Goal: Task Accomplishment & Management: Complete application form

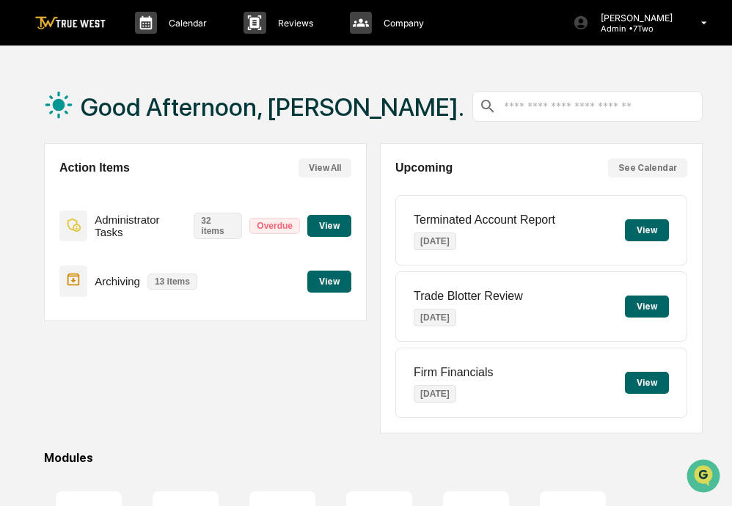
click at [324, 284] on button "View" at bounding box center [329, 282] width 44 height 22
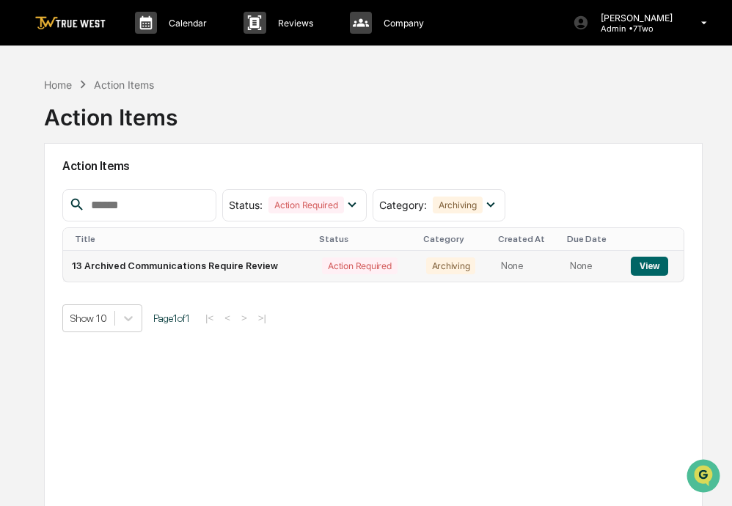
click at [651, 266] on button "View" at bounding box center [649, 266] width 37 height 19
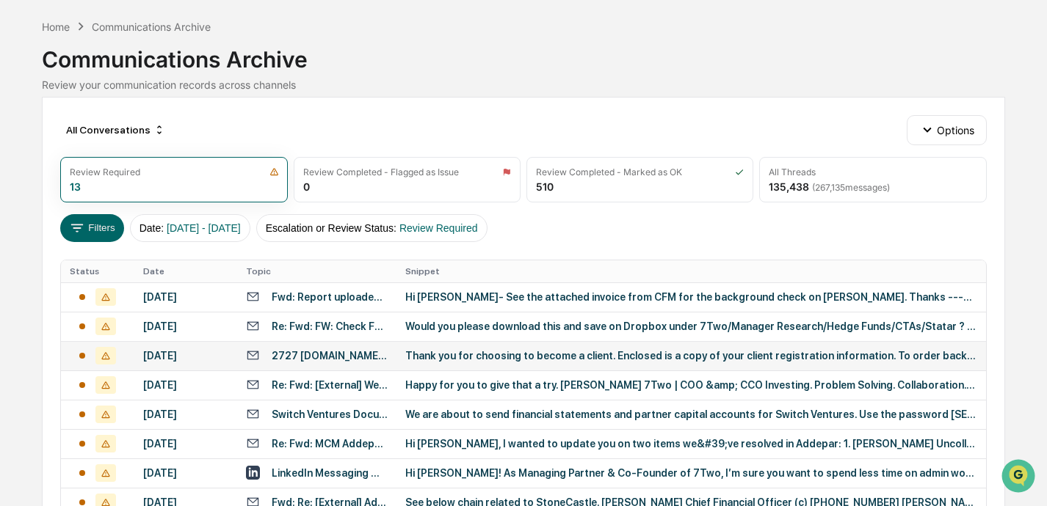
scroll to position [57, 0]
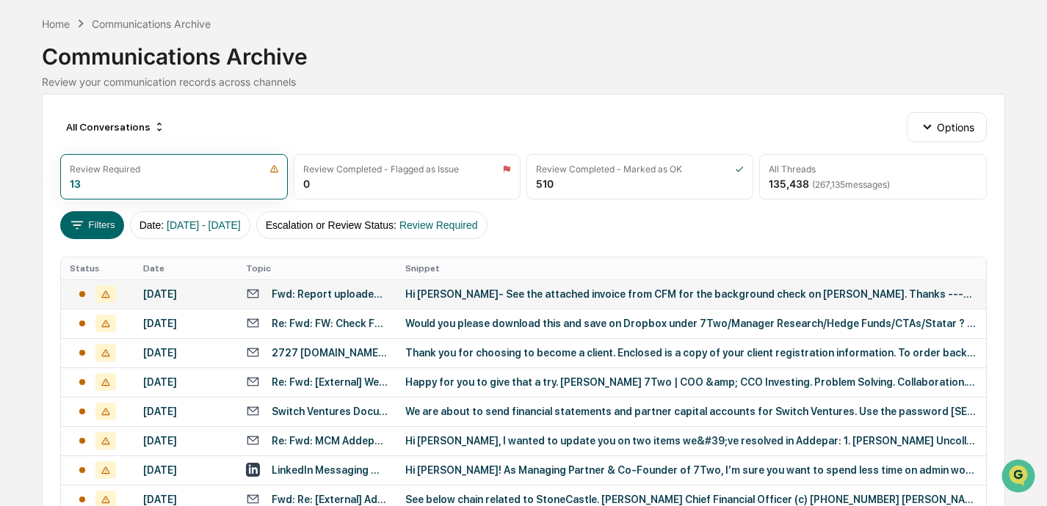
click at [470, 299] on div "Hi [PERSON_NAME]- See the attached invoice from CFM for the background check on…" at bounding box center [691, 294] width 572 height 12
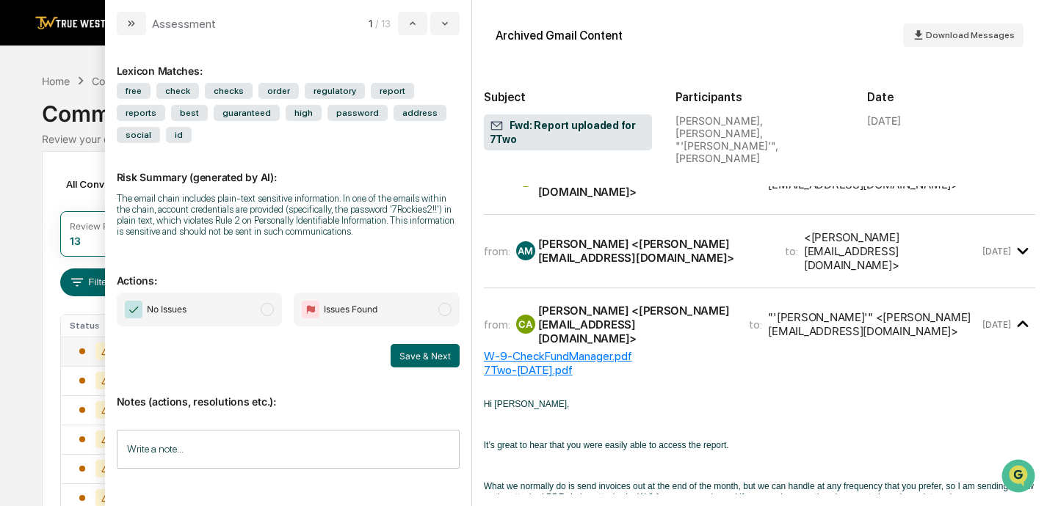
scroll to position [34, 0]
click at [270, 303] on span "modal" at bounding box center [267, 309] width 13 height 13
click at [429, 344] on button "Save & Next" at bounding box center [424, 355] width 69 height 23
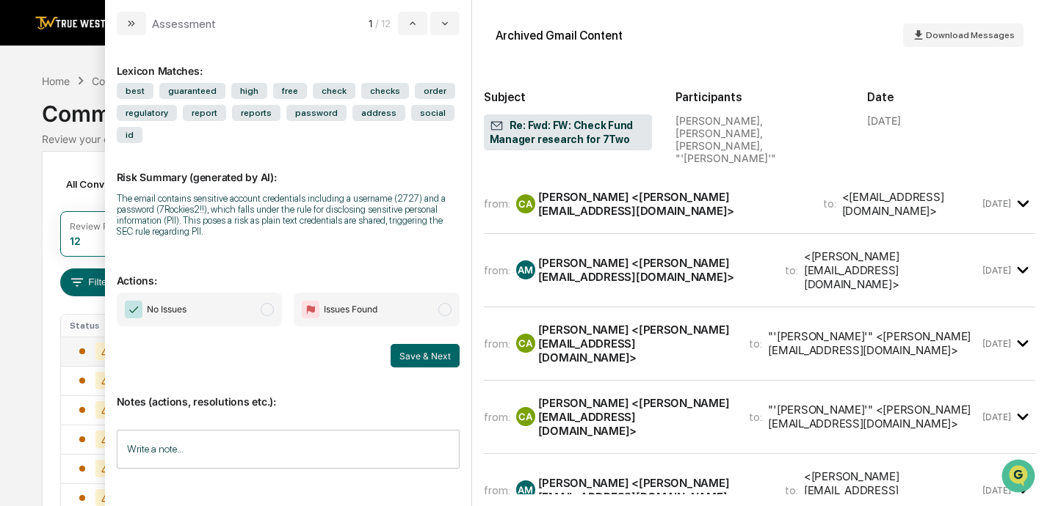
click at [269, 303] on span "modal" at bounding box center [267, 309] width 13 height 13
click at [420, 344] on button "Save & Next" at bounding box center [424, 355] width 69 height 23
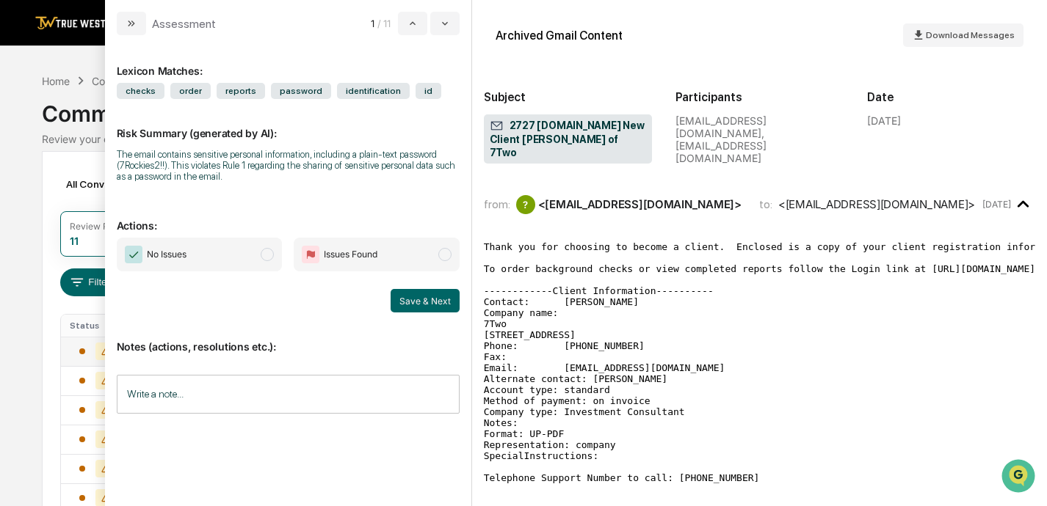
click at [273, 255] on span "modal" at bounding box center [267, 254] width 13 height 13
click at [434, 302] on button "Save & Next" at bounding box center [424, 300] width 69 height 23
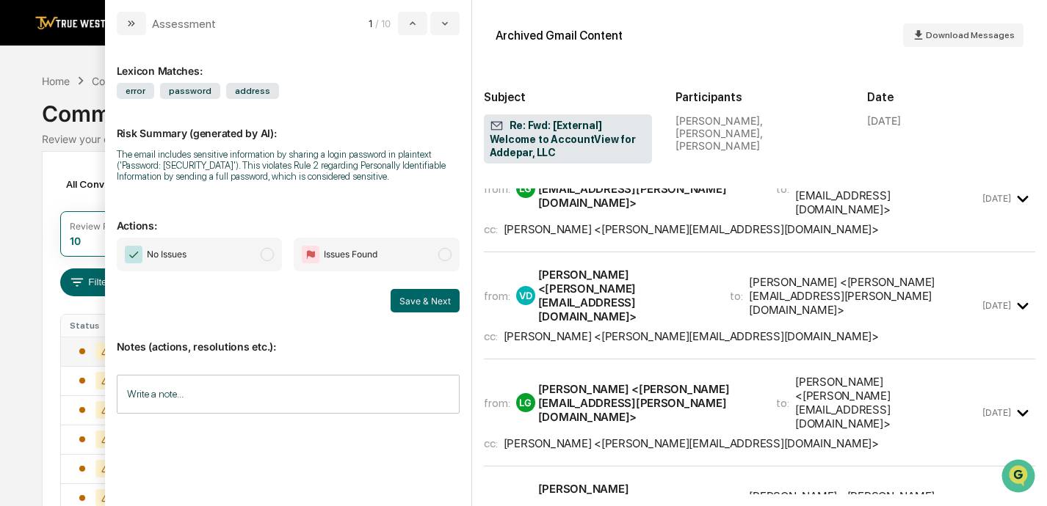
scroll to position [26, 0]
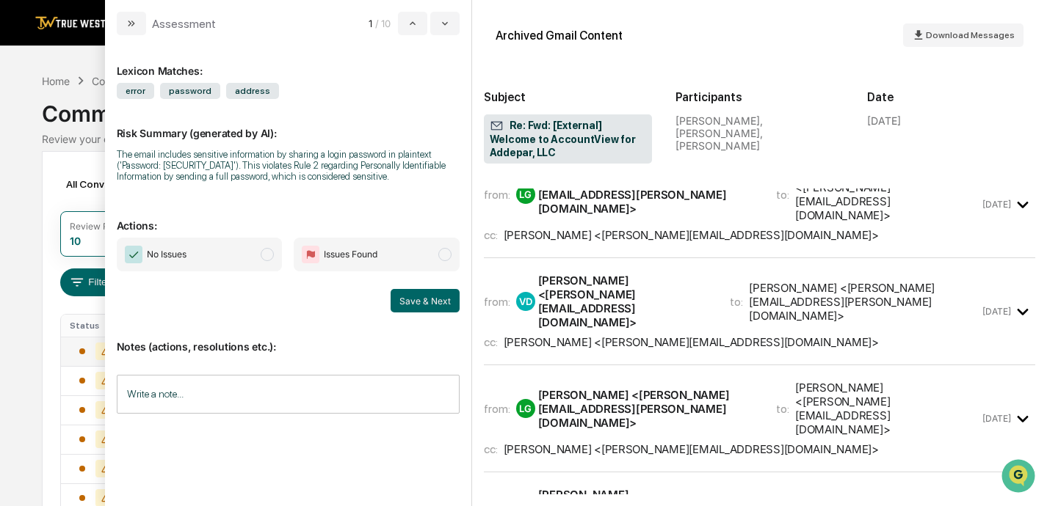
click at [269, 254] on span "modal" at bounding box center [267, 254] width 13 height 13
click at [432, 299] on button "Save & Next" at bounding box center [424, 300] width 69 height 23
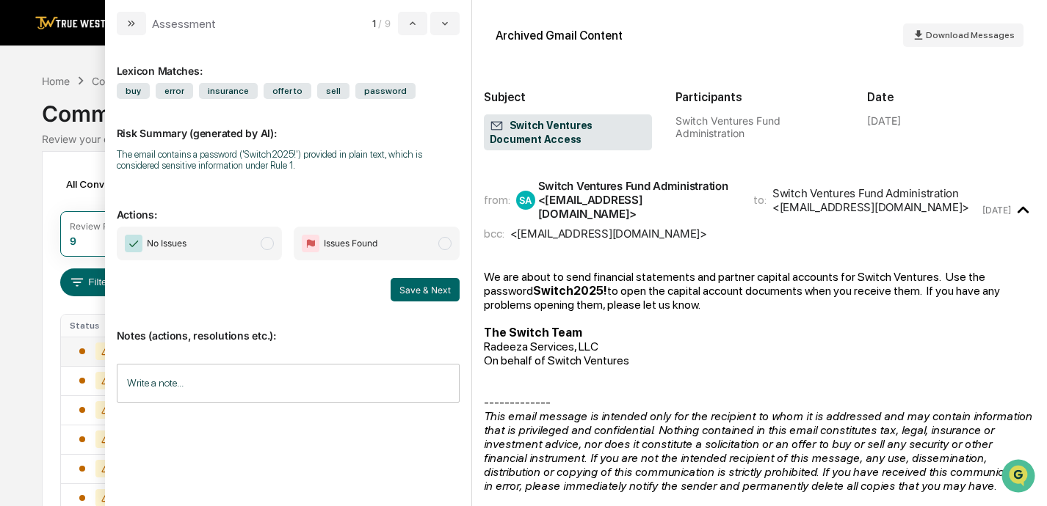
click at [270, 242] on span "modal" at bounding box center [267, 243] width 13 height 13
click at [426, 288] on button "Save & Next" at bounding box center [424, 289] width 69 height 23
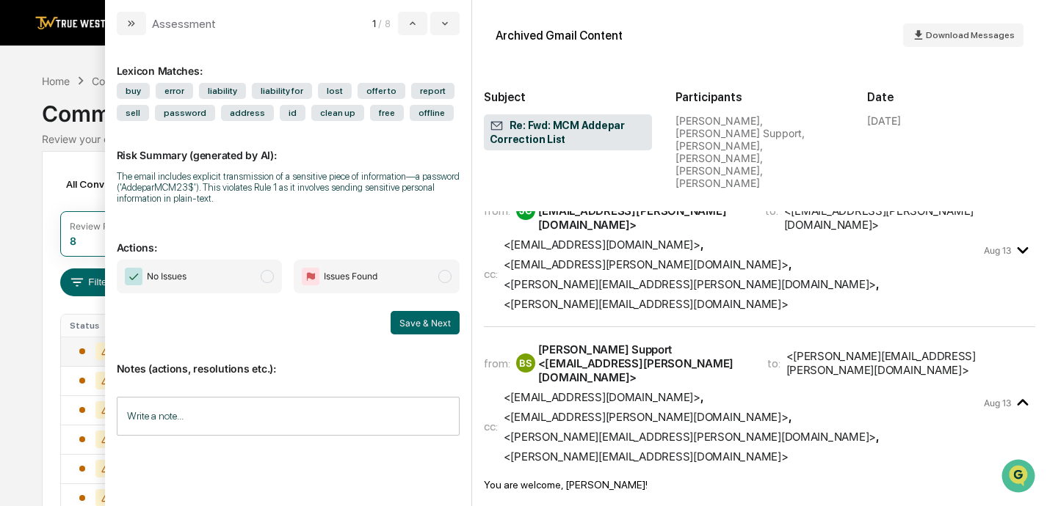
scroll to position [313, 0]
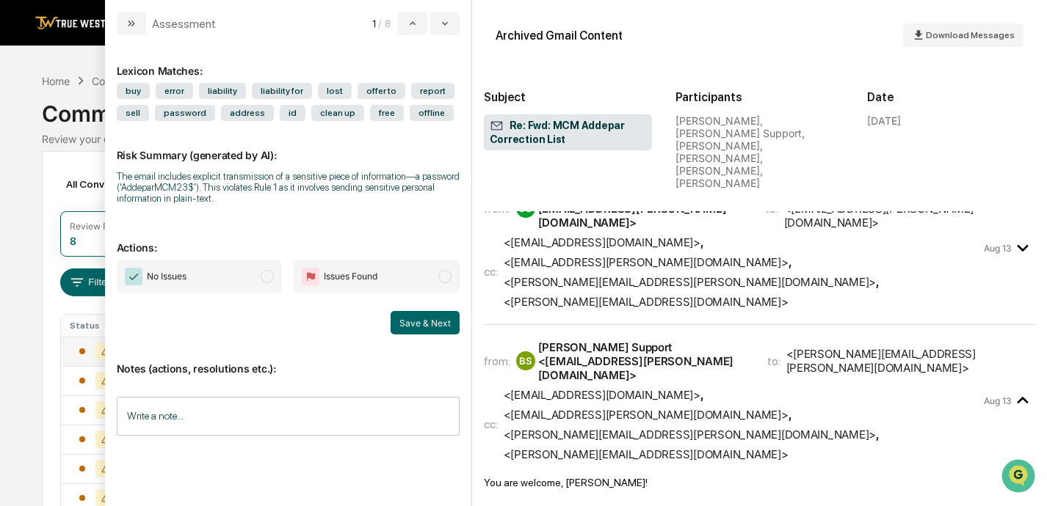
click at [272, 276] on span "modal" at bounding box center [267, 276] width 13 height 13
click at [431, 321] on button "Save & Next" at bounding box center [424, 322] width 69 height 23
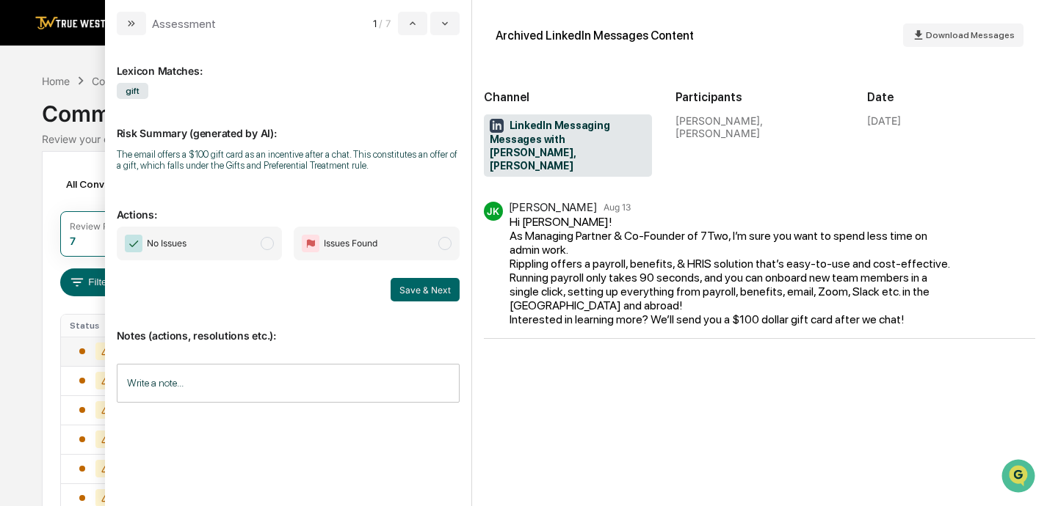
click at [274, 244] on span "modal" at bounding box center [267, 243] width 13 height 13
click at [432, 290] on button "Save & Next" at bounding box center [424, 289] width 69 height 23
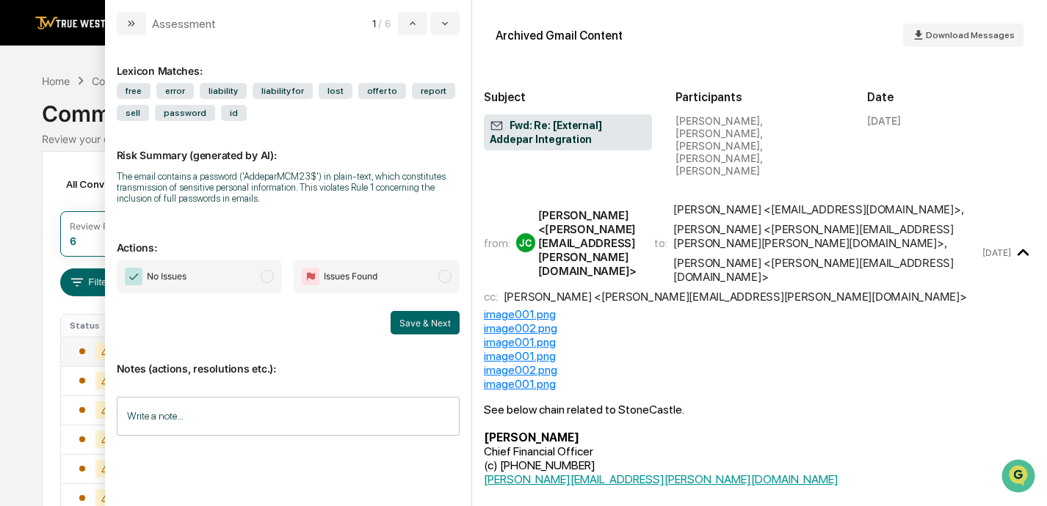
scroll to position [1, 0]
click at [274, 276] on span "modal" at bounding box center [267, 276] width 13 height 13
click at [428, 324] on button "Save & Next" at bounding box center [424, 322] width 69 height 23
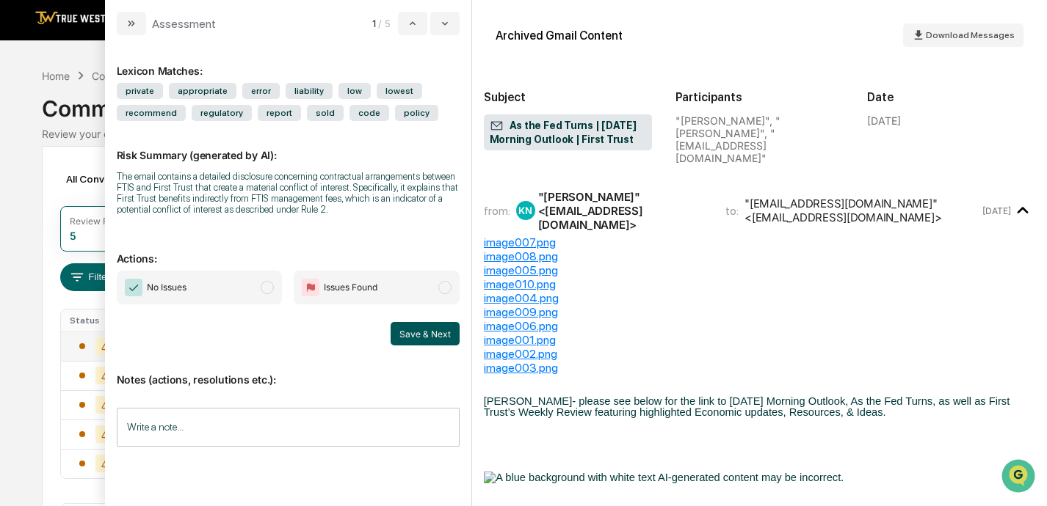
scroll to position [6, 0]
click at [271, 291] on span "modal" at bounding box center [267, 287] width 13 height 13
click at [422, 332] on button "Save & Next" at bounding box center [424, 333] width 69 height 23
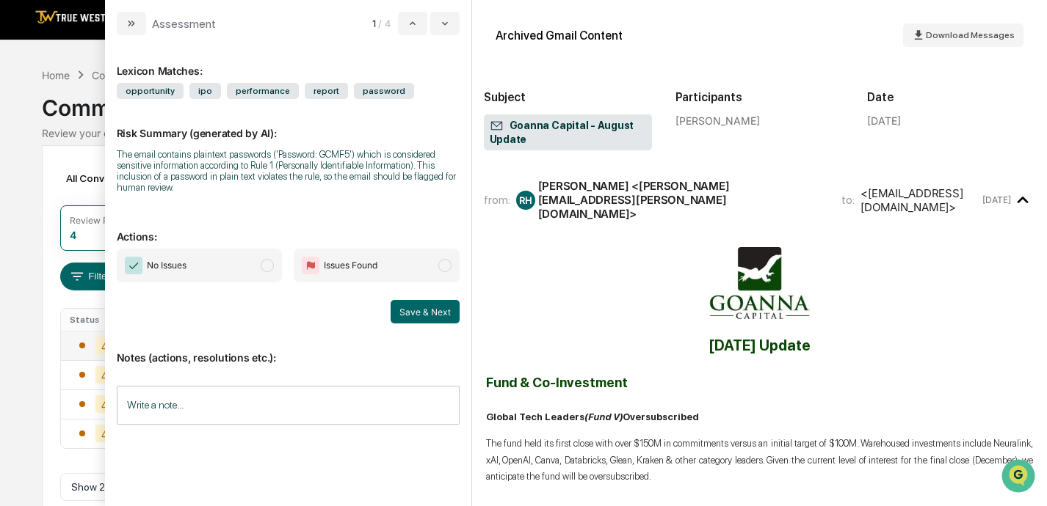
click at [270, 270] on span "modal" at bounding box center [267, 265] width 13 height 13
click at [424, 314] on button "Save & Next" at bounding box center [424, 311] width 69 height 23
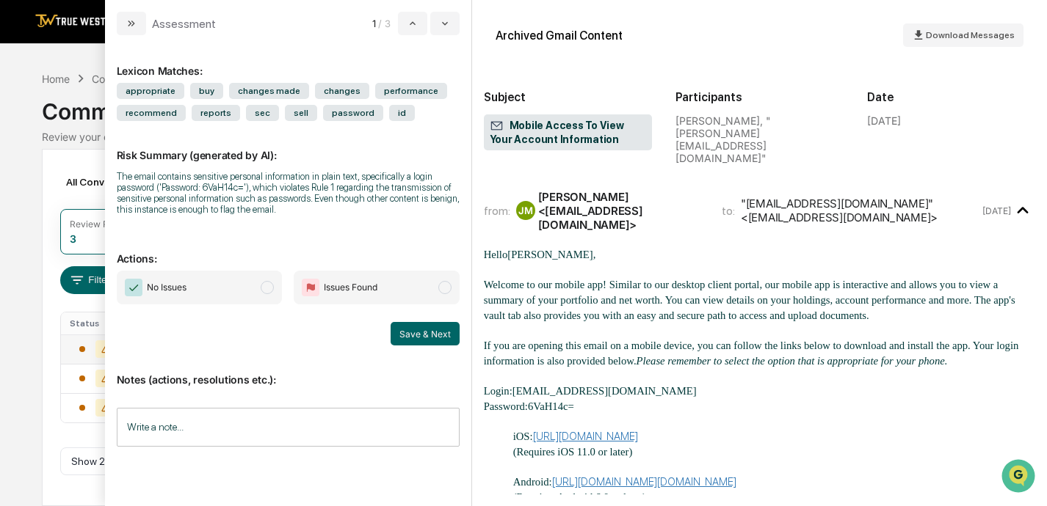
click at [271, 288] on span "modal" at bounding box center [267, 287] width 13 height 13
click at [438, 331] on button "Save & Next" at bounding box center [424, 333] width 69 height 23
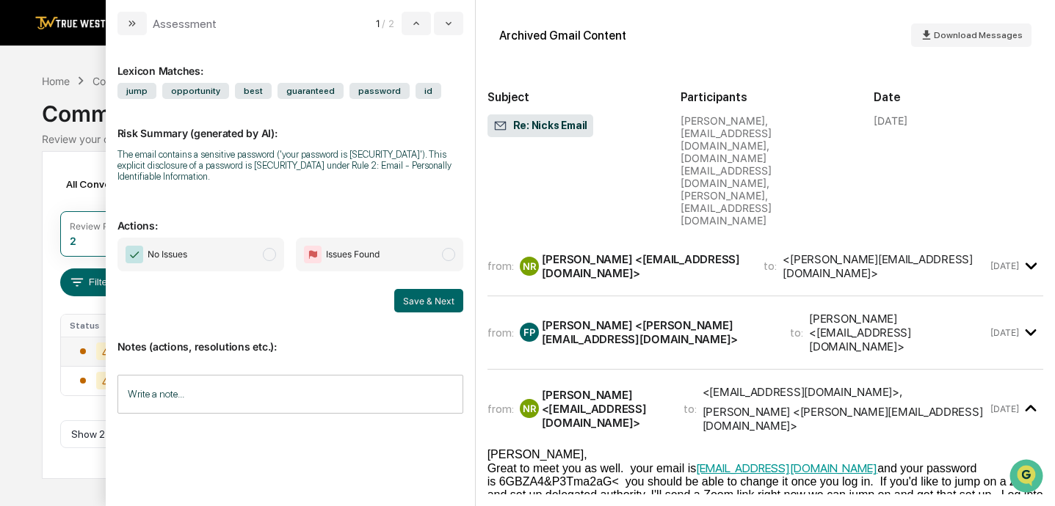
click at [611, 319] on div "[PERSON_NAME] <[PERSON_NAME][EMAIL_ADDRESS][DOMAIN_NAME]>" at bounding box center [657, 333] width 230 height 28
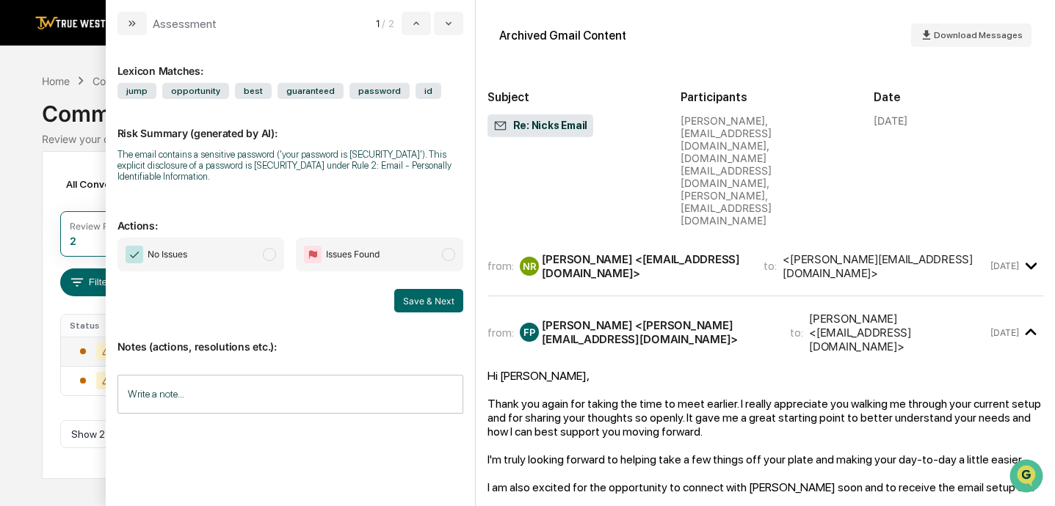
click at [627, 249] on div "from: NR [PERSON_NAME] <[EMAIL_ADDRESS][DOMAIN_NAME]> to: <[DOMAIN_NAME][EMAIL_…" at bounding box center [765, 266] width 556 height 35
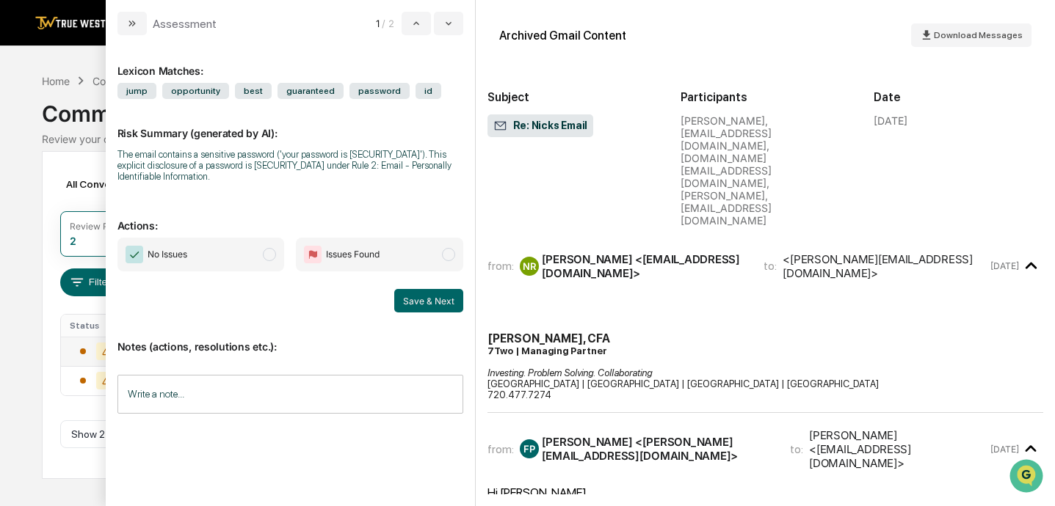
scroll to position [38, 0]
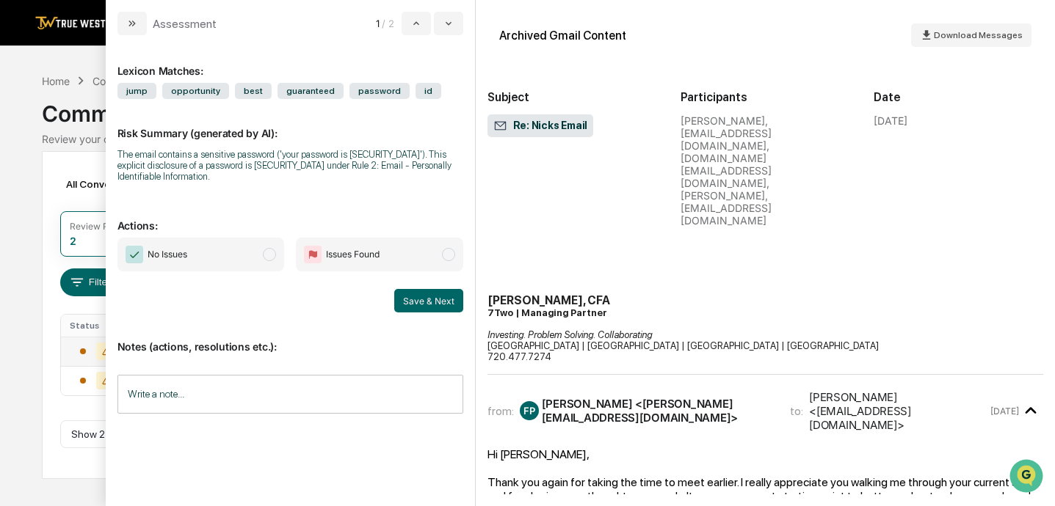
click at [269, 253] on span "modal" at bounding box center [269, 254] width 13 height 13
click at [421, 303] on button "Save & Next" at bounding box center [428, 300] width 69 height 23
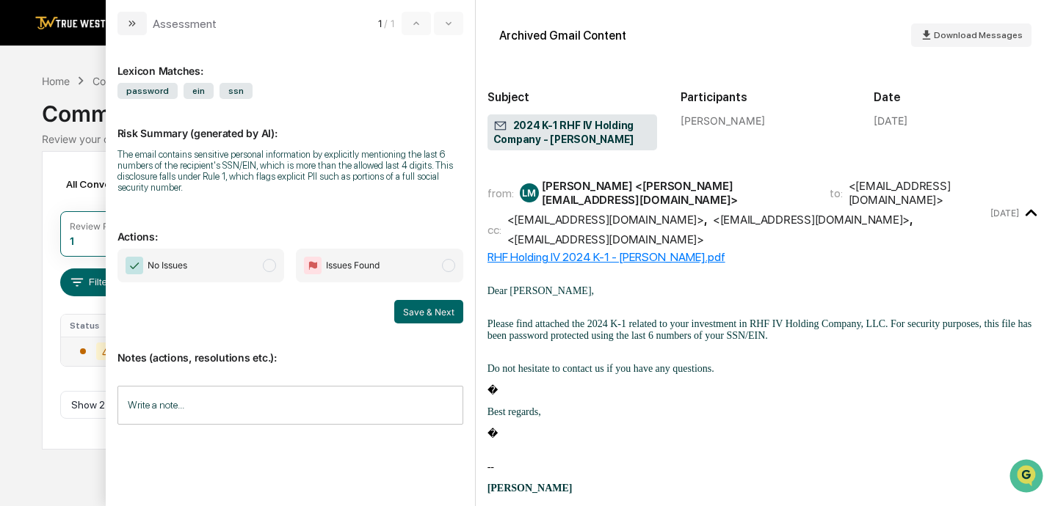
click at [268, 266] on span "modal" at bounding box center [269, 265] width 13 height 13
click at [413, 313] on button "Save & Next" at bounding box center [428, 311] width 69 height 23
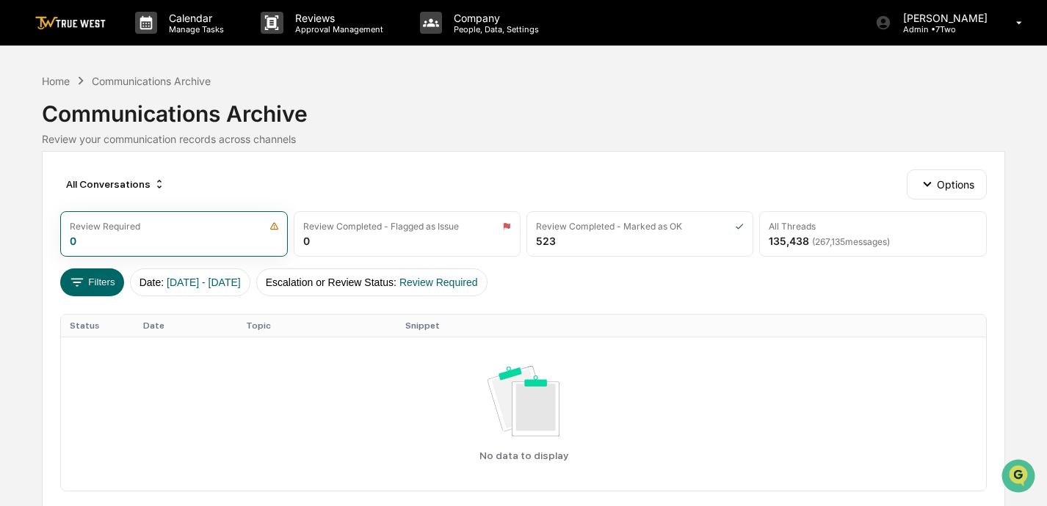
click at [79, 19] on img at bounding box center [70, 23] width 70 height 14
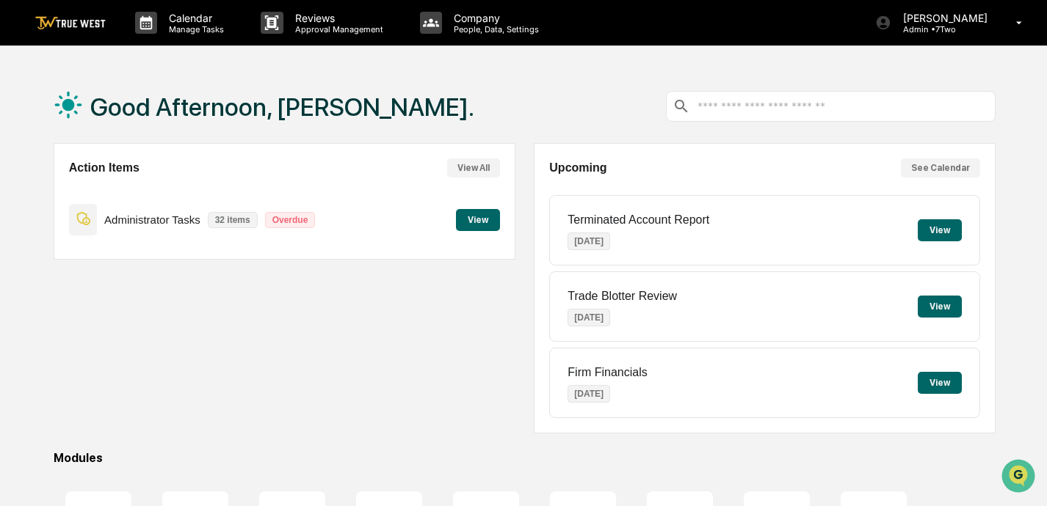
click at [475, 222] on button "View" at bounding box center [478, 220] width 44 height 22
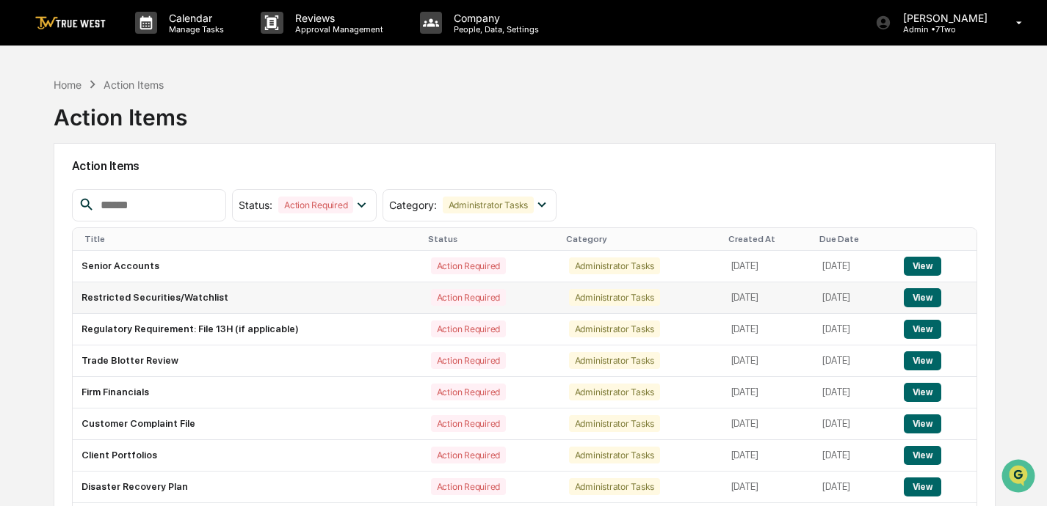
click at [732, 298] on button "View" at bounding box center [921, 297] width 37 height 19
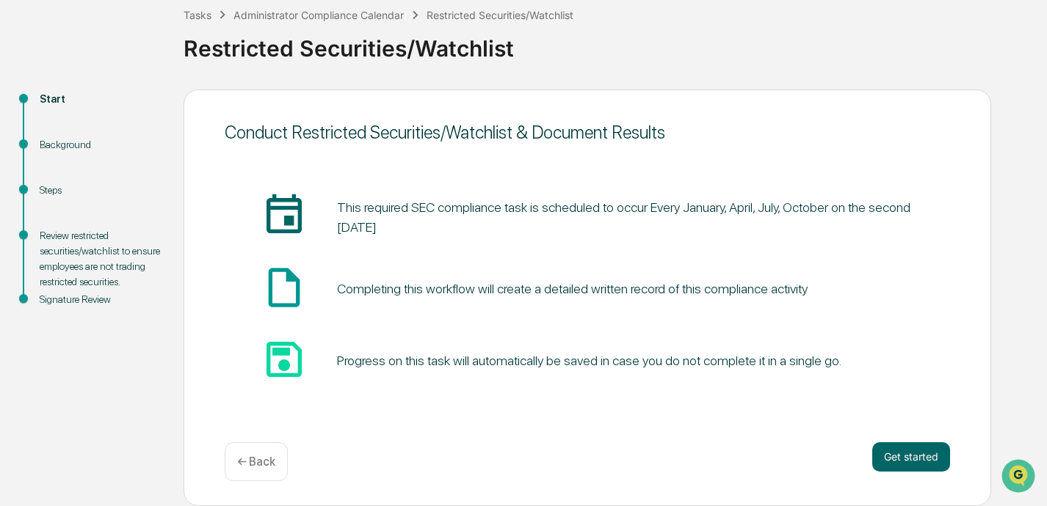
scroll to position [85, 0]
click at [732, 460] on button "Get started" at bounding box center [911, 457] width 78 height 29
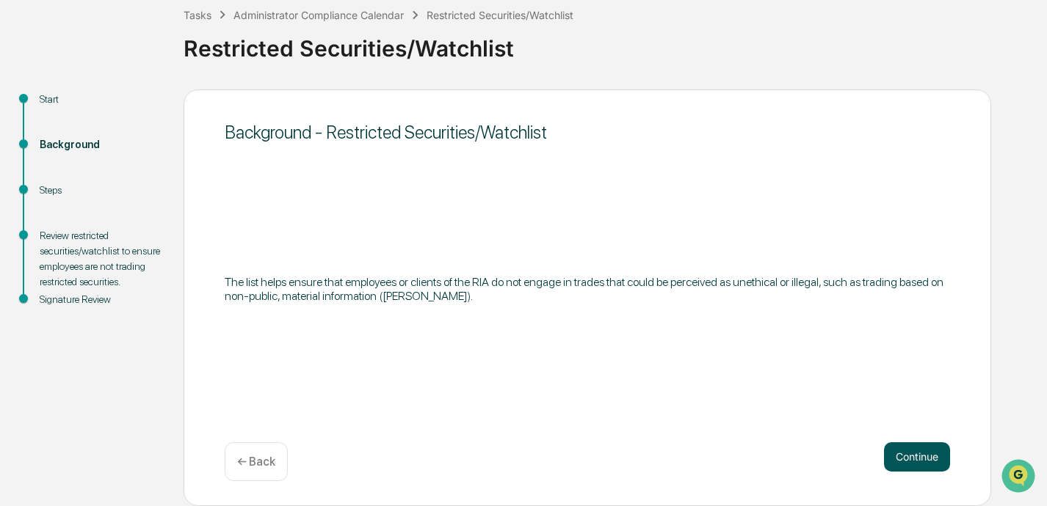
click at [732, 462] on button "Continue" at bounding box center [917, 457] width 66 height 29
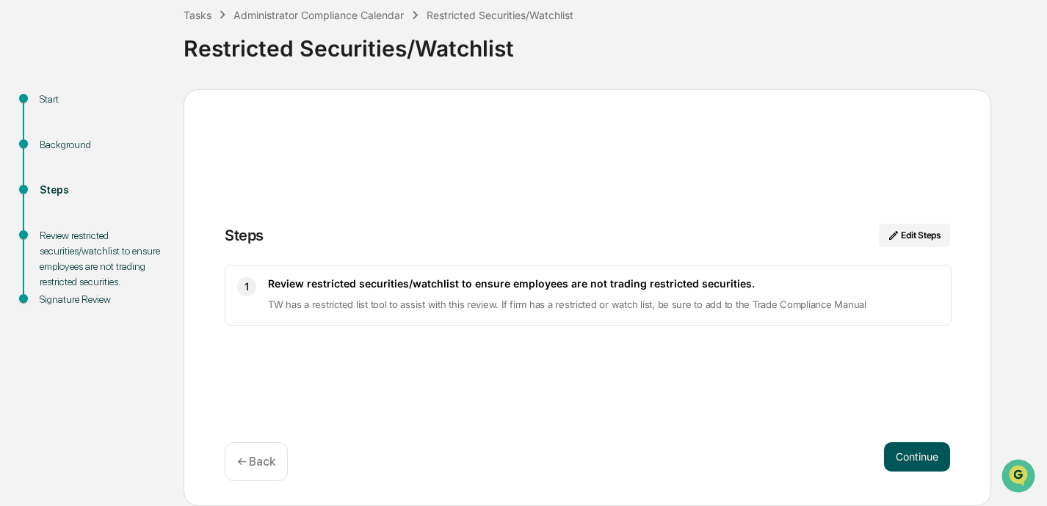
click at [732, 455] on button "Continue" at bounding box center [917, 457] width 66 height 29
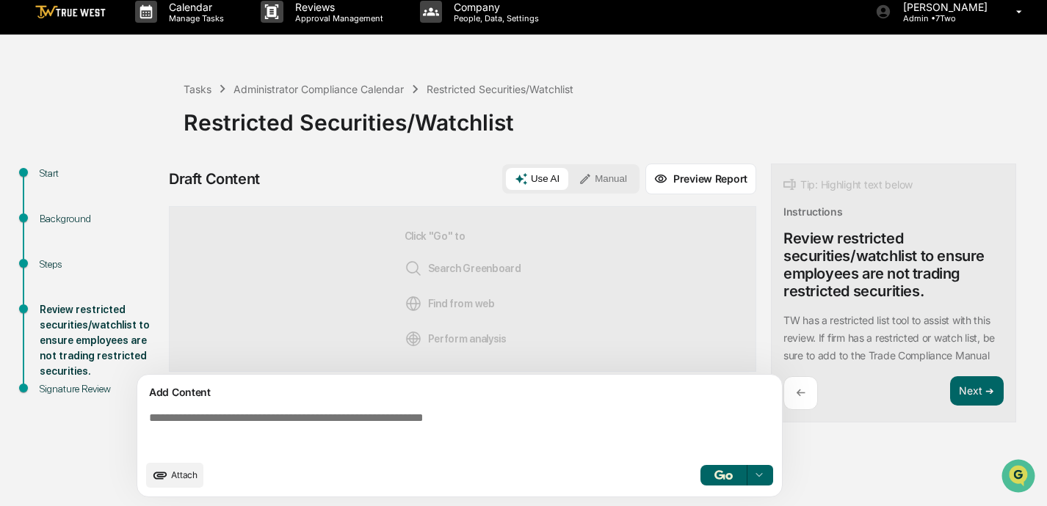
scroll to position [12, 0]
click at [409, 417] on textarea at bounding box center [462, 432] width 638 height 53
click at [503, 426] on textarea at bounding box center [462, 432] width 638 height 53
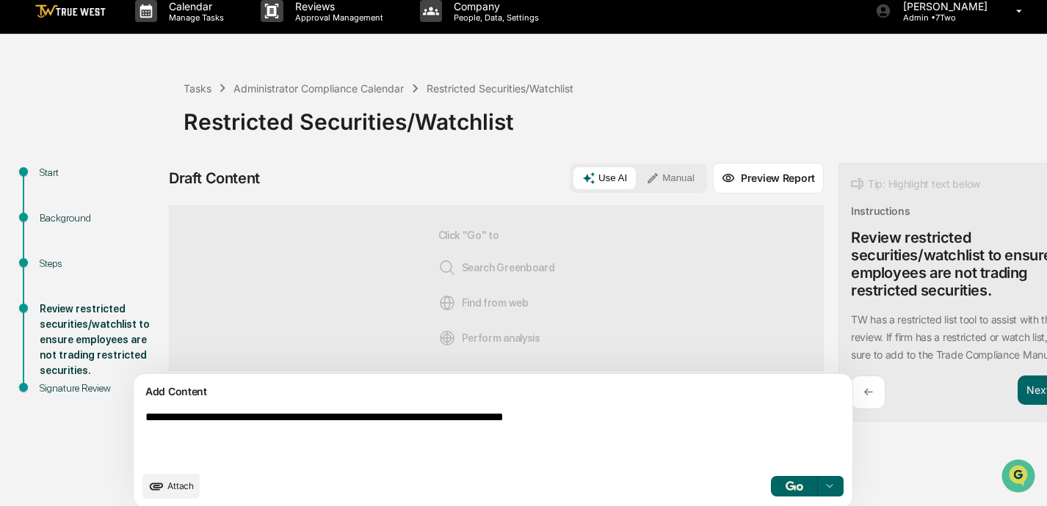
type textarea "**********"
click at [637, 179] on button "Manual" at bounding box center [670, 178] width 66 height 22
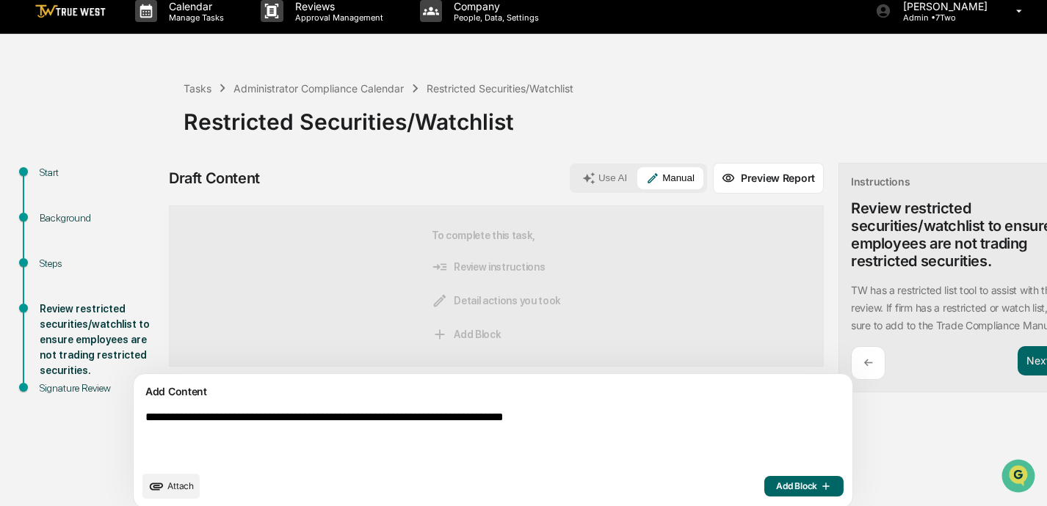
click at [732, 489] on span "Add Block" at bounding box center [804, 487] width 56 height 12
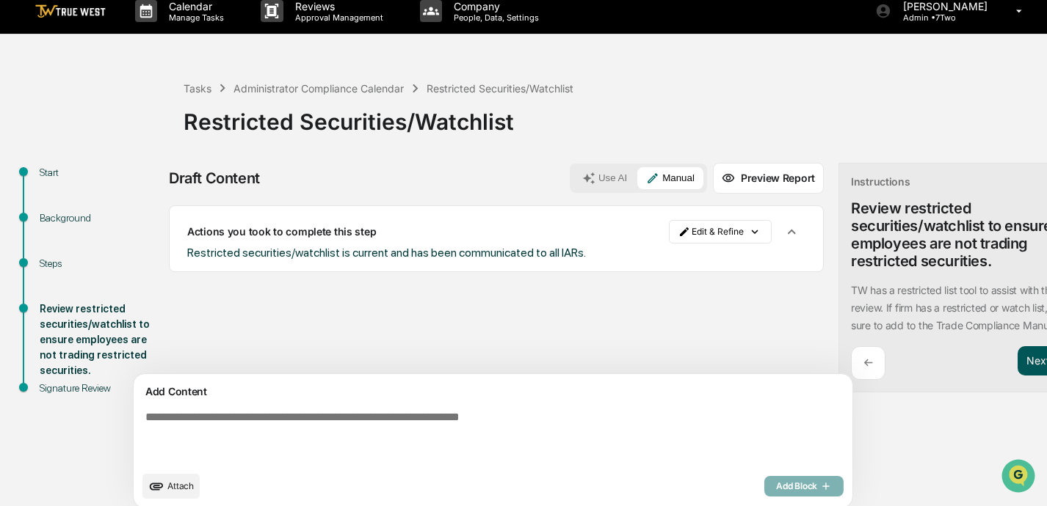
click at [732, 360] on button "Next ➔" at bounding box center [1044, 361] width 54 height 30
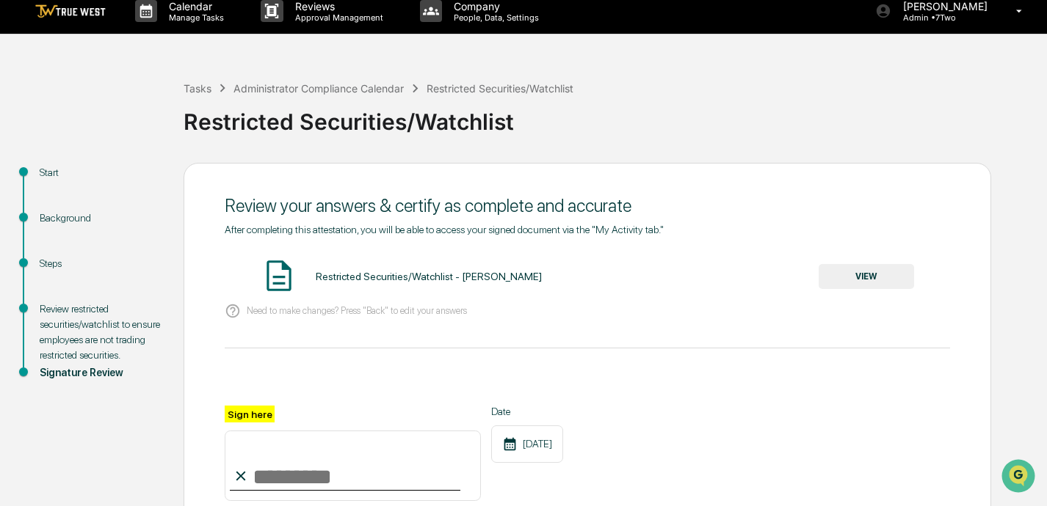
click at [292, 485] on input "Sign here" at bounding box center [353, 466] width 256 height 70
click at [732, 272] on button "VIEW" at bounding box center [865, 276] width 95 height 25
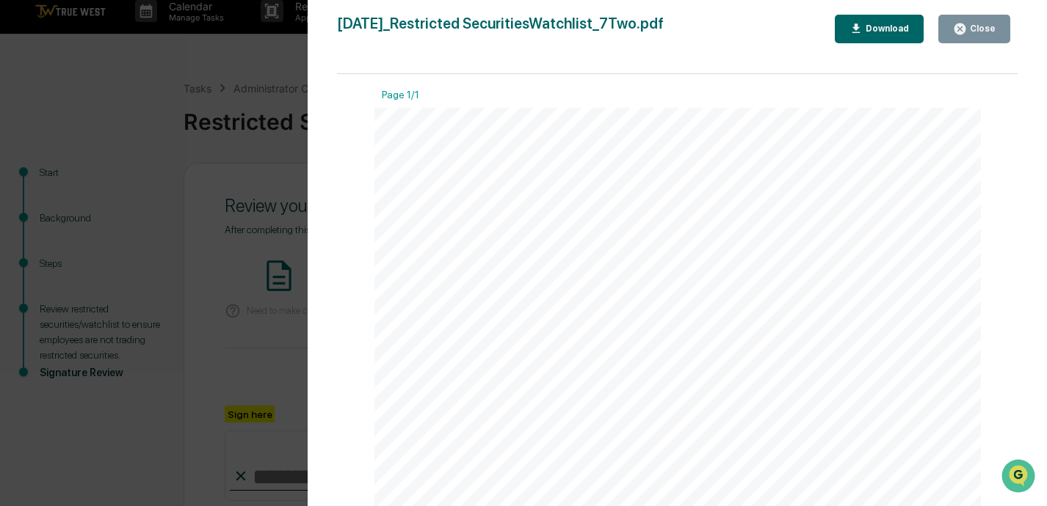
click at [732, 31] on div "Close" at bounding box center [981, 28] width 29 height 10
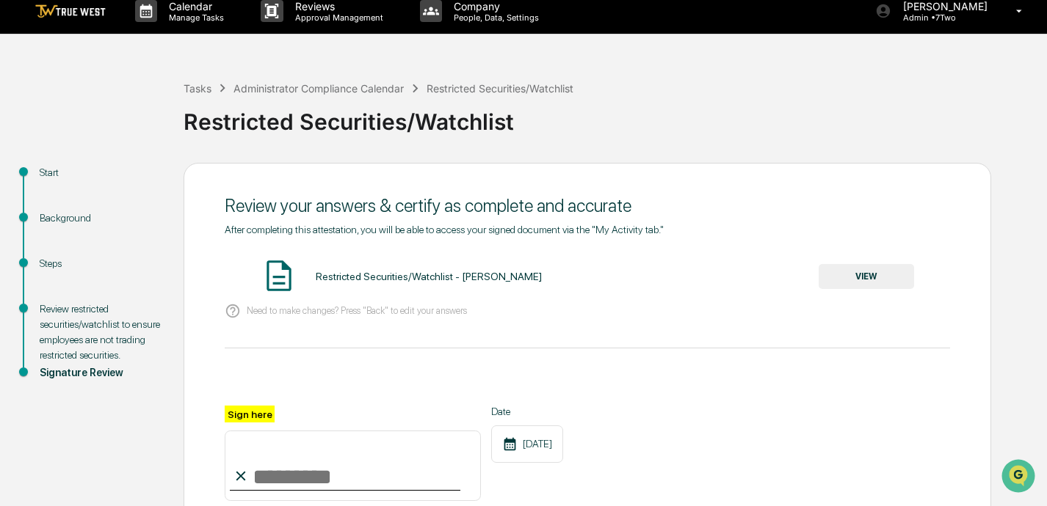
click at [323, 476] on input "Sign here" at bounding box center [353, 466] width 256 height 70
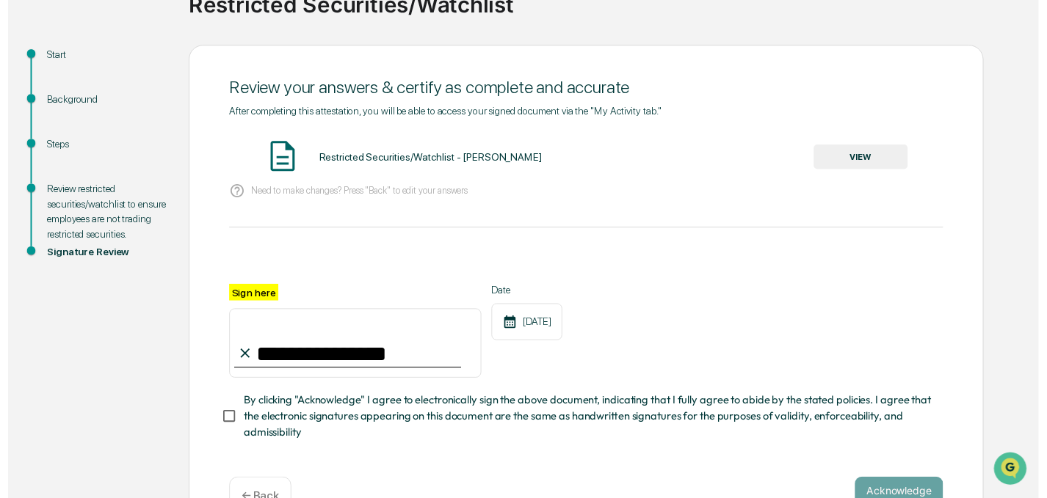
scroll to position [142, 0]
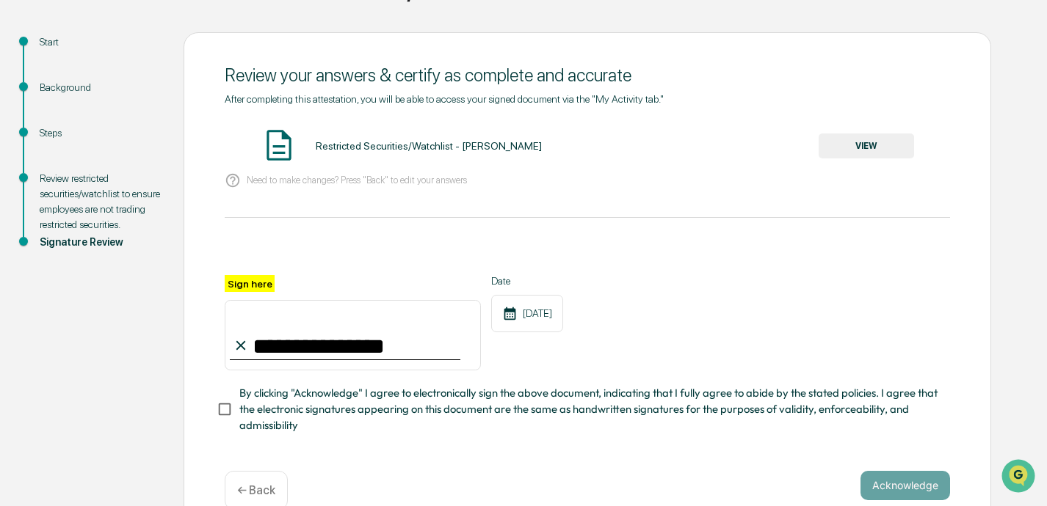
type input "**********"
click at [732, 484] on button "Acknowledge" at bounding box center [905, 485] width 90 height 29
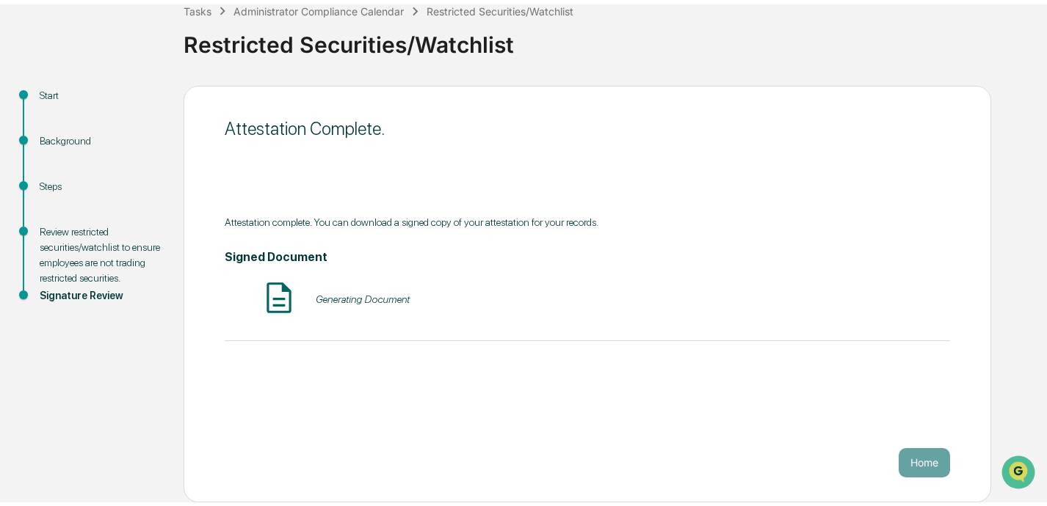
scroll to position [85, 0]
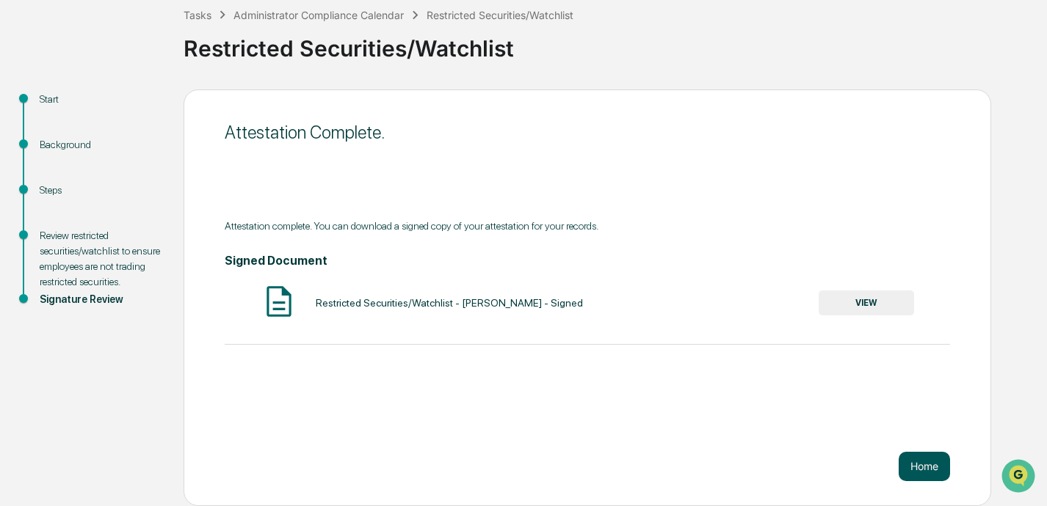
click at [732, 467] on button "Home" at bounding box center [923, 466] width 51 height 29
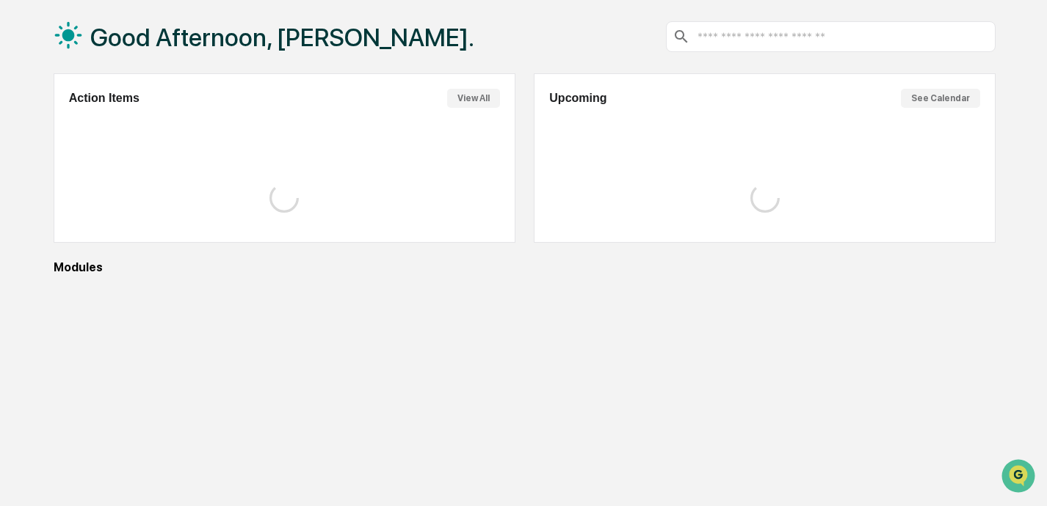
scroll to position [84, 0]
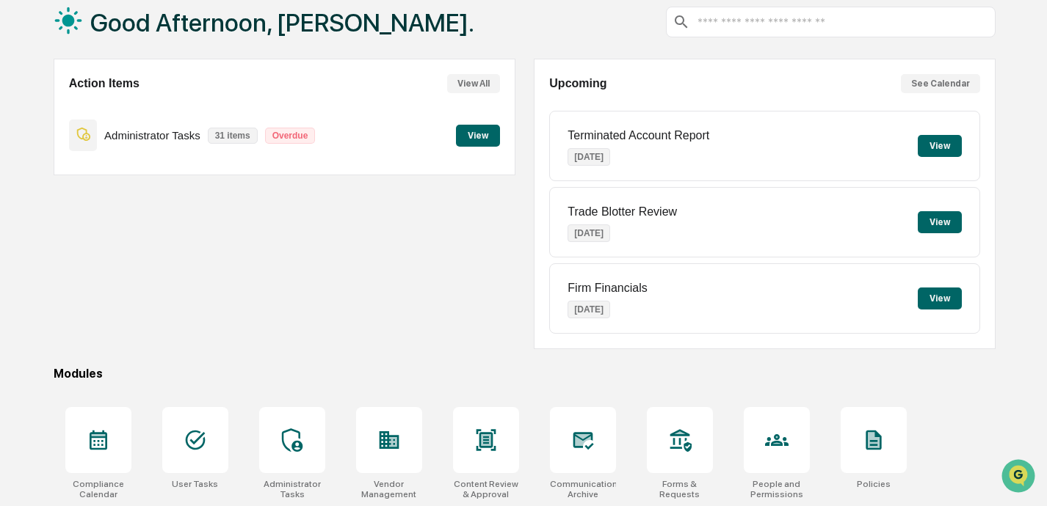
click at [472, 136] on button "View" at bounding box center [478, 136] width 44 height 22
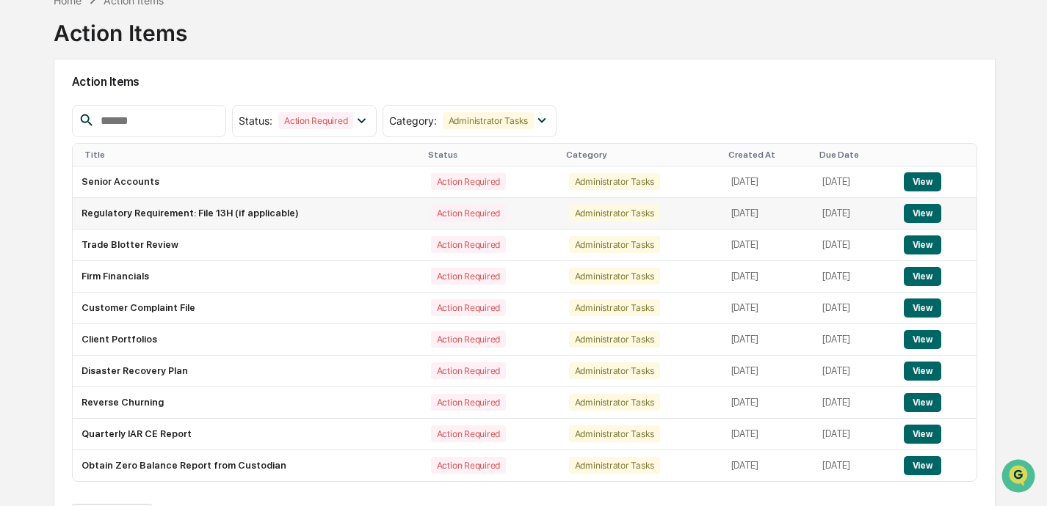
click at [732, 215] on button "View" at bounding box center [921, 213] width 37 height 19
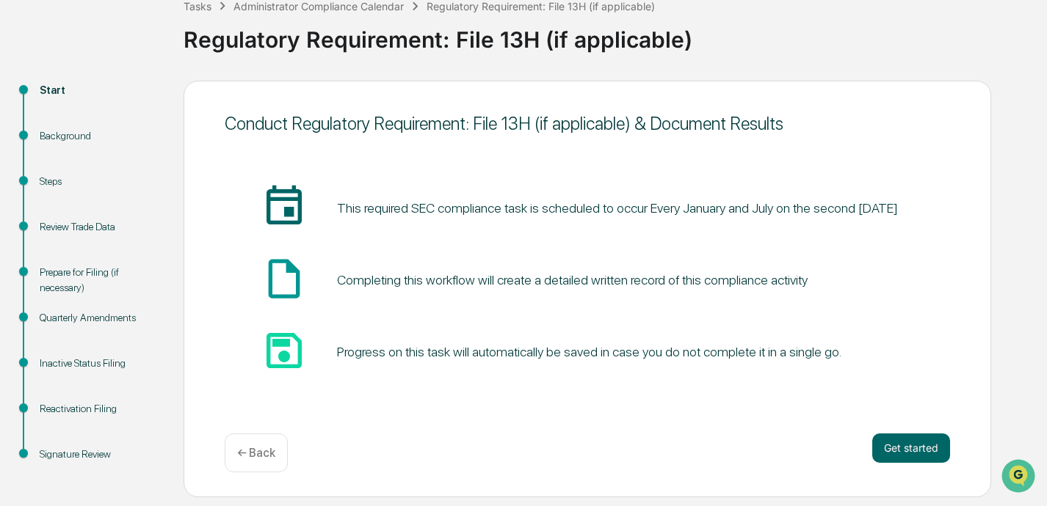
scroll to position [94, 0]
click at [732, 447] on button "Get started" at bounding box center [911, 448] width 78 height 29
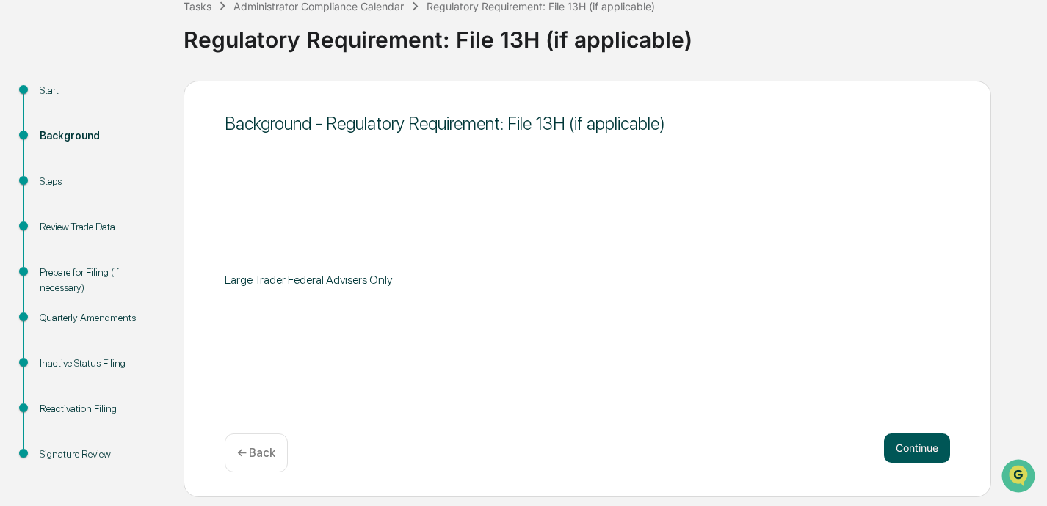
click at [732, 448] on button "Continue" at bounding box center [917, 448] width 66 height 29
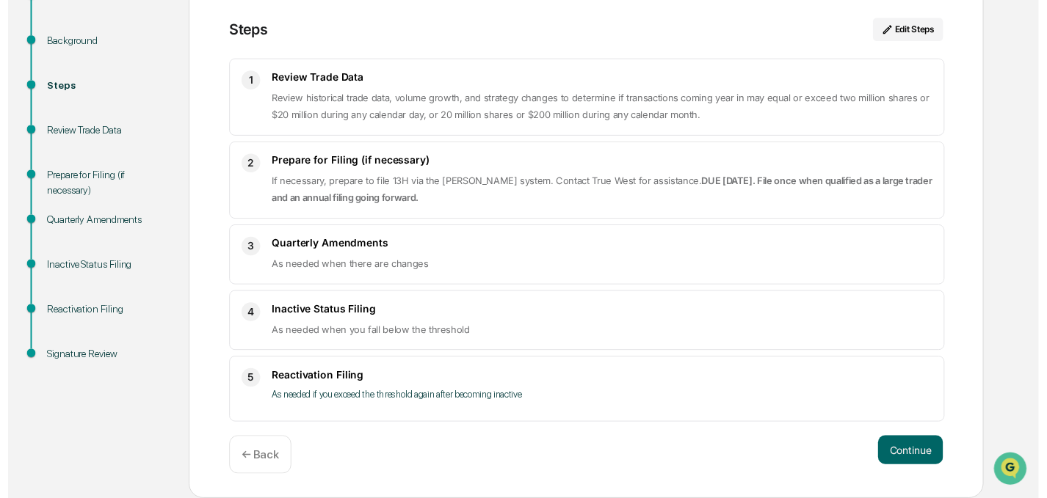
scroll to position [189, 0]
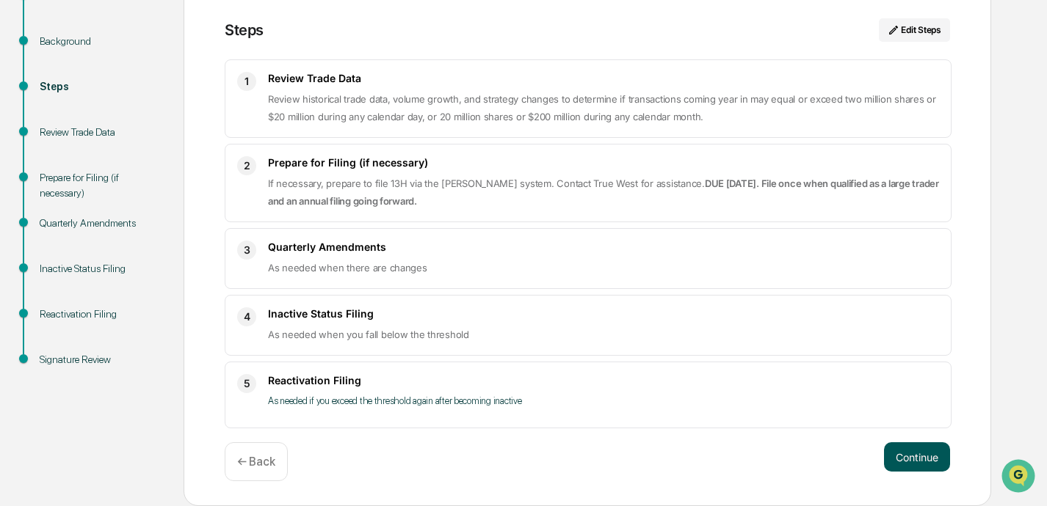
click at [732, 456] on button "Continue" at bounding box center [917, 457] width 66 height 29
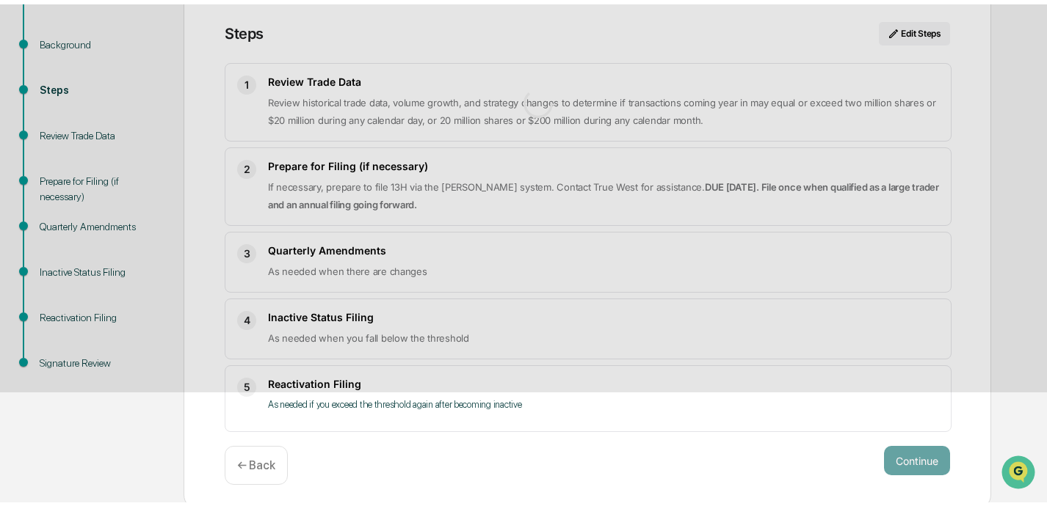
scroll to position [94, 0]
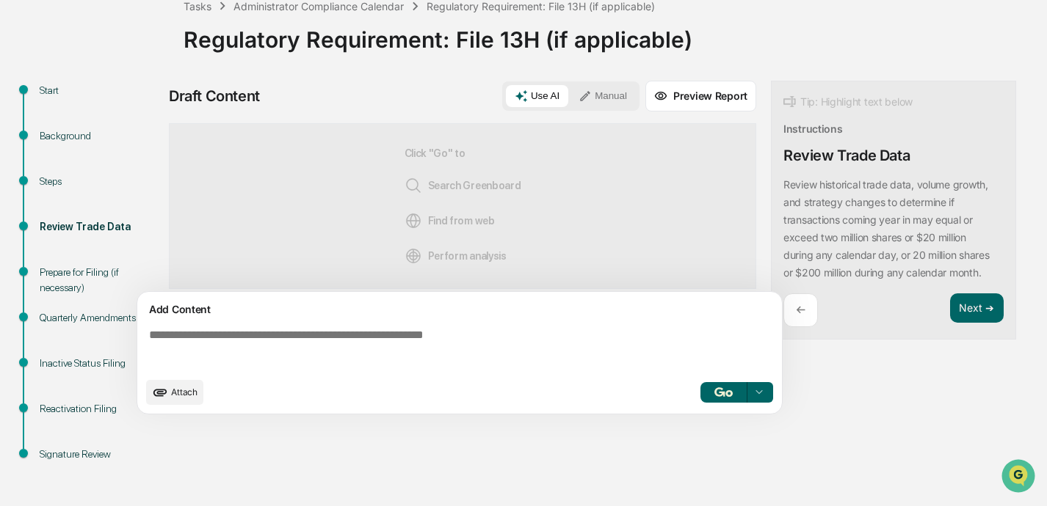
click at [425, 352] on textarea at bounding box center [462, 349] width 638 height 53
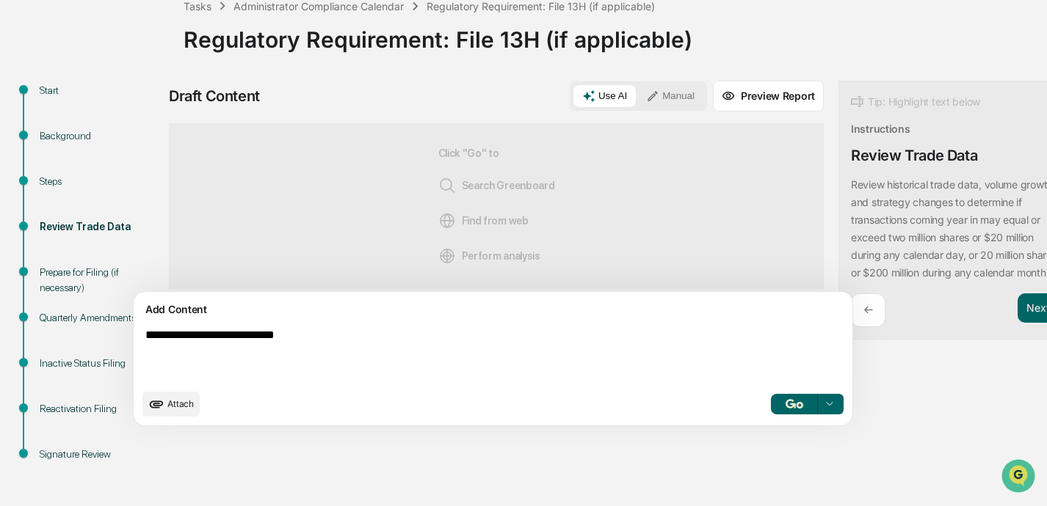
type textarea "**********"
click at [732, 414] on button "button" at bounding box center [794, 404] width 47 height 21
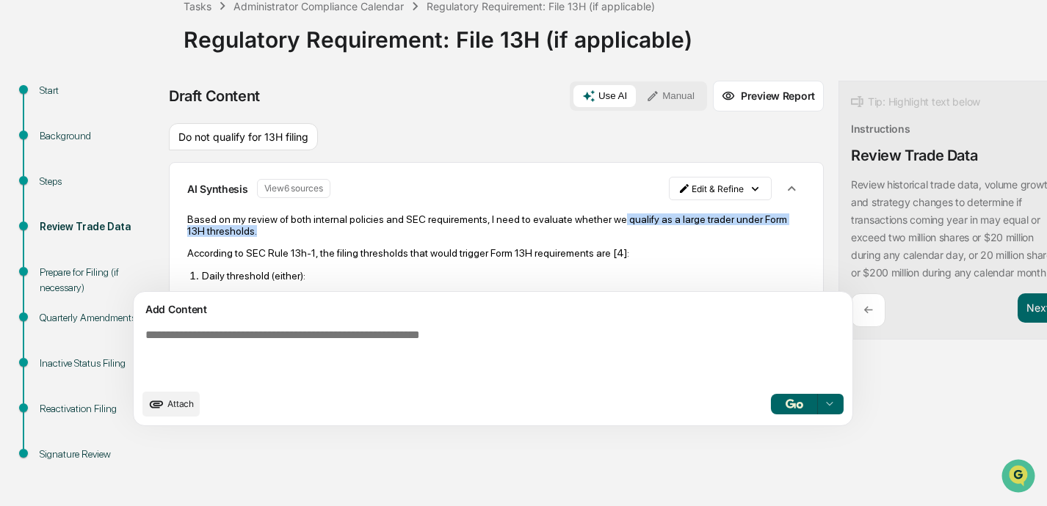
drag, startPoint x: 603, startPoint y: 222, endPoint x: 625, endPoint y: 231, distance: 24.0
click at [625, 231] on p "Based on my review of both internal policies and SEC requirements, I need to ev…" at bounding box center [496, 225] width 618 height 23
copy p "qualify as a large trader under Form 13H thresholds."
click at [637, 92] on button "Manual" at bounding box center [670, 96] width 66 height 22
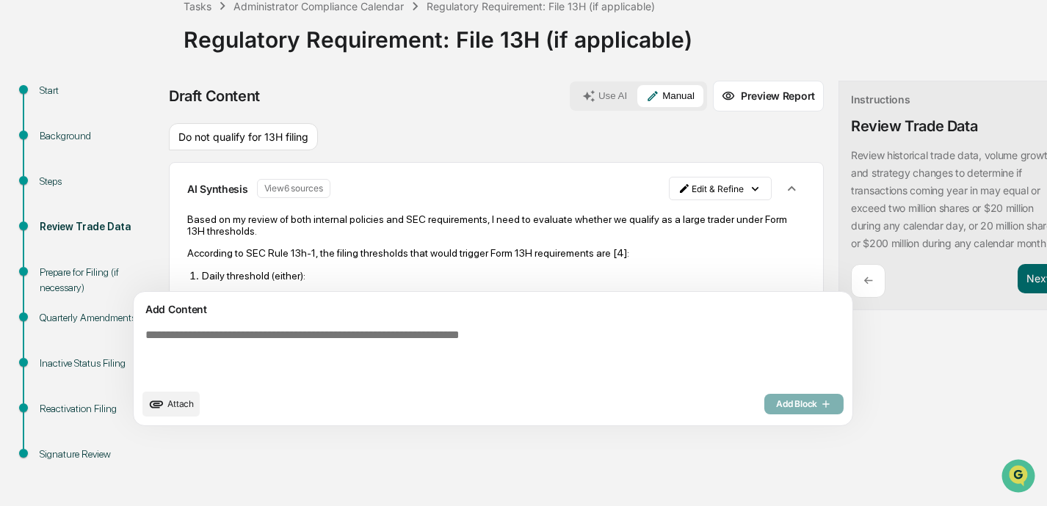
click at [335, 335] on textarea at bounding box center [458, 355] width 638 height 65
paste textarea "**********"
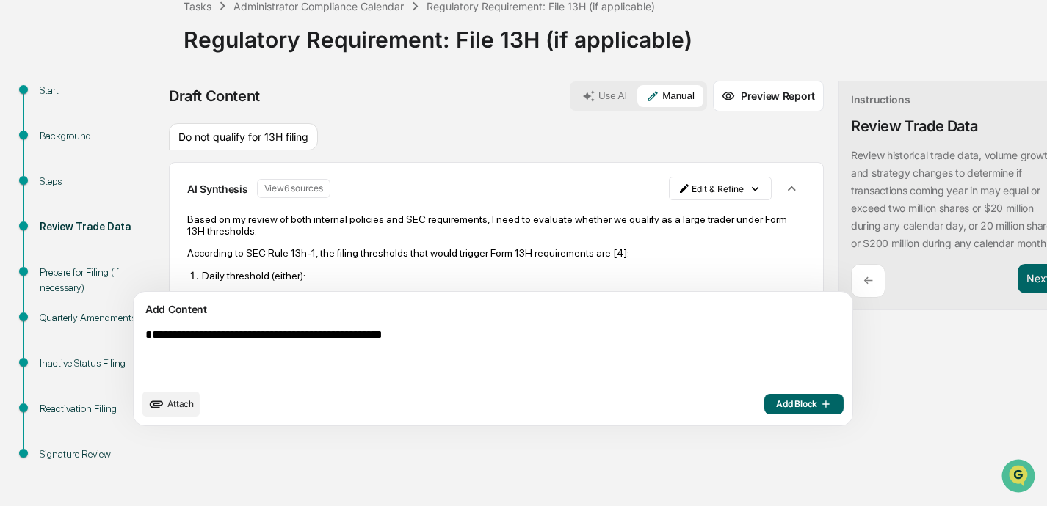
click at [153, 341] on textarea "**********" at bounding box center [458, 355] width 638 height 65
type textarea "**********"
click at [732, 401] on span "Add Block" at bounding box center [804, 404] width 56 height 12
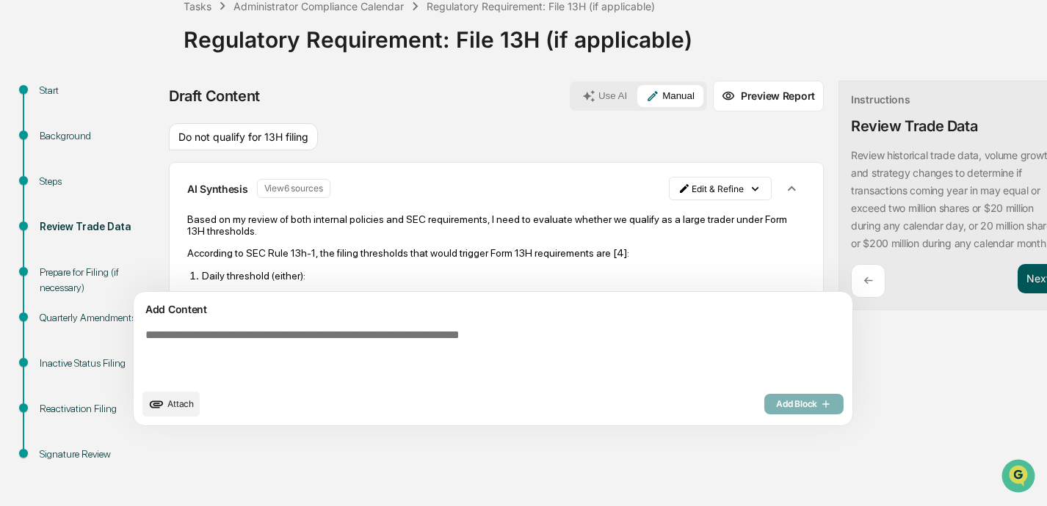
click at [732, 280] on button "Next ➔" at bounding box center [1044, 279] width 54 height 30
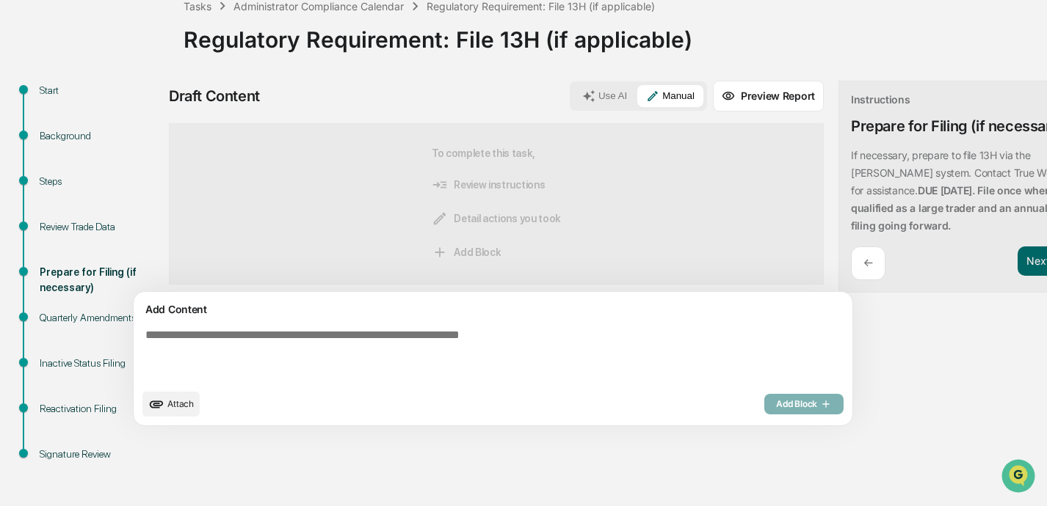
click at [732, 266] on p "←" at bounding box center [868, 263] width 10 height 14
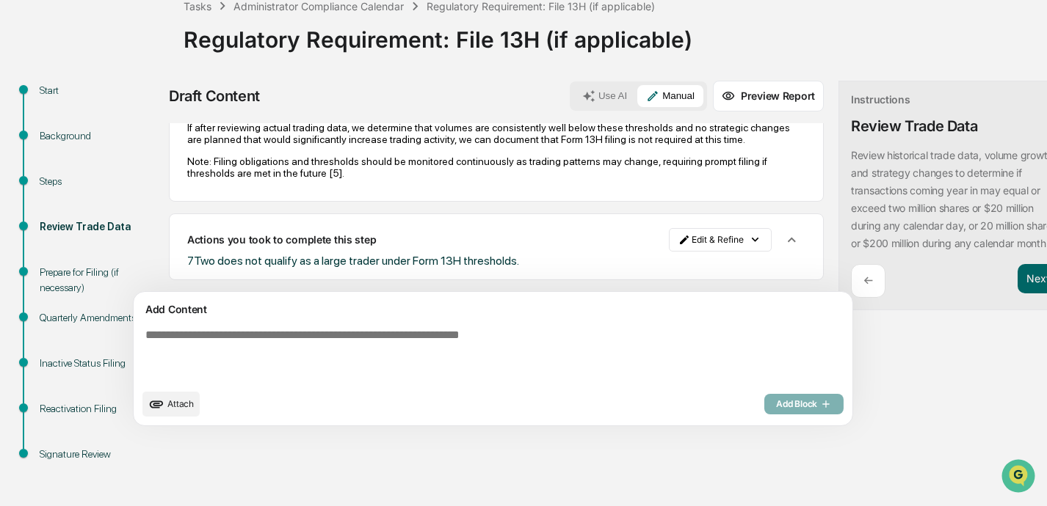
scroll to position [523, 0]
drag, startPoint x: 526, startPoint y: 261, endPoint x: 349, endPoint y: 256, distance: 176.9
click at [349, 256] on div "7Two does not qualify as a large trader under Form 13H thresholds." at bounding box center [496, 261] width 618 height 14
drag, startPoint x: 186, startPoint y: 258, endPoint x: 523, endPoint y: 261, distance: 336.9
click at [522, 261] on div "Actions you took to complete this step Edit & Refine 7Two does not qualify as a…" at bounding box center [496, 247] width 655 height 67
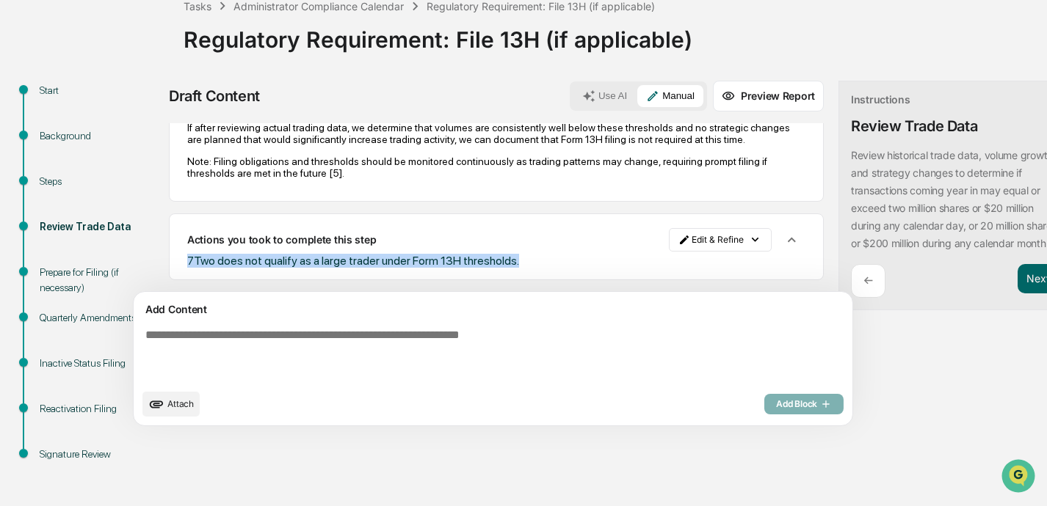
copy span "7Two does not qualify as a large trader under Form 13H thresholds."
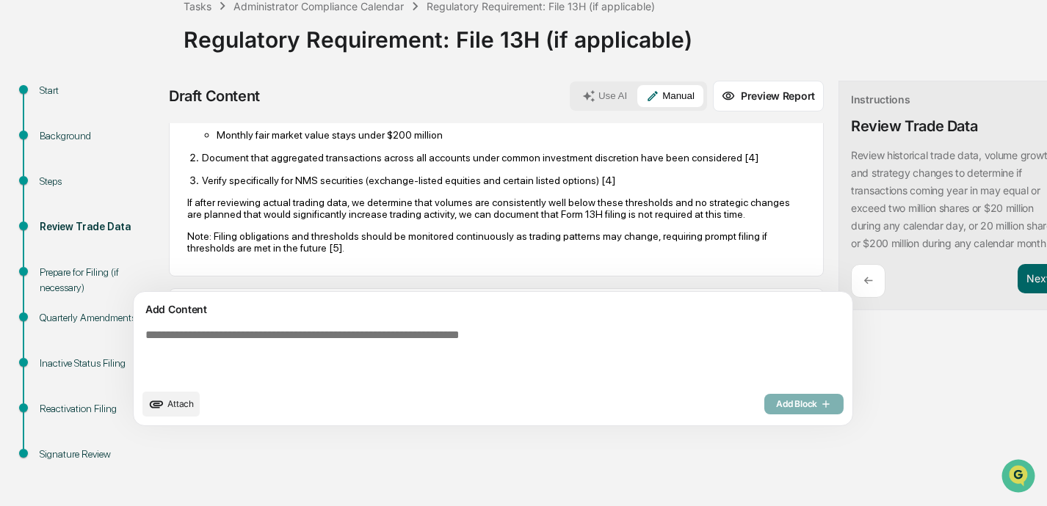
scroll to position [413, 0]
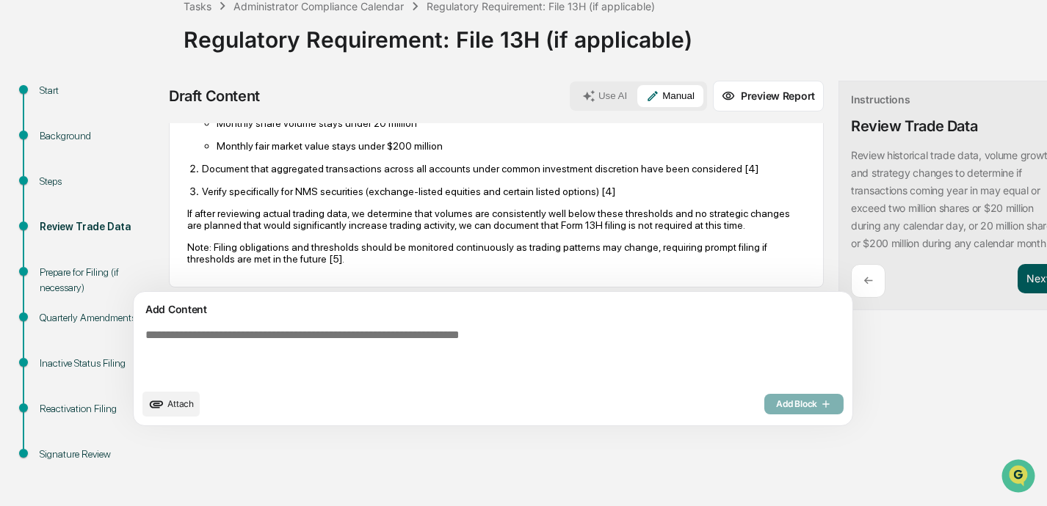
click at [732, 276] on button "Next ➔" at bounding box center [1044, 279] width 54 height 30
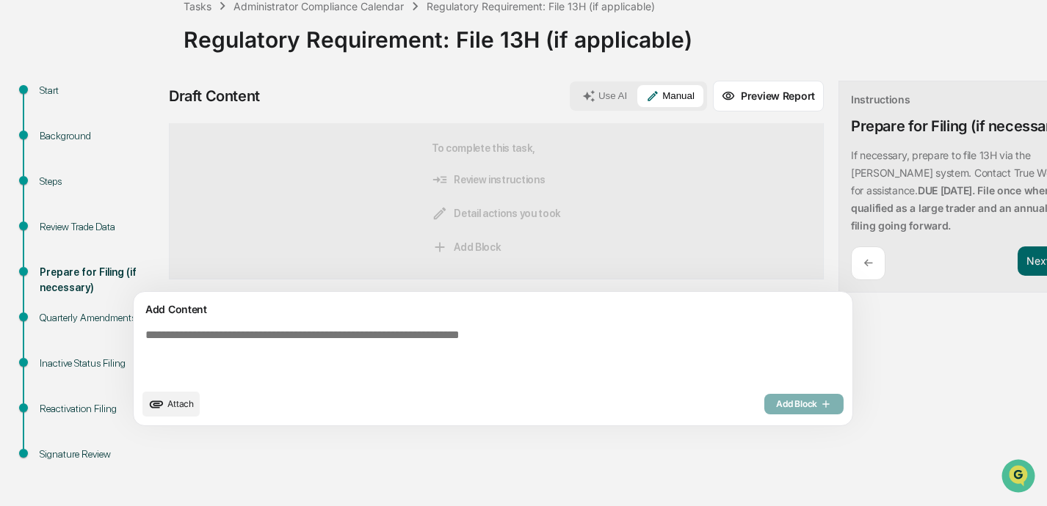
click at [314, 329] on textarea at bounding box center [458, 355] width 638 height 65
paste textarea "**********"
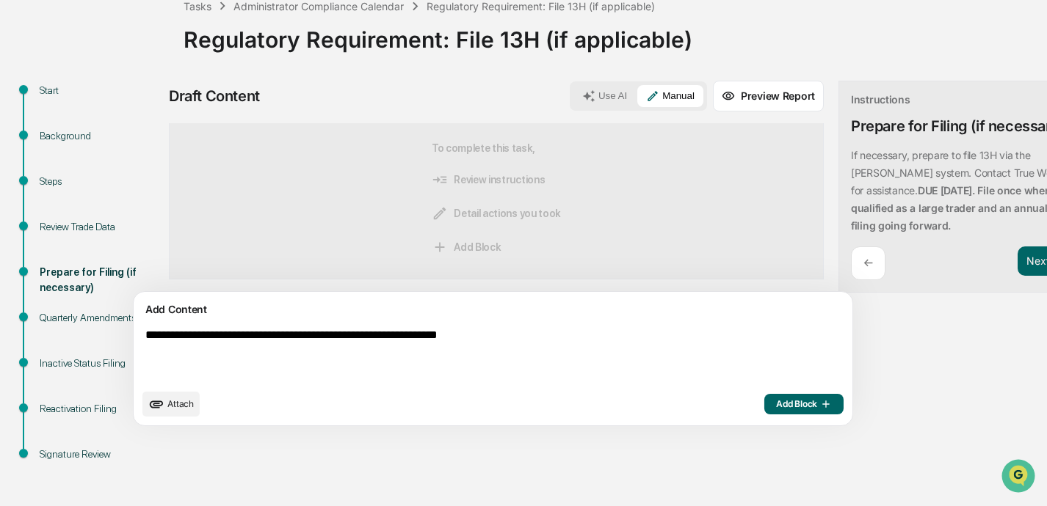
type textarea "**********"
click at [732, 398] on button "Add Block" at bounding box center [803, 404] width 79 height 21
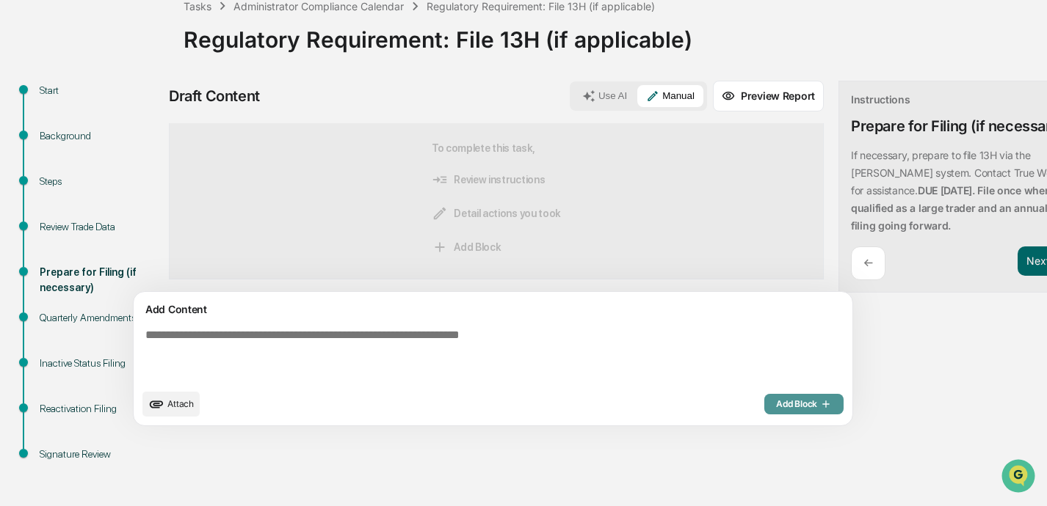
scroll to position [0, 0]
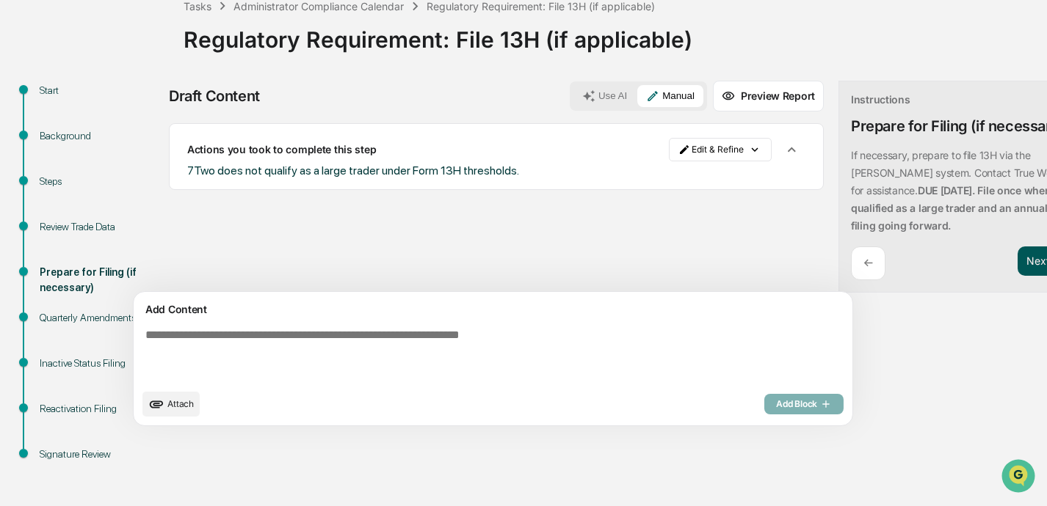
click at [732, 262] on button "Next ➔" at bounding box center [1044, 262] width 54 height 30
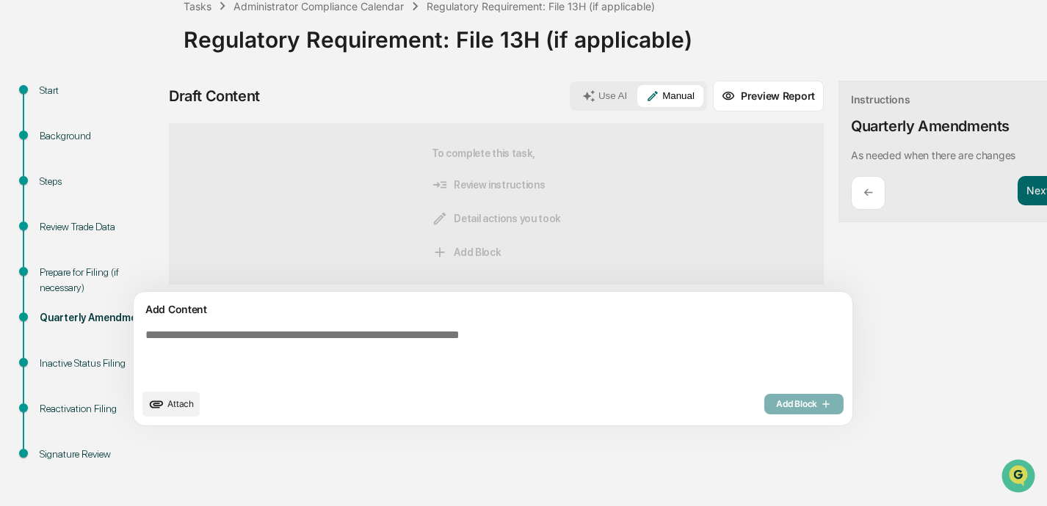
click at [185, 351] on textarea at bounding box center [458, 355] width 638 height 65
paste textarea "**********"
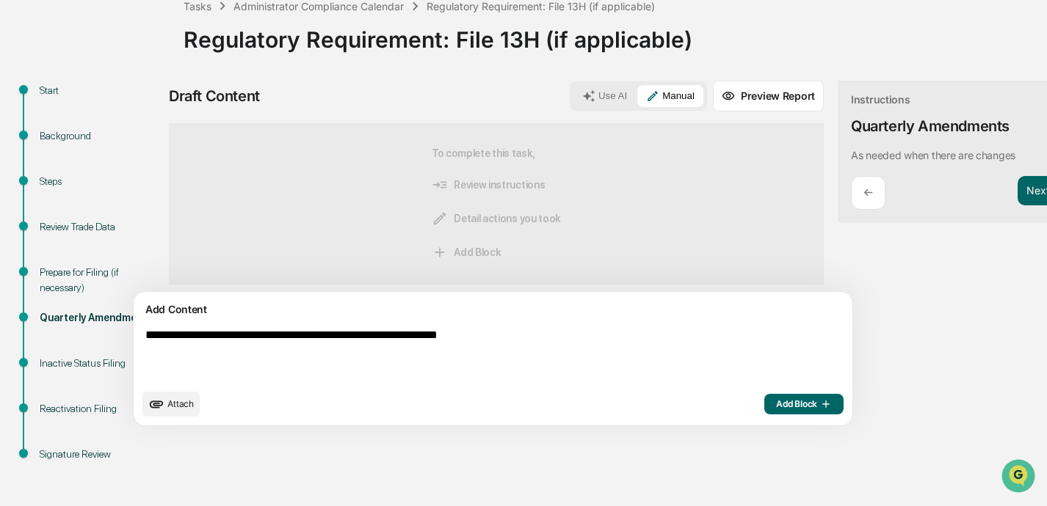
type textarea "**********"
click at [732, 401] on span "Add Block" at bounding box center [804, 404] width 56 height 12
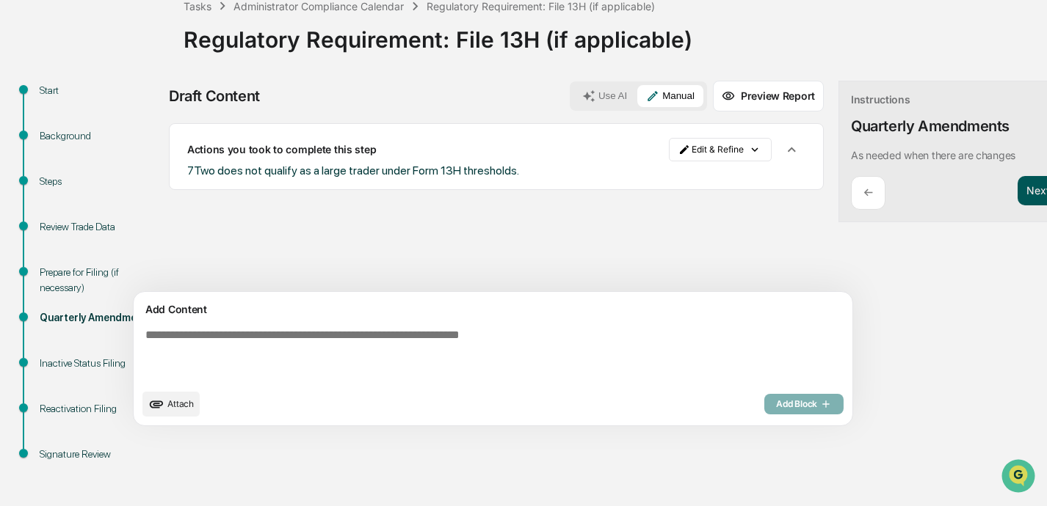
click at [732, 192] on button "Next ➔" at bounding box center [1044, 191] width 54 height 30
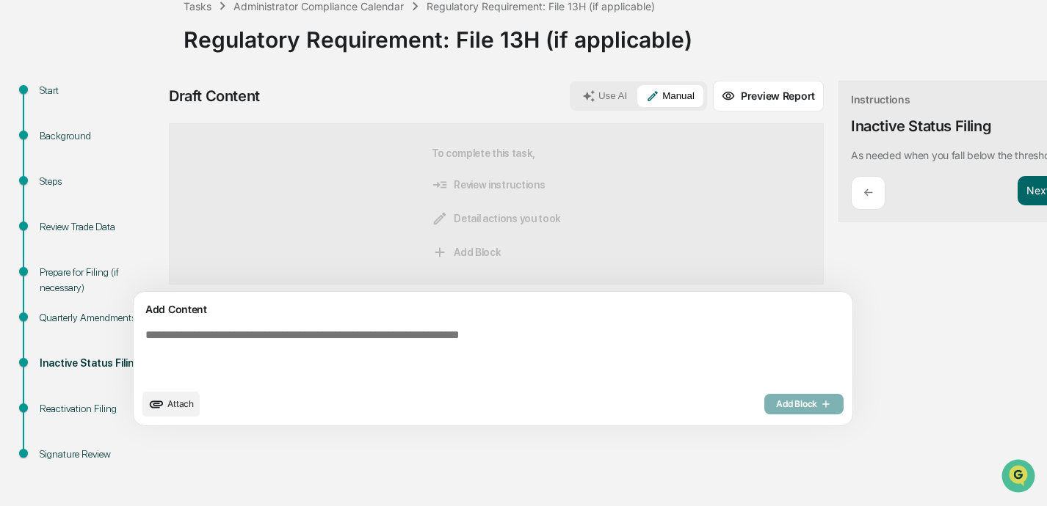
click at [334, 336] on textarea at bounding box center [458, 355] width 638 height 65
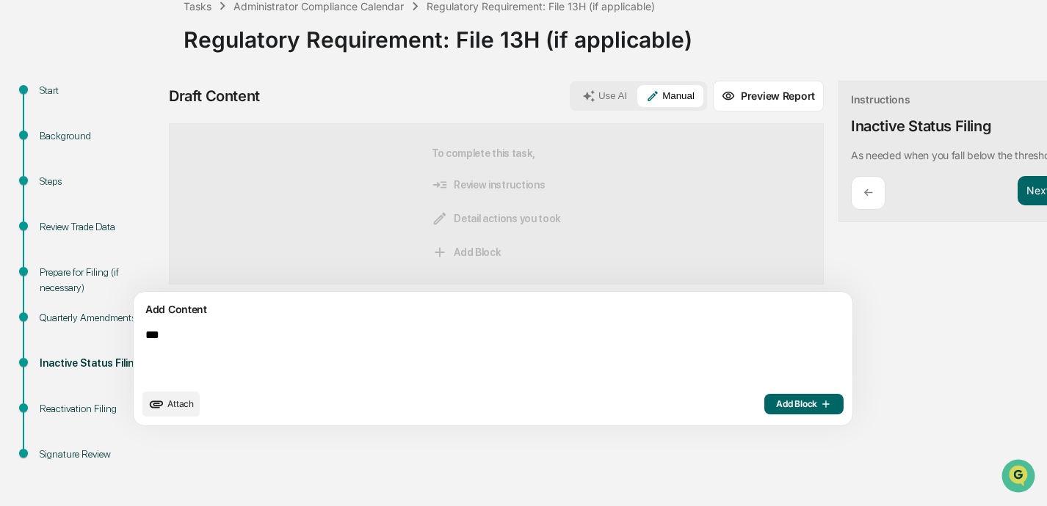
type textarea "***"
click at [732, 405] on span "Add Block" at bounding box center [804, 404] width 56 height 12
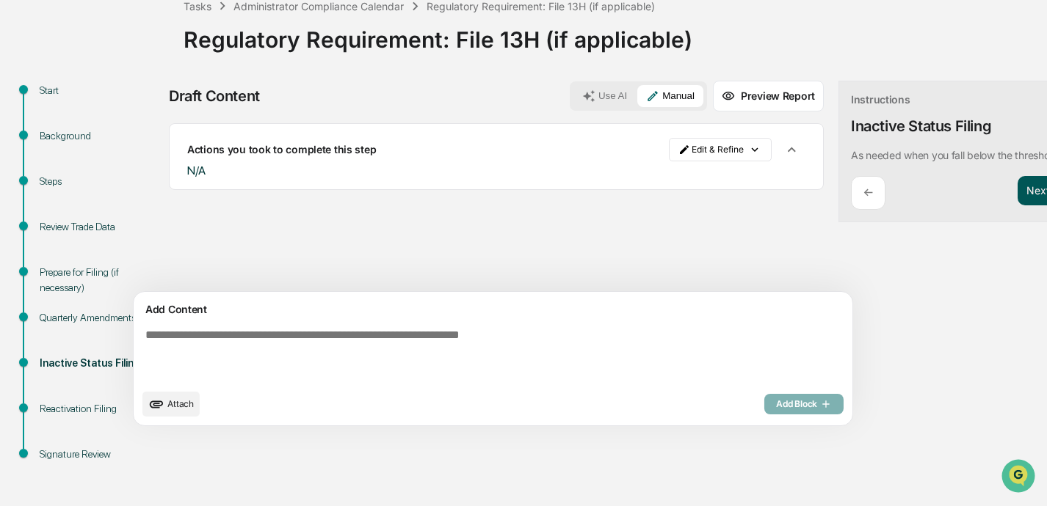
click at [732, 185] on button "Next ➔" at bounding box center [1044, 191] width 54 height 30
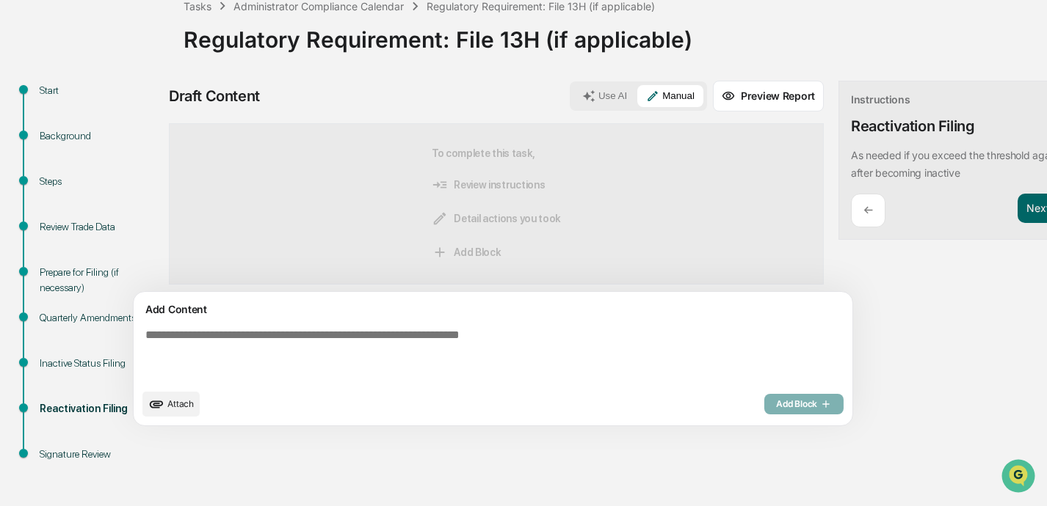
click at [238, 340] on textarea at bounding box center [458, 355] width 638 height 65
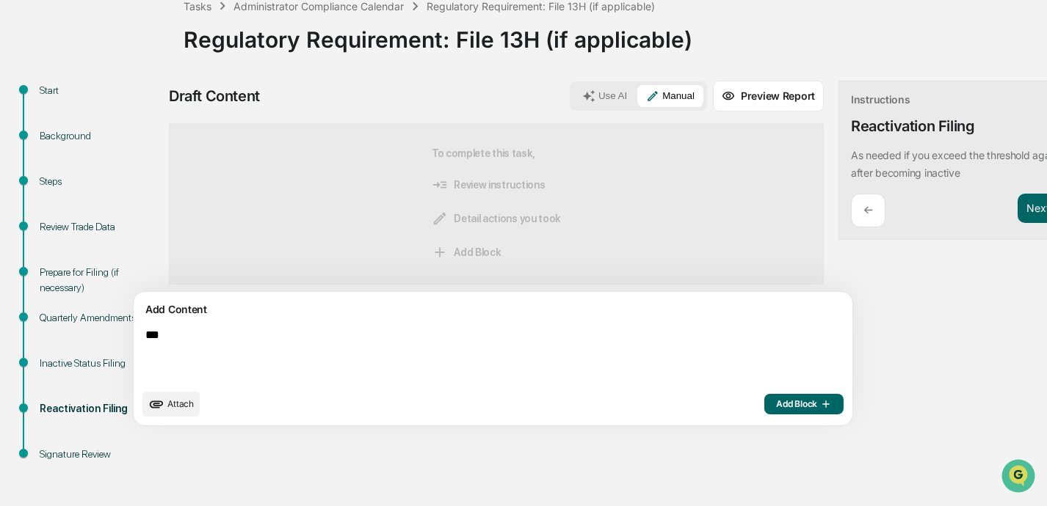
type textarea "***"
click at [732, 405] on span "Add Block" at bounding box center [804, 404] width 56 height 12
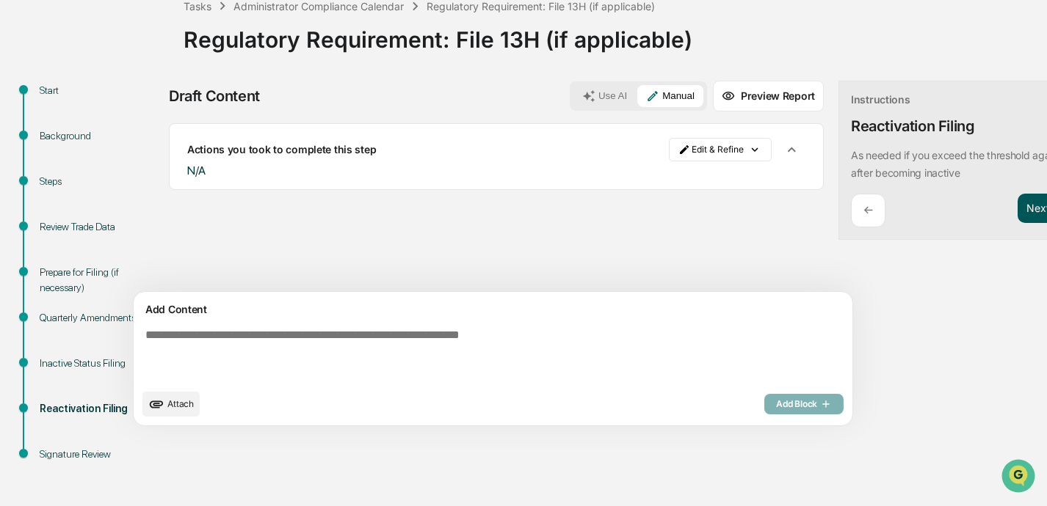
click at [732, 210] on button "Next ➔" at bounding box center [1044, 209] width 54 height 30
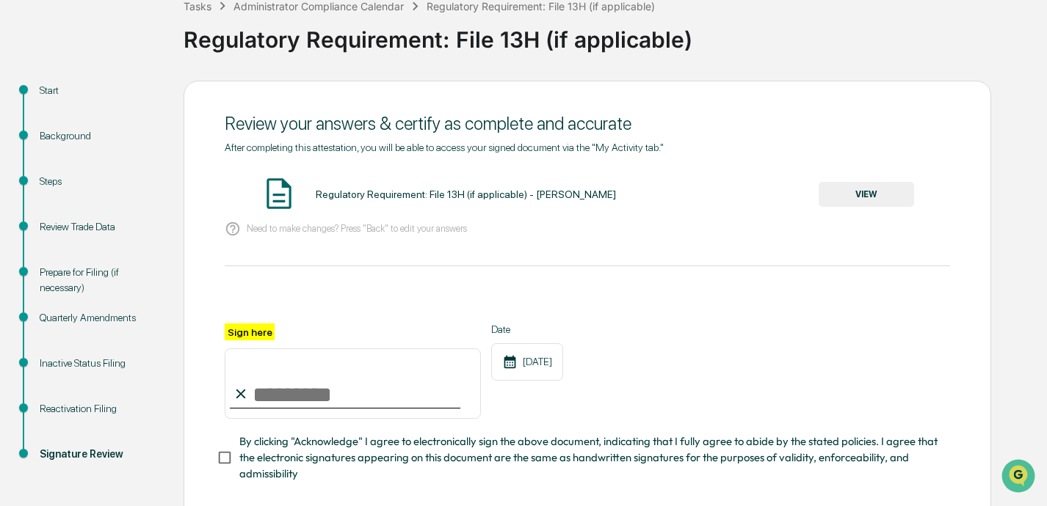
click at [732, 192] on button "VIEW" at bounding box center [865, 194] width 95 height 25
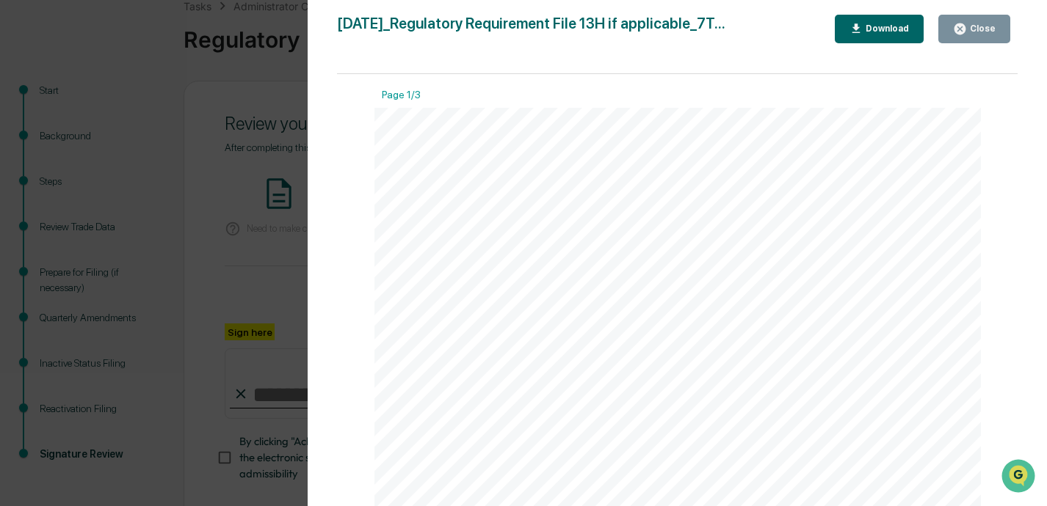
click at [732, 26] on div "Close" at bounding box center [981, 28] width 29 height 10
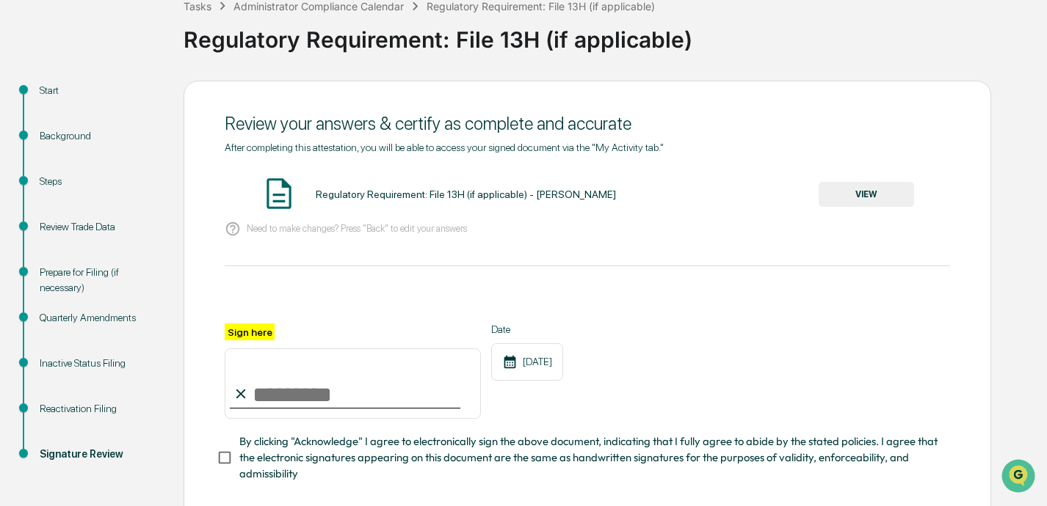
click at [281, 393] on input "Sign here" at bounding box center [353, 384] width 256 height 70
type input "**********"
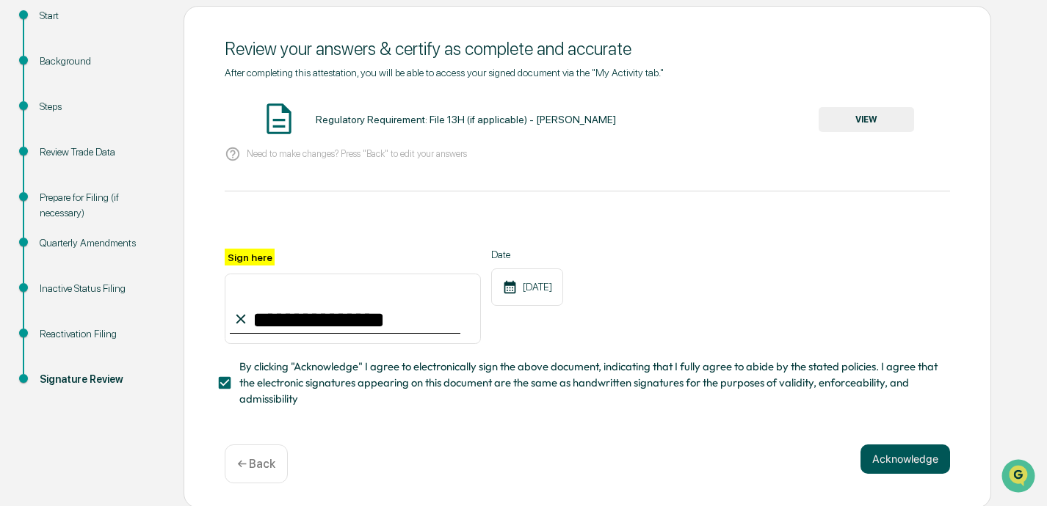
click at [732, 454] on button "Acknowledge" at bounding box center [905, 459] width 90 height 29
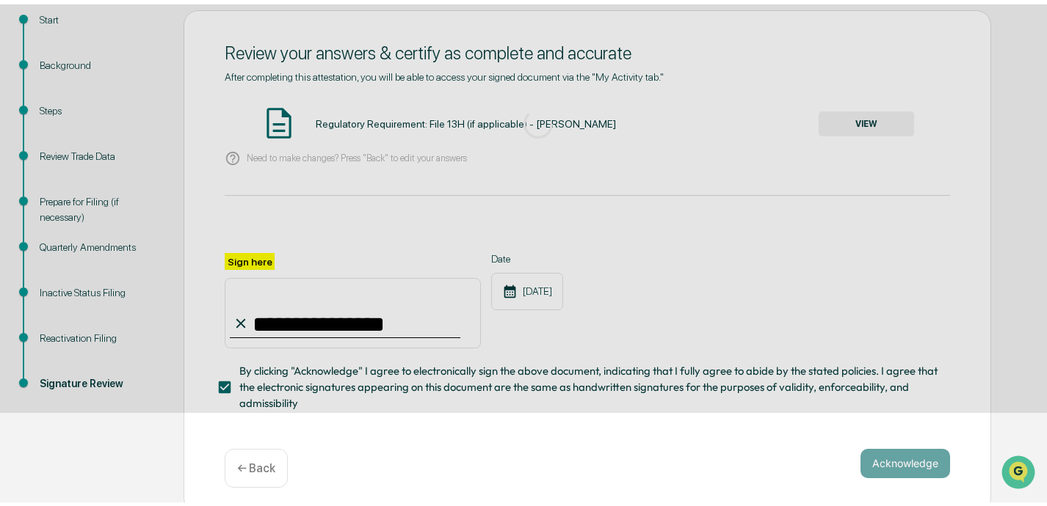
scroll to position [94, 0]
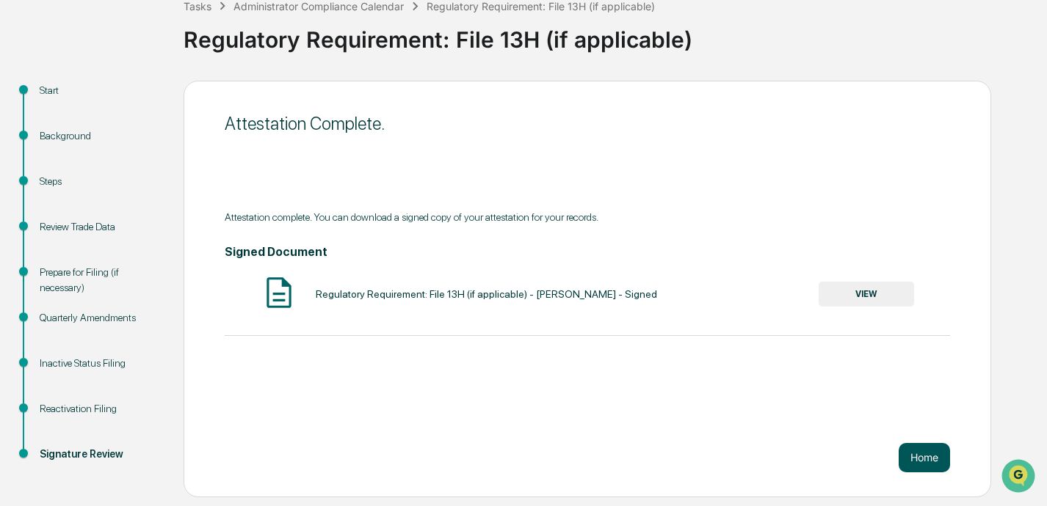
click at [732, 456] on button "Home" at bounding box center [923, 457] width 51 height 29
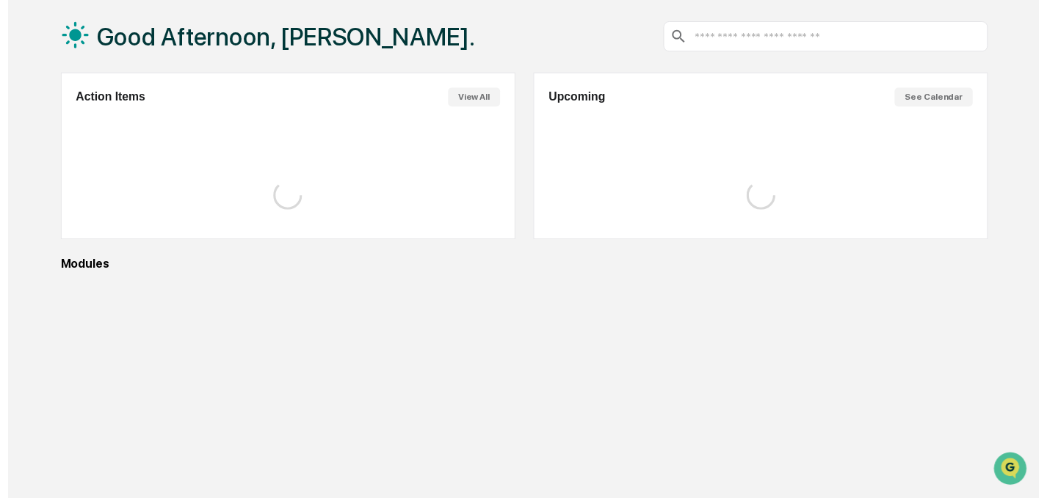
scroll to position [84, 0]
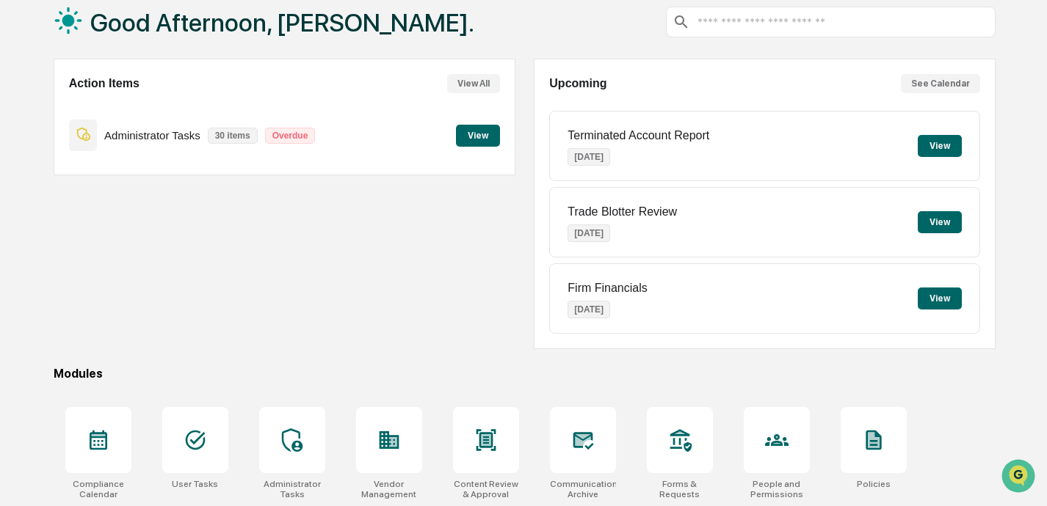
click at [480, 137] on button "View" at bounding box center [478, 136] width 44 height 22
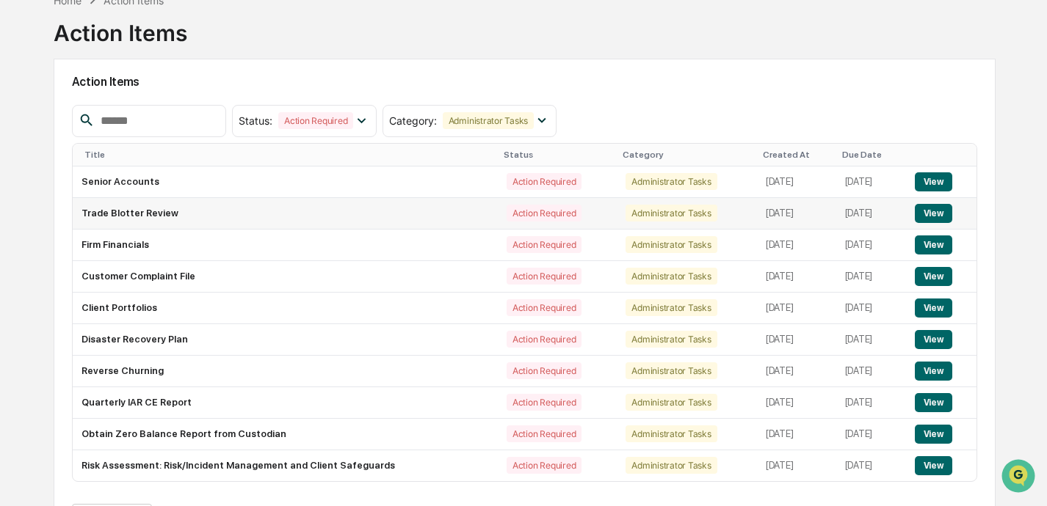
click at [732, 212] on button "View" at bounding box center [932, 213] width 37 height 19
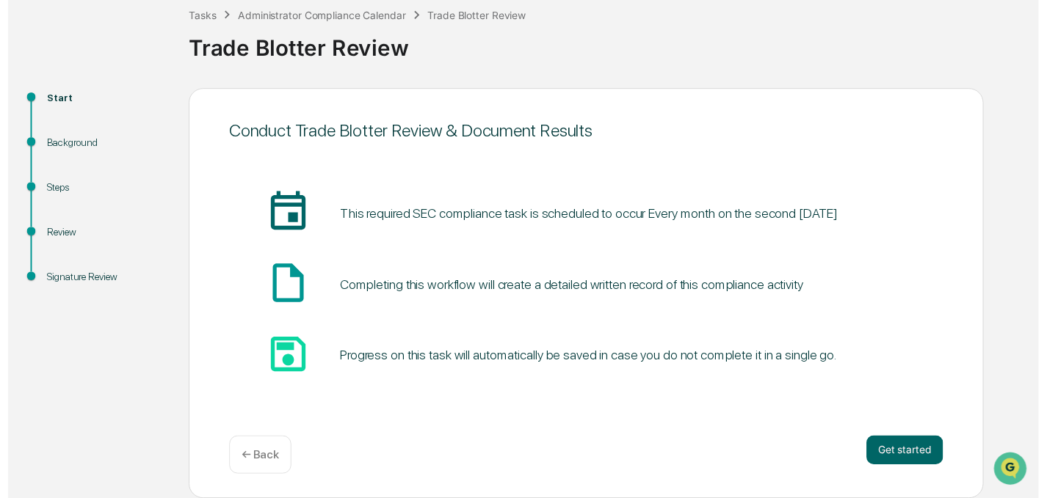
scroll to position [85, 0]
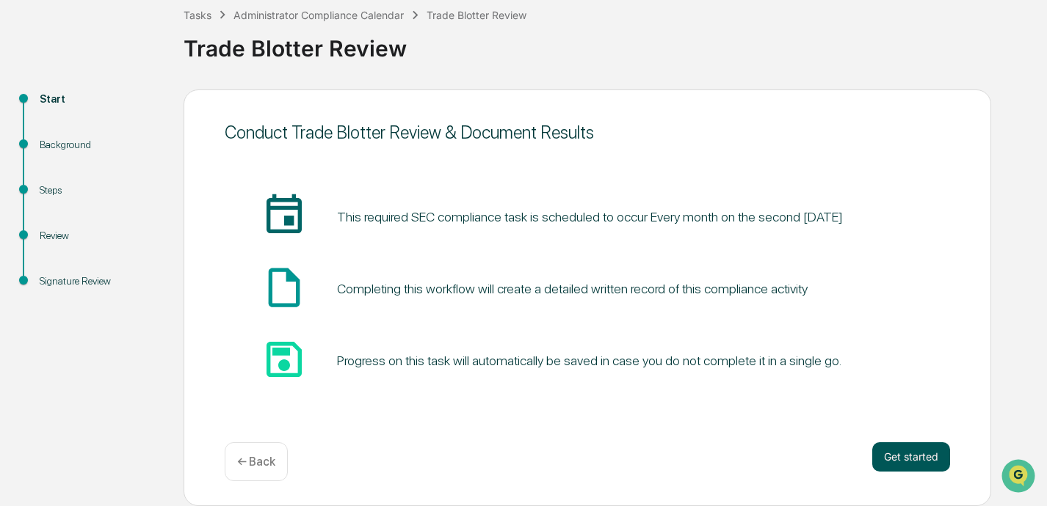
click at [732, 459] on button "Get started" at bounding box center [911, 457] width 78 height 29
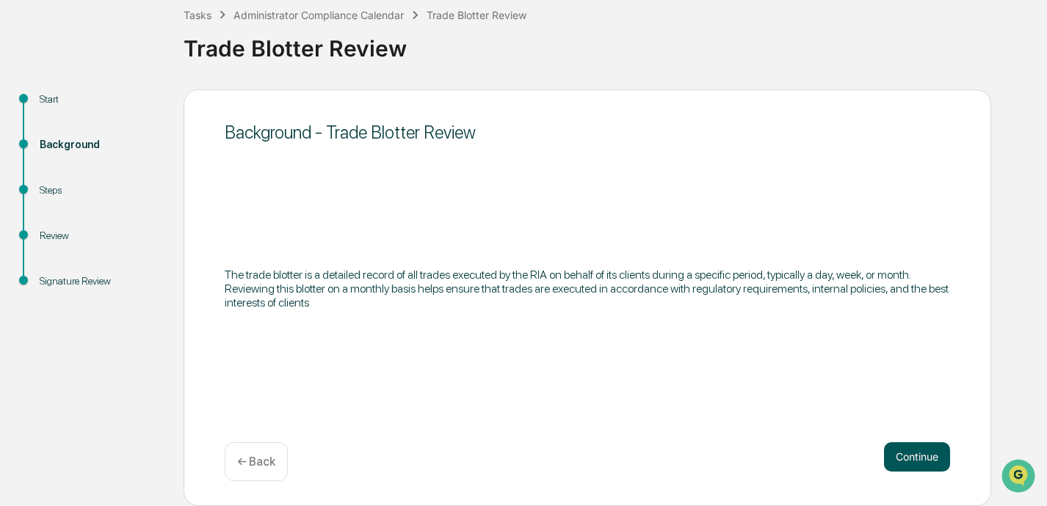
click at [732, 455] on button "Continue" at bounding box center [917, 457] width 66 height 29
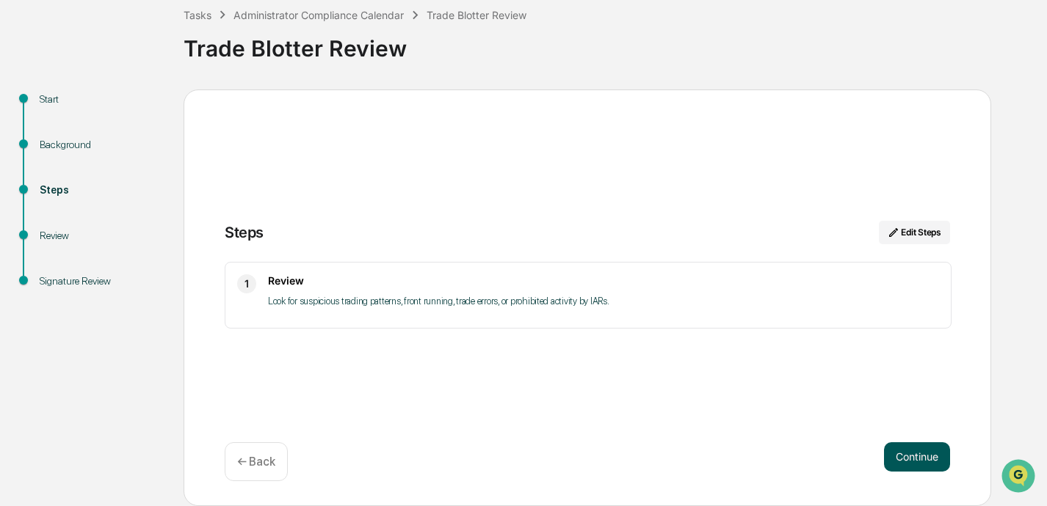
click at [732, 455] on button "Continue" at bounding box center [917, 457] width 66 height 29
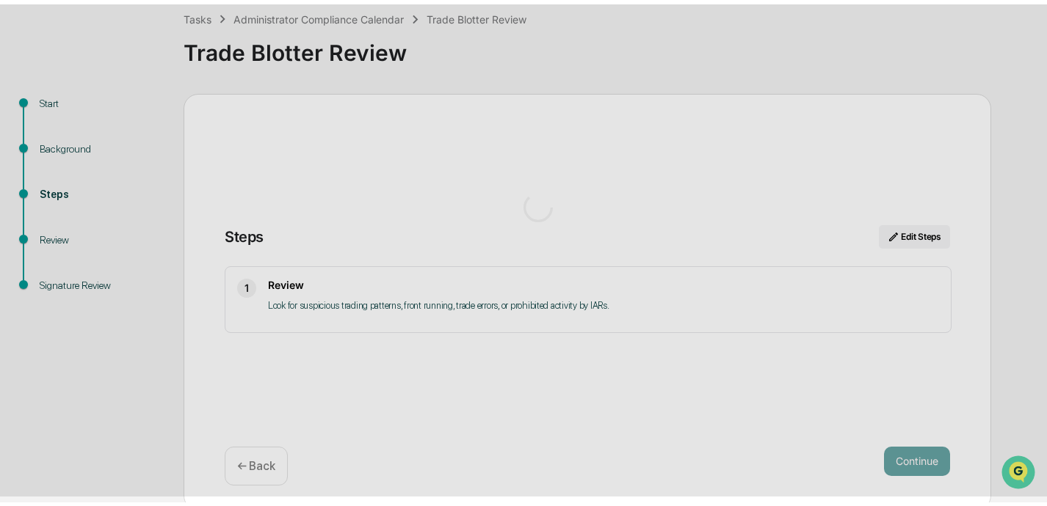
scroll to position [12, 0]
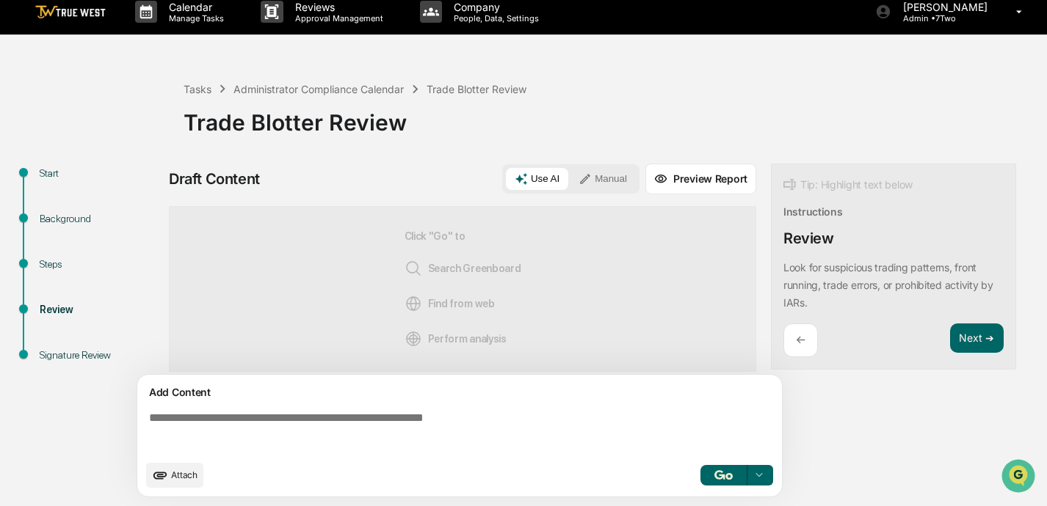
click at [732, 266] on p "Look for suspicious trading patterns, front running, trade errors, or prohibite…" at bounding box center [888, 285] width 210 height 48
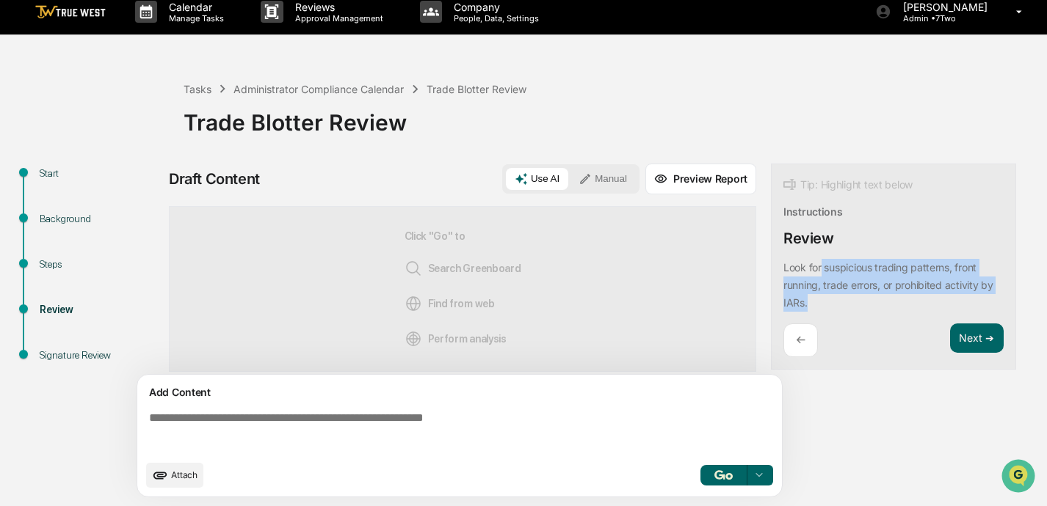
drag, startPoint x: 823, startPoint y: 266, endPoint x: 834, endPoint y: 299, distance: 34.8
click at [732, 299] on div "Look for suspicious trading patterns, front running, trade errors, or prohibite…" at bounding box center [893, 285] width 220 height 53
copy p "suspicious trading patterns, front running, trade errors, or prohibited activit…"
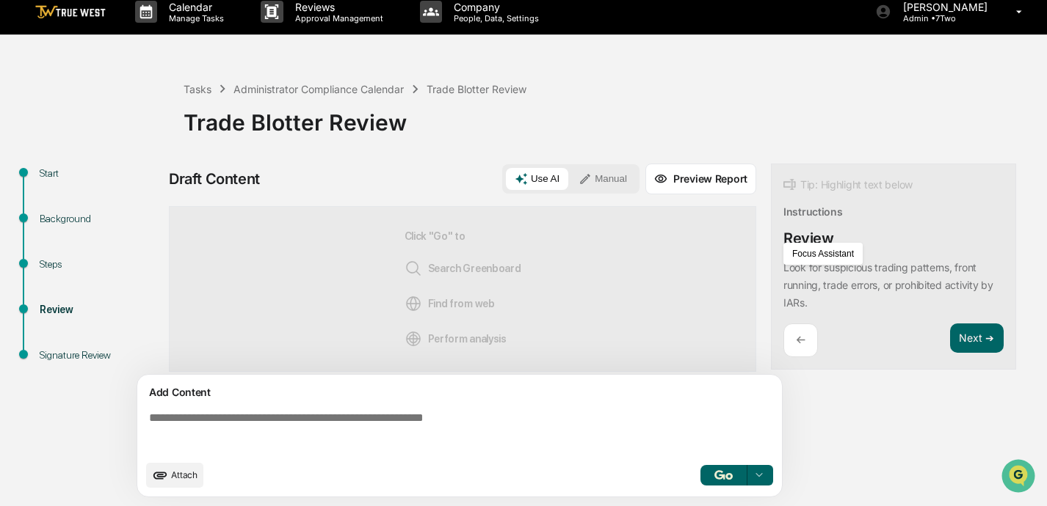
click at [322, 415] on textarea at bounding box center [462, 432] width 638 height 53
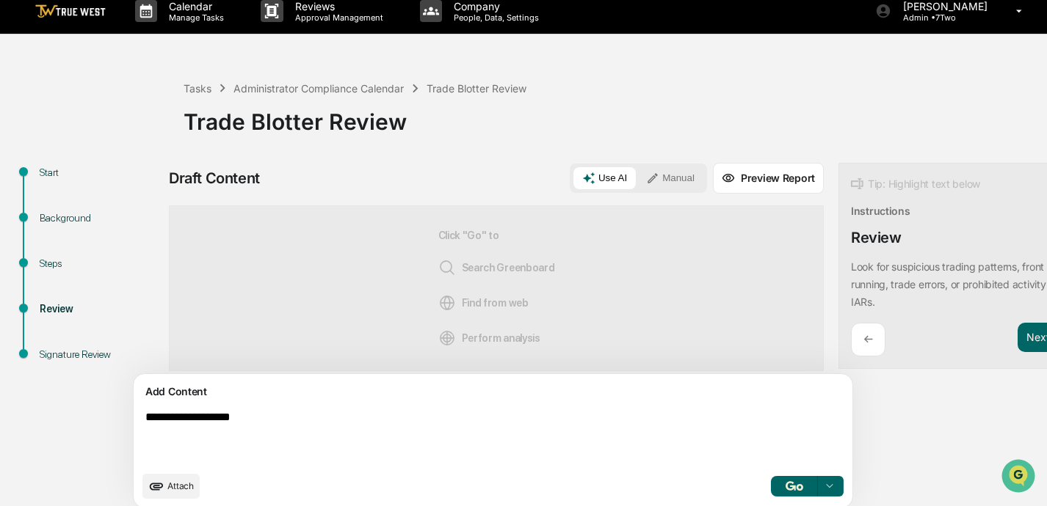
paste textarea "**********"
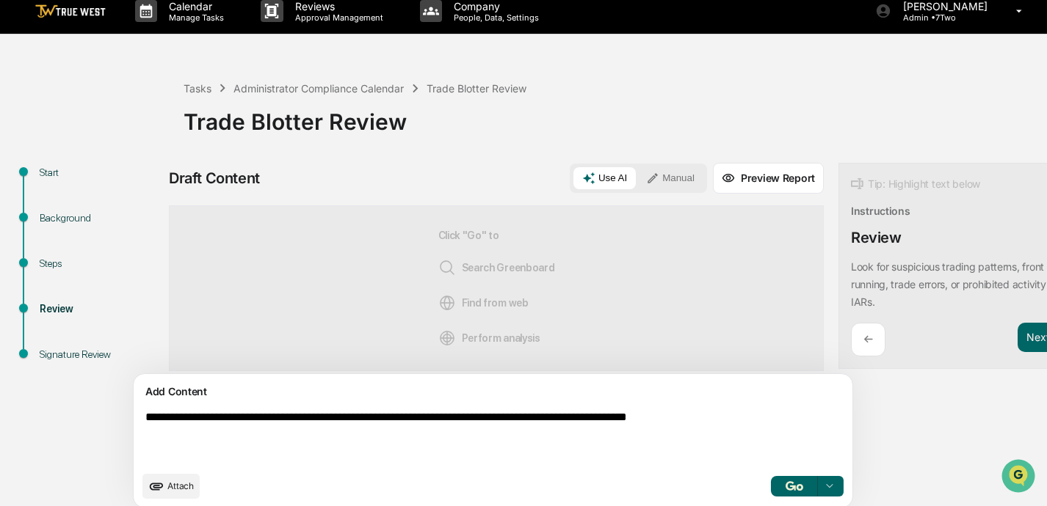
click at [264, 415] on textarea "**********" at bounding box center [458, 437] width 638 height 65
drag, startPoint x: 752, startPoint y: 415, endPoint x: 54, endPoint y: 398, distance: 698.1
click at [54, 398] on div "**********" at bounding box center [523, 340] width 1032 height 354
type textarea "**********"
click at [637, 178] on button "Manual" at bounding box center [670, 178] width 66 height 22
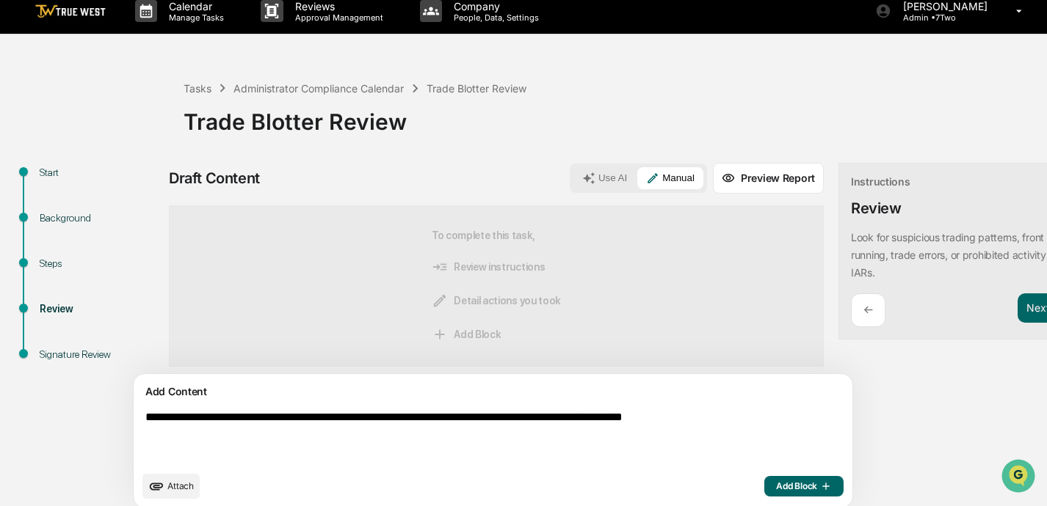
click at [732, 487] on span "Add Block" at bounding box center [804, 487] width 56 height 12
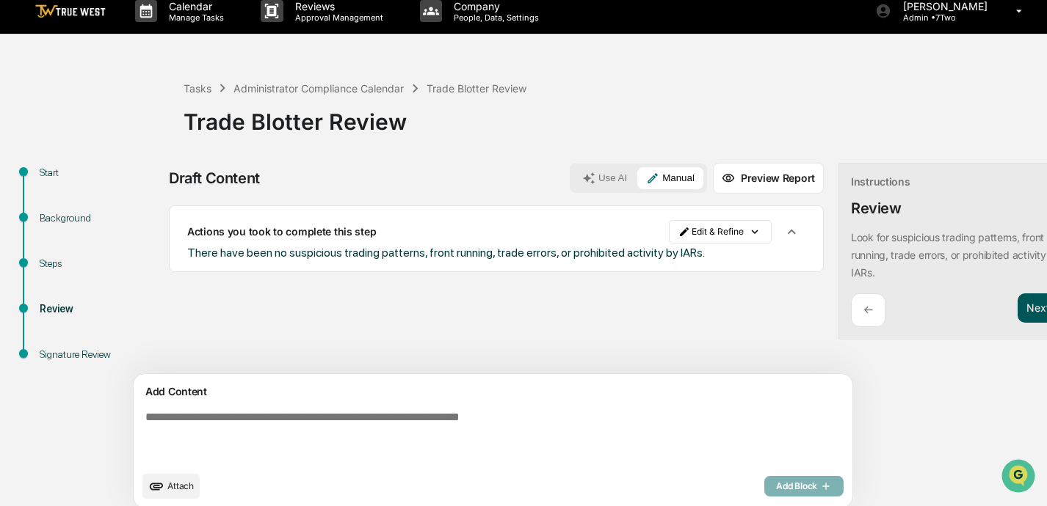
click at [732, 310] on button "Next ➔" at bounding box center [1044, 309] width 54 height 30
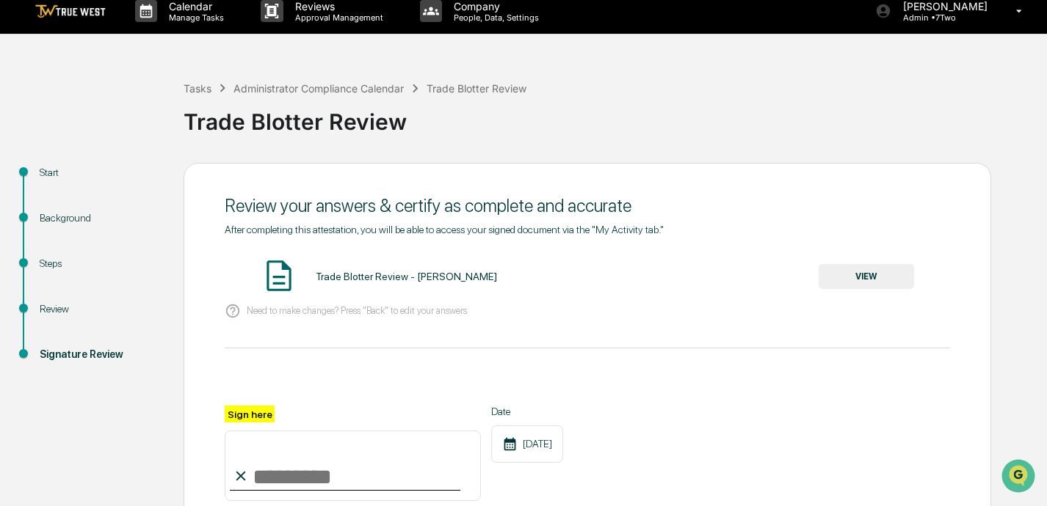
click at [732, 275] on button "VIEW" at bounding box center [865, 276] width 95 height 25
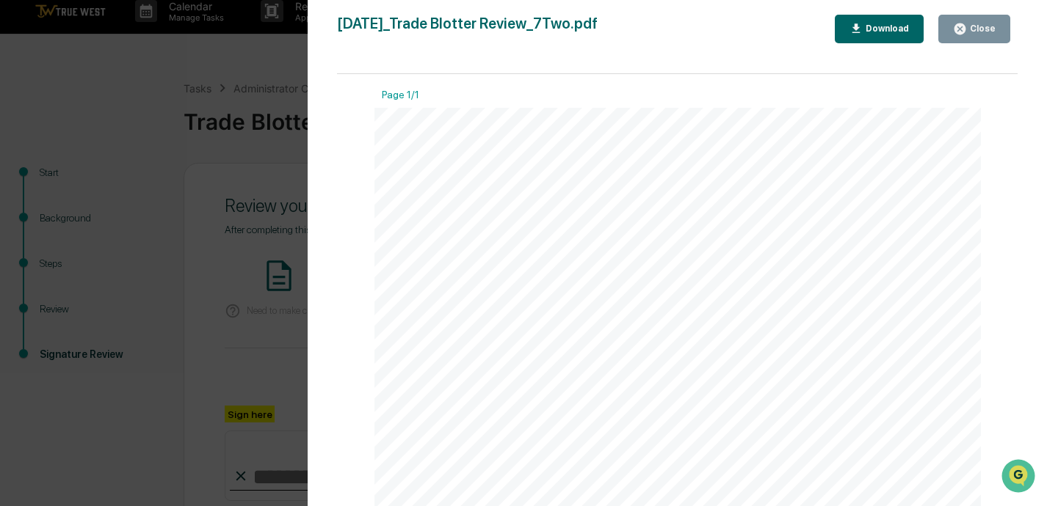
click at [732, 30] on div "Close" at bounding box center [981, 28] width 29 height 10
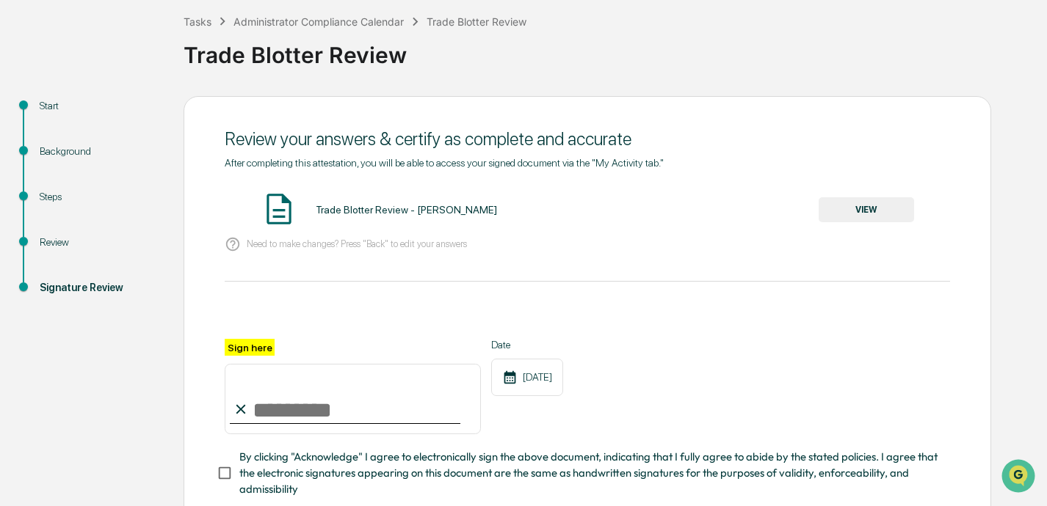
scroll to position [80, 0]
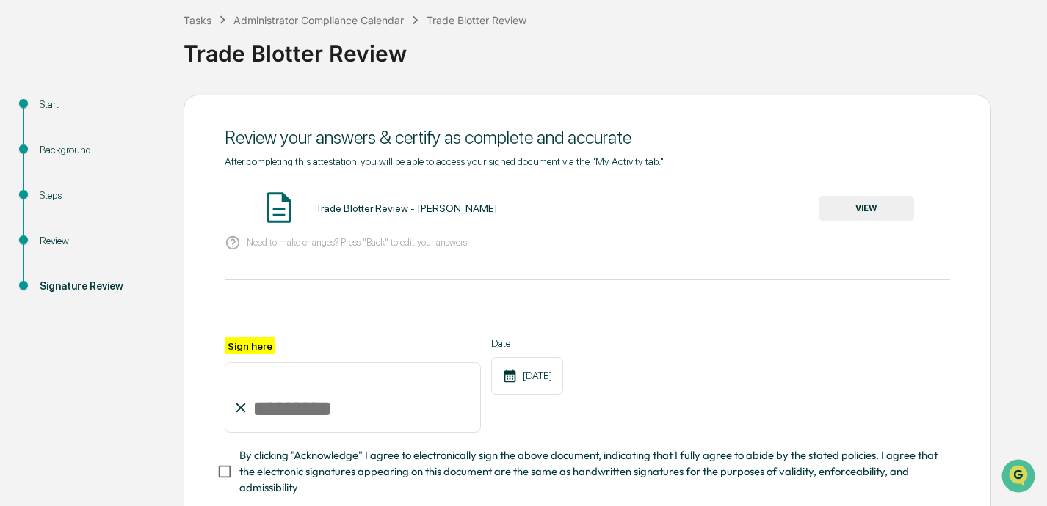
click at [331, 403] on input "Sign here" at bounding box center [353, 398] width 256 height 70
type input "**********"
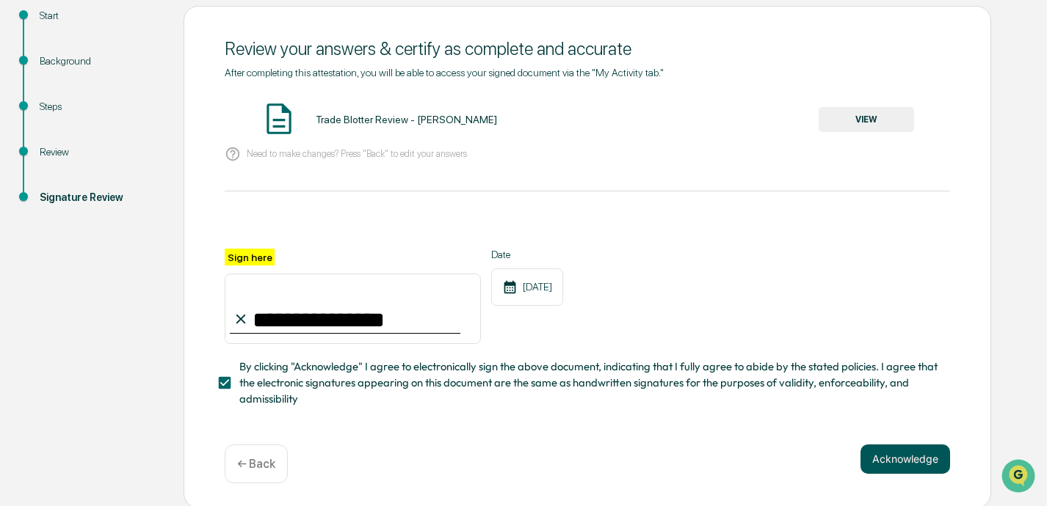
click at [732, 457] on button "Acknowledge" at bounding box center [905, 459] width 90 height 29
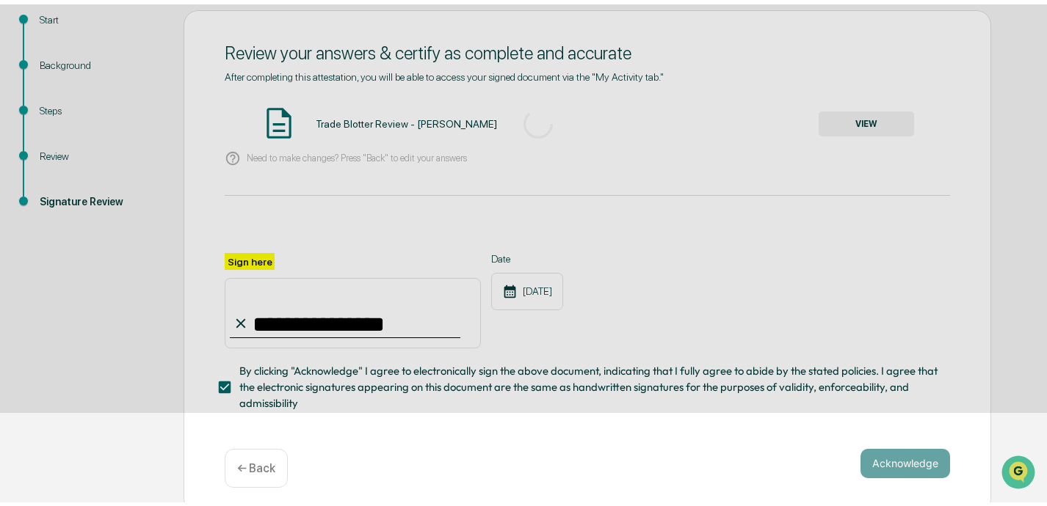
scroll to position [85, 0]
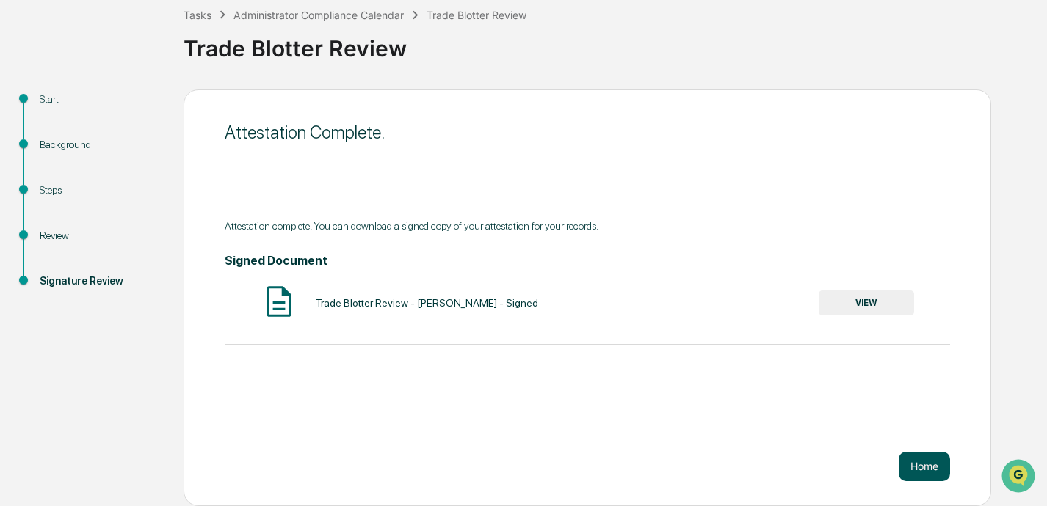
click at [732, 465] on button "Home" at bounding box center [923, 466] width 51 height 29
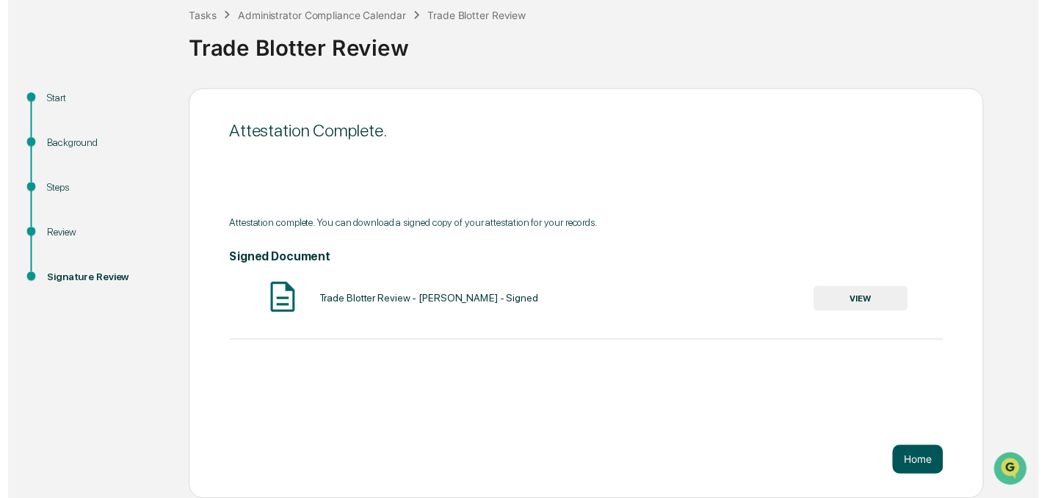
scroll to position [84, 0]
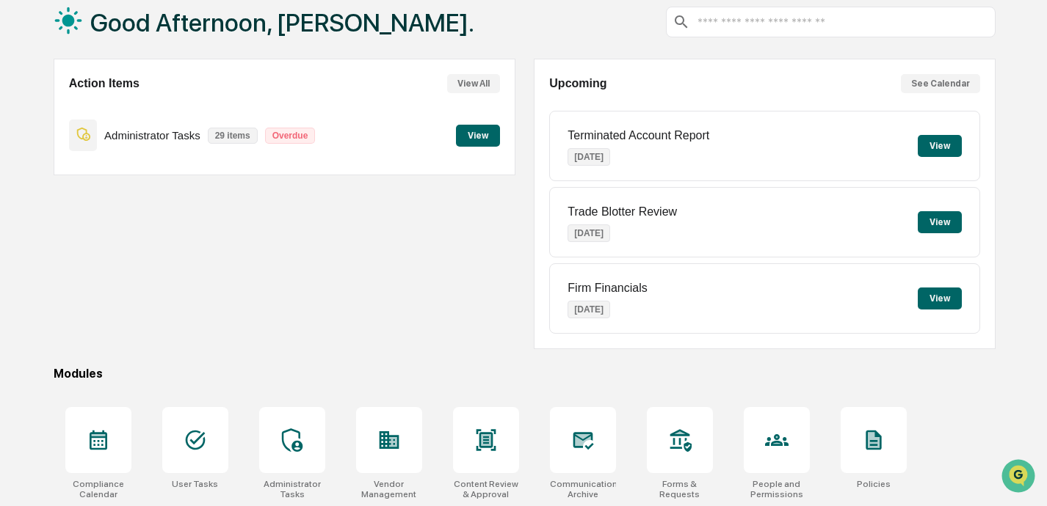
click at [469, 138] on button "View" at bounding box center [478, 136] width 44 height 22
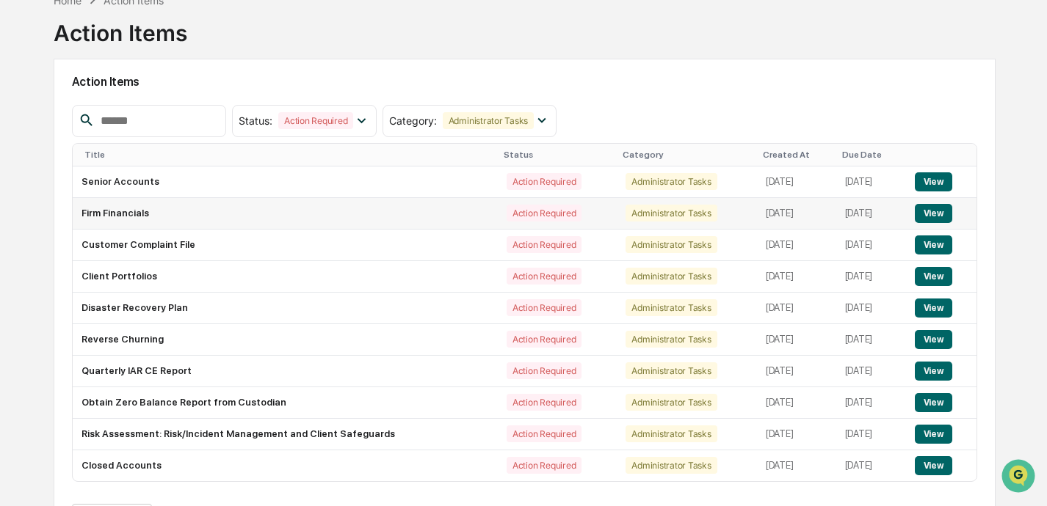
click at [732, 213] on button "View" at bounding box center [932, 213] width 37 height 19
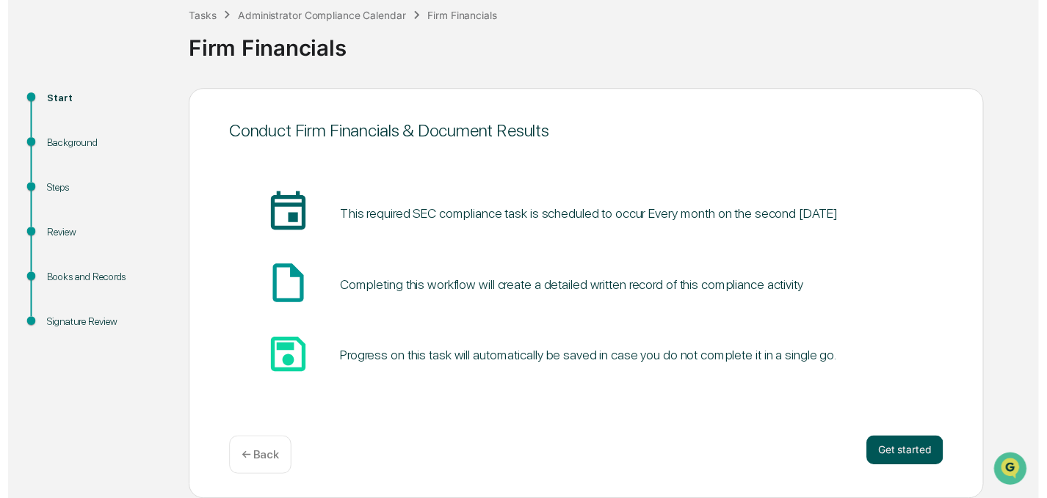
scroll to position [85, 0]
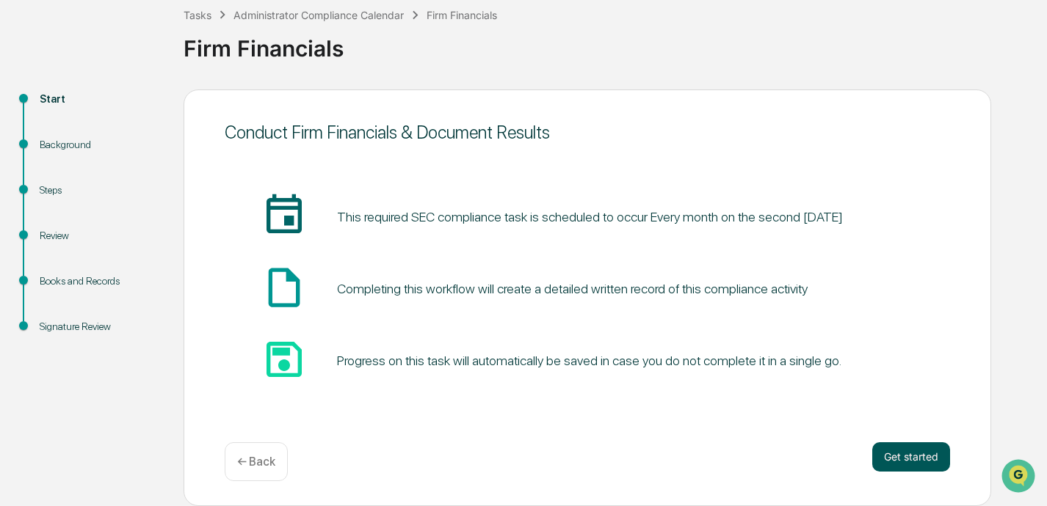
click at [732, 459] on button "Get started" at bounding box center [911, 457] width 78 height 29
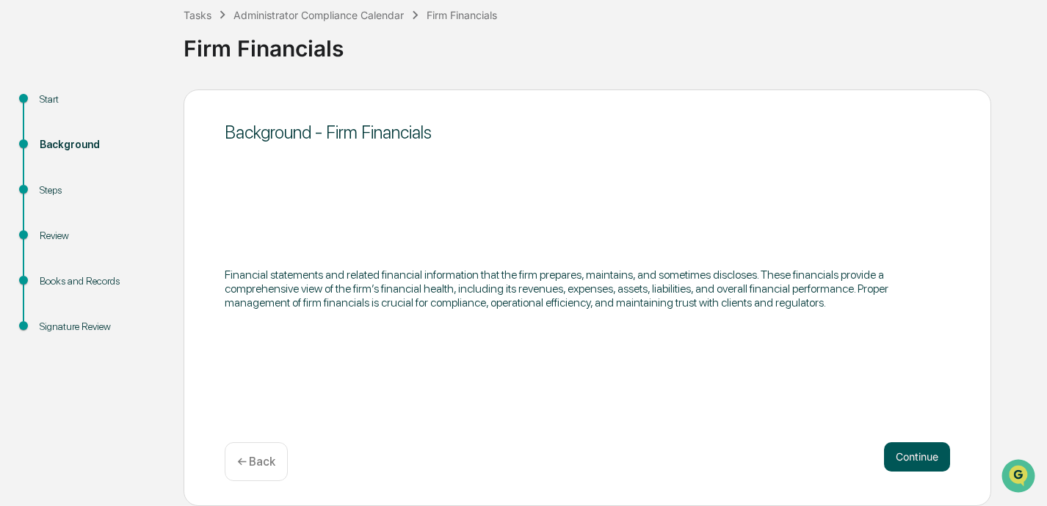
click at [732, 455] on button "Continue" at bounding box center [917, 457] width 66 height 29
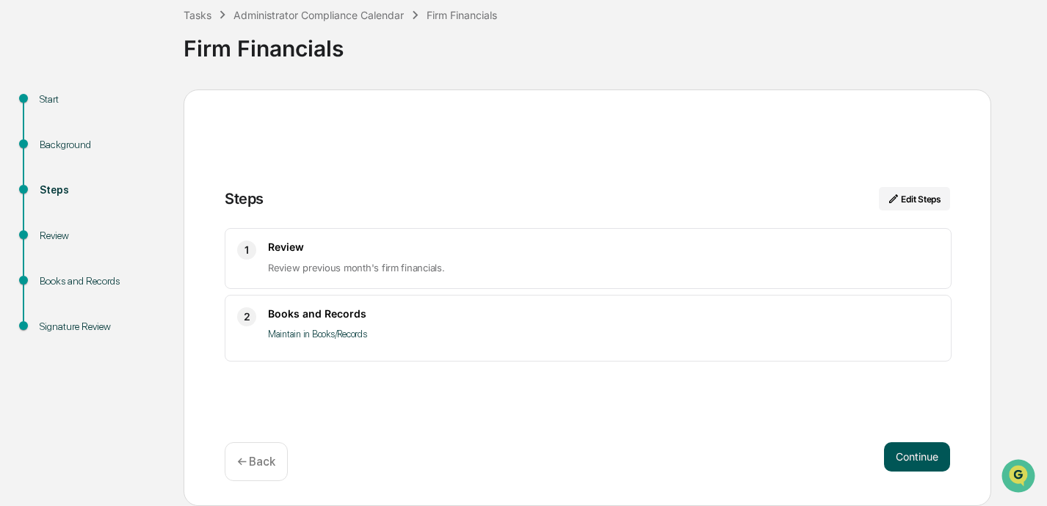
click at [732, 458] on button "Continue" at bounding box center [917, 457] width 66 height 29
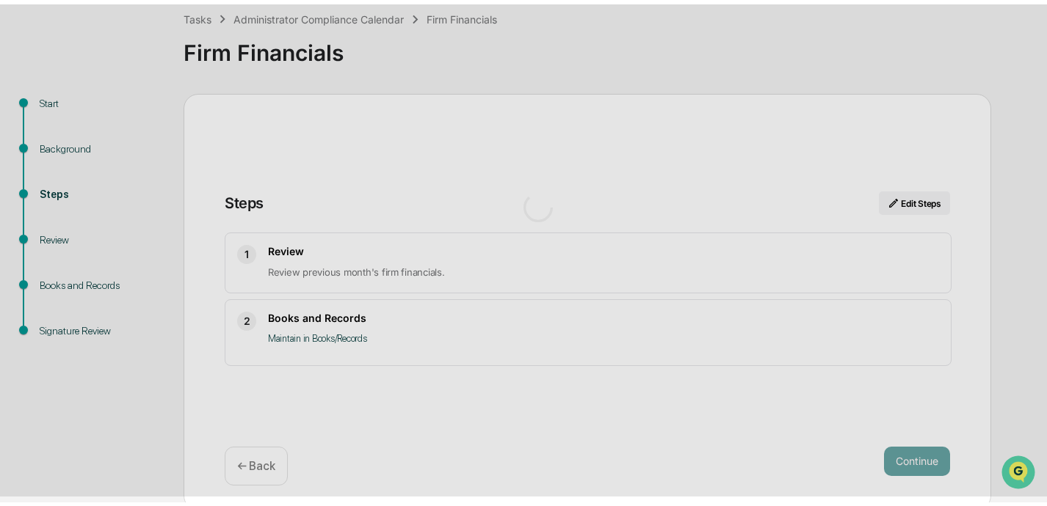
scroll to position [12, 0]
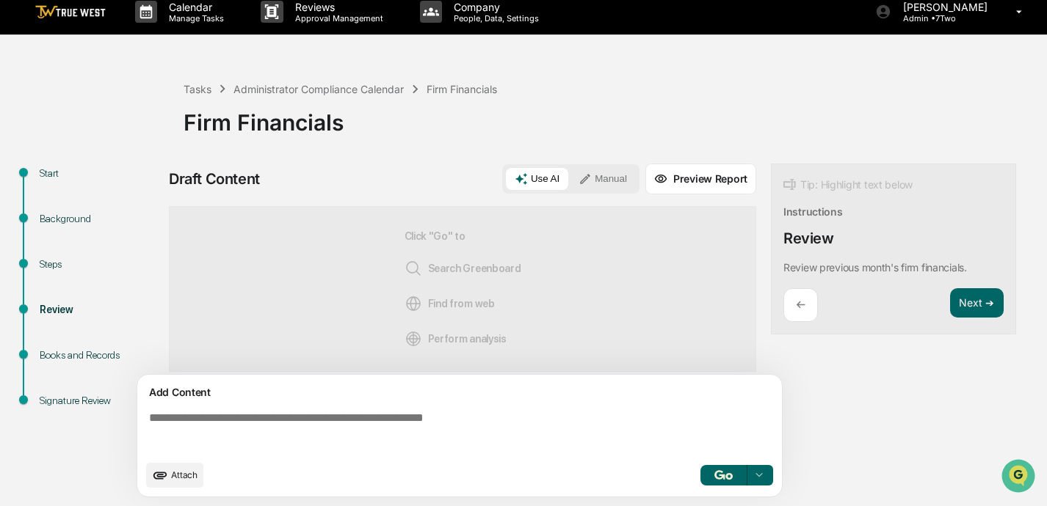
click at [603, 178] on button "Manual" at bounding box center [602, 179] width 66 height 22
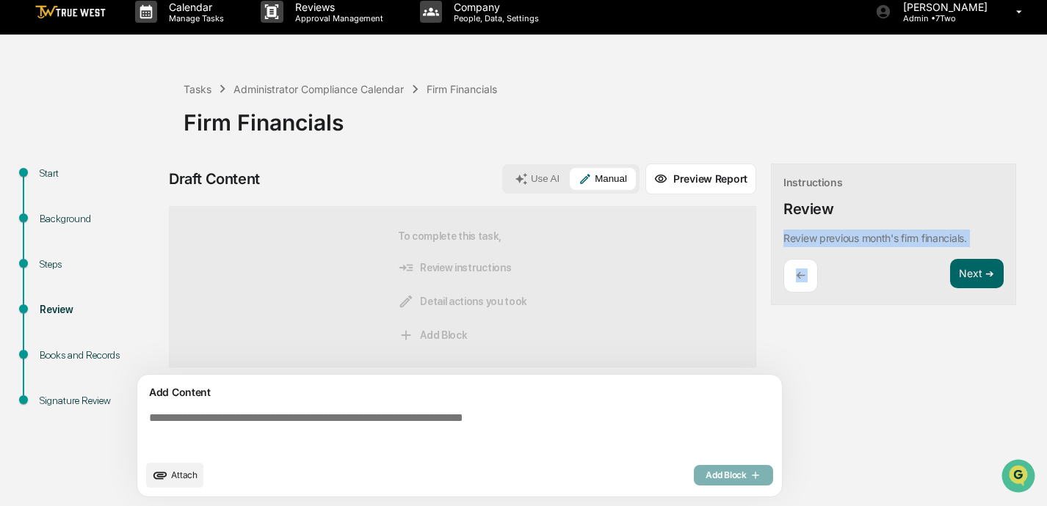
drag, startPoint x: 780, startPoint y: 236, endPoint x: 989, endPoint y: 243, distance: 209.3
click at [732, 243] on div "Instructions Review Review previous month's firm financials. ← Next ➔" at bounding box center [893, 235] width 245 height 142
click at [732, 238] on div "Instructions Review Review previous month's firm financials. ← Next ➔" at bounding box center [893, 235] width 245 height 142
drag, startPoint x: 785, startPoint y: 233, endPoint x: 975, endPoint y: 235, distance: 190.1
click at [732, 235] on div "Review previous month's firm financials." at bounding box center [877, 239] width 189 height 18
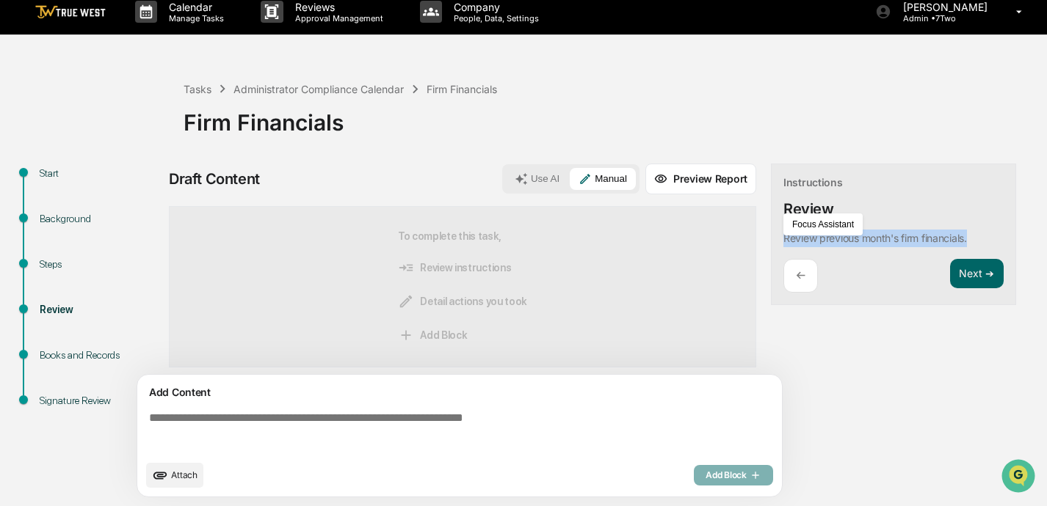
copy p "Review previous month's firm financials."
click at [388, 418] on textarea at bounding box center [462, 432] width 638 height 53
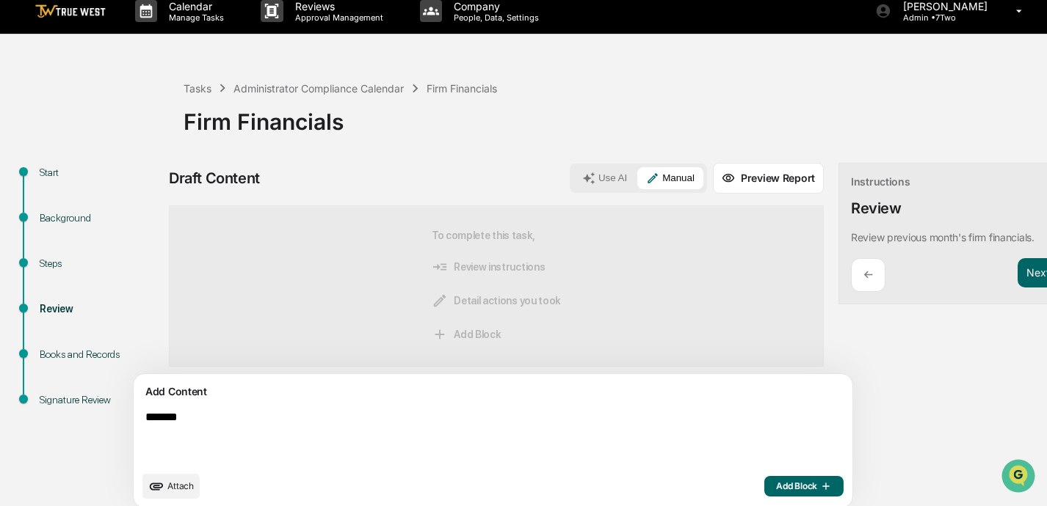
paste textarea "**********"
click at [190, 420] on textarea "**********" at bounding box center [458, 437] width 638 height 65
click at [436, 420] on textarea "**********" at bounding box center [458, 437] width 638 height 65
drag, startPoint x: 614, startPoint y: 420, endPoint x: 129, endPoint y: 421, distance: 485.1
click at [129, 421] on div "**********" at bounding box center [523, 340] width 1032 height 354
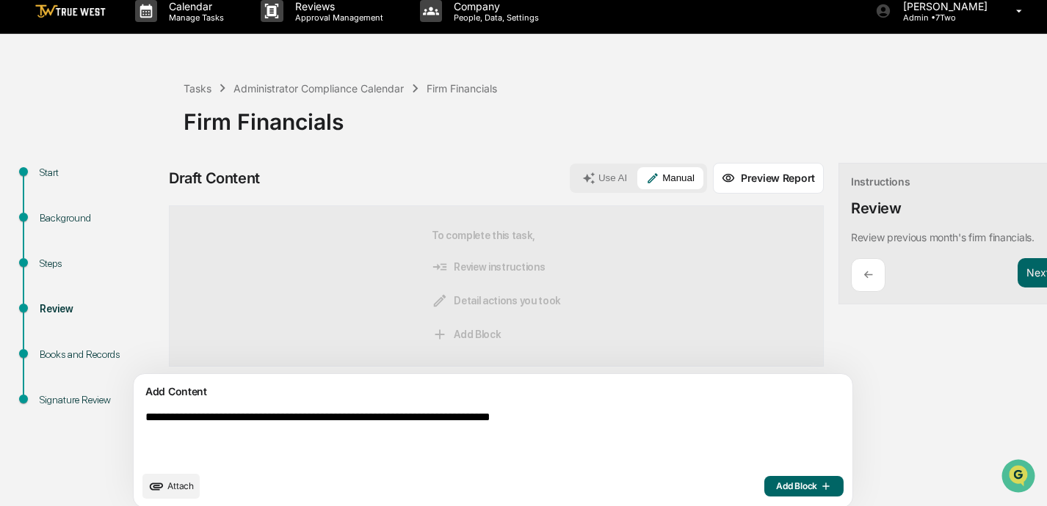
type textarea "**********"
click at [732, 484] on span "Add Block" at bounding box center [804, 487] width 56 height 12
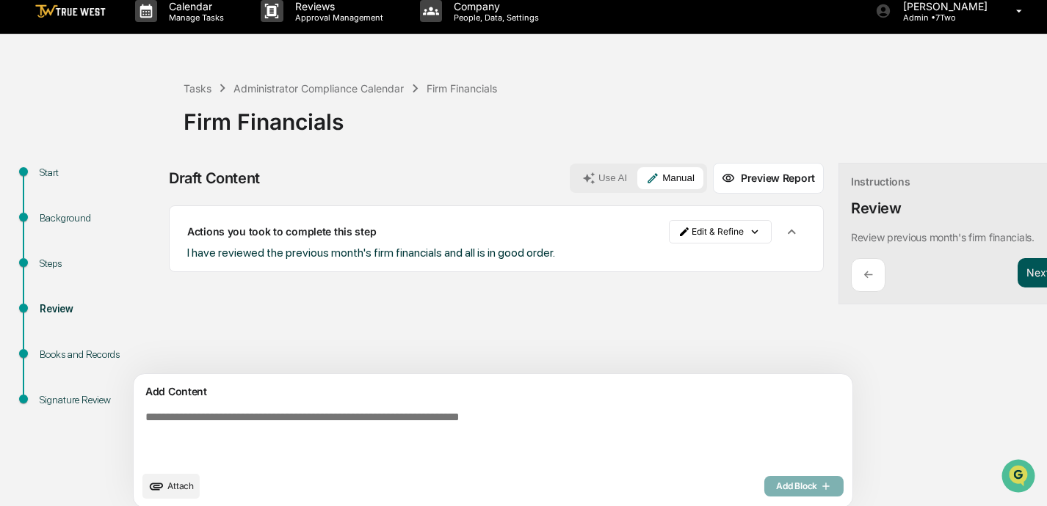
click at [732, 269] on button "Next ➔" at bounding box center [1044, 273] width 54 height 30
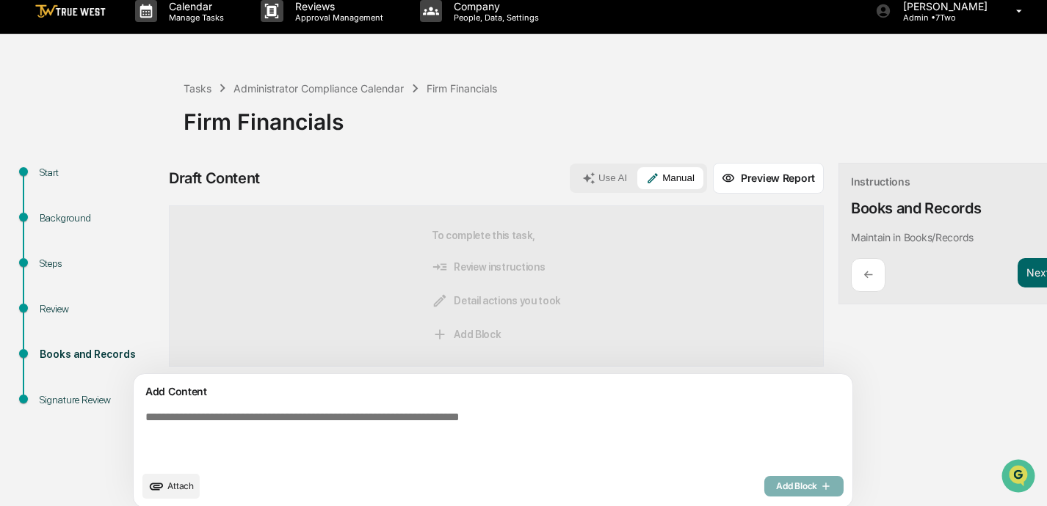
click at [637, 180] on button "Manual" at bounding box center [670, 178] width 66 height 22
click at [331, 423] on textarea at bounding box center [458, 437] width 638 height 65
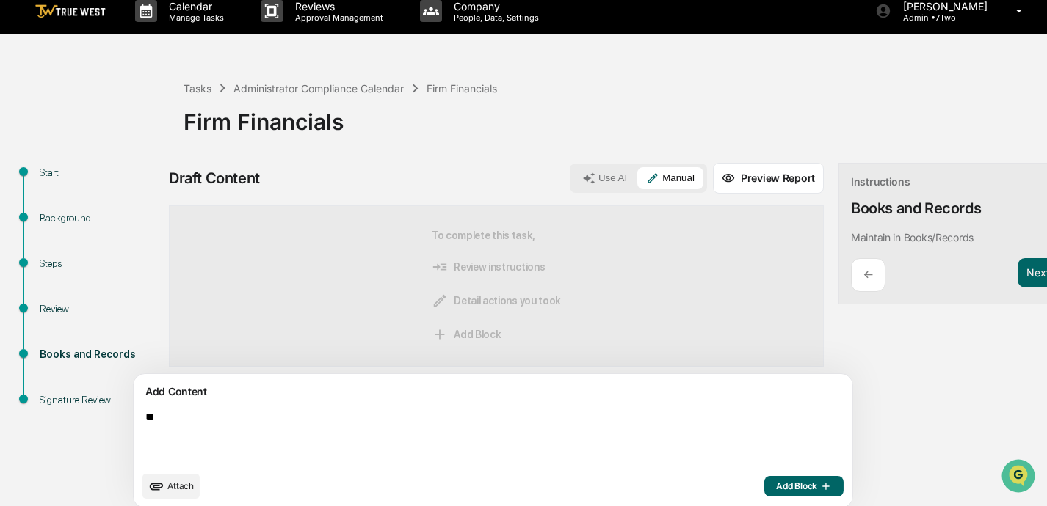
type textarea "*"
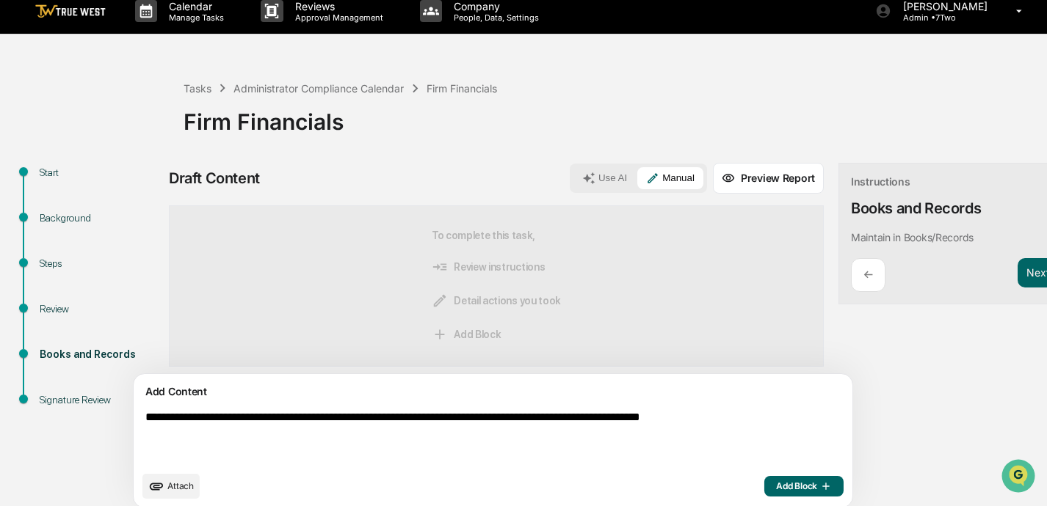
click at [338, 420] on textarea "**********" at bounding box center [458, 437] width 638 height 65
type textarea "**********"
click at [732, 489] on span "Add Block" at bounding box center [804, 487] width 56 height 12
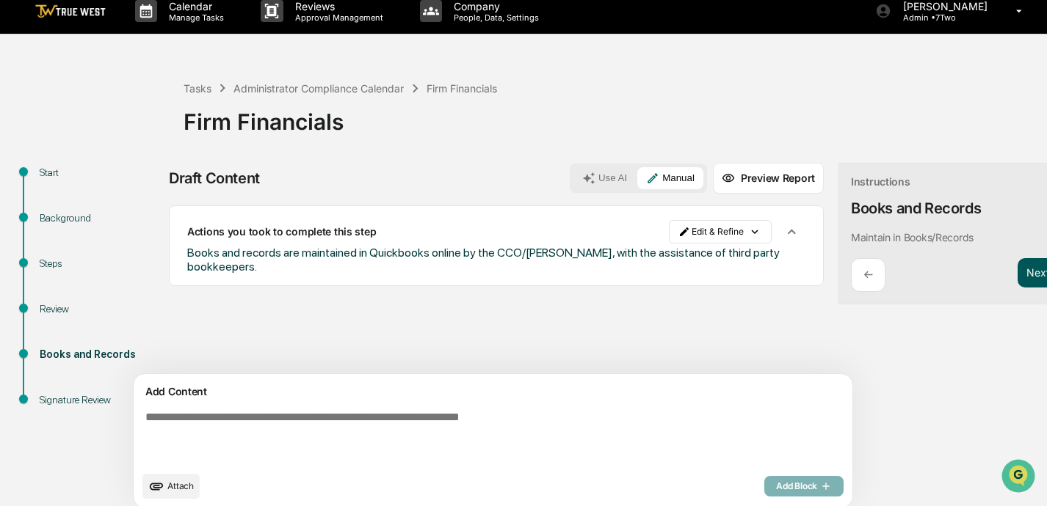
click at [732, 272] on button "Next ➔" at bounding box center [1044, 273] width 54 height 30
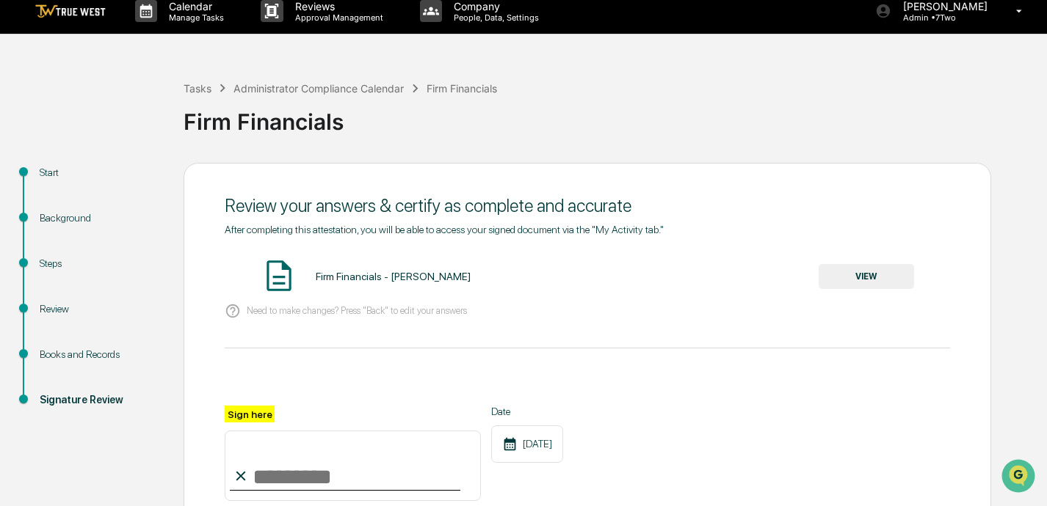
click at [732, 276] on button "VIEW" at bounding box center [865, 276] width 95 height 25
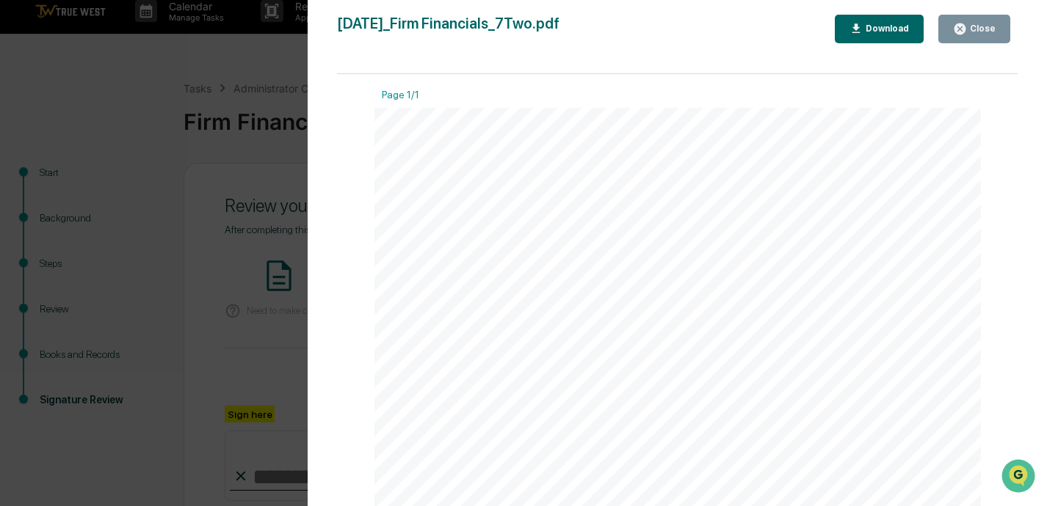
click at [732, 27] on div "Close" at bounding box center [981, 28] width 29 height 10
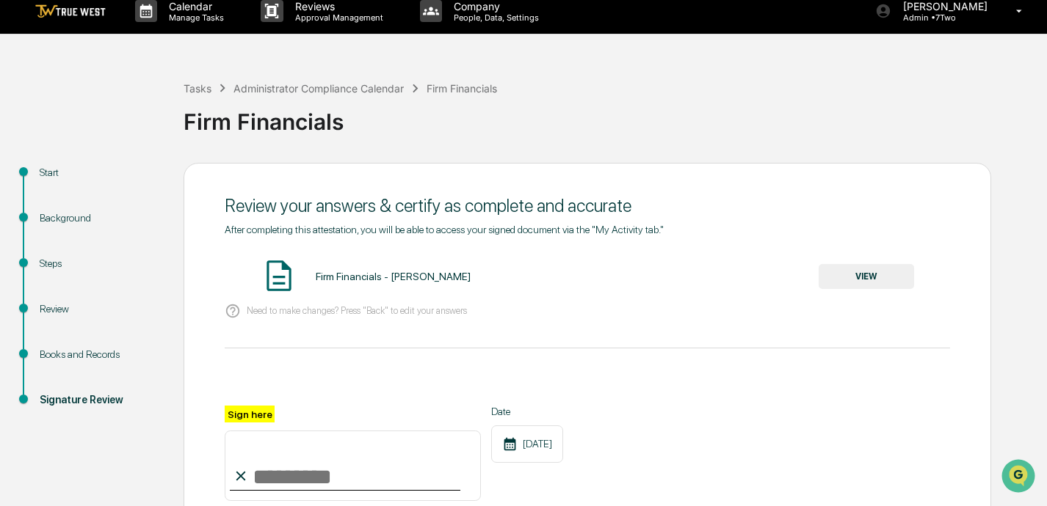
click at [329, 475] on input "Sign here" at bounding box center [353, 466] width 256 height 70
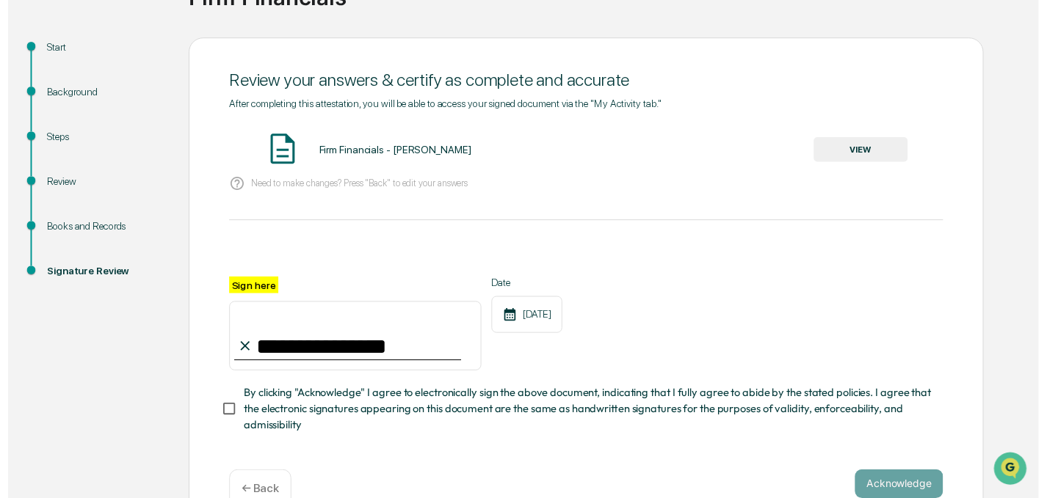
scroll to position [149, 0]
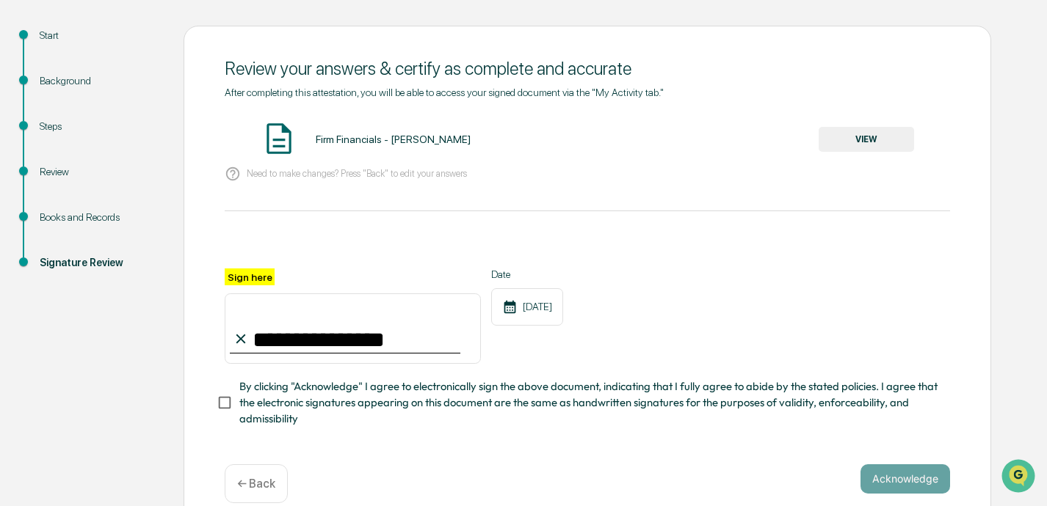
type input "**********"
click at [732, 481] on button "Acknowledge" at bounding box center [905, 479] width 90 height 29
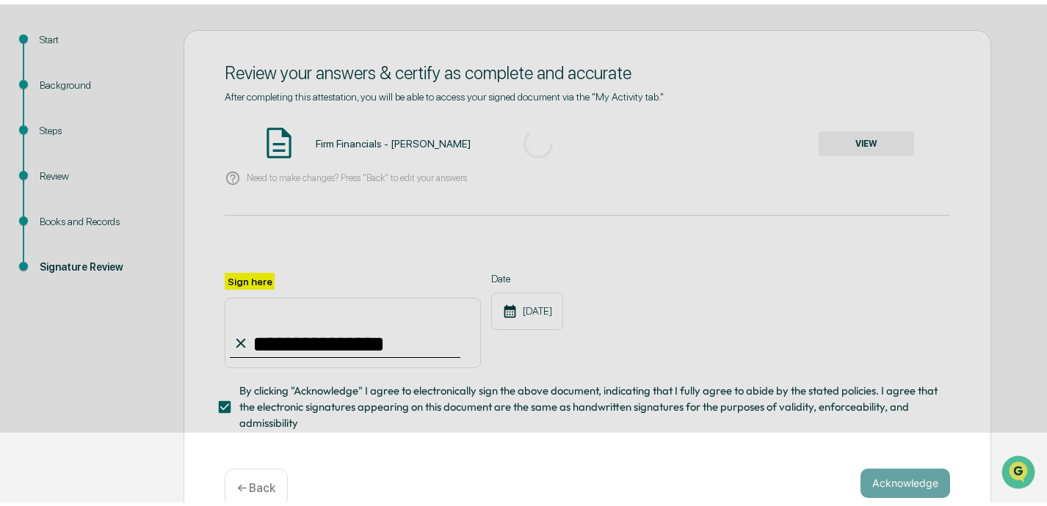
scroll to position [85, 0]
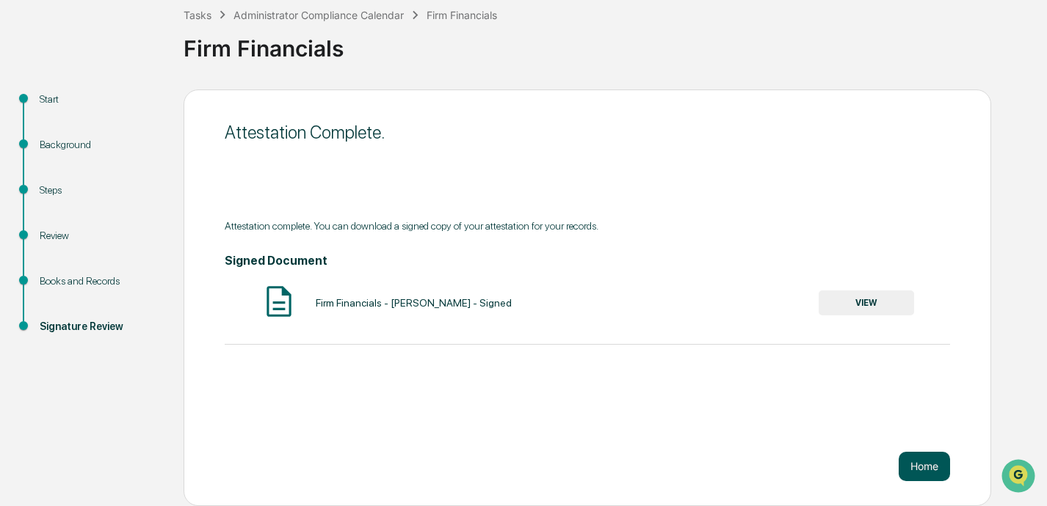
click at [732, 475] on button "Home" at bounding box center [923, 466] width 51 height 29
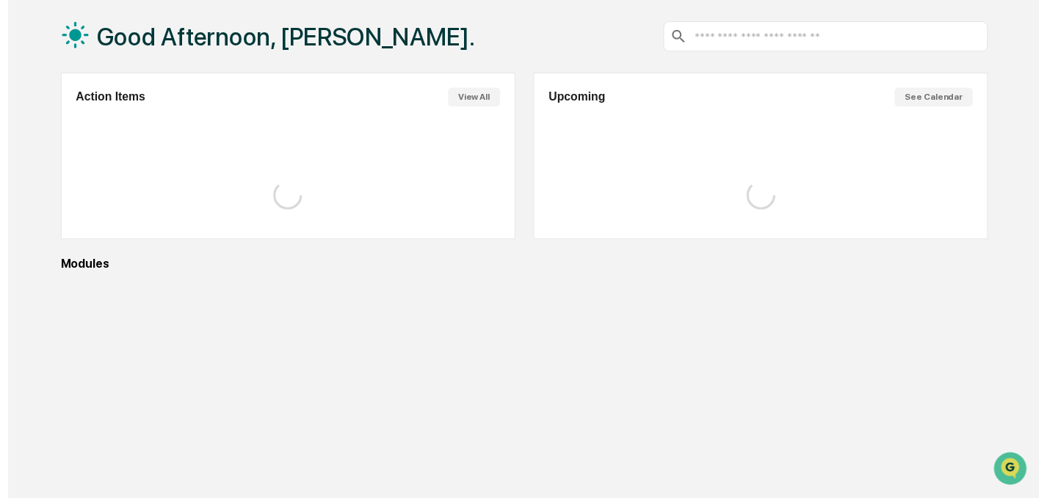
scroll to position [84, 0]
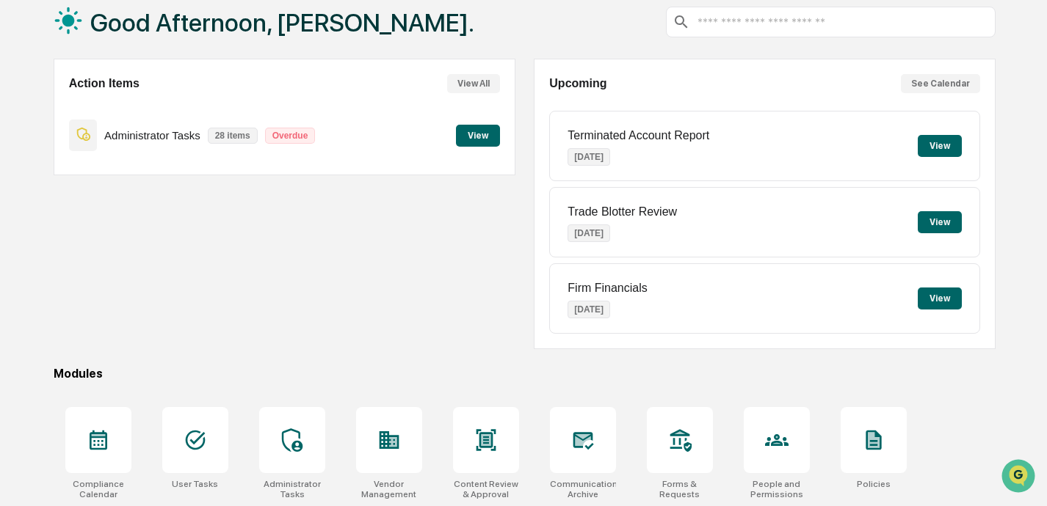
click at [476, 137] on button "View" at bounding box center [478, 136] width 44 height 22
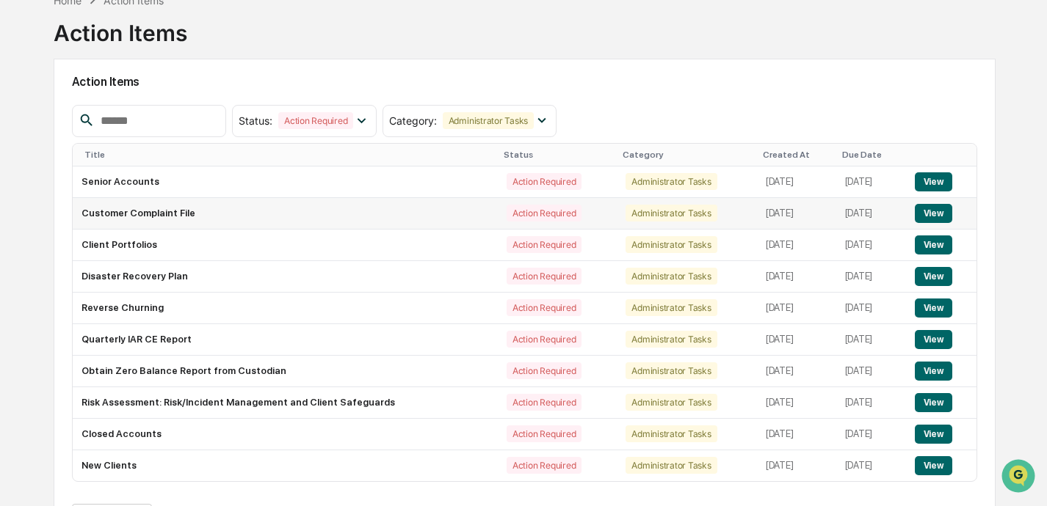
click at [732, 214] on button "View" at bounding box center [932, 213] width 37 height 19
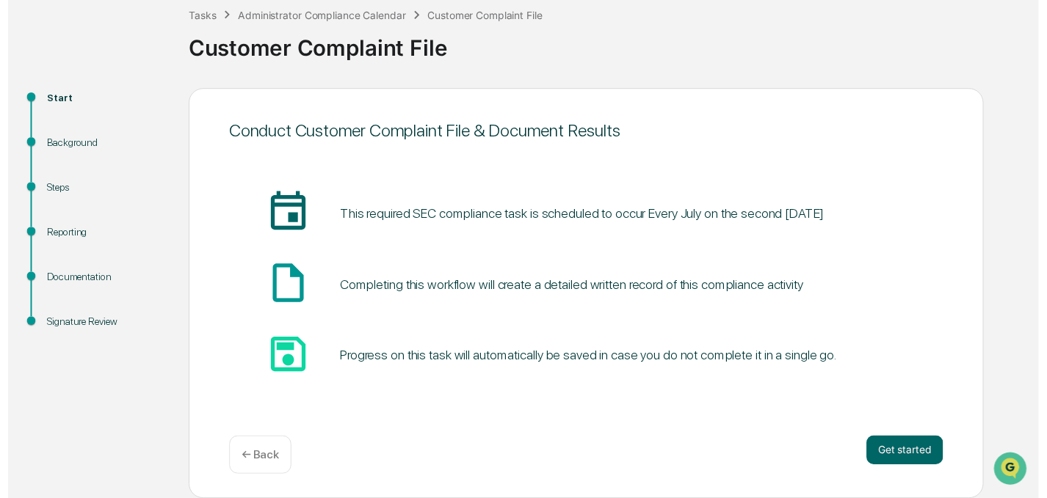
scroll to position [85, 0]
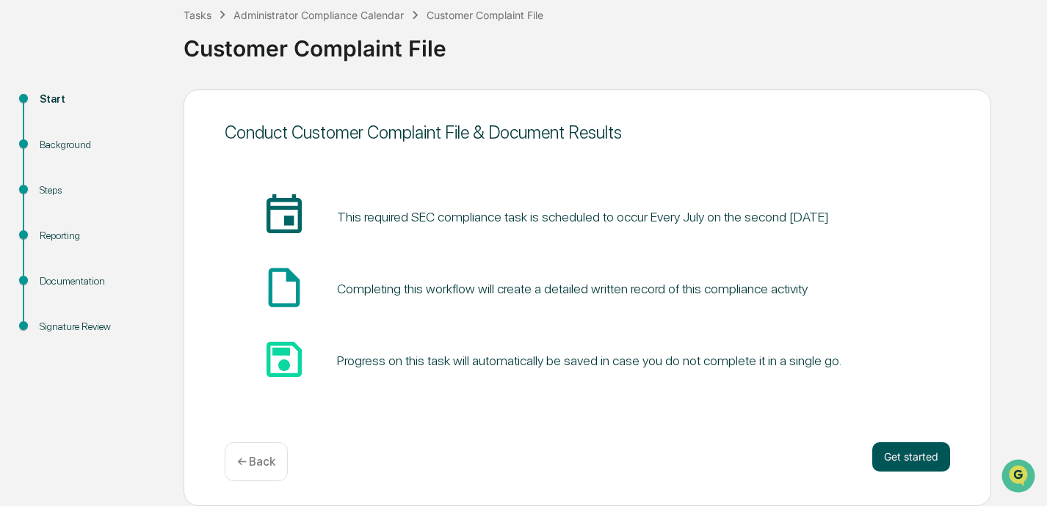
click at [732, 453] on button "Get started" at bounding box center [911, 457] width 78 height 29
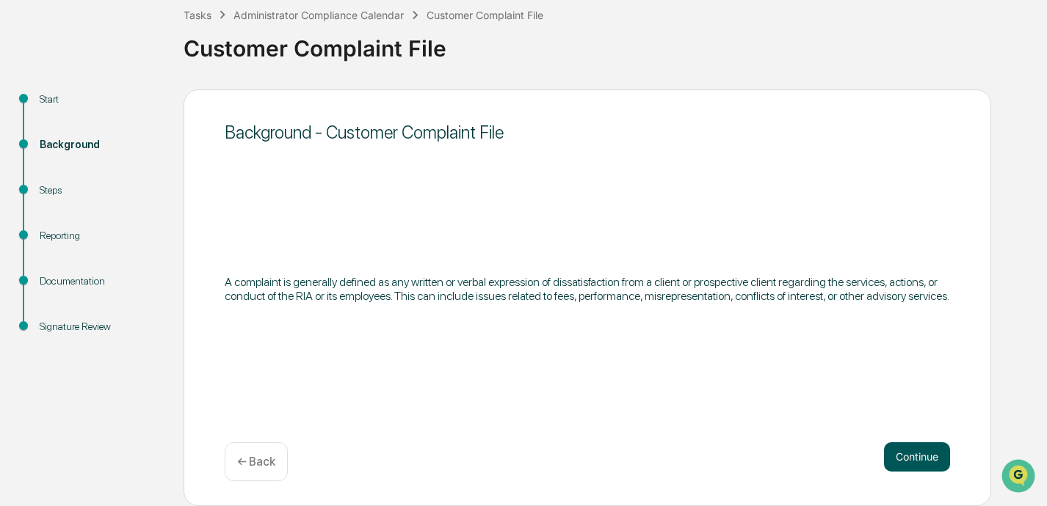
click at [732, 451] on button "Continue" at bounding box center [917, 457] width 66 height 29
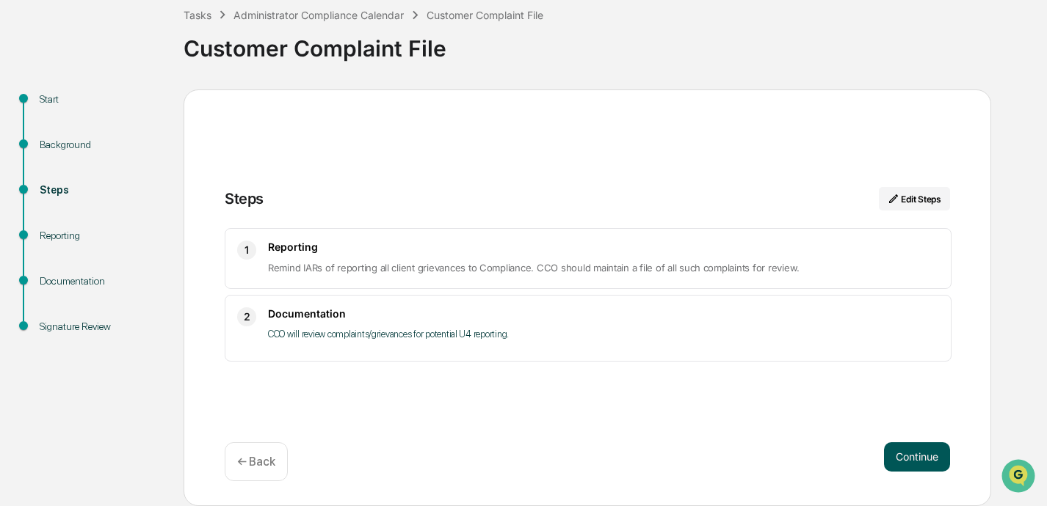
click at [732, 452] on button "Continue" at bounding box center [917, 457] width 66 height 29
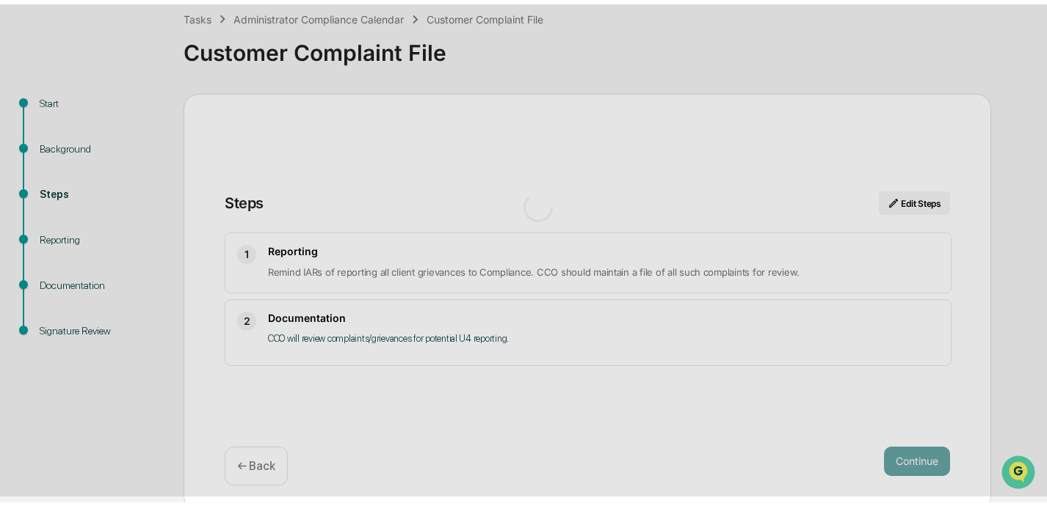
scroll to position [12, 0]
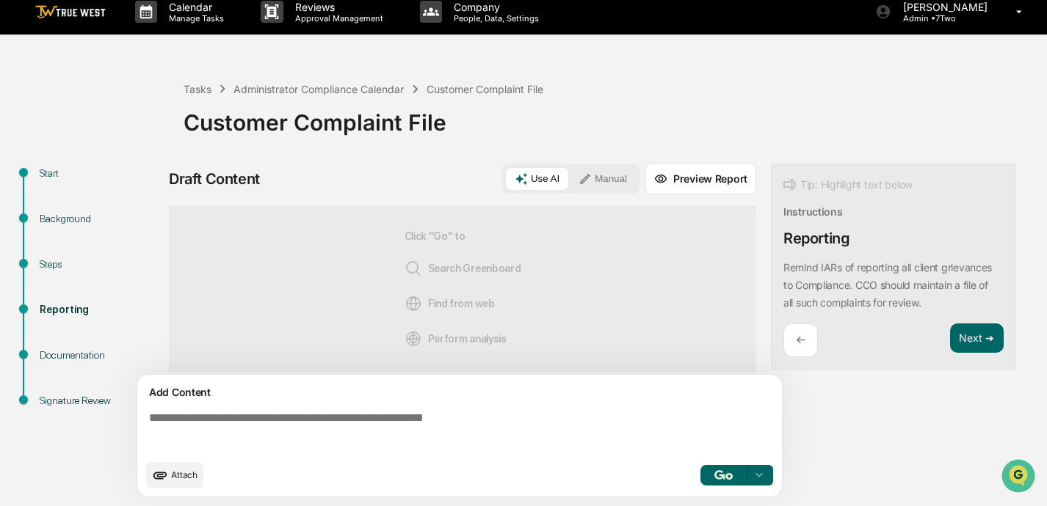
click at [619, 170] on button "Manual" at bounding box center [602, 179] width 66 height 22
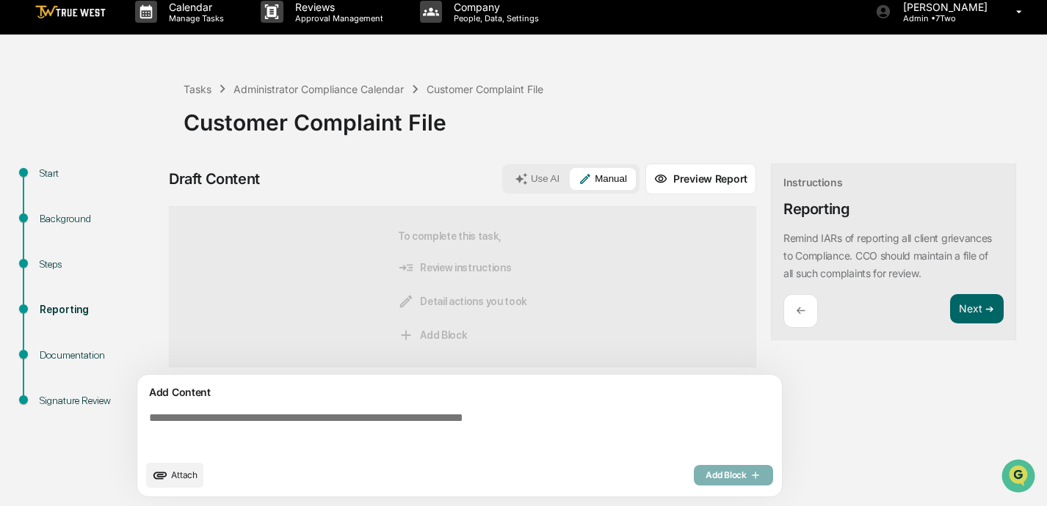
click at [481, 416] on textarea at bounding box center [462, 432] width 638 height 53
type textarea "*"
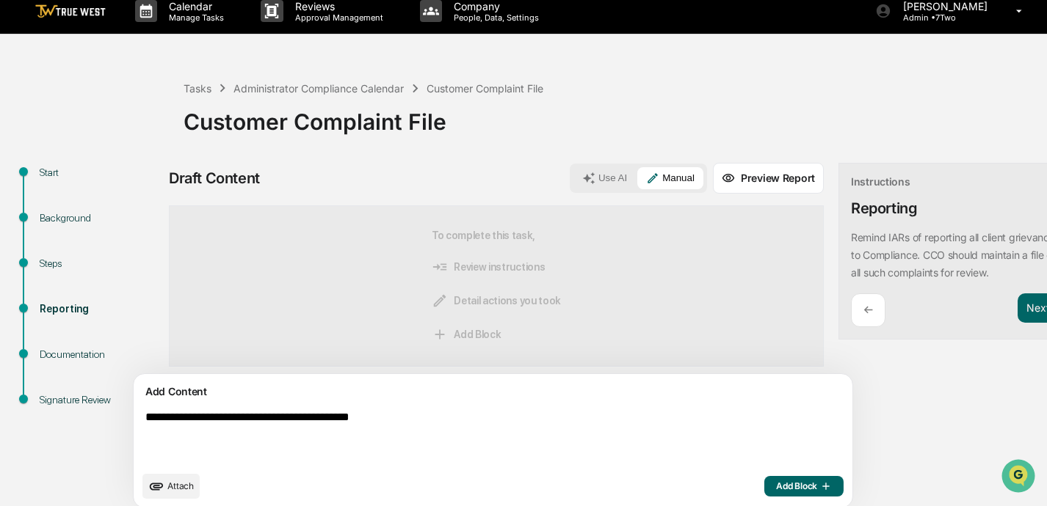
type textarea "**********"
click at [732, 486] on span "Add Block" at bounding box center [804, 487] width 56 height 12
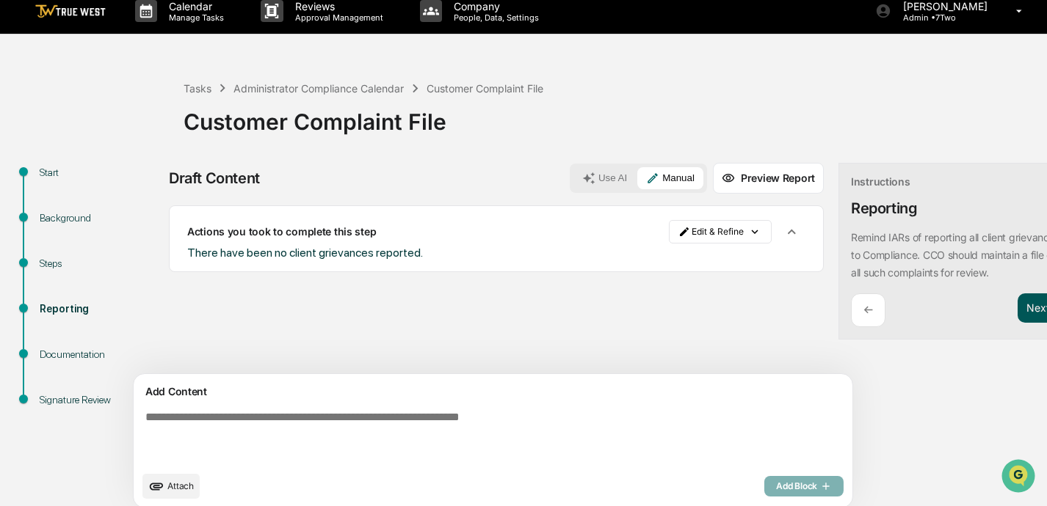
click at [732, 310] on button "Next ➔" at bounding box center [1044, 309] width 54 height 30
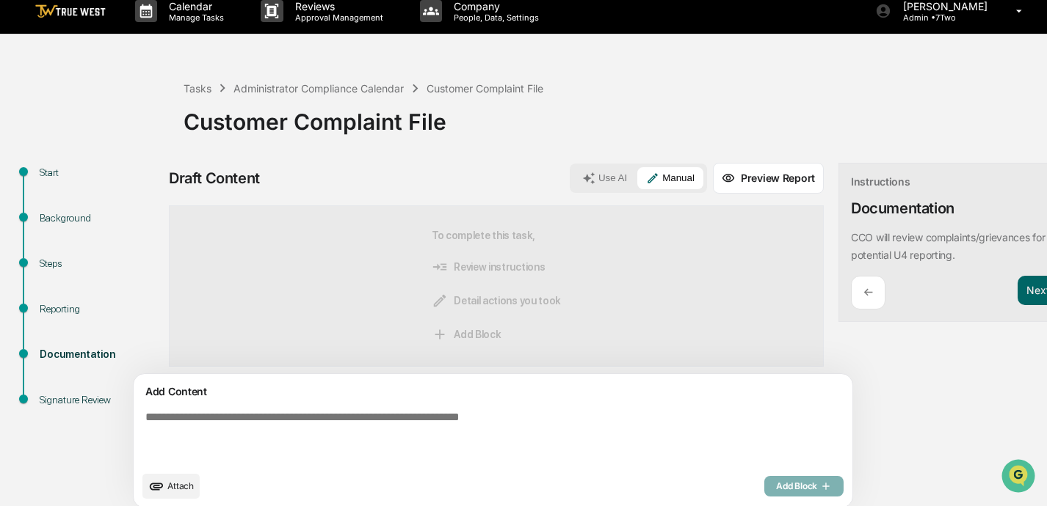
click at [437, 429] on textarea at bounding box center [458, 437] width 638 height 65
click at [732, 290] on p "←" at bounding box center [868, 292] width 10 height 14
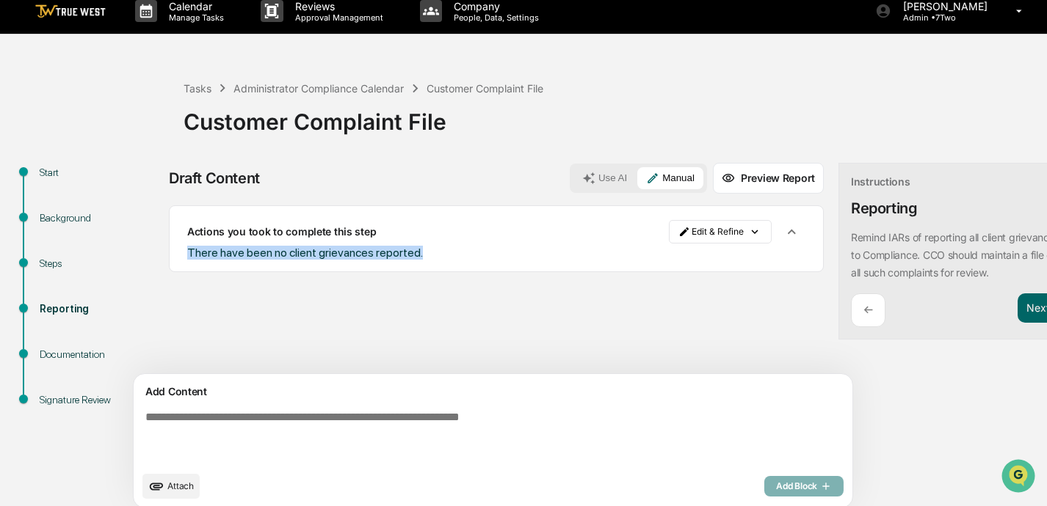
drag, startPoint x: 426, startPoint y: 255, endPoint x: 176, endPoint y: 260, distance: 250.3
click at [176, 260] on div "Actions you took to complete this step Edit & Refine There have been no client …" at bounding box center [496, 238] width 655 height 67
copy span "There have been no client grievances reported."
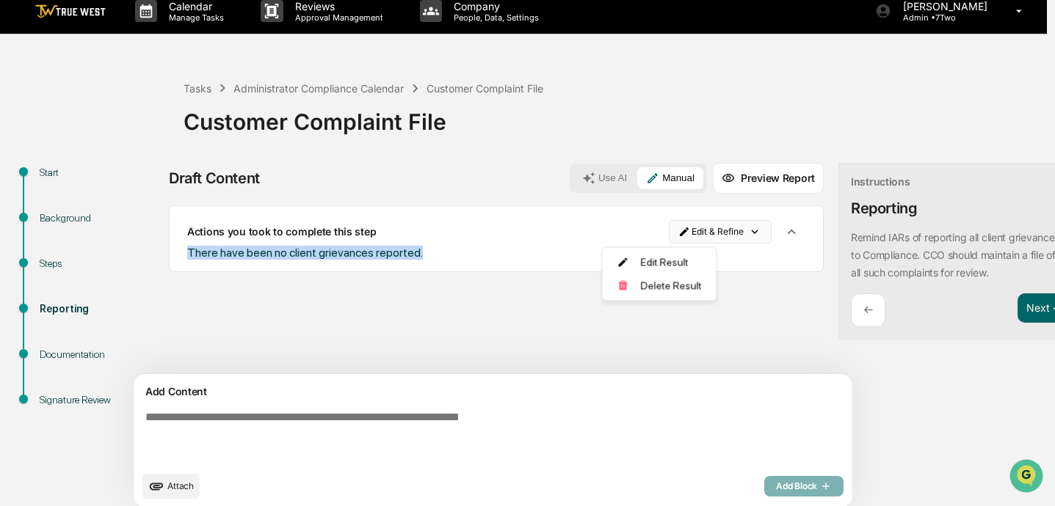
click at [684, 228] on html "Calendar Manage Tasks Reviews Approval Management Company People, Data, Setting…" at bounding box center [527, 241] width 1055 height 506
click at [662, 262] on div "Edit Result" at bounding box center [654, 262] width 108 height 23
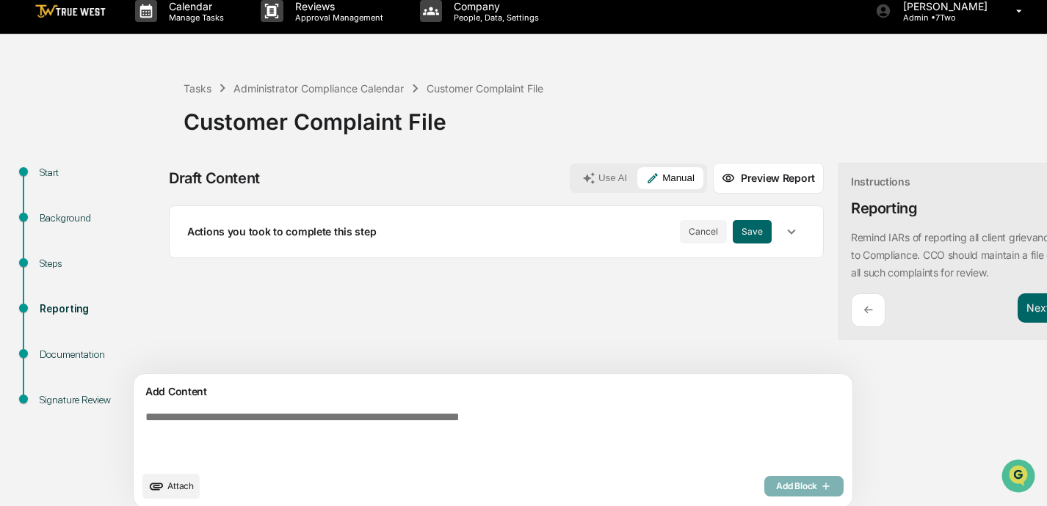
click at [248, 420] on textarea at bounding box center [458, 437] width 638 height 65
paste textarea "**********"
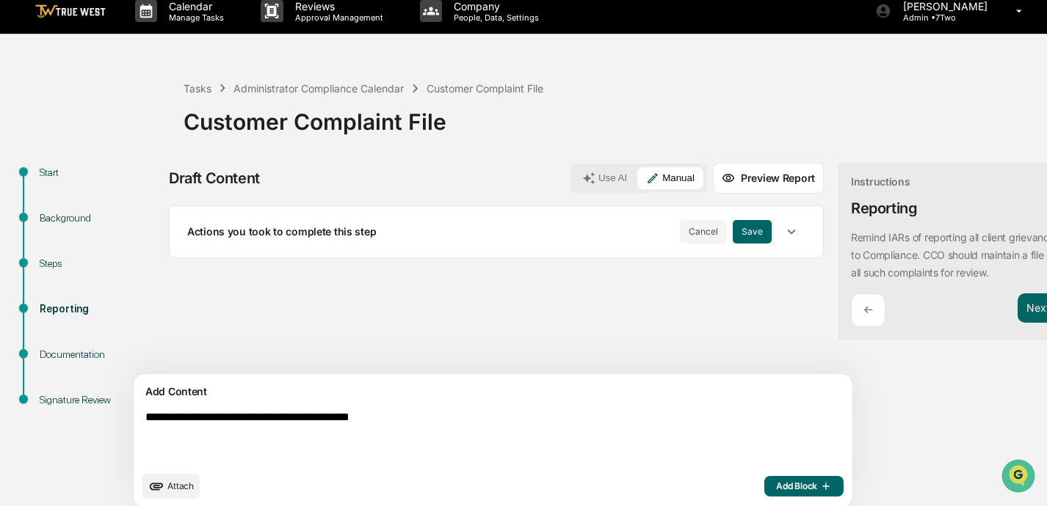
click at [361, 418] on textarea "**********" at bounding box center [458, 437] width 638 height 65
type textarea "**********"
click at [732, 482] on span "Add Block" at bounding box center [804, 487] width 56 height 12
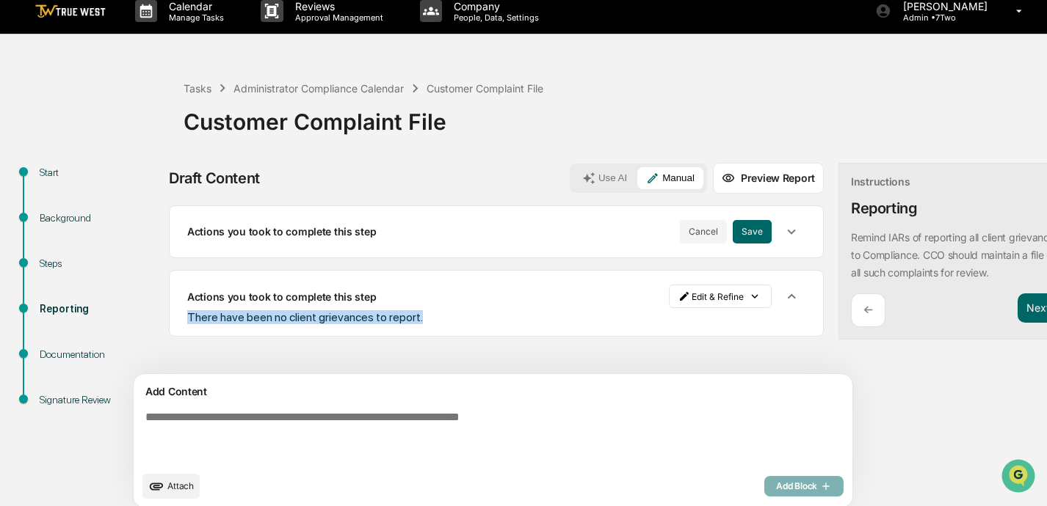
drag, startPoint x: 422, startPoint y: 316, endPoint x: 186, endPoint y: 312, distance: 235.6
click at [186, 312] on div "Actions you took to complete this step Edit & Refine There have been no client …" at bounding box center [496, 303] width 655 height 67
copy span "There have been no client grievances to report."
click at [732, 305] on button "Next ➔" at bounding box center [1044, 309] width 54 height 30
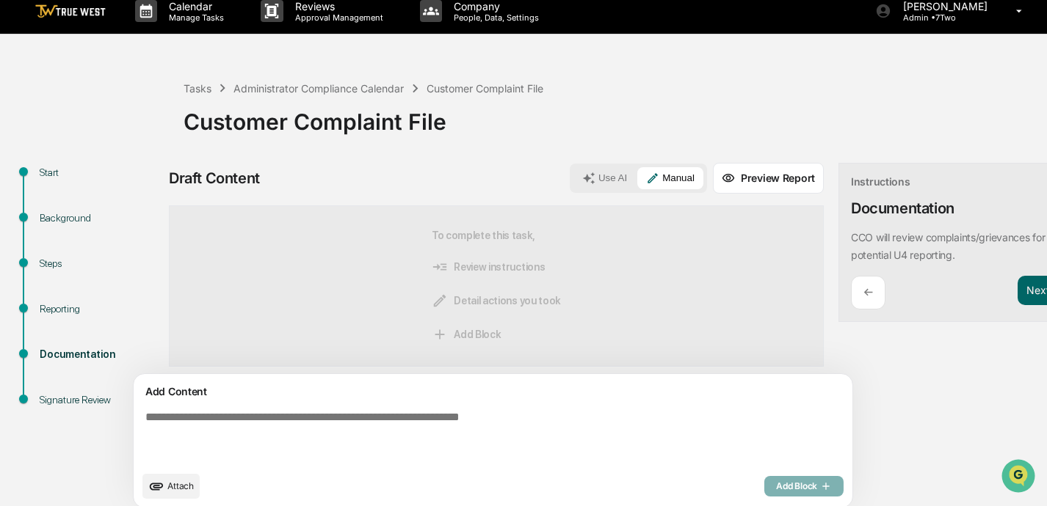
click at [414, 418] on textarea at bounding box center [458, 437] width 638 height 65
paste textarea "**********"
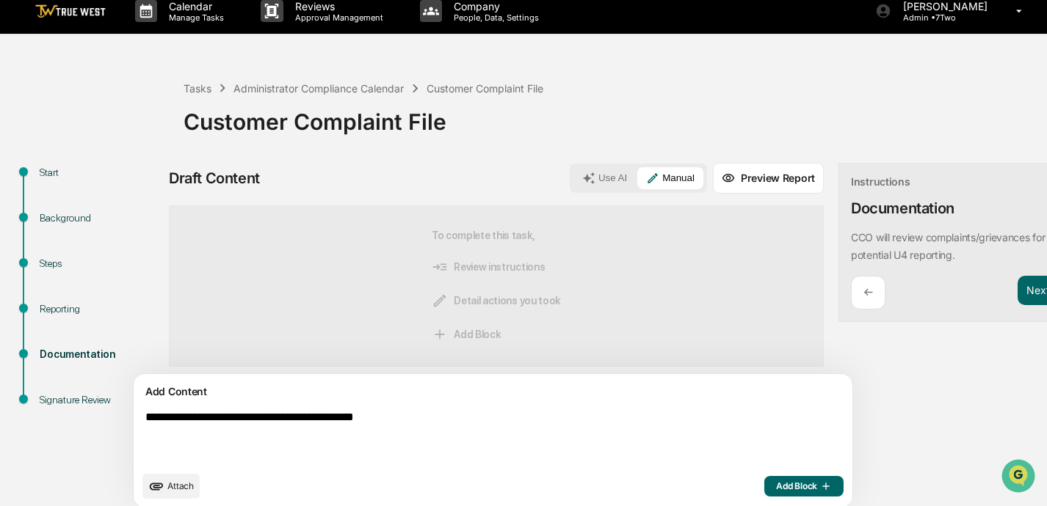
type textarea "**********"
click at [732, 486] on span "Add Block" at bounding box center [804, 487] width 56 height 12
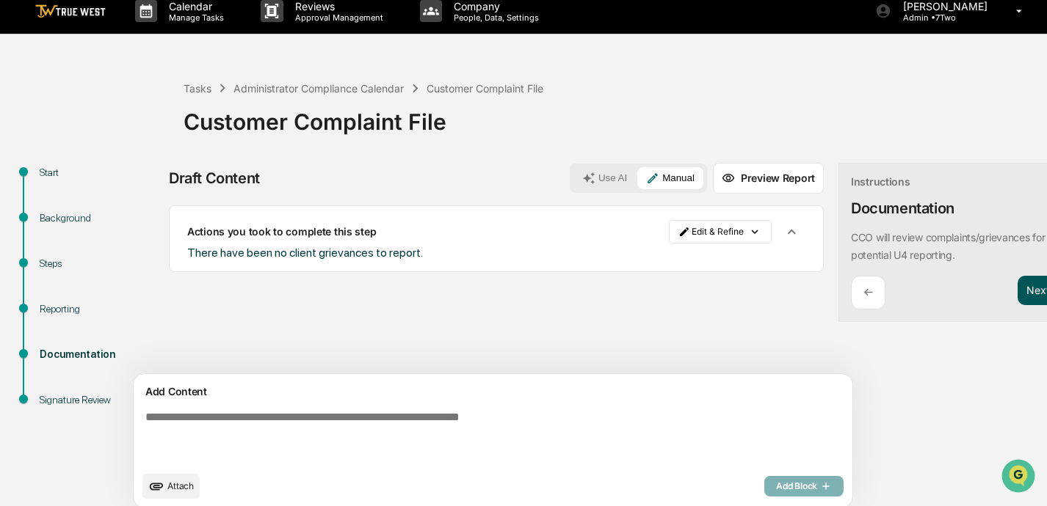
click at [732, 291] on button "Next ➔" at bounding box center [1044, 291] width 54 height 30
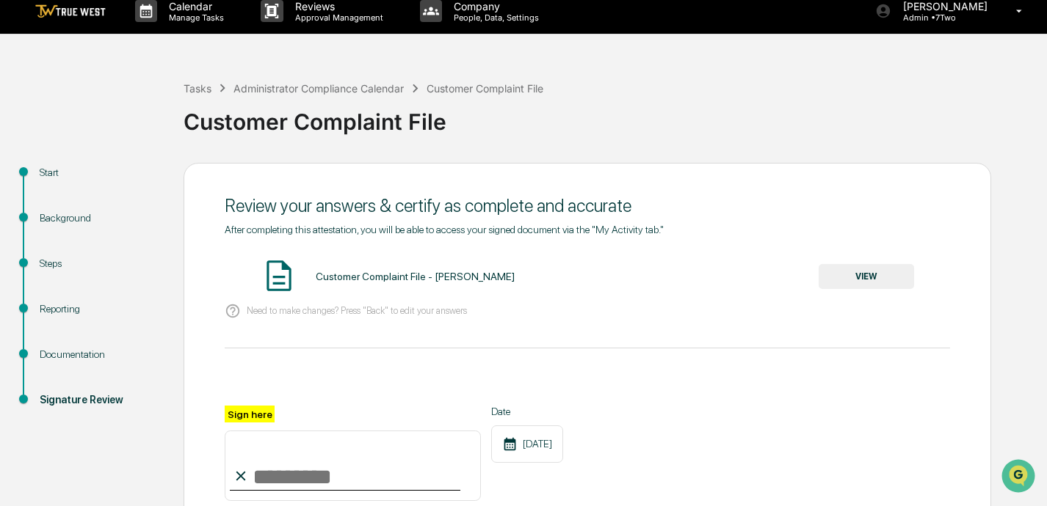
click at [732, 277] on button "VIEW" at bounding box center [865, 276] width 95 height 25
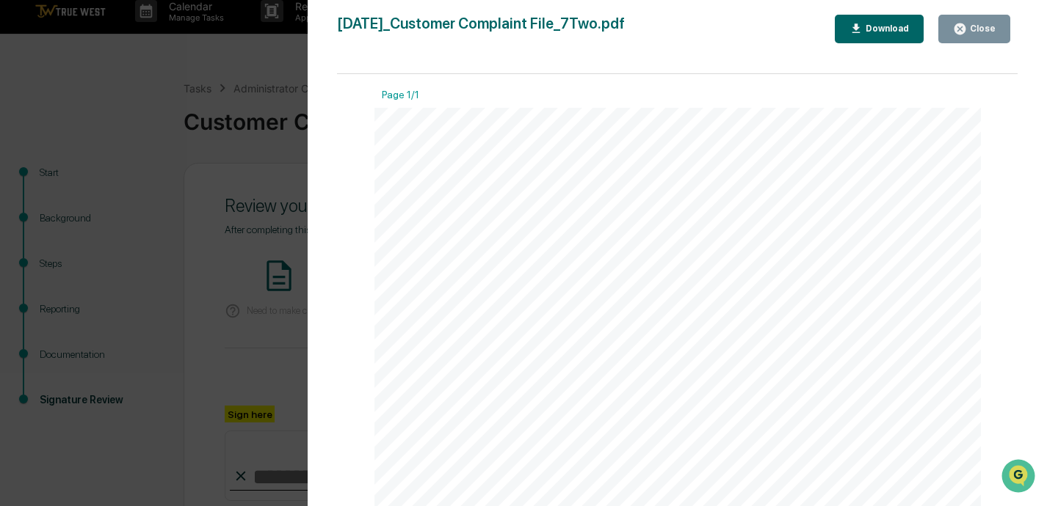
click at [732, 29] on div "Close" at bounding box center [981, 28] width 29 height 10
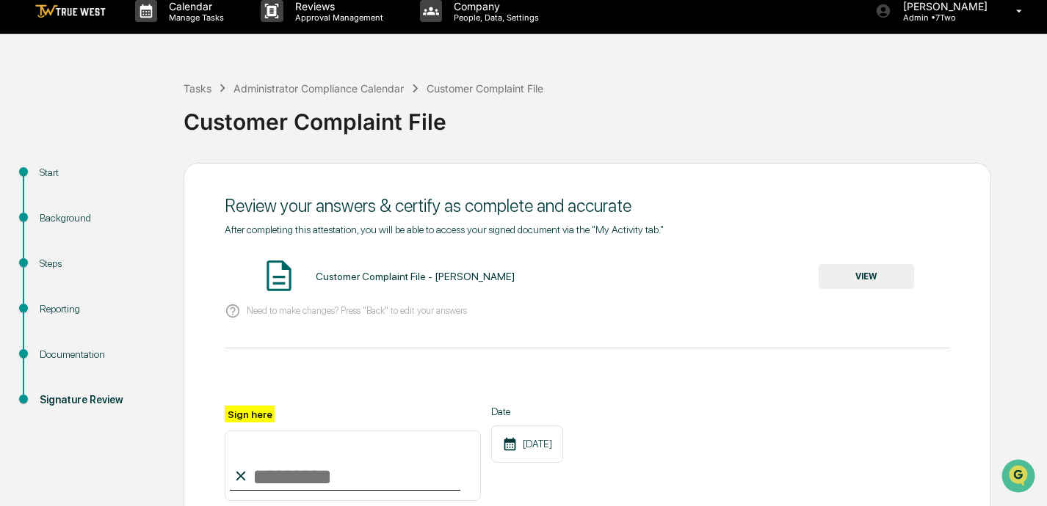
click at [288, 478] on input "Sign here" at bounding box center [353, 466] width 256 height 70
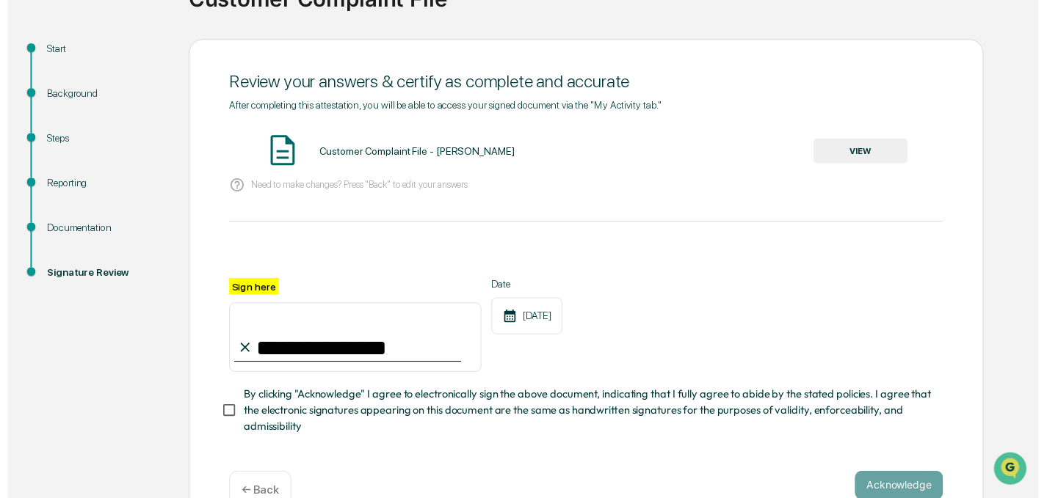
scroll to position [147, 0]
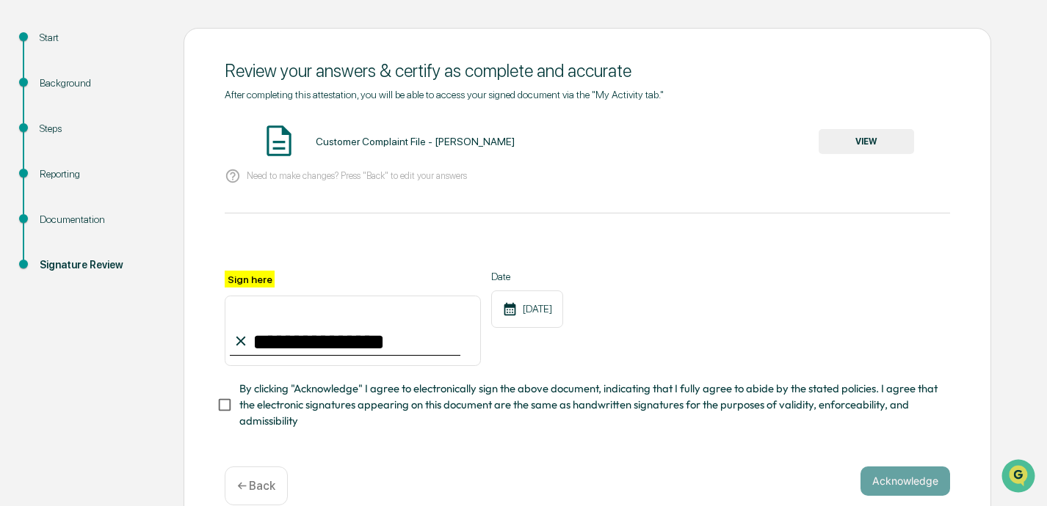
type input "**********"
click at [732, 478] on button "Acknowledge" at bounding box center [905, 481] width 90 height 29
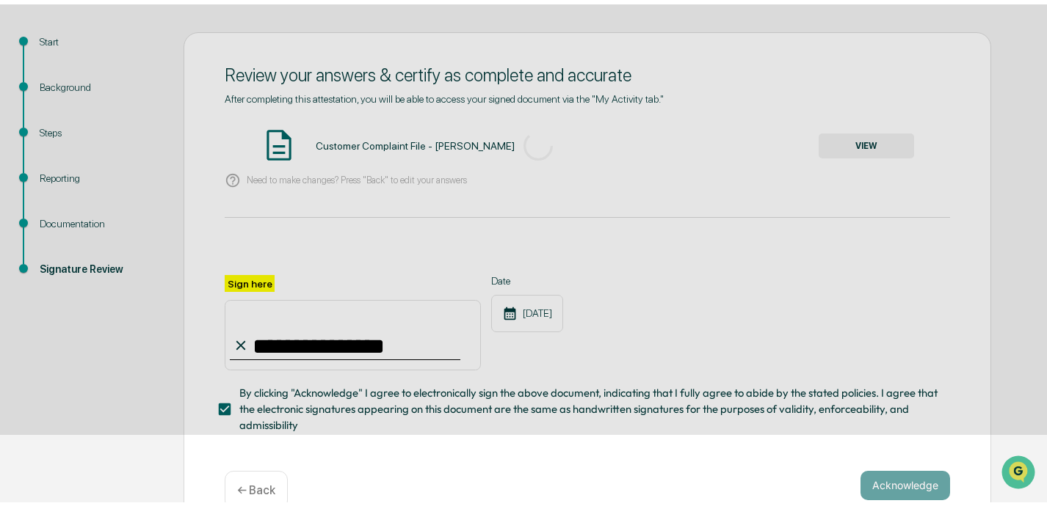
scroll to position [85, 0]
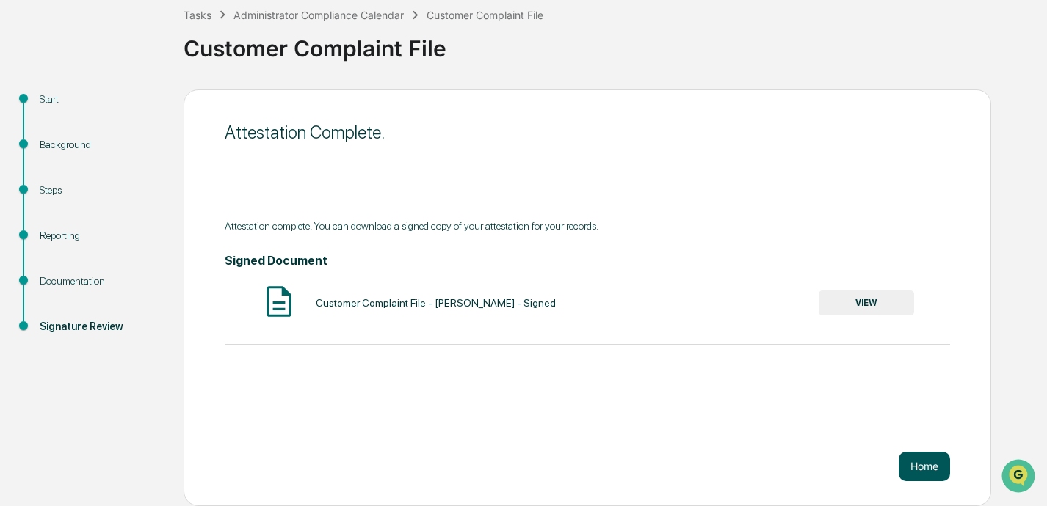
click at [732, 469] on button "Home" at bounding box center [923, 466] width 51 height 29
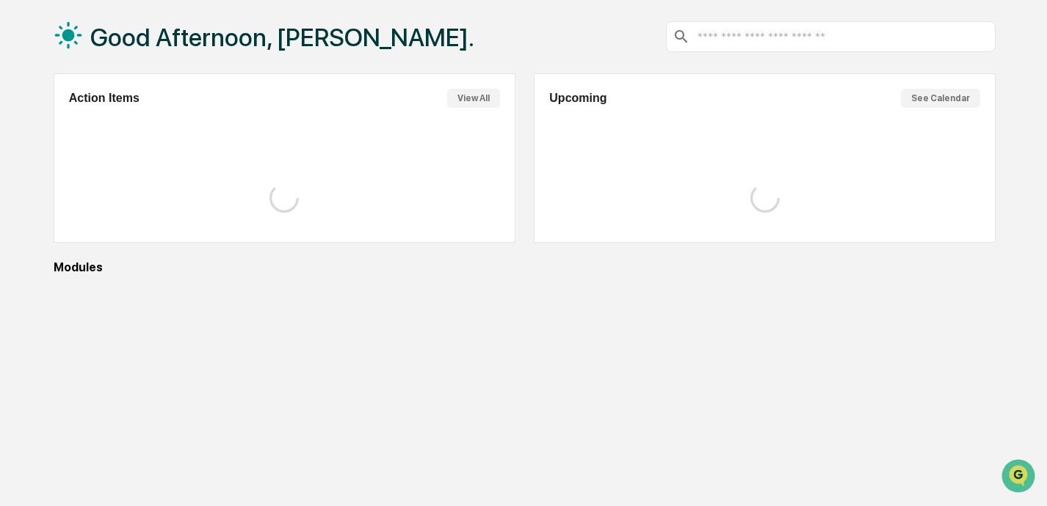
scroll to position [84, 0]
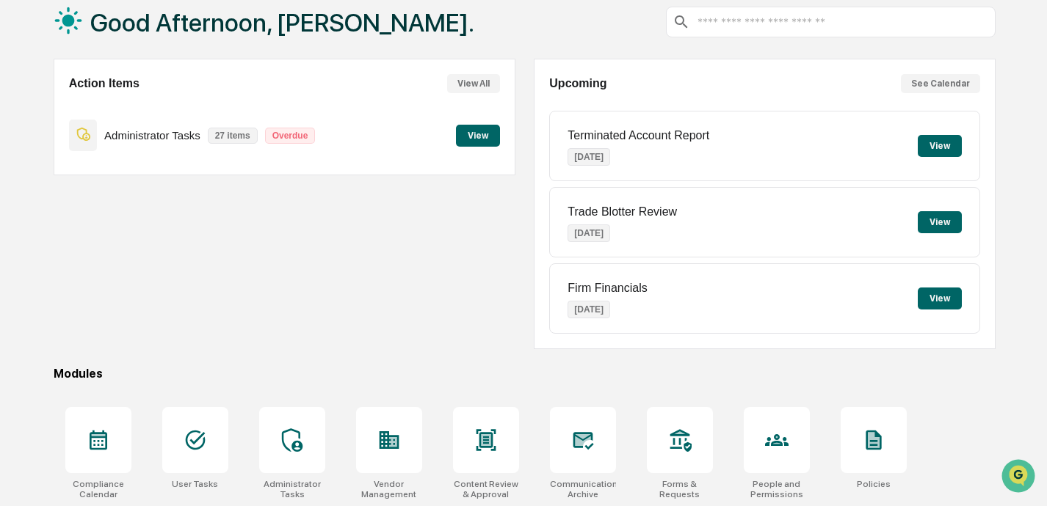
click at [474, 134] on button "View" at bounding box center [478, 136] width 44 height 22
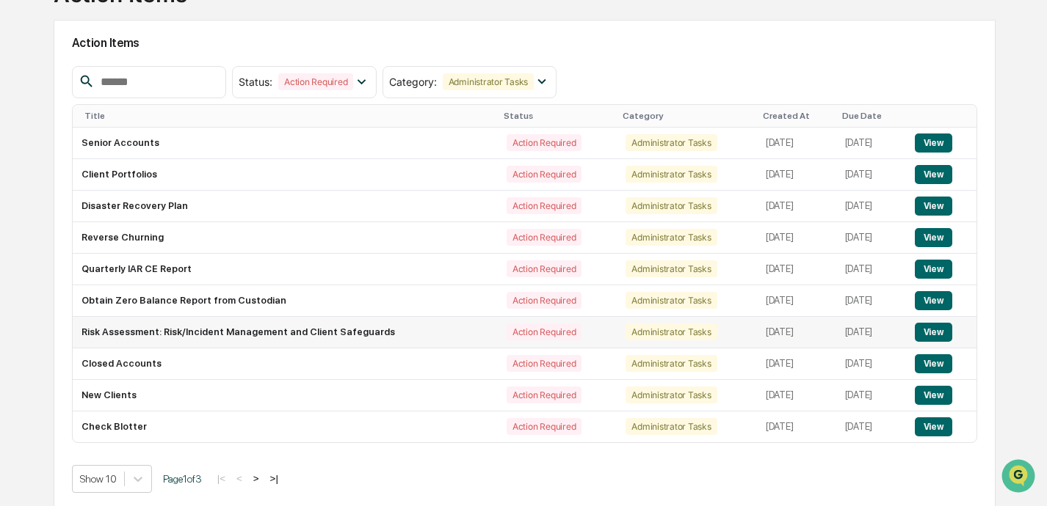
scroll to position [117, 0]
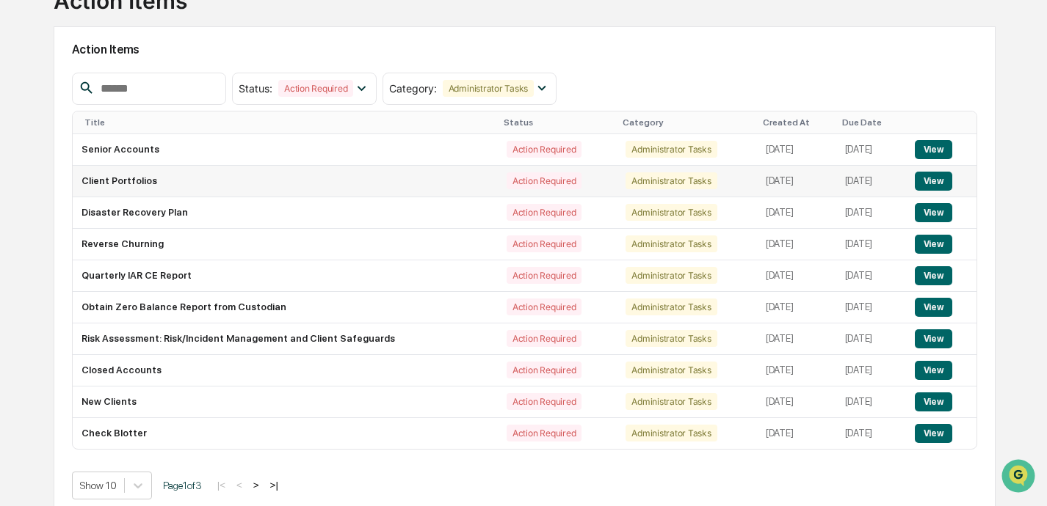
click at [732, 177] on button "View" at bounding box center [932, 181] width 37 height 19
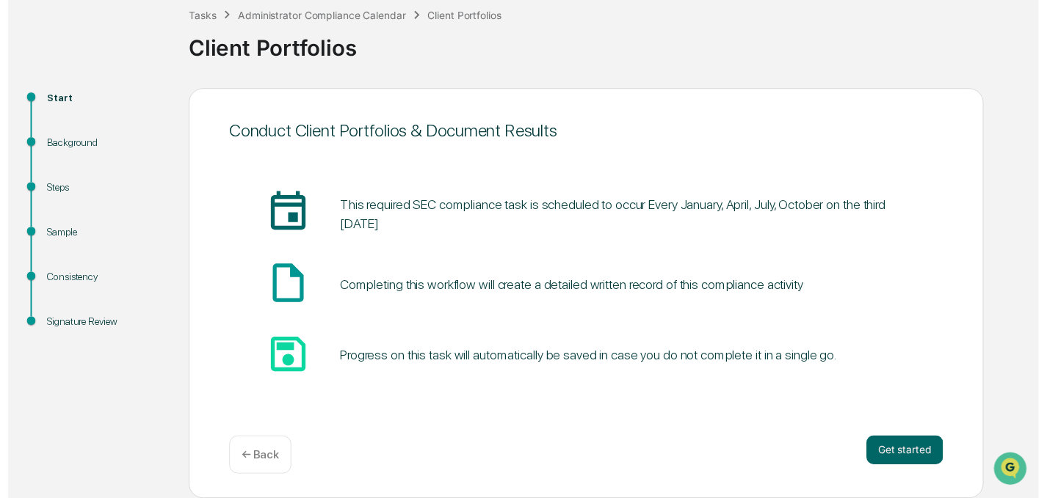
scroll to position [85, 0]
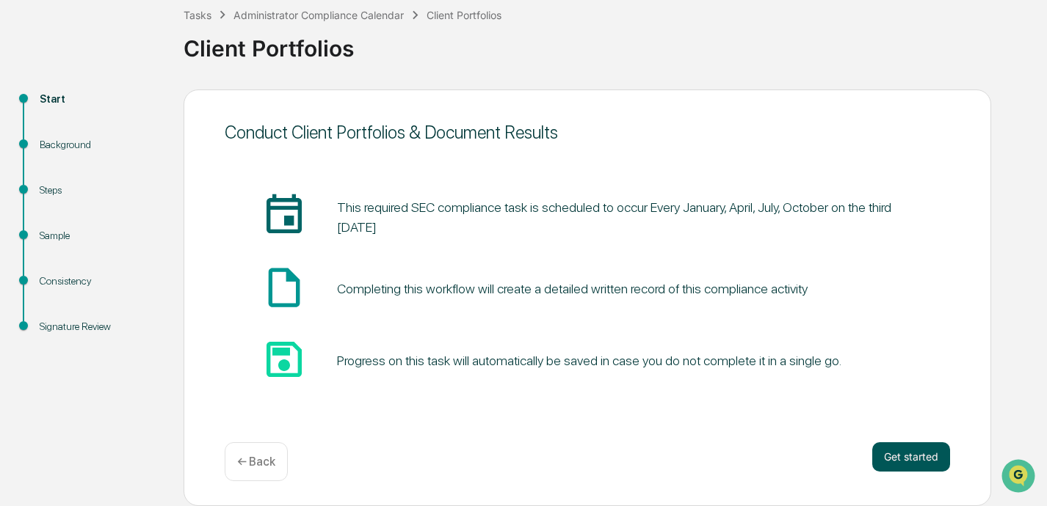
click at [732, 460] on button "Get started" at bounding box center [911, 457] width 78 height 29
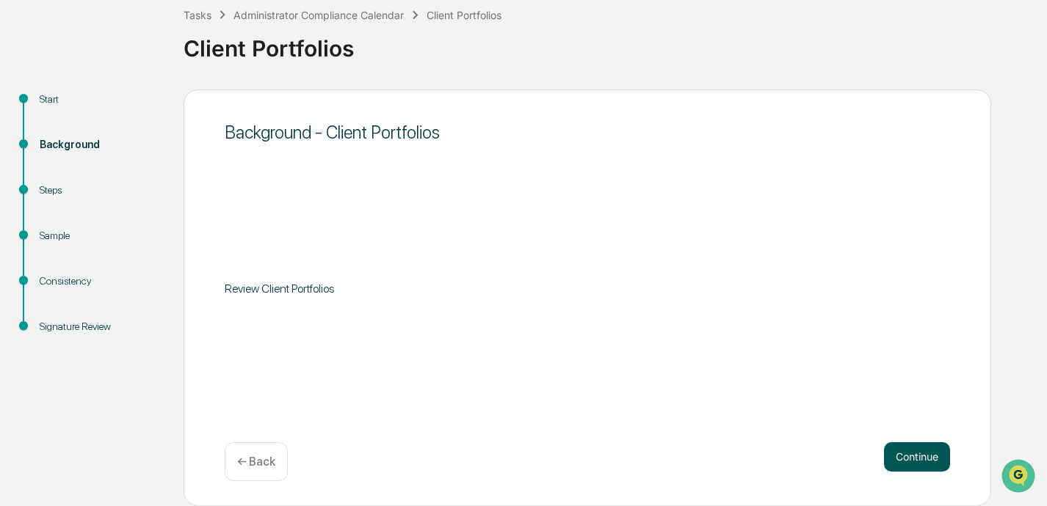
click at [732, 452] on button "Continue" at bounding box center [917, 457] width 66 height 29
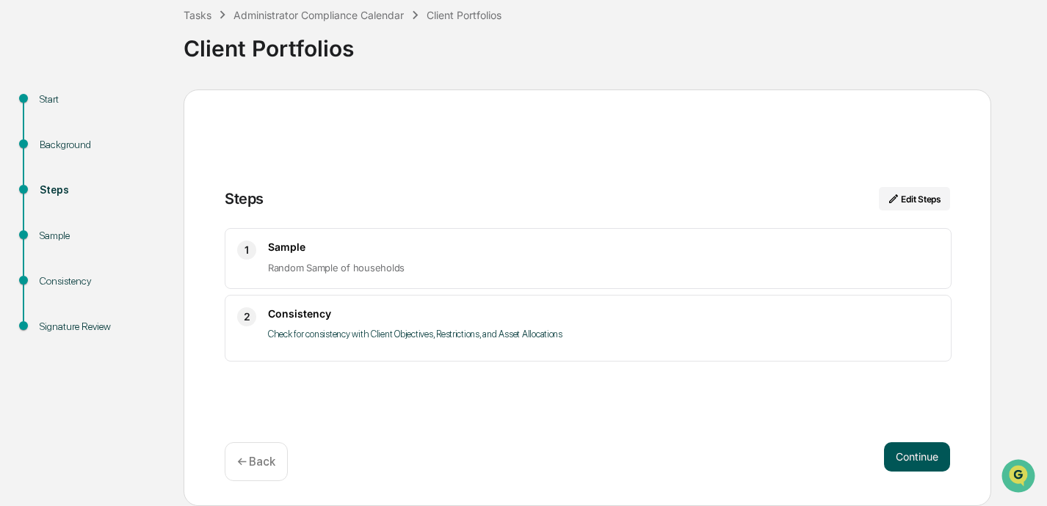
click at [732, 460] on button "Continue" at bounding box center [917, 457] width 66 height 29
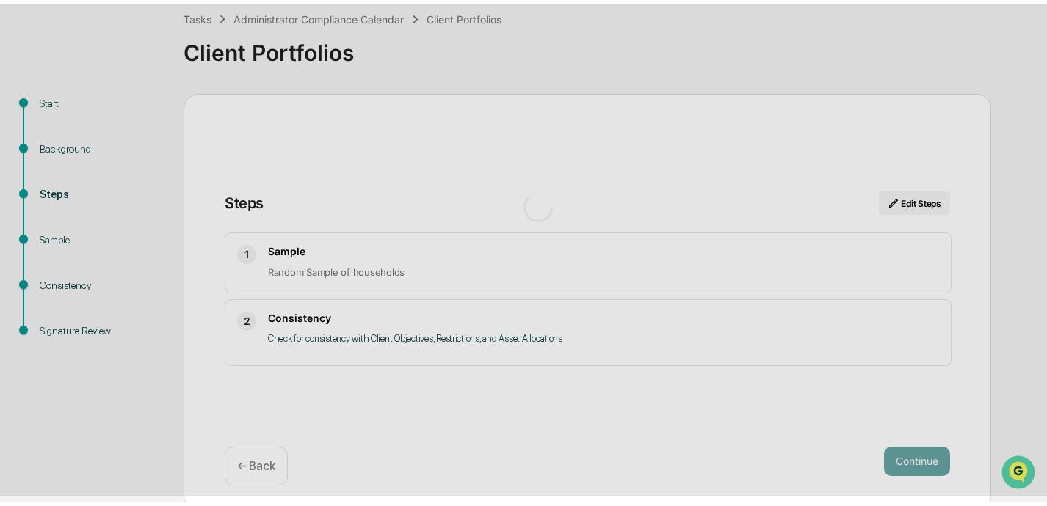
scroll to position [12, 0]
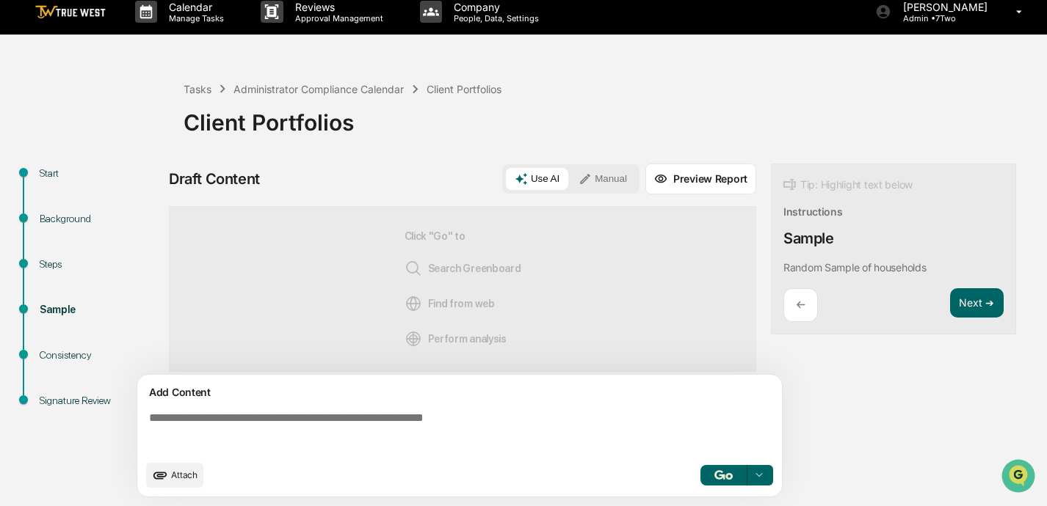
click at [732, 309] on p "←" at bounding box center [801, 305] width 10 height 14
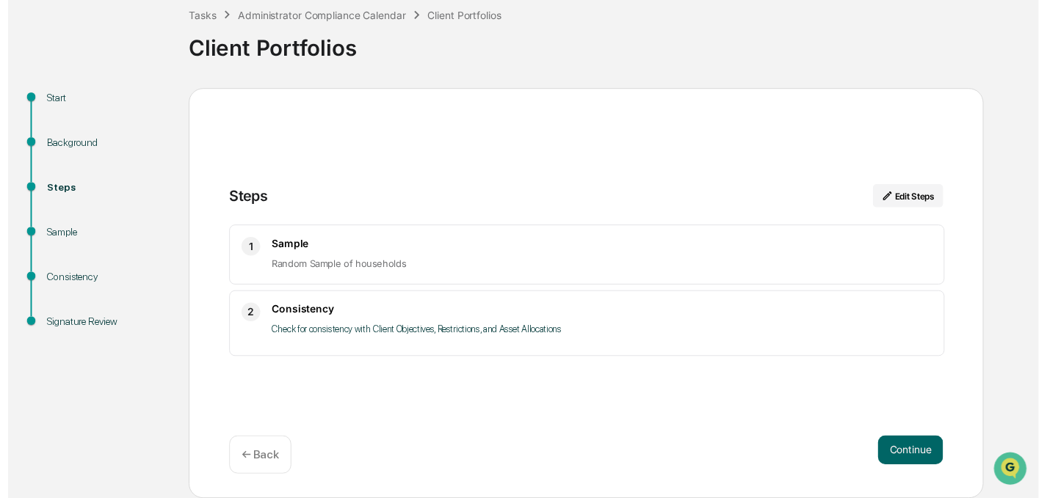
scroll to position [85, 0]
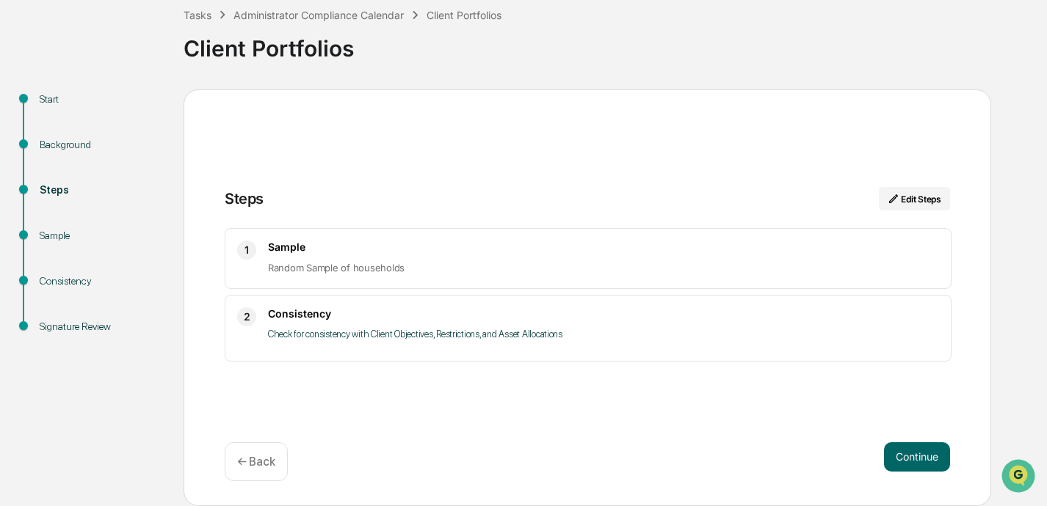
click at [257, 448] on div "← Back" at bounding box center [256, 462] width 63 height 39
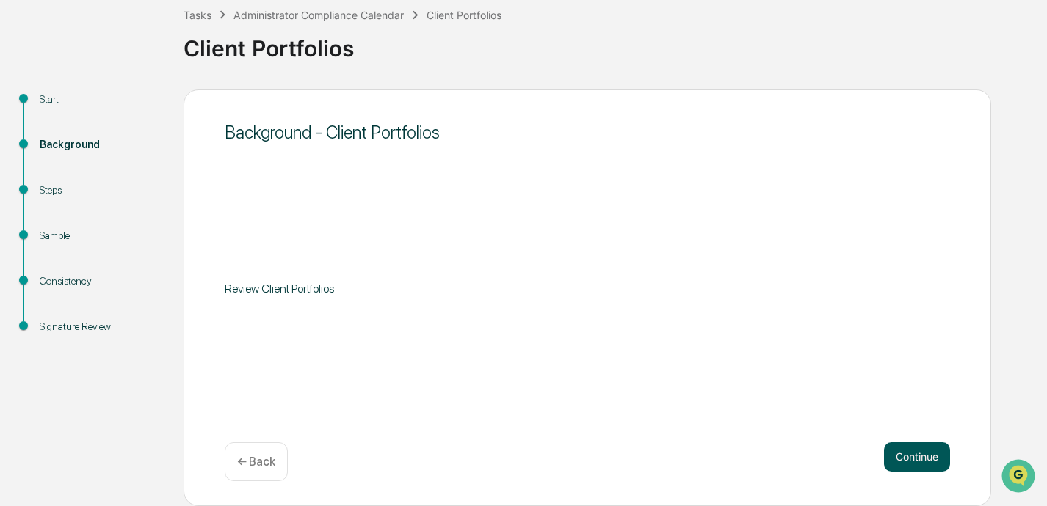
click at [732, 458] on button "Continue" at bounding box center [917, 457] width 66 height 29
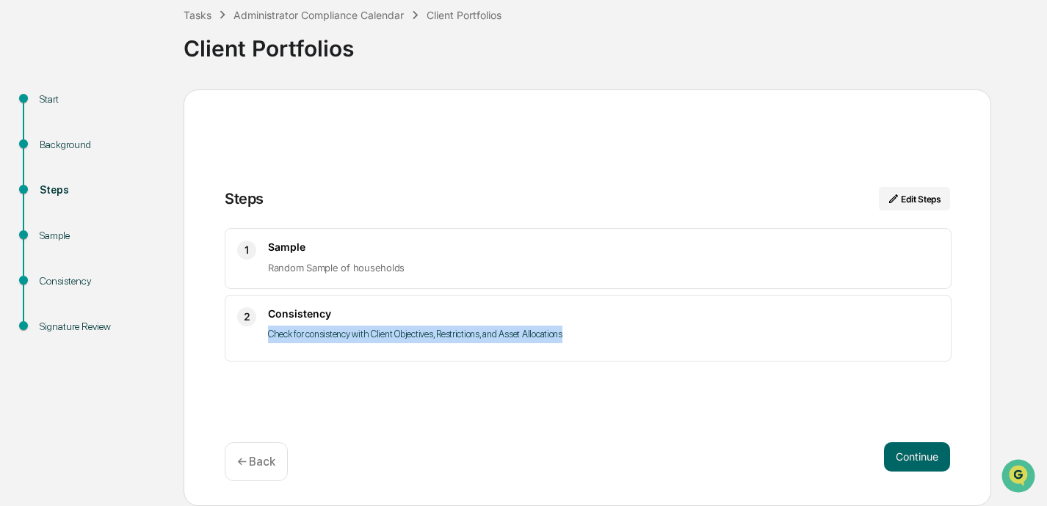
drag, startPoint x: 269, startPoint y: 334, endPoint x: 582, endPoint y: 338, distance: 312.7
click at [582, 338] on p "Check for consistency with Client Objectives, Restrictions, and Asset Allocatio…" at bounding box center [603, 335] width 671 height 18
copy p "Check for consistency with Client Objectives, Restrictions, and Asset Allocatio…"
click at [732, 463] on button "Continue" at bounding box center [917, 457] width 66 height 29
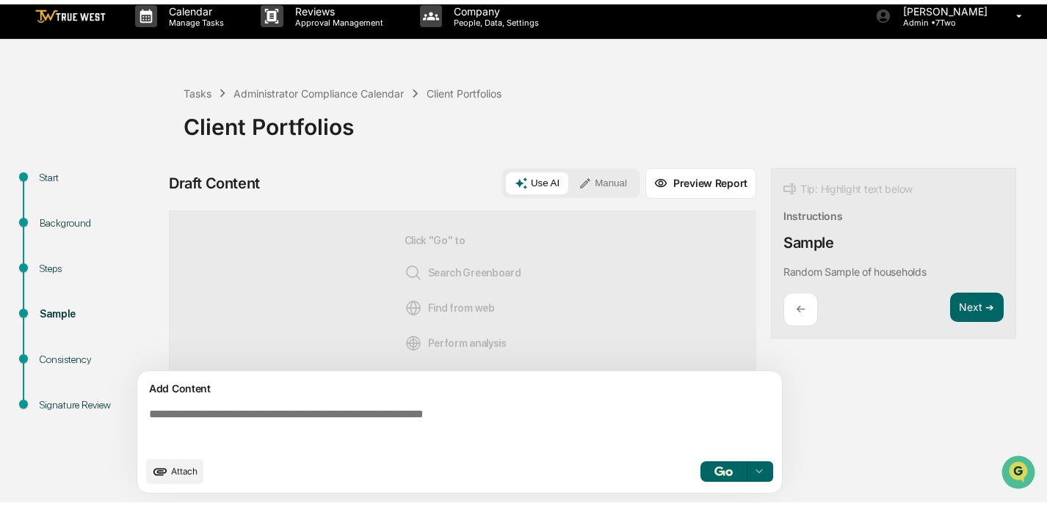
scroll to position [12, 0]
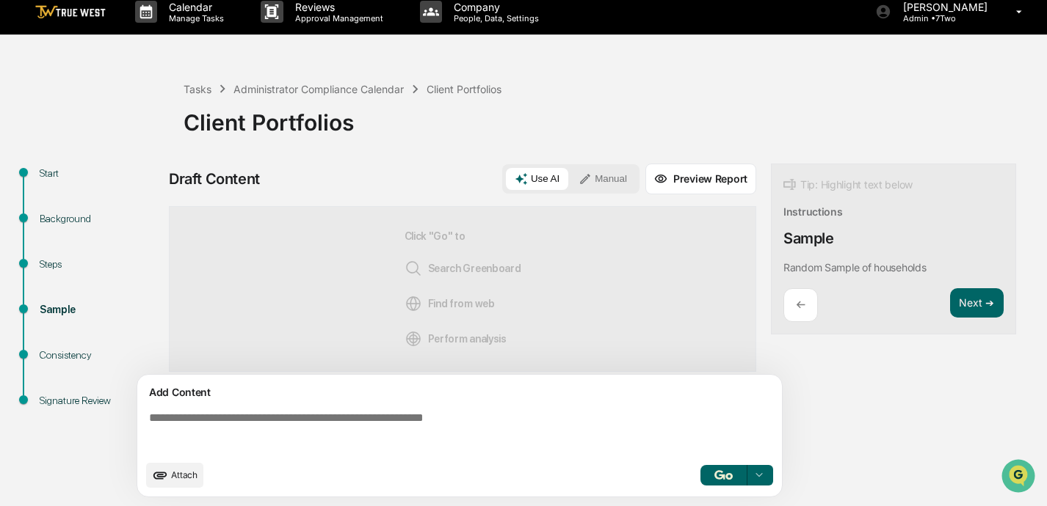
click at [614, 177] on button "Manual" at bounding box center [602, 179] width 66 height 22
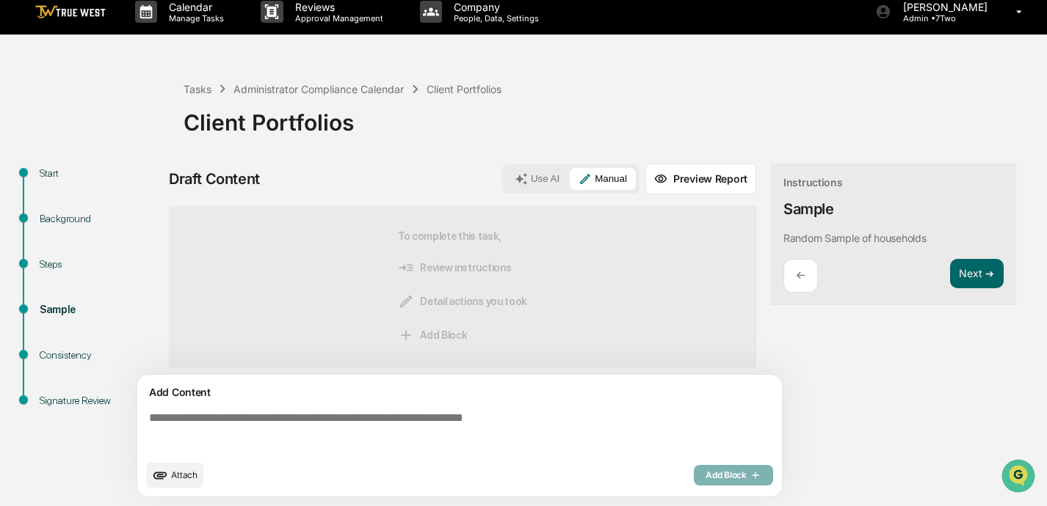
click at [454, 416] on textarea at bounding box center [462, 432] width 638 height 53
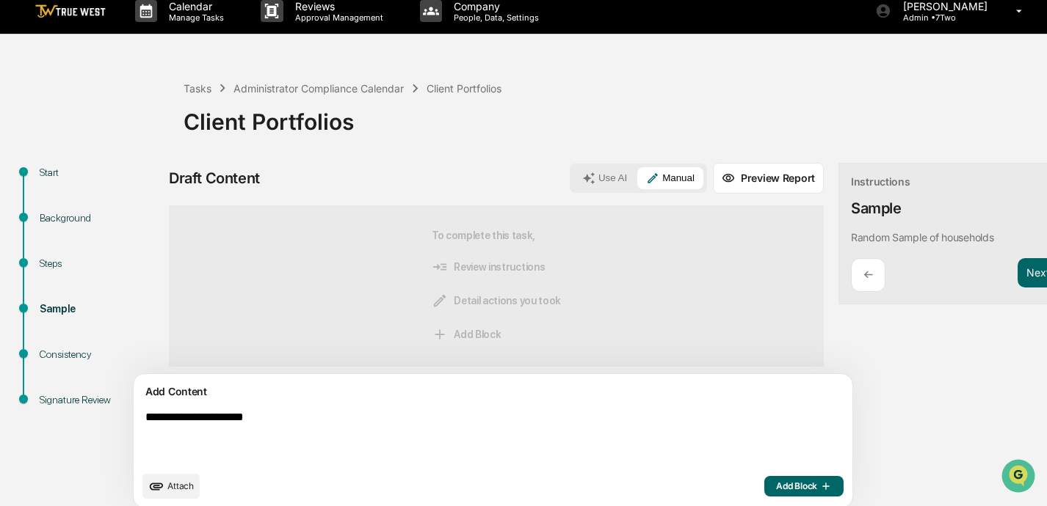
paste textarea "**********"
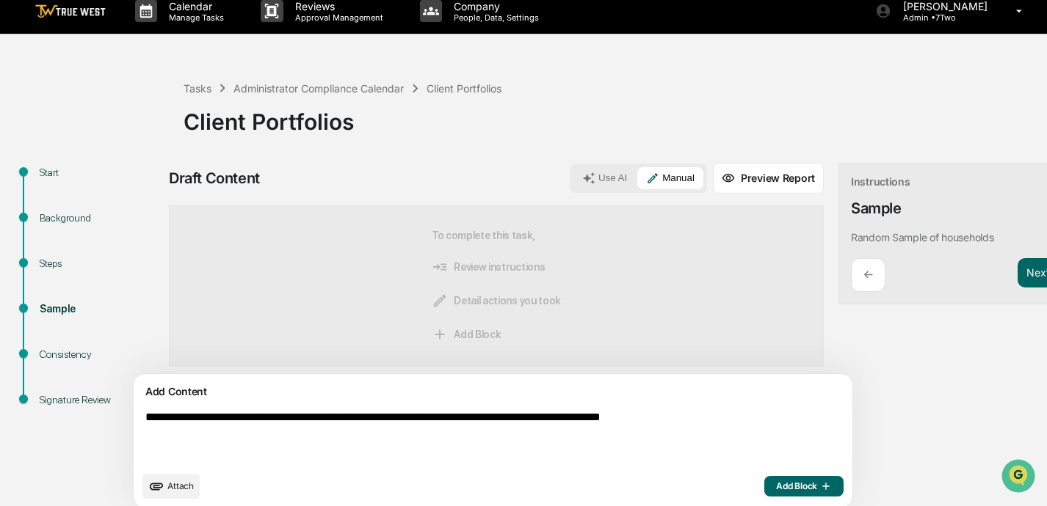
click at [263, 420] on textarea "**********" at bounding box center [458, 437] width 638 height 65
click at [732, 420] on textarea "**********" at bounding box center [458, 437] width 638 height 65
drag, startPoint x: 149, startPoint y: 417, endPoint x: 667, endPoint y: 437, distance: 518.5
click at [667, 437] on textarea "**********" at bounding box center [458, 437] width 638 height 65
type textarea "**********"
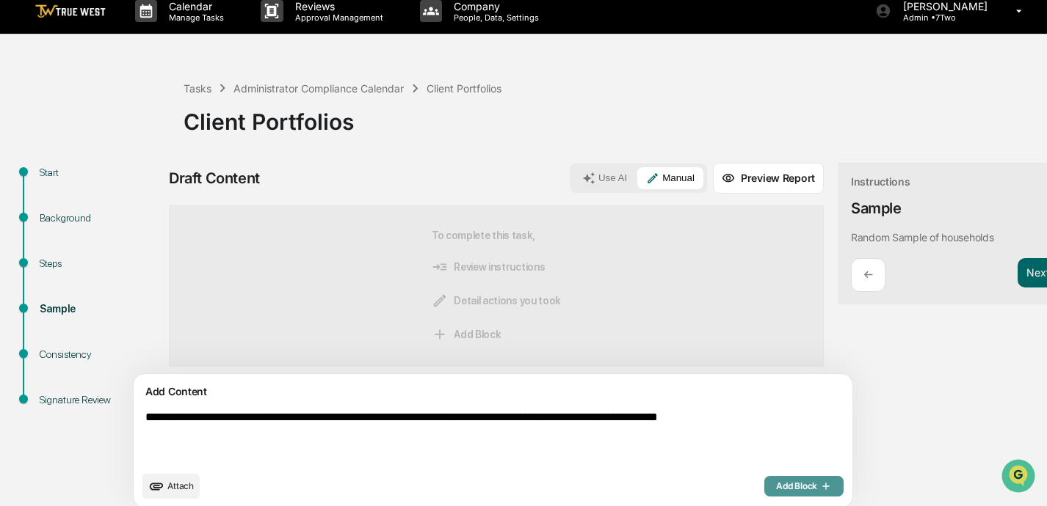
click at [732, 487] on span "Add Block" at bounding box center [804, 487] width 56 height 12
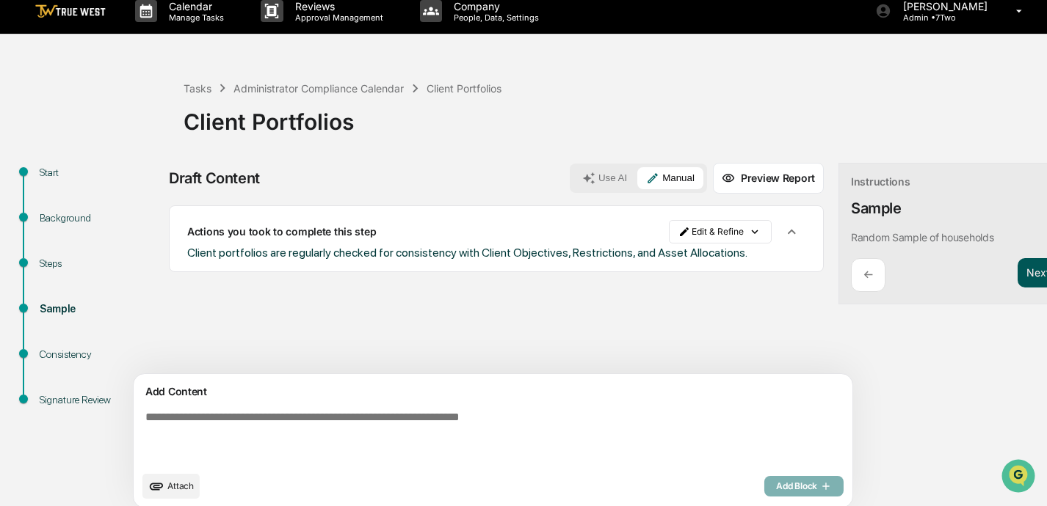
click at [732, 273] on button "Next ➔" at bounding box center [1044, 273] width 54 height 30
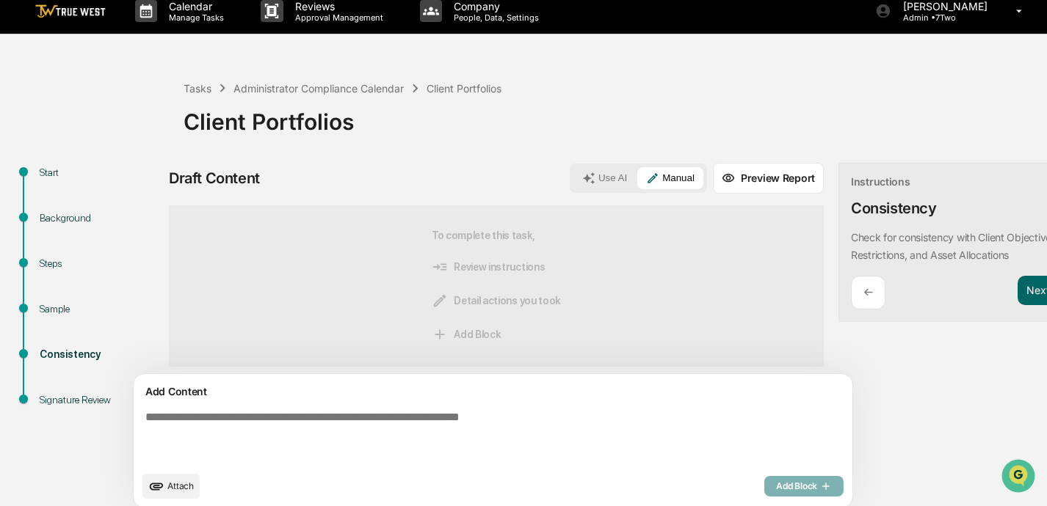
click at [362, 421] on textarea at bounding box center [458, 437] width 638 height 65
paste textarea "**********"
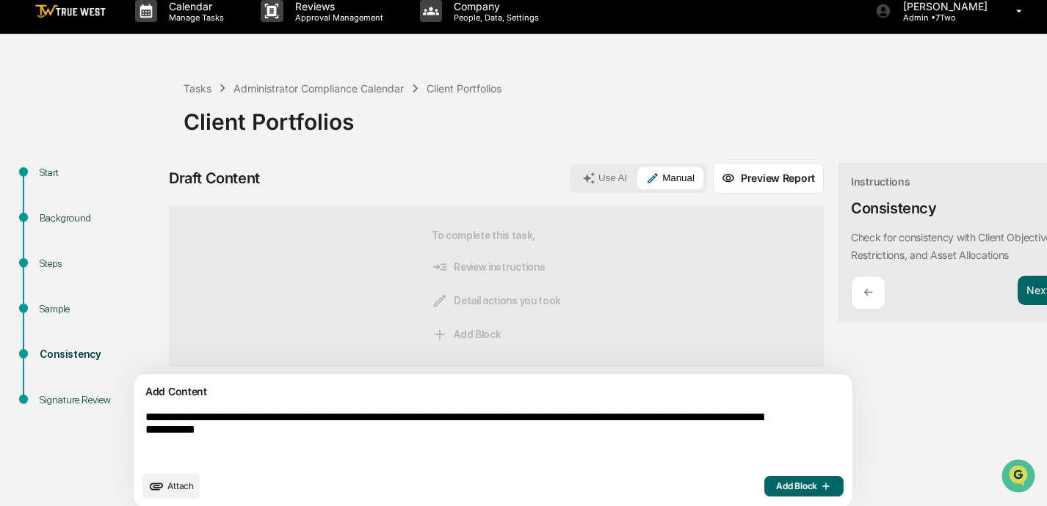
type textarea "**********"
click at [732, 488] on span "Add Block" at bounding box center [804, 487] width 56 height 12
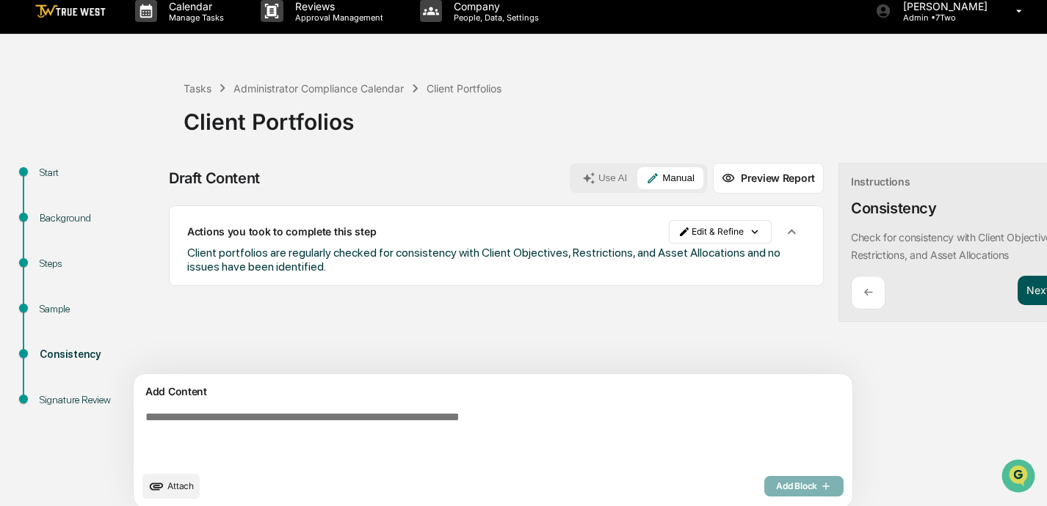
click at [732, 293] on button "Next ➔" at bounding box center [1044, 291] width 54 height 30
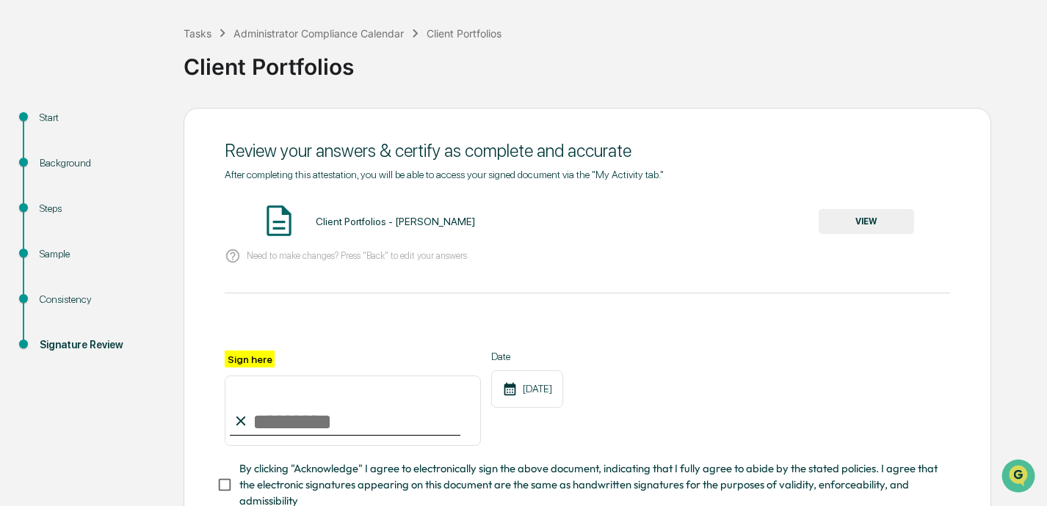
scroll to position [69, 0]
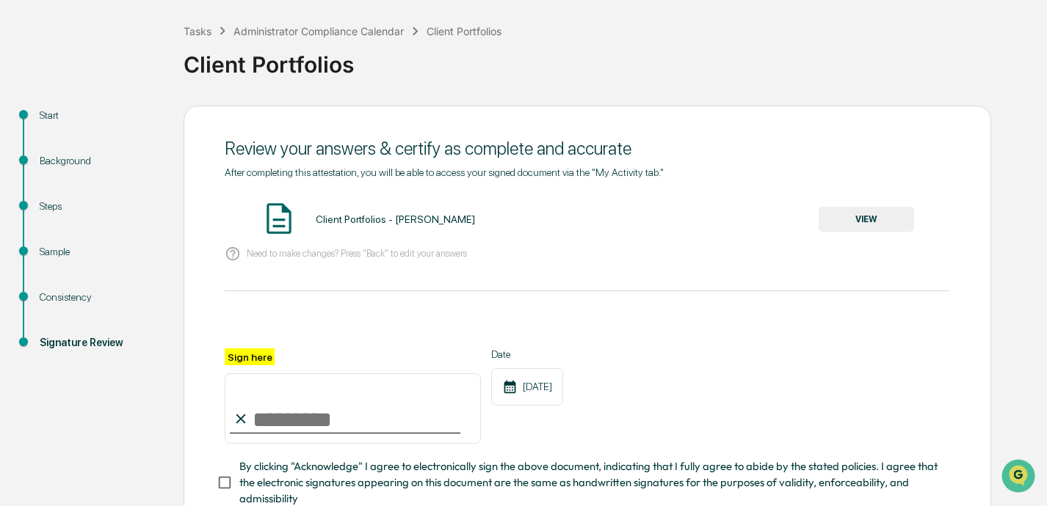
click at [732, 213] on button "VIEW" at bounding box center [865, 219] width 95 height 25
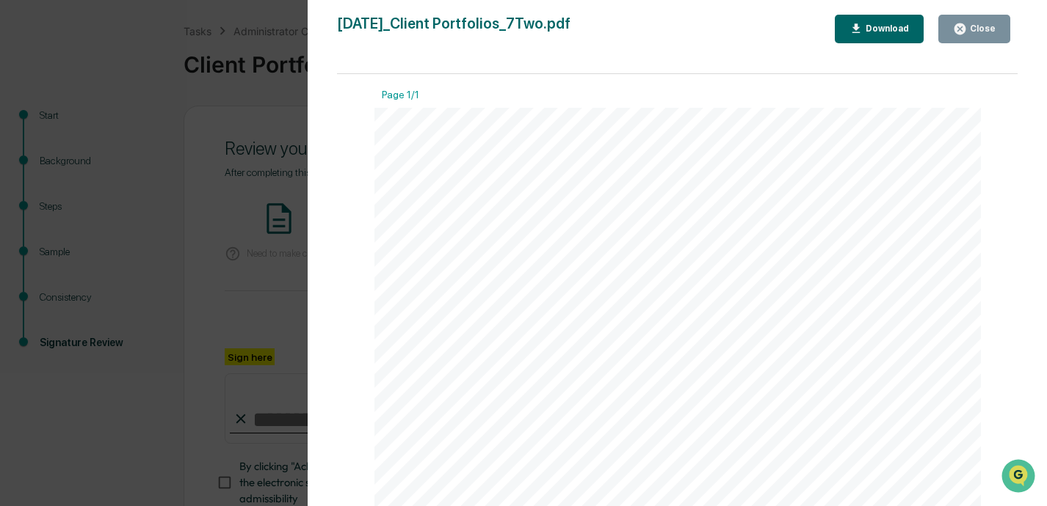
click at [732, 34] on button "Close" at bounding box center [974, 29] width 72 height 29
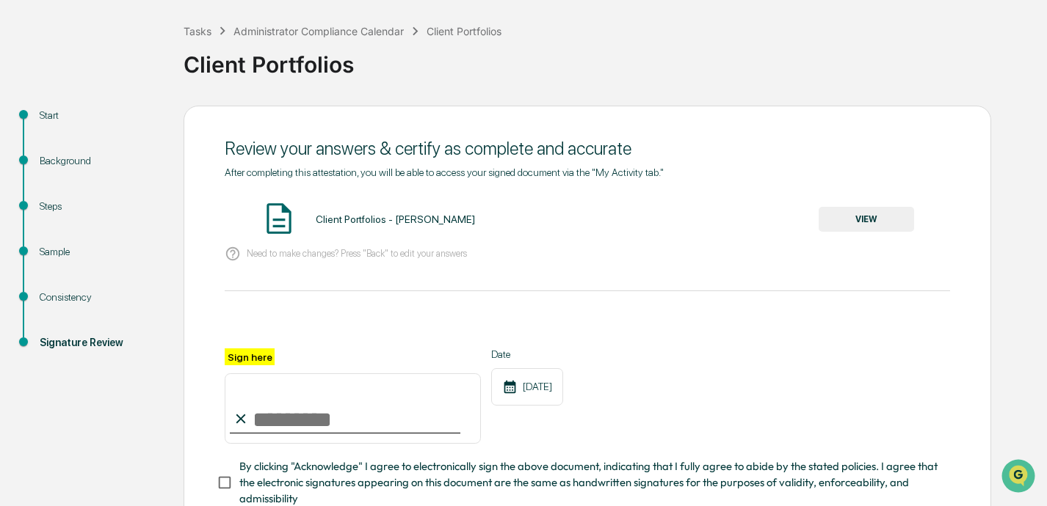
click at [353, 423] on input "Sign here" at bounding box center [353, 409] width 256 height 70
type input "**********"
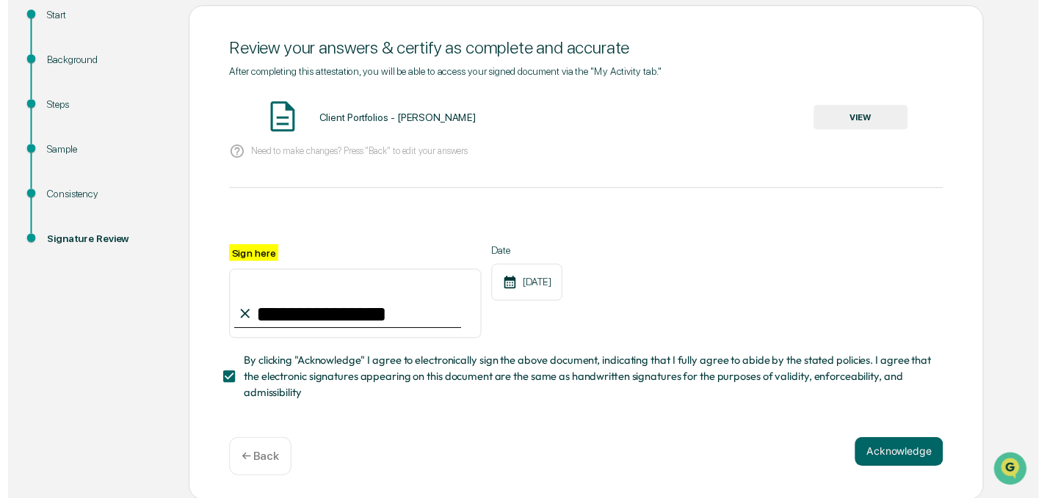
scroll to position [169, 0]
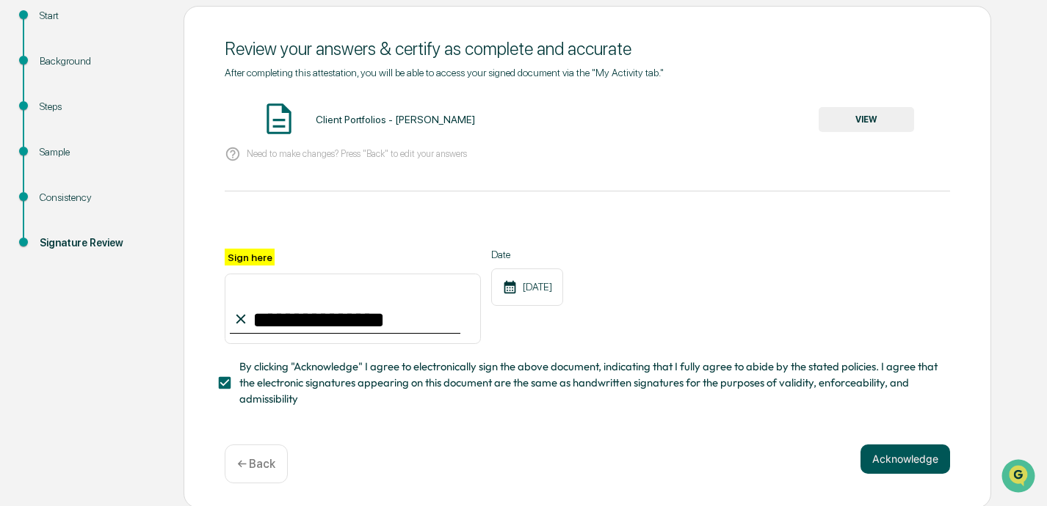
click at [732, 457] on button "Acknowledge" at bounding box center [905, 459] width 90 height 29
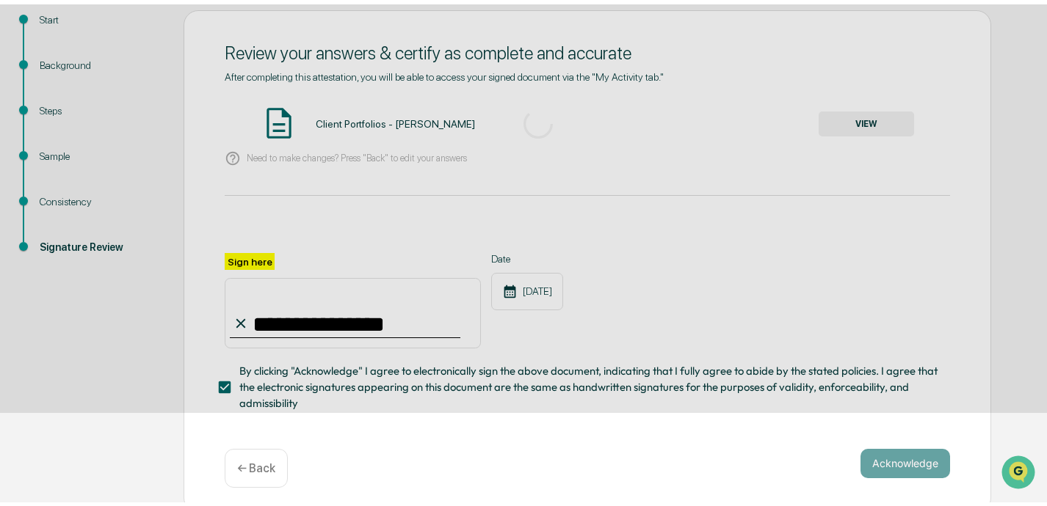
scroll to position [85, 0]
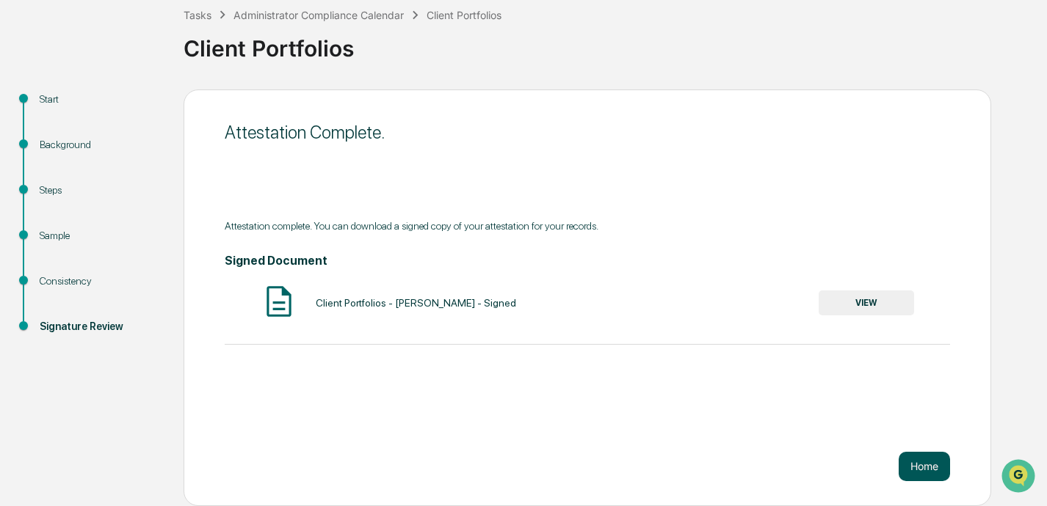
click at [732, 471] on button "Home" at bounding box center [923, 466] width 51 height 29
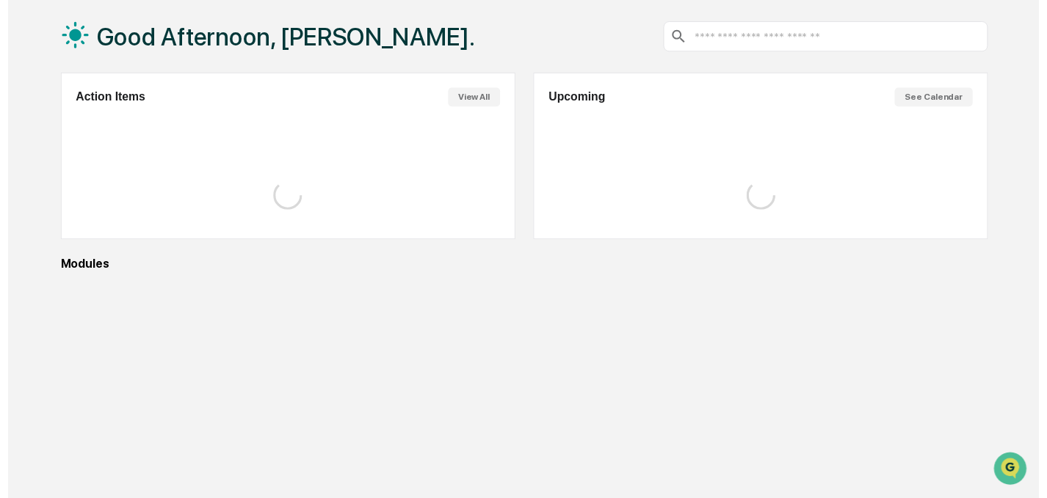
scroll to position [84, 0]
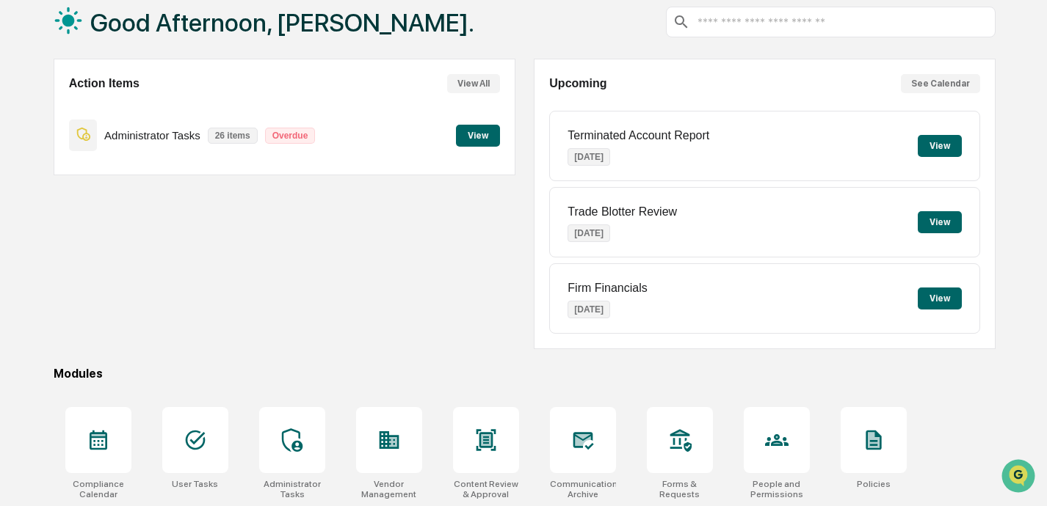
click at [481, 134] on button "View" at bounding box center [478, 136] width 44 height 22
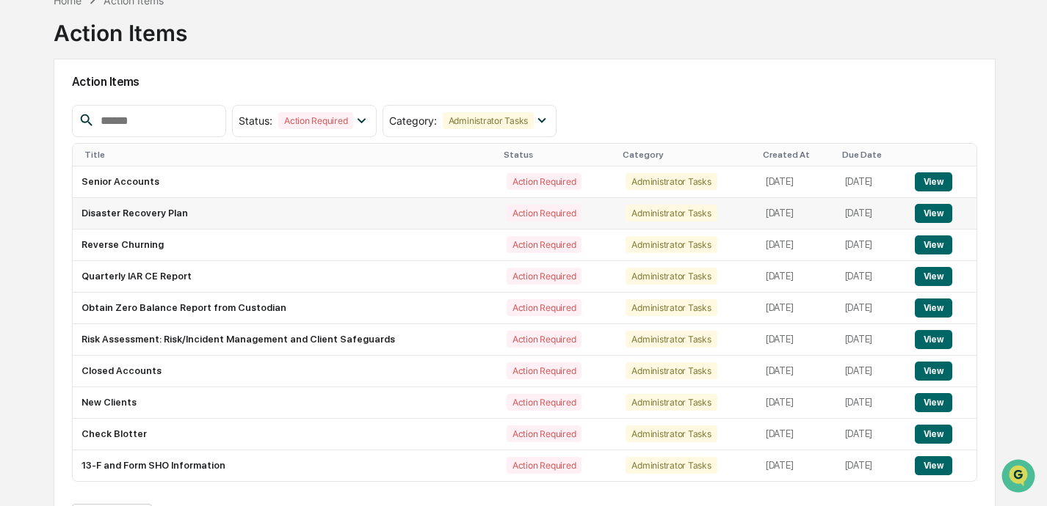
click at [732, 214] on button "View" at bounding box center [932, 213] width 37 height 19
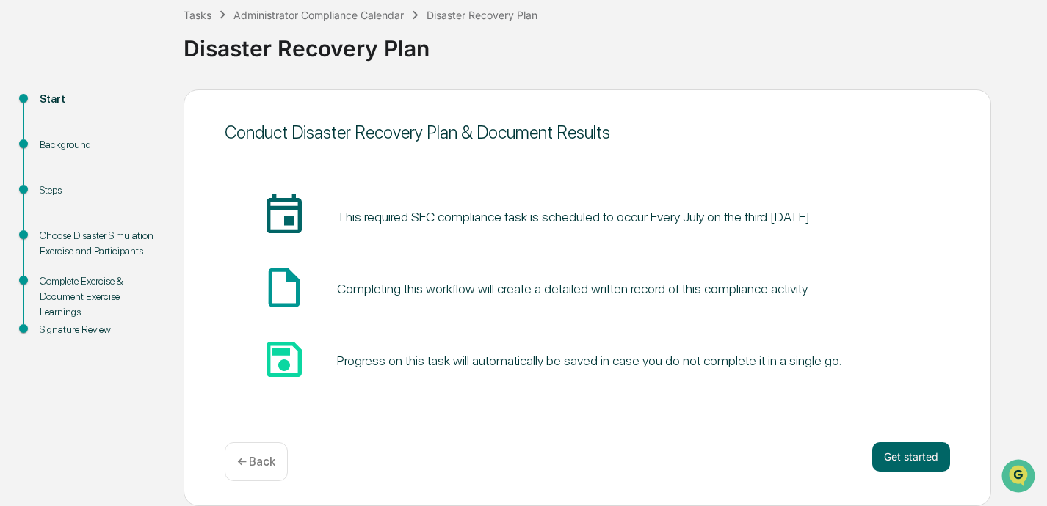
scroll to position [85, 0]
click at [732, 453] on button "Get started" at bounding box center [911, 457] width 78 height 29
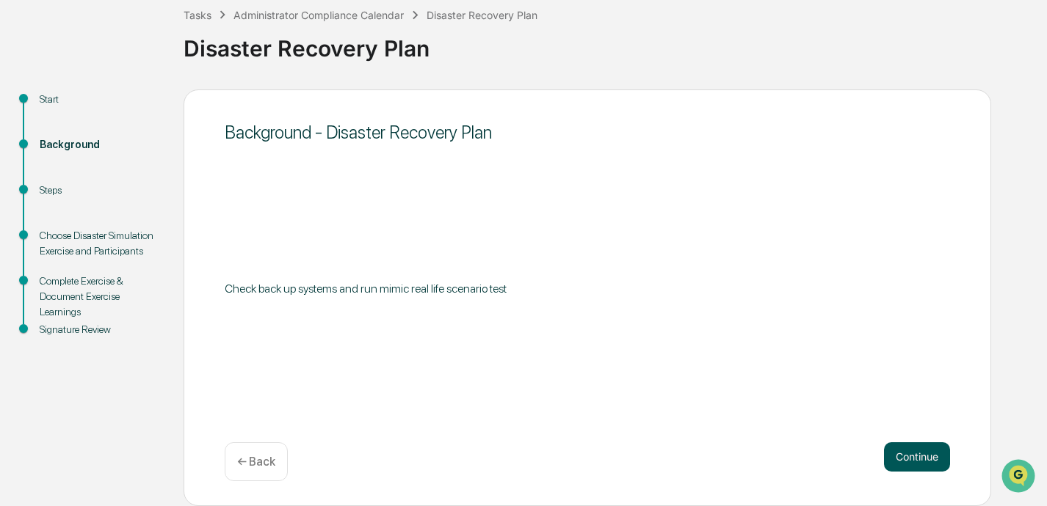
click at [732, 457] on button "Continue" at bounding box center [917, 457] width 66 height 29
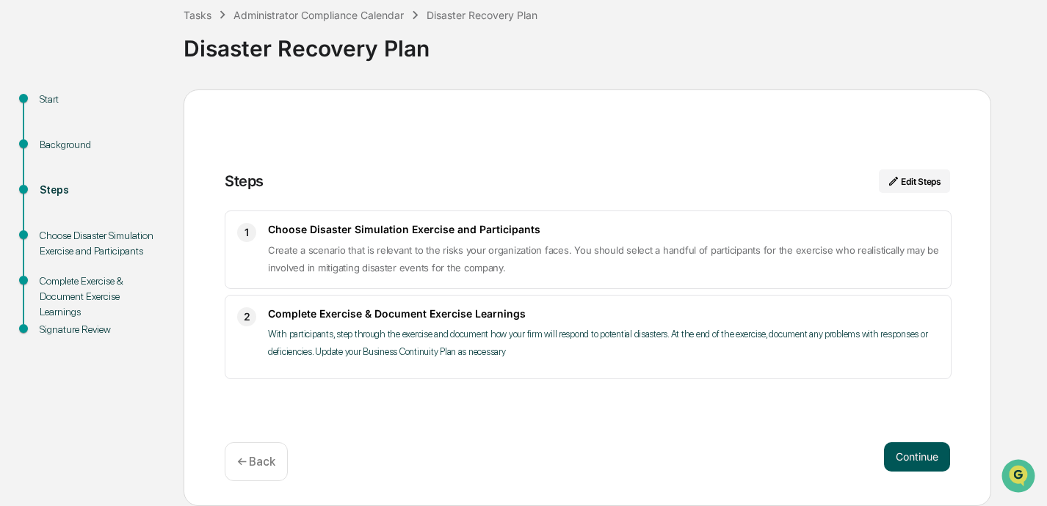
click at [732, 455] on button "Continue" at bounding box center [917, 457] width 66 height 29
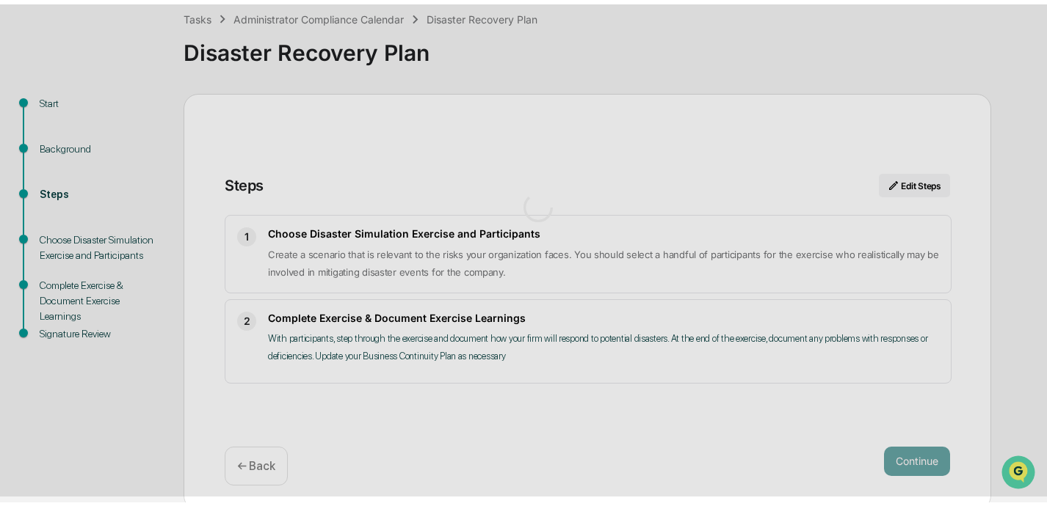
scroll to position [12, 0]
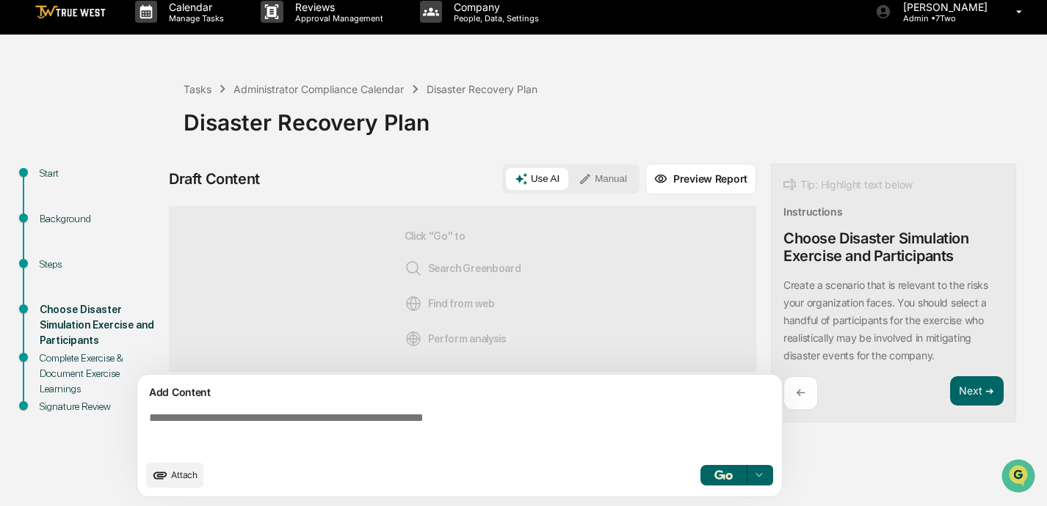
click at [459, 423] on textarea at bounding box center [462, 432] width 638 height 53
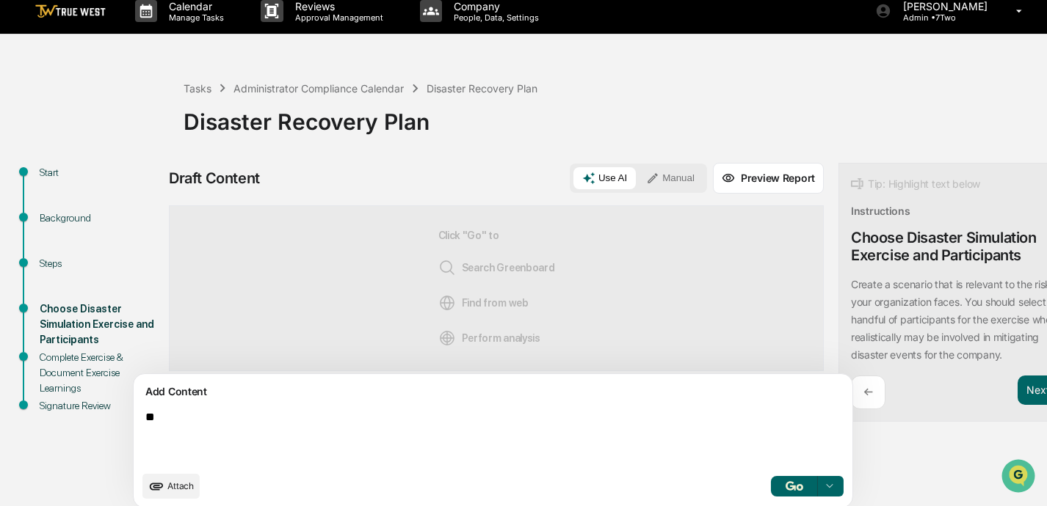
type textarea "*"
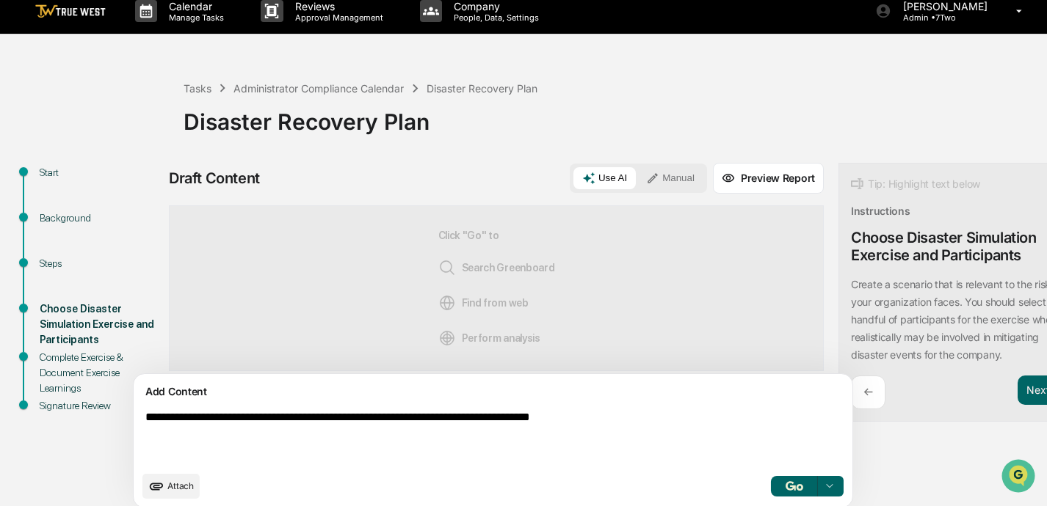
click at [498, 420] on textarea "**********" at bounding box center [458, 437] width 638 height 65
click at [642, 423] on textarea "**********" at bounding box center [458, 437] width 638 height 65
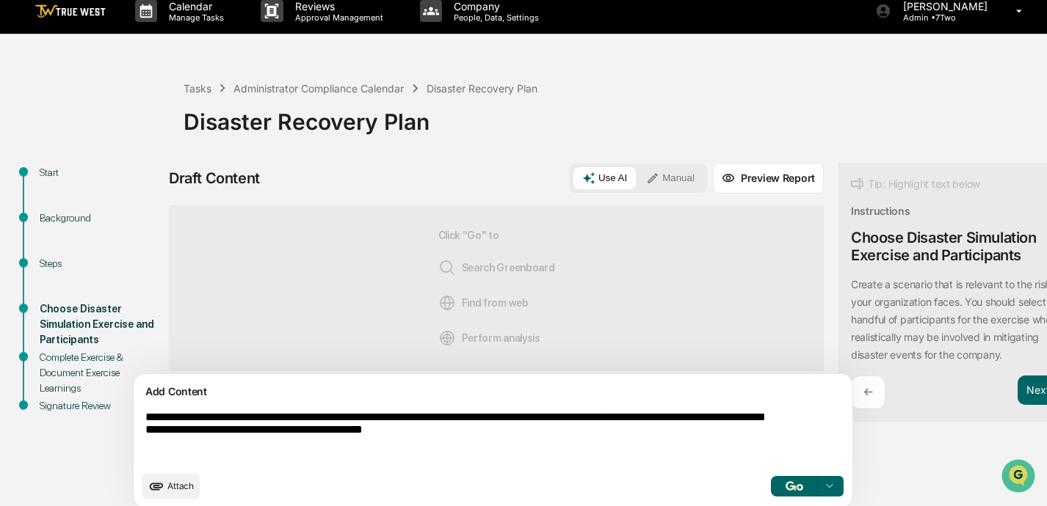
type textarea "**********"
click at [637, 172] on button "Manual" at bounding box center [670, 178] width 66 height 22
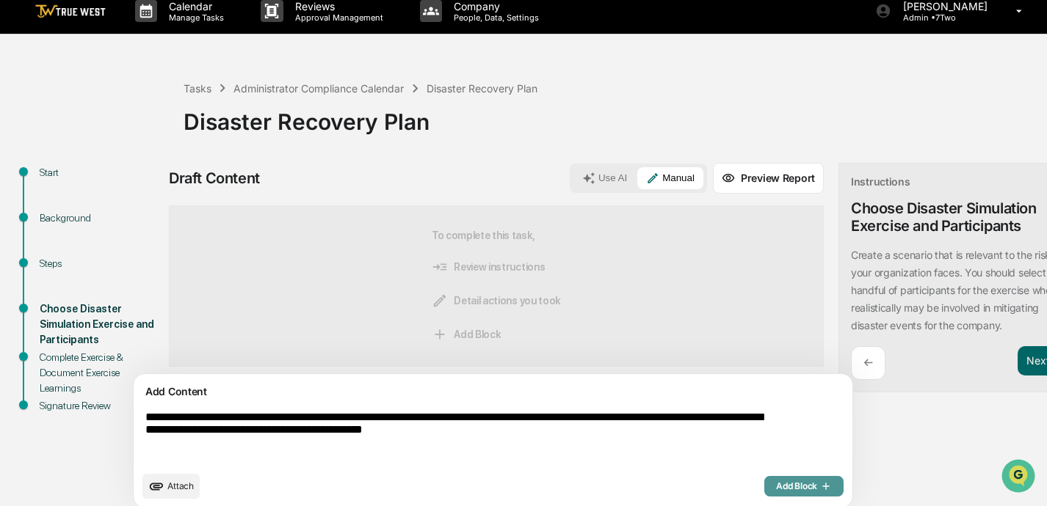
click at [732, 485] on span "Add Block" at bounding box center [804, 487] width 56 height 12
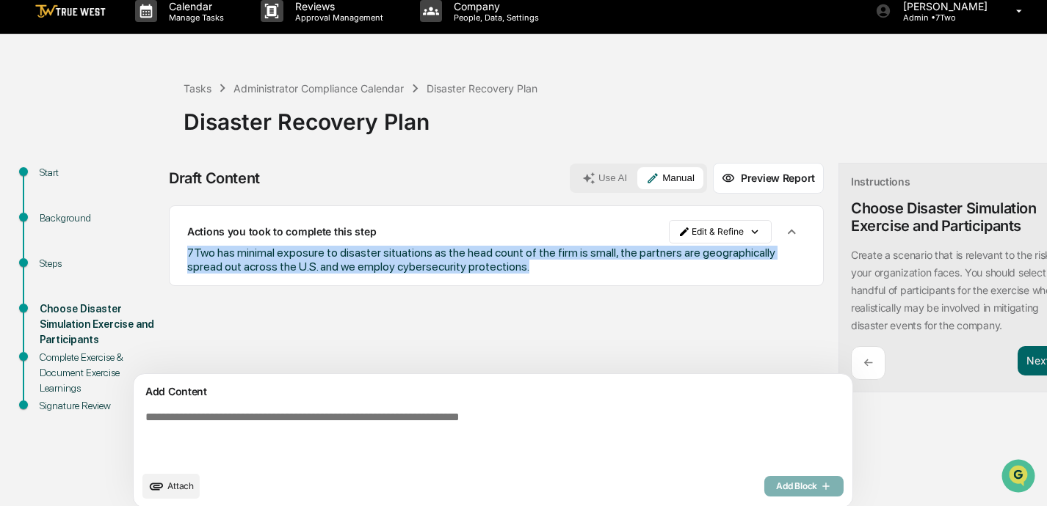
drag, startPoint x: 608, startPoint y: 266, endPoint x: 174, endPoint y: 250, distance: 434.0
click at [174, 250] on div "Actions you took to complete this step Edit & Refine 7Two has minimal exposure …" at bounding box center [496, 245] width 655 height 81
copy span "7Two has minimal exposure to disaster situations as the head count of the firm …"
click at [732, 361] on button "Next ➔" at bounding box center [1044, 361] width 54 height 30
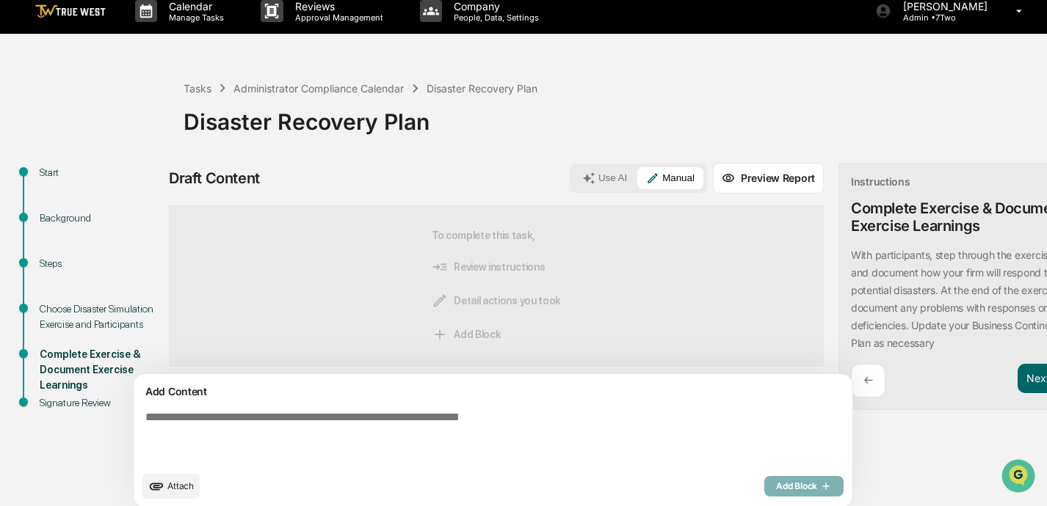
click at [484, 423] on textarea at bounding box center [458, 437] width 638 height 65
paste textarea "**********"
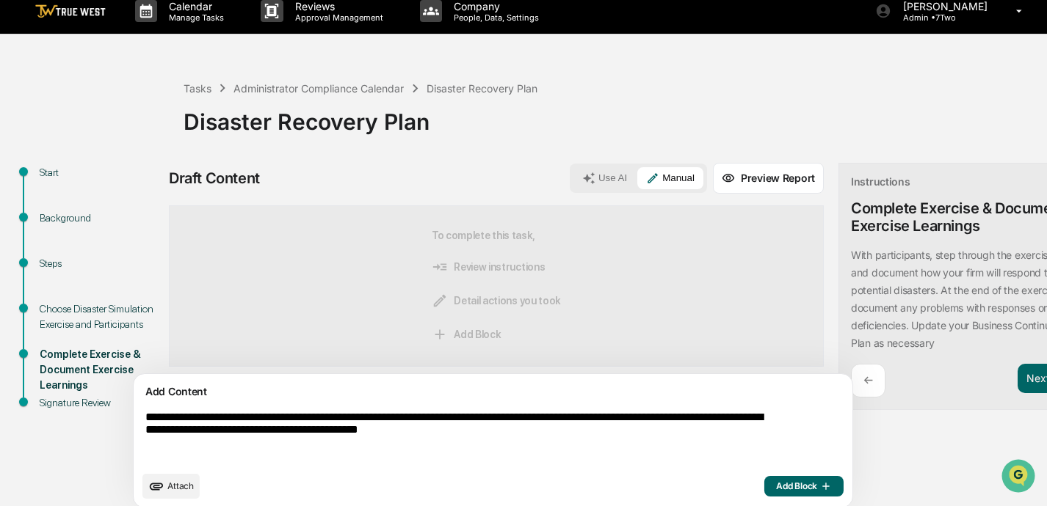
type textarea "**********"
click at [732, 486] on span "Add Block" at bounding box center [804, 487] width 56 height 12
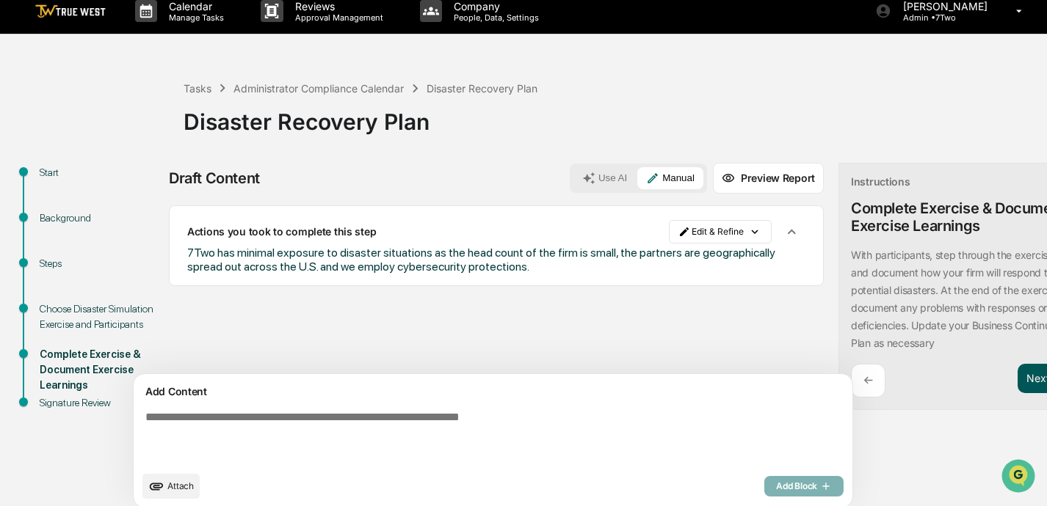
click at [732, 382] on button "Next ➔" at bounding box center [1044, 379] width 54 height 30
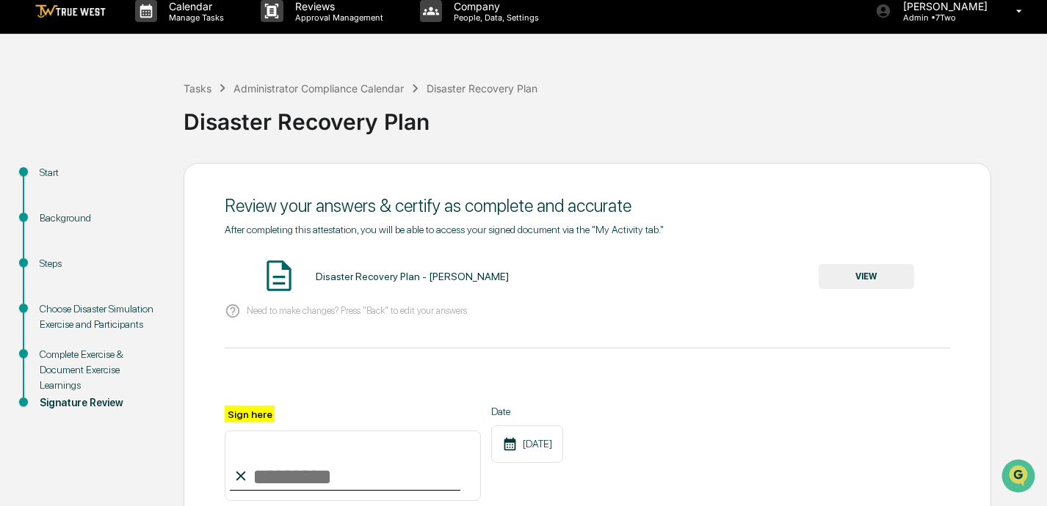
click at [732, 282] on button "VIEW" at bounding box center [865, 276] width 95 height 25
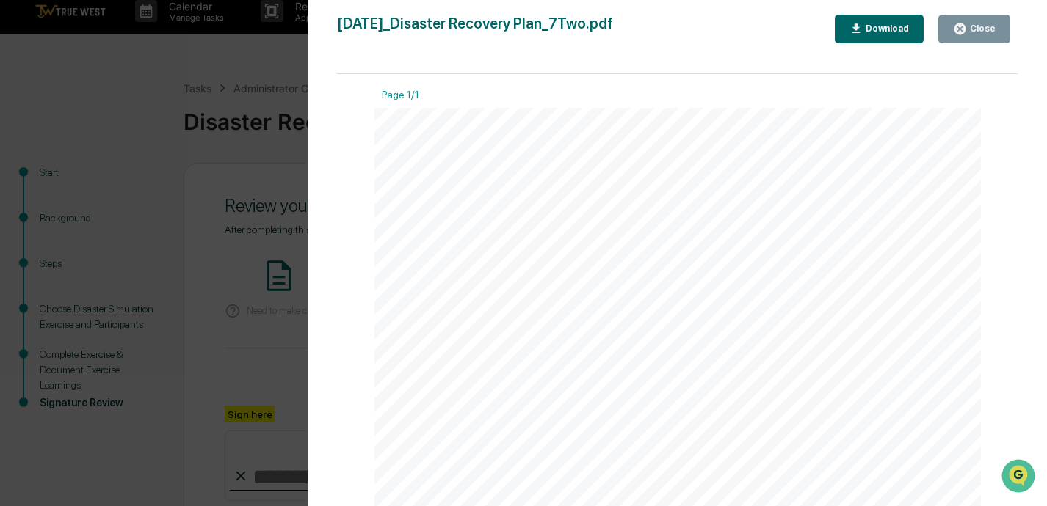
click at [732, 26] on div "Close" at bounding box center [981, 28] width 29 height 10
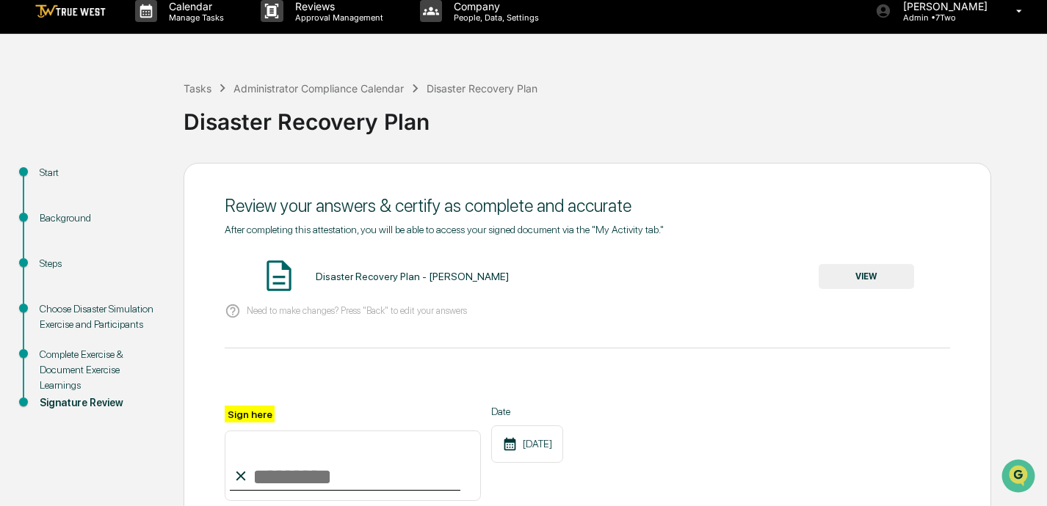
click at [341, 478] on input "Sign here" at bounding box center [353, 466] width 256 height 70
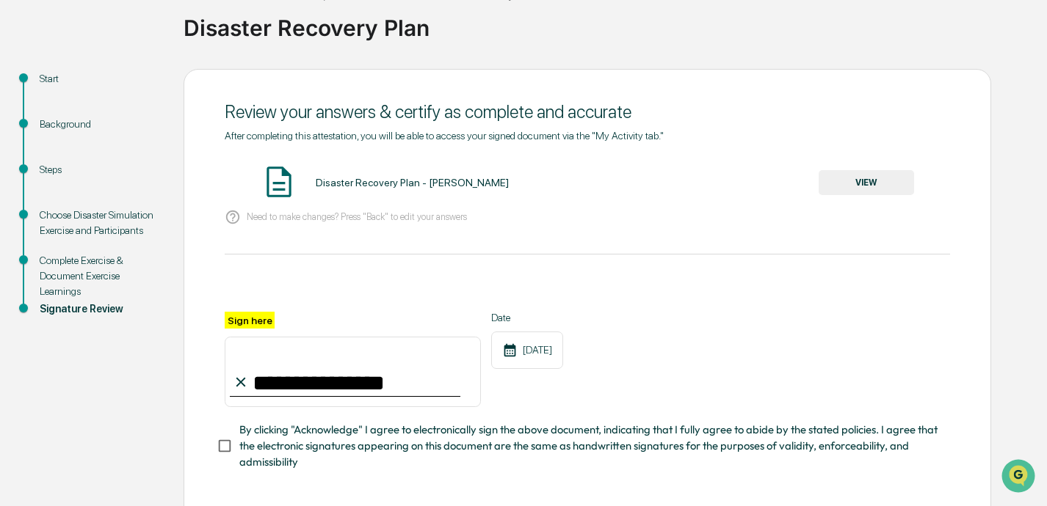
scroll to position [141, 0]
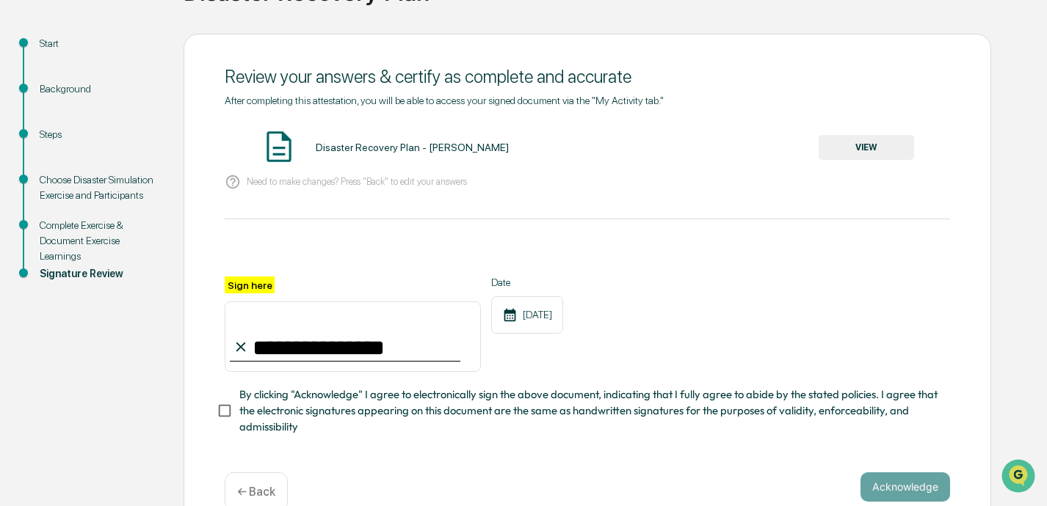
type input "**********"
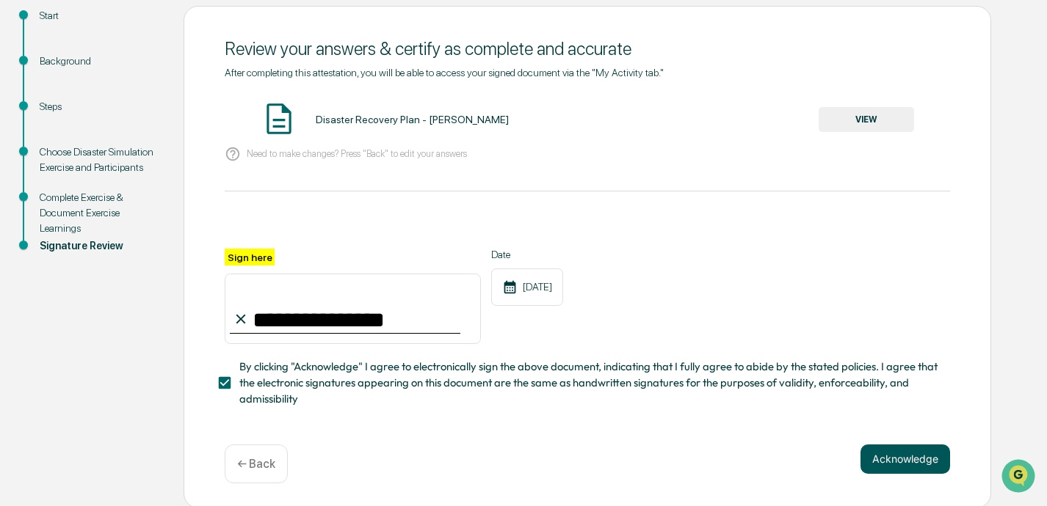
click at [732, 456] on button "Acknowledge" at bounding box center [905, 459] width 90 height 29
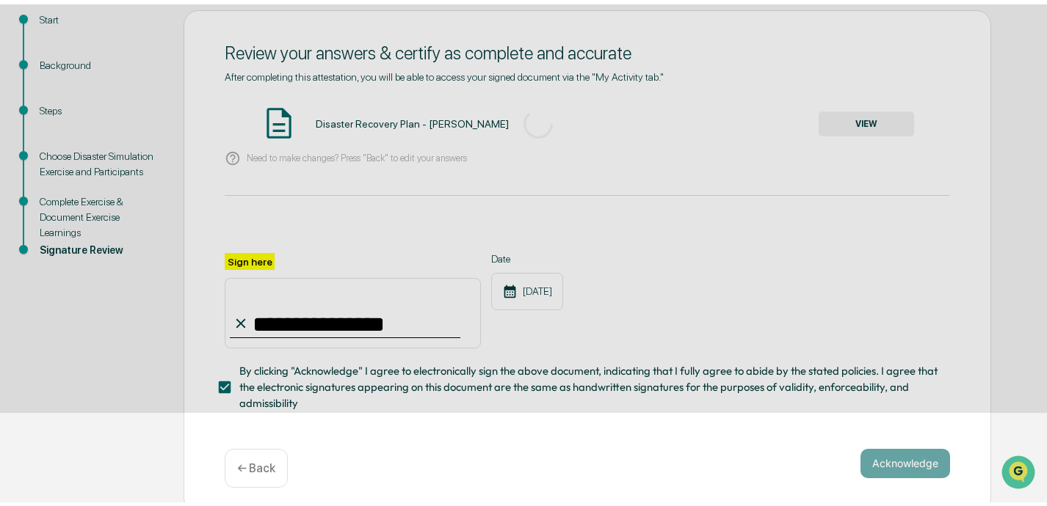
scroll to position [85, 0]
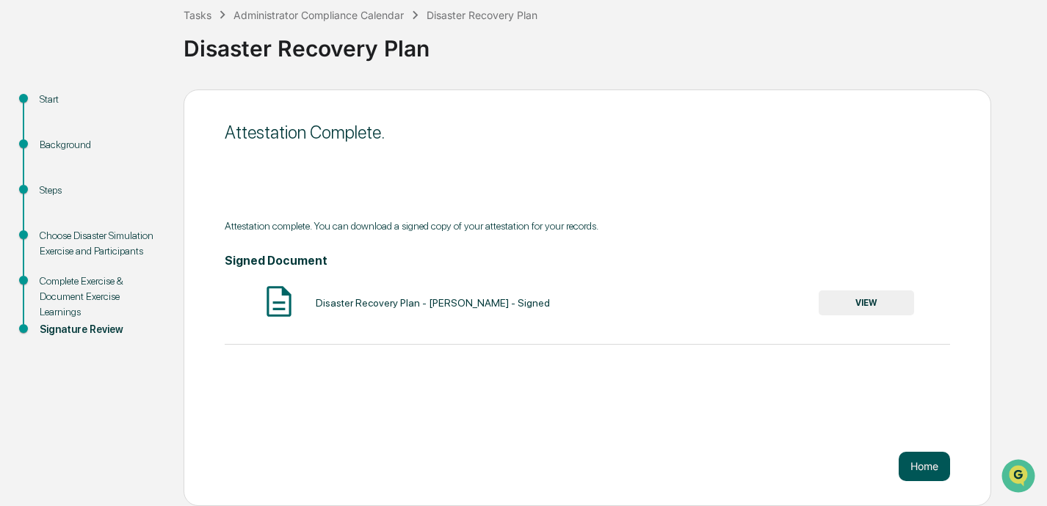
click at [732, 463] on button "Home" at bounding box center [923, 466] width 51 height 29
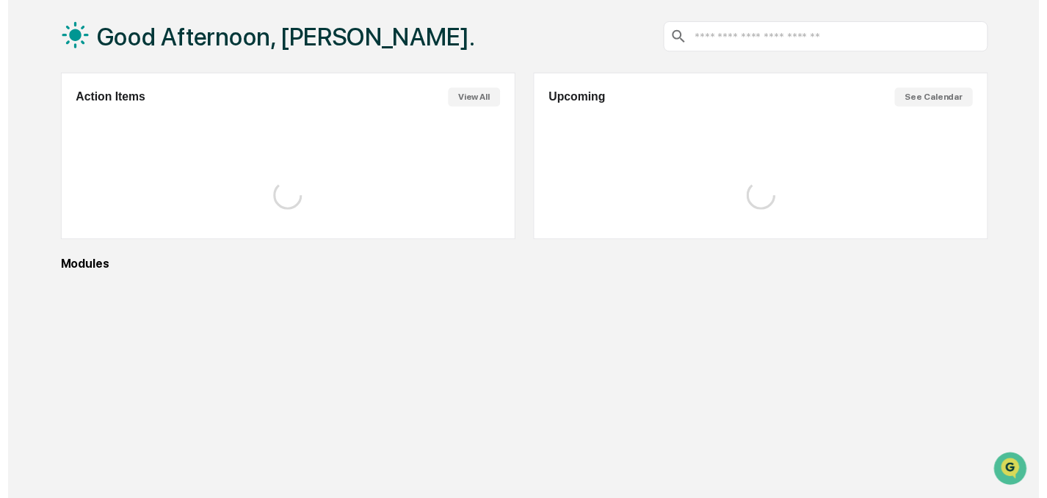
scroll to position [84, 0]
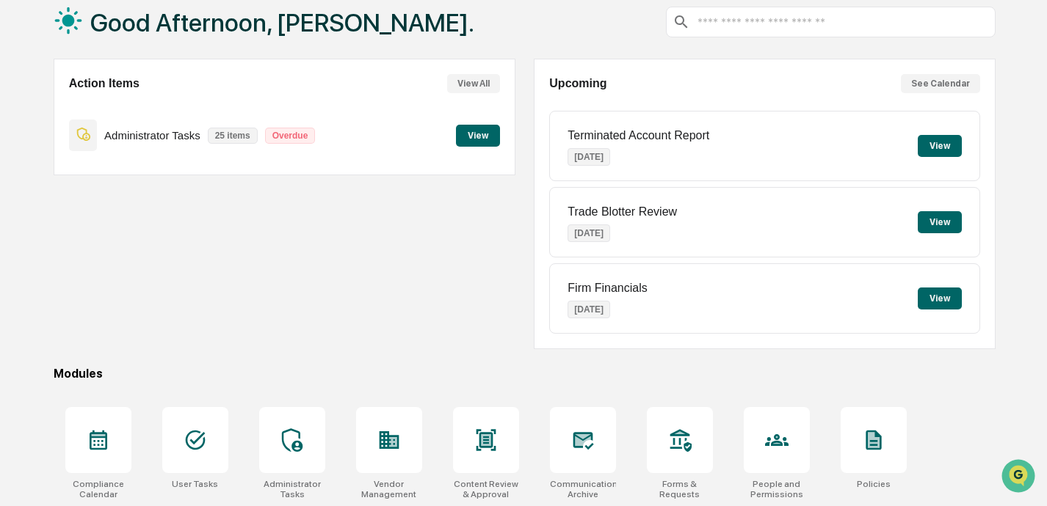
click at [478, 139] on button "View" at bounding box center [478, 136] width 44 height 22
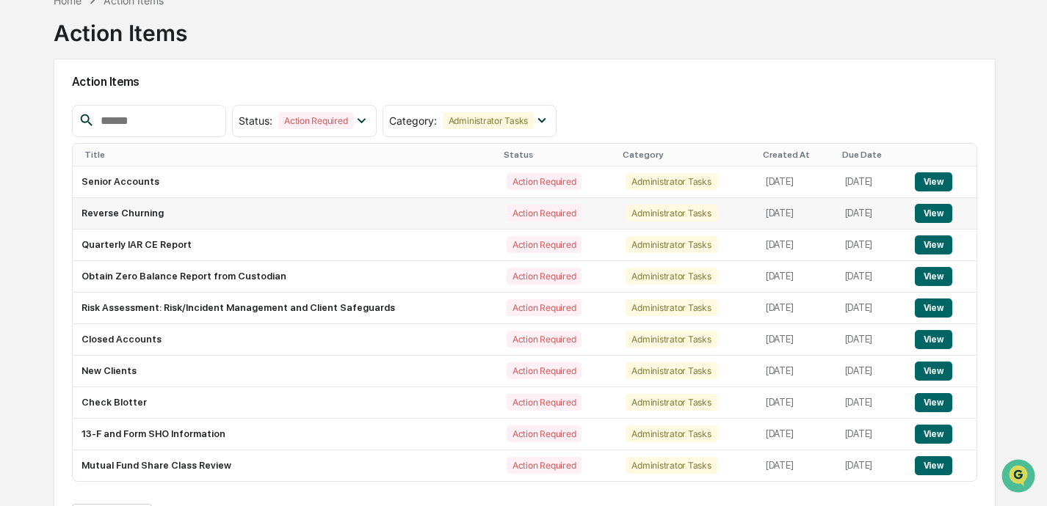
click at [732, 214] on button "View" at bounding box center [932, 213] width 37 height 19
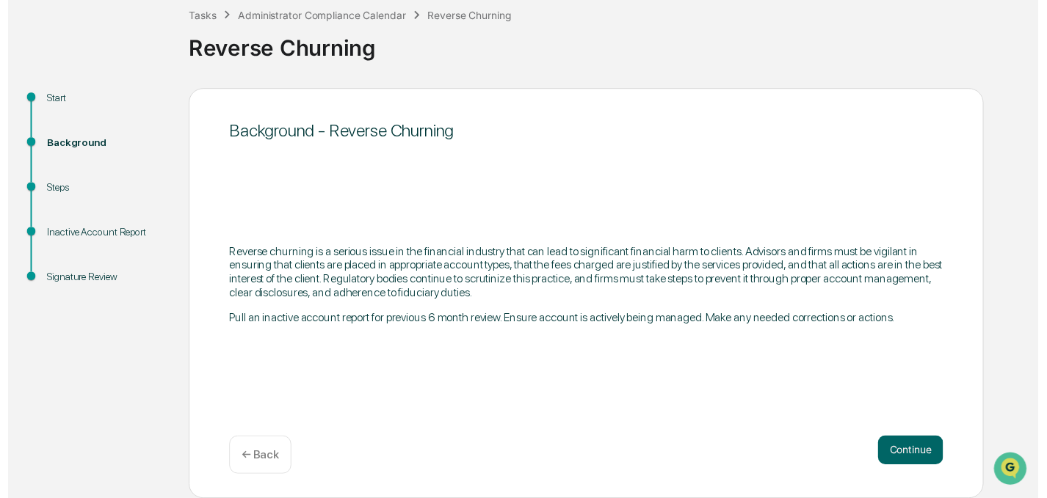
scroll to position [85, 0]
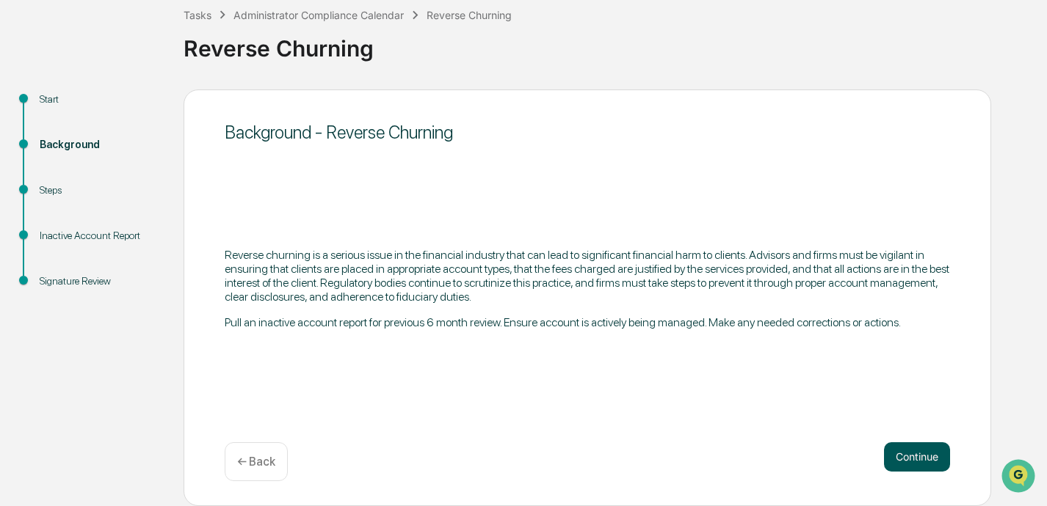
click at [732, 457] on button "Continue" at bounding box center [917, 457] width 66 height 29
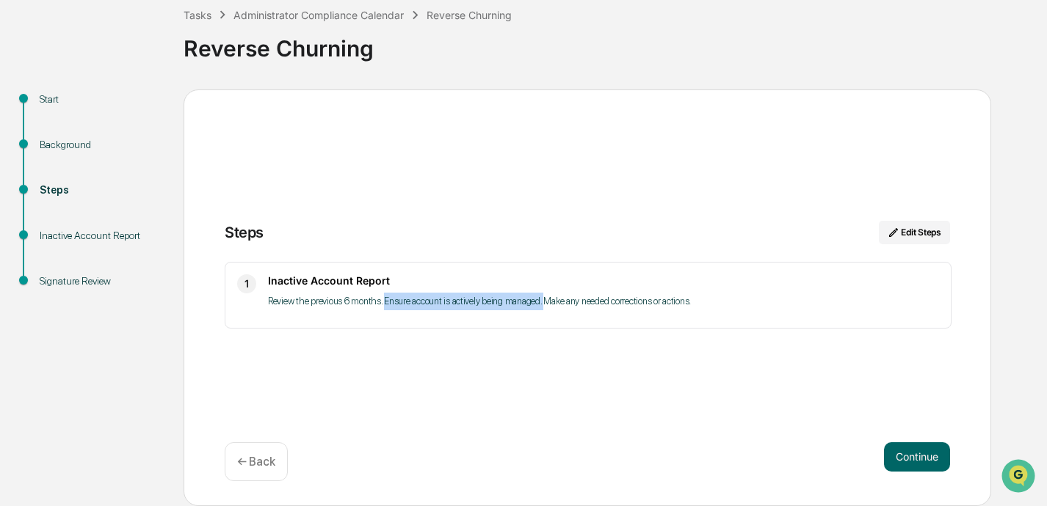
drag, startPoint x: 383, startPoint y: 300, endPoint x: 541, endPoint y: 299, distance: 157.8
click at [541, 299] on p "Review the previous 6 months. Ensure account is actively being managed. Make an…" at bounding box center [603, 302] width 671 height 18
copy p "Ensure account is actively being managed."
click at [732, 456] on button "Continue" at bounding box center [917, 457] width 66 height 29
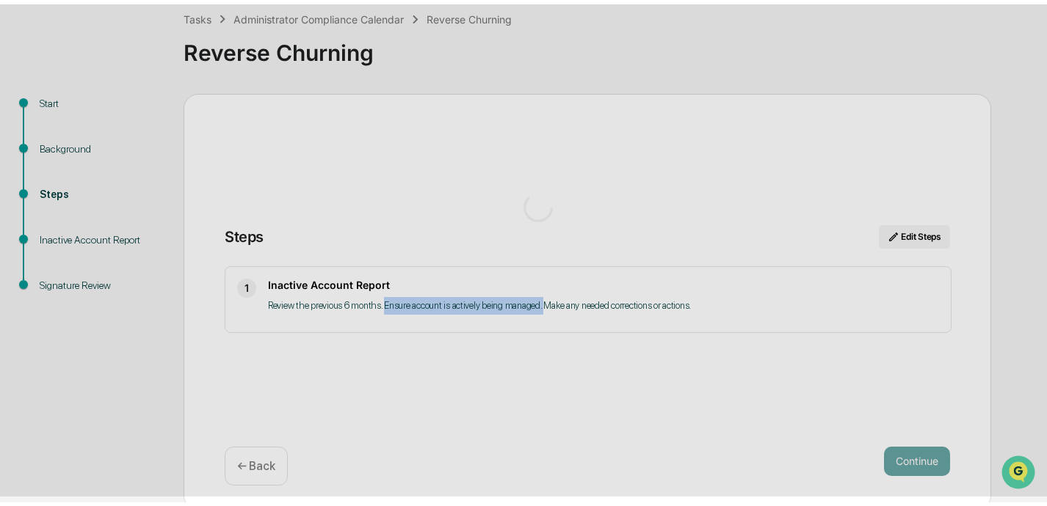
scroll to position [12, 0]
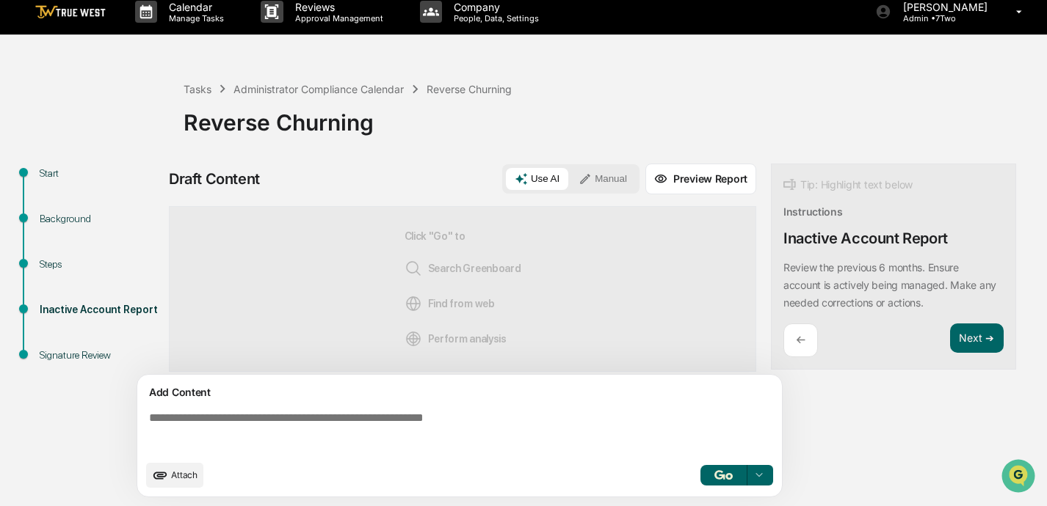
click at [614, 182] on button "Manual" at bounding box center [602, 179] width 66 height 22
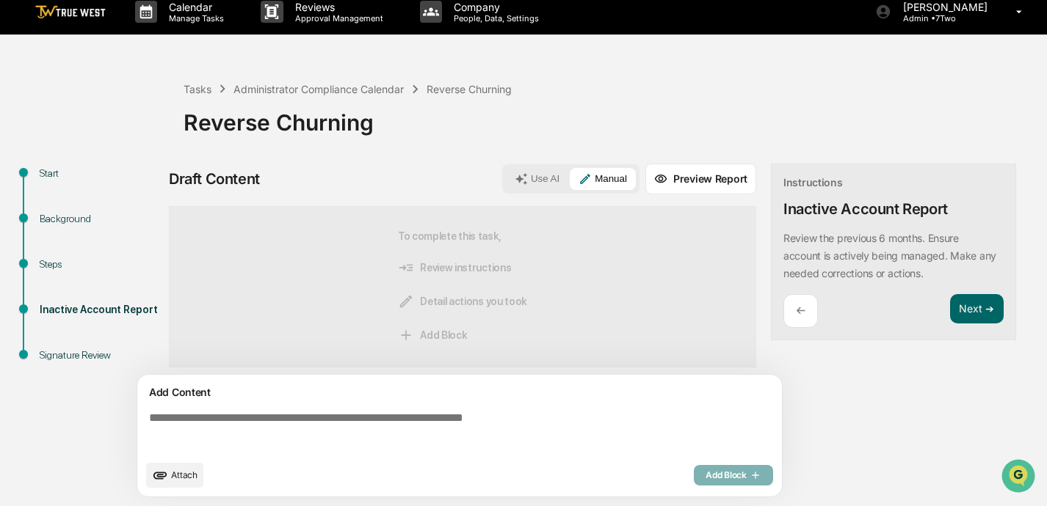
click at [454, 431] on textarea at bounding box center [462, 432] width 638 height 53
paste textarea "**********"
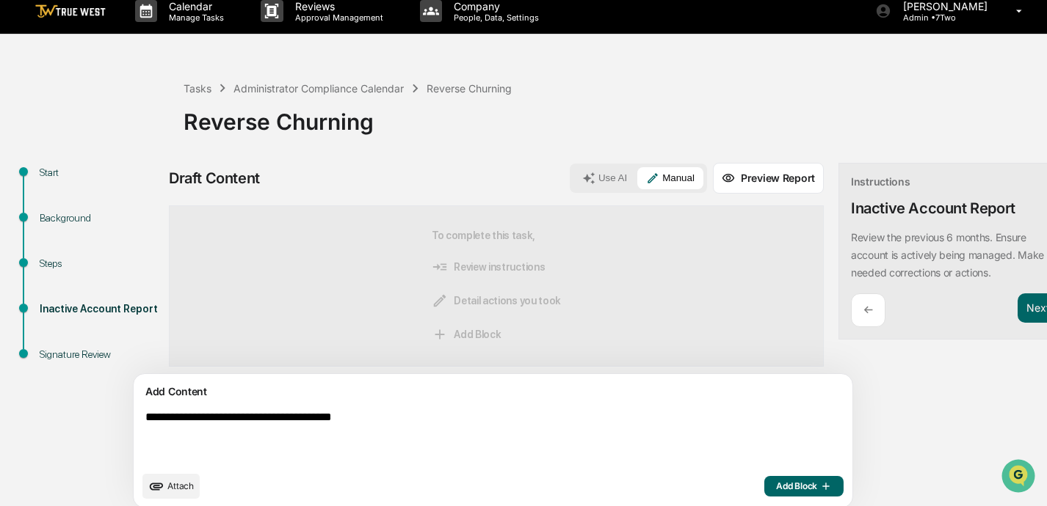
click at [147, 415] on textarea "**********" at bounding box center [458, 437] width 638 height 65
drag, startPoint x: 479, startPoint y: 421, endPoint x: 379, endPoint y: 420, distance: 100.5
click at [378, 420] on textarea "**********" at bounding box center [458, 437] width 638 height 65
click at [454, 419] on textarea "**********" at bounding box center [458, 437] width 638 height 65
drag, startPoint x: 486, startPoint y: 421, endPoint x: 118, endPoint y: 410, distance: 367.8
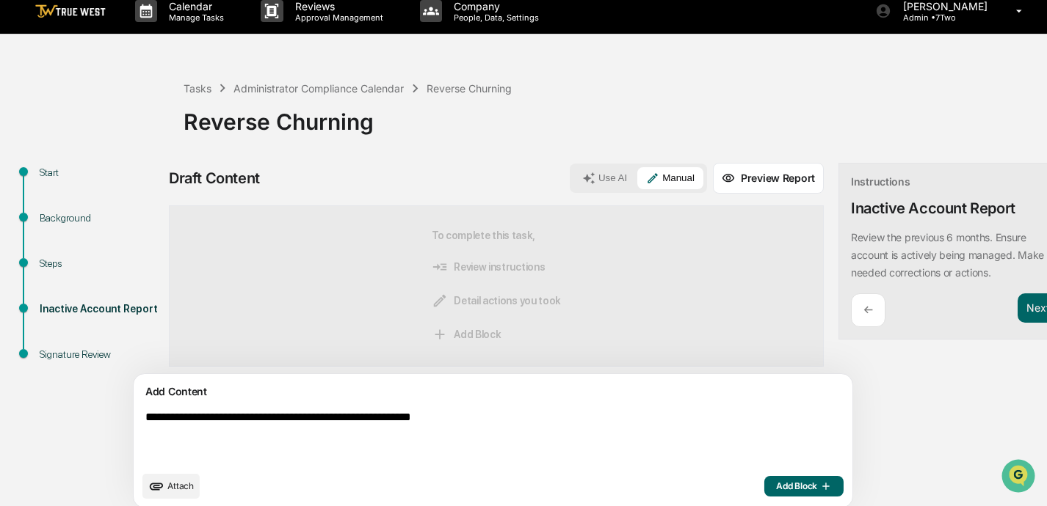
click at [118, 410] on div "**********" at bounding box center [523, 340] width 1032 height 354
click at [613, 428] on textarea "**********" at bounding box center [458, 437] width 638 height 65
type textarea "**********"
click at [732, 486] on span "Add Block" at bounding box center [804, 487] width 56 height 12
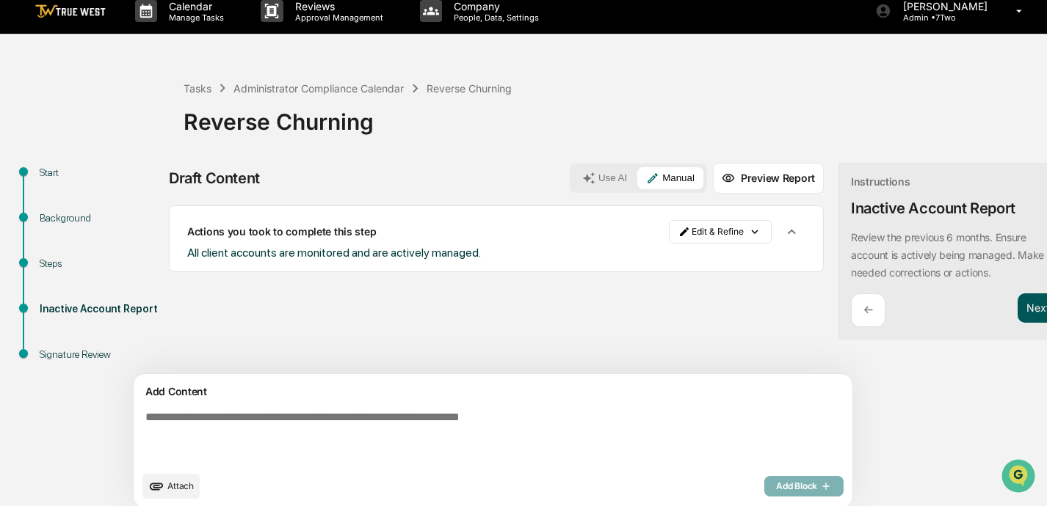
click at [732, 306] on button "Next ➔" at bounding box center [1044, 309] width 54 height 30
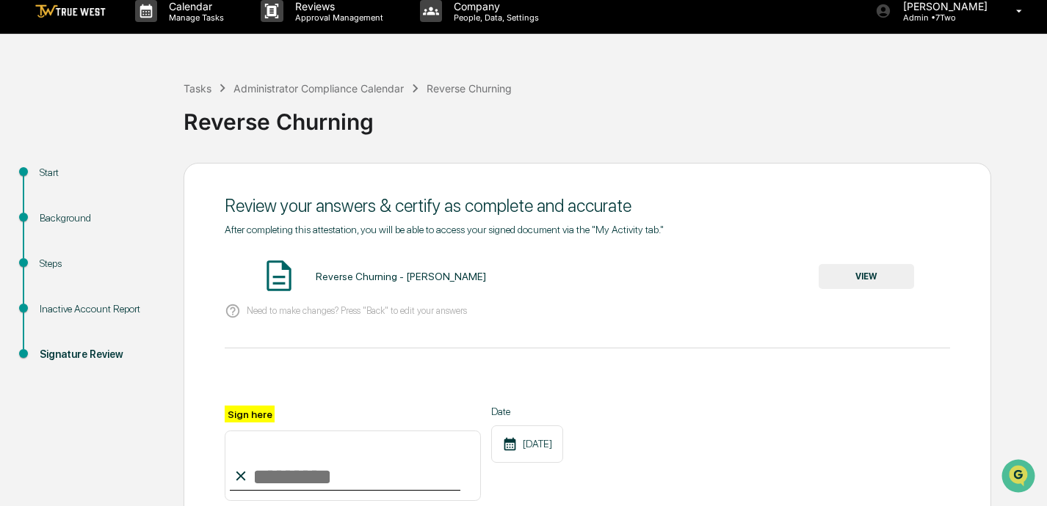
click at [732, 272] on button "VIEW" at bounding box center [865, 276] width 95 height 25
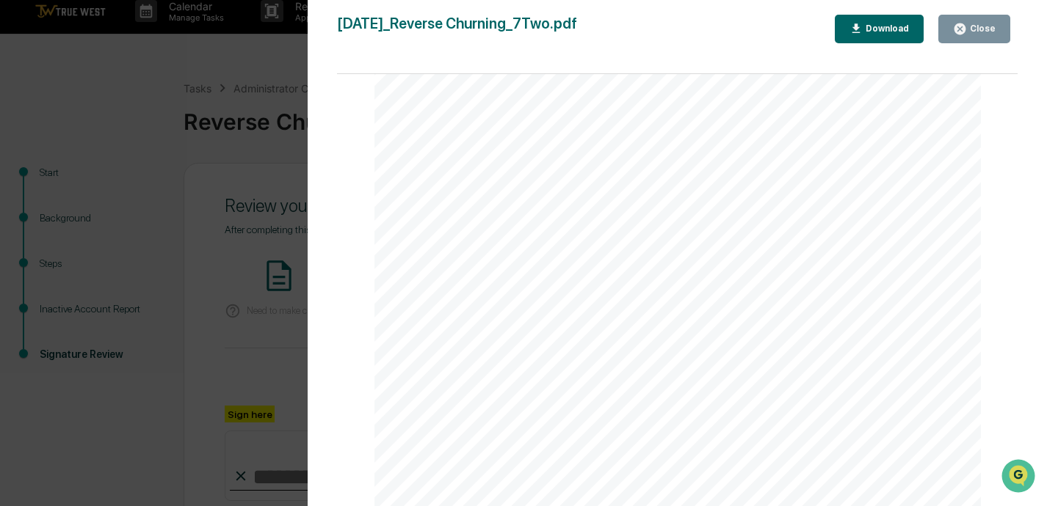
scroll to position [330, 0]
click at [732, 25] on div "Close" at bounding box center [981, 28] width 29 height 10
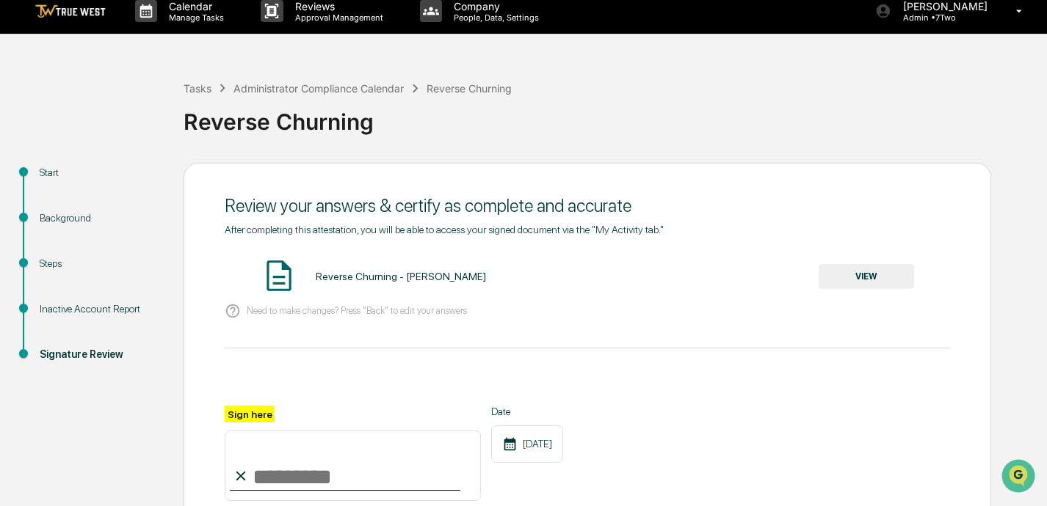
click at [299, 478] on input "Sign here" at bounding box center [353, 466] width 256 height 70
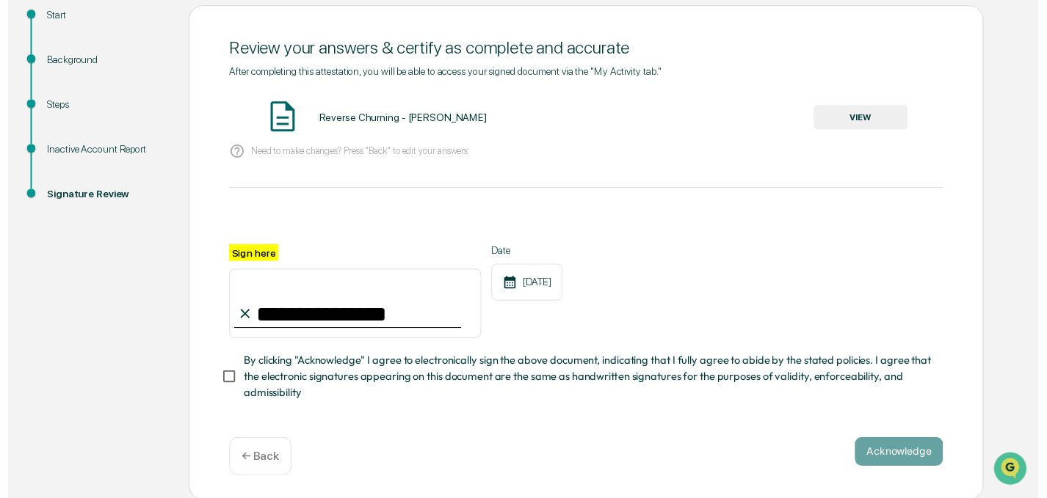
scroll to position [169, 0]
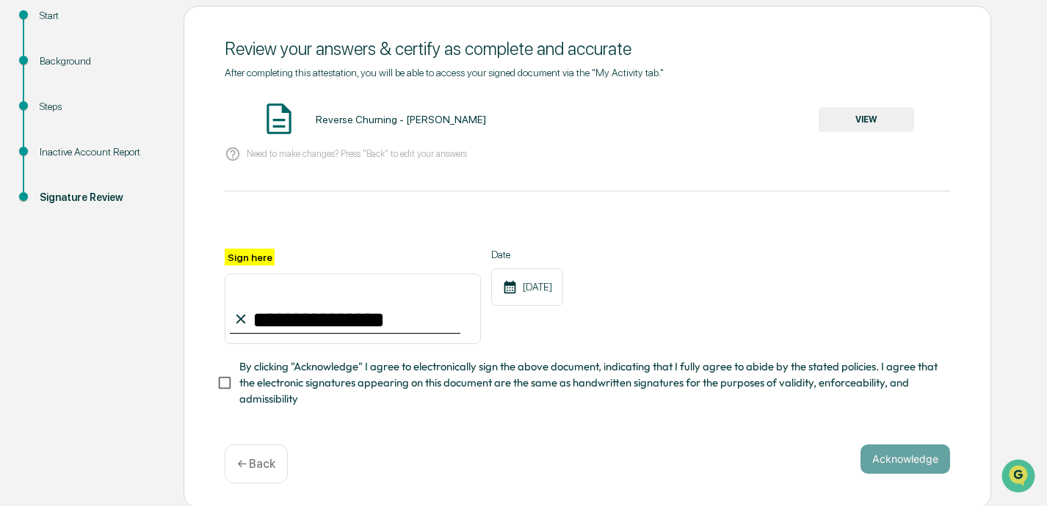
type input "**********"
click at [732, 457] on button "Acknowledge" at bounding box center [905, 459] width 90 height 29
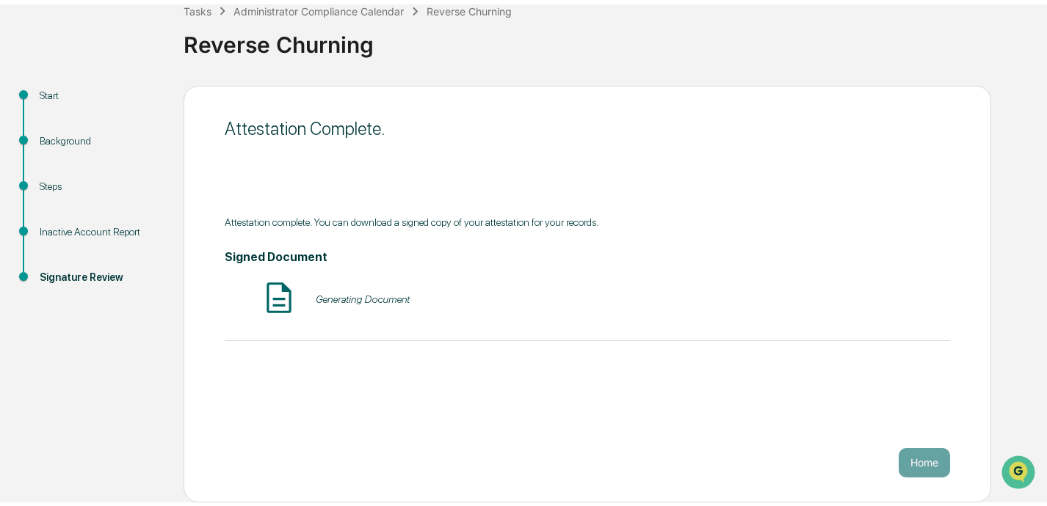
scroll to position [85, 0]
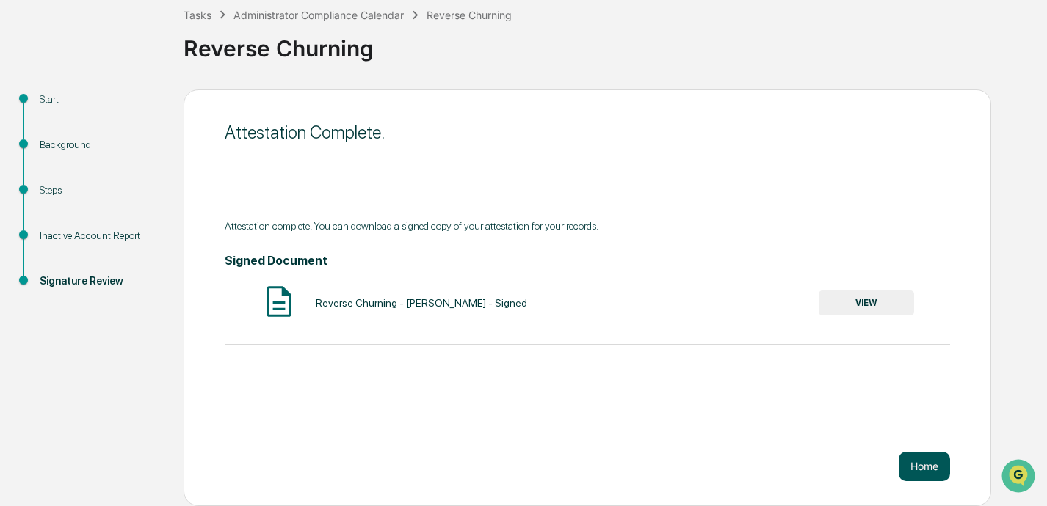
click at [732, 468] on button "Home" at bounding box center [923, 466] width 51 height 29
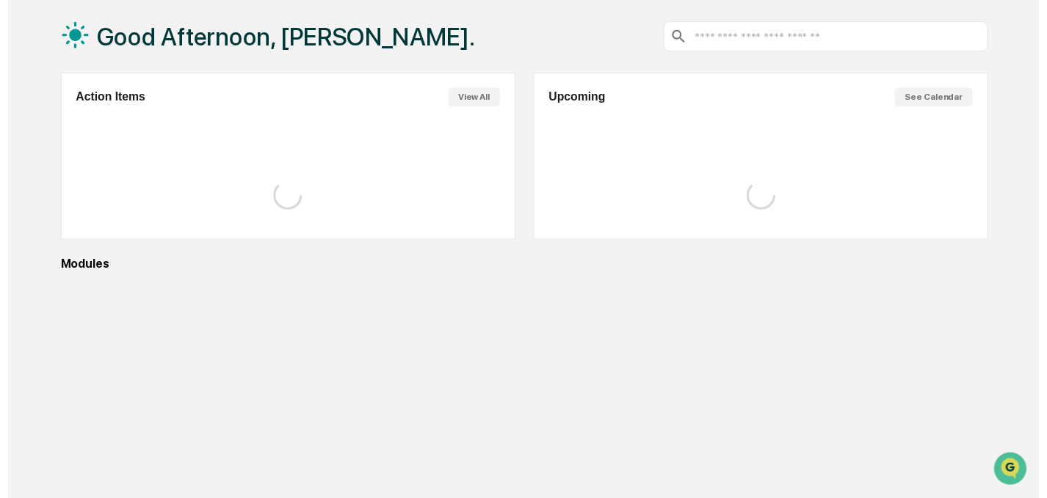
scroll to position [84, 0]
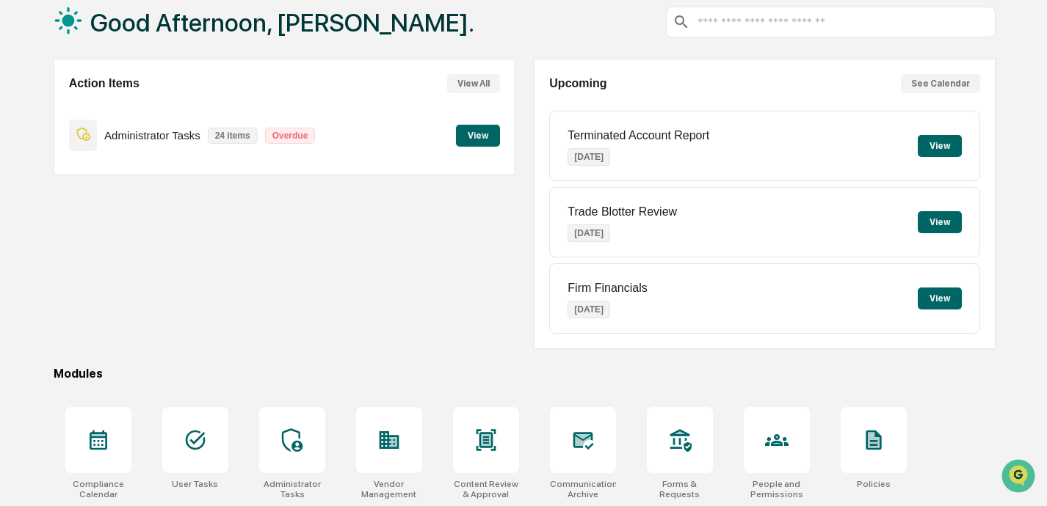
click at [481, 129] on button "View" at bounding box center [478, 136] width 44 height 22
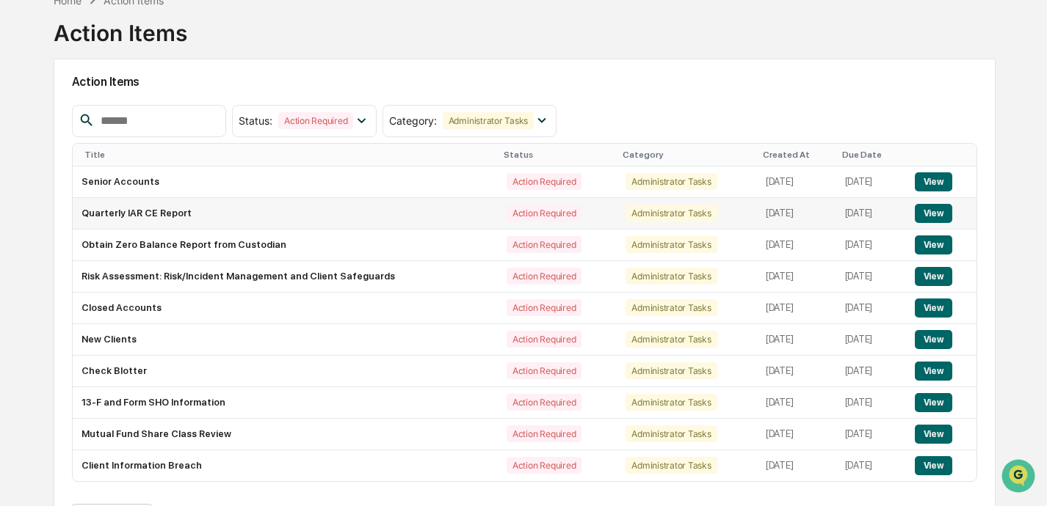
click at [732, 211] on button "View" at bounding box center [932, 213] width 37 height 19
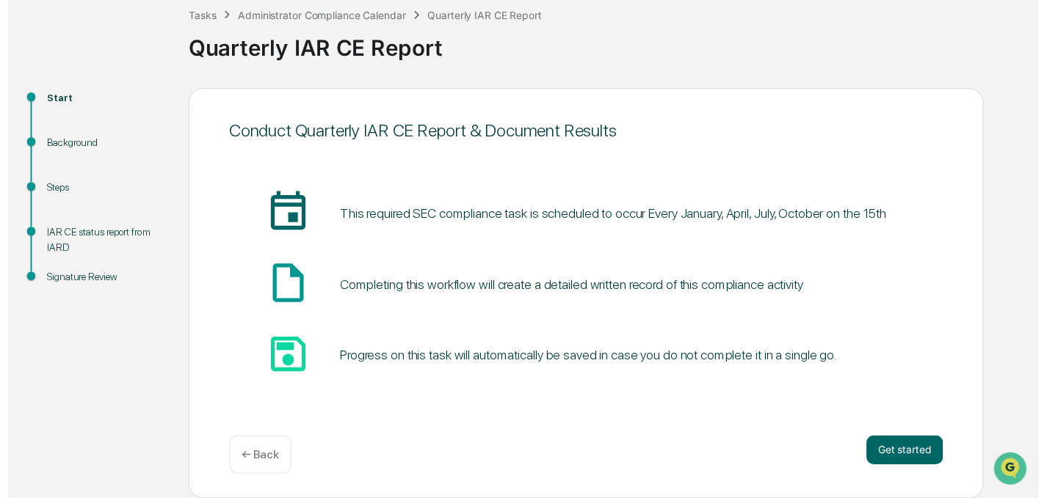
scroll to position [85, 0]
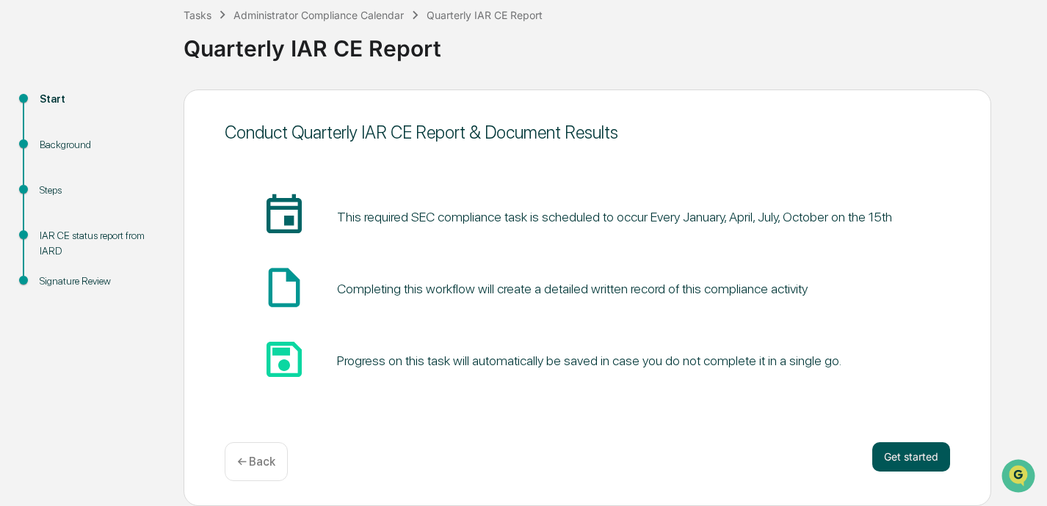
click at [732, 456] on button "Get started" at bounding box center [911, 457] width 78 height 29
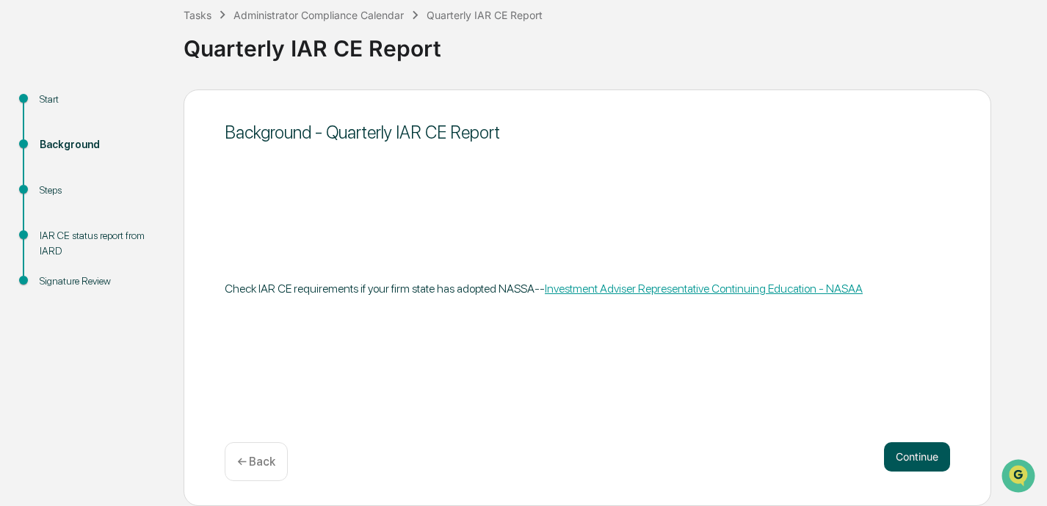
click at [732, 457] on button "Continue" at bounding box center [917, 457] width 66 height 29
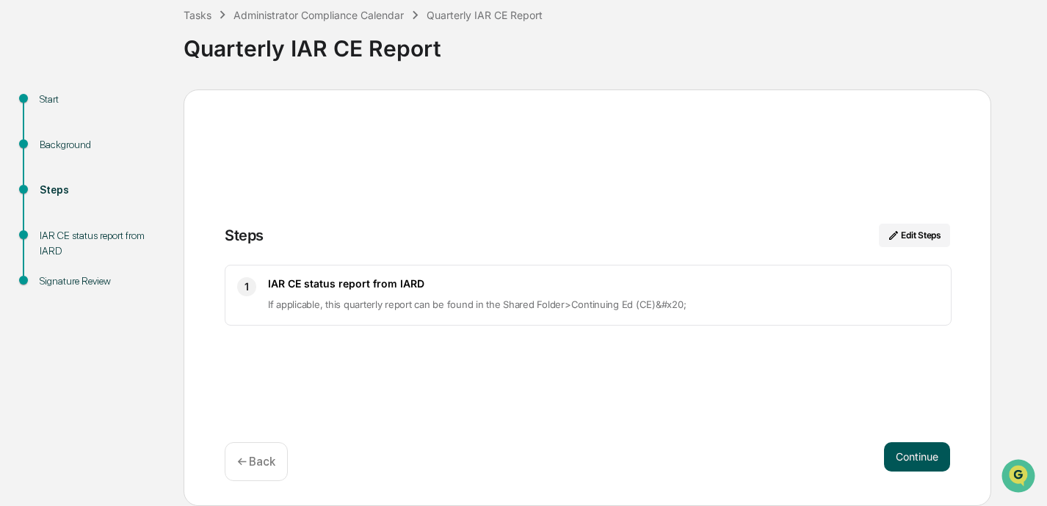
click at [732, 451] on button "Continue" at bounding box center [917, 457] width 66 height 29
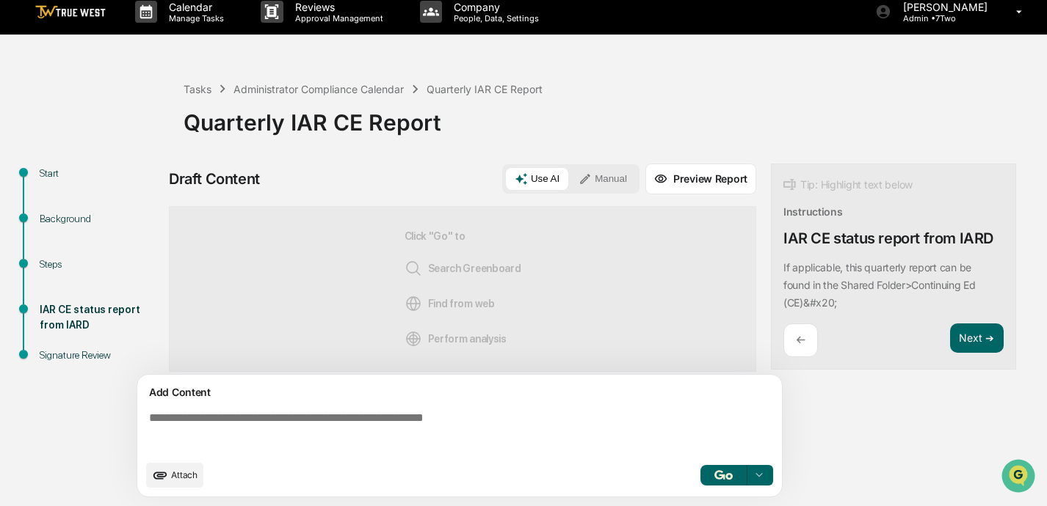
scroll to position [12, 0]
click at [324, 412] on textarea at bounding box center [462, 432] width 638 height 53
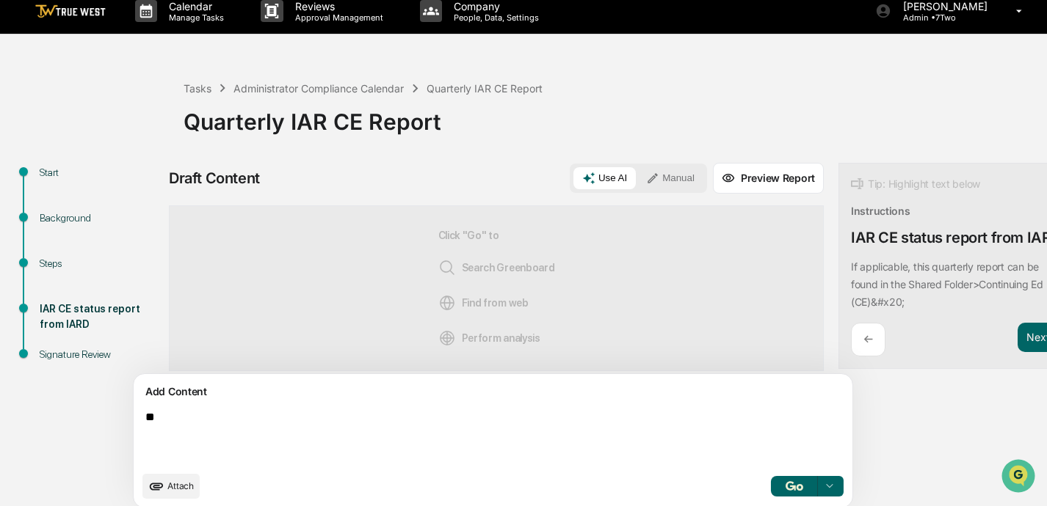
type textarea "*"
click at [300, 418] on textarea "**********" at bounding box center [458, 437] width 638 height 65
click at [398, 422] on textarea "**********" at bounding box center [458, 437] width 638 height 65
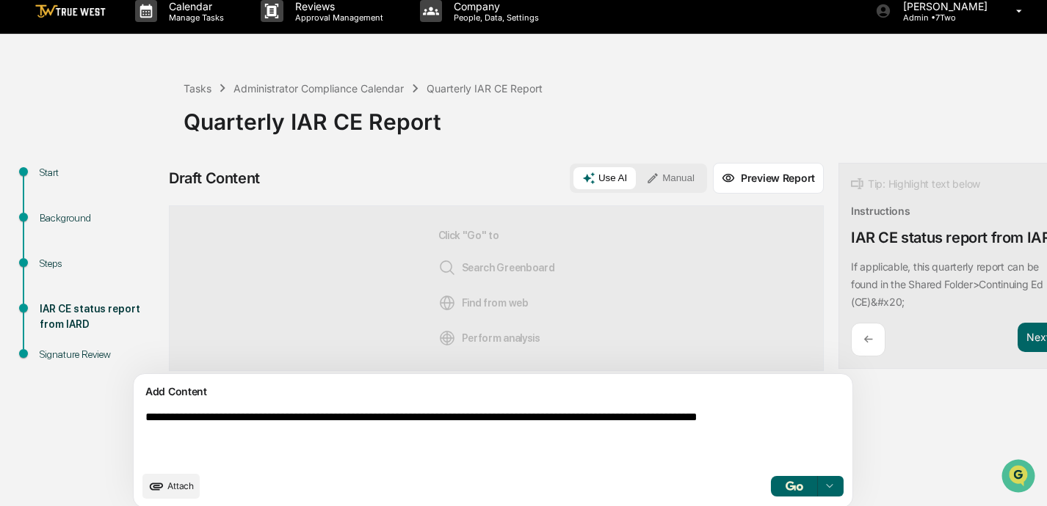
type textarea "**********"
click at [637, 178] on button "Manual" at bounding box center [670, 178] width 66 height 22
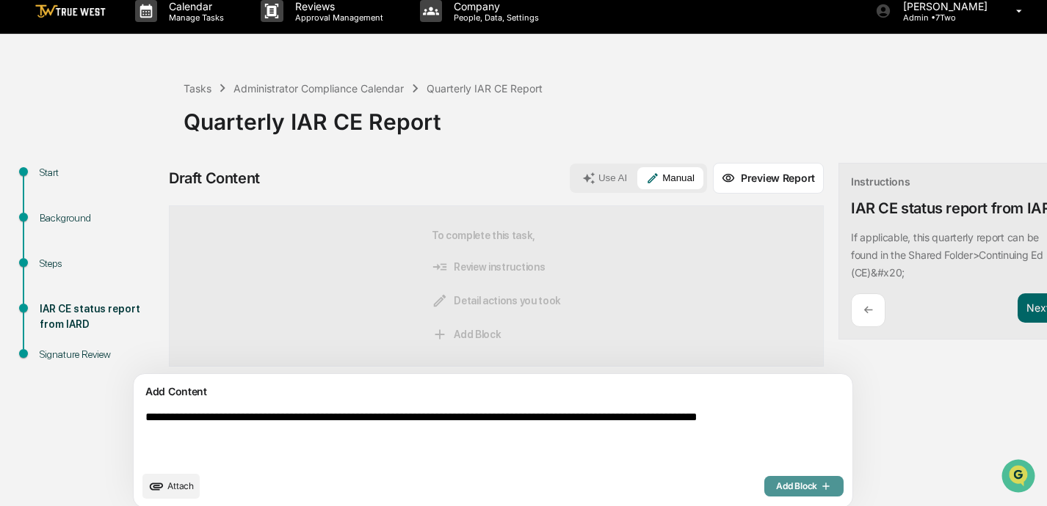
click at [732, 478] on button "Add Block" at bounding box center [803, 486] width 79 height 21
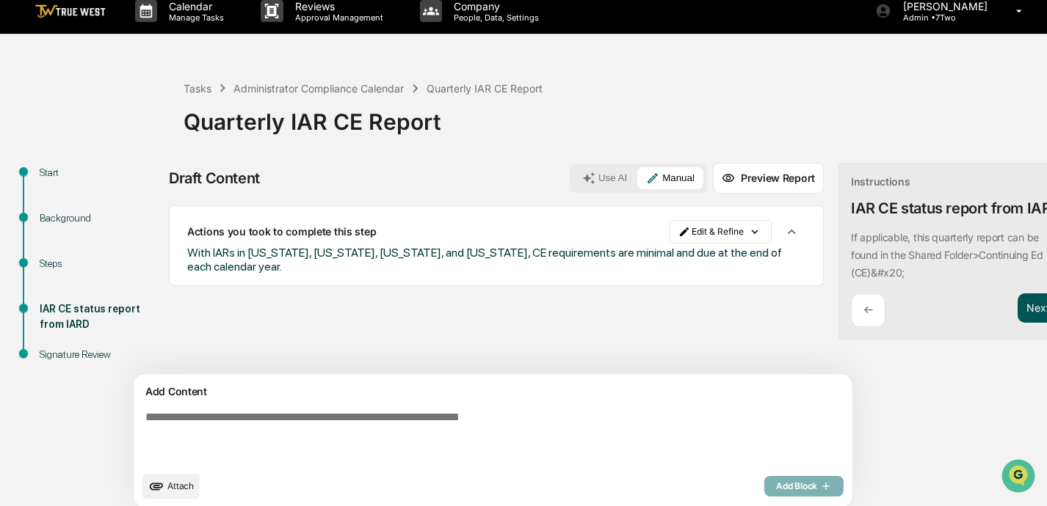
click at [732, 307] on button "Next ➔" at bounding box center [1044, 309] width 54 height 30
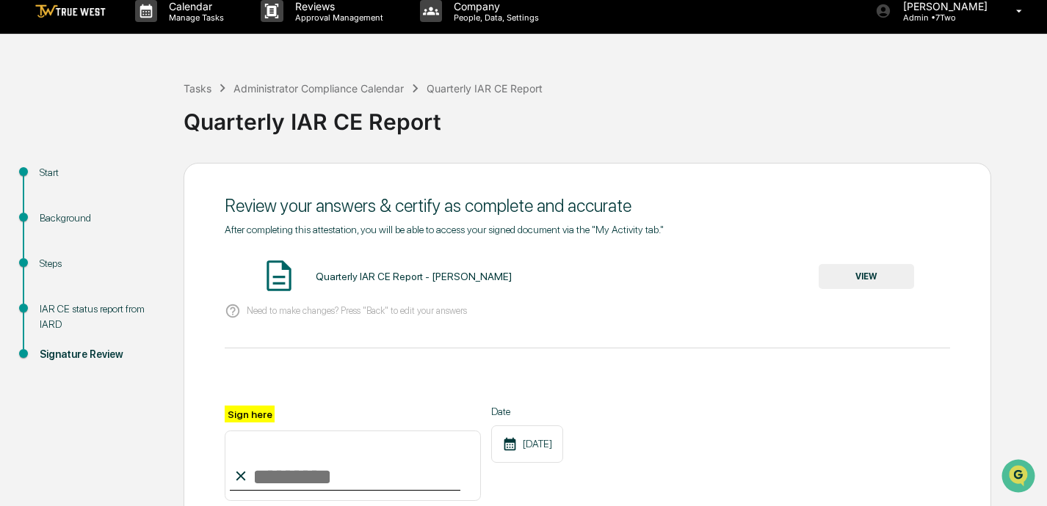
click at [732, 278] on button "VIEW" at bounding box center [865, 276] width 95 height 25
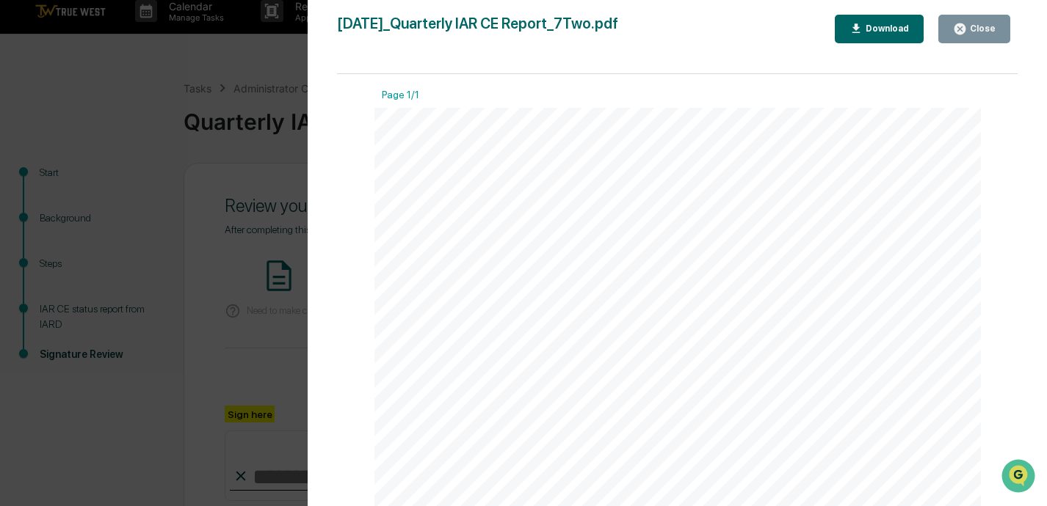
click at [732, 27] on div "Close" at bounding box center [981, 28] width 29 height 10
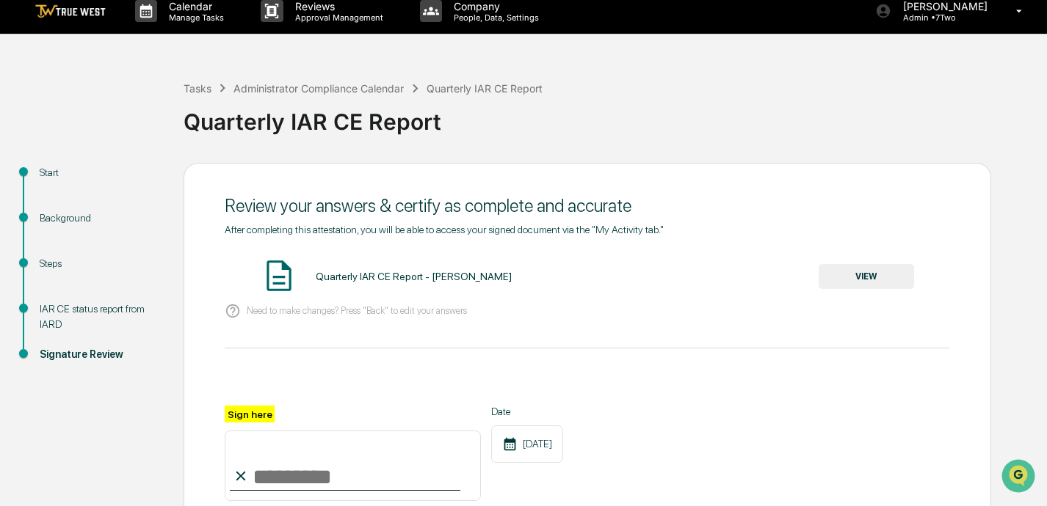
click at [318, 482] on input "Sign here" at bounding box center [353, 466] width 256 height 70
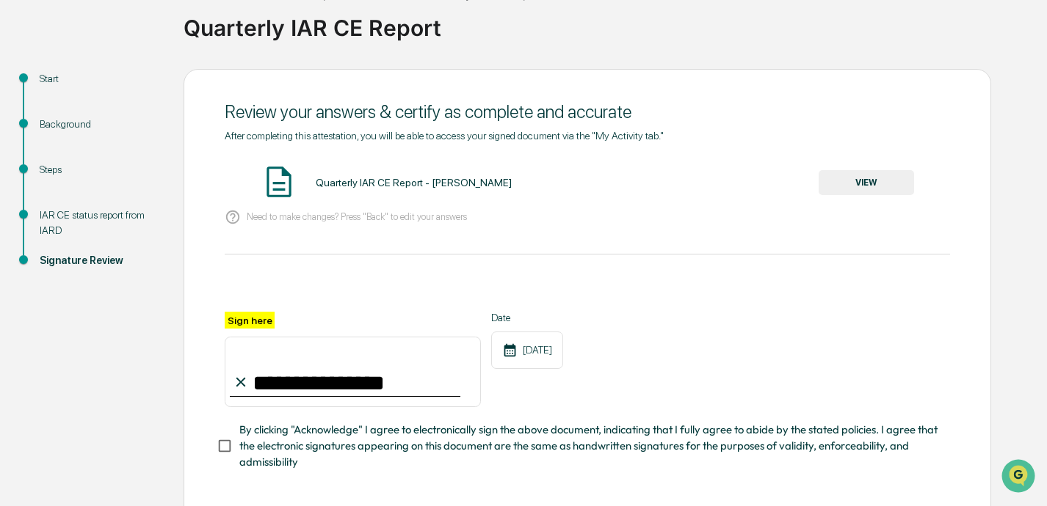
scroll to position [135, 0]
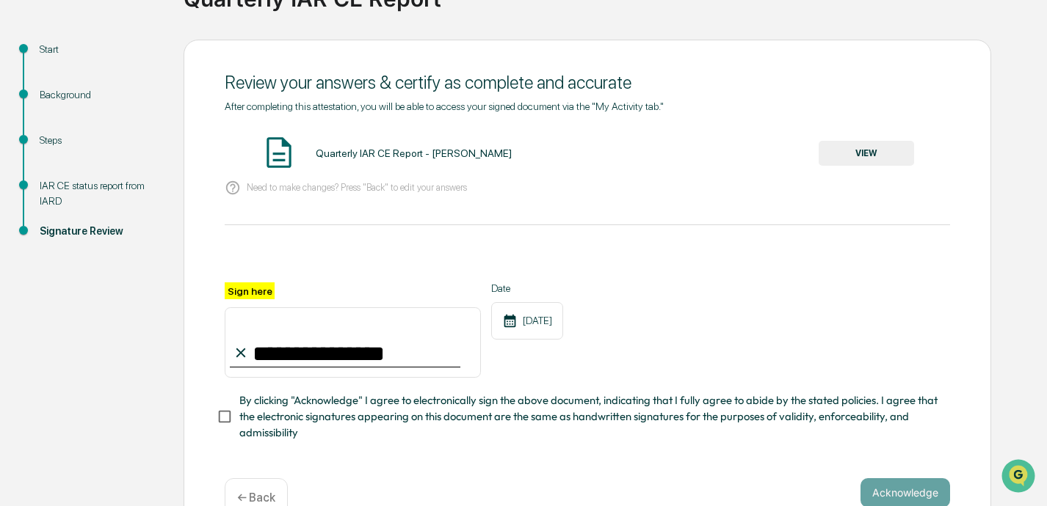
type input "**********"
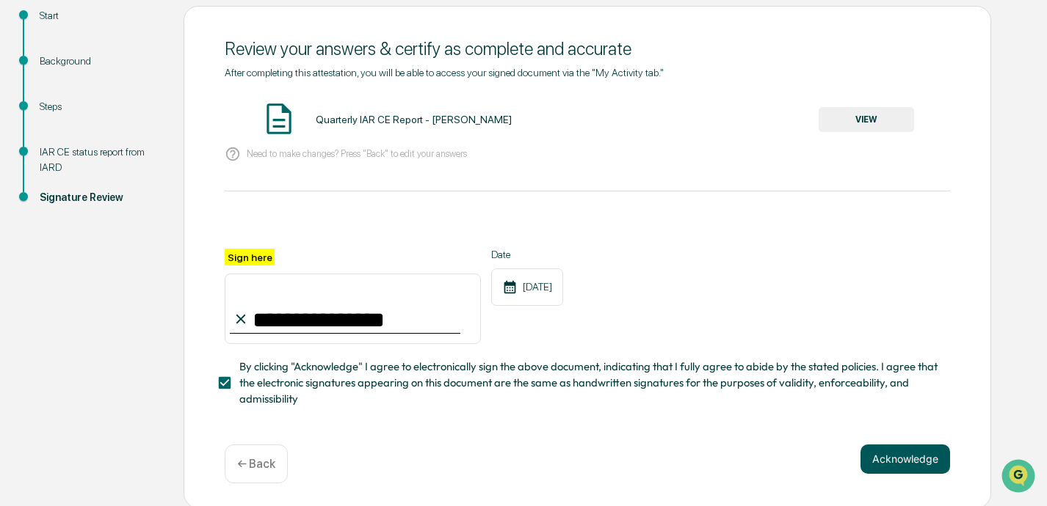
click at [732, 457] on button "Acknowledge" at bounding box center [905, 459] width 90 height 29
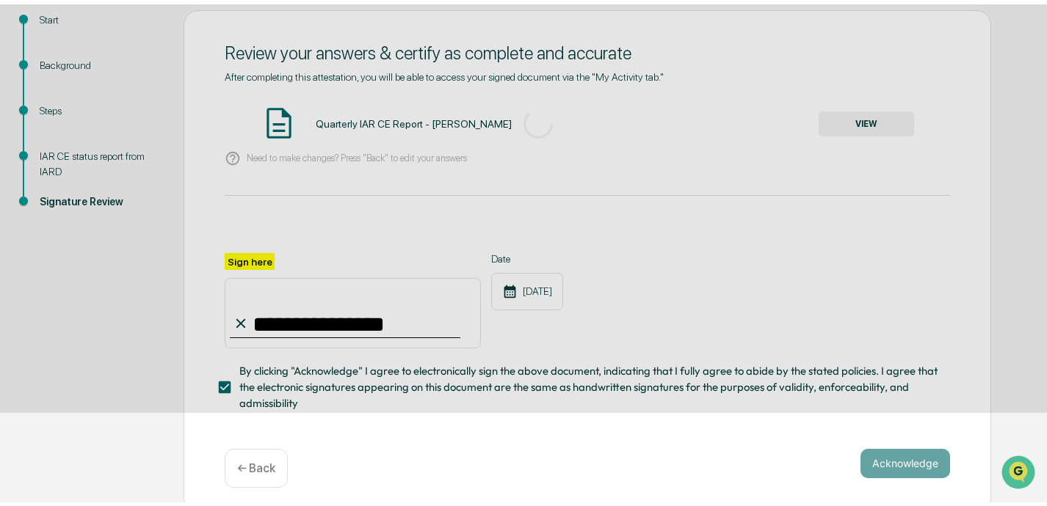
scroll to position [85, 0]
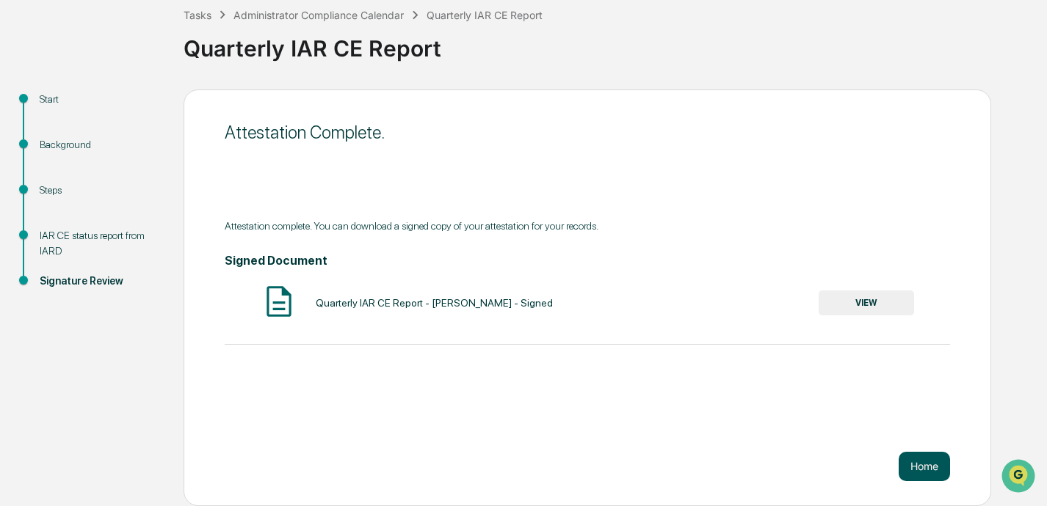
click at [732, 463] on button "Home" at bounding box center [923, 466] width 51 height 29
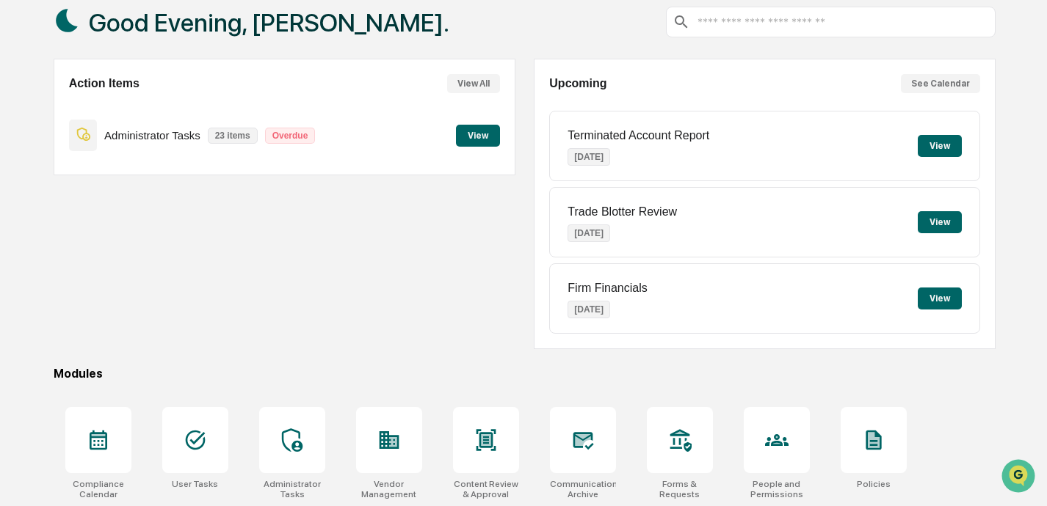
click at [482, 135] on button "View" at bounding box center [478, 136] width 44 height 22
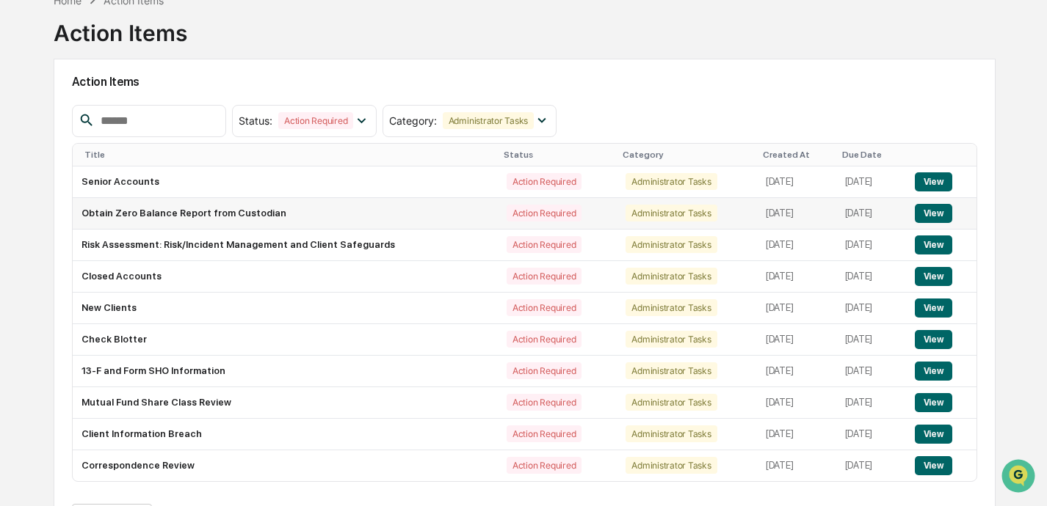
click at [732, 208] on button "View" at bounding box center [932, 213] width 37 height 19
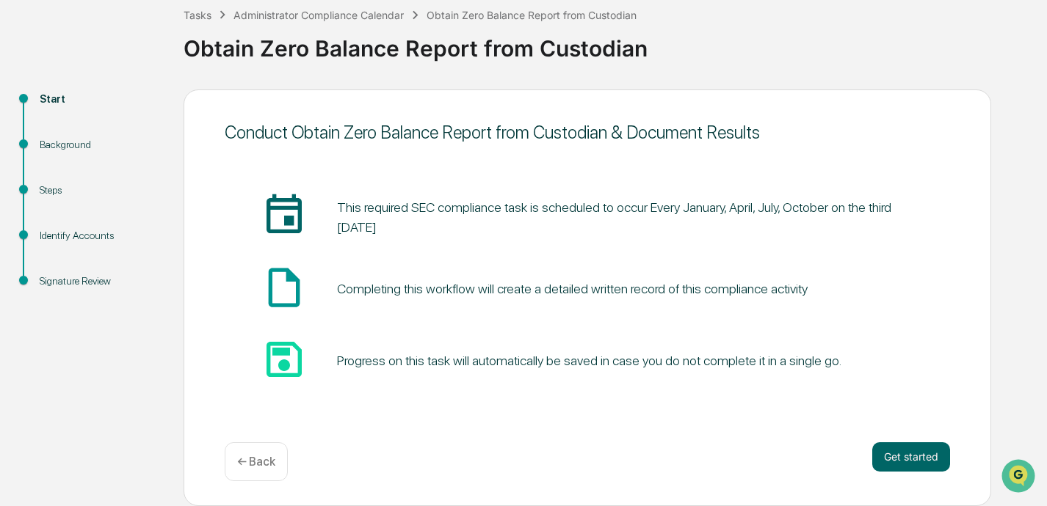
scroll to position [85, 0]
click at [732, 453] on button "Get started" at bounding box center [911, 457] width 78 height 29
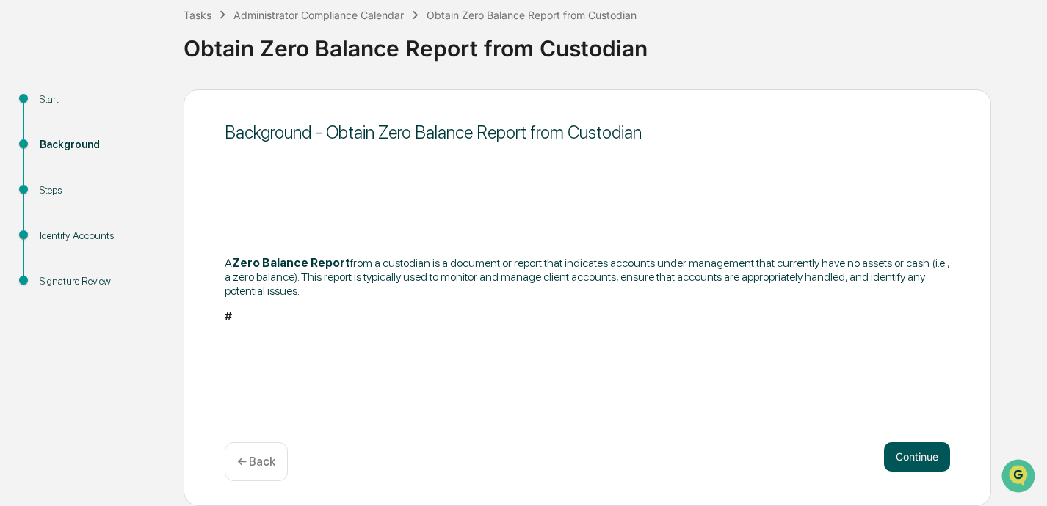
click at [732, 456] on button "Continue" at bounding box center [917, 457] width 66 height 29
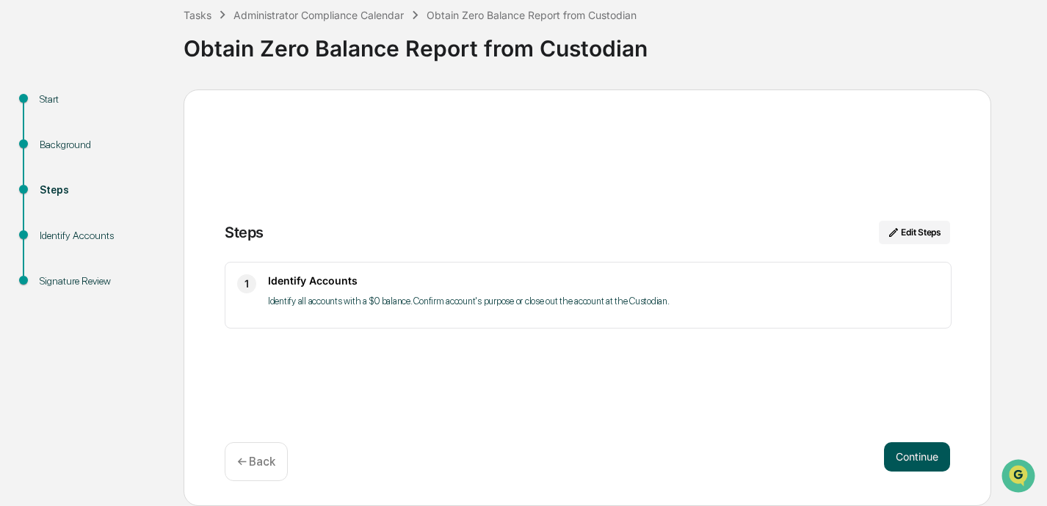
click at [732, 458] on button "Continue" at bounding box center [917, 457] width 66 height 29
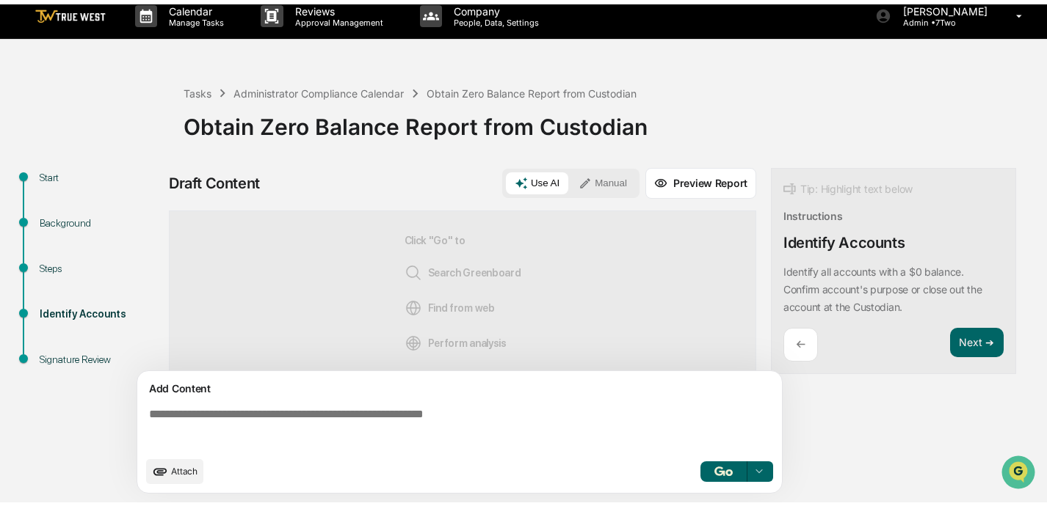
scroll to position [12, 0]
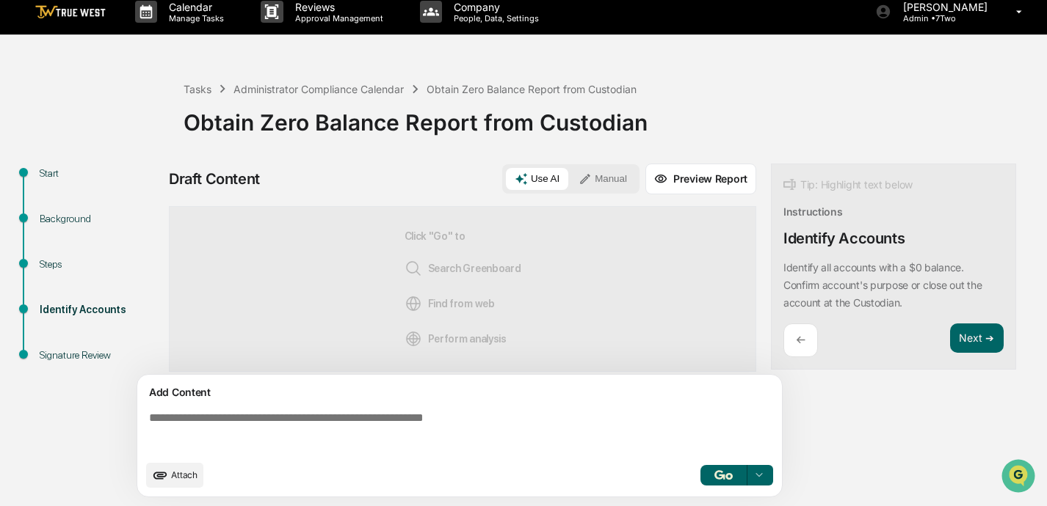
click at [605, 183] on button "Manual" at bounding box center [602, 179] width 66 height 22
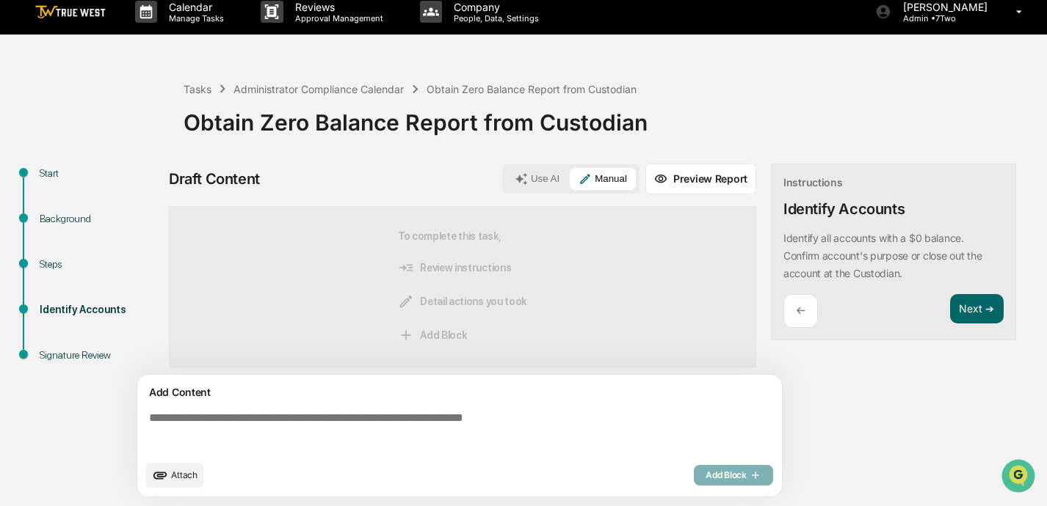
click at [270, 418] on textarea at bounding box center [462, 432] width 638 height 53
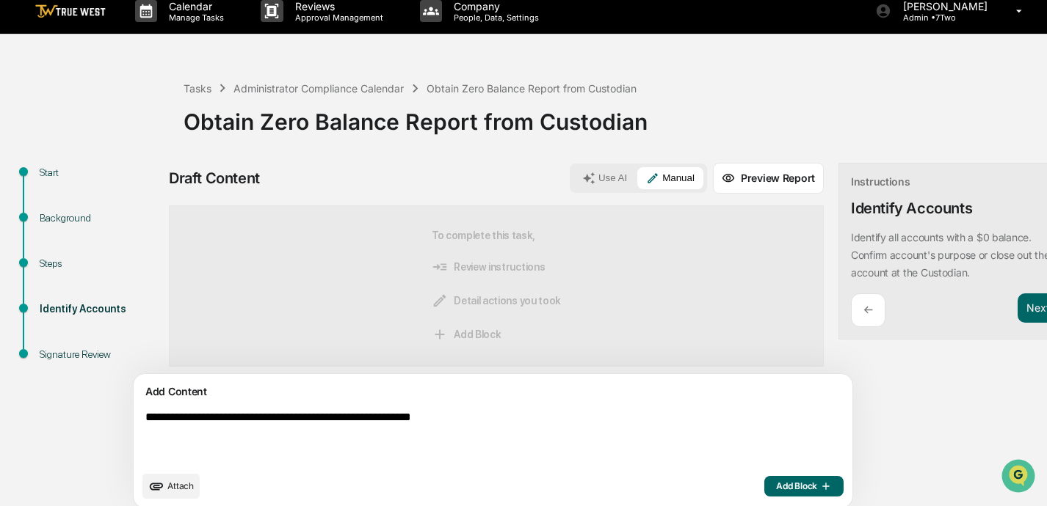
type textarea "**********"
click at [732, 489] on span "Add Block" at bounding box center [804, 487] width 56 height 12
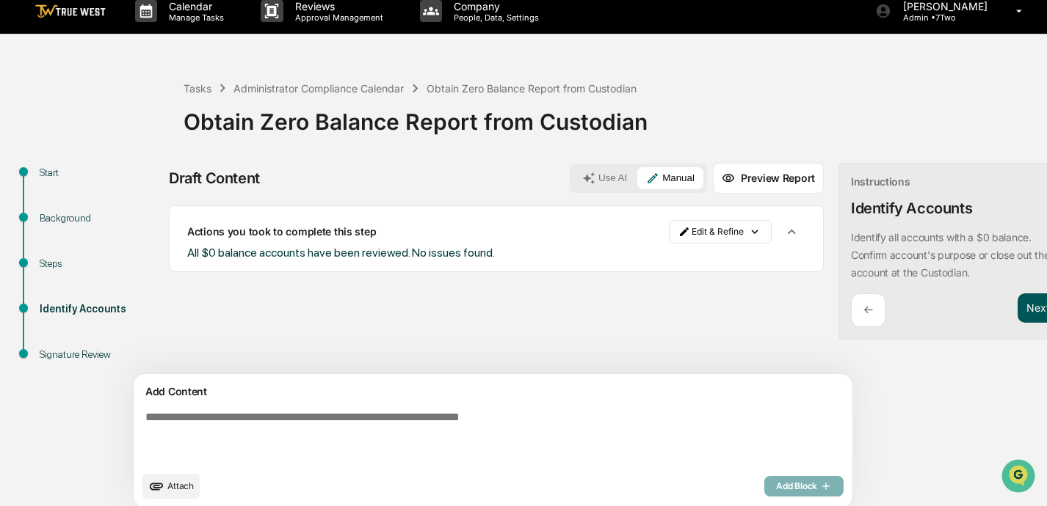
click at [732, 310] on button "Next ➔" at bounding box center [1044, 309] width 54 height 30
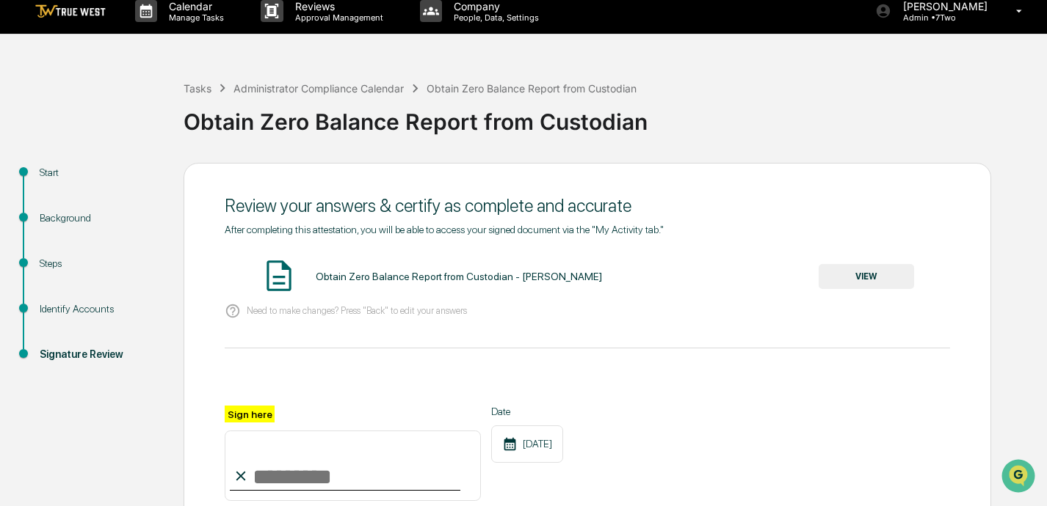
click at [732, 280] on button "VIEW" at bounding box center [865, 276] width 95 height 25
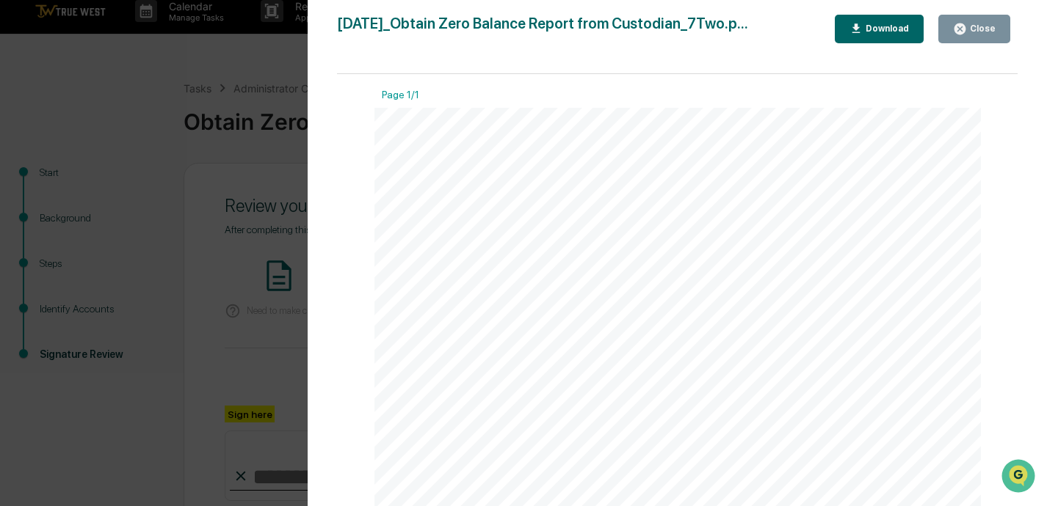
click at [732, 24] on div "Close" at bounding box center [981, 28] width 29 height 10
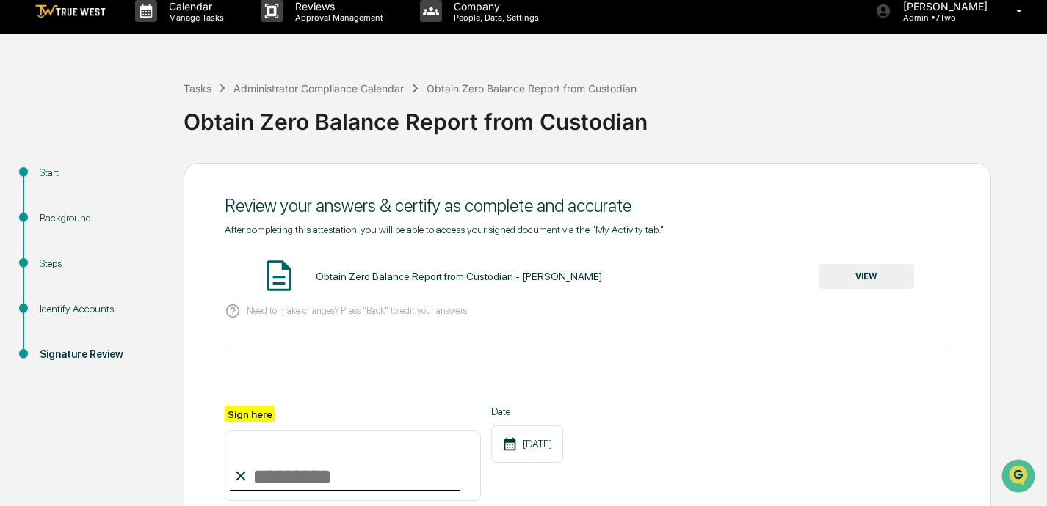
click at [284, 486] on input "Sign here" at bounding box center [353, 466] width 256 height 70
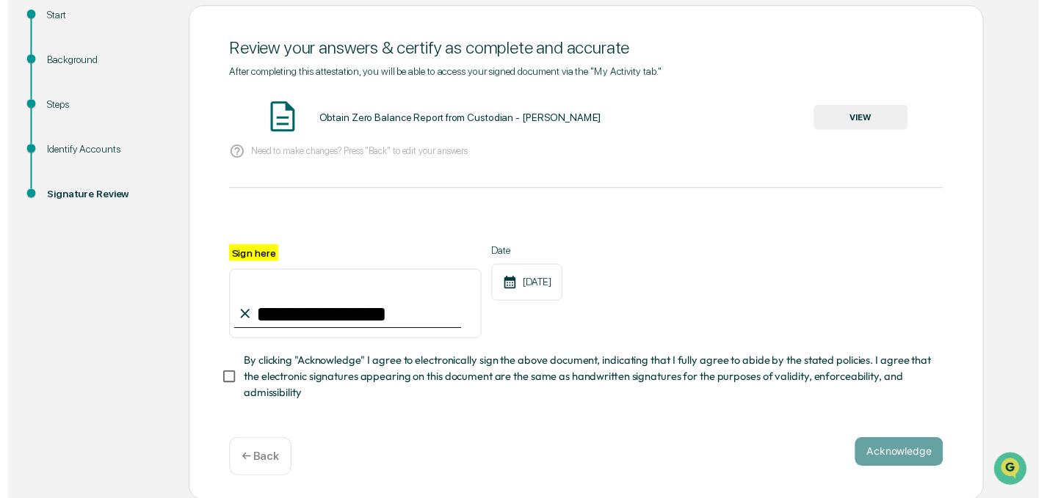
scroll to position [169, 0]
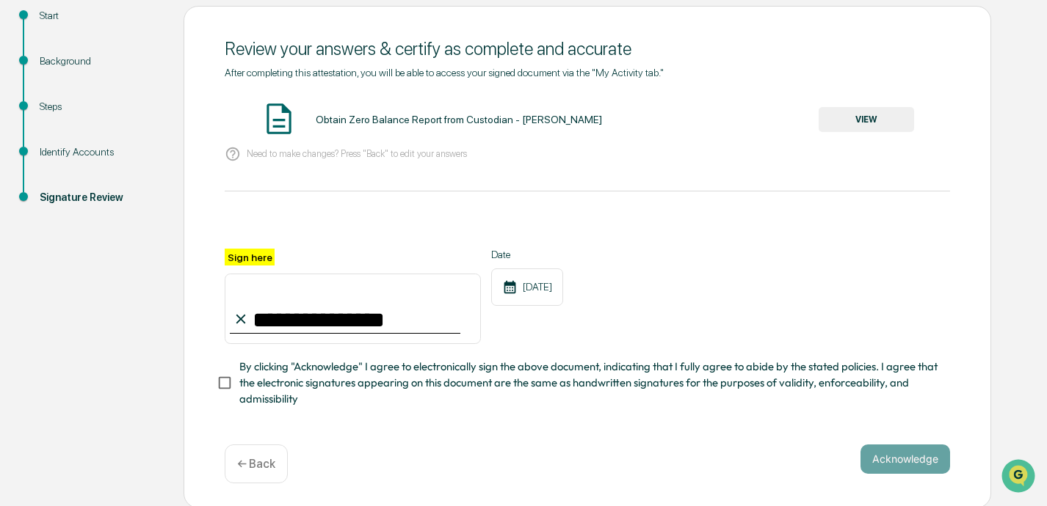
type input "**********"
click at [732, 456] on button "Acknowledge" at bounding box center [905, 459] width 90 height 29
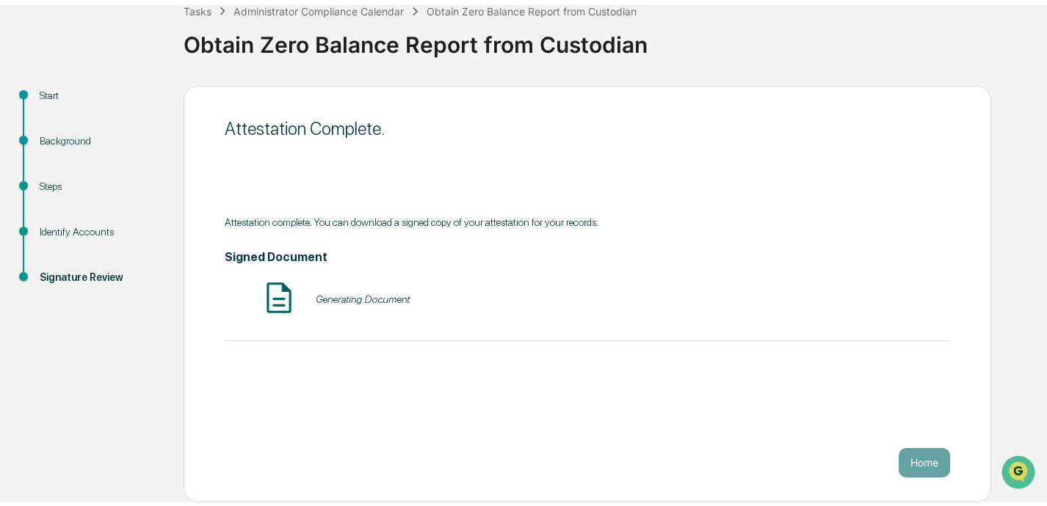
scroll to position [85, 0]
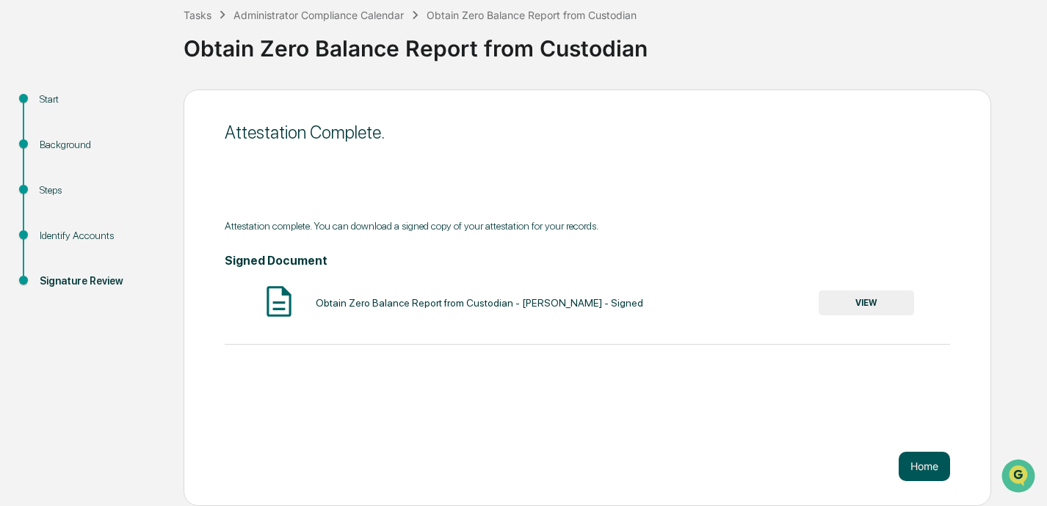
click at [732, 471] on button "Home" at bounding box center [923, 466] width 51 height 29
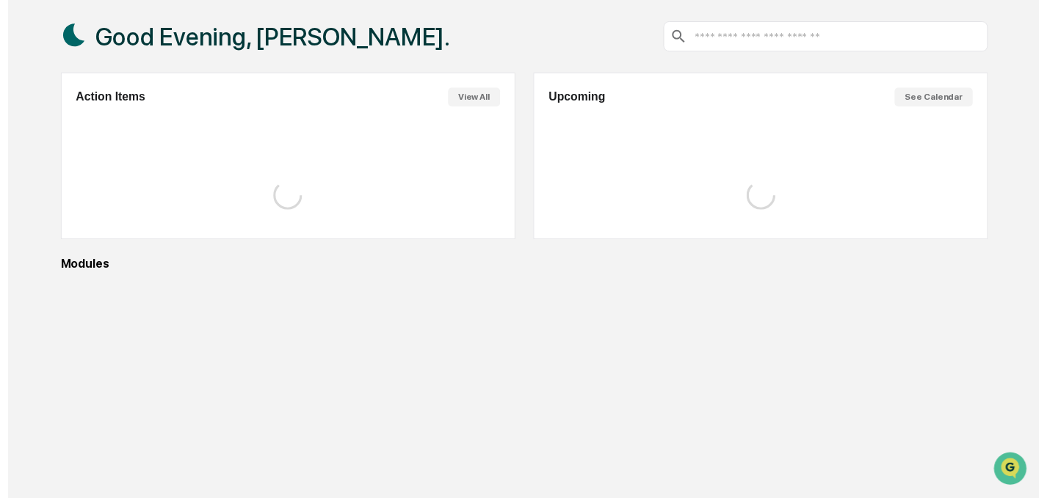
scroll to position [84, 0]
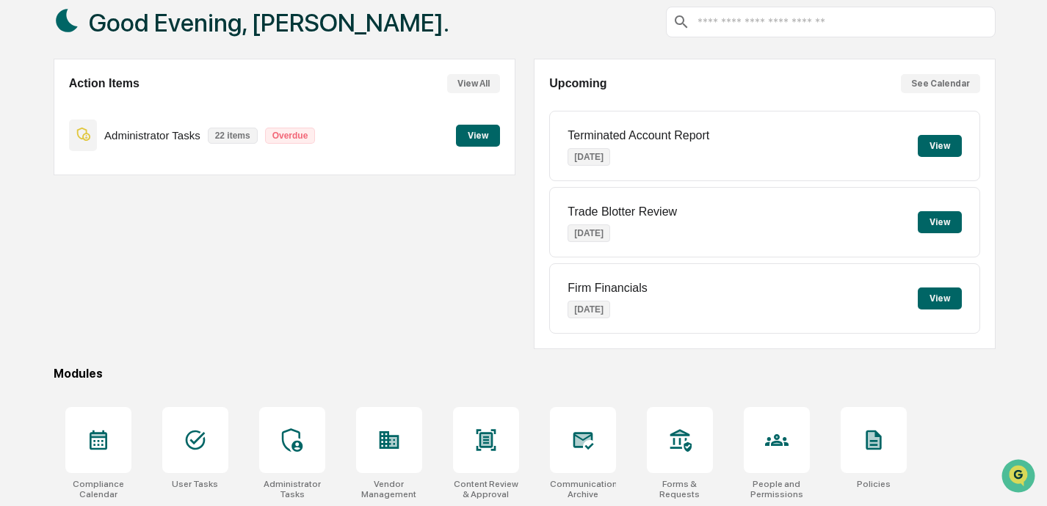
click at [474, 132] on button "View" at bounding box center [478, 136] width 44 height 22
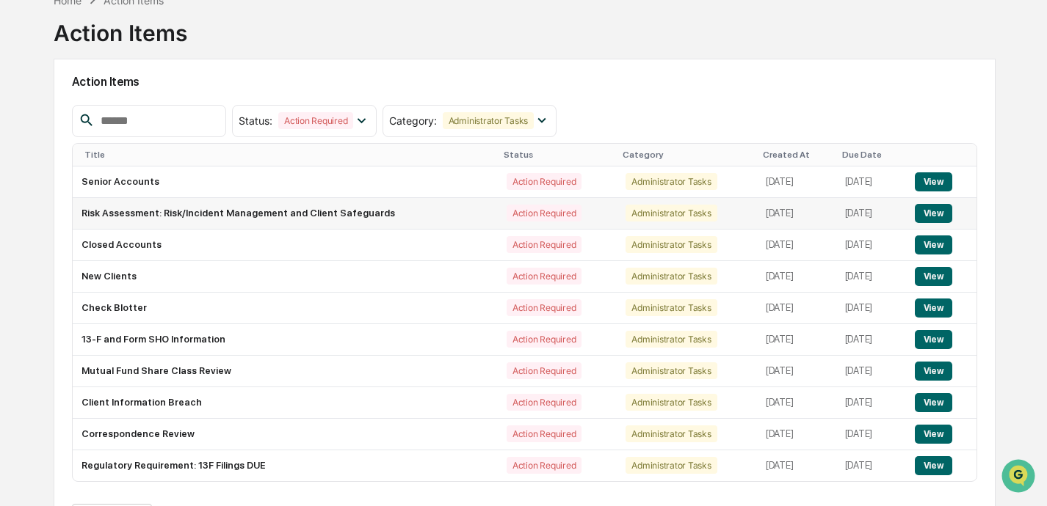
click at [732, 211] on button "View" at bounding box center [932, 213] width 37 height 19
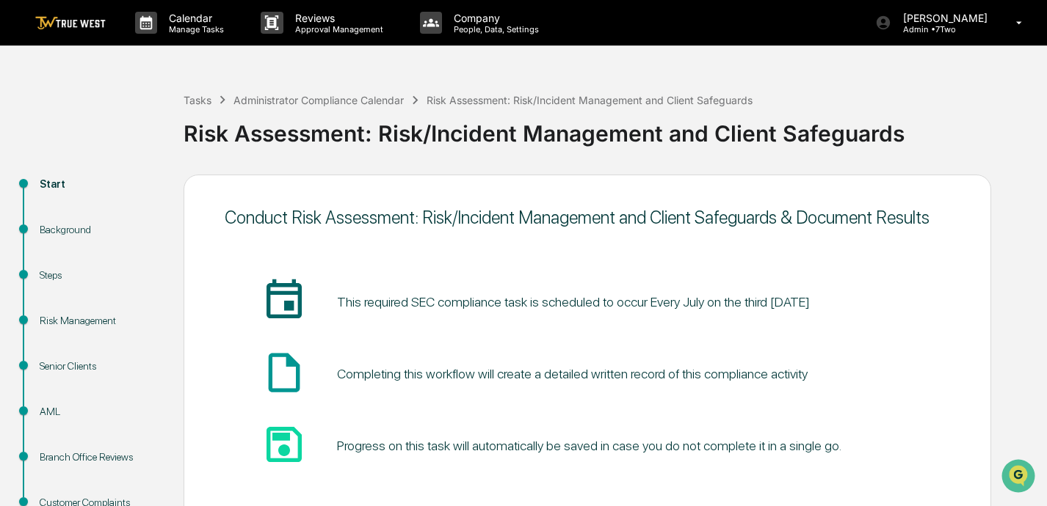
click at [732, 263] on div "insert_invitation_icon This required SEC compliance task is scheduled to occur …" at bounding box center [587, 374] width 725 height 238
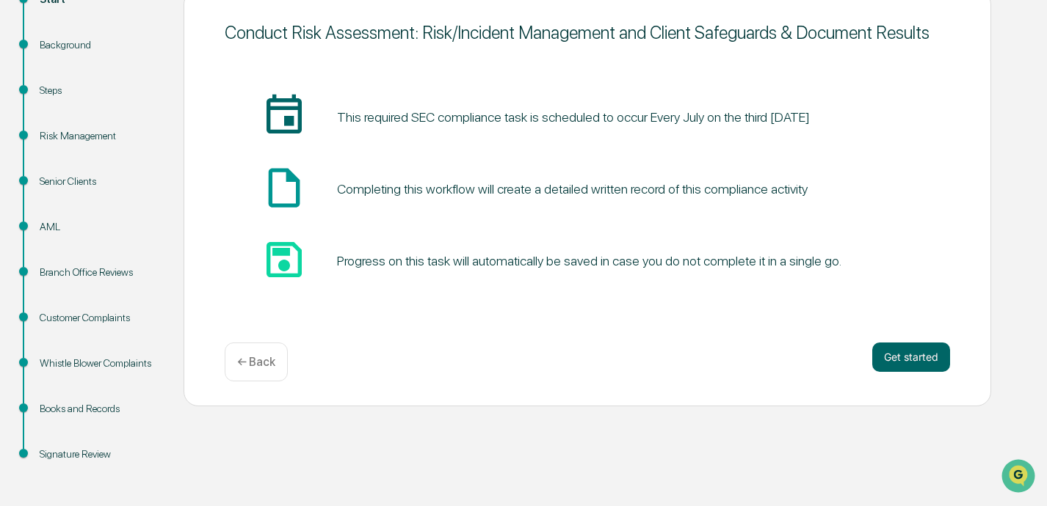
scroll to position [185, 0]
click at [732, 362] on button "Get started" at bounding box center [911, 357] width 78 height 29
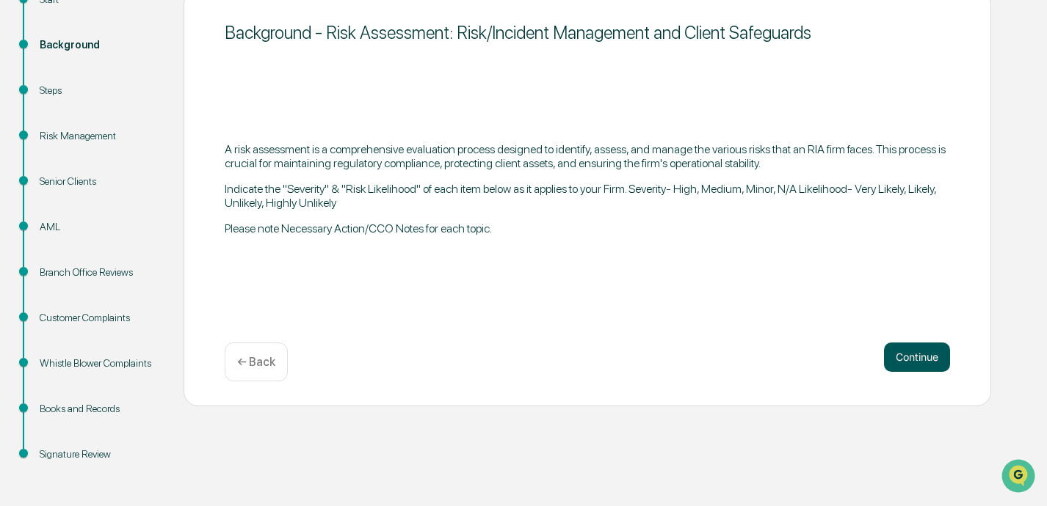
click at [732, 357] on button "Continue" at bounding box center [917, 357] width 66 height 29
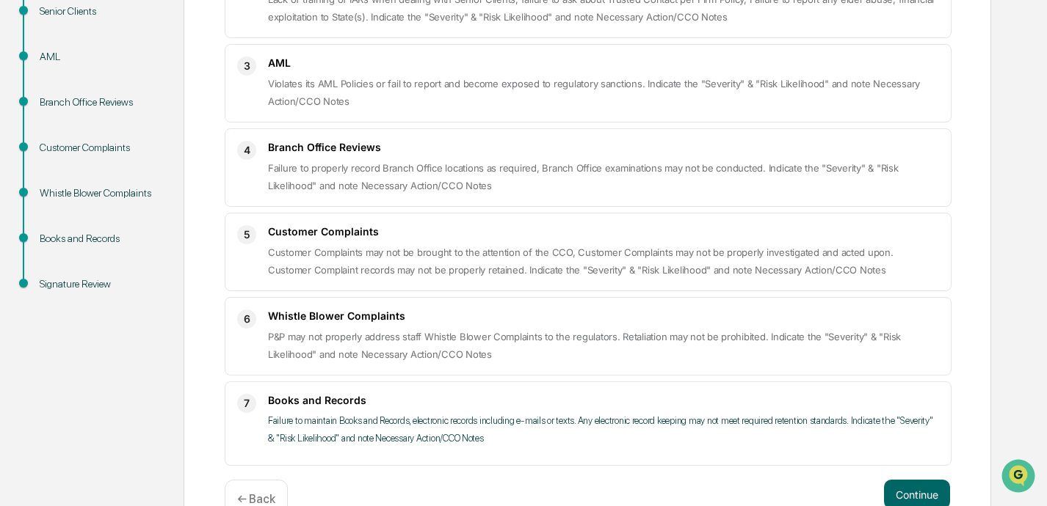
scroll to position [150, 0]
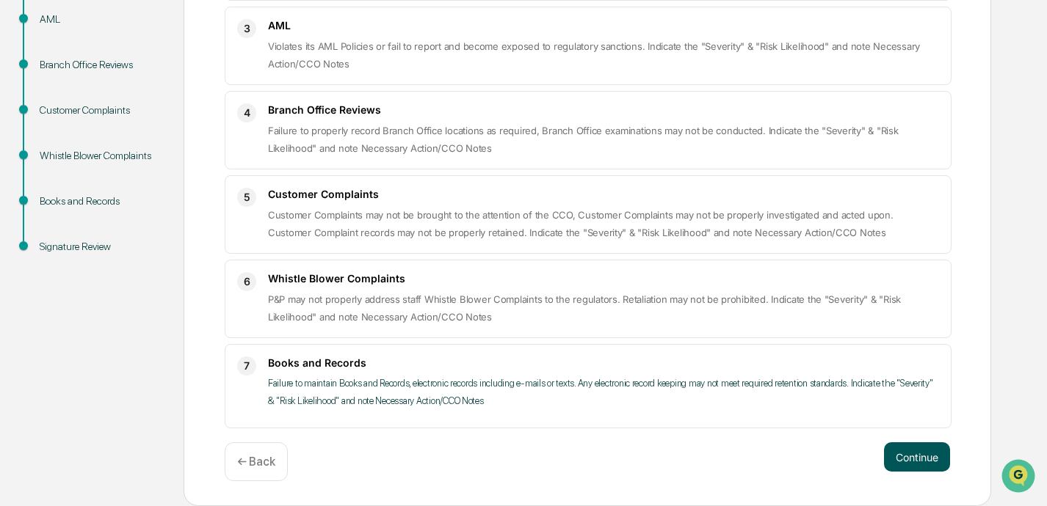
click at [732, 451] on button "Continue" at bounding box center [917, 457] width 66 height 29
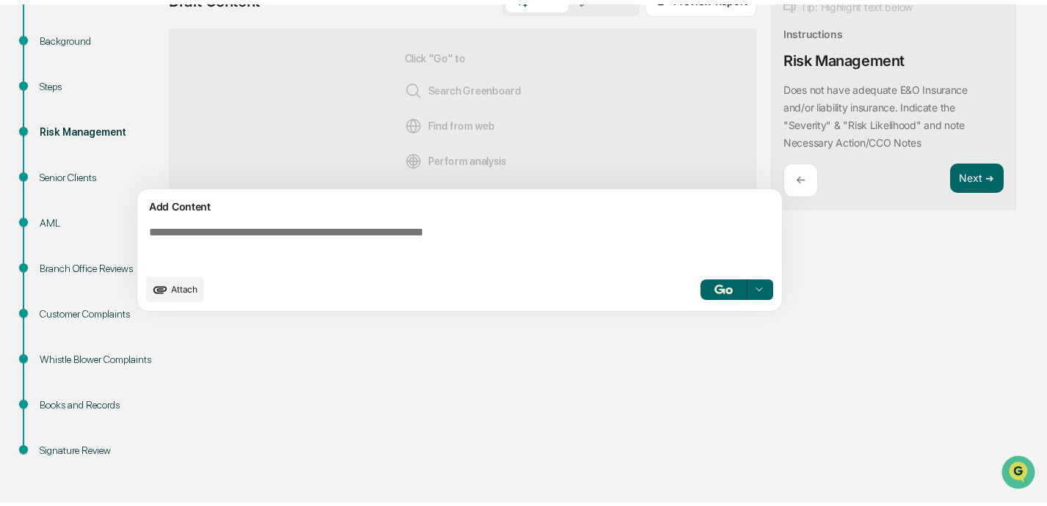
scroll to position [185, 0]
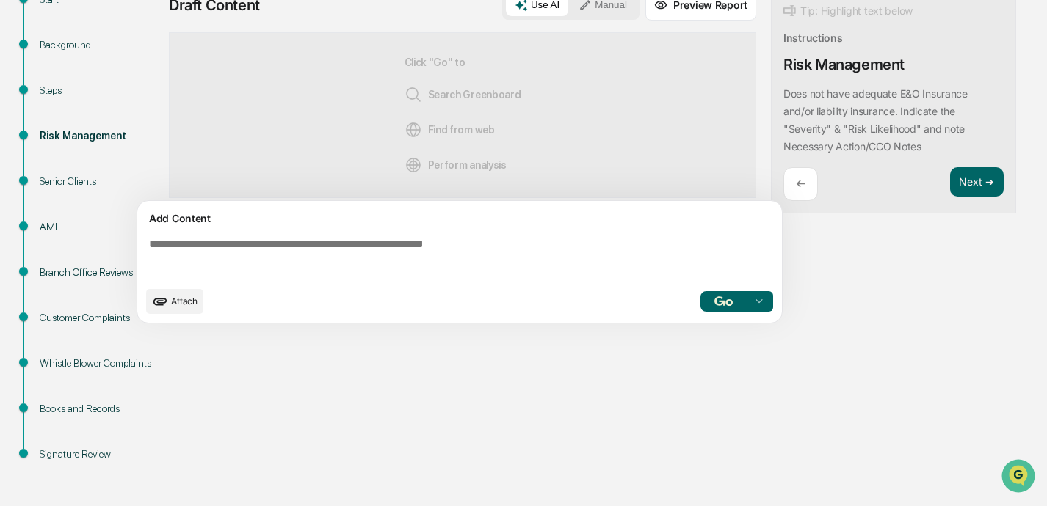
click at [608, 7] on button "Manual" at bounding box center [602, 5] width 66 height 22
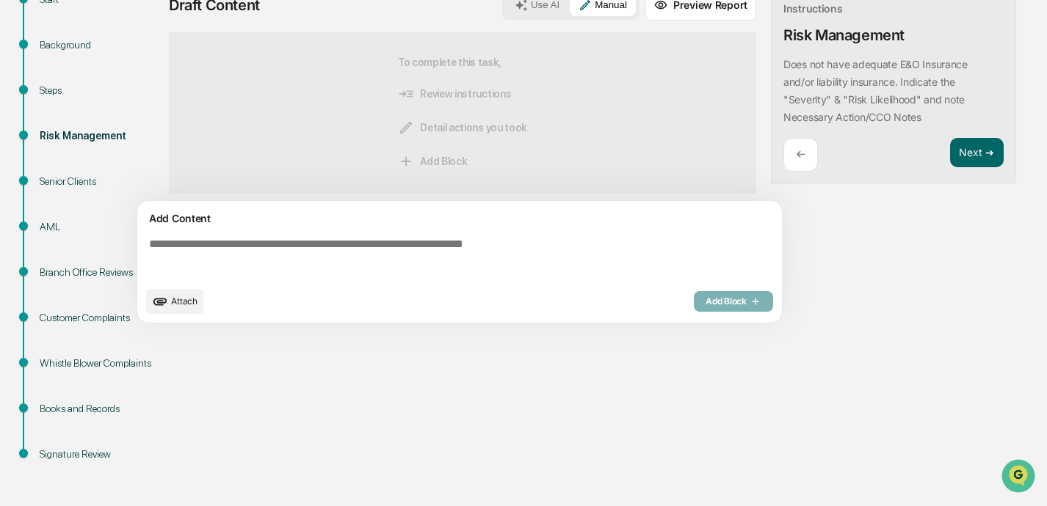
click at [370, 263] on textarea at bounding box center [462, 258] width 638 height 53
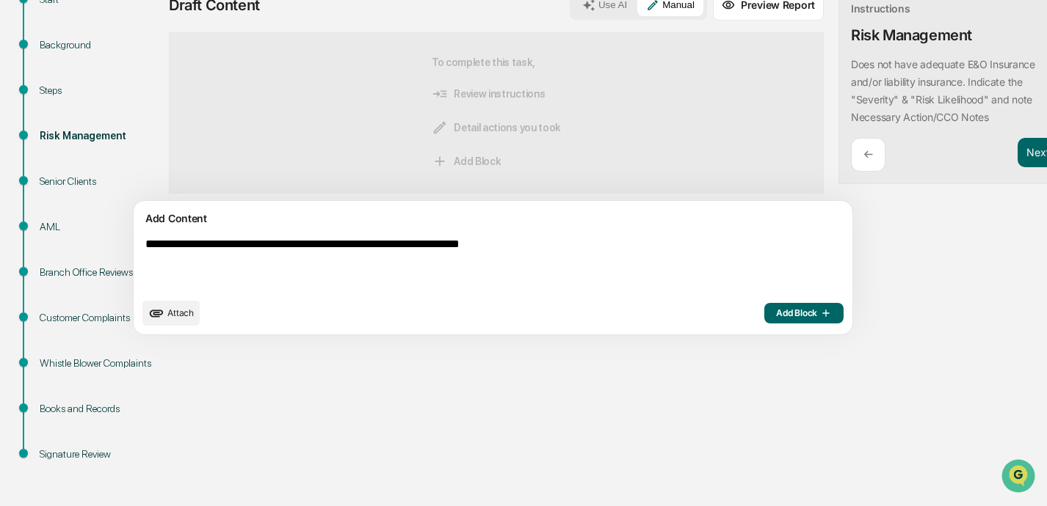
drag, startPoint x: 554, startPoint y: 248, endPoint x: 118, endPoint y: 241, distance: 436.0
click at [118, 241] on div "**********" at bounding box center [523, 248] width 1032 height 517
type textarea "**********"
click at [732, 317] on span "Add Block" at bounding box center [804, 313] width 56 height 12
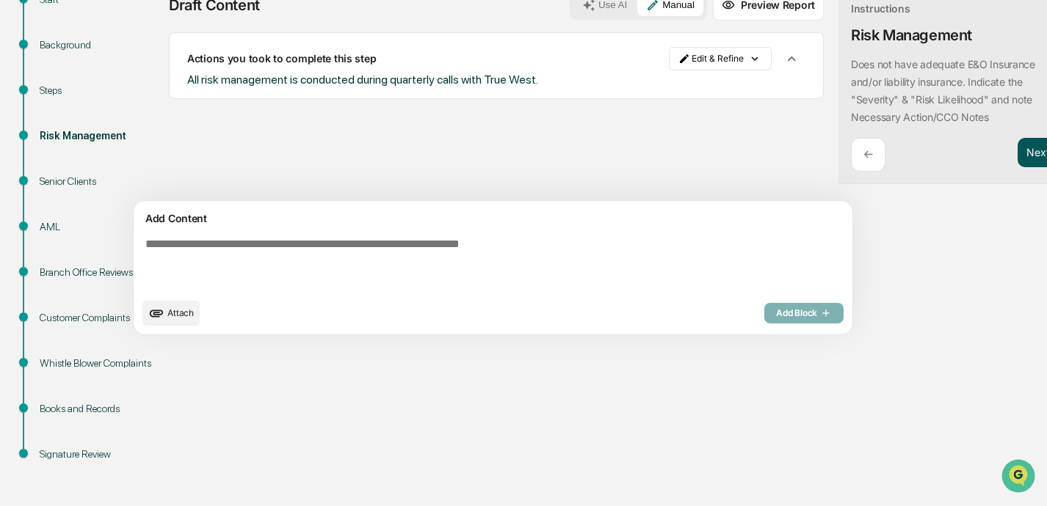
click at [732, 154] on button "Next ➔" at bounding box center [1044, 153] width 54 height 30
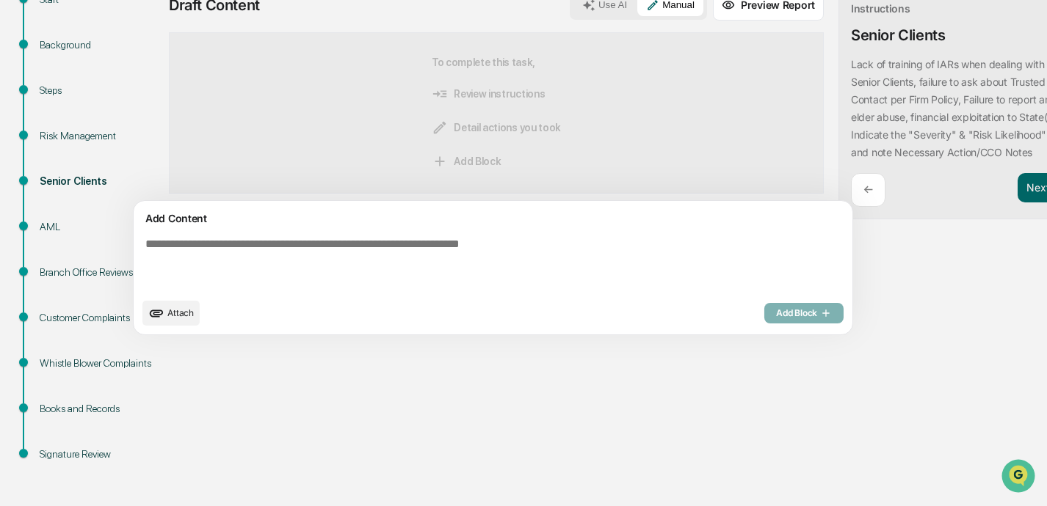
click at [481, 248] on textarea at bounding box center [458, 264] width 638 height 65
paste textarea "**********"
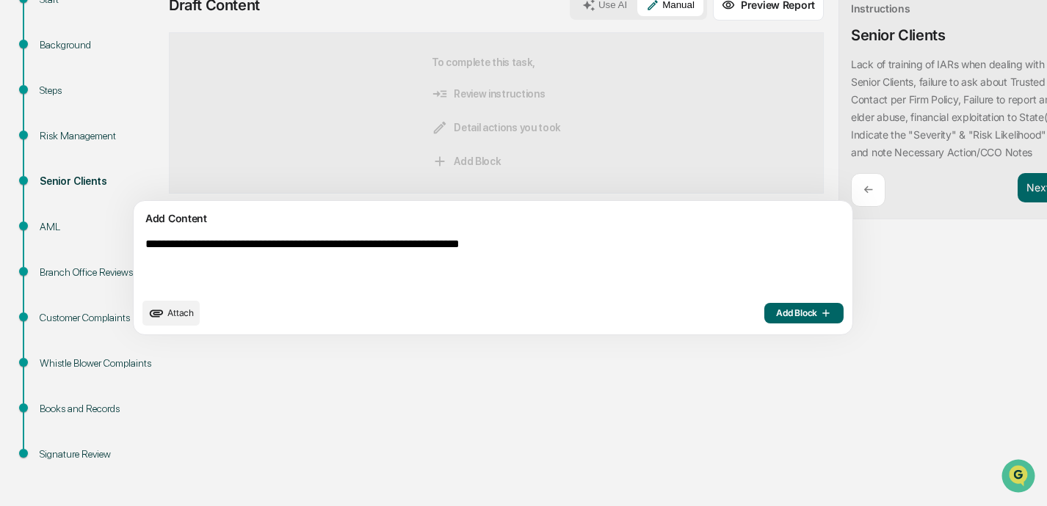
type textarea "**********"
click at [732, 316] on span "Add Block" at bounding box center [804, 313] width 56 height 12
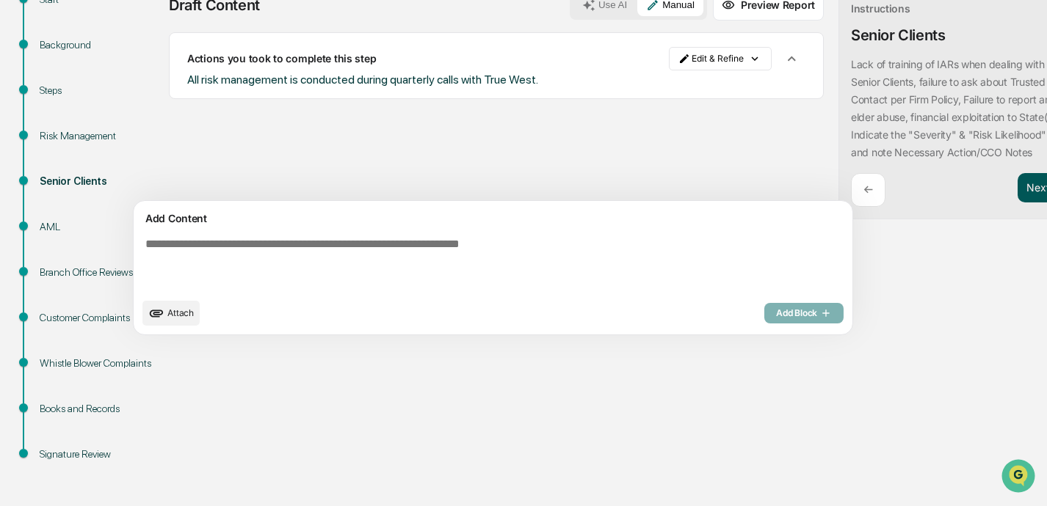
click at [732, 192] on button "Next ➔" at bounding box center [1044, 188] width 54 height 30
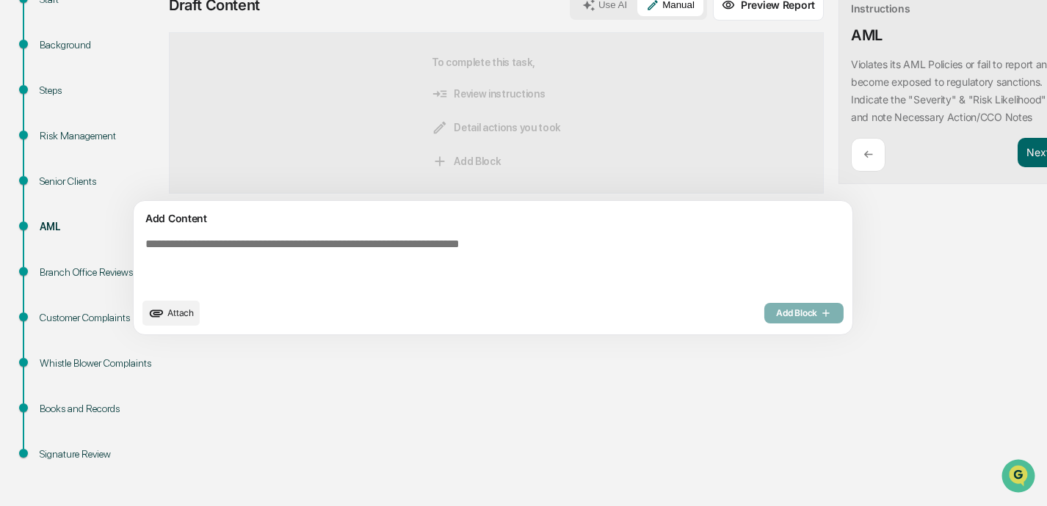
click at [396, 249] on textarea at bounding box center [458, 264] width 638 height 65
click at [390, 247] on textarea at bounding box center [458, 264] width 638 height 65
paste textarea "**********"
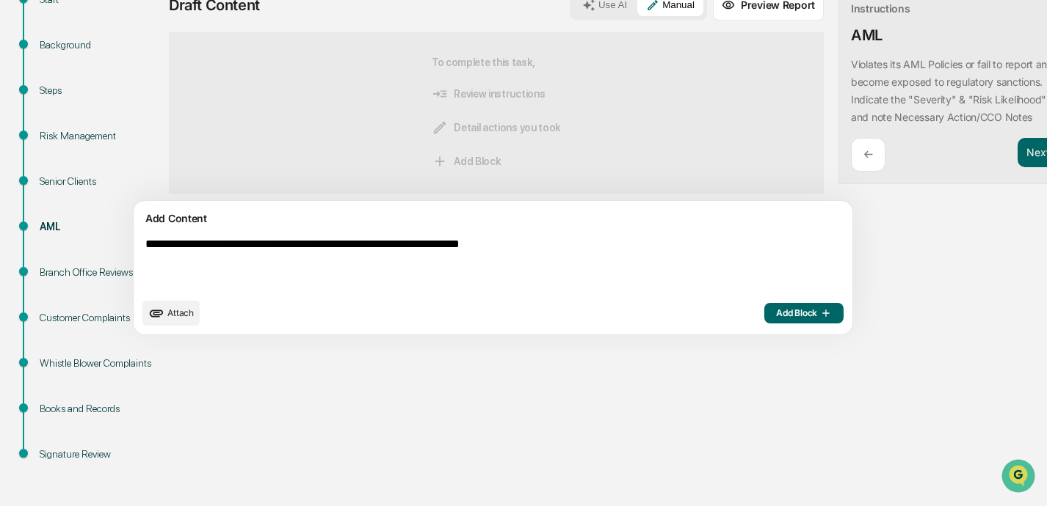
type textarea "**********"
click at [732, 319] on span "Add Block" at bounding box center [804, 313] width 56 height 12
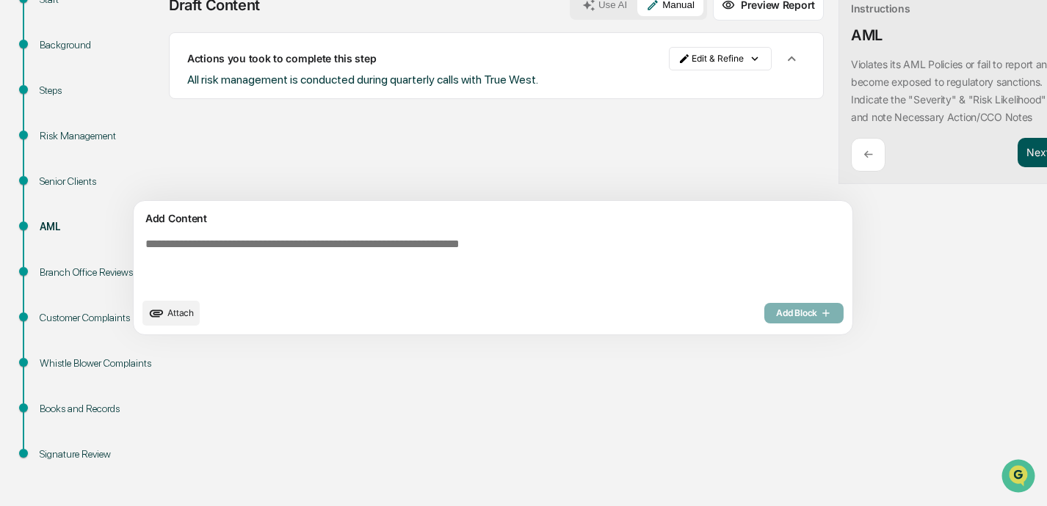
click at [732, 155] on button "Next ➔" at bounding box center [1044, 153] width 54 height 30
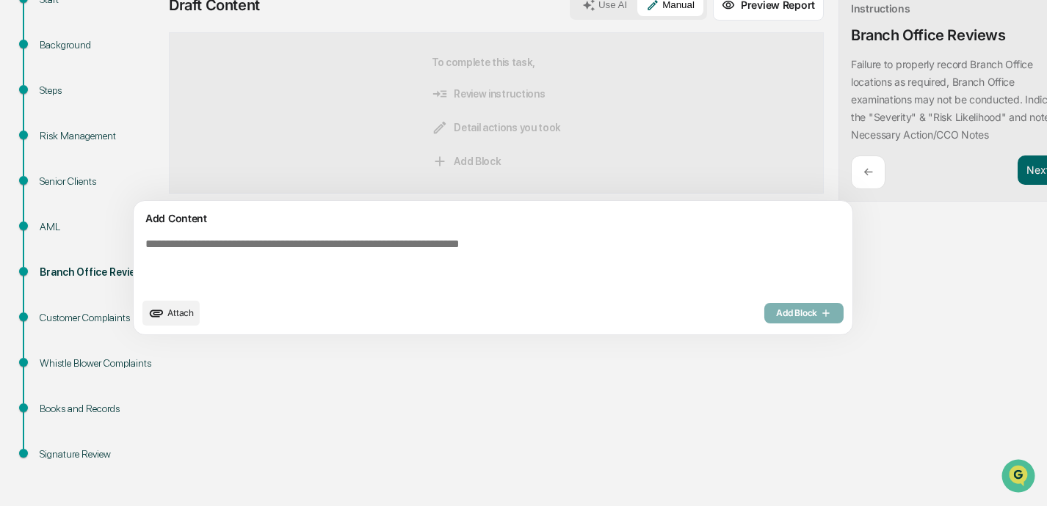
click at [442, 247] on textarea at bounding box center [458, 264] width 638 height 65
paste textarea "**********"
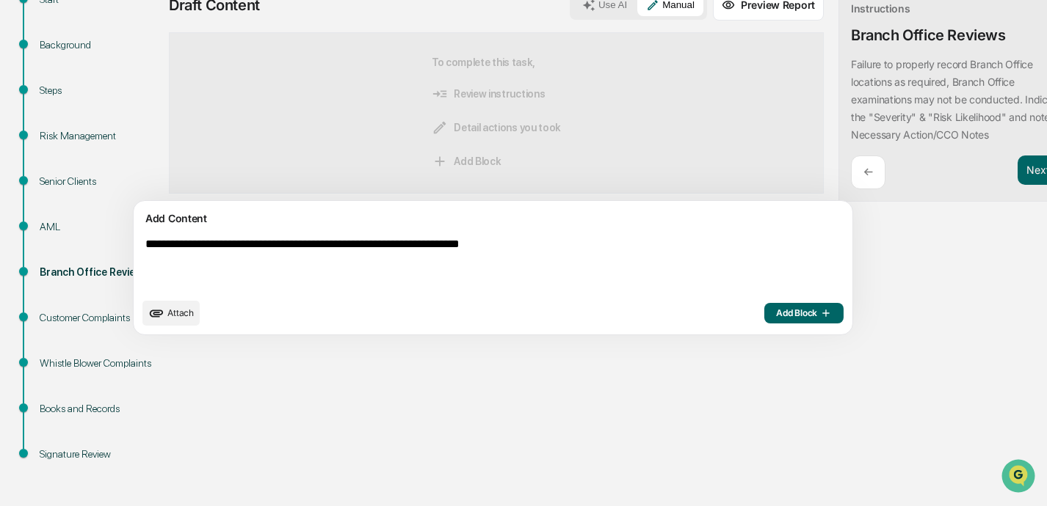
type textarea "**********"
click at [732, 306] on button "Add Block" at bounding box center [803, 313] width 79 height 21
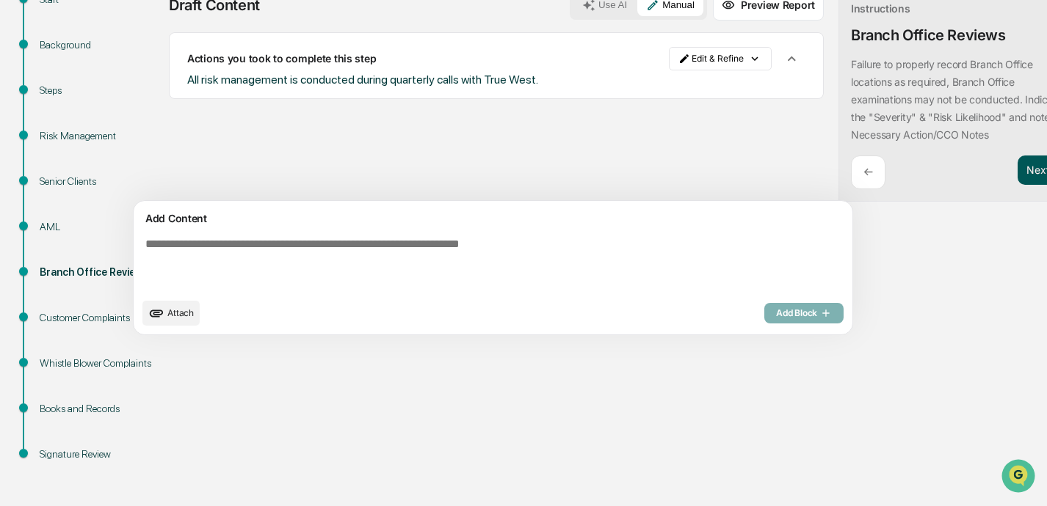
click at [732, 176] on button "Next ➔" at bounding box center [1044, 171] width 54 height 30
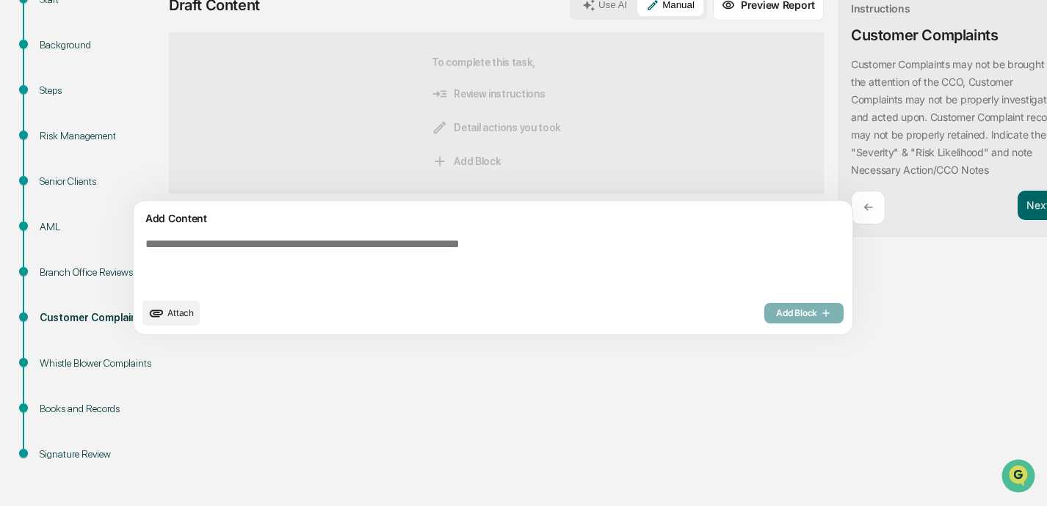
click at [432, 254] on textarea at bounding box center [458, 264] width 638 height 65
paste textarea "**********"
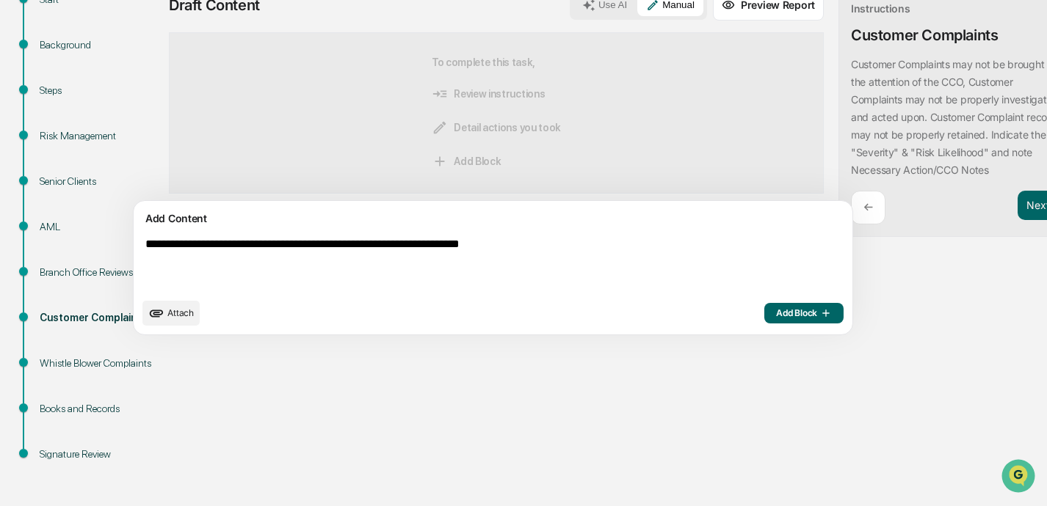
type textarea "**********"
click at [732, 313] on span "Add Block" at bounding box center [804, 313] width 56 height 12
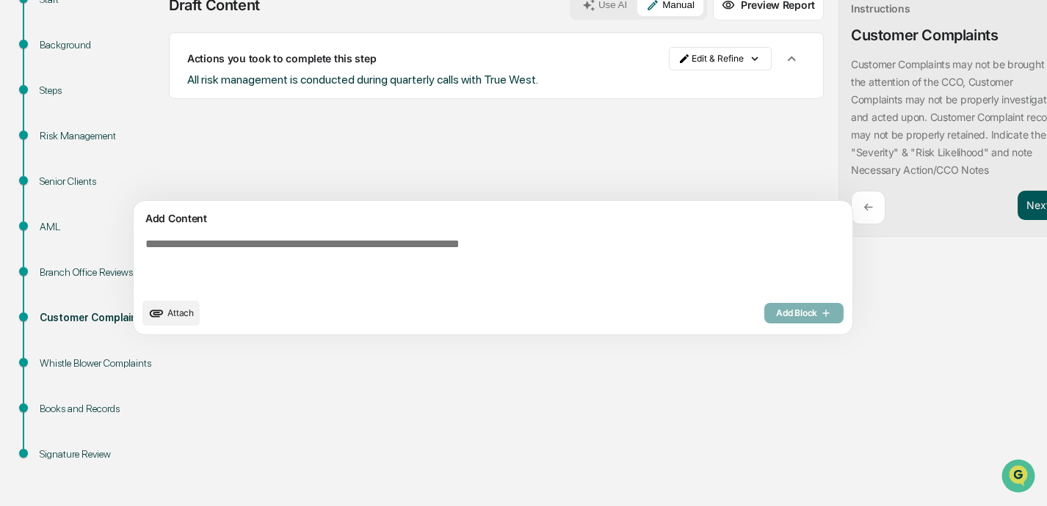
click at [732, 209] on button "Next ➔" at bounding box center [1044, 206] width 54 height 30
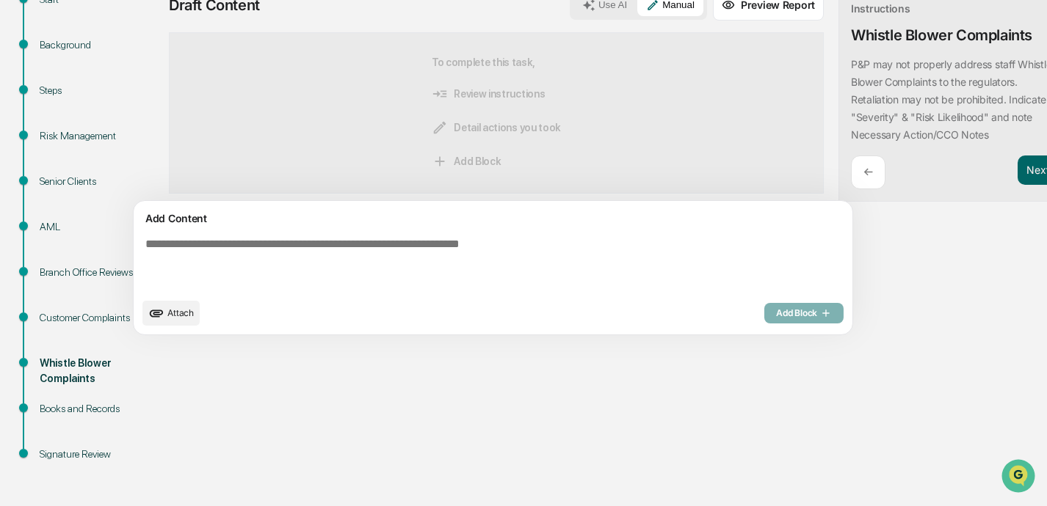
click at [472, 249] on textarea at bounding box center [458, 264] width 638 height 65
paste textarea "**********"
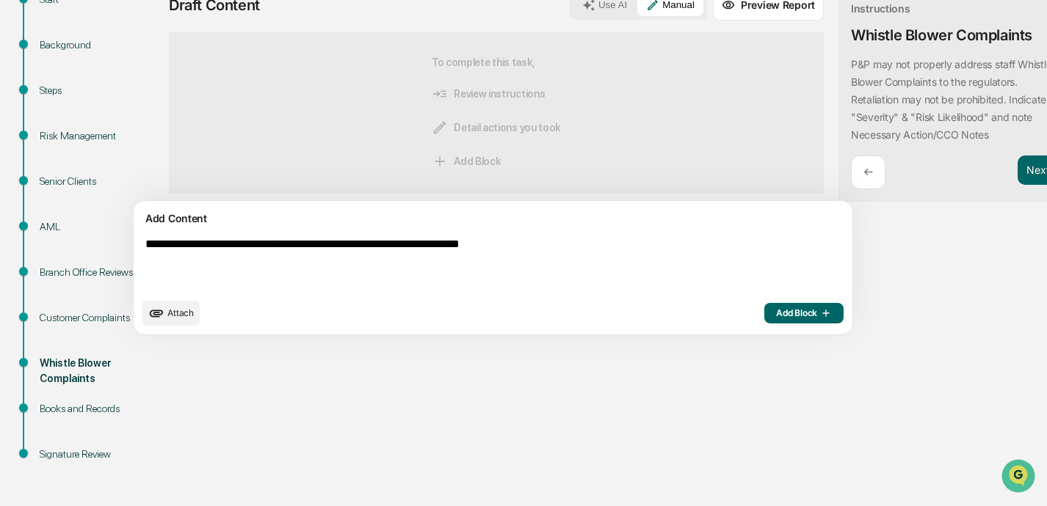
type textarea "**********"
click at [732, 313] on span "Add Block" at bounding box center [804, 313] width 56 height 12
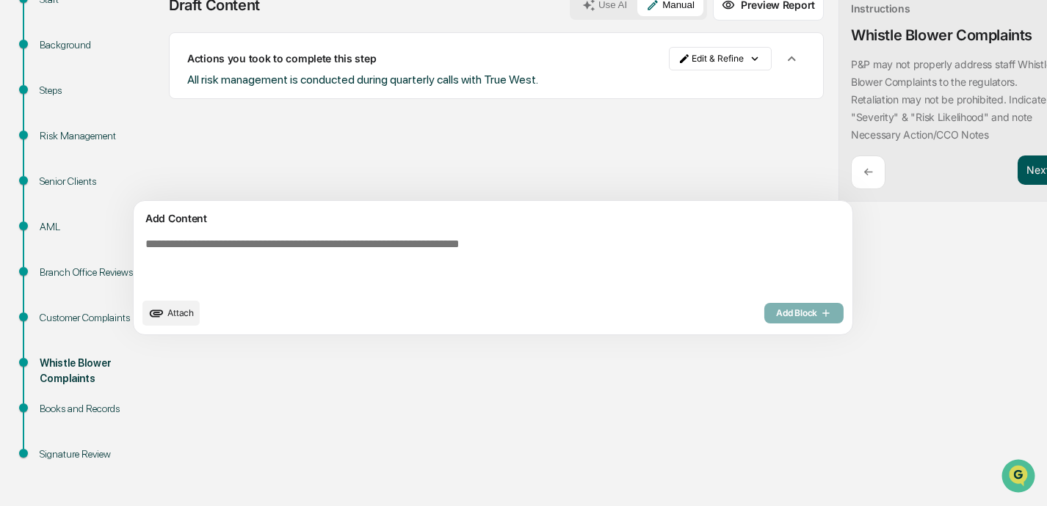
click at [732, 170] on button "Next ➔" at bounding box center [1044, 171] width 54 height 30
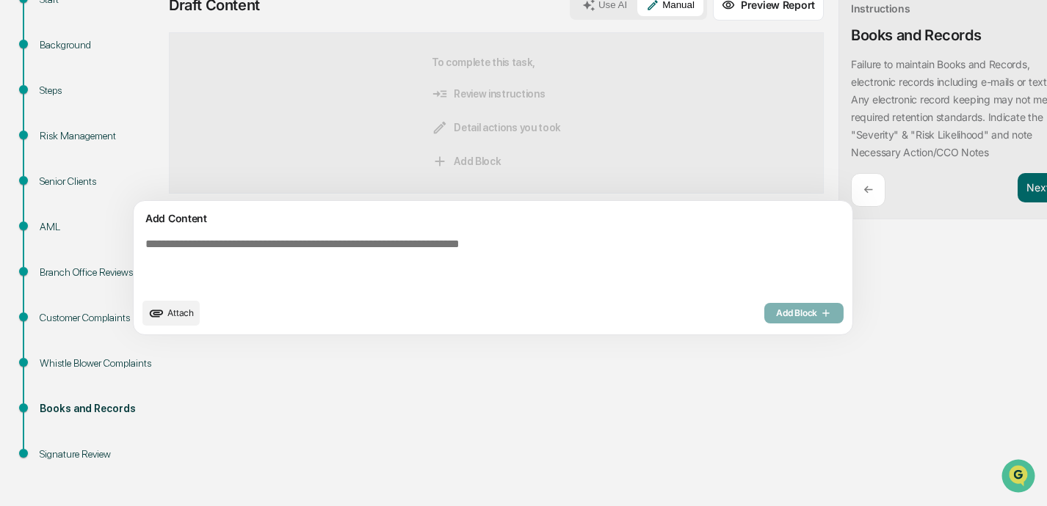
click at [433, 266] on textarea at bounding box center [458, 264] width 638 height 65
paste textarea "**********"
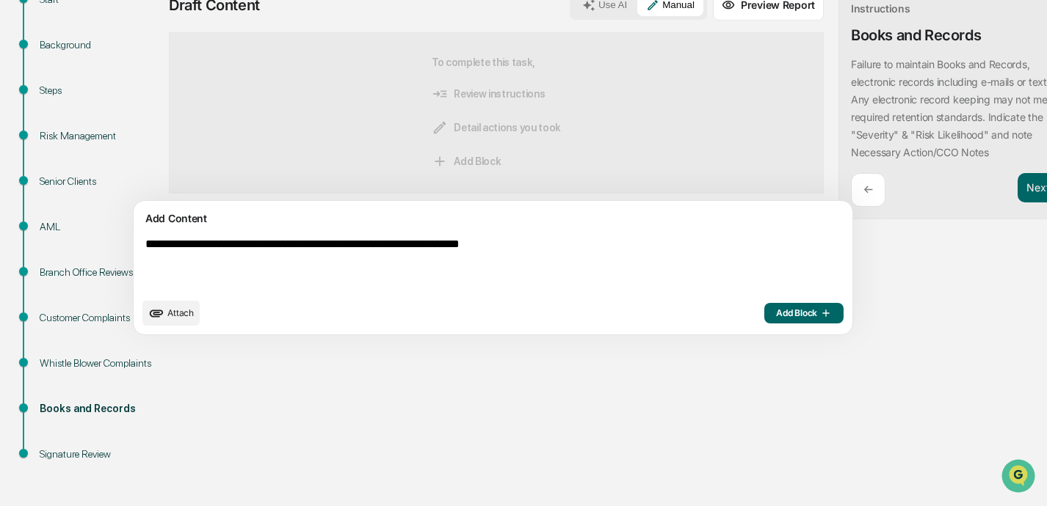
type textarea "**********"
click at [732, 314] on span "Add Block" at bounding box center [804, 313] width 56 height 12
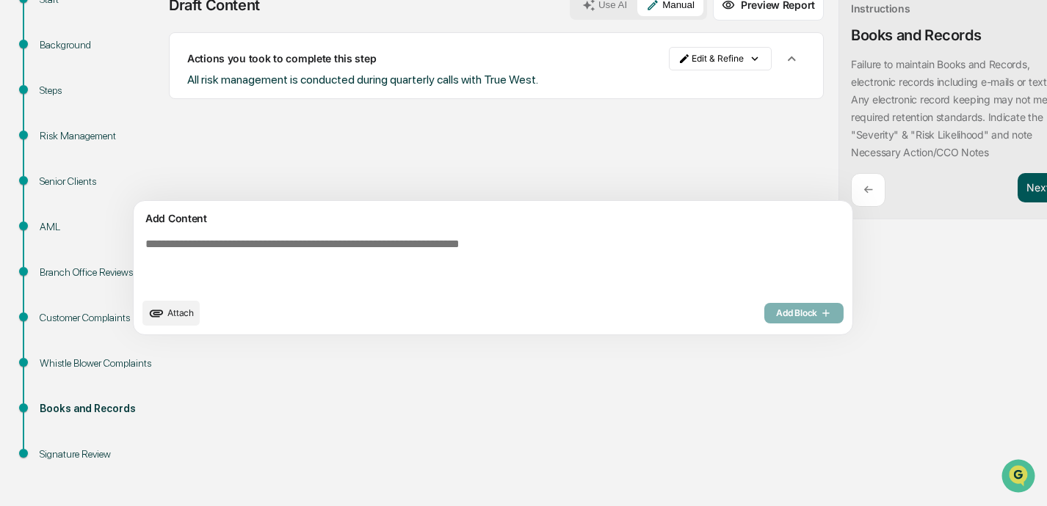
click at [732, 189] on button "Next ➔" at bounding box center [1044, 188] width 54 height 30
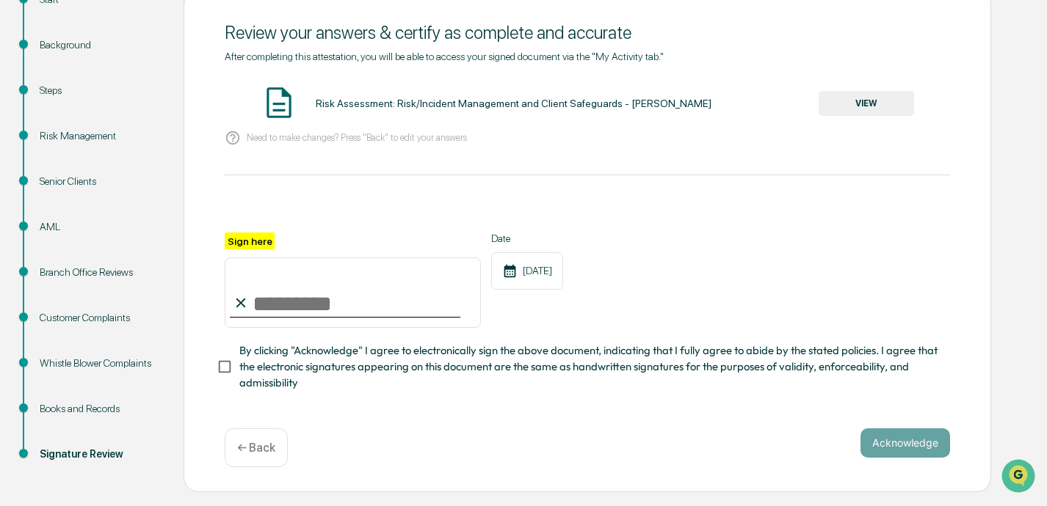
click at [732, 103] on button "VIEW" at bounding box center [865, 103] width 95 height 25
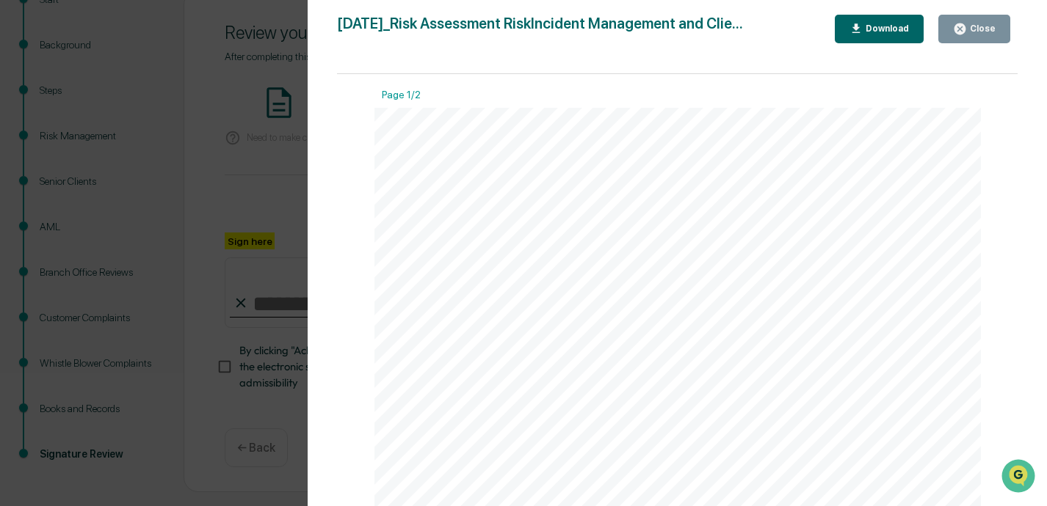
click at [732, 26] on div "Close" at bounding box center [981, 28] width 29 height 10
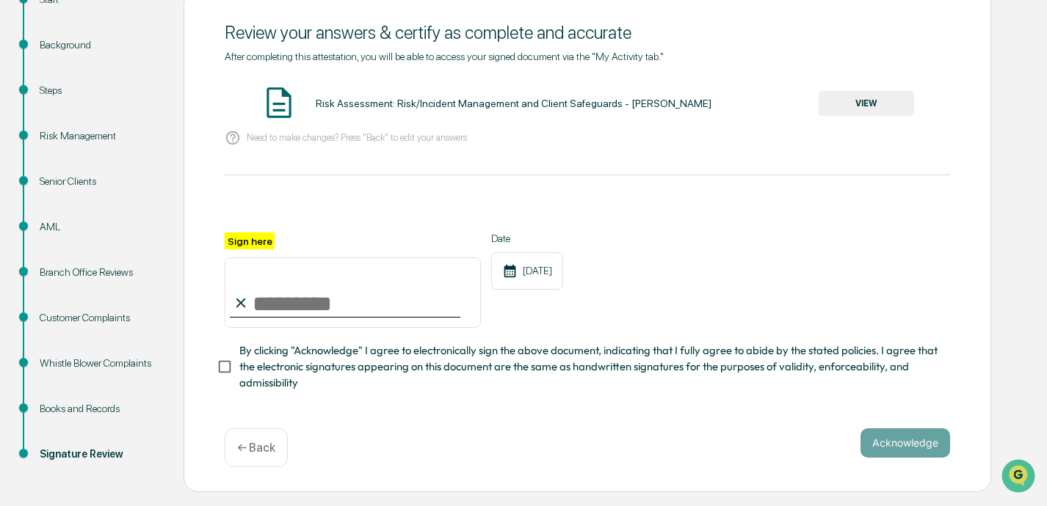
click at [404, 307] on input "Sign here" at bounding box center [353, 293] width 256 height 70
type input "**********"
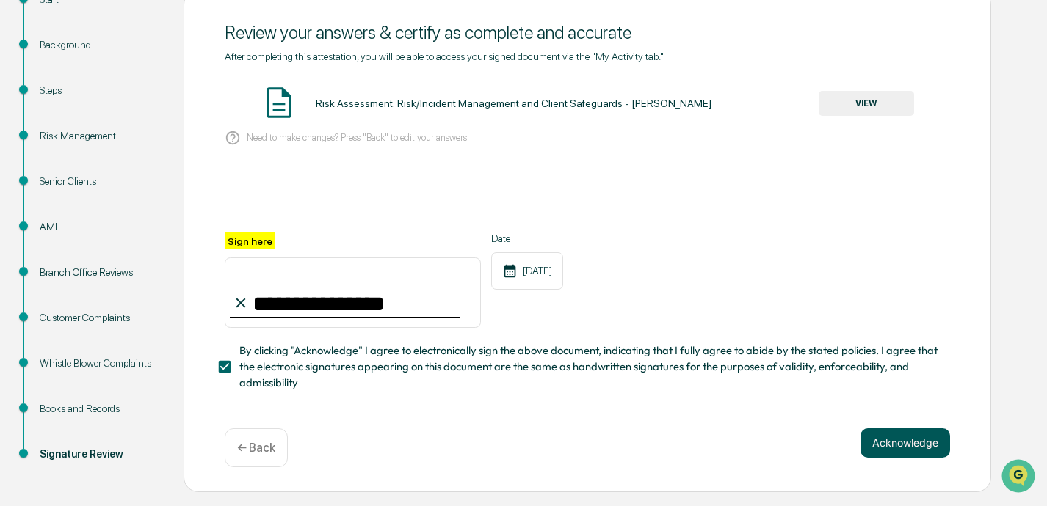
click at [732, 434] on button "Acknowledge" at bounding box center [905, 443] width 90 height 29
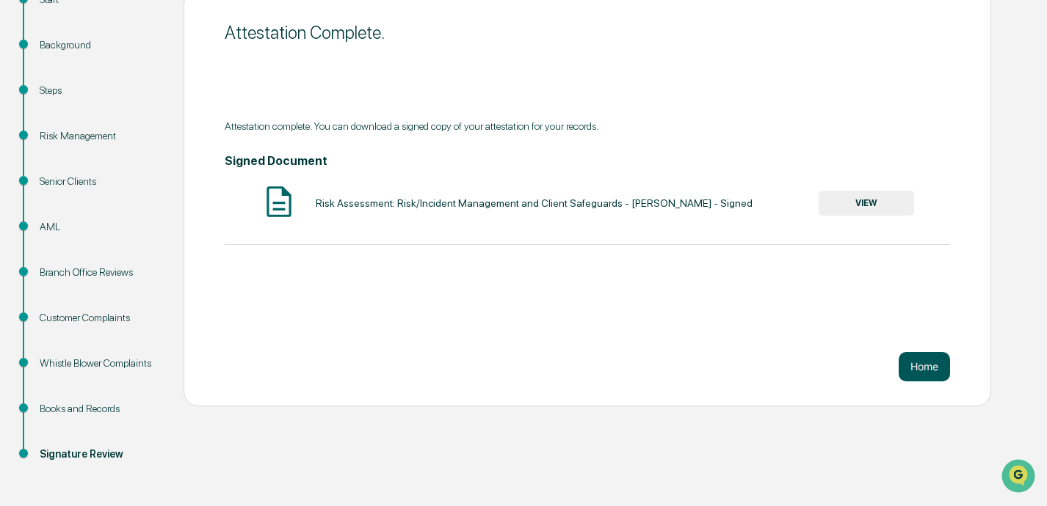
click at [732, 371] on button "Home" at bounding box center [923, 366] width 51 height 29
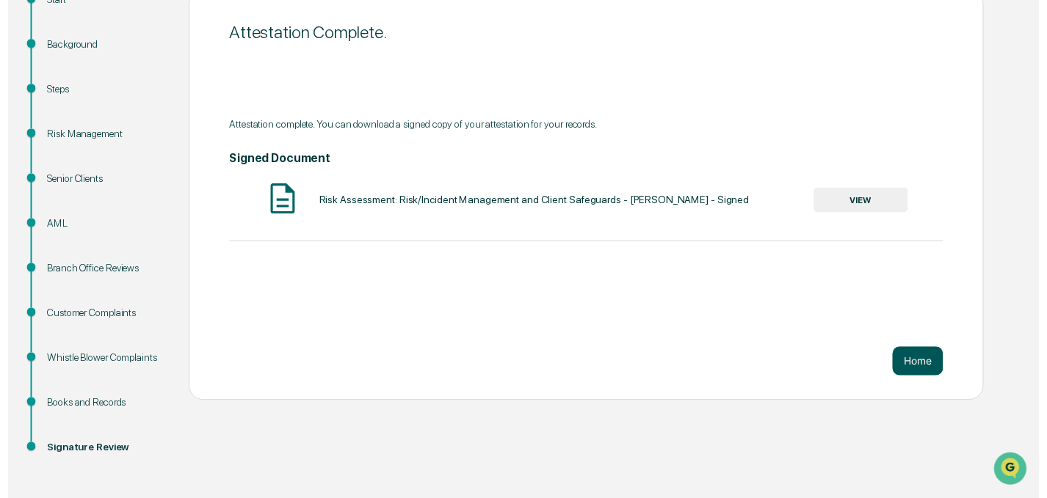
scroll to position [84, 0]
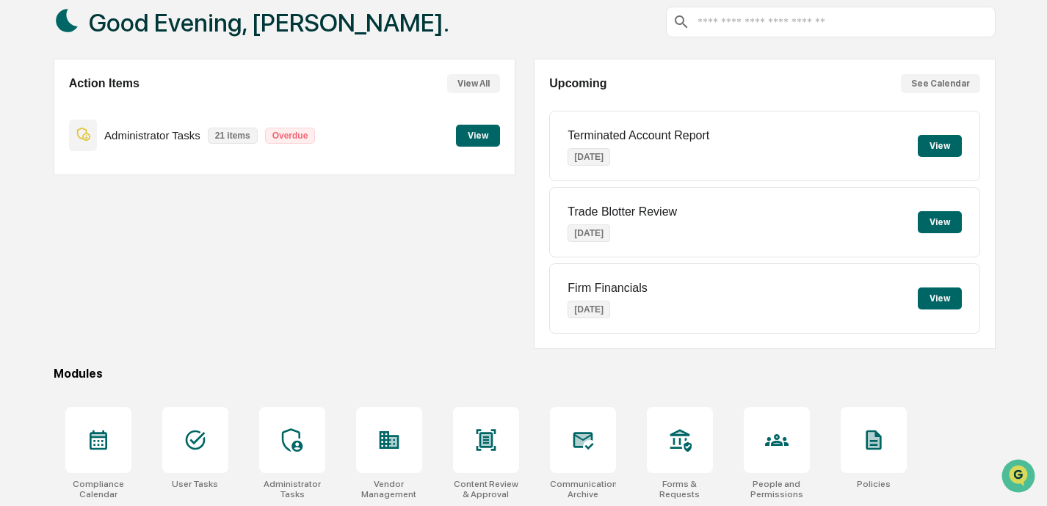
click at [481, 135] on button "View" at bounding box center [478, 136] width 44 height 22
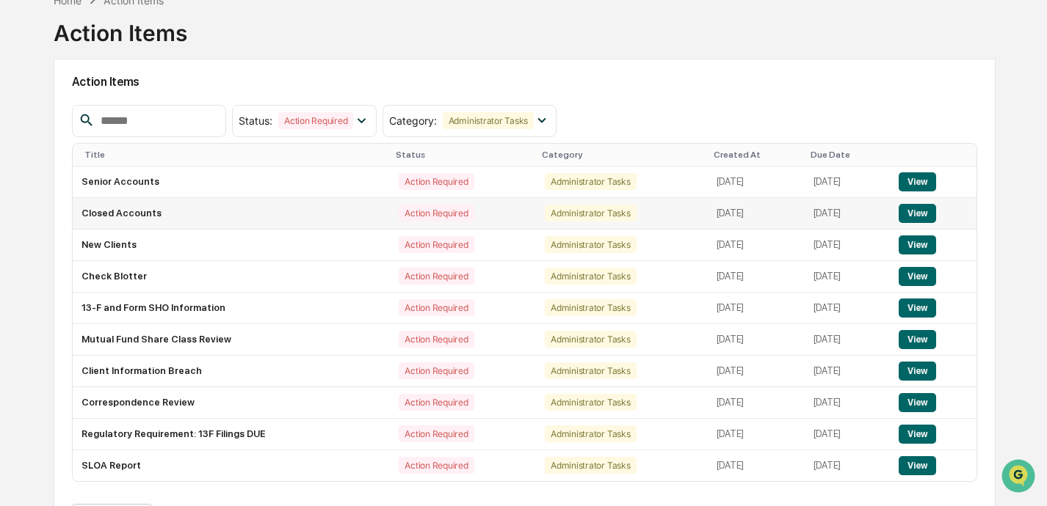
click at [732, 211] on button "View" at bounding box center [916, 213] width 37 height 19
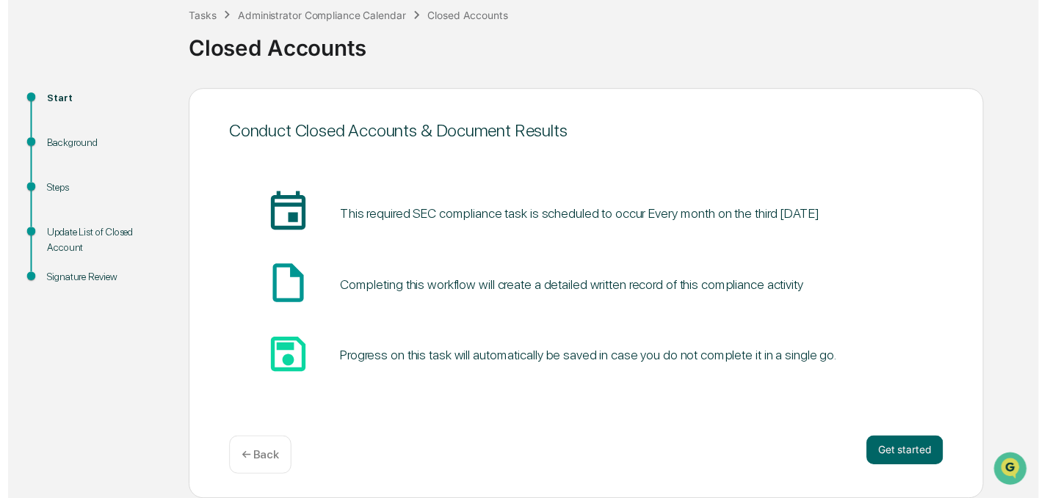
scroll to position [85, 0]
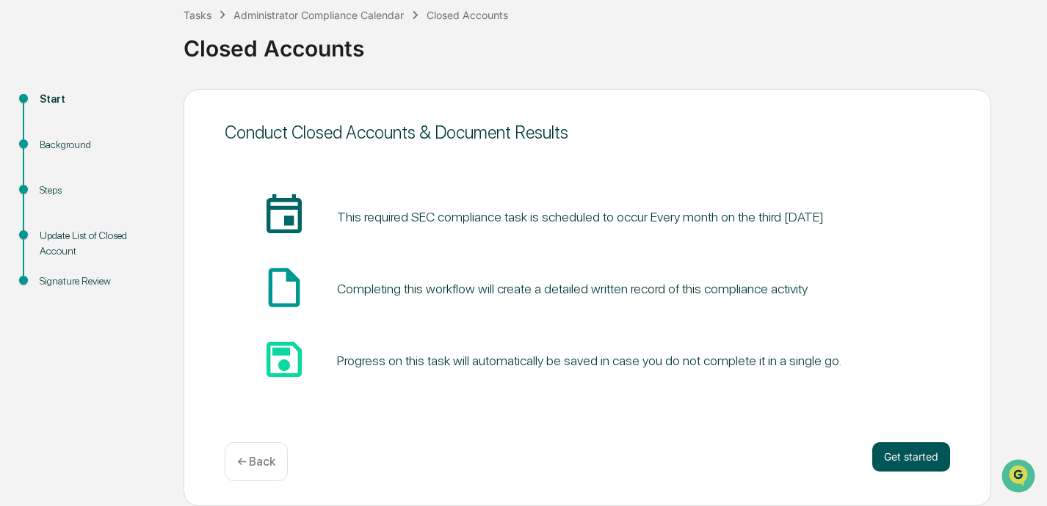
click at [732, 465] on button "Get started" at bounding box center [911, 457] width 78 height 29
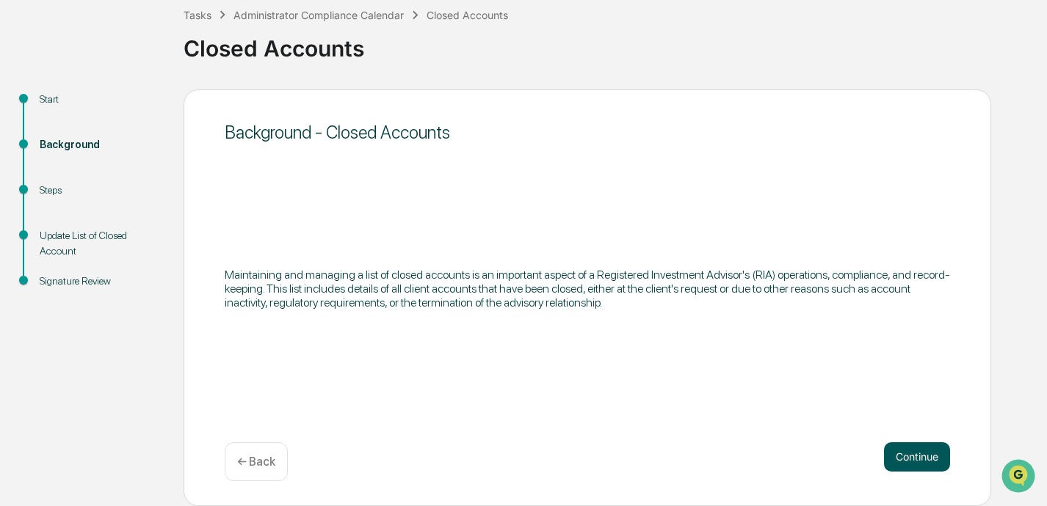
click at [732, 459] on button "Continue" at bounding box center [917, 457] width 66 height 29
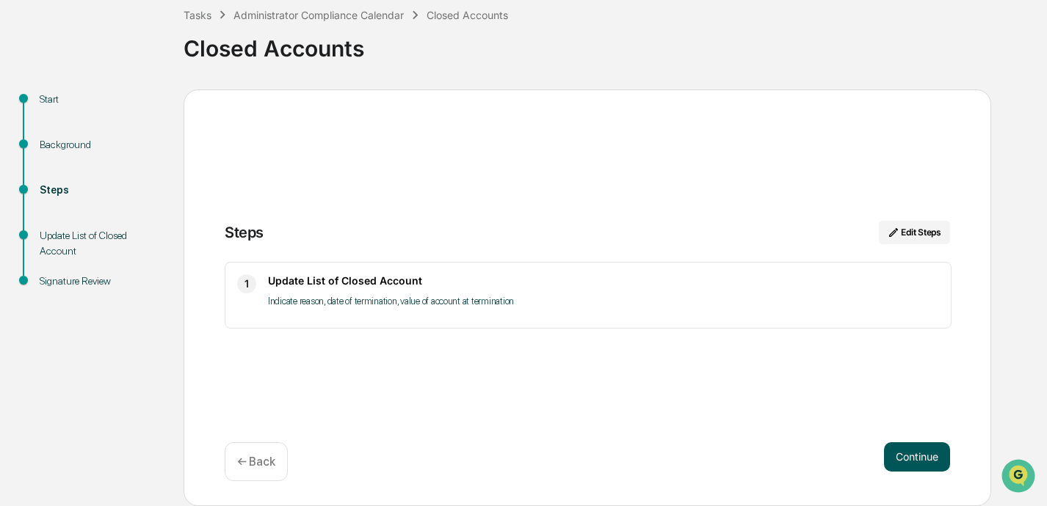
click at [732, 456] on button "Continue" at bounding box center [917, 457] width 66 height 29
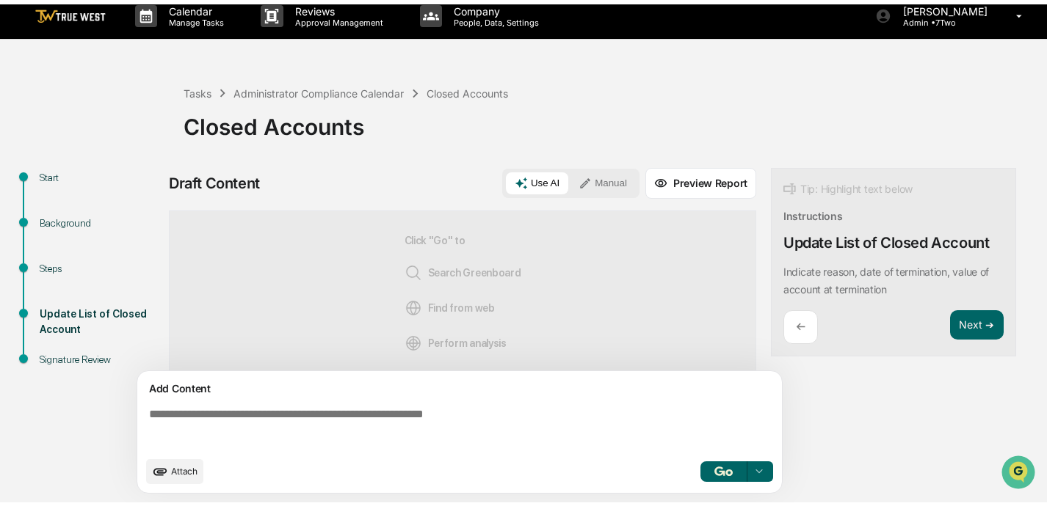
scroll to position [12, 0]
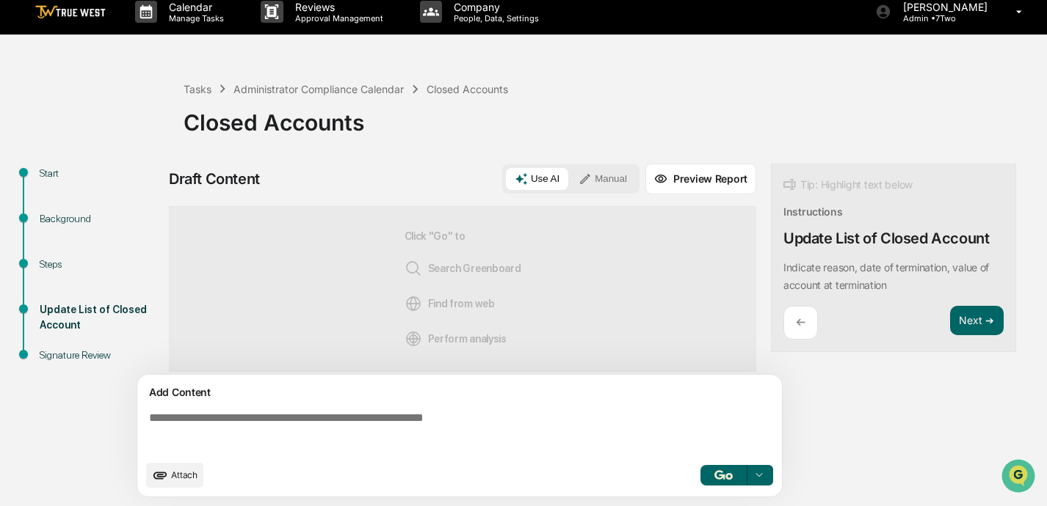
click at [620, 172] on button "Manual" at bounding box center [602, 179] width 66 height 22
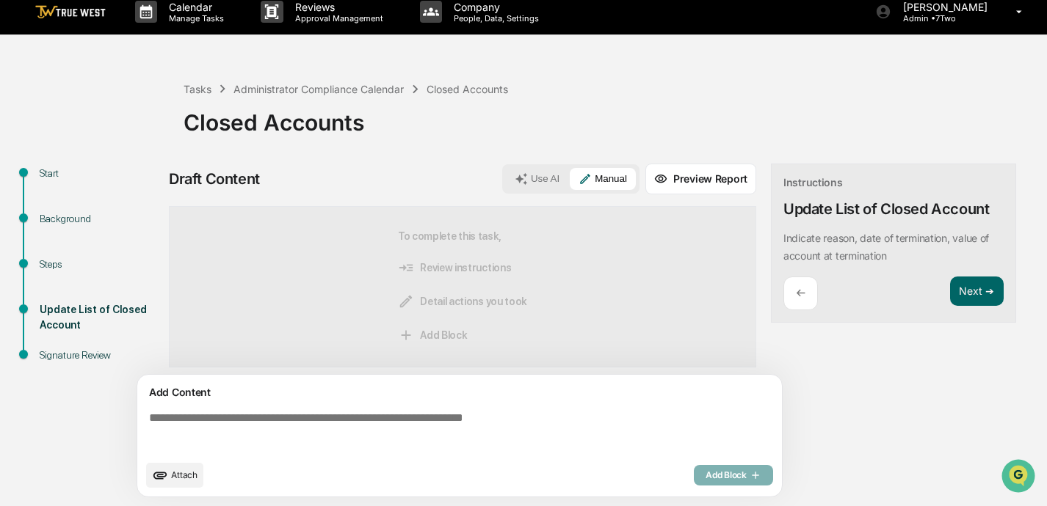
click at [455, 417] on textarea at bounding box center [462, 432] width 638 height 53
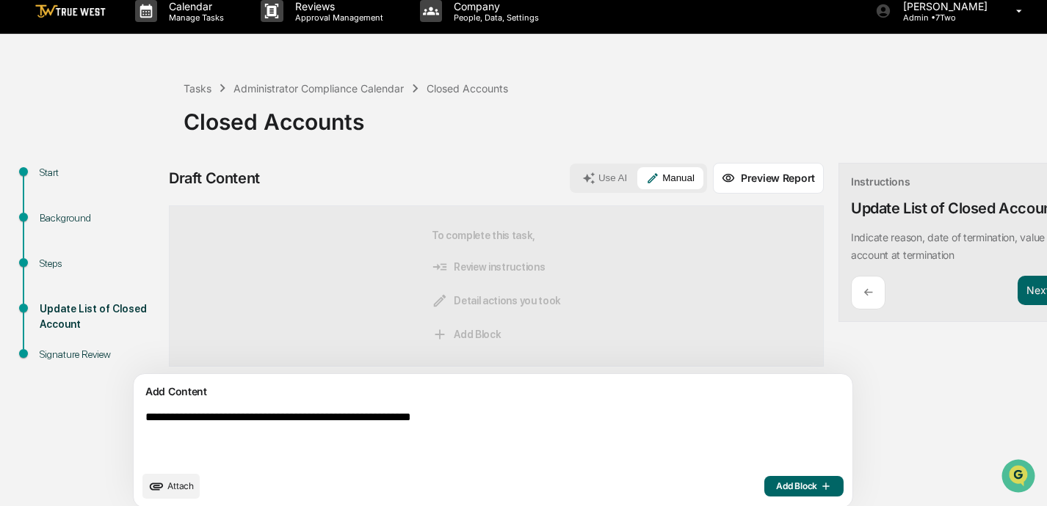
type textarea "**********"
click at [732, 487] on span "Add Block" at bounding box center [804, 487] width 56 height 12
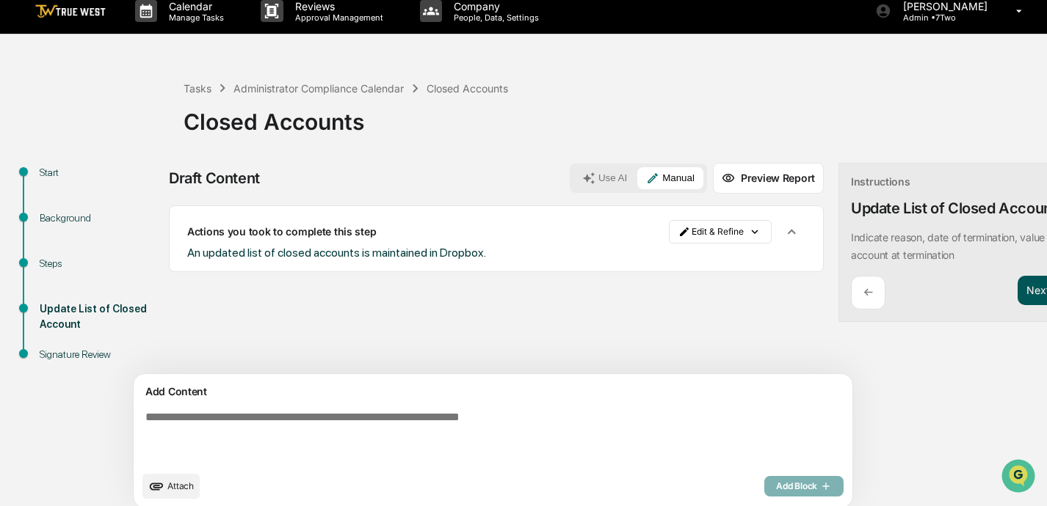
click at [732, 288] on button "Next ➔" at bounding box center [1044, 291] width 54 height 30
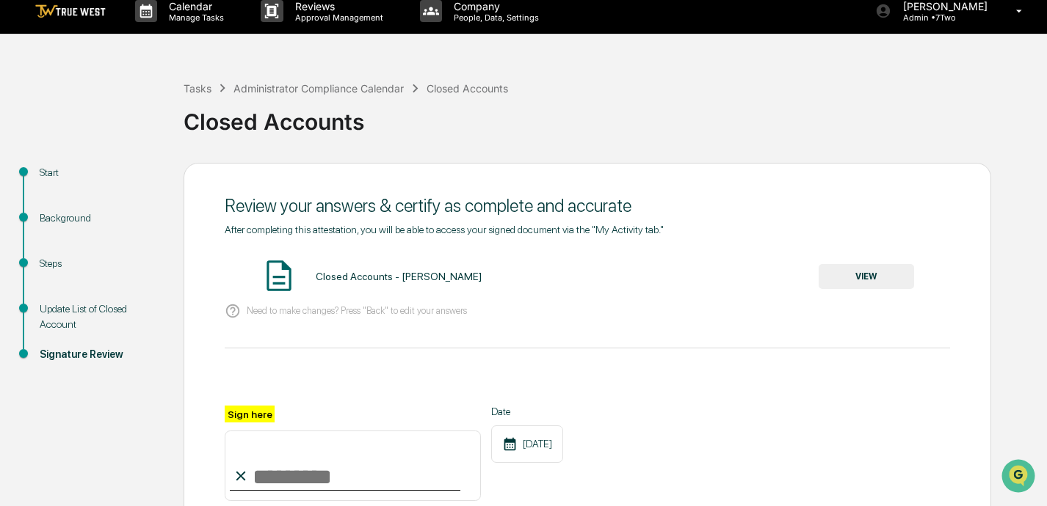
click at [732, 277] on button "VIEW" at bounding box center [865, 276] width 95 height 25
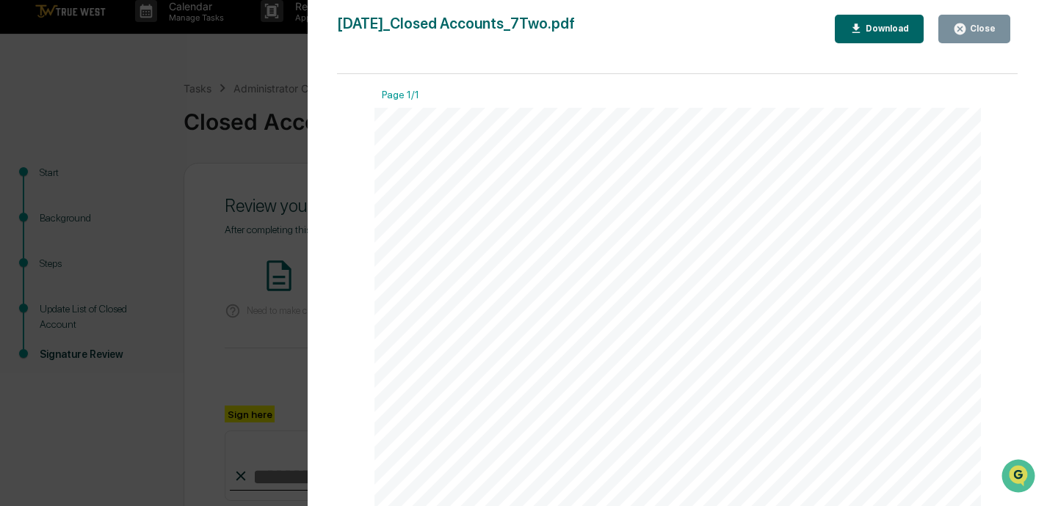
click at [732, 27] on div "Close" at bounding box center [981, 28] width 29 height 10
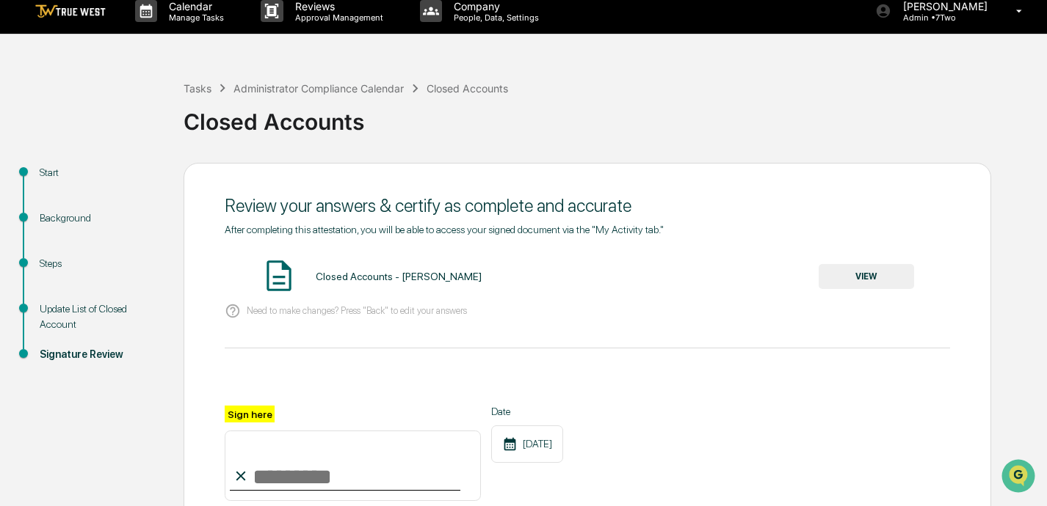
click at [310, 472] on input "Sign here" at bounding box center [353, 466] width 256 height 70
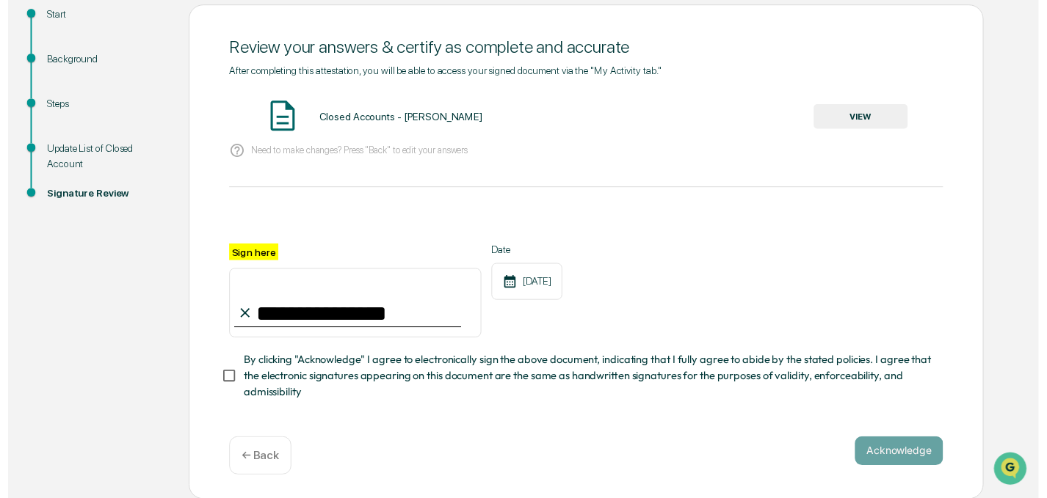
scroll to position [169, 0]
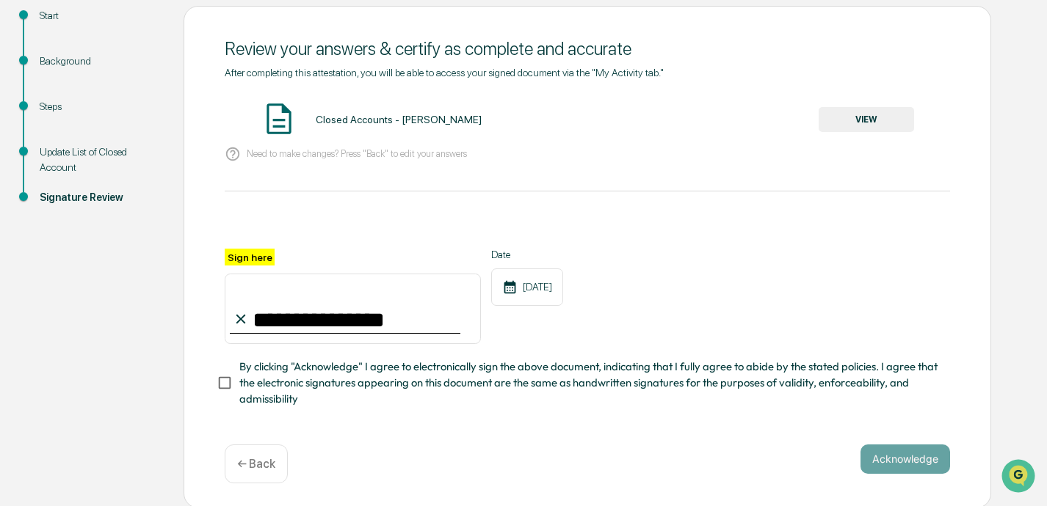
type input "**********"
click at [732, 458] on button "Acknowledge" at bounding box center [905, 459] width 90 height 29
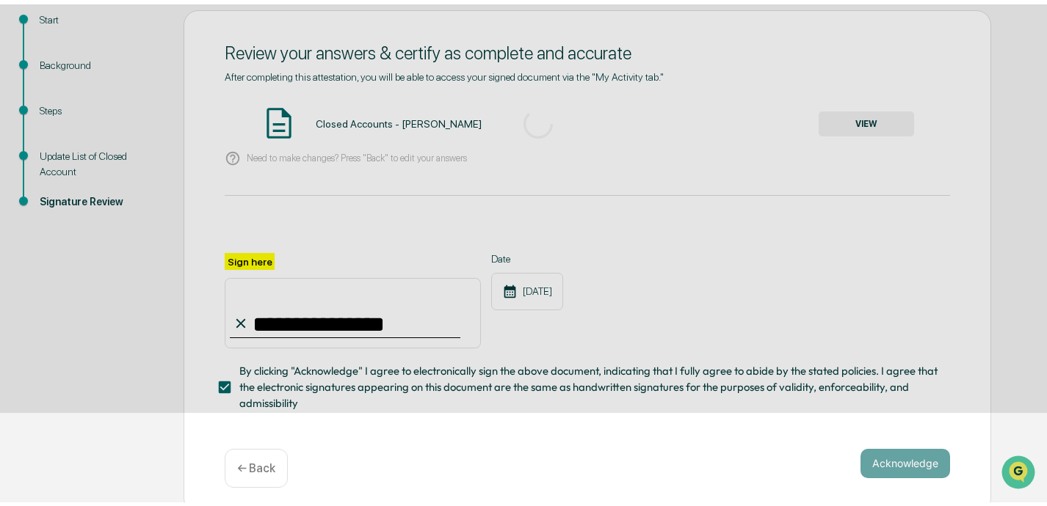
scroll to position [85, 0]
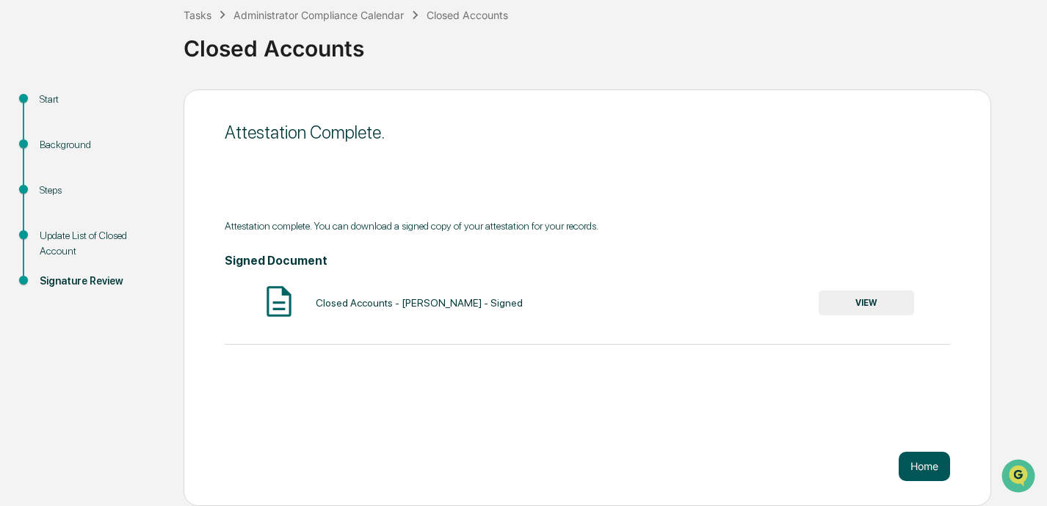
click at [732, 465] on button "Home" at bounding box center [923, 466] width 51 height 29
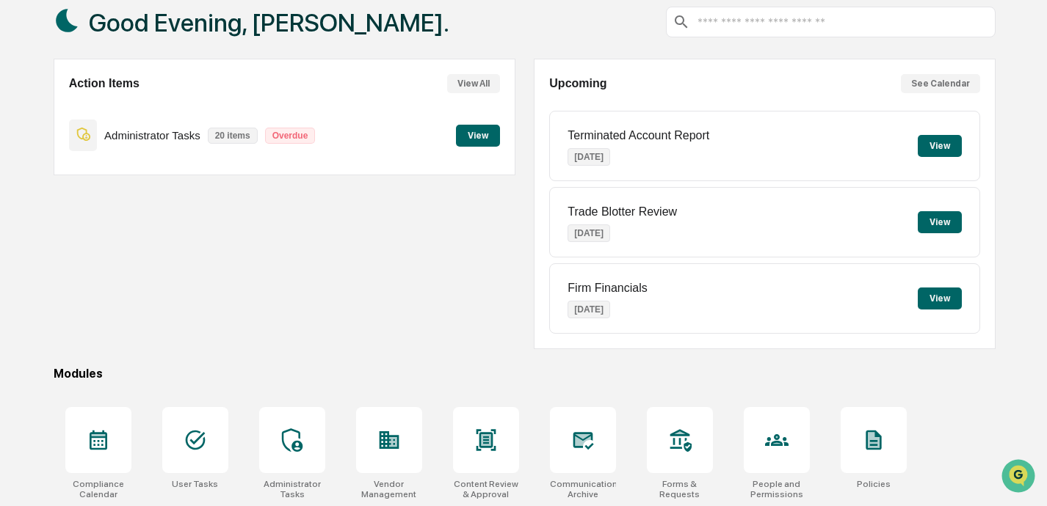
click at [469, 134] on button "View" at bounding box center [478, 136] width 44 height 22
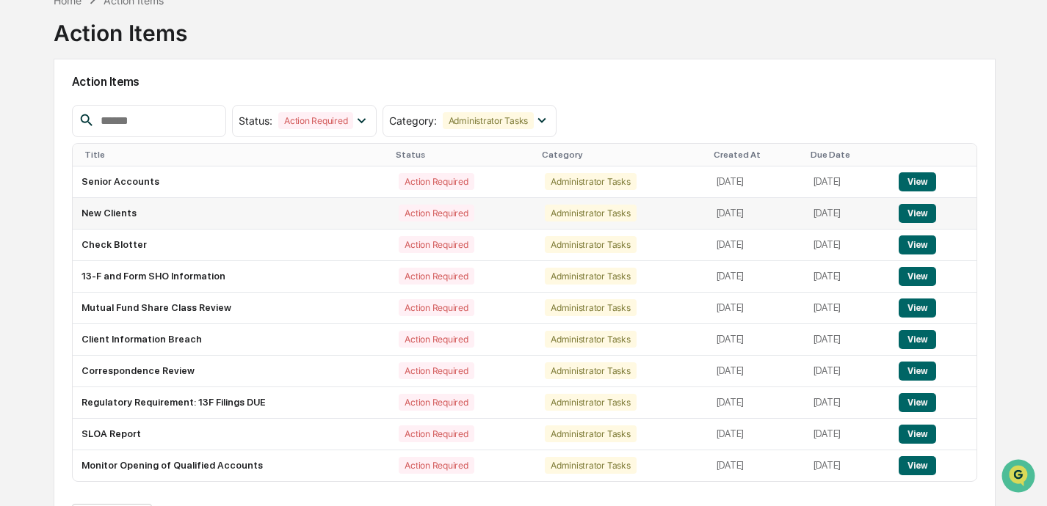
click at [732, 208] on button "View" at bounding box center [916, 213] width 37 height 19
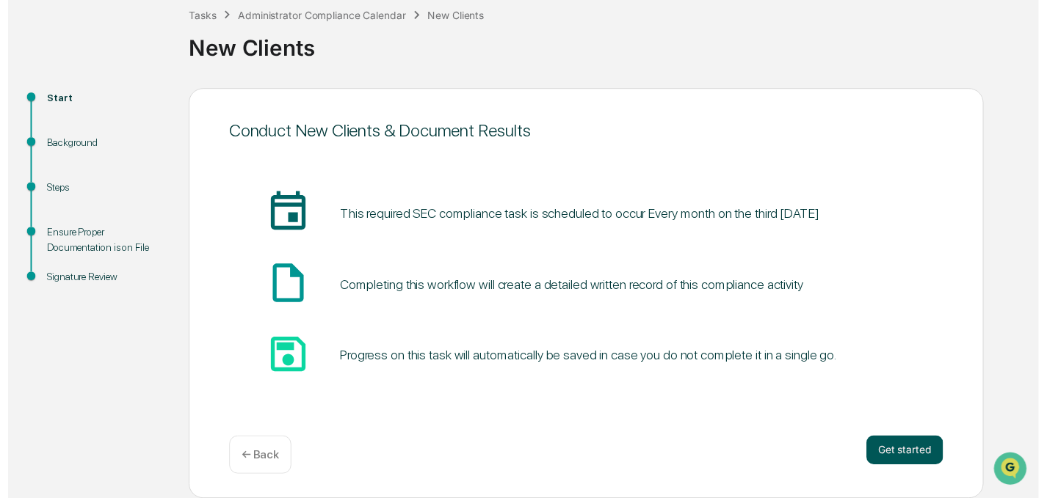
scroll to position [85, 0]
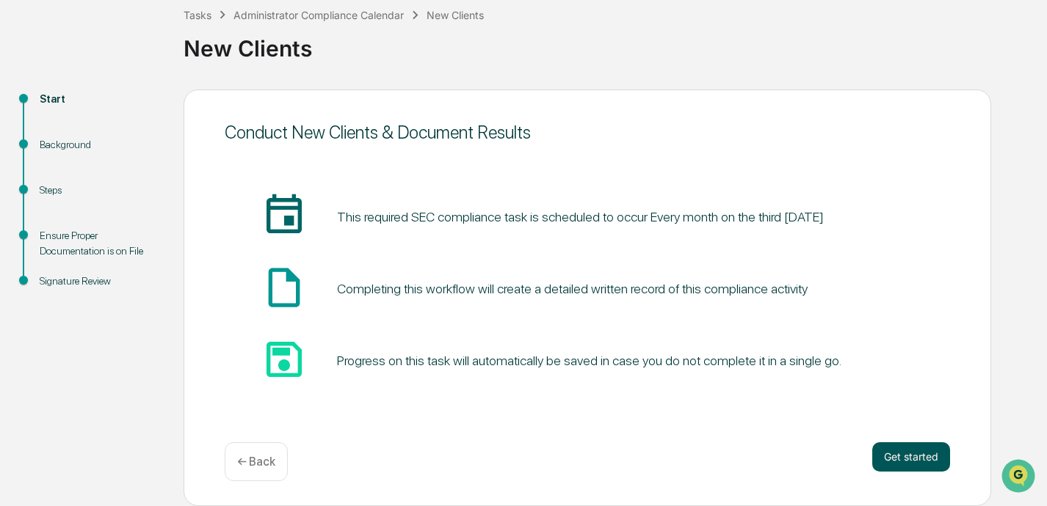
click at [732, 457] on button "Get started" at bounding box center [911, 457] width 78 height 29
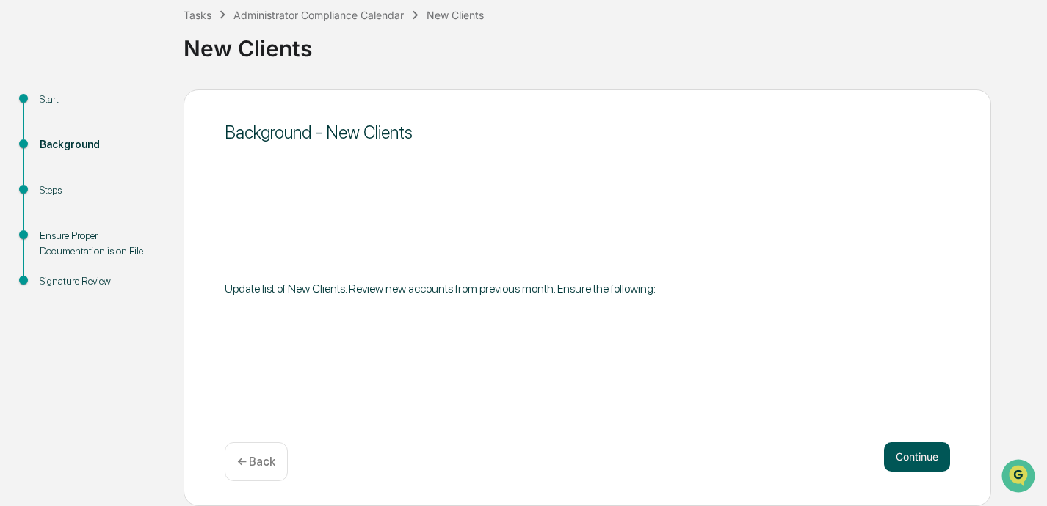
click at [732, 459] on button "Continue" at bounding box center [917, 457] width 66 height 29
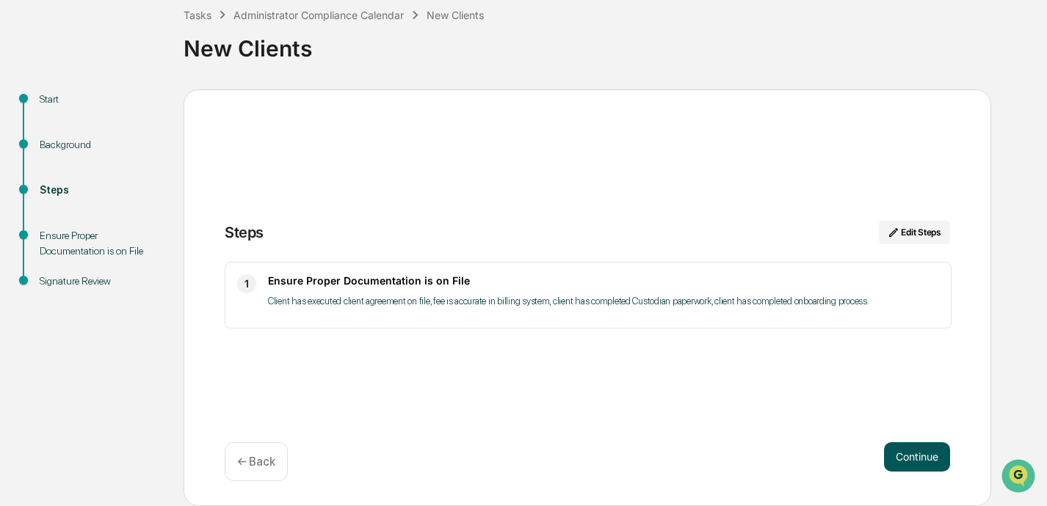
click at [732, 460] on button "Continue" at bounding box center [917, 457] width 66 height 29
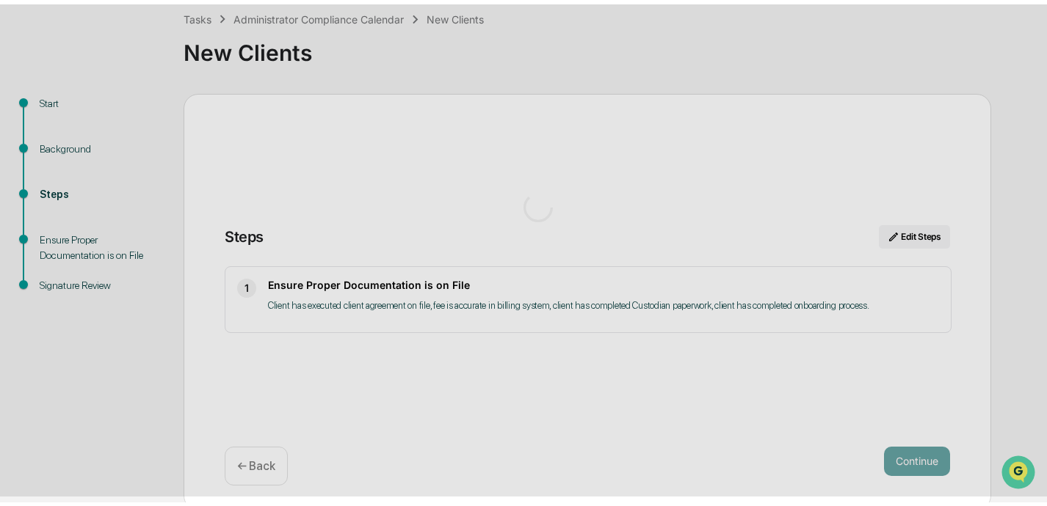
scroll to position [12, 0]
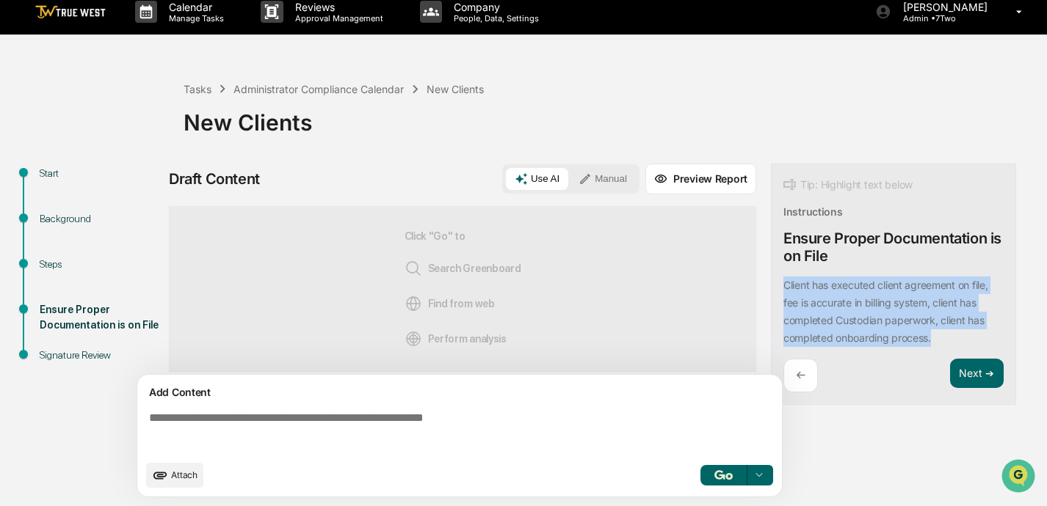
drag, startPoint x: 783, startPoint y: 286, endPoint x: 939, endPoint y: 335, distance: 163.6
click at [732, 335] on div "Client has executed client agreement on file, fee is accurate in billing system…" at bounding box center [893, 312] width 220 height 70
copy p "Client has executed client agreement on file, fee is accurate in billing system…"
click at [615, 178] on button "Manual" at bounding box center [602, 179] width 66 height 22
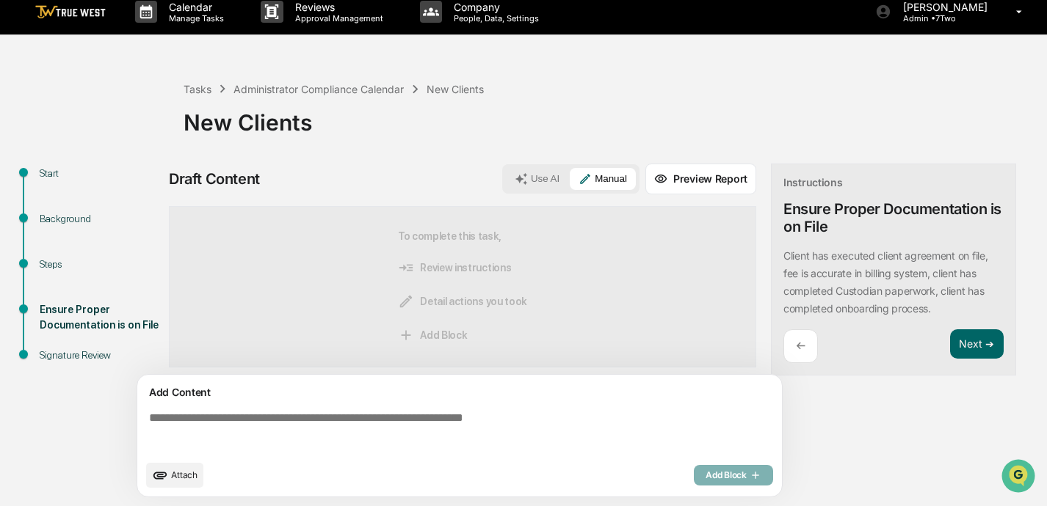
click at [312, 426] on textarea at bounding box center [462, 432] width 638 height 53
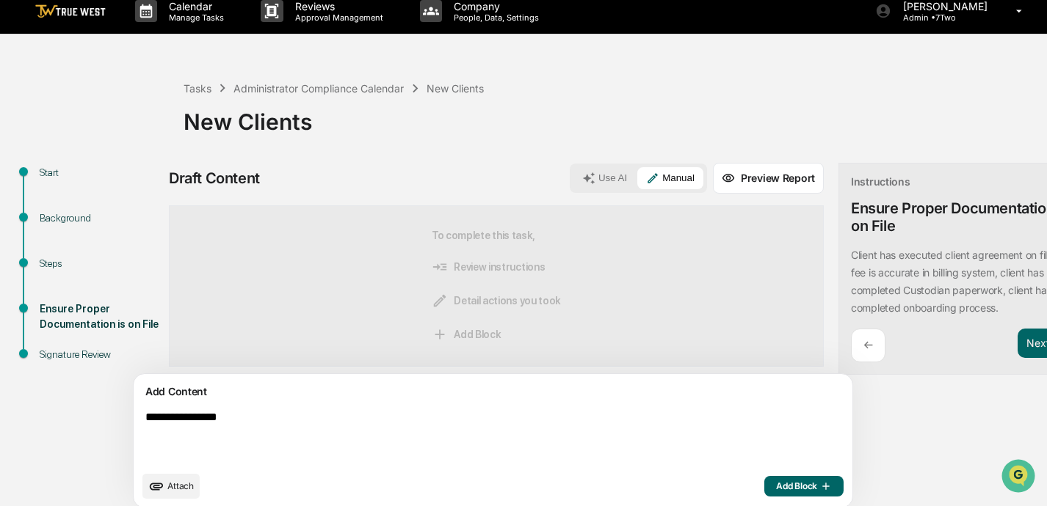
paste textarea "**********"
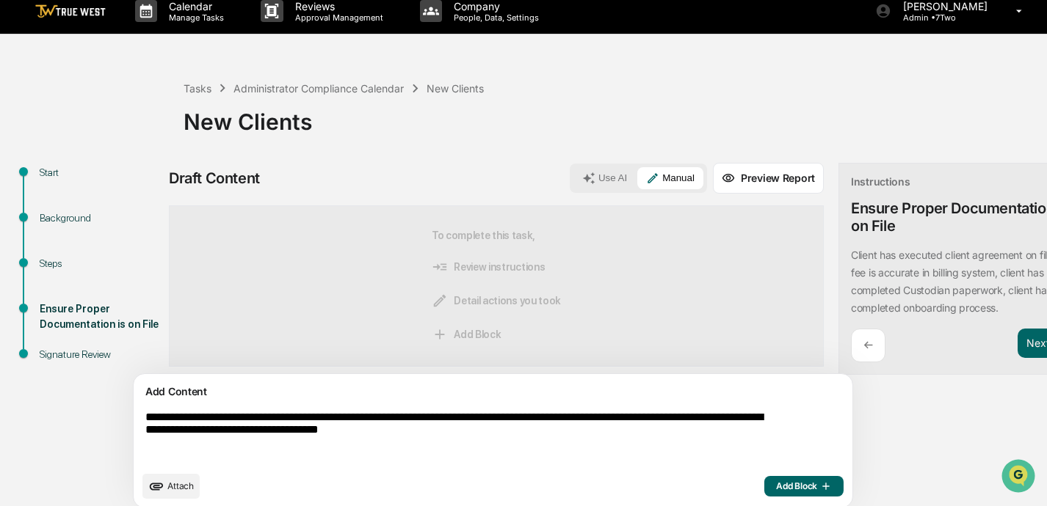
click at [283, 419] on textarea "**********" at bounding box center [458, 437] width 638 height 65
type textarea "**********"
click at [732, 487] on span "Add Block" at bounding box center [804, 487] width 56 height 12
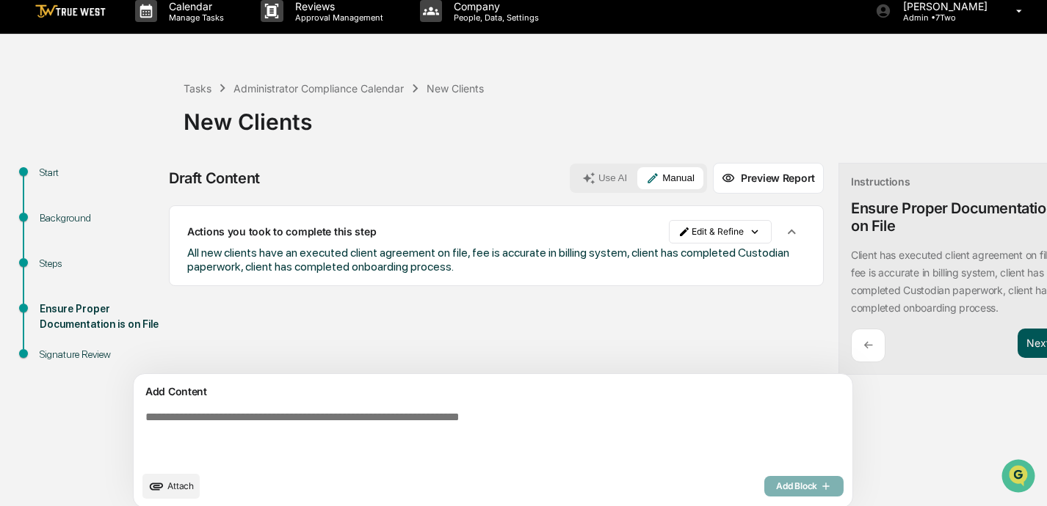
click at [732, 346] on button "Next ➔" at bounding box center [1044, 344] width 54 height 30
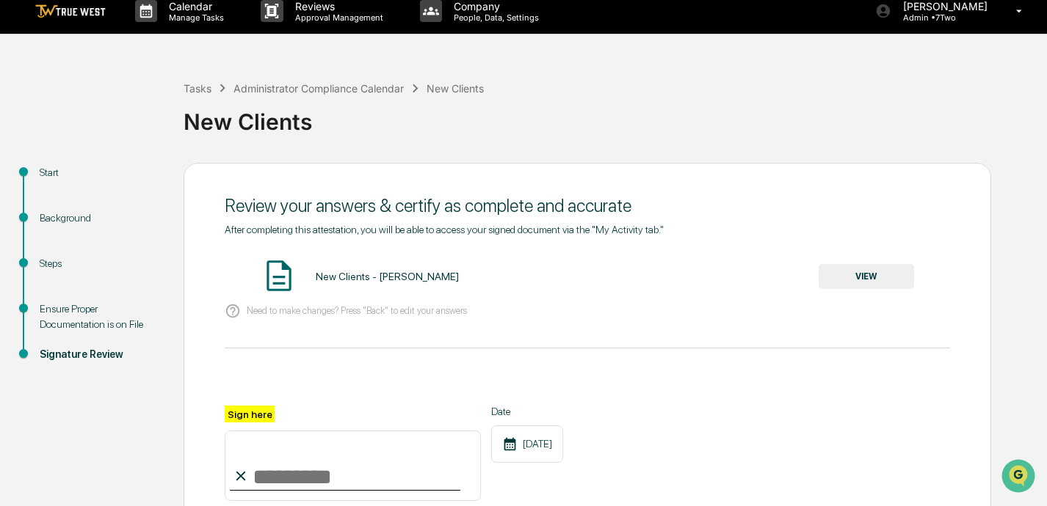
click at [732, 284] on button "VIEW" at bounding box center [865, 276] width 95 height 25
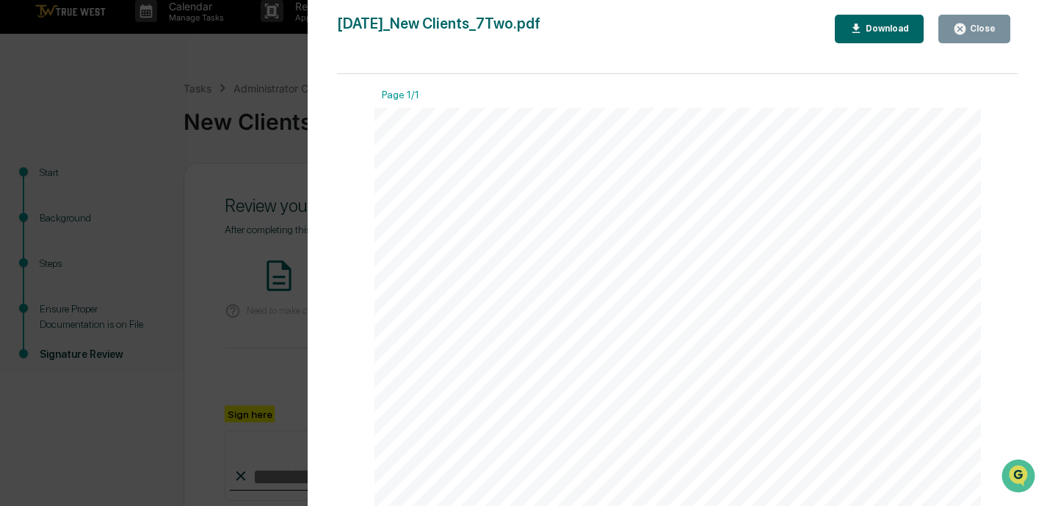
click at [732, 35] on div "Close" at bounding box center [974, 29] width 43 height 14
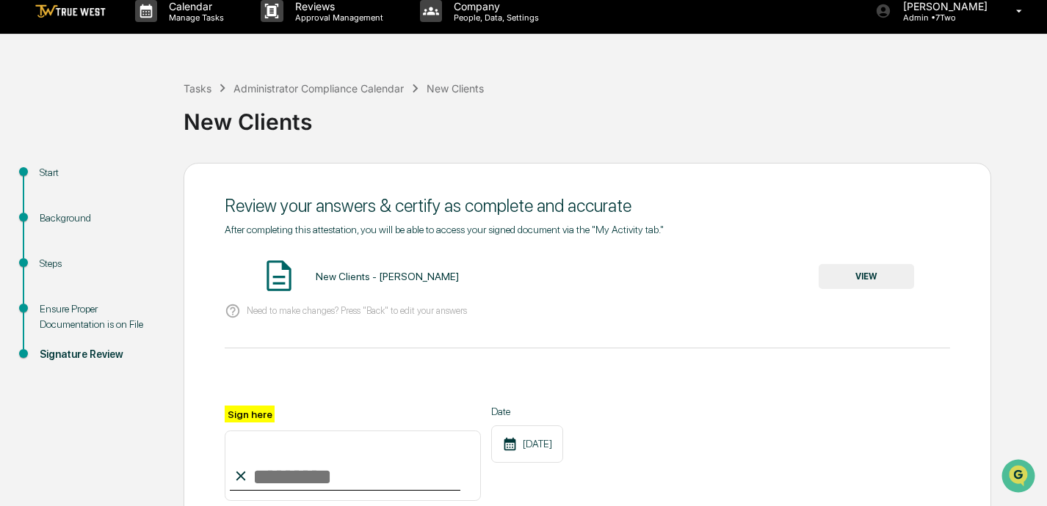
click at [296, 470] on input "Sign here" at bounding box center [353, 466] width 256 height 70
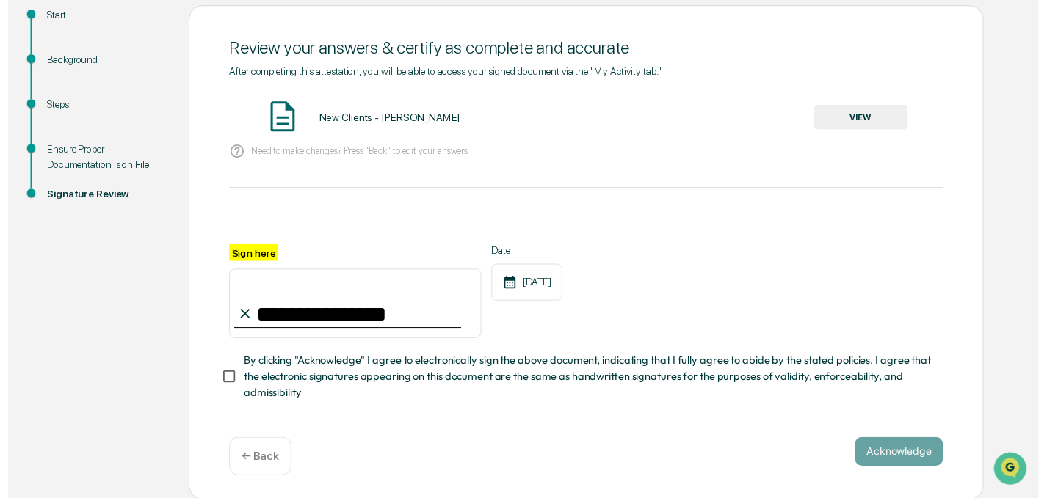
scroll to position [169, 0]
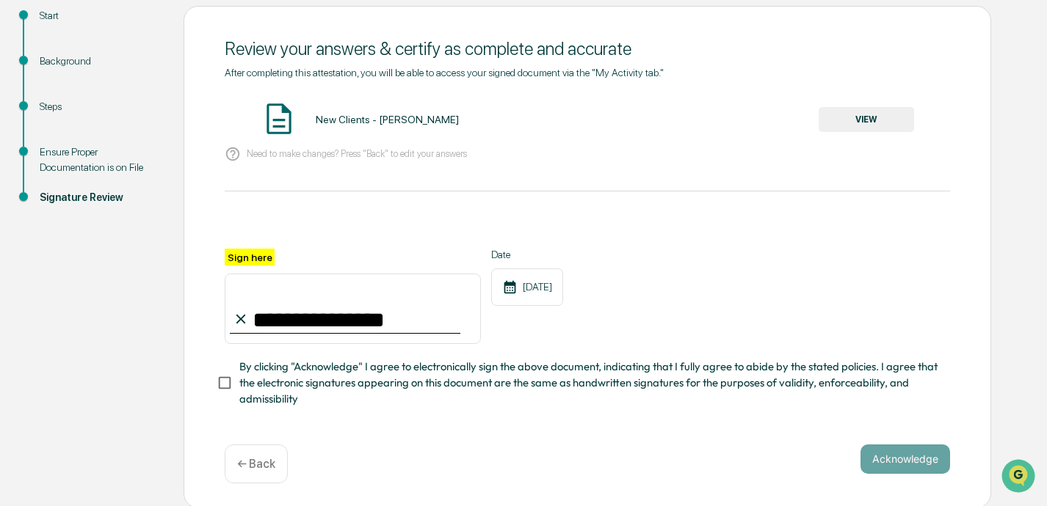
type input "**********"
click at [732, 459] on button "Acknowledge" at bounding box center [905, 459] width 90 height 29
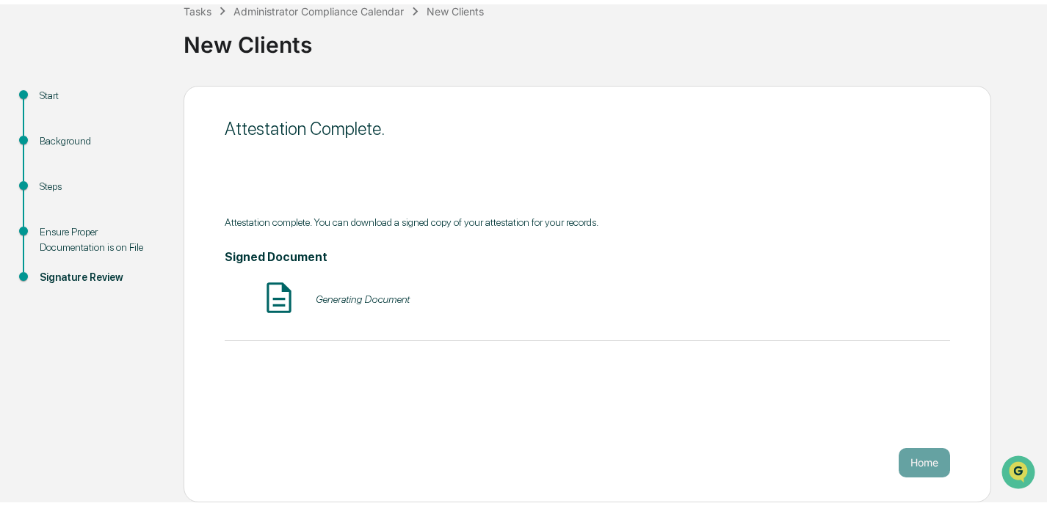
scroll to position [85, 0]
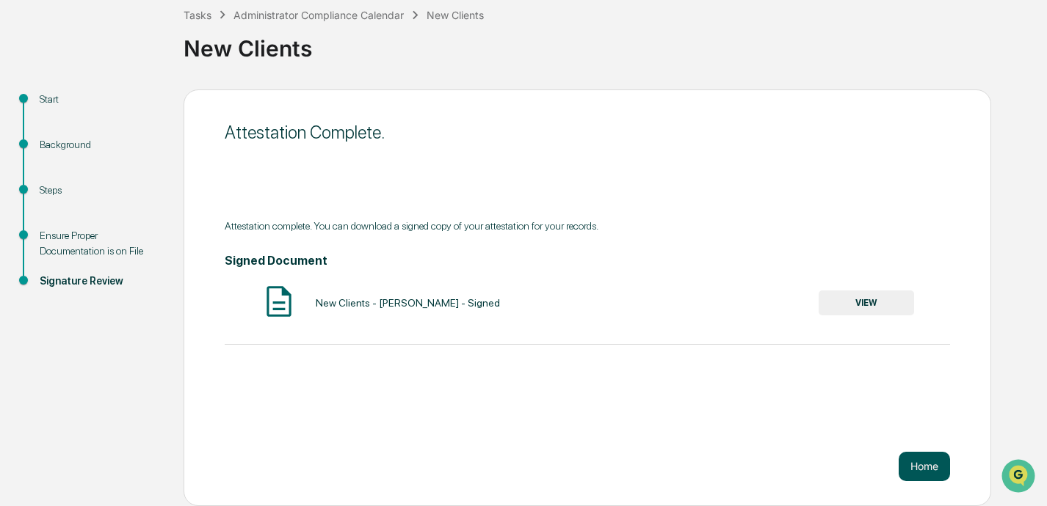
click at [732, 472] on button "Home" at bounding box center [923, 466] width 51 height 29
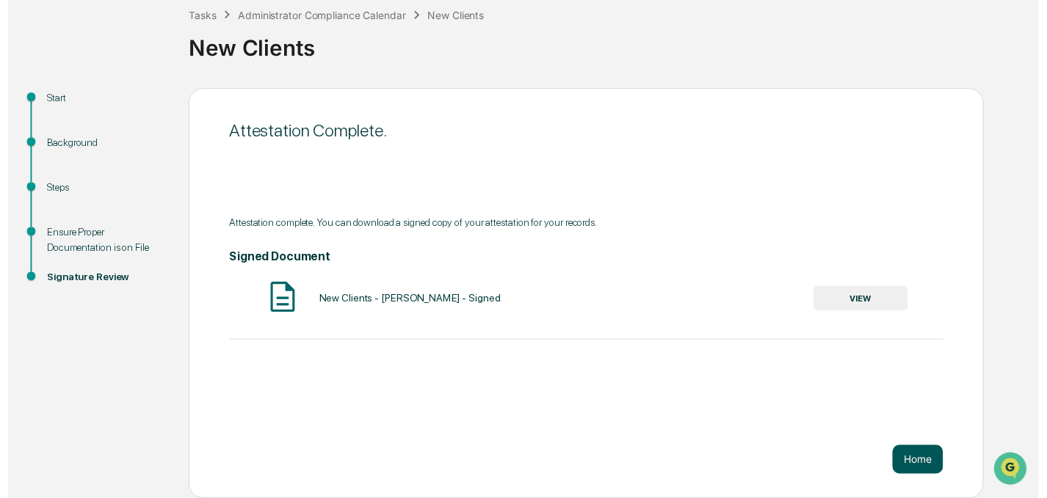
scroll to position [84, 0]
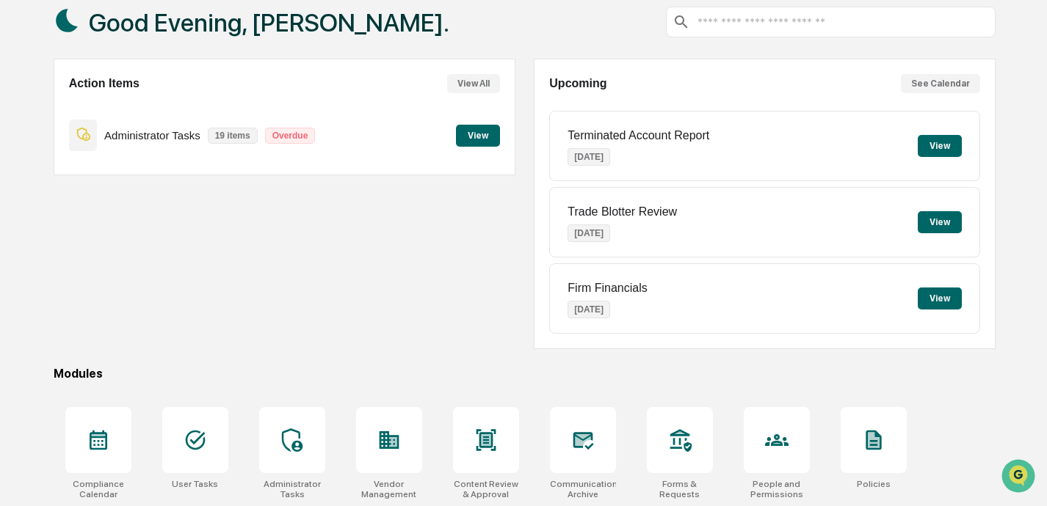
click at [471, 136] on button "View" at bounding box center [478, 136] width 44 height 22
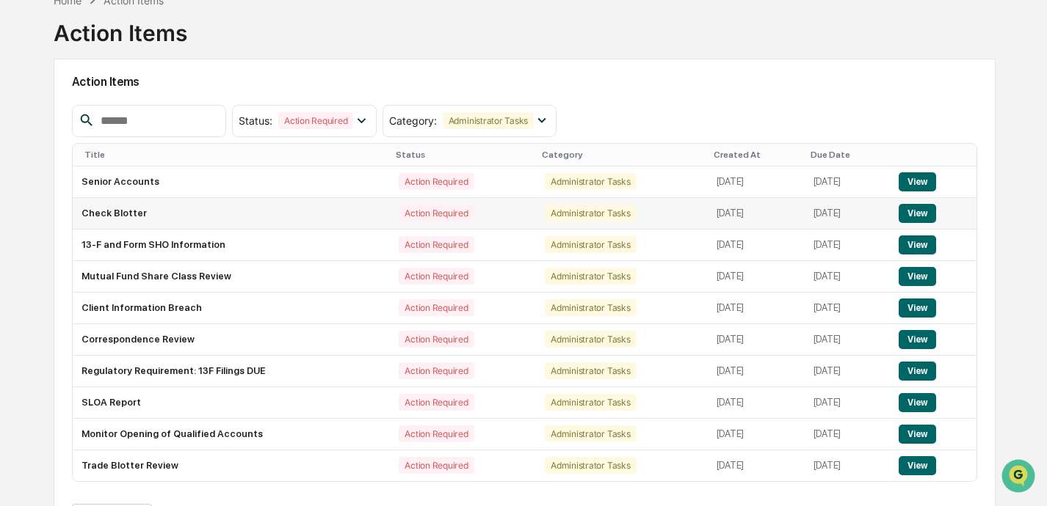
click at [732, 215] on button "View" at bounding box center [916, 213] width 37 height 19
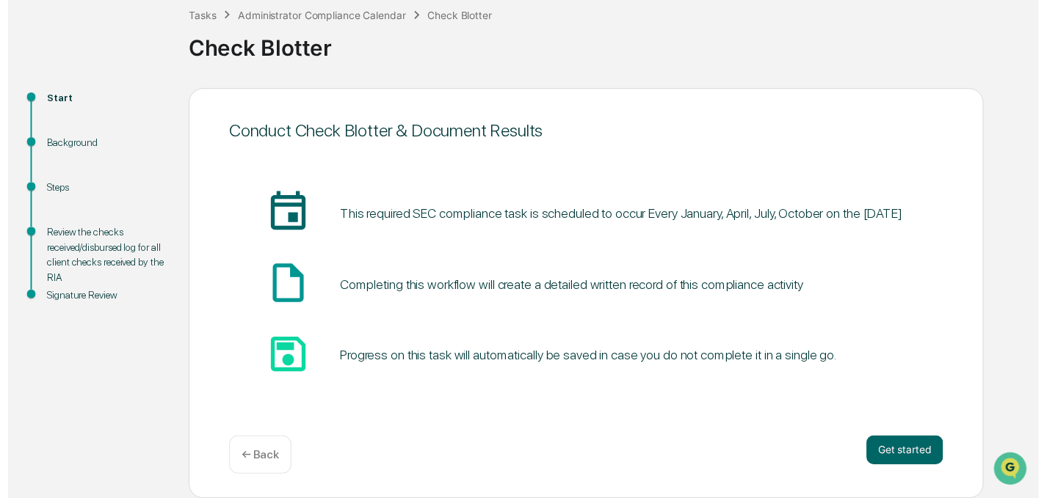
scroll to position [85, 0]
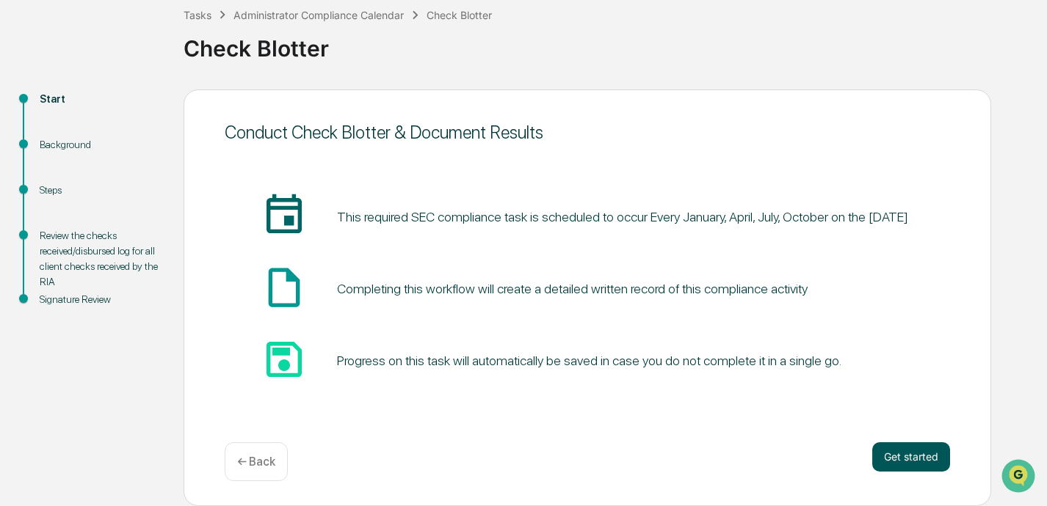
click at [732, 460] on button "Get started" at bounding box center [911, 457] width 78 height 29
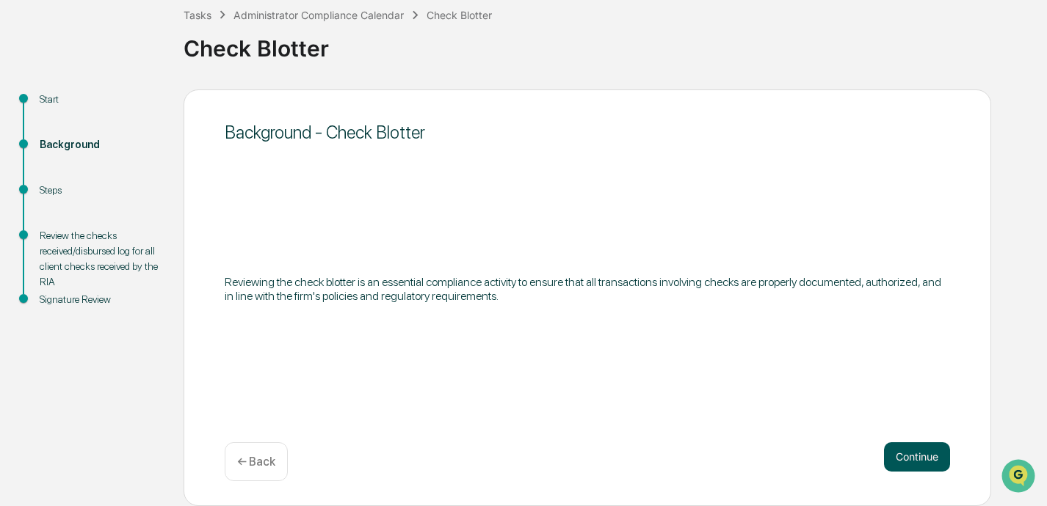
click at [732, 456] on button "Continue" at bounding box center [917, 457] width 66 height 29
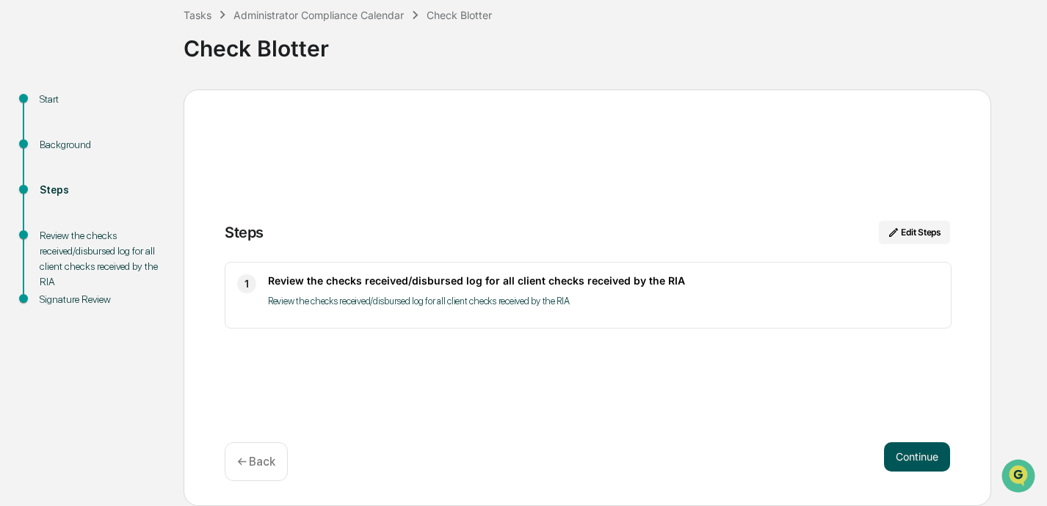
click at [732, 463] on button "Continue" at bounding box center [917, 457] width 66 height 29
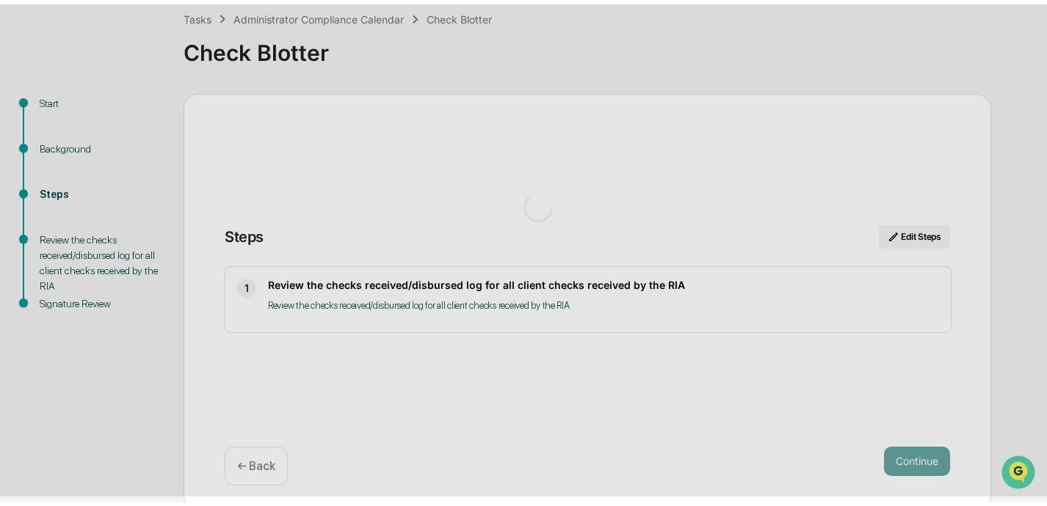
scroll to position [12, 0]
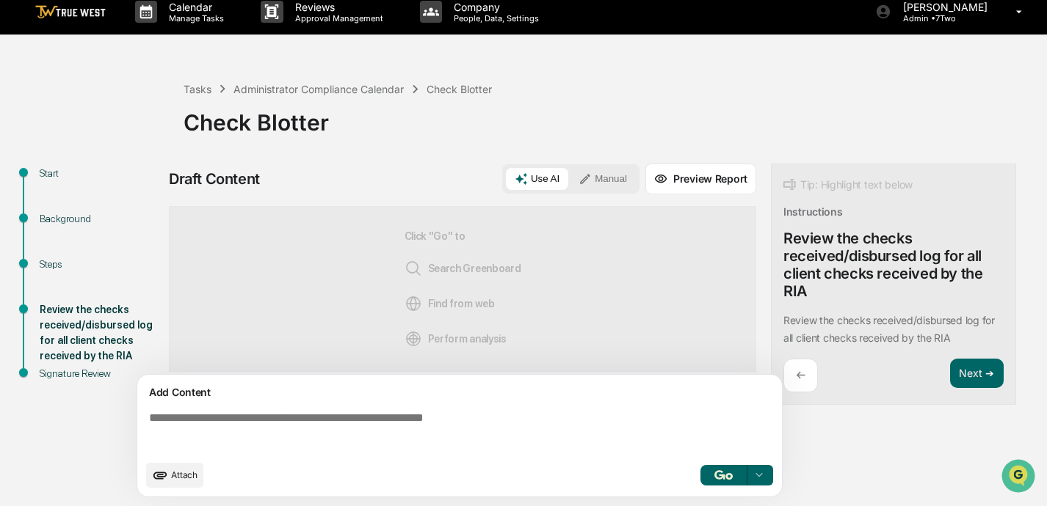
click at [614, 182] on button "Manual" at bounding box center [602, 179] width 66 height 22
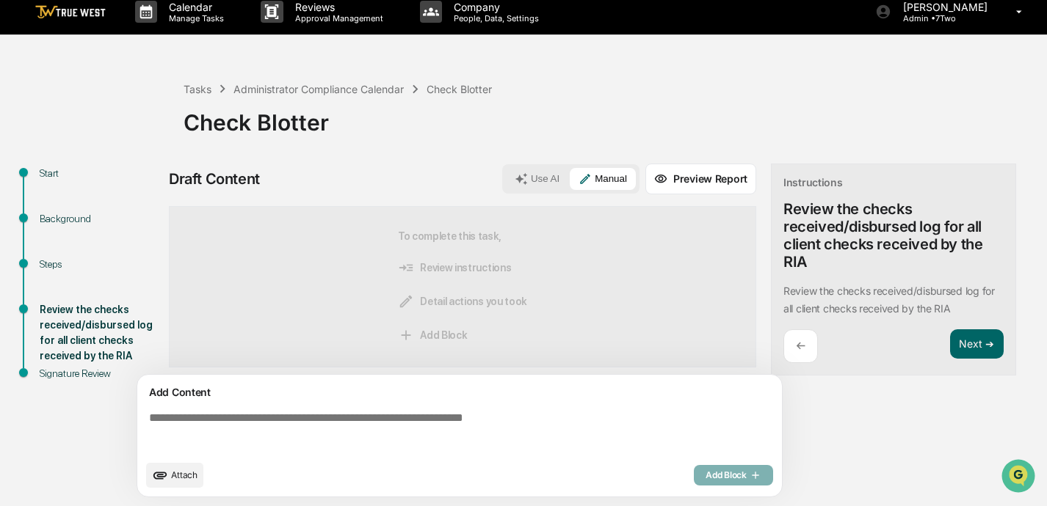
drag, startPoint x: 783, startPoint y: 292, endPoint x: 957, endPoint y: 302, distance: 174.2
click at [732, 302] on div "Review the checks received/disbursed log for all client checks received by the …" at bounding box center [893, 300] width 220 height 35
click at [258, 418] on textarea at bounding box center [462, 432] width 638 height 53
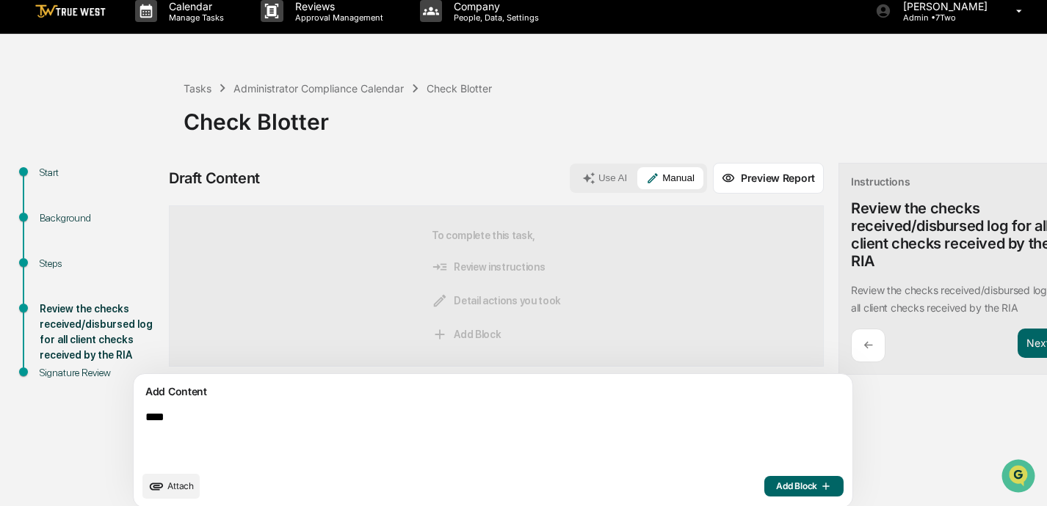
paste textarea "**********"
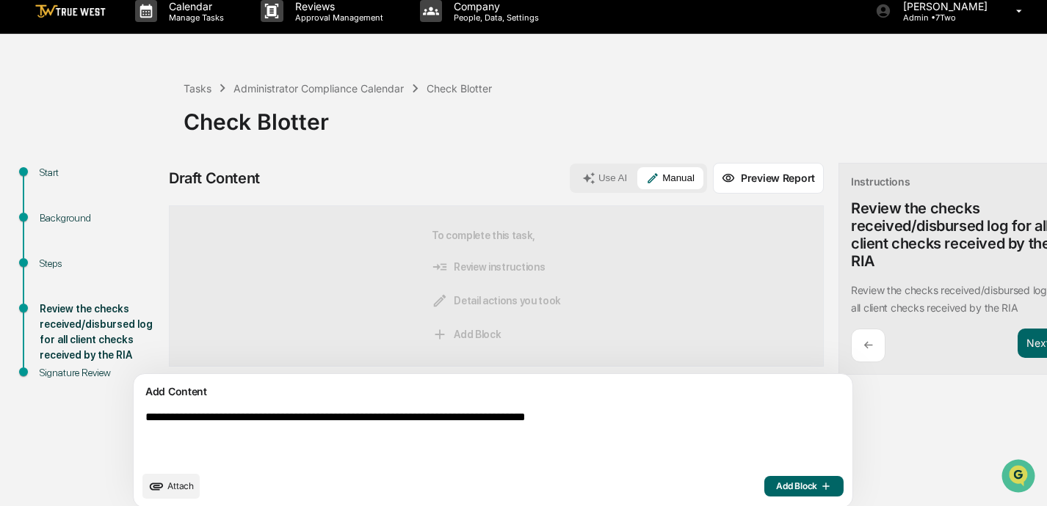
drag, startPoint x: 230, startPoint y: 421, endPoint x: 165, endPoint y: 422, distance: 64.6
click at [165, 422] on textarea "**********" at bounding box center [458, 437] width 638 height 65
click at [313, 419] on textarea "**********" at bounding box center [458, 437] width 638 height 65
click at [149, 422] on textarea "**********" at bounding box center [458, 437] width 638 height 65
click at [210, 431] on textarea "**********" at bounding box center [458, 437] width 638 height 65
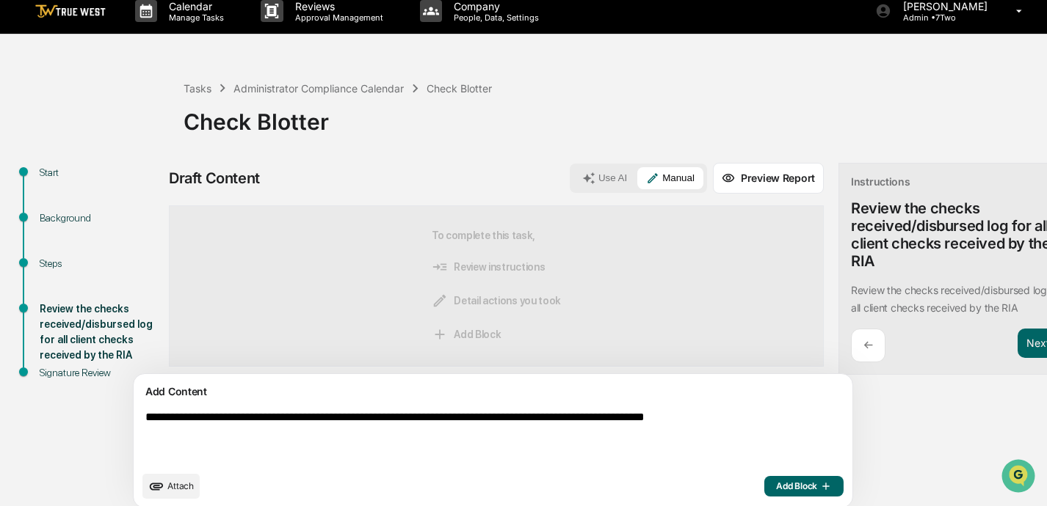
type textarea "**********"
click at [732, 488] on span "Add Block" at bounding box center [804, 487] width 56 height 12
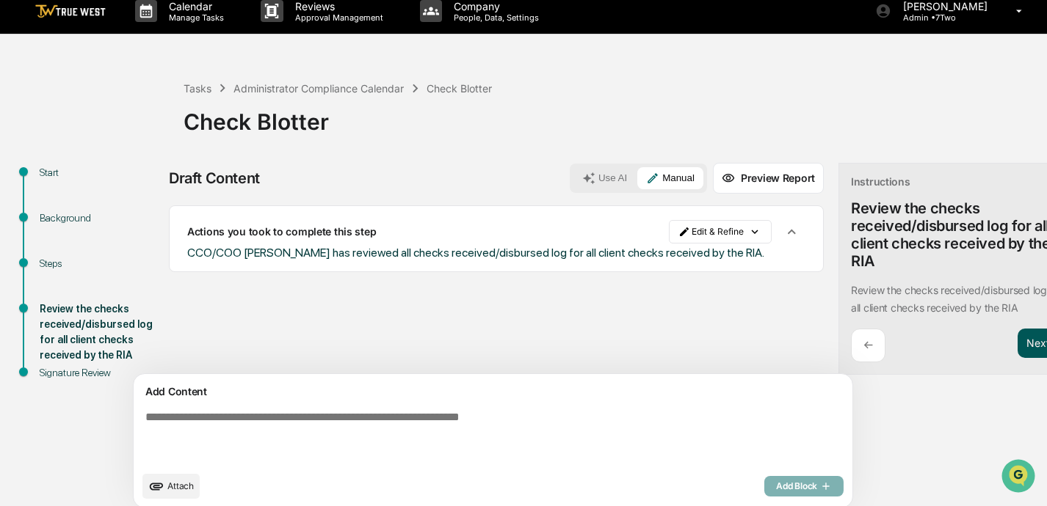
click at [732, 338] on button "Next ➔" at bounding box center [1044, 344] width 54 height 30
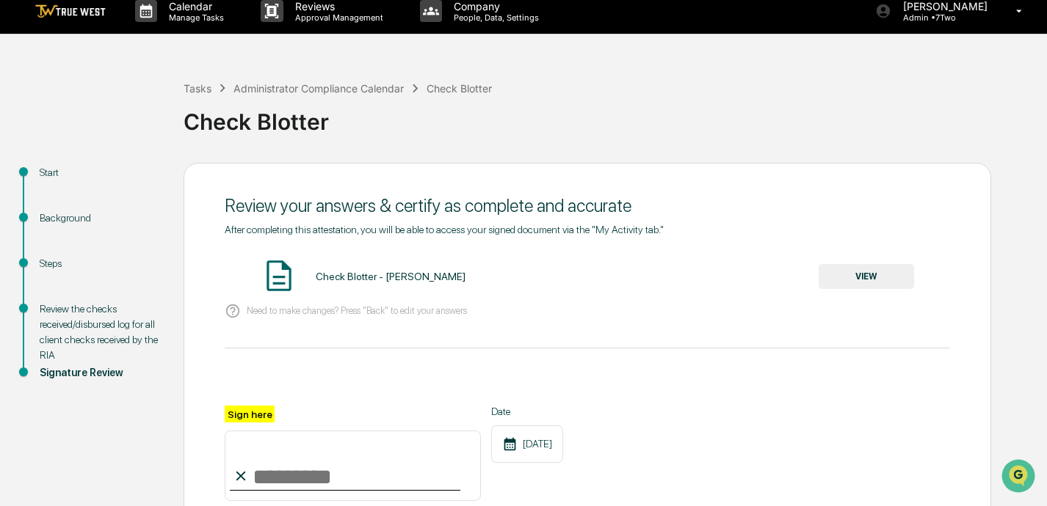
click at [732, 280] on button "VIEW" at bounding box center [865, 276] width 95 height 25
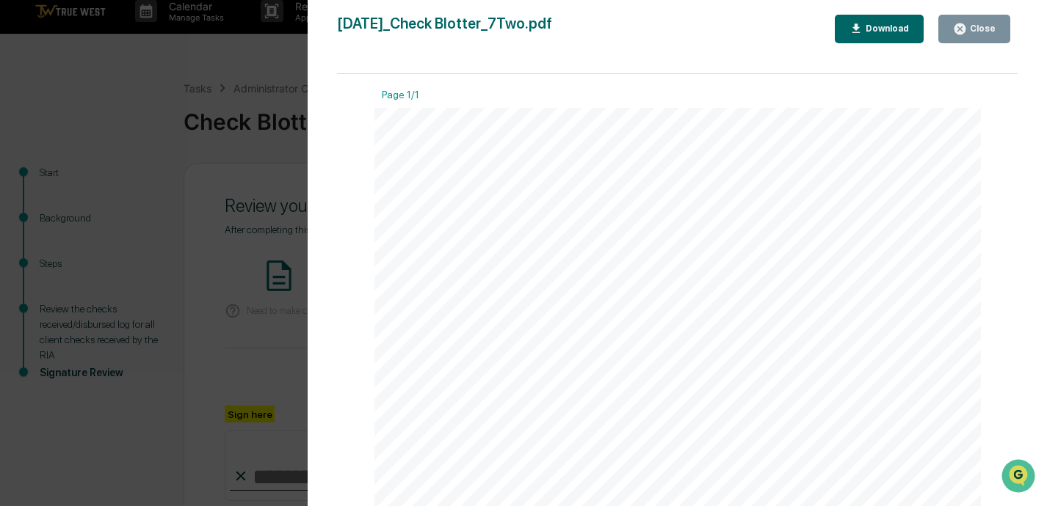
click at [732, 26] on div "Close" at bounding box center [981, 28] width 29 height 10
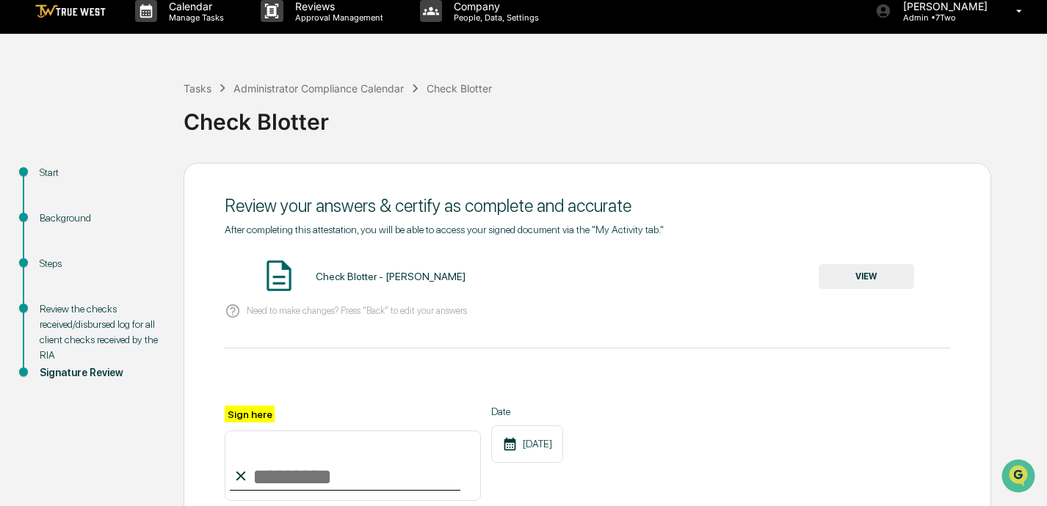
click at [291, 473] on input "Sign here" at bounding box center [353, 466] width 256 height 70
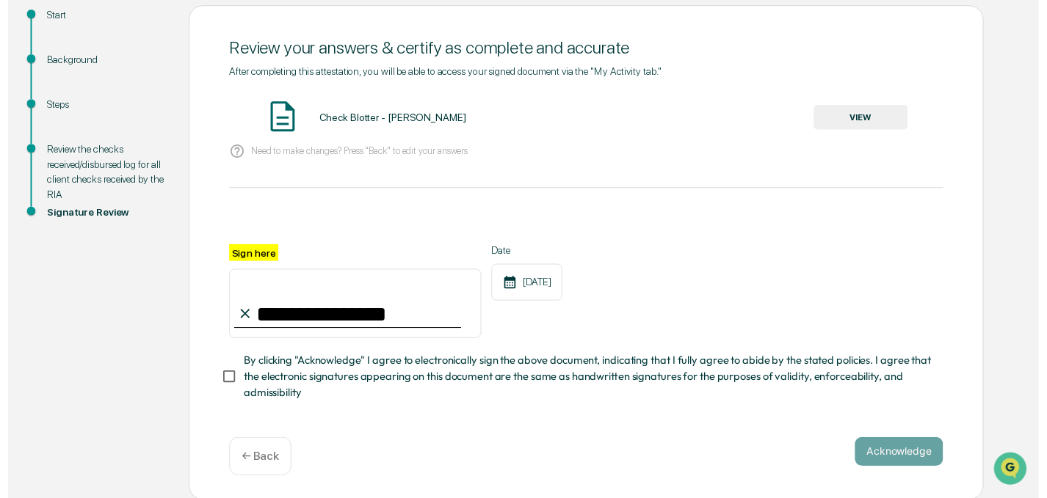
scroll to position [169, 0]
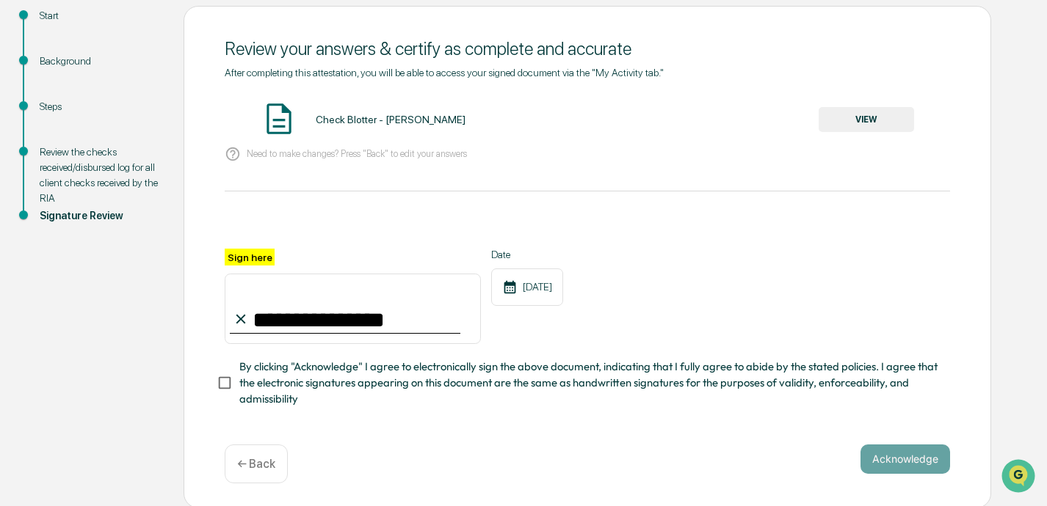
type input "**********"
click at [732, 456] on button "Acknowledge" at bounding box center [905, 459] width 90 height 29
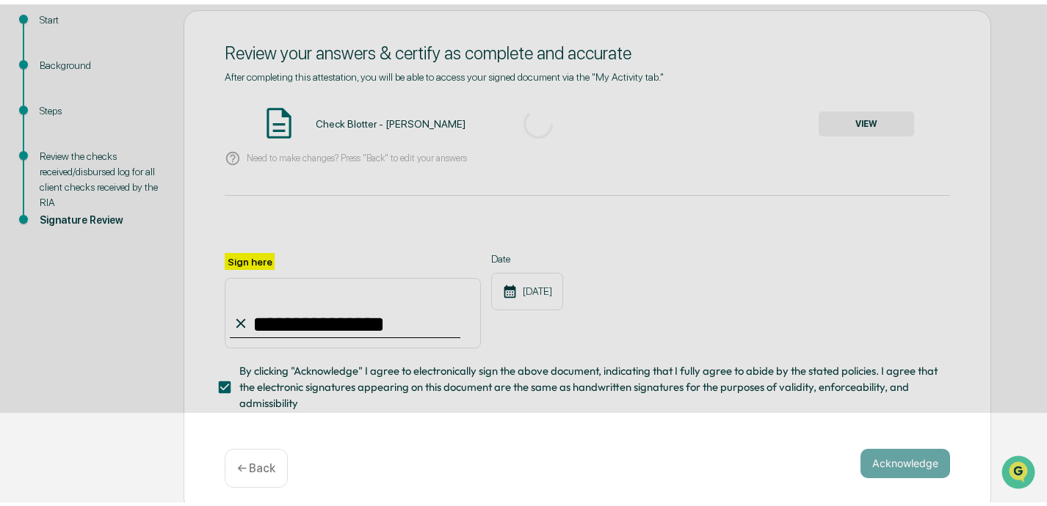
scroll to position [85, 0]
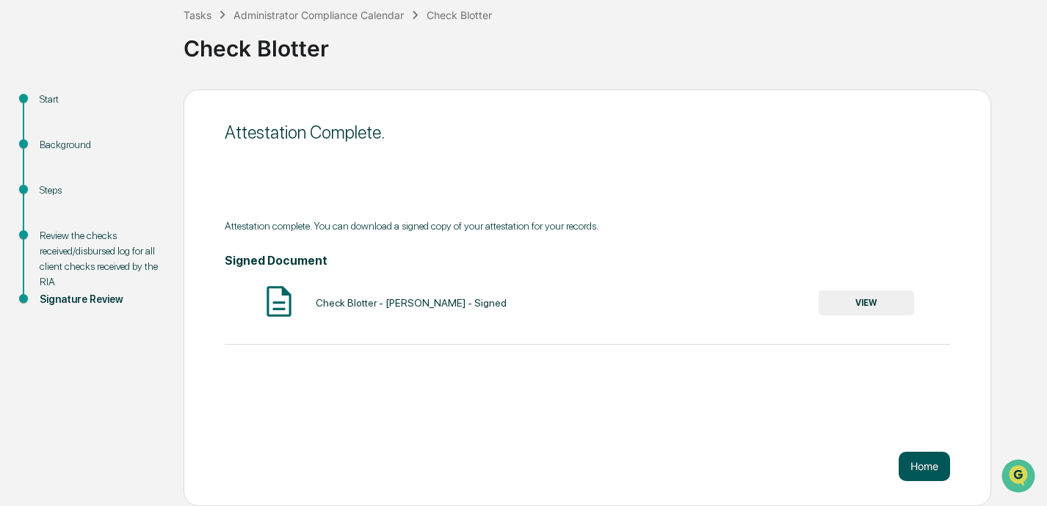
click at [732, 473] on button "Home" at bounding box center [923, 466] width 51 height 29
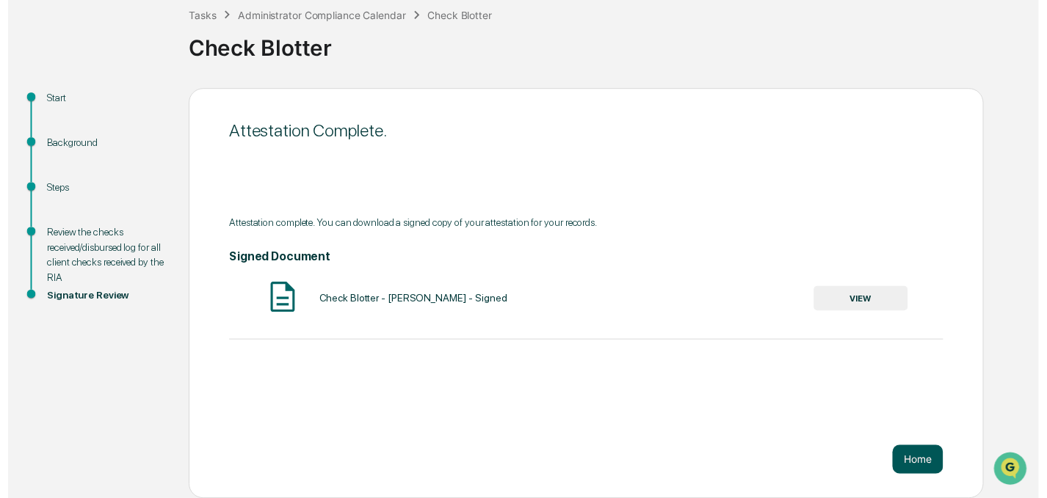
scroll to position [84, 0]
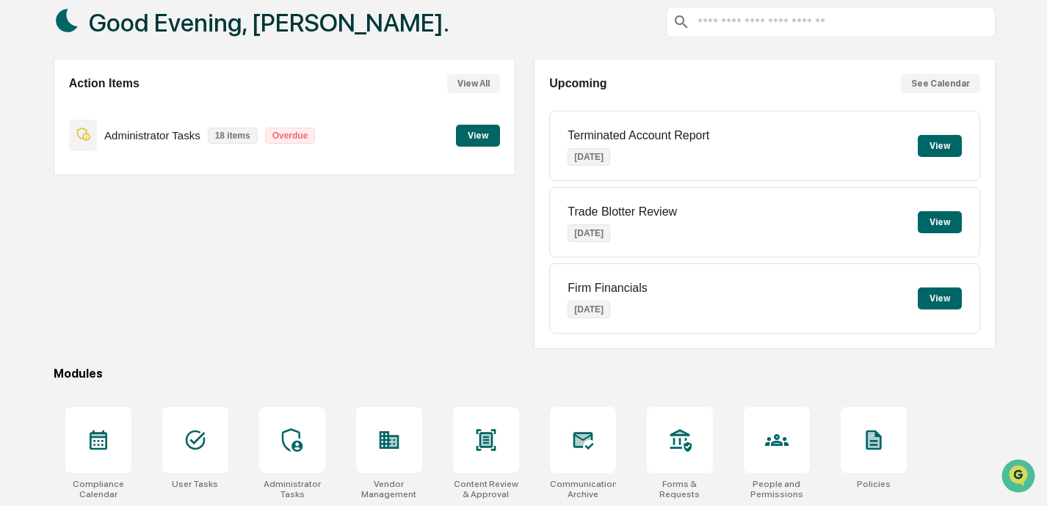
click at [478, 133] on button "View" at bounding box center [478, 136] width 44 height 22
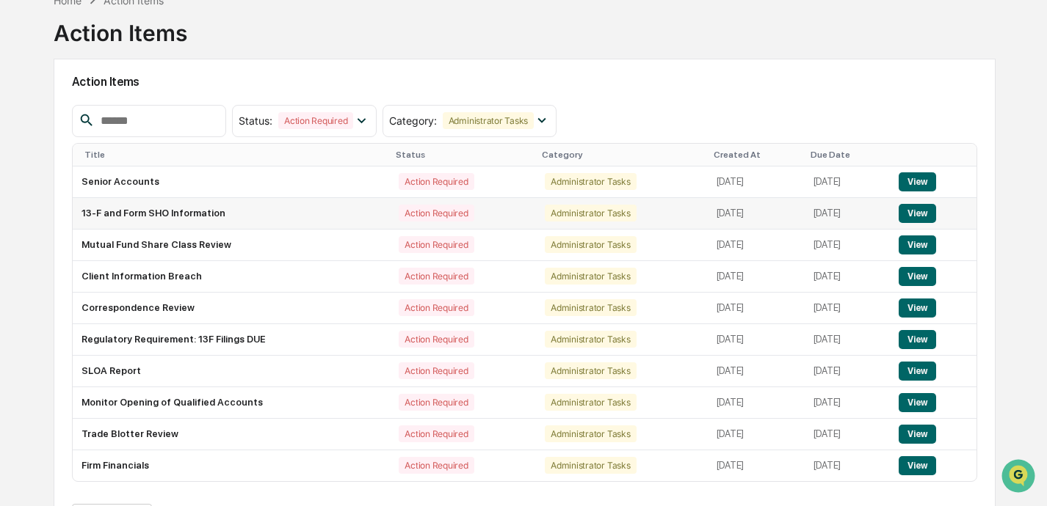
click at [732, 212] on button "View" at bounding box center [916, 213] width 37 height 19
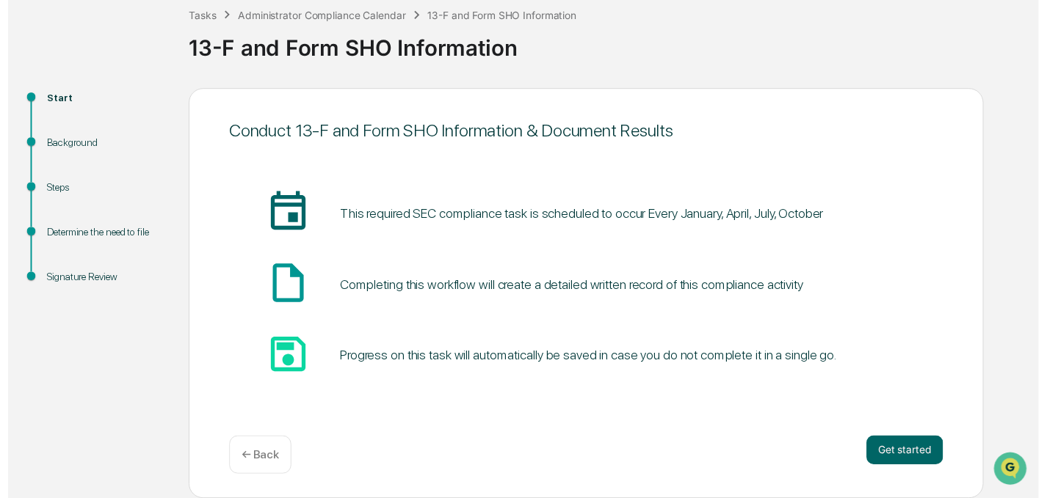
scroll to position [85, 0]
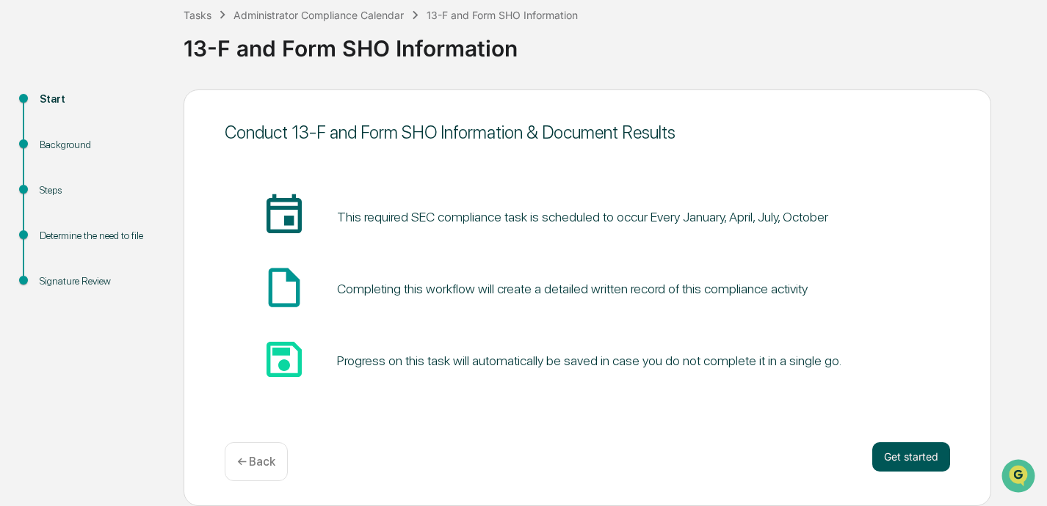
click at [732, 455] on button "Get started" at bounding box center [911, 457] width 78 height 29
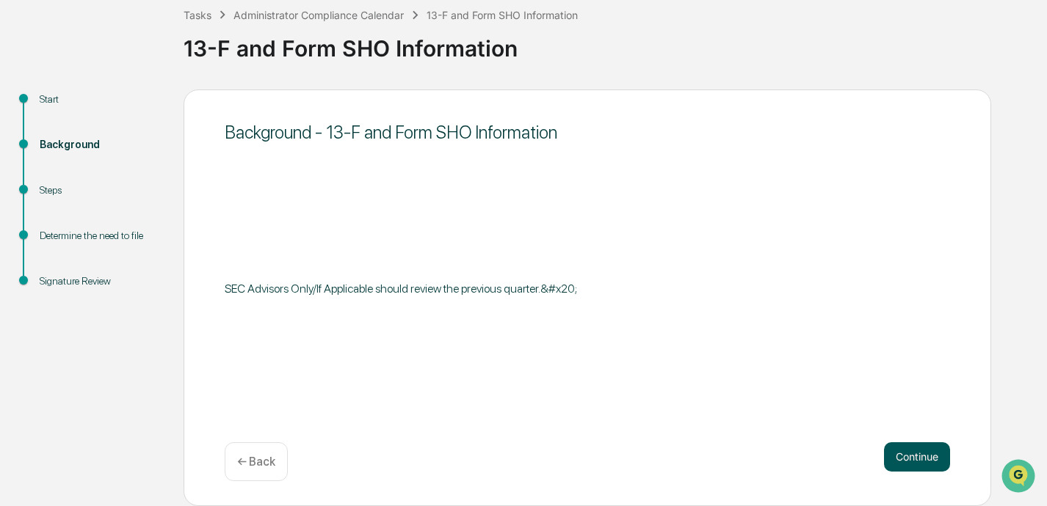
click at [732, 456] on button "Continue" at bounding box center [917, 457] width 66 height 29
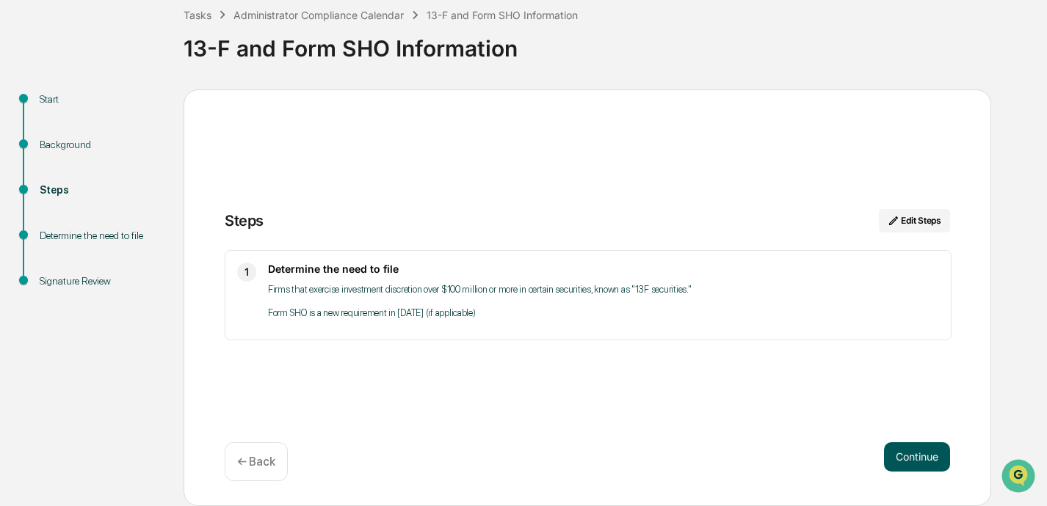
click at [732, 454] on button "Continue" at bounding box center [917, 457] width 66 height 29
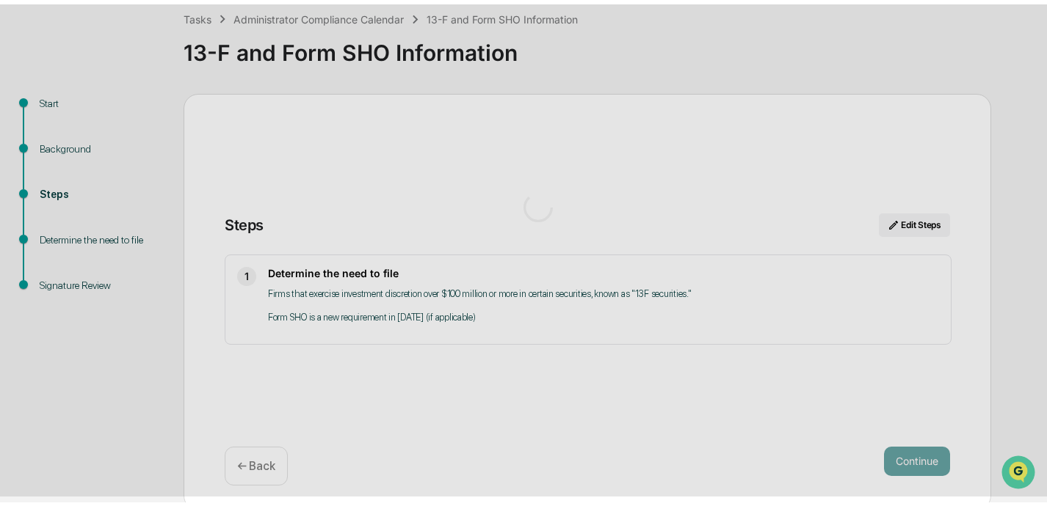
scroll to position [12, 0]
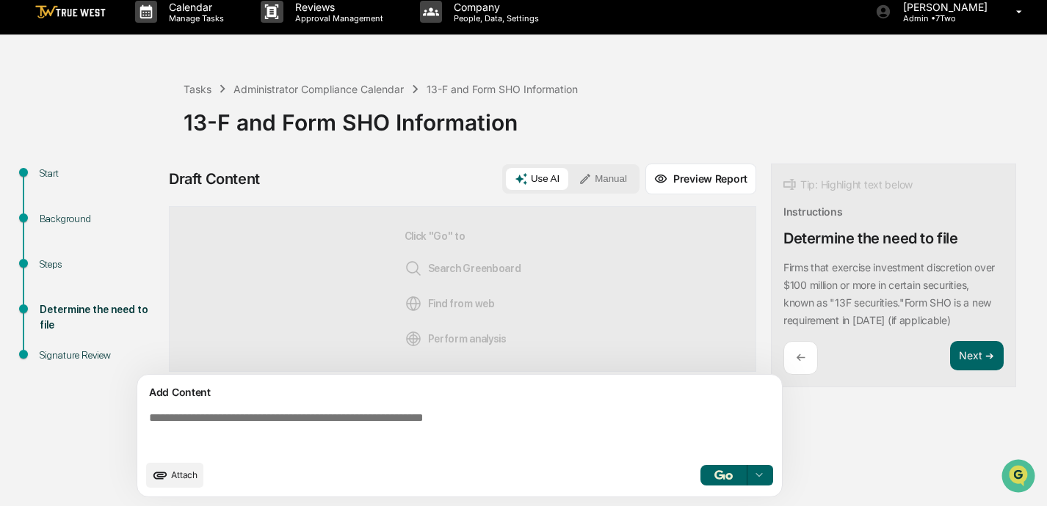
click at [358, 403] on div "Add Content Attach Select..." at bounding box center [459, 436] width 644 height 122
click at [339, 419] on textarea at bounding box center [462, 432] width 638 height 53
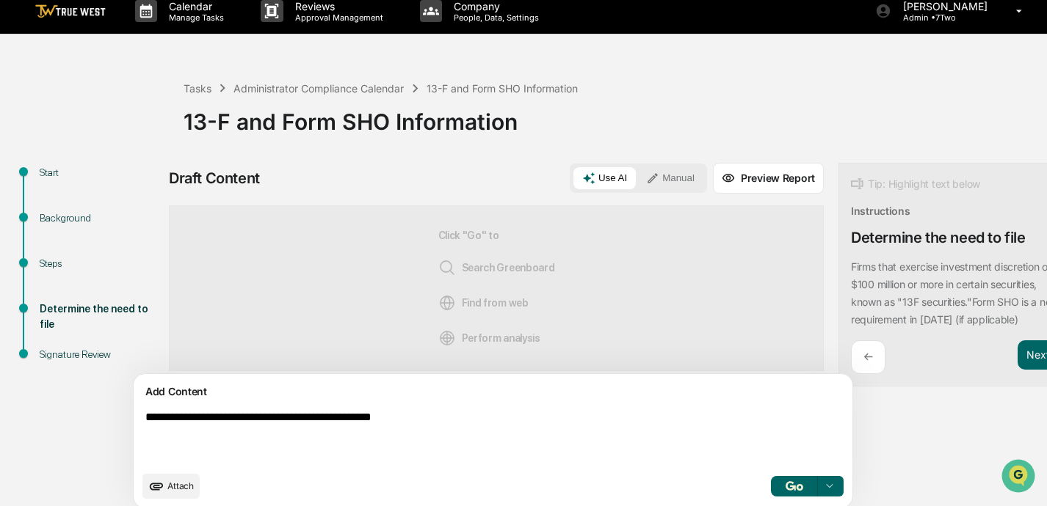
type textarea "**********"
click at [637, 187] on button "Manual" at bounding box center [670, 178] width 66 height 22
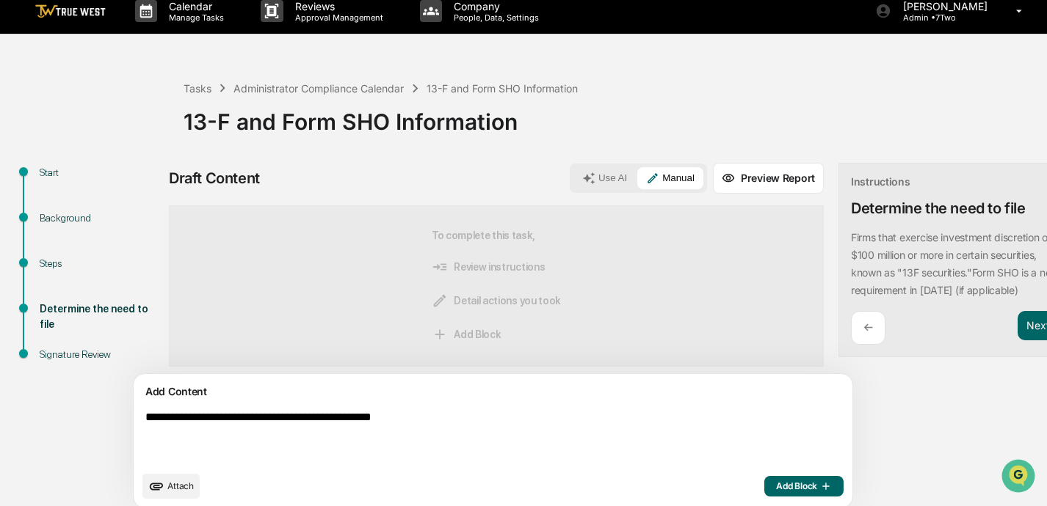
click at [732, 489] on span "Add Block" at bounding box center [804, 487] width 56 height 12
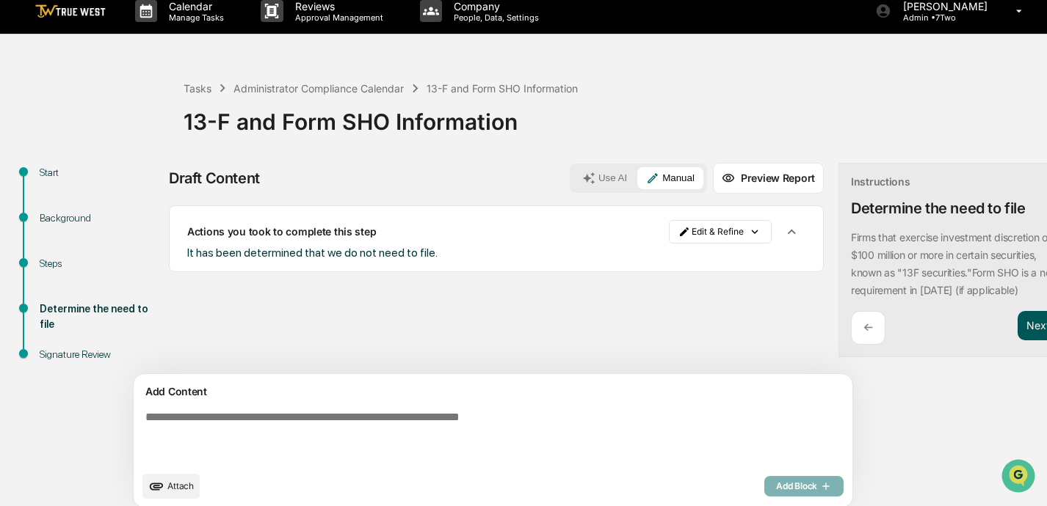
click at [732, 330] on button "Next ➔" at bounding box center [1044, 326] width 54 height 30
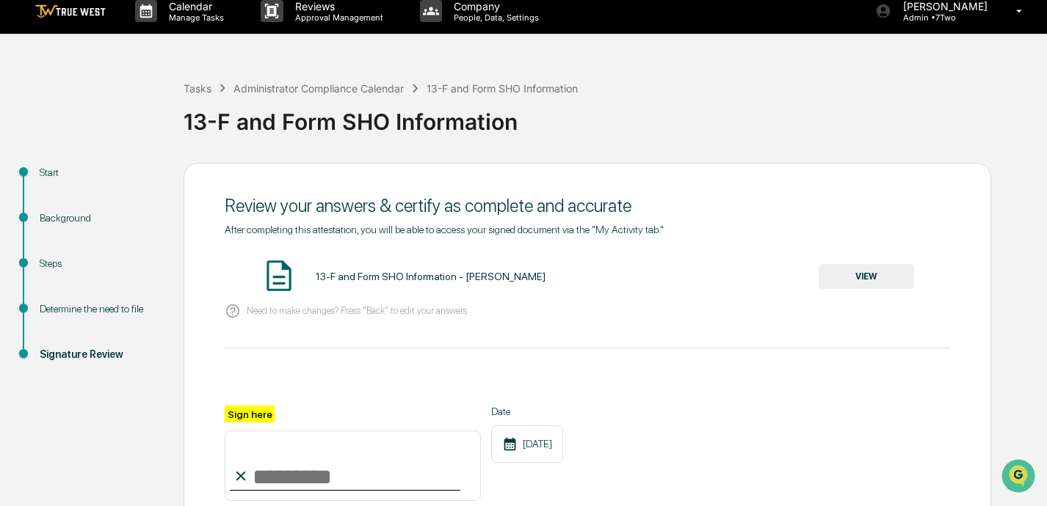
click at [732, 279] on button "VIEW" at bounding box center [865, 276] width 95 height 25
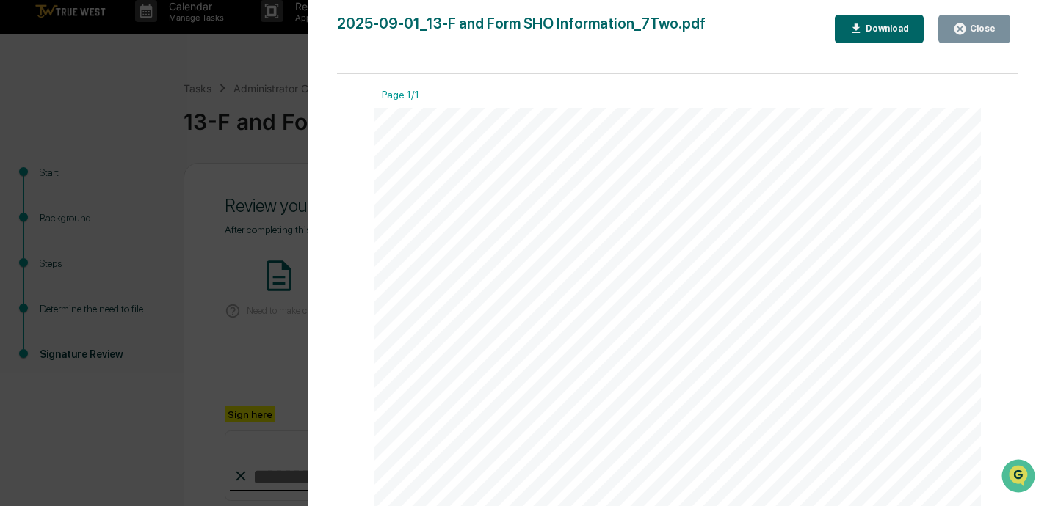
click at [732, 29] on div "Close" at bounding box center [981, 28] width 29 height 10
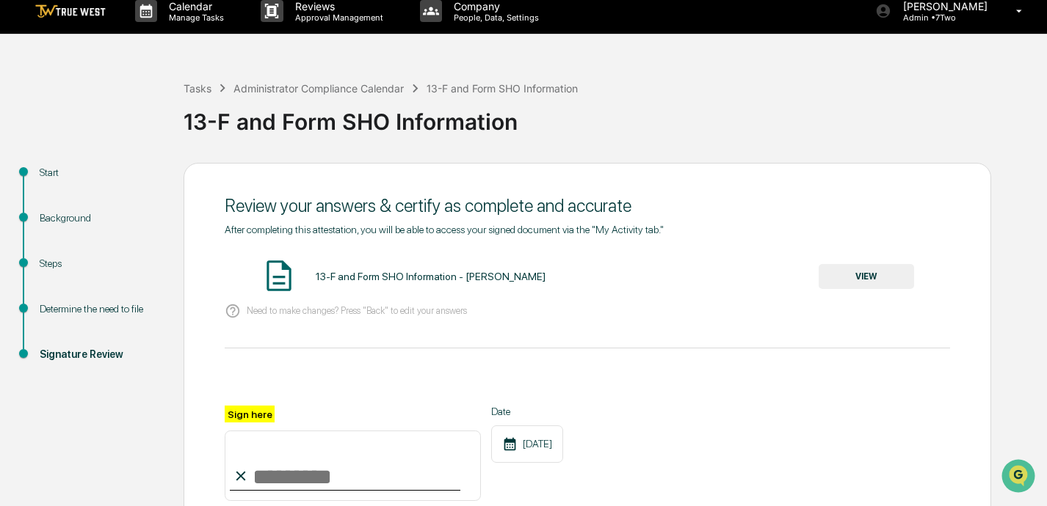
click at [281, 482] on input "Sign here" at bounding box center [353, 466] width 256 height 70
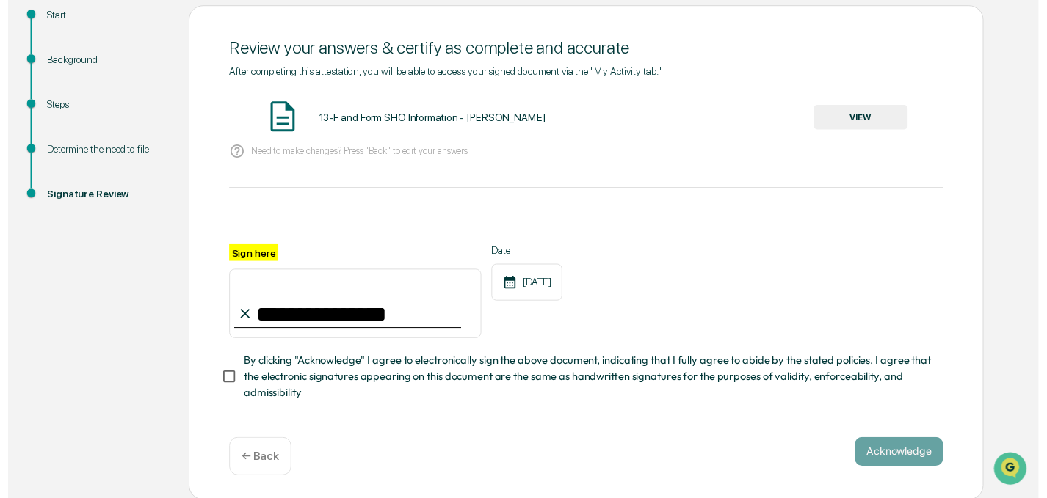
scroll to position [169, 0]
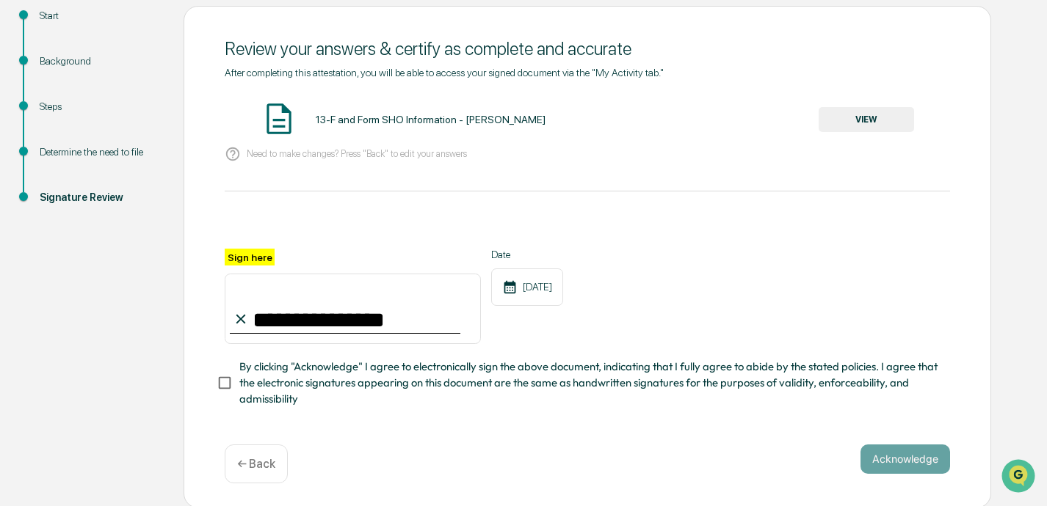
type input "**********"
click at [732, 461] on button "Acknowledge" at bounding box center [905, 459] width 90 height 29
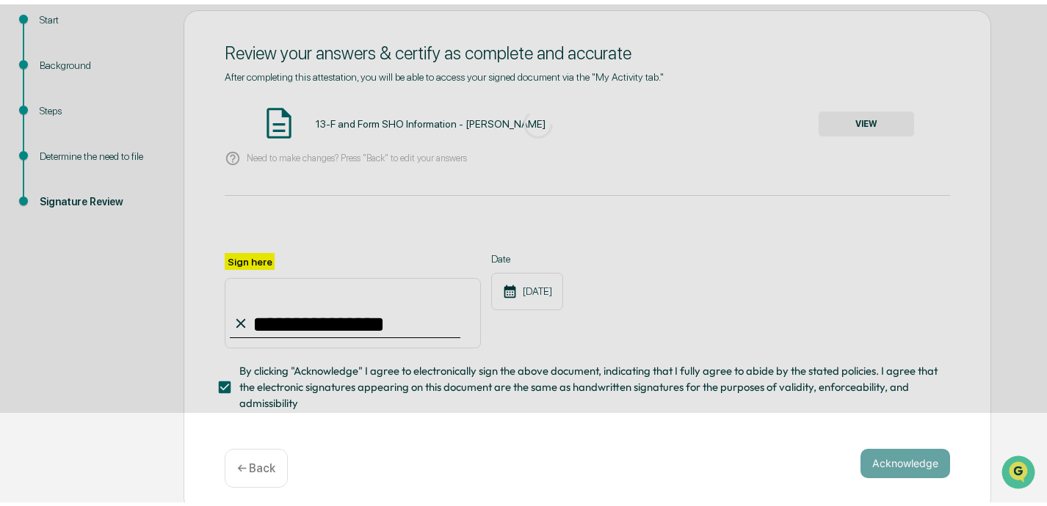
scroll to position [85, 0]
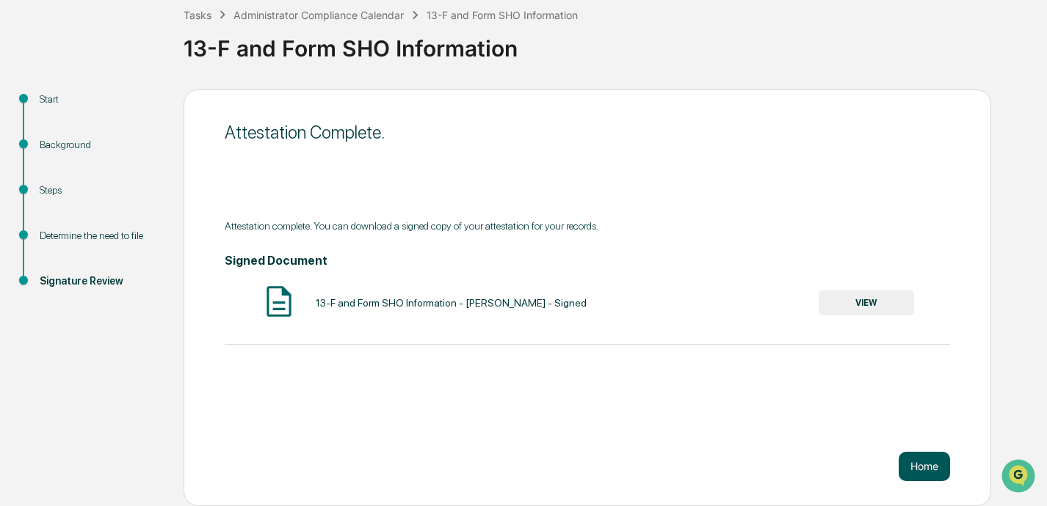
click at [732, 468] on button "Home" at bounding box center [923, 466] width 51 height 29
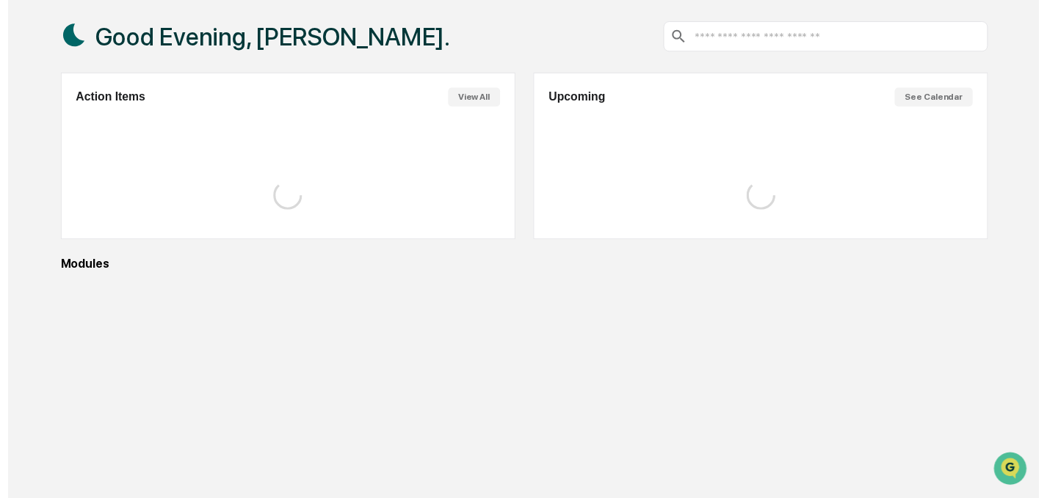
scroll to position [84, 0]
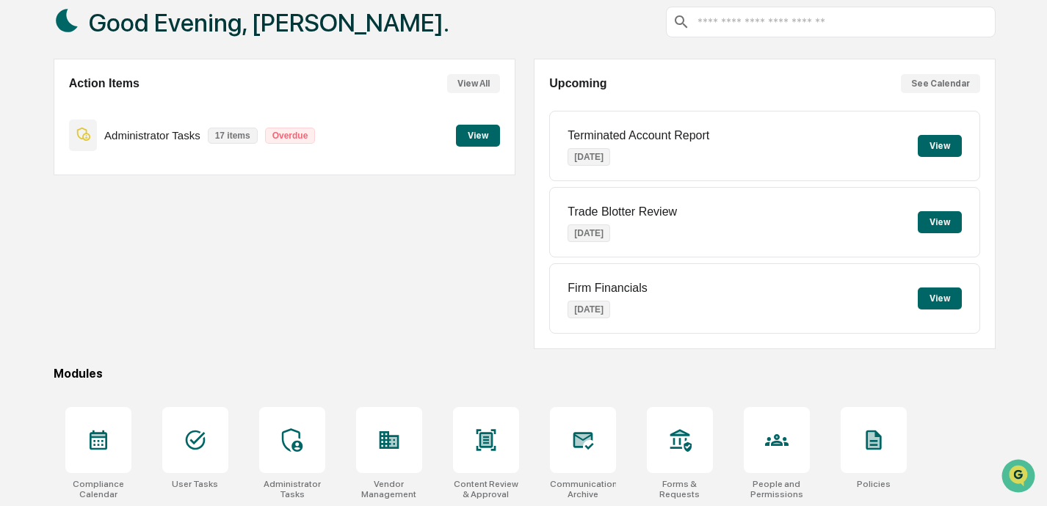
click at [477, 131] on button "View" at bounding box center [478, 136] width 44 height 22
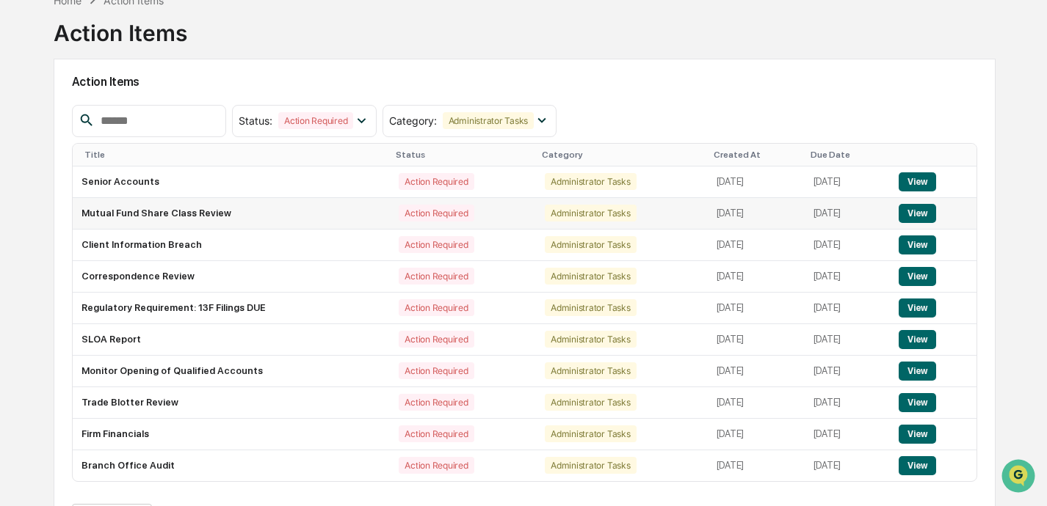
click at [732, 210] on button "View" at bounding box center [916, 213] width 37 height 19
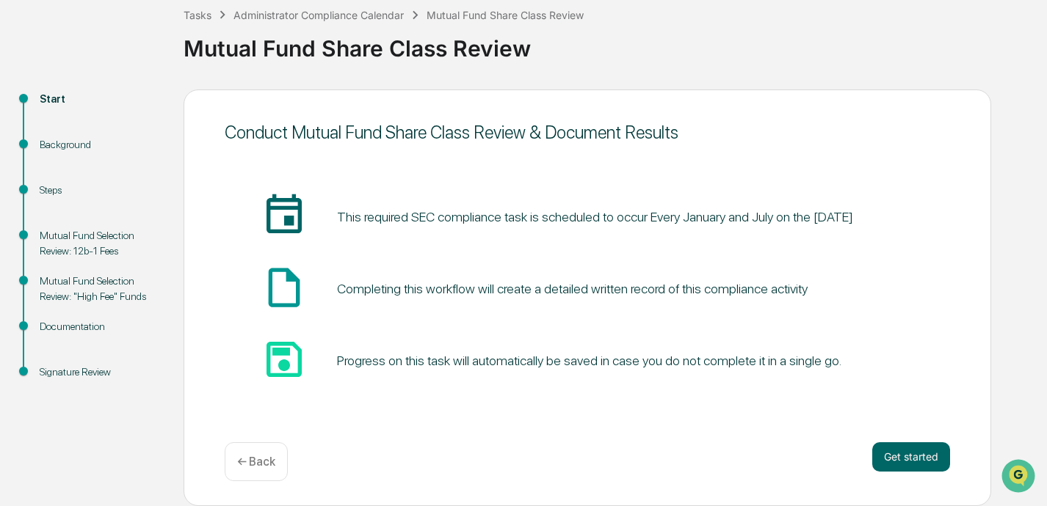
scroll to position [85, 0]
click at [732, 459] on button "Get started" at bounding box center [911, 457] width 78 height 29
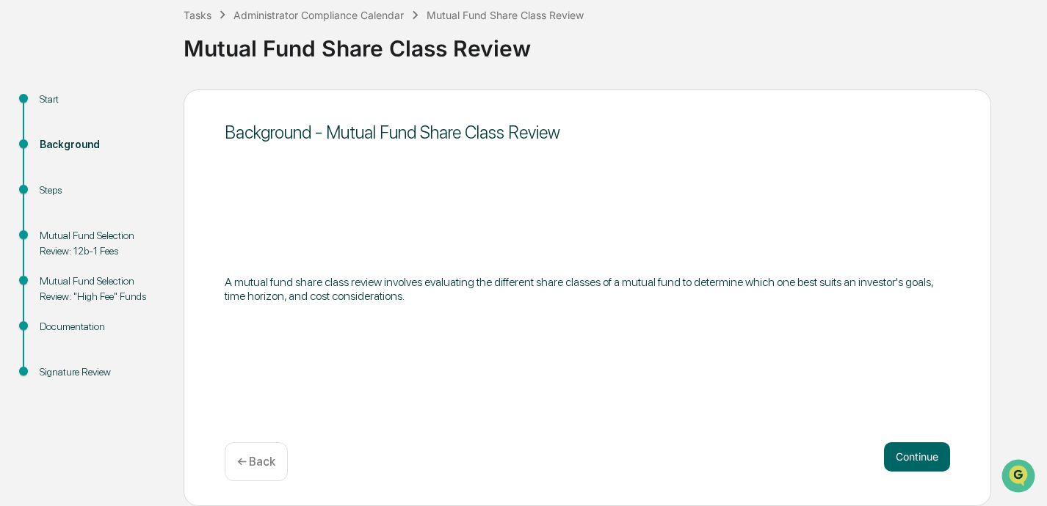
click at [263, 462] on p "← Back" at bounding box center [256, 462] width 38 height 14
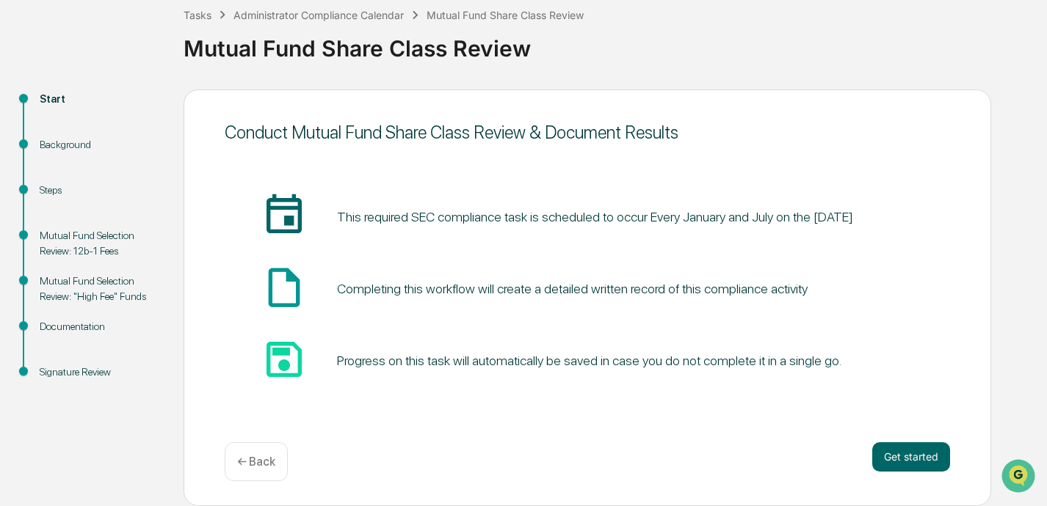
click at [260, 460] on p "← Back" at bounding box center [256, 462] width 38 height 14
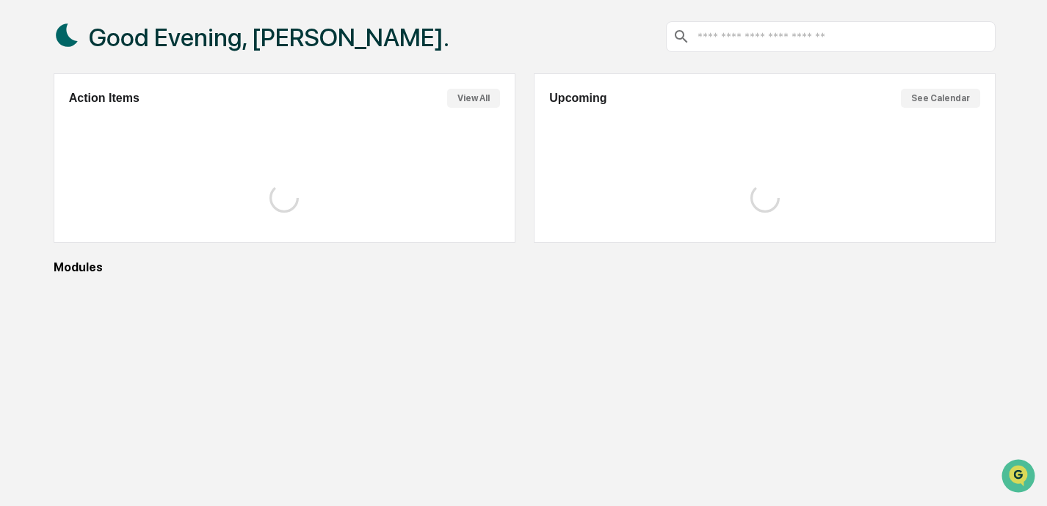
scroll to position [84, 0]
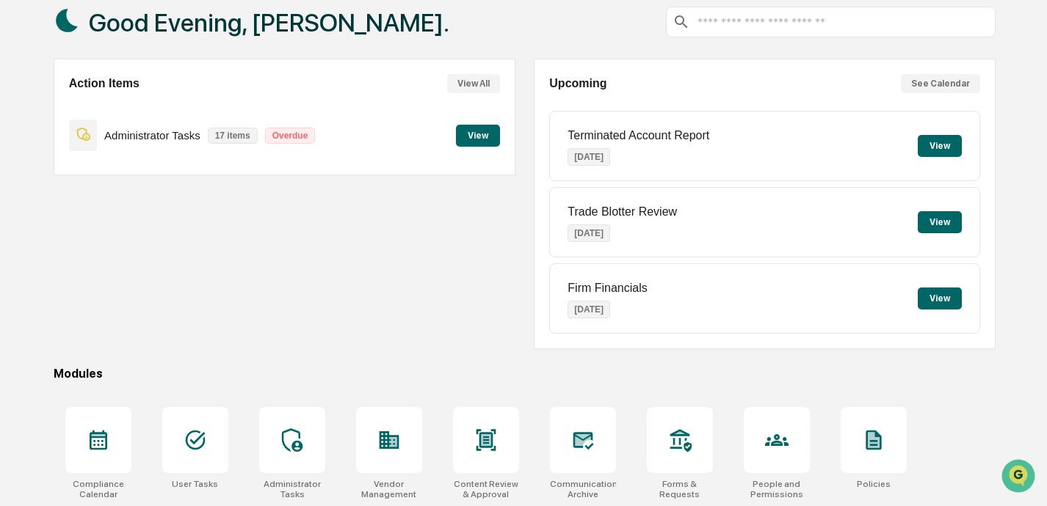
click at [465, 135] on button "View" at bounding box center [478, 136] width 44 height 22
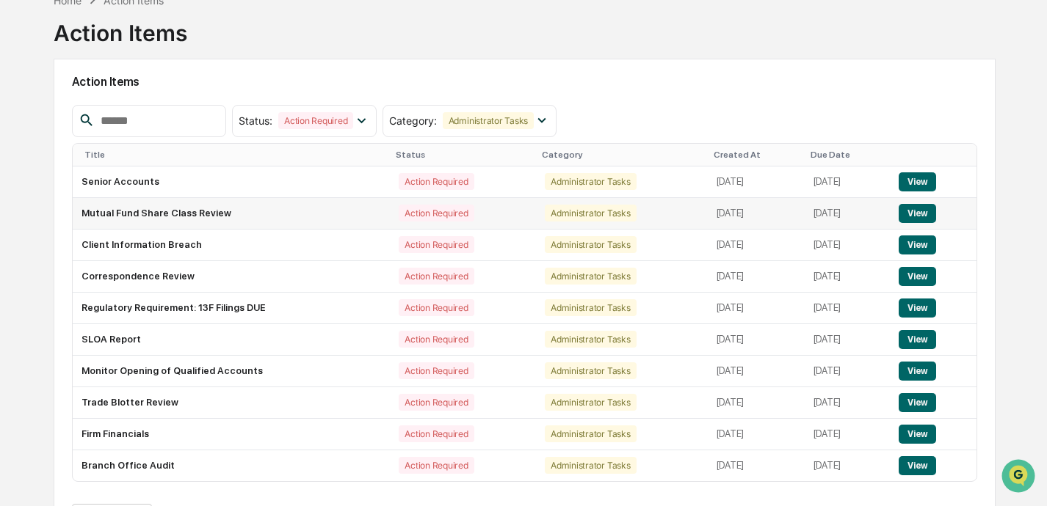
click at [732, 210] on button "View" at bounding box center [916, 213] width 37 height 19
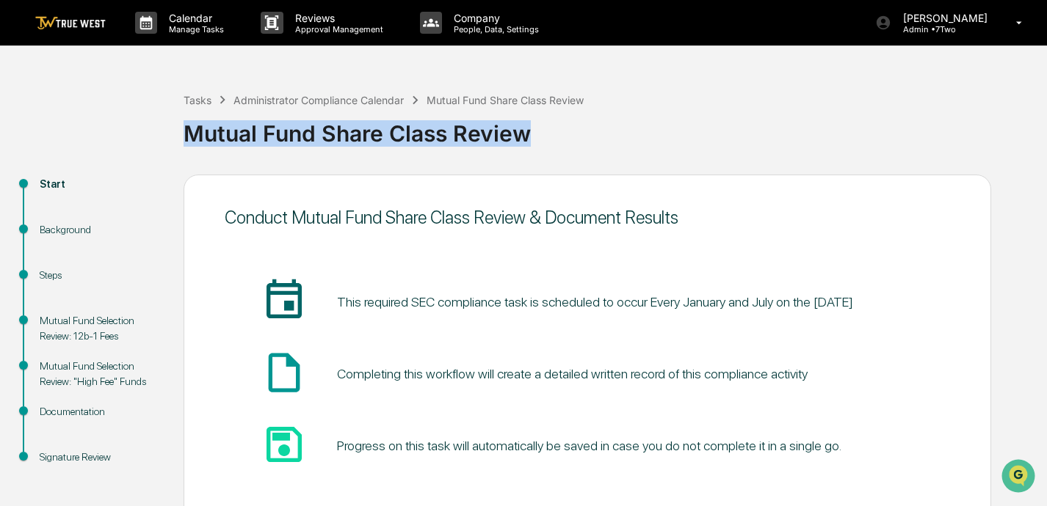
drag, startPoint x: 189, startPoint y: 132, endPoint x: 599, endPoint y: 125, distance: 409.6
click at [599, 125] on div "Mutual Fund Share Class Review" at bounding box center [611, 128] width 856 height 38
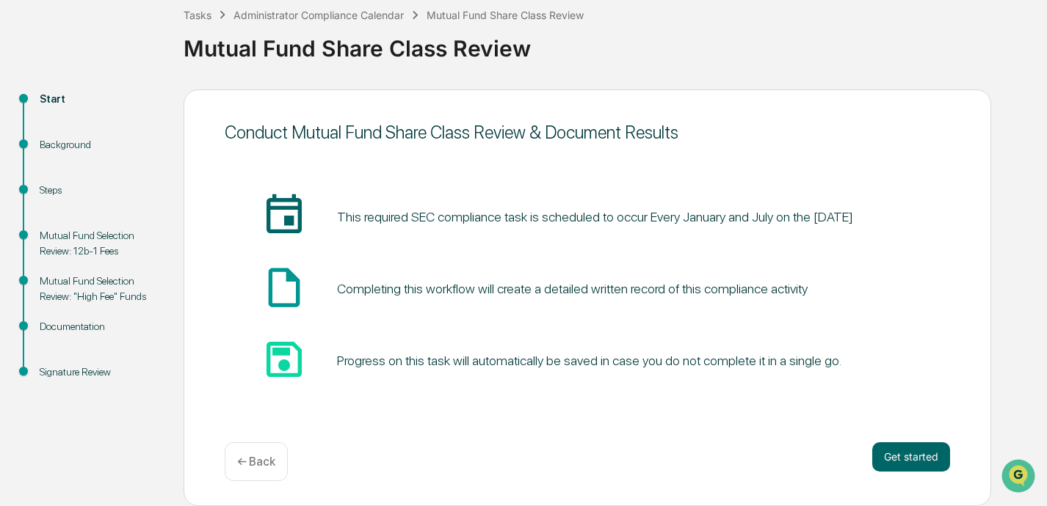
click at [252, 464] on p "← Back" at bounding box center [256, 462] width 38 height 14
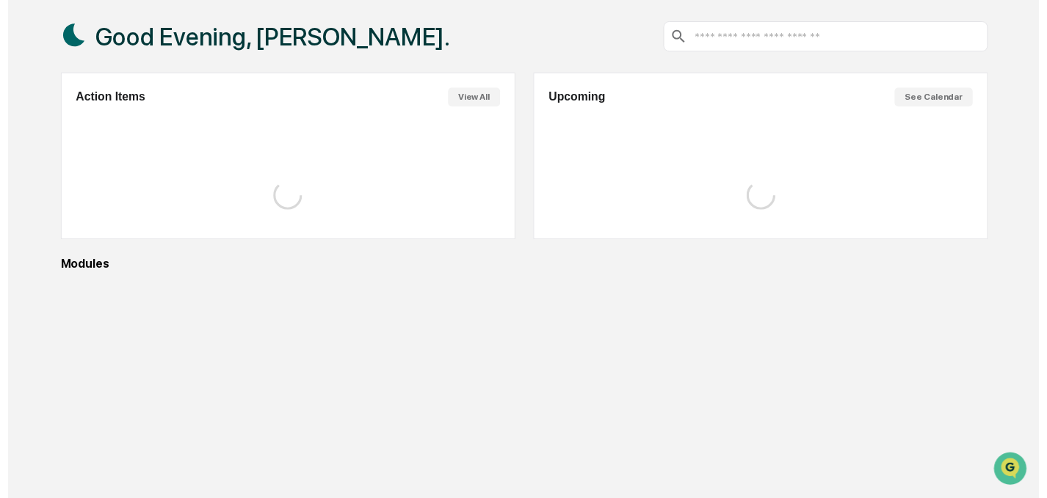
scroll to position [84, 0]
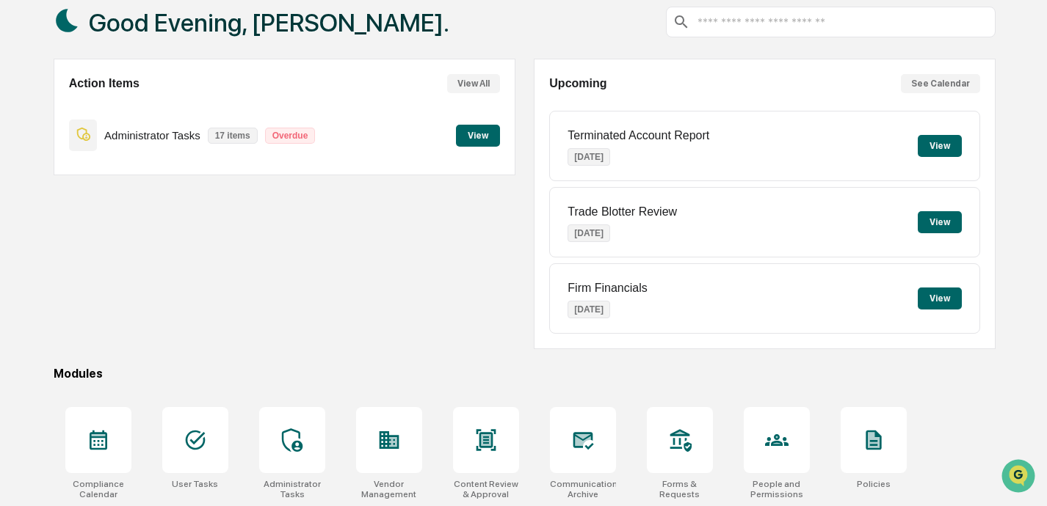
click at [474, 141] on button "View" at bounding box center [478, 136] width 44 height 22
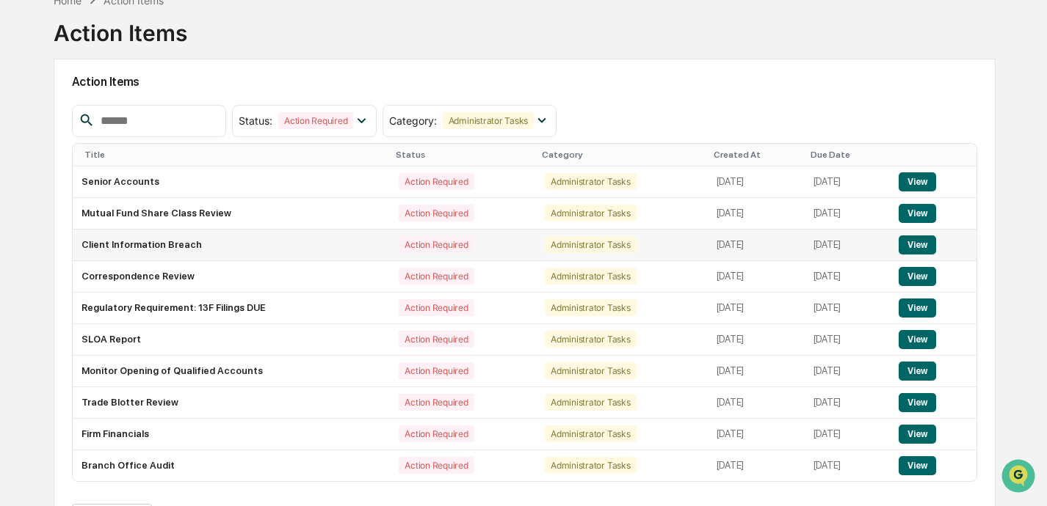
click at [732, 244] on button "View" at bounding box center [916, 245] width 37 height 19
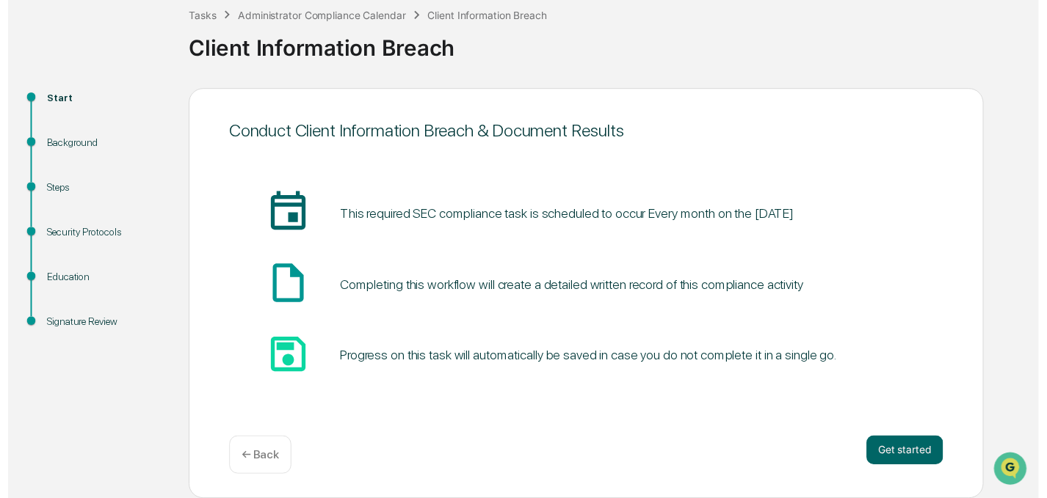
scroll to position [85, 0]
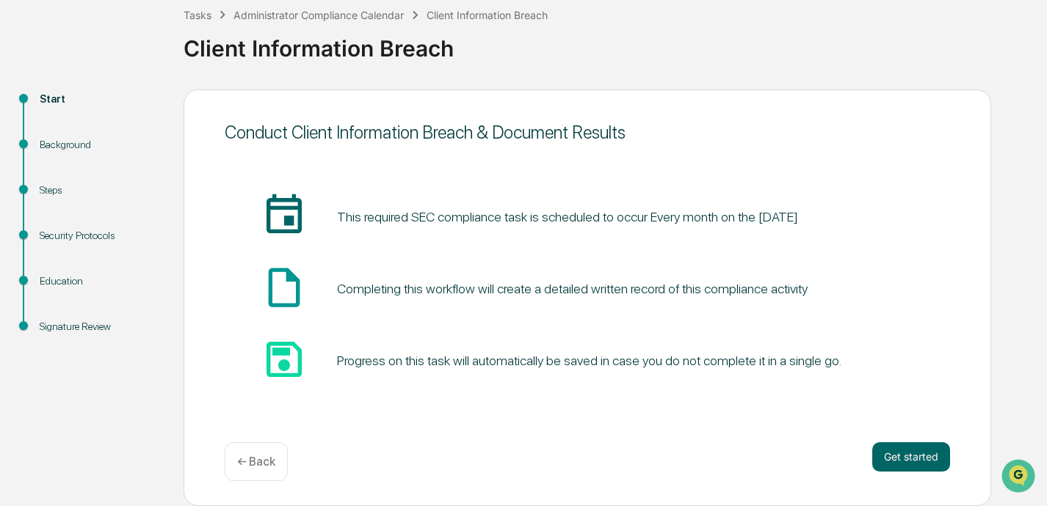
click at [732, 440] on div "Conduct Client Information Breach & Document Results insert_invitation_icon Thi…" at bounding box center [586, 298] width 807 height 417
click at [732, 461] on button "Get started" at bounding box center [911, 457] width 78 height 29
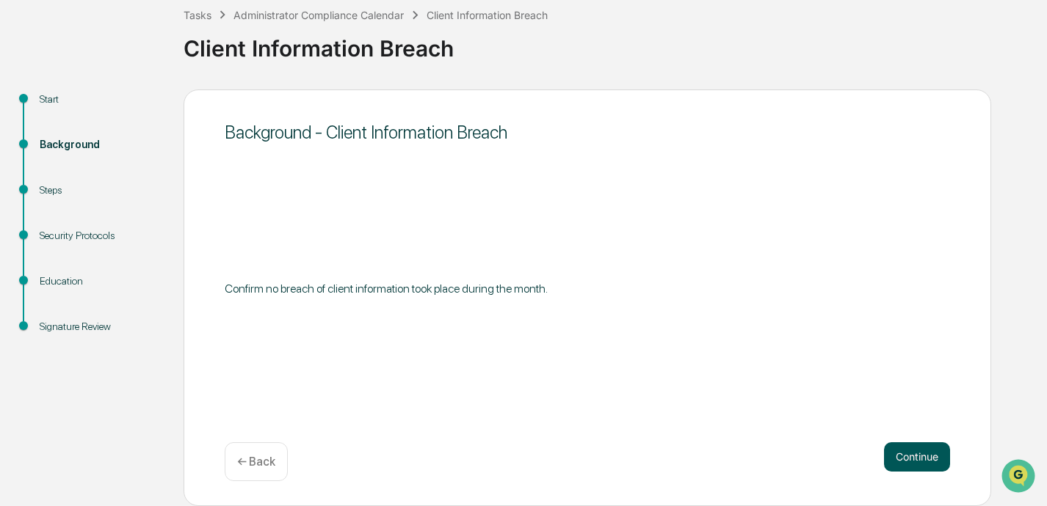
click at [732, 459] on button "Continue" at bounding box center [917, 457] width 66 height 29
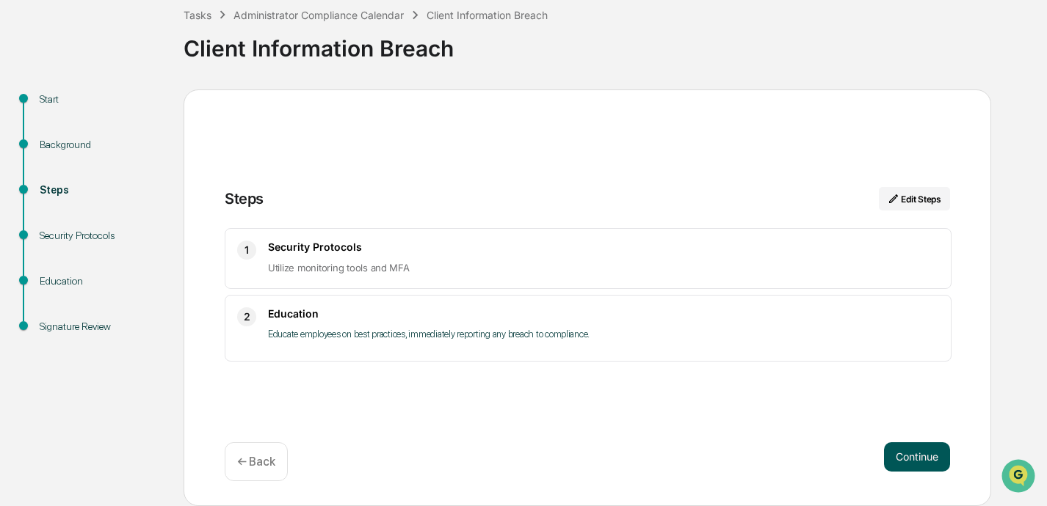
click at [732, 461] on button "Continue" at bounding box center [917, 457] width 66 height 29
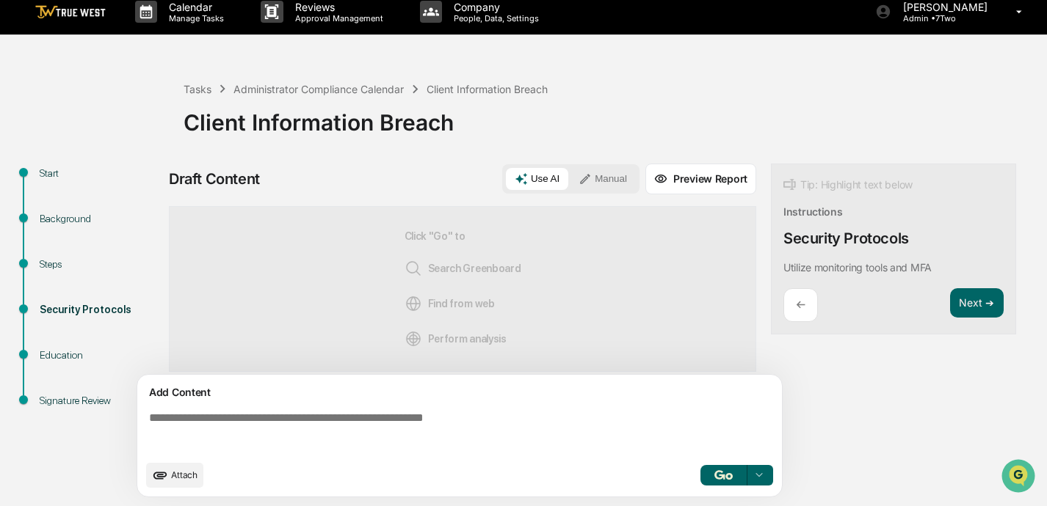
scroll to position [12, 0]
click at [605, 178] on button "Manual" at bounding box center [602, 179] width 66 height 22
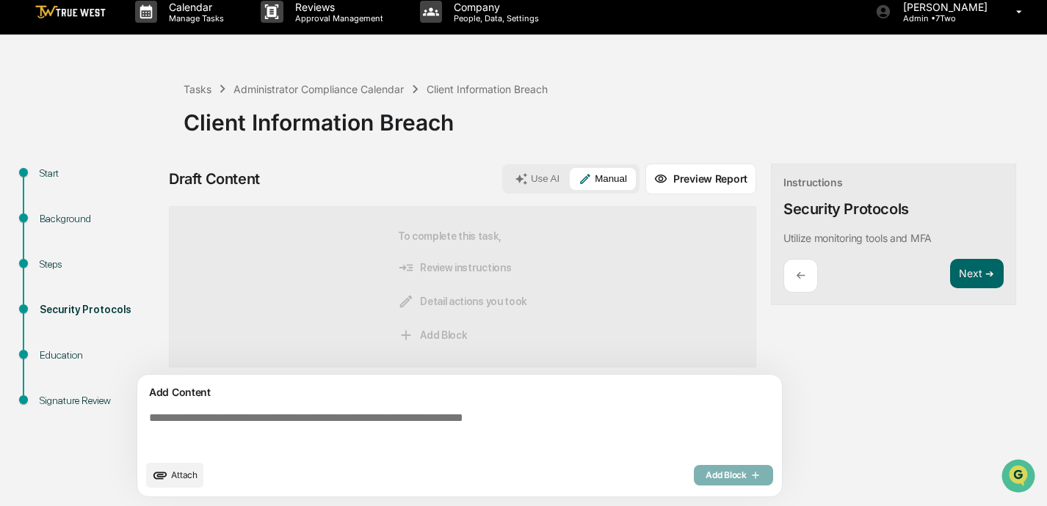
click at [428, 434] on textarea at bounding box center [462, 432] width 638 height 53
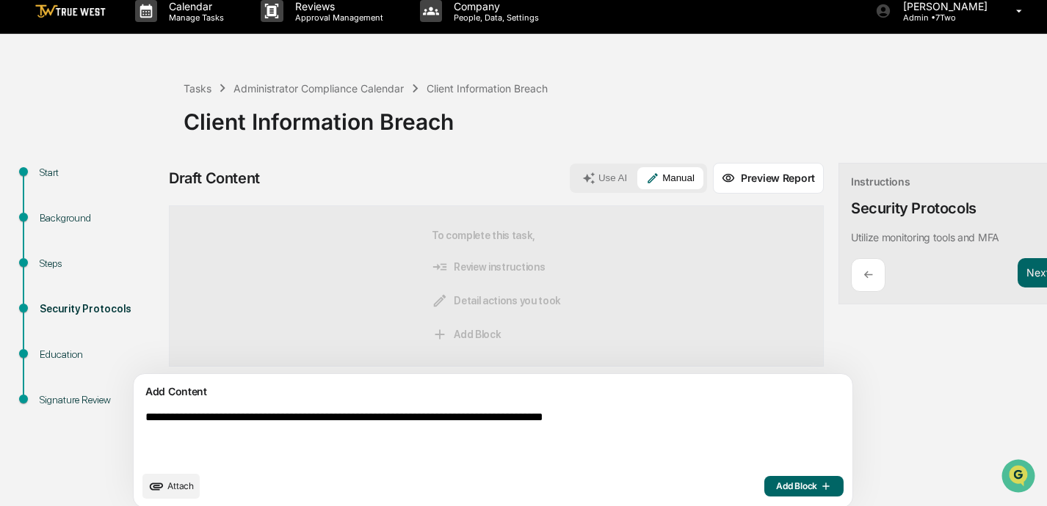
drag, startPoint x: 684, startPoint y: 415, endPoint x: 154, endPoint y: 420, distance: 529.9
click at [154, 420] on textarea "**********" at bounding box center [458, 437] width 638 height 65
type textarea "**********"
click at [732, 487] on span "Add Block" at bounding box center [804, 487] width 56 height 12
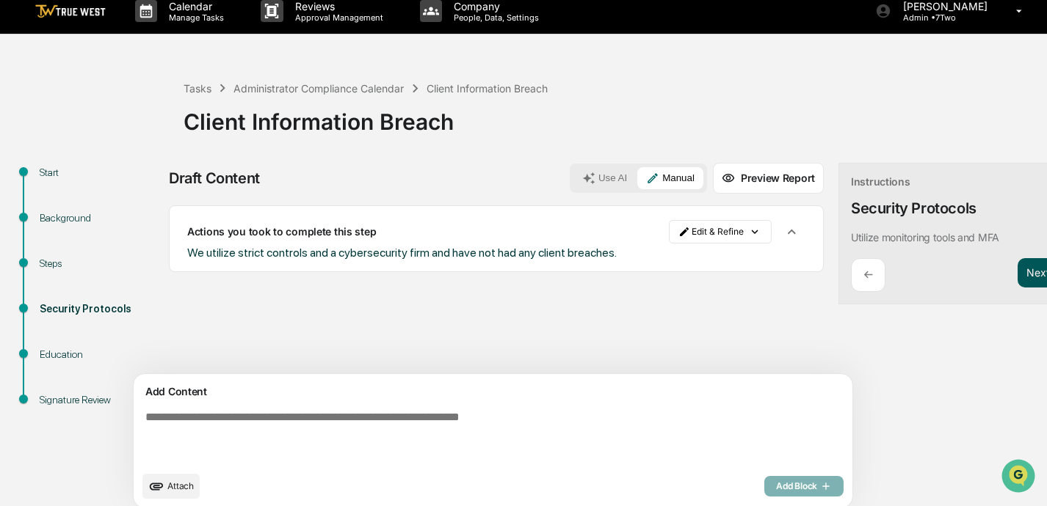
click at [732, 272] on button "Next ➔" at bounding box center [1044, 273] width 54 height 30
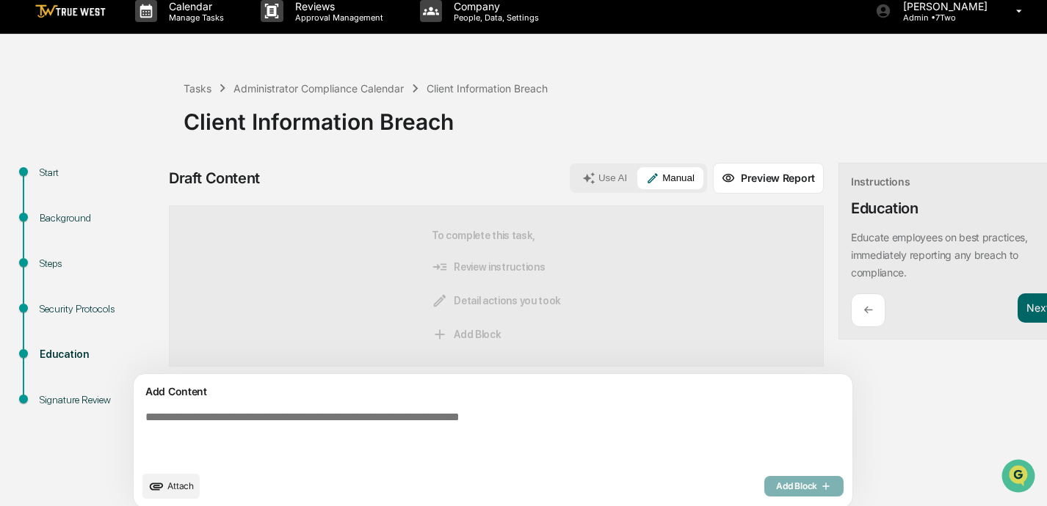
click at [482, 424] on textarea at bounding box center [458, 437] width 638 height 65
paste textarea "**********"
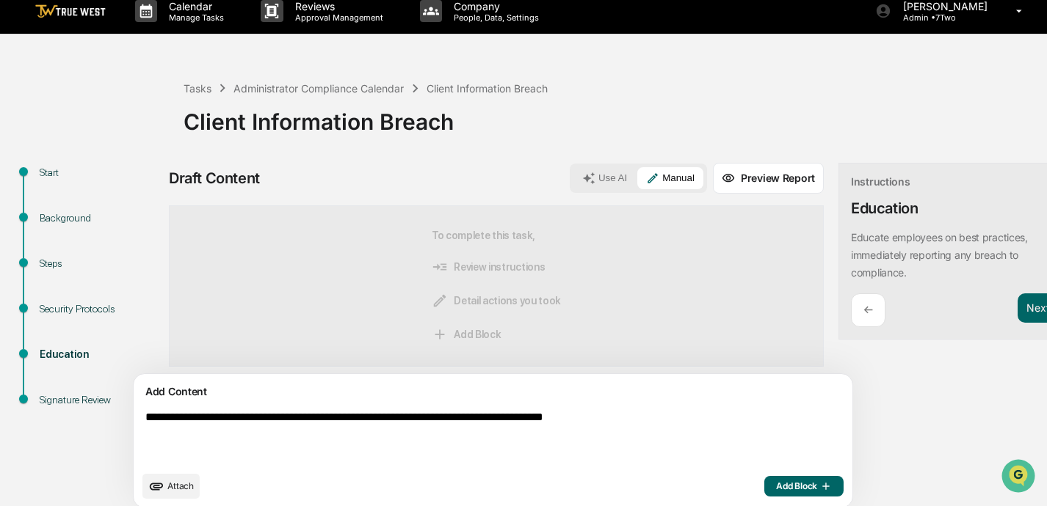
type textarea "**********"
click at [732, 485] on span "Add Block" at bounding box center [804, 487] width 56 height 12
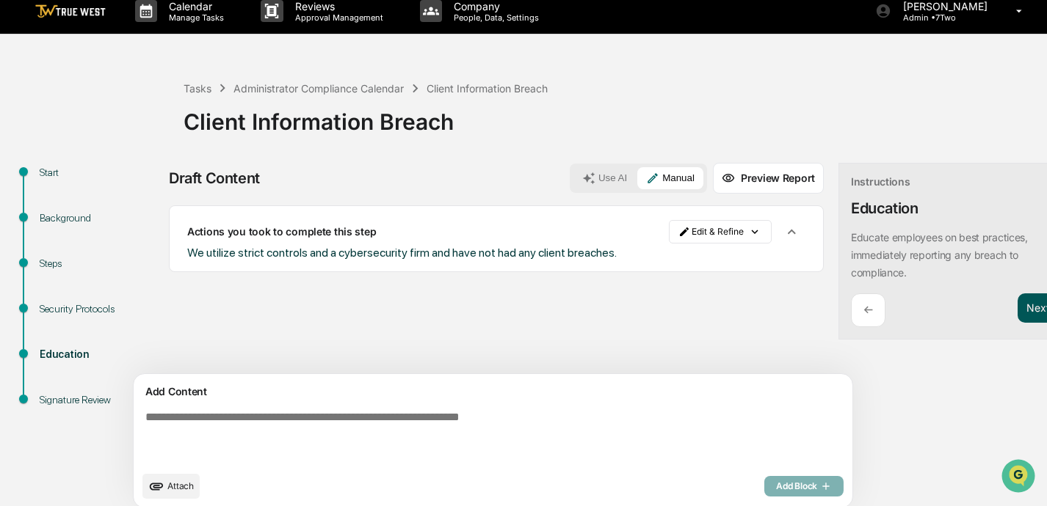
click at [732, 302] on button "Next ➔" at bounding box center [1044, 309] width 54 height 30
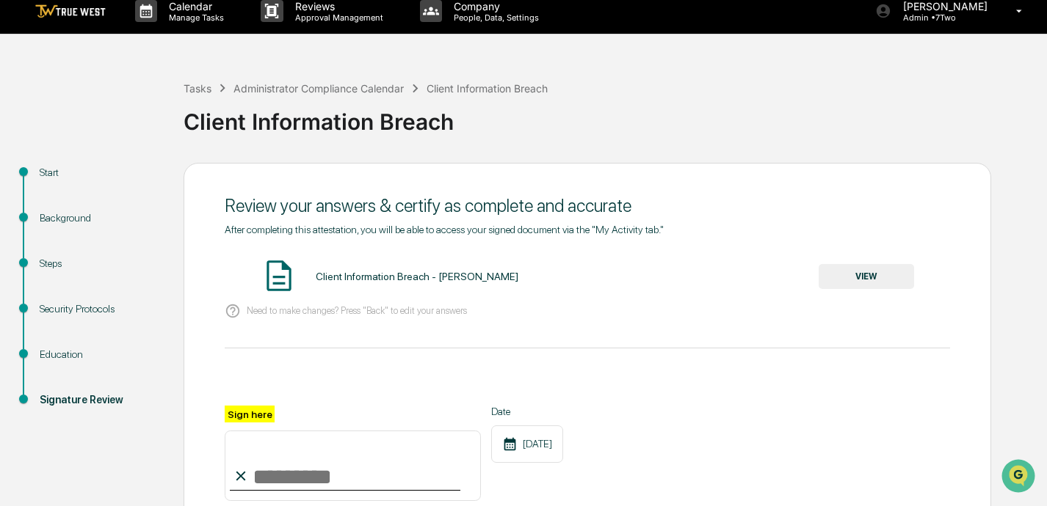
click at [732, 281] on button "VIEW" at bounding box center [865, 276] width 95 height 25
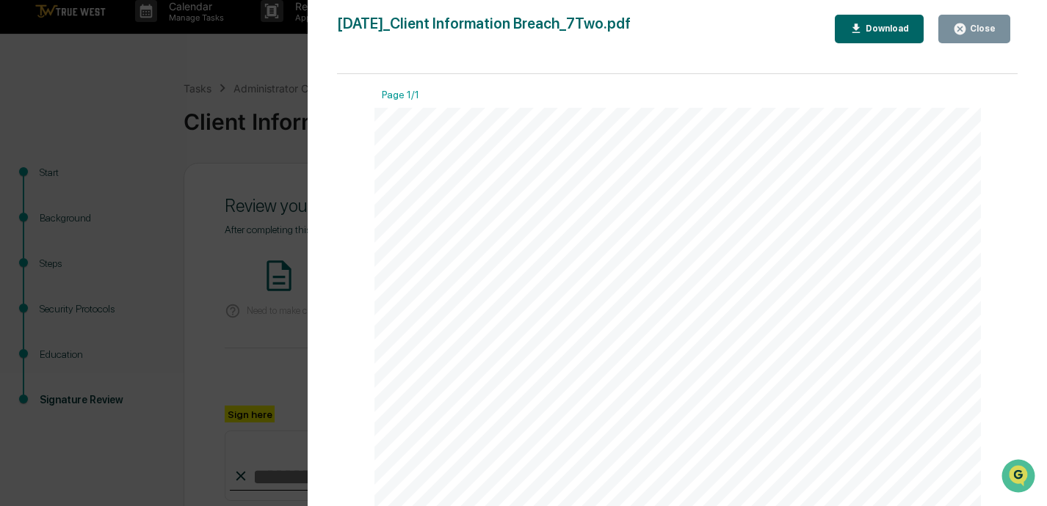
click at [732, 36] on button "Close" at bounding box center [974, 29] width 72 height 29
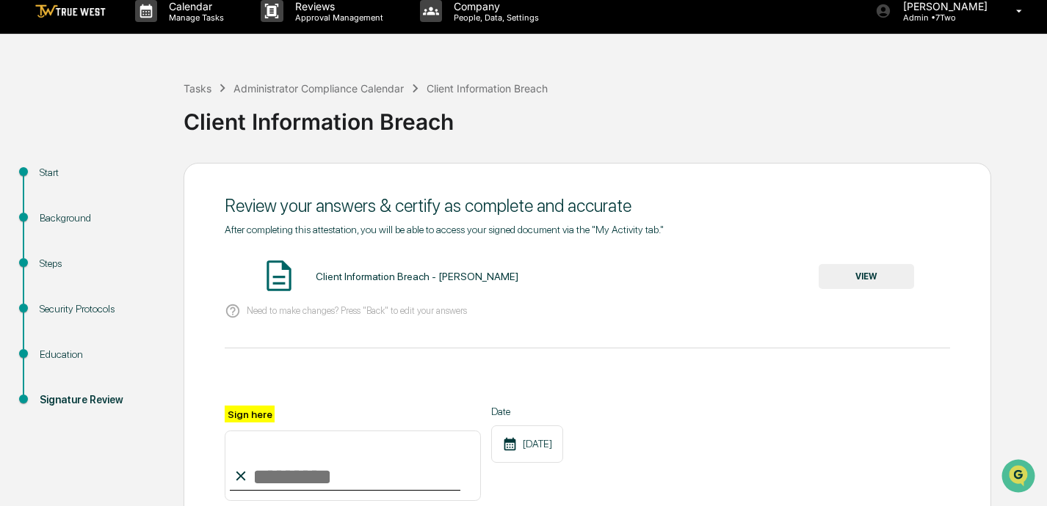
click at [338, 475] on input "Sign here" at bounding box center [353, 466] width 256 height 70
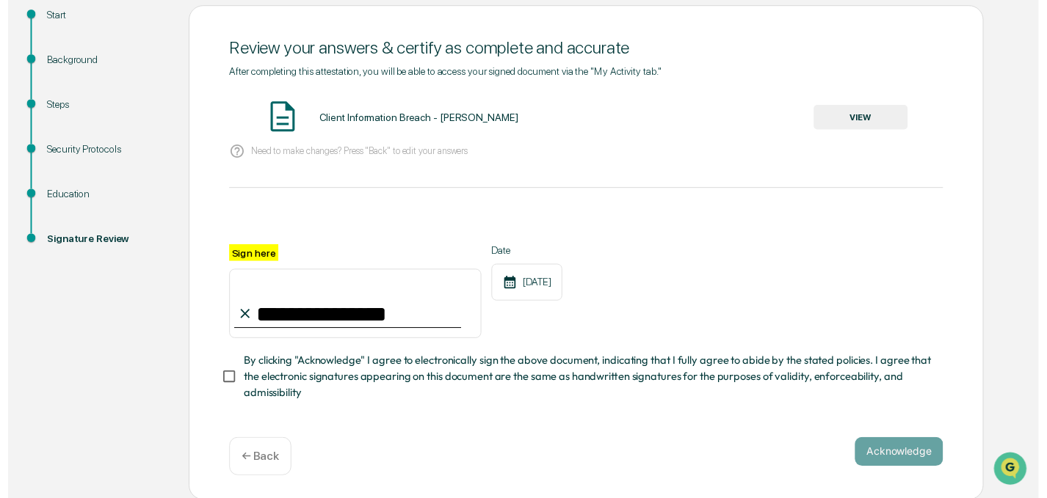
scroll to position [169, 0]
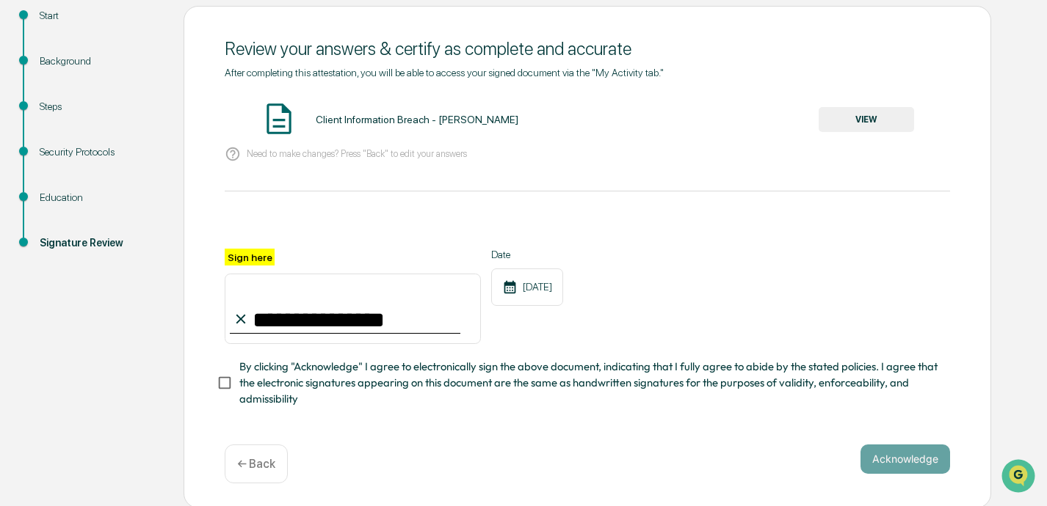
type input "**********"
click at [732, 455] on button "Acknowledge" at bounding box center [905, 459] width 90 height 29
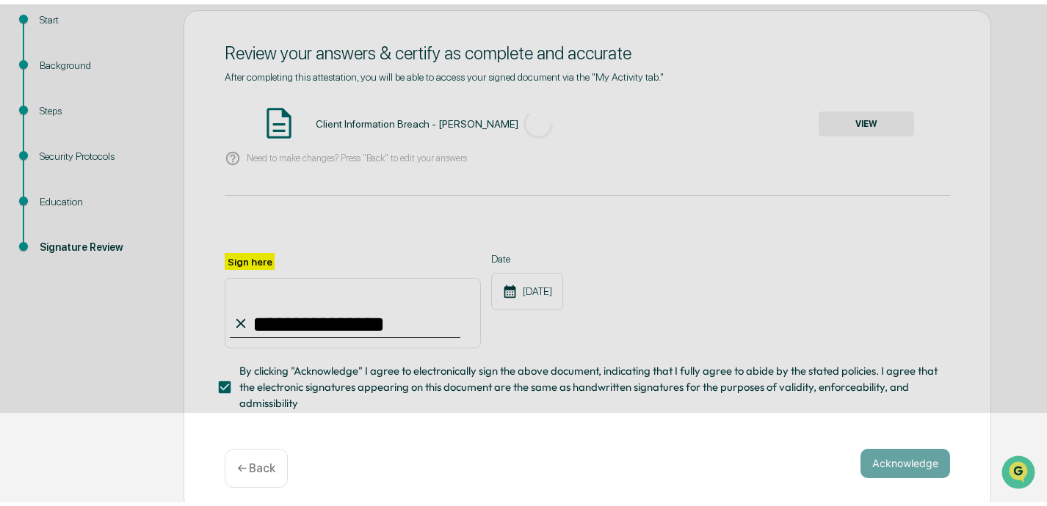
scroll to position [85, 0]
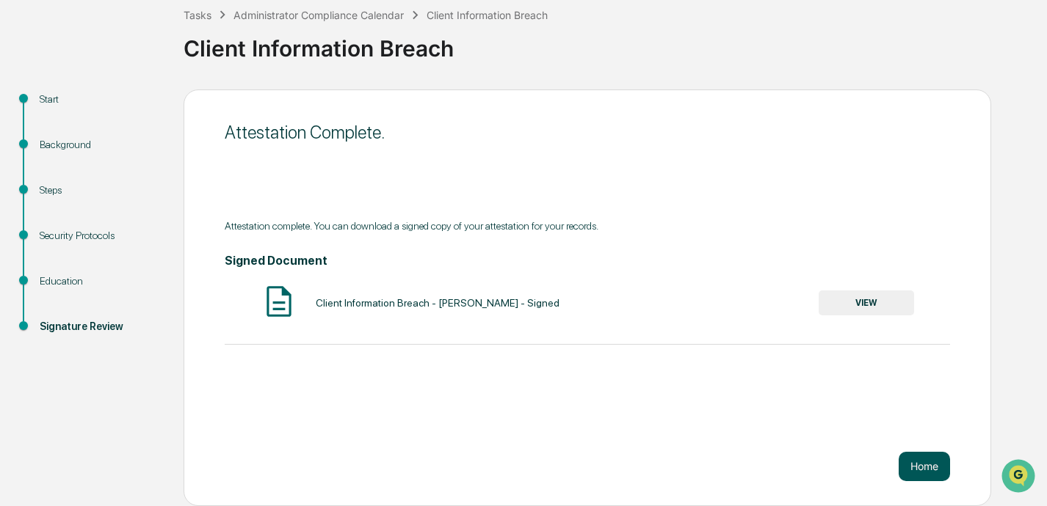
click at [732, 468] on button "Home" at bounding box center [923, 466] width 51 height 29
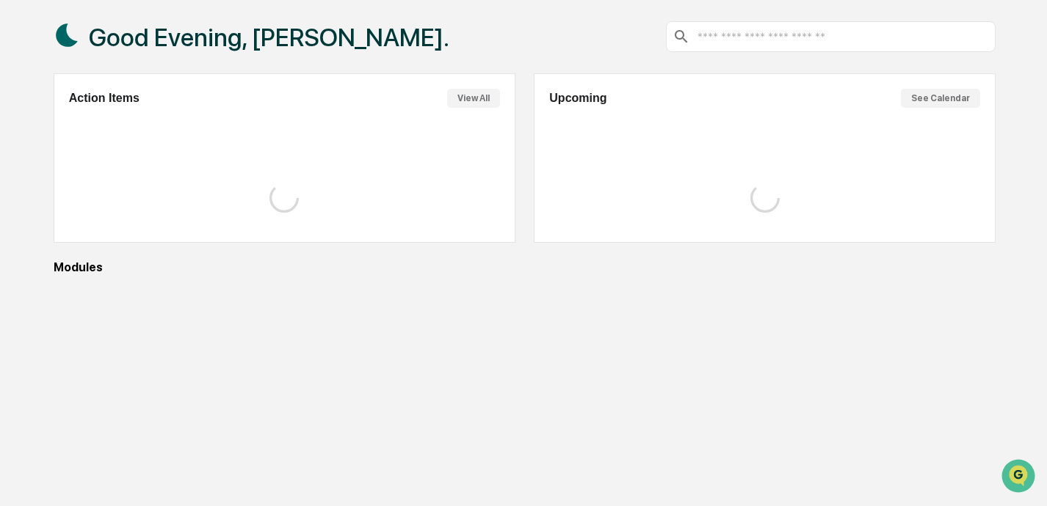
scroll to position [84, 0]
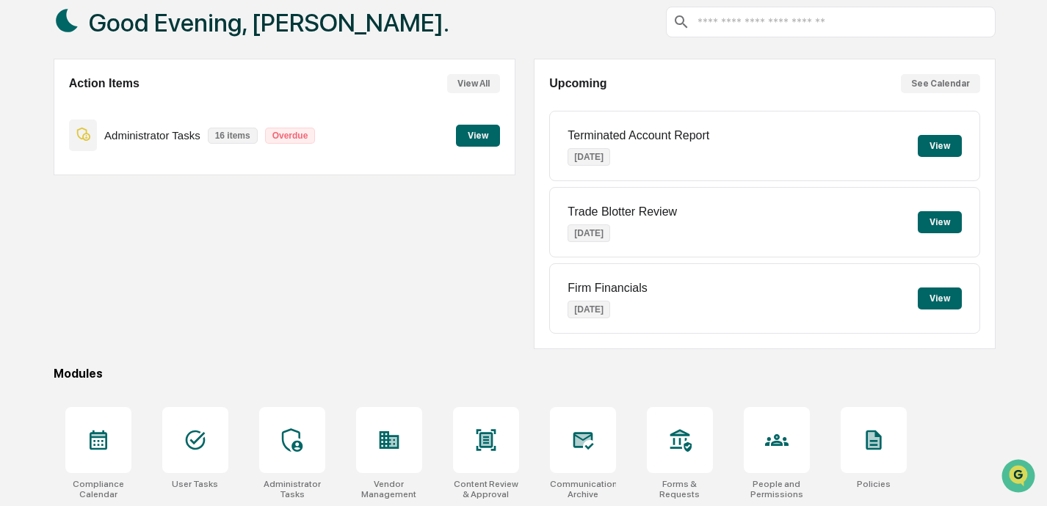
click at [478, 135] on button "View" at bounding box center [478, 136] width 44 height 22
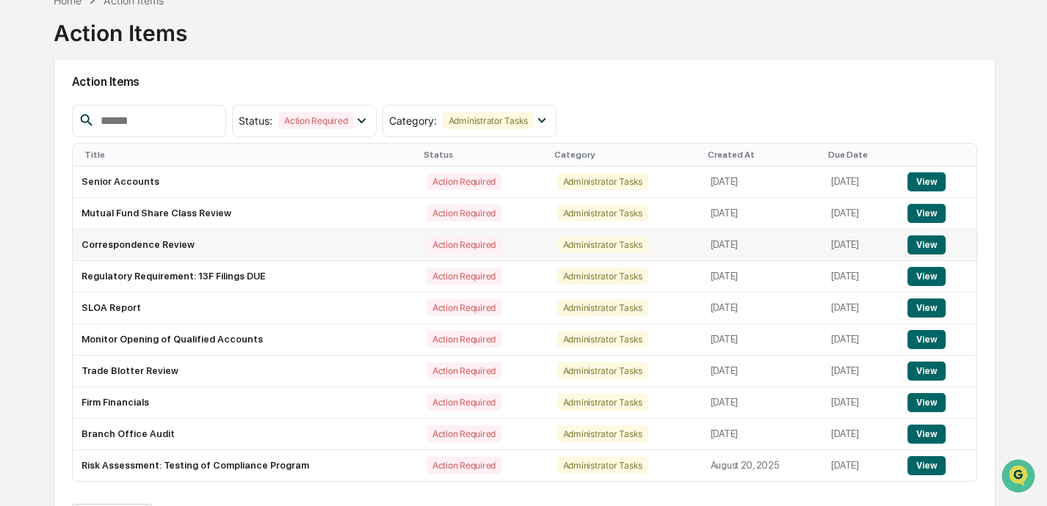
click at [732, 244] on button "View" at bounding box center [925, 245] width 37 height 19
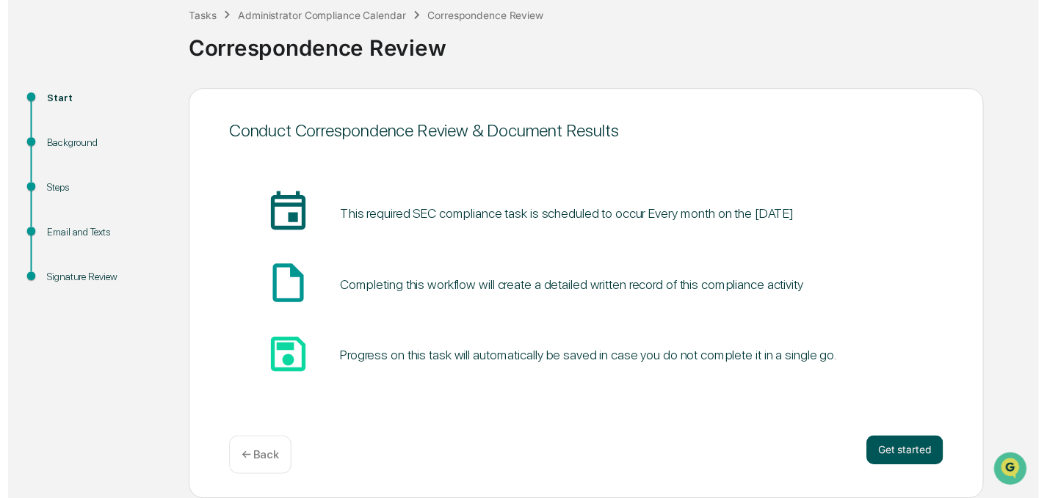
scroll to position [85, 0]
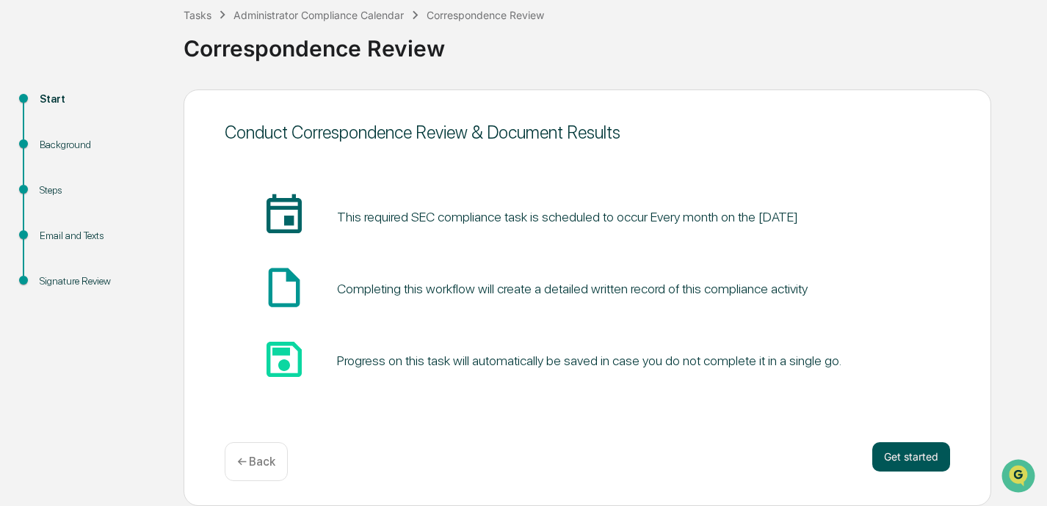
click at [732, 460] on button "Get started" at bounding box center [911, 457] width 78 height 29
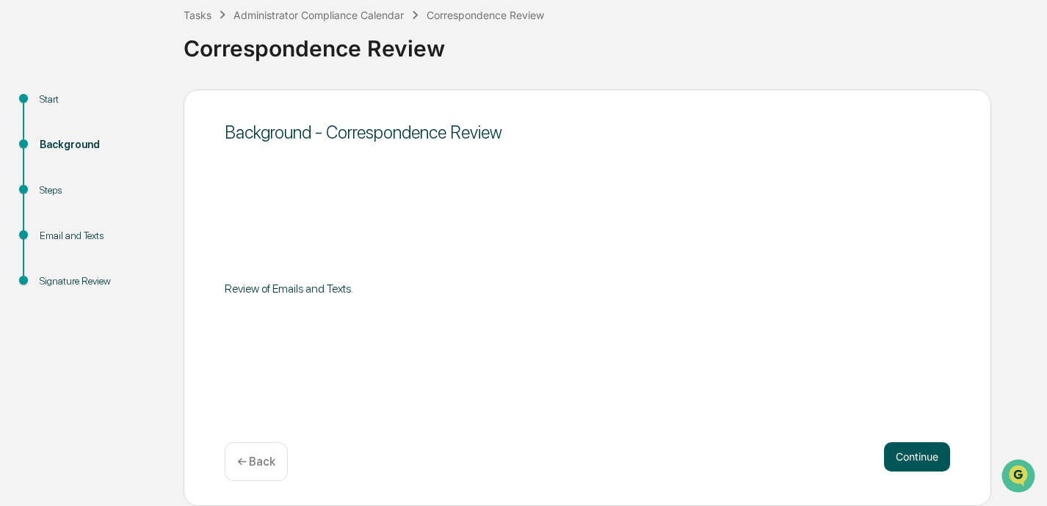
click at [732, 456] on button "Continue" at bounding box center [917, 457] width 66 height 29
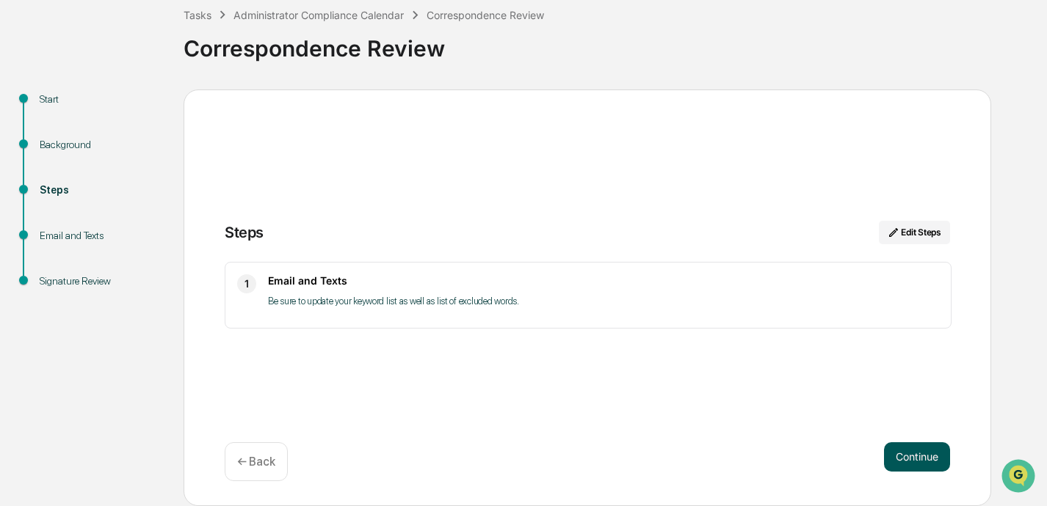
click at [732, 457] on button "Continue" at bounding box center [917, 457] width 66 height 29
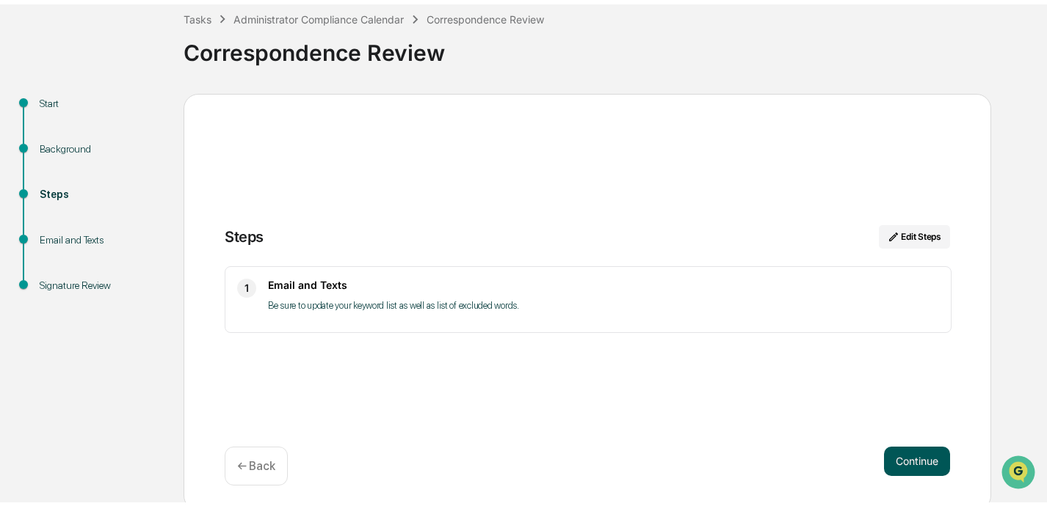
scroll to position [12, 0]
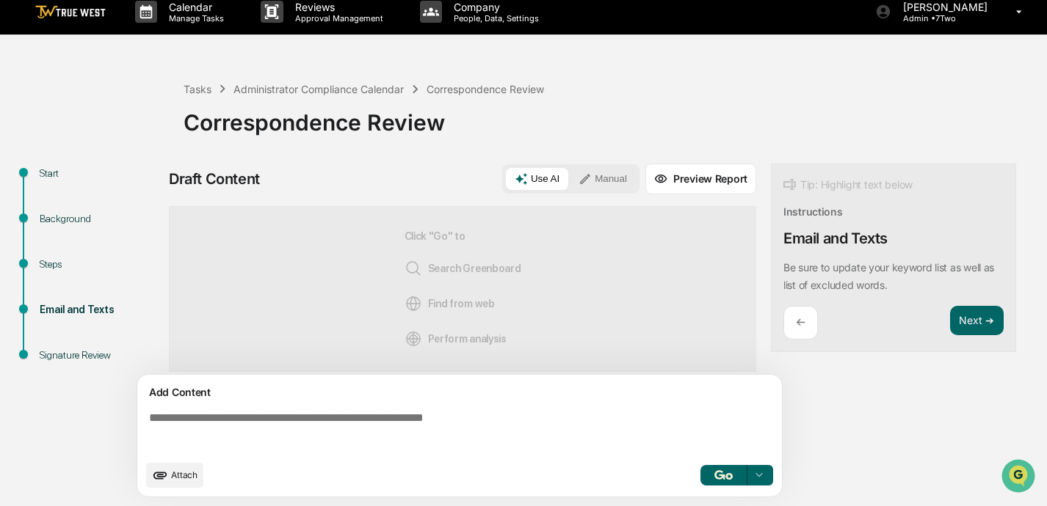
click at [611, 178] on button "Manual" at bounding box center [602, 179] width 66 height 22
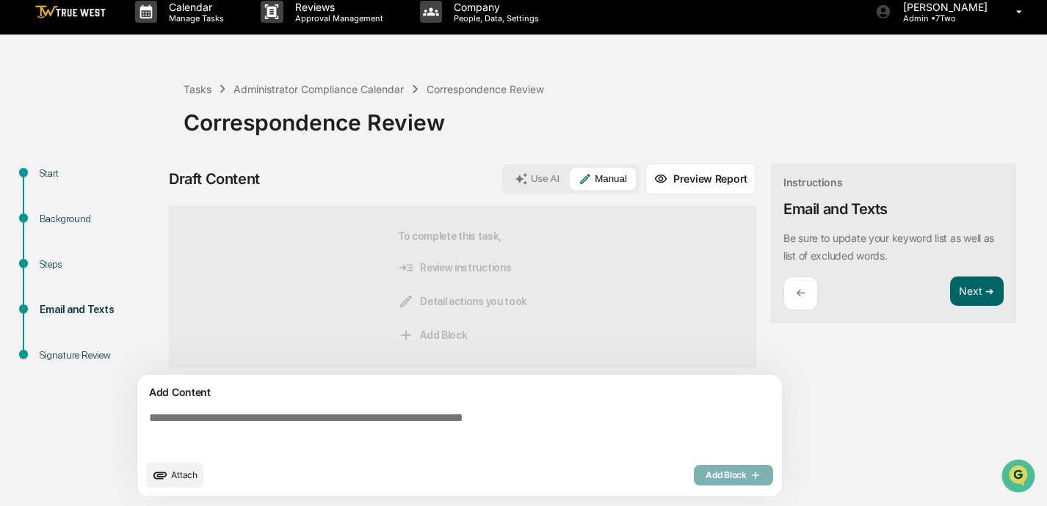
click at [335, 418] on textarea at bounding box center [462, 432] width 638 height 53
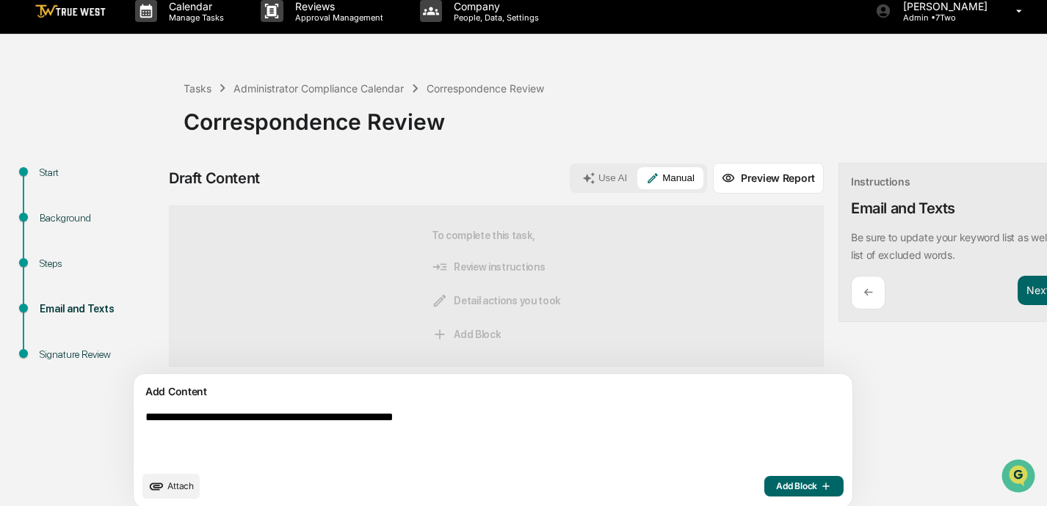
type textarea "**********"
click at [732, 492] on span "Add Block" at bounding box center [804, 487] width 56 height 12
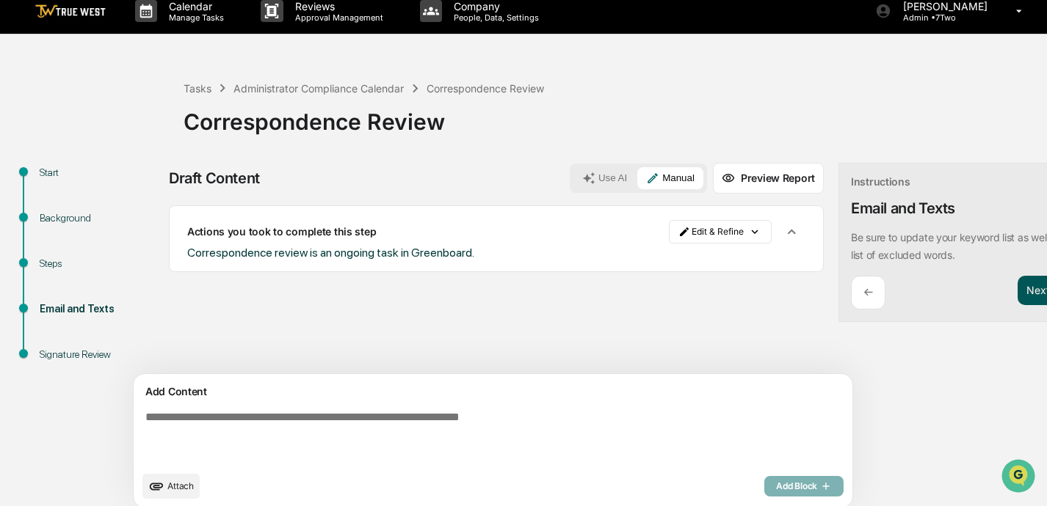
click at [732, 291] on button "Next ➔" at bounding box center [1044, 291] width 54 height 30
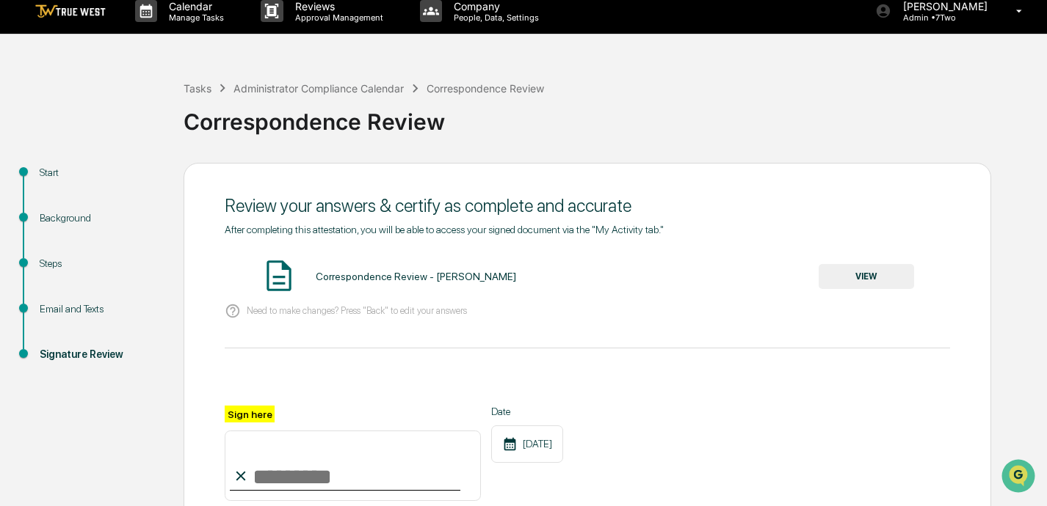
click at [732, 271] on button "VIEW" at bounding box center [865, 276] width 95 height 25
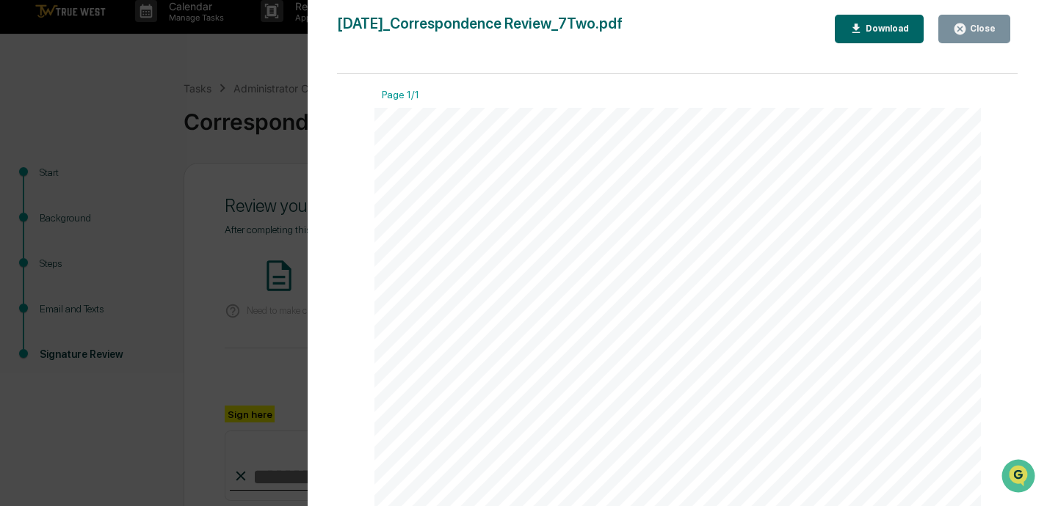
click at [732, 26] on div "Close" at bounding box center [981, 28] width 29 height 10
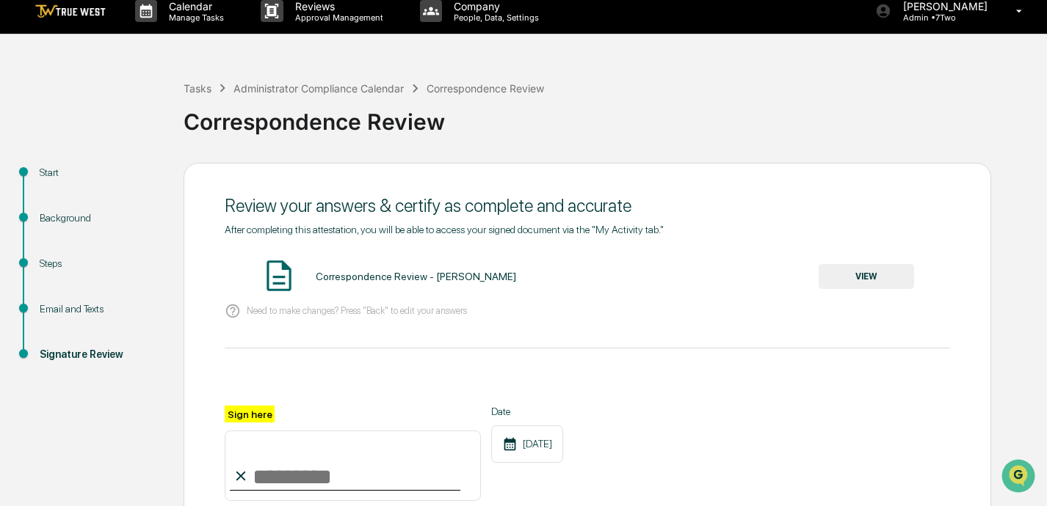
click at [299, 470] on input "Sign here" at bounding box center [353, 466] width 256 height 70
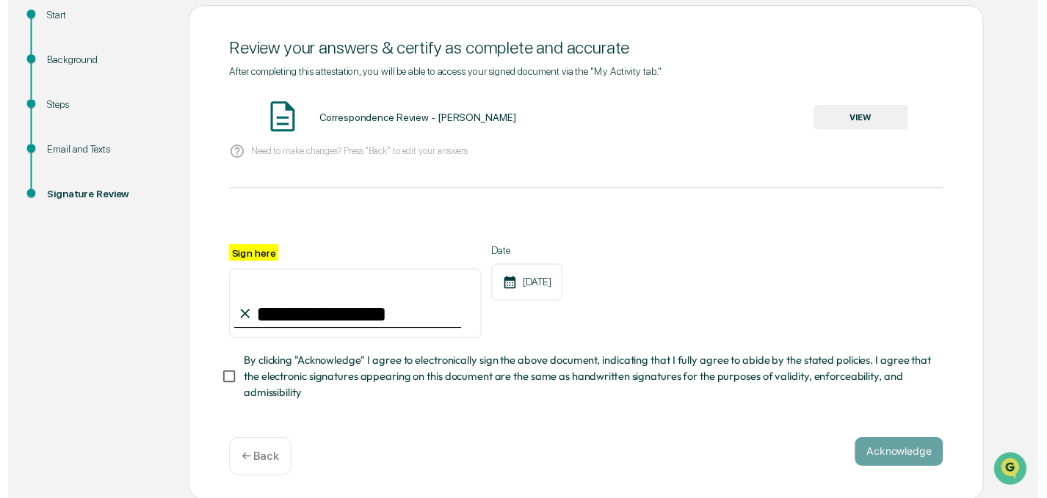
scroll to position [169, 0]
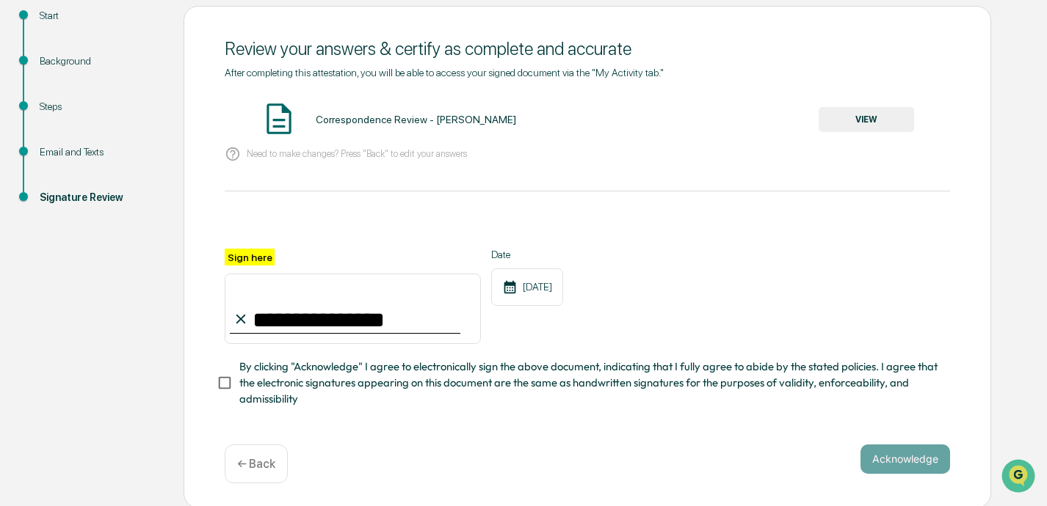
type input "**********"
click at [732, 455] on button "Acknowledge" at bounding box center [905, 459] width 90 height 29
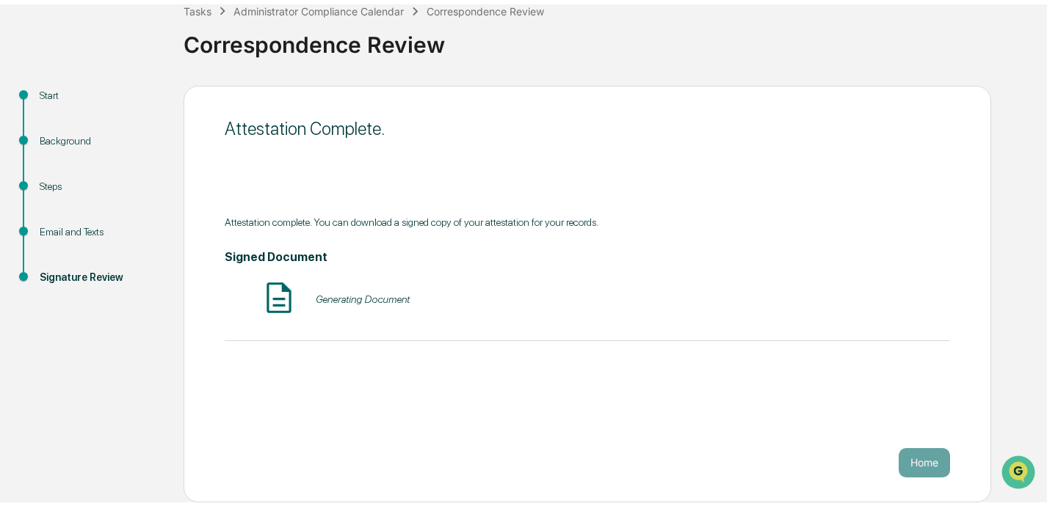
scroll to position [85, 0]
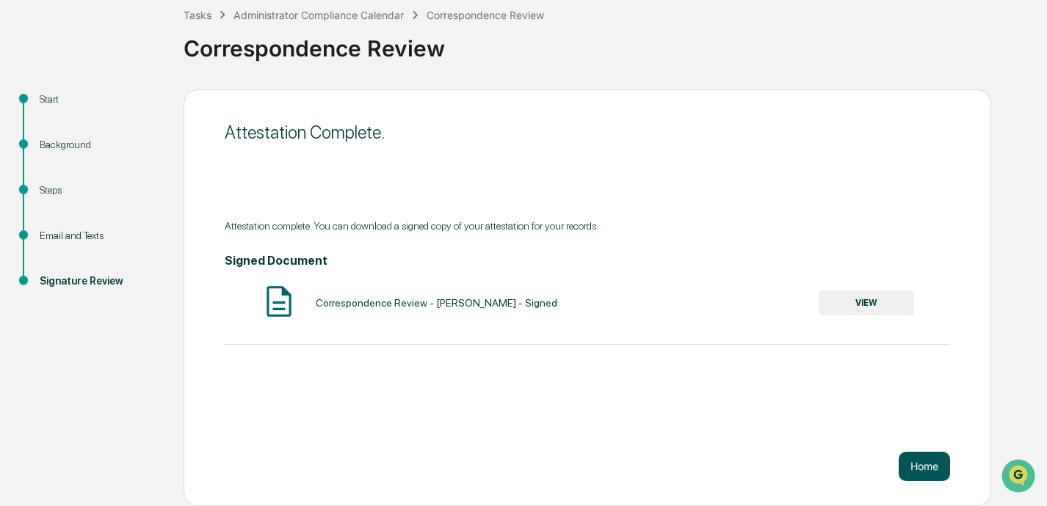
click at [732, 469] on button "Home" at bounding box center [923, 466] width 51 height 29
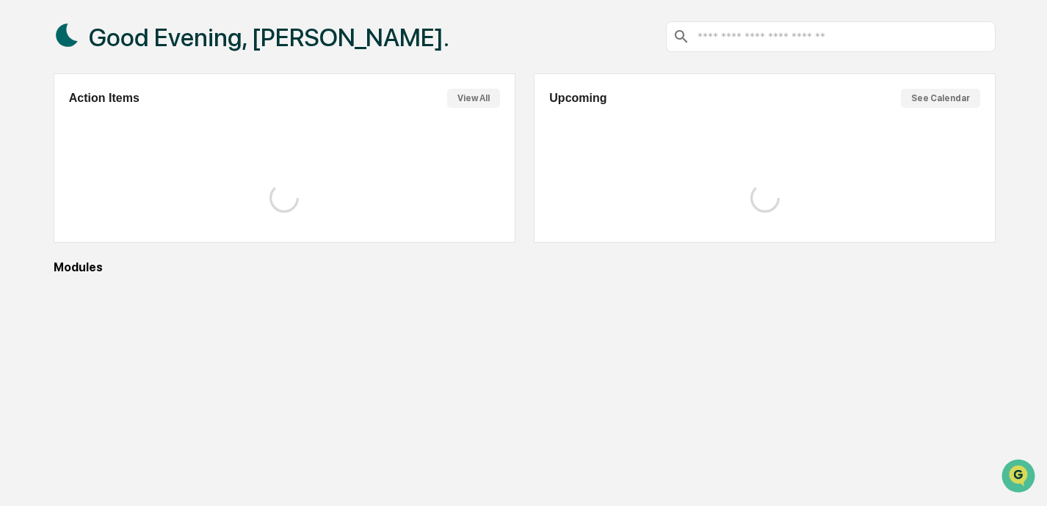
scroll to position [84, 0]
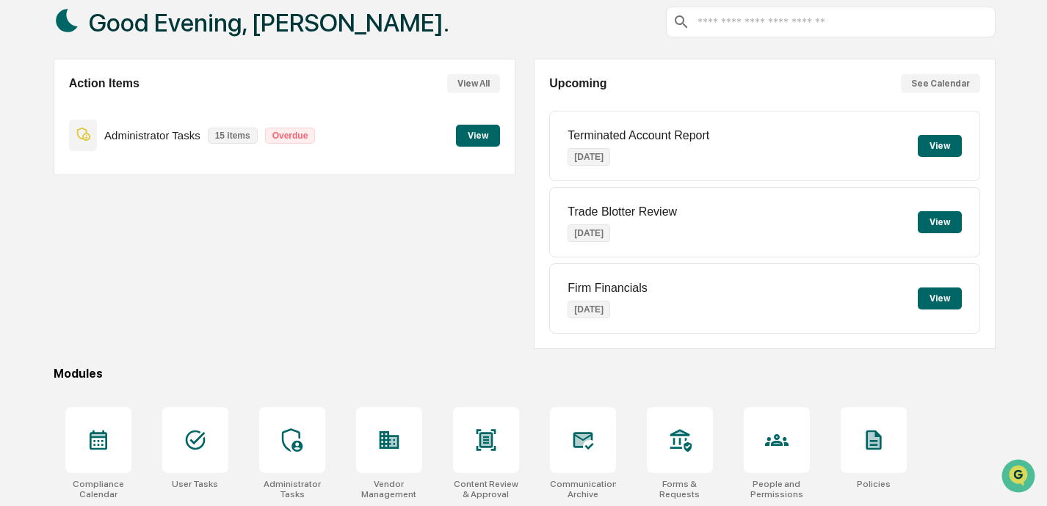
click at [482, 141] on button "View" at bounding box center [478, 136] width 44 height 22
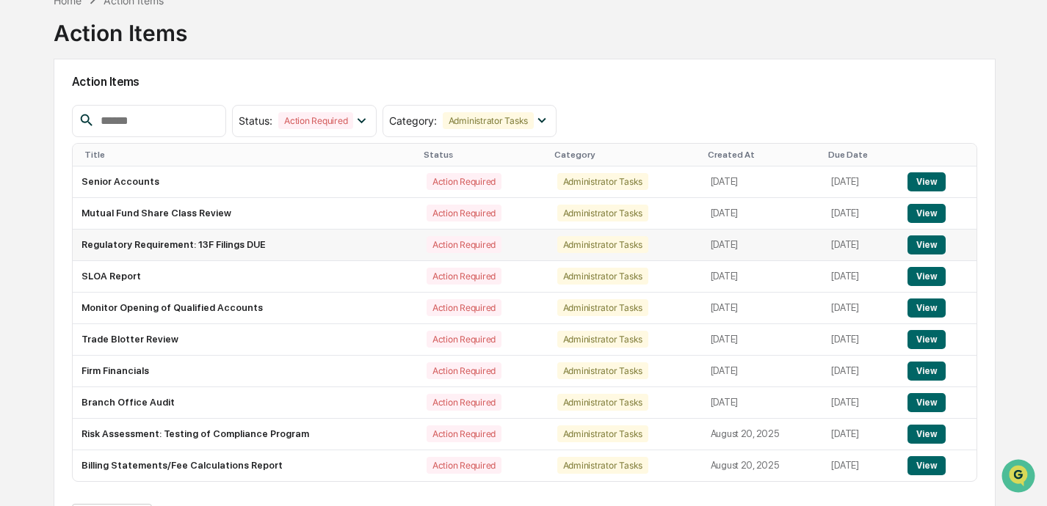
click at [732, 248] on button "View" at bounding box center [925, 245] width 37 height 19
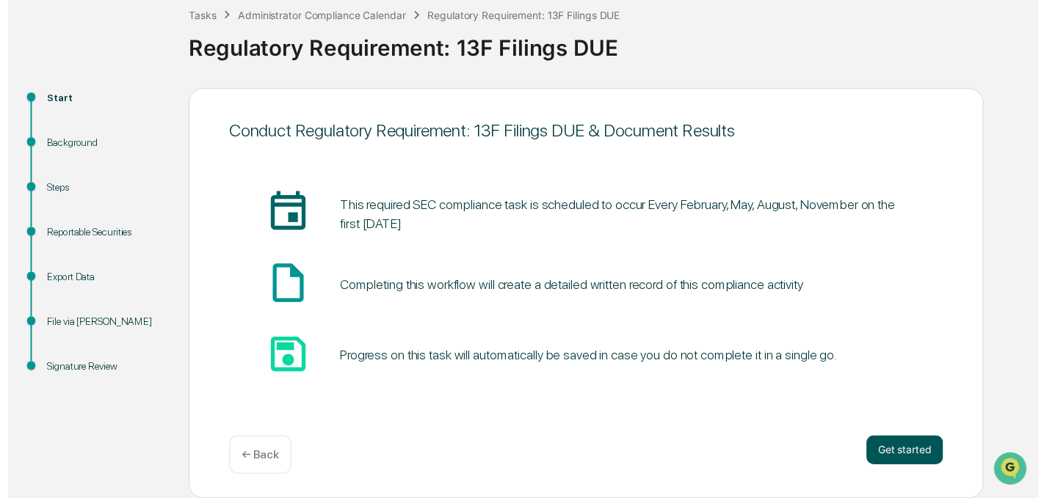
scroll to position [85, 0]
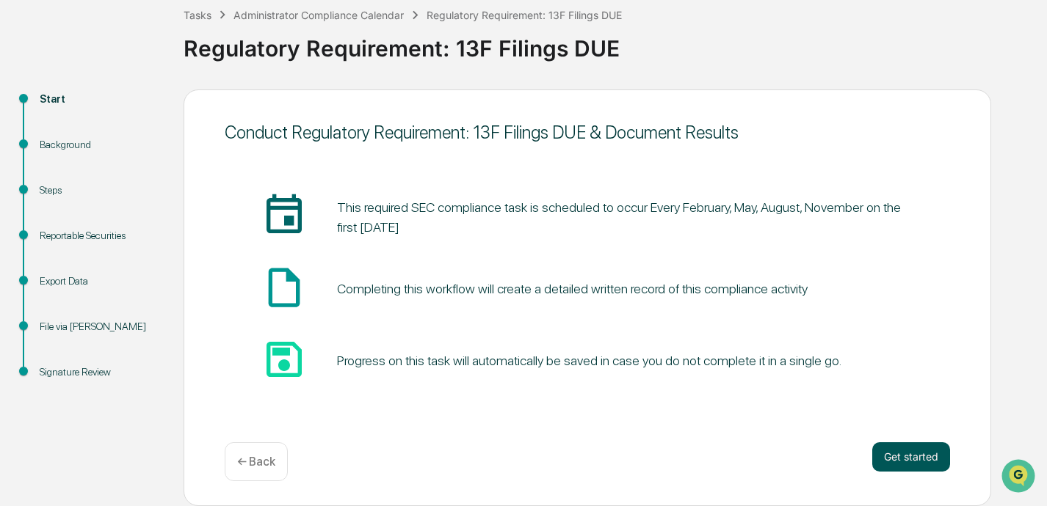
click at [732, 451] on button "Get started" at bounding box center [911, 457] width 78 height 29
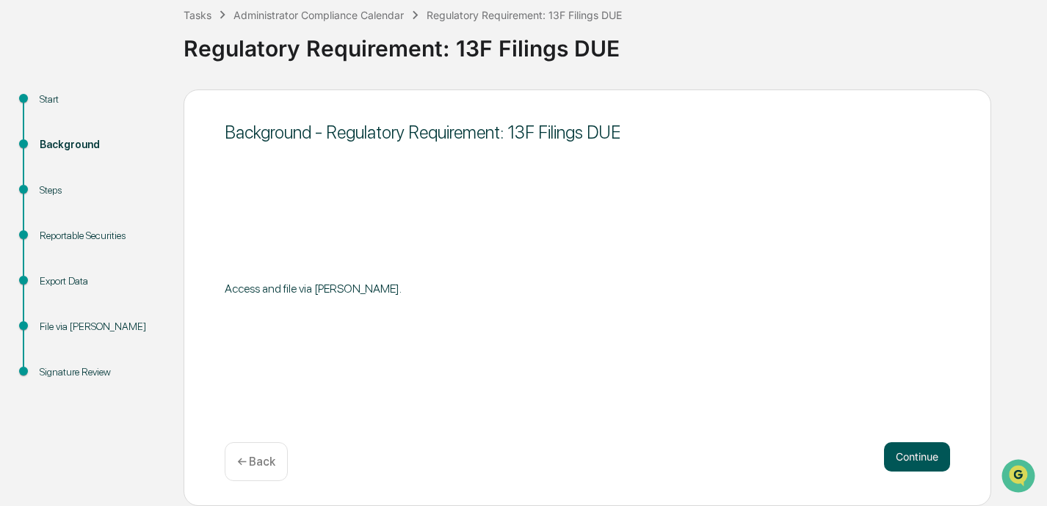
click at [732, 463] on button "Continue" at bounding box center [917, 457] width 66 height 29
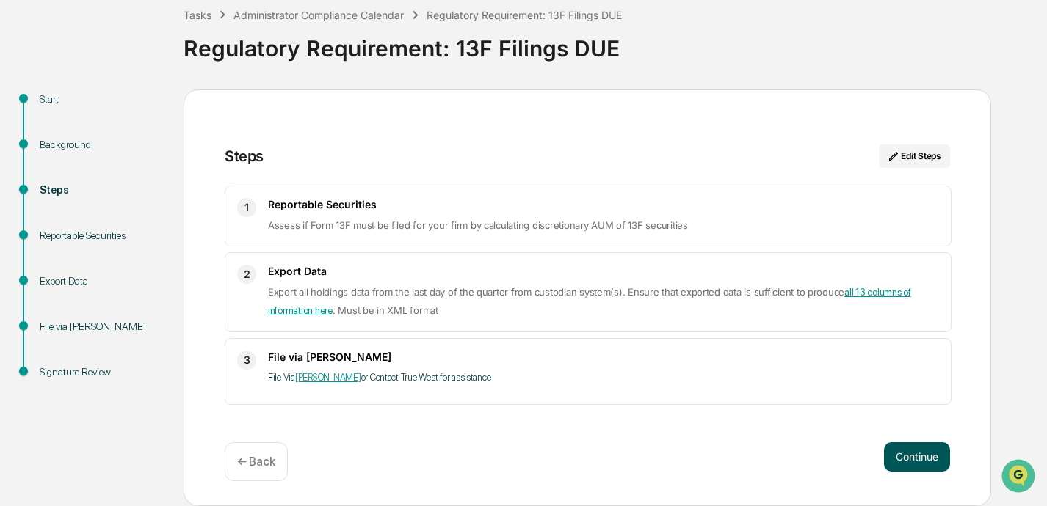
click at [732, 461] on button "Continue" at bounding box center [917, 457] width 66 height 29
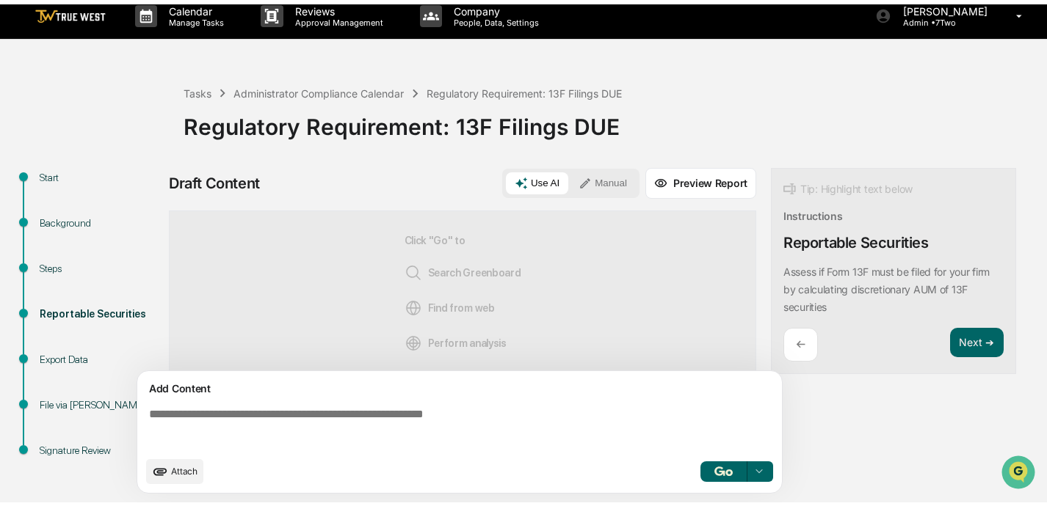
scroll to position [12, 0]
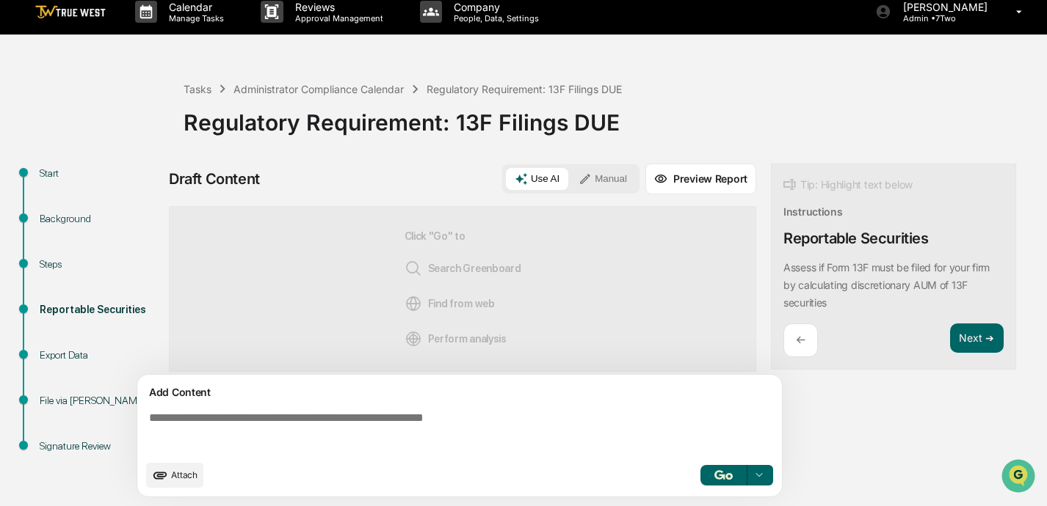
click at [617, 178] on button "Manual" at bounding box center [602, 179] width 66 height 22
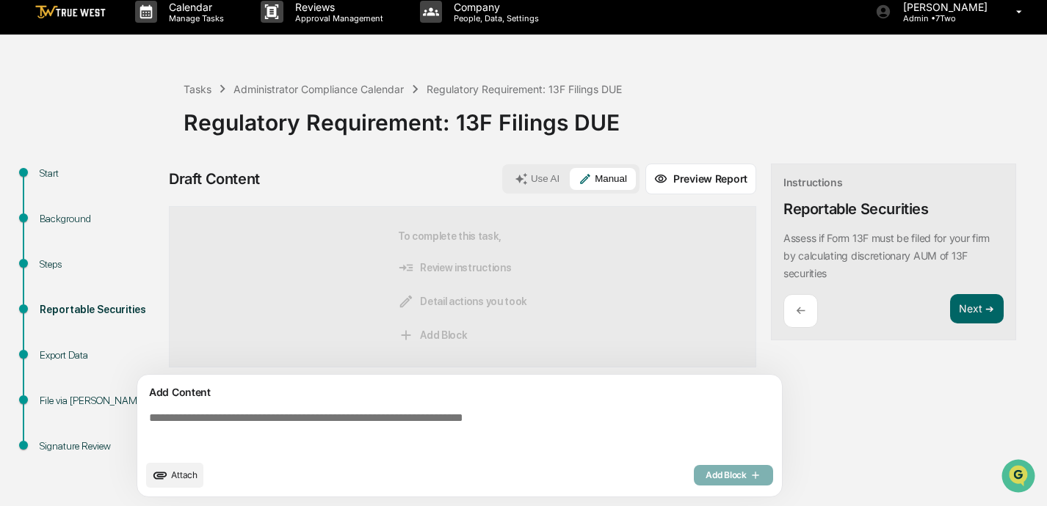
click at [399, 421] on textarea at bounding box center [462, 432] width 638 height 53
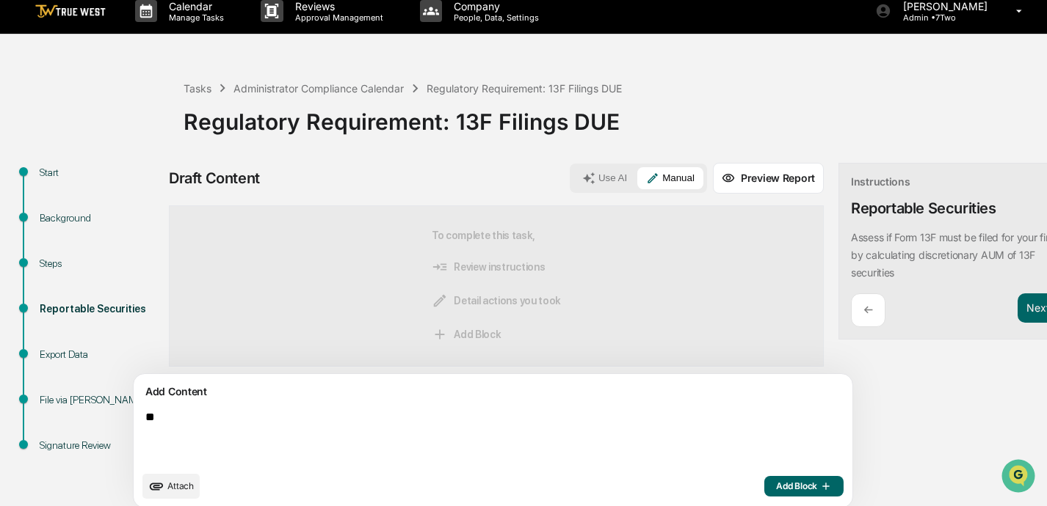
type textarea "*"
drag, startPoint x: 402, startPoint y: 419, endPoint x: 137, endPoint y: 416, distance: 264.9
click at [137, 416] on div "**********" at bounding box center [493, 441] width 718 height 134
click at [461, 418] on textarea "**********" at bounding box center [458, 437] width 638 height 65
type textarea "**********"
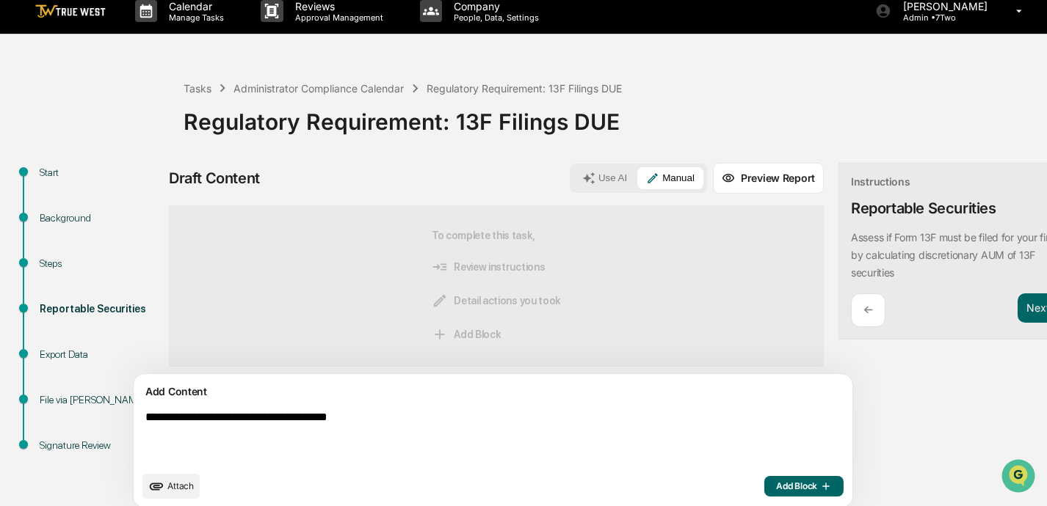
click at [732, 489] on span "Add Block" at bounding box center [804, 487] width 56 height 12
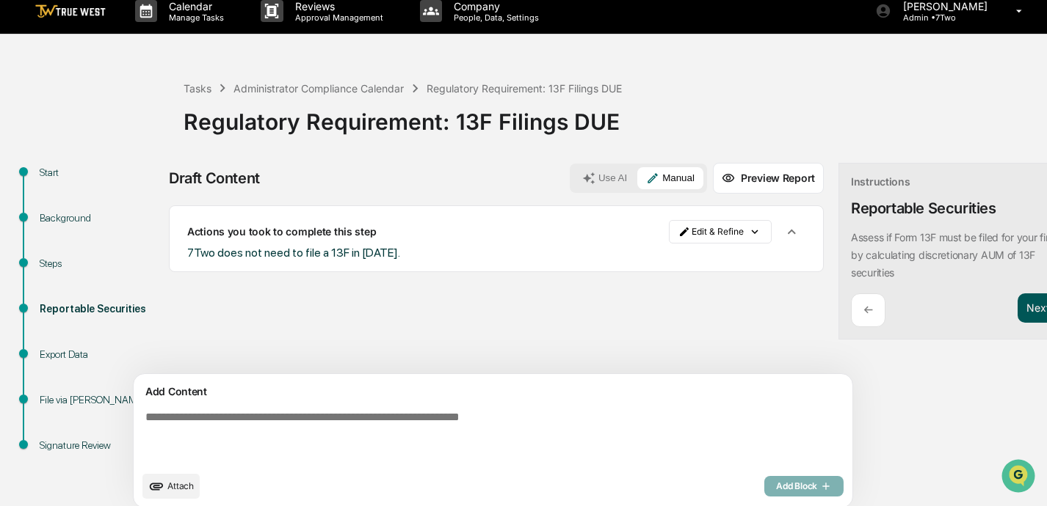
click at [732, 313] on button "Next ➔" at bounding box center [1044, 309] width 54 height 30
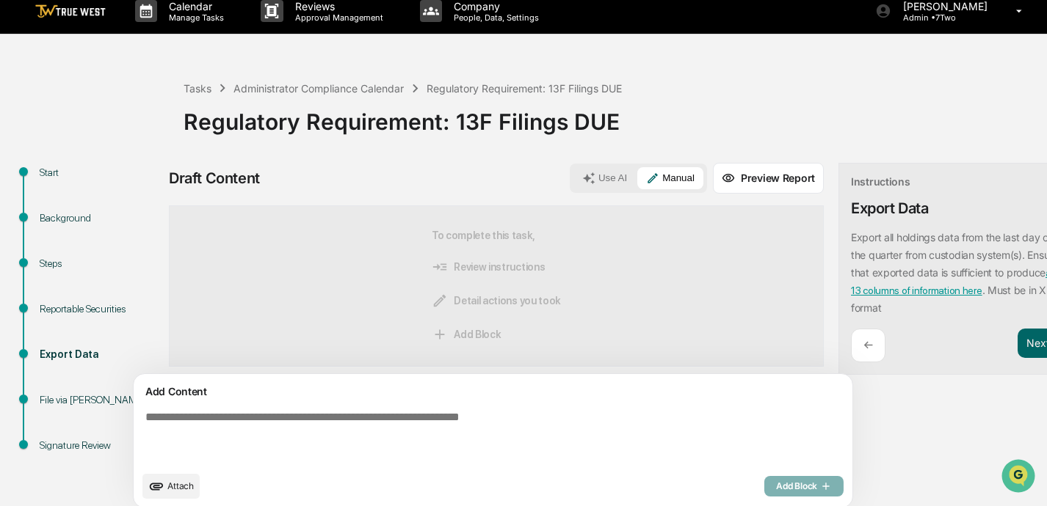
click at [542, 423] on textarea at bounding box center [458, 437] width 638 height 65
paste textarea "**********"
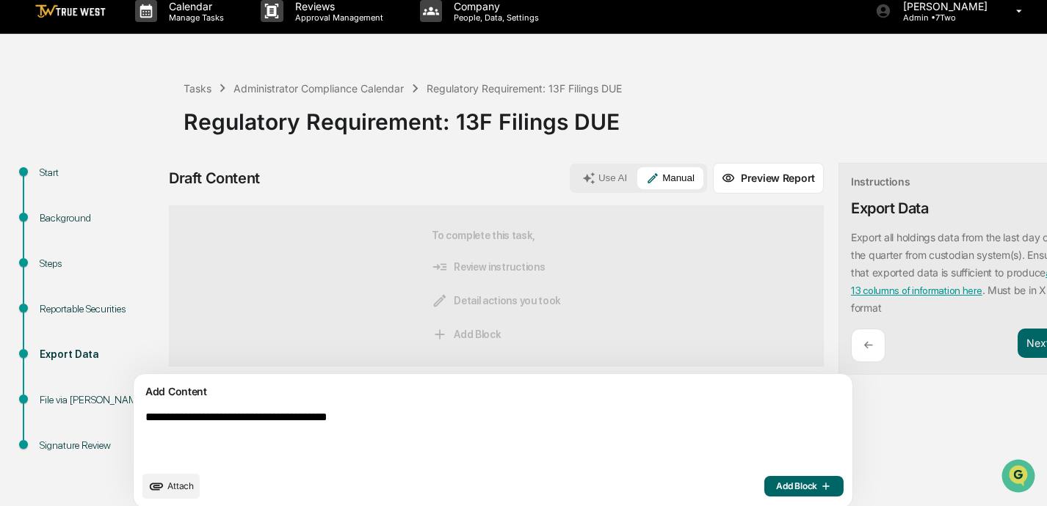
type textarea "**********"
click at [732, 487] on span "Add Block" at bounding box center [804, 487] width 56 height 12
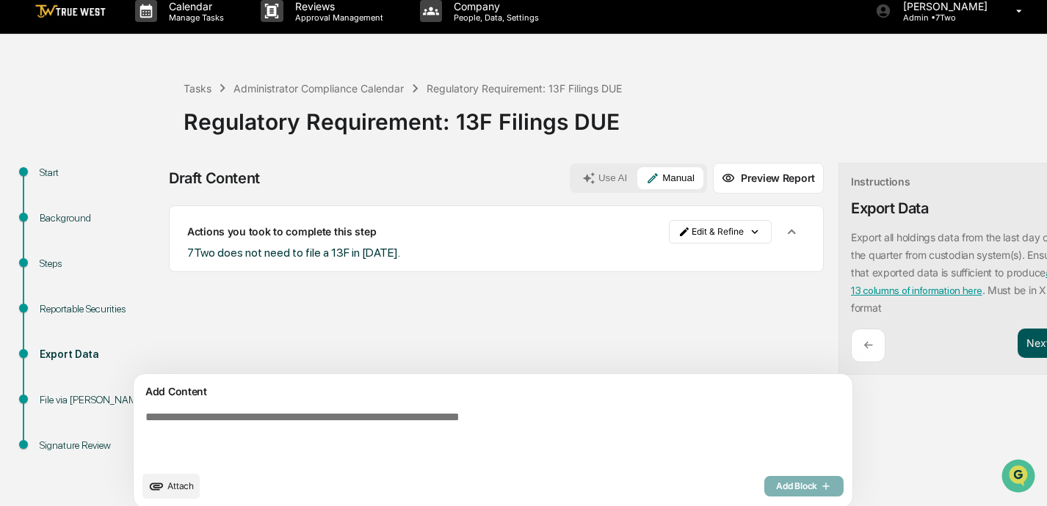
click at [732, 350] on button "Next ➔" at bounding box center [1044, 344] width 54 height 30
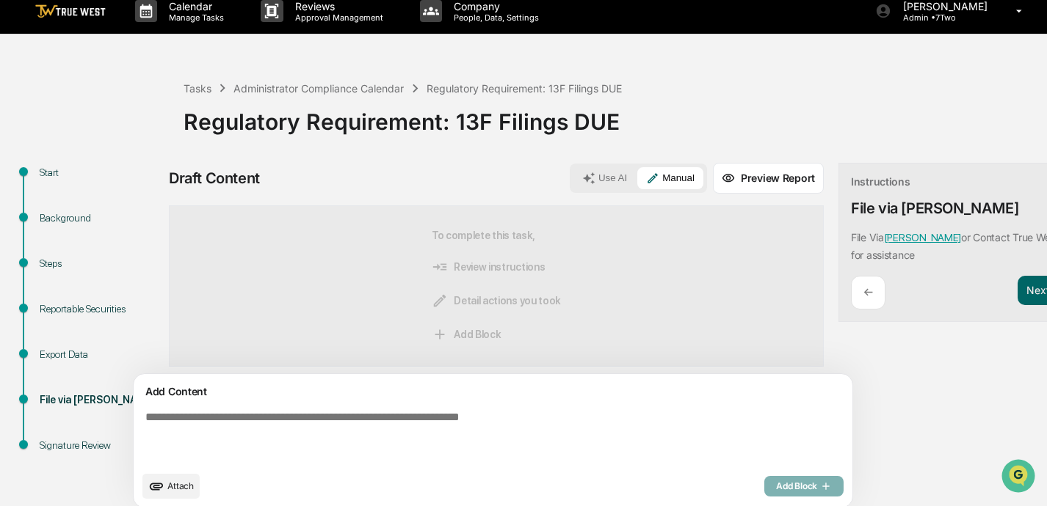
click at [464, 426] on textarea at bounding box center [458, 437] width 638 height 65
paste textarea "**********"
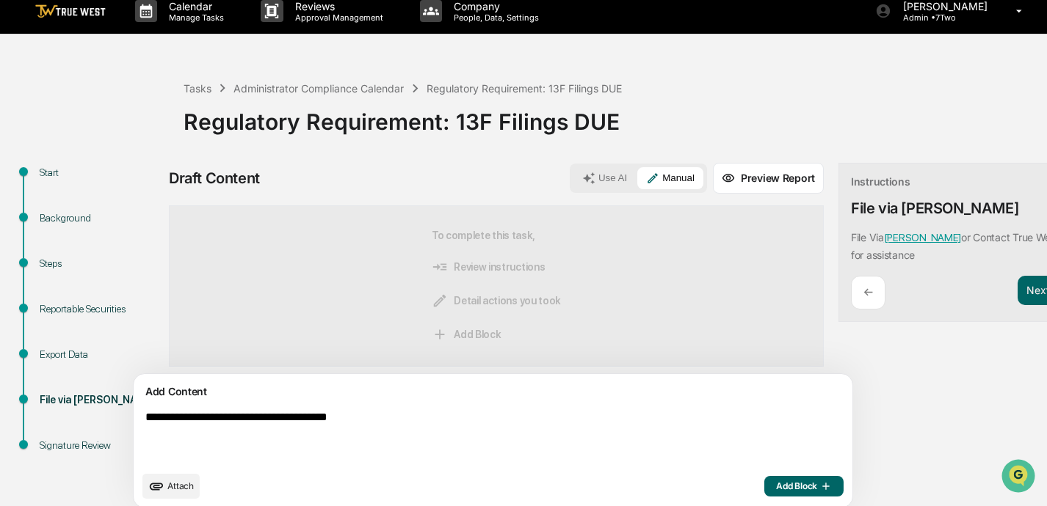
type textarea "**********"
click at [732, 486] on span "Add Block" at bounding box center [804, 487] width 56 height 12
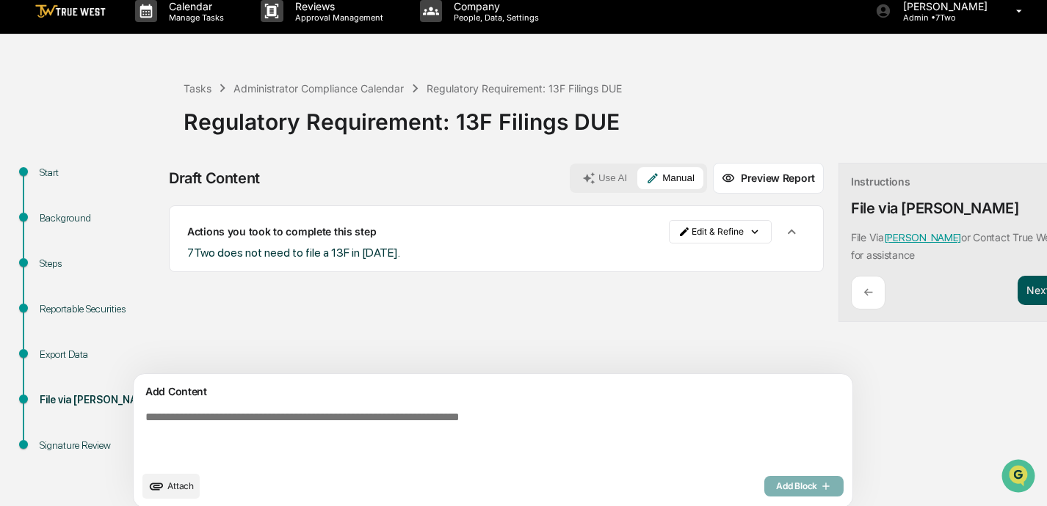
click at [732, 284] on button "Next ➔" at bounding box center [1044, 291] width 54 height 30
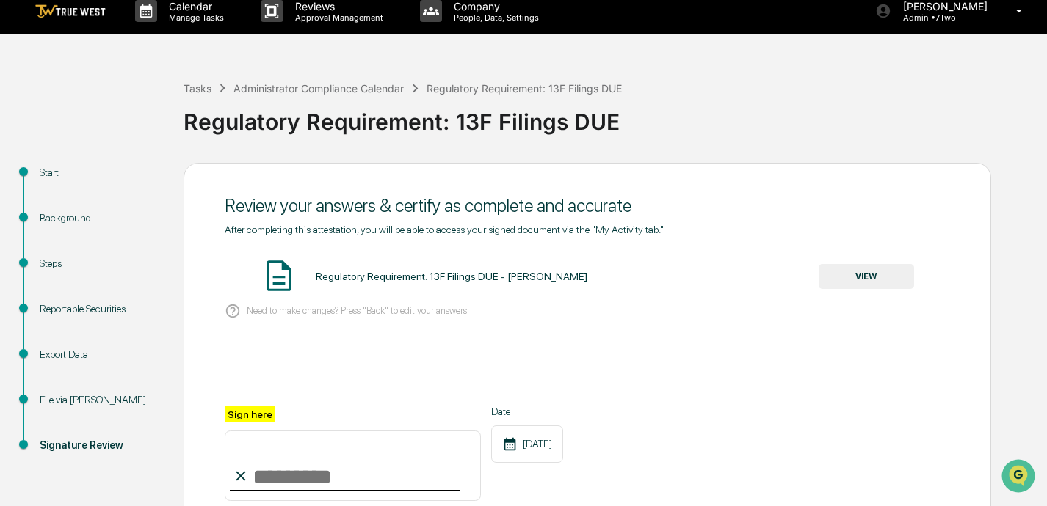
click at [732, 283] on button "VIEW" at bounding box center [865, 276] width 95 height 25
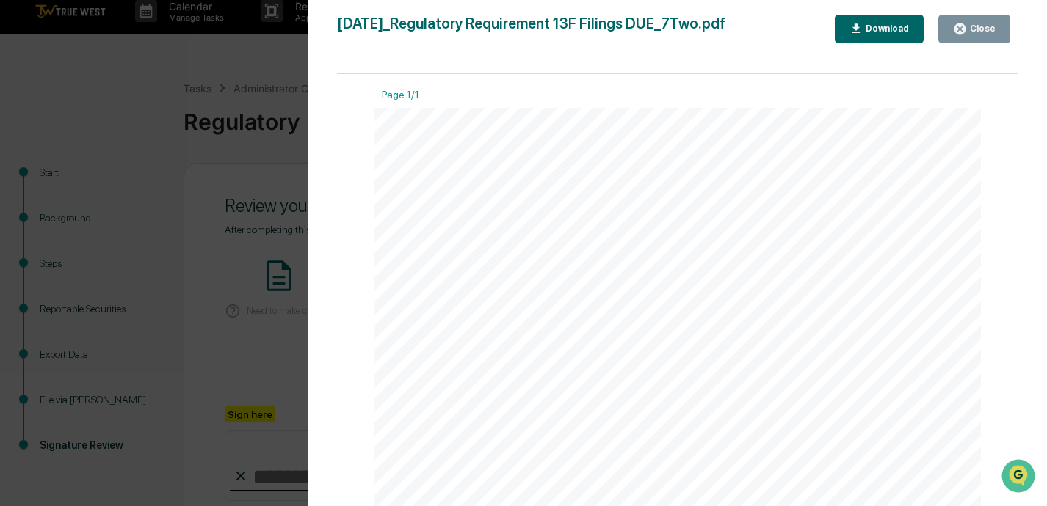
click at [732, 26] on div "Close" at bounding box center [981, 28] width 29 height 10
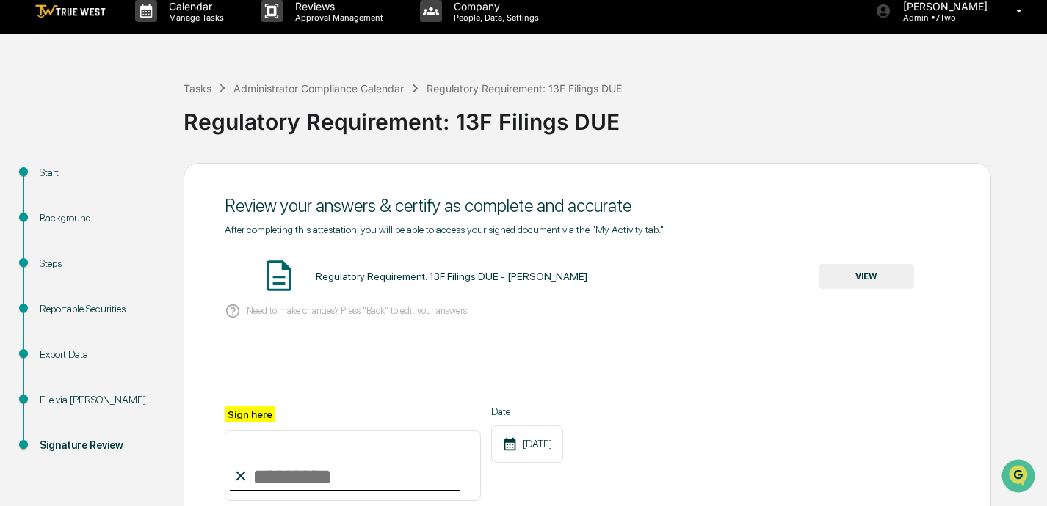
click at [282, 476] on input "Sign here" at bounding box center [353, 466] width 256 height 70
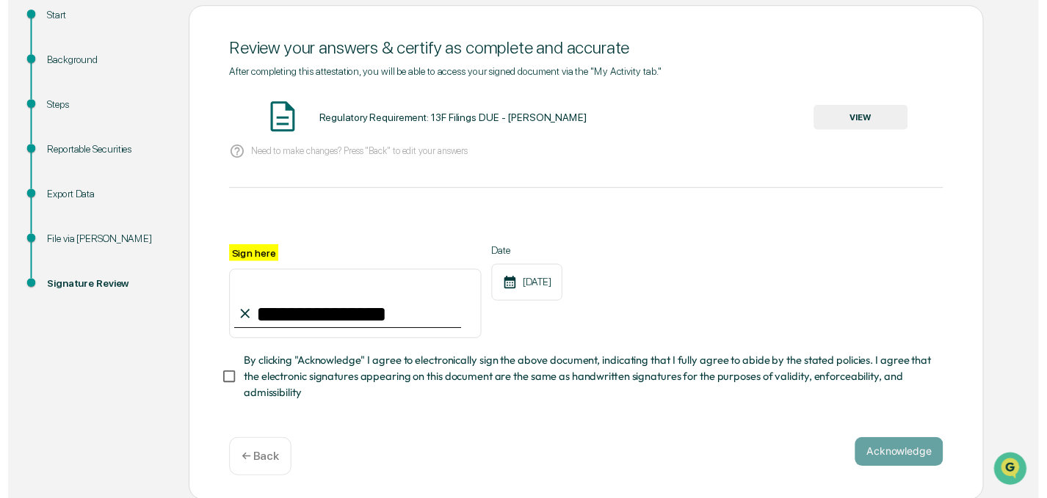
scroll to position [169, 0]
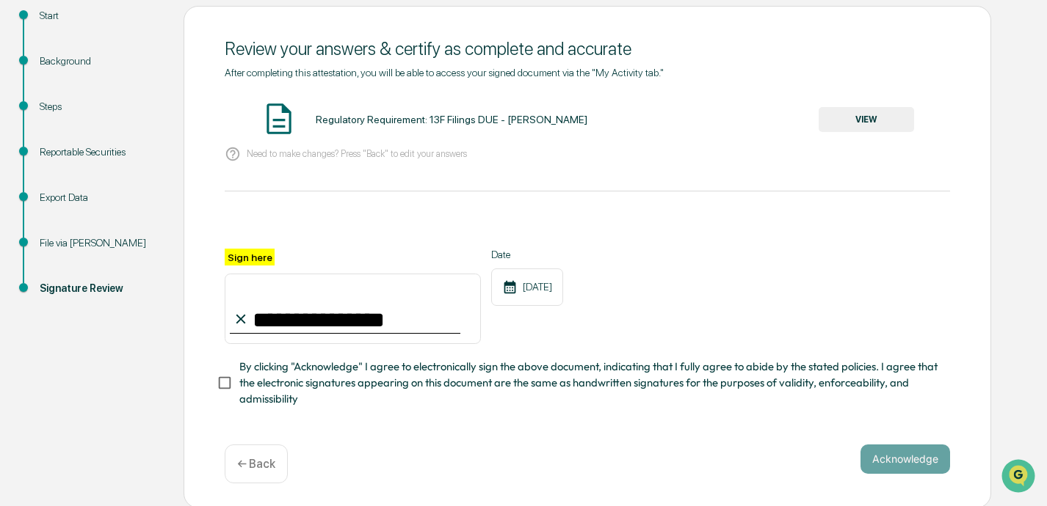
type input "**********"
click at [732, 458] on button "Acknowledge" at bounding box center [905, 459] width 90 height 29
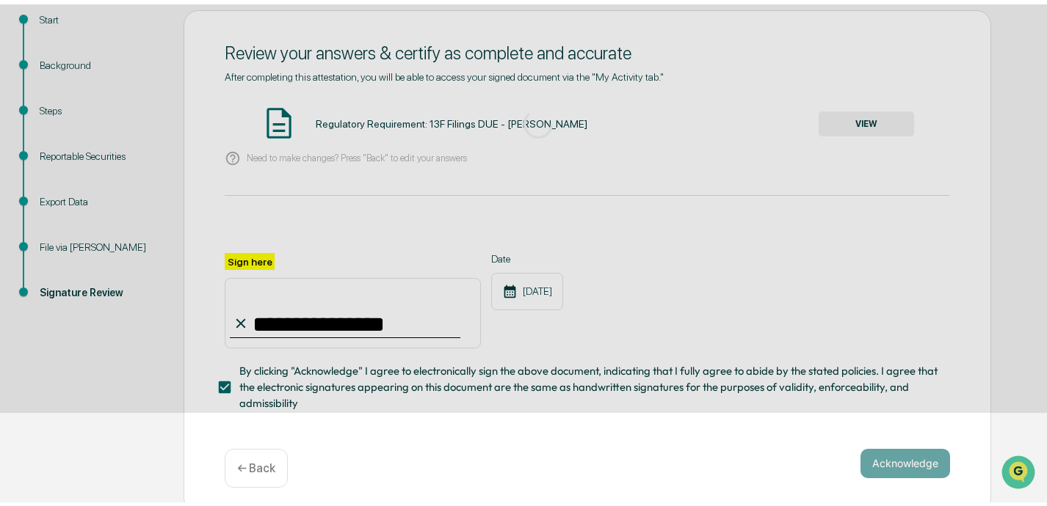
scroll to position [85, 0]
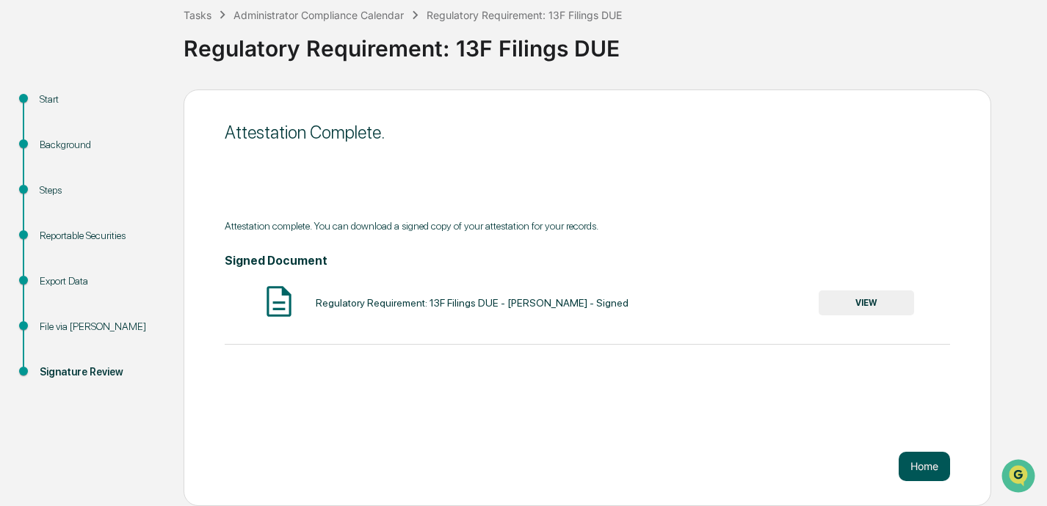
click at [732, 462] on button "Home" at bounding box center [923, 466] width 51 height 29
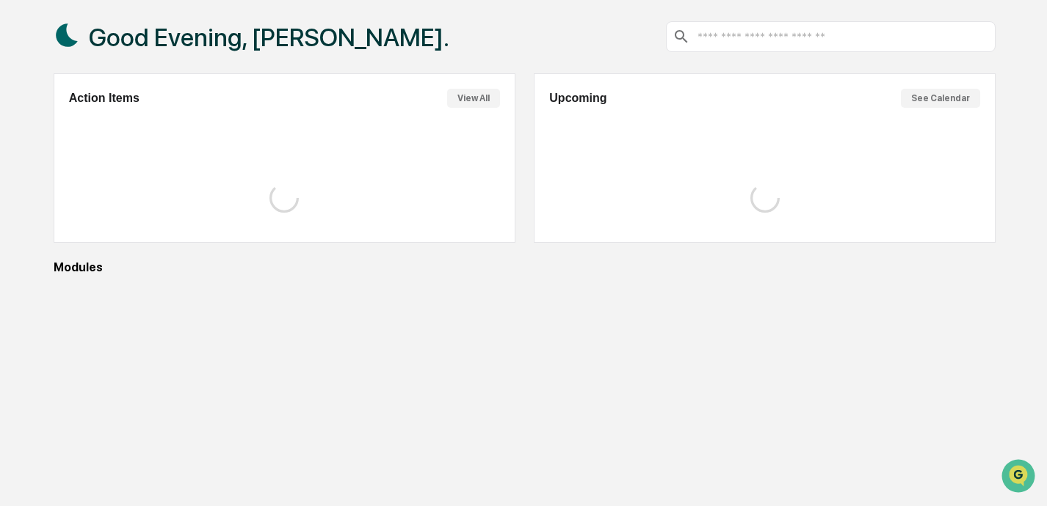
scroll to position [84, 0]
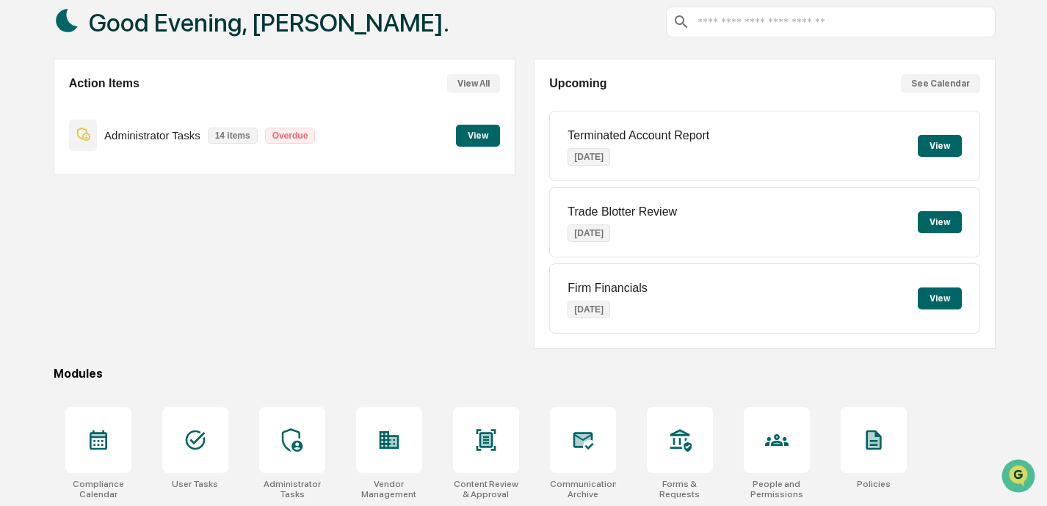
click at [480, 136] on button "View" at bounding box center [478, 136] width 44 height 22
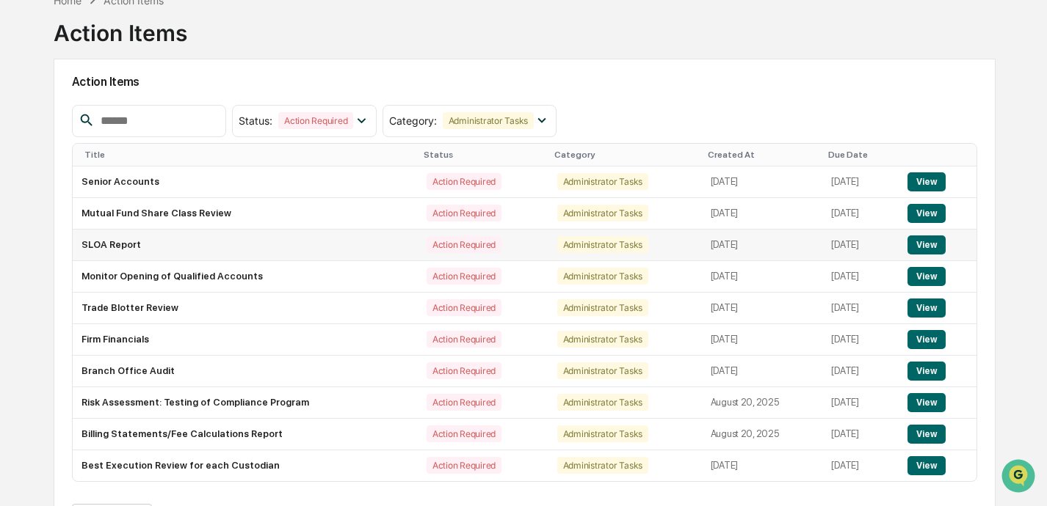
click at [732, 240] on button "View" at bounding box center [925, 245] width 37 height 19
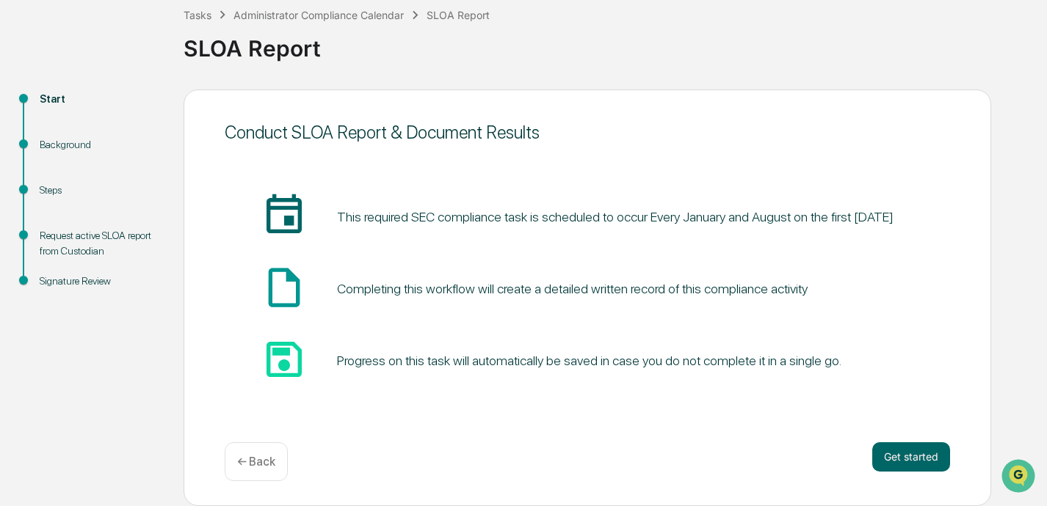
scroll to position [85, 0]
click at [732, 459] on button "Get started" at bounding box center [911, 457] width 78 height 29
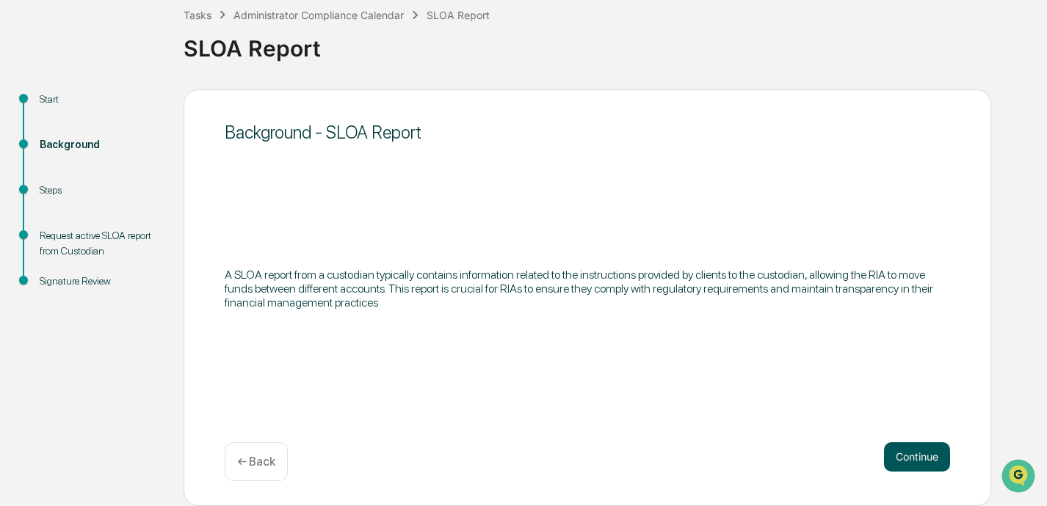
click at [732, 460] on button "Continue" at bounding box center [917, 457] width 66 height 29
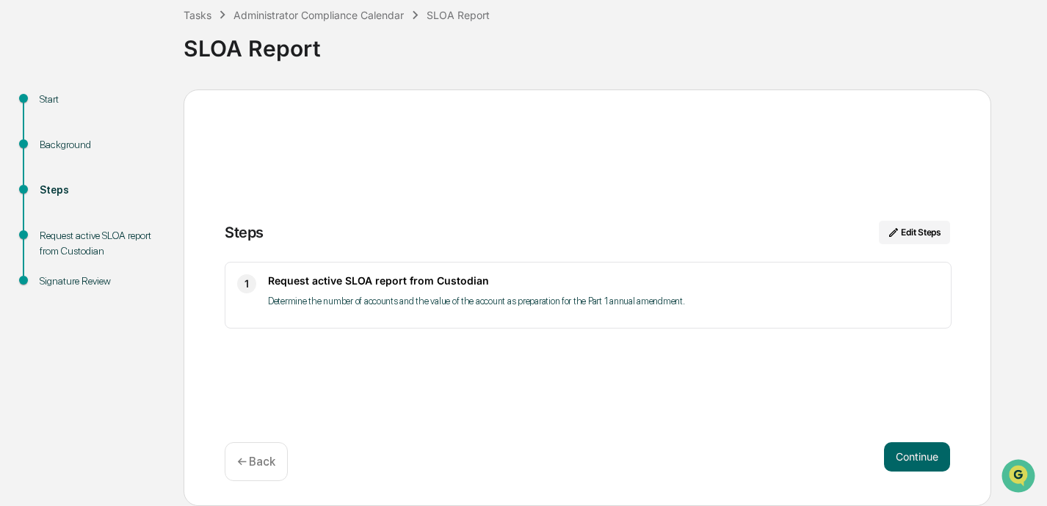
click at [262, 461] on p "← Back" at bounding box center [256, 462] width 38 height 14
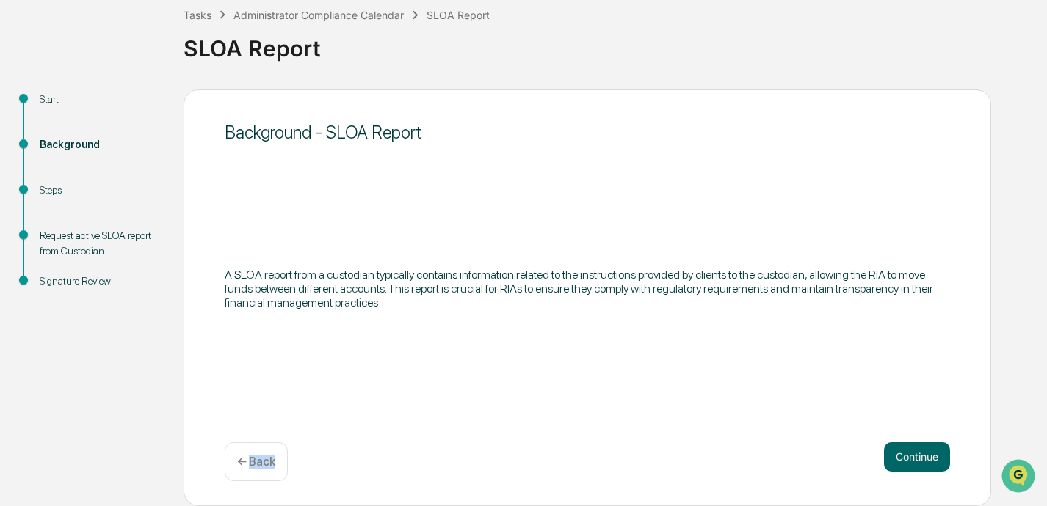
click at [262, 461] on p "← Back" at bounding box center [256, 462] width 38 height 14
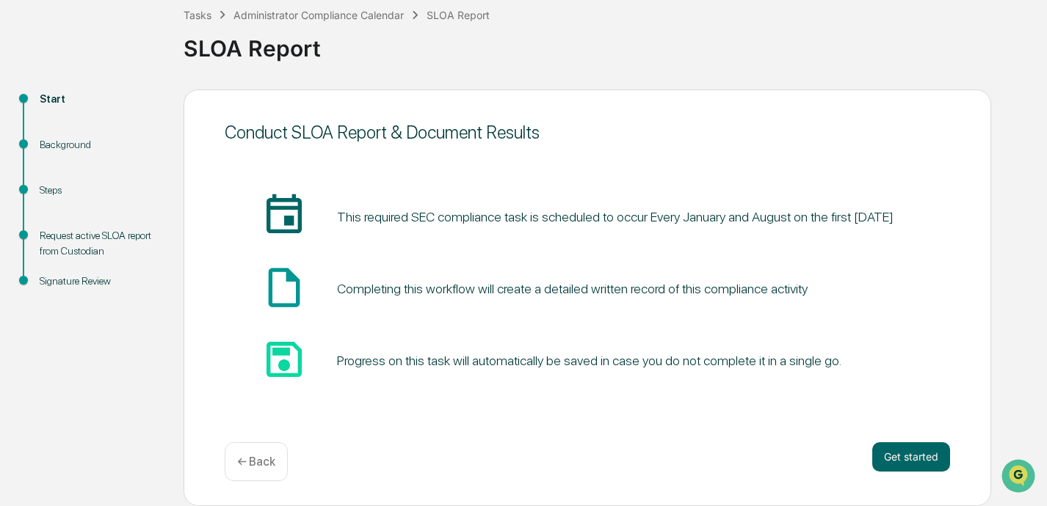
click at [265, 462] on p "← Back" at bounding box center [256, 462] width 38 height 14
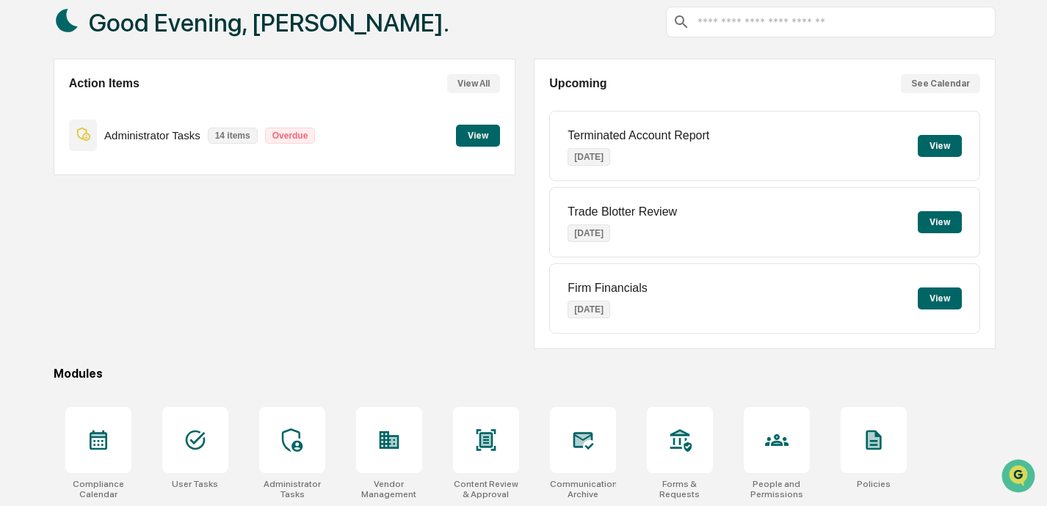
click at [468, 132] on button "View" at bounding box center [478, 136] width 44 height 22
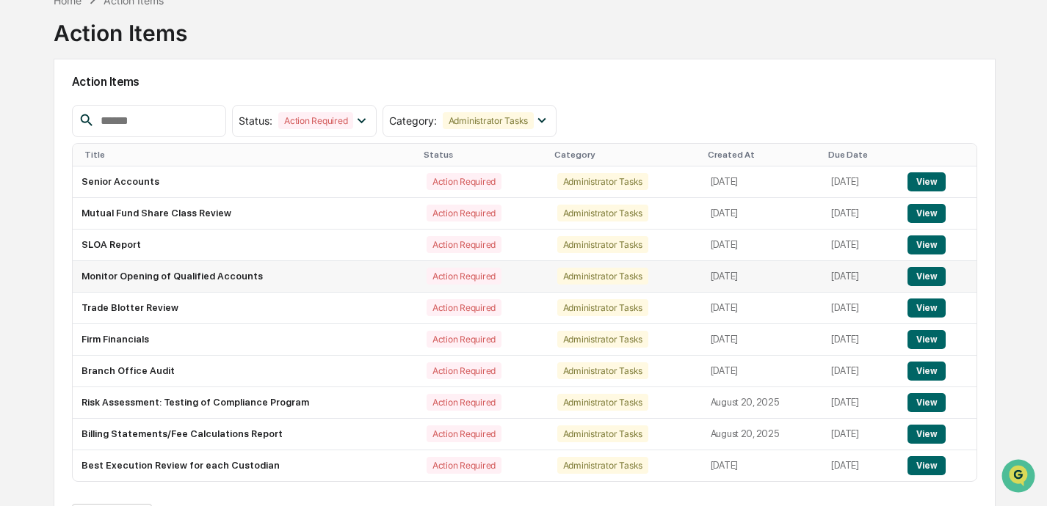
click at [732, 274] on button "View" at bounding box center [925, 276] width 37 height 19
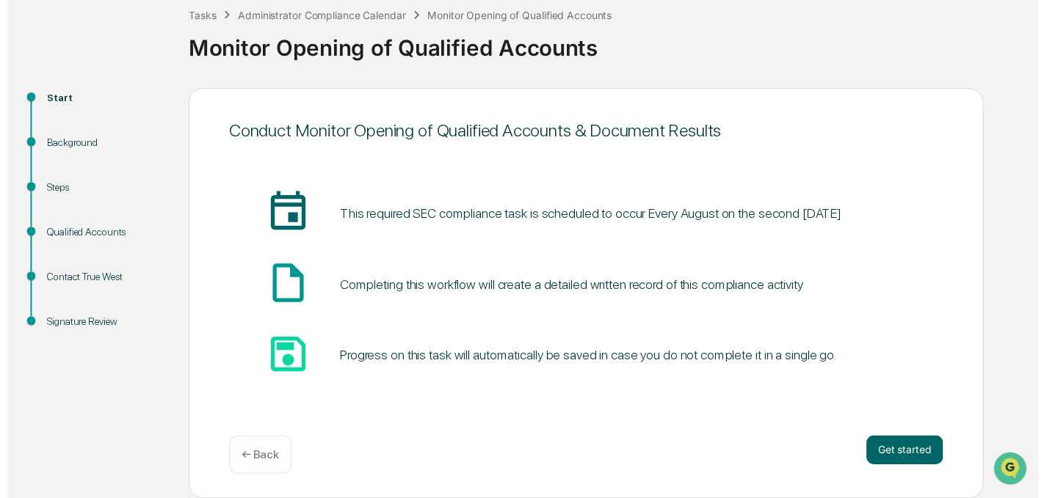
scroll to position [85, 0]
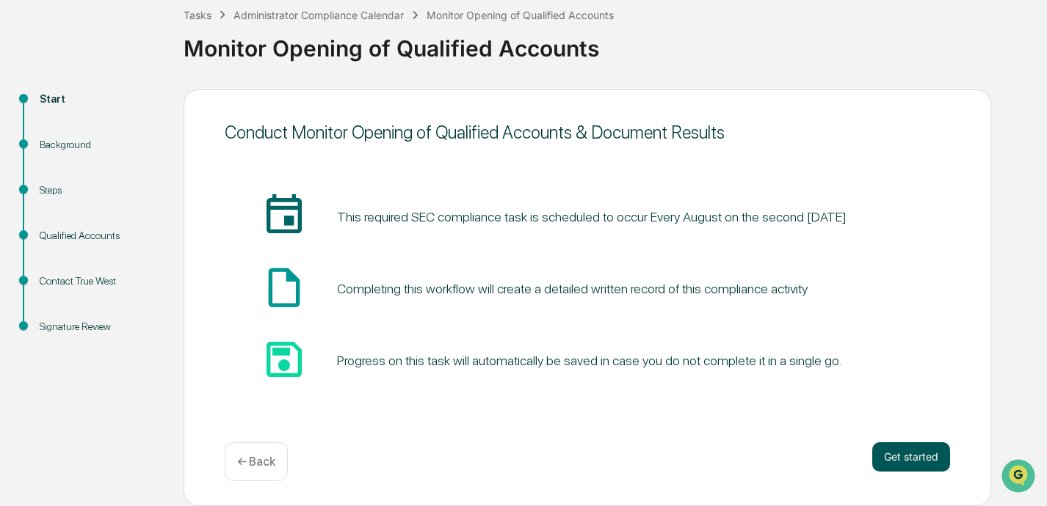
click at [732, 454] on button "Get started" at bounding box center [911, 457] width 78 height 29
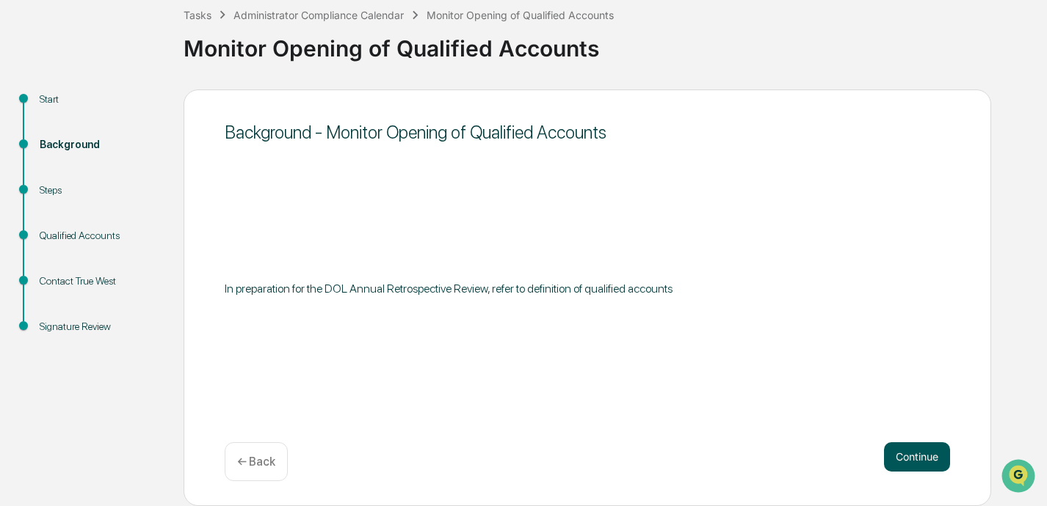
click at [732, 452] on button "Continue" at bounding box center [917, 457] width 66 height 29
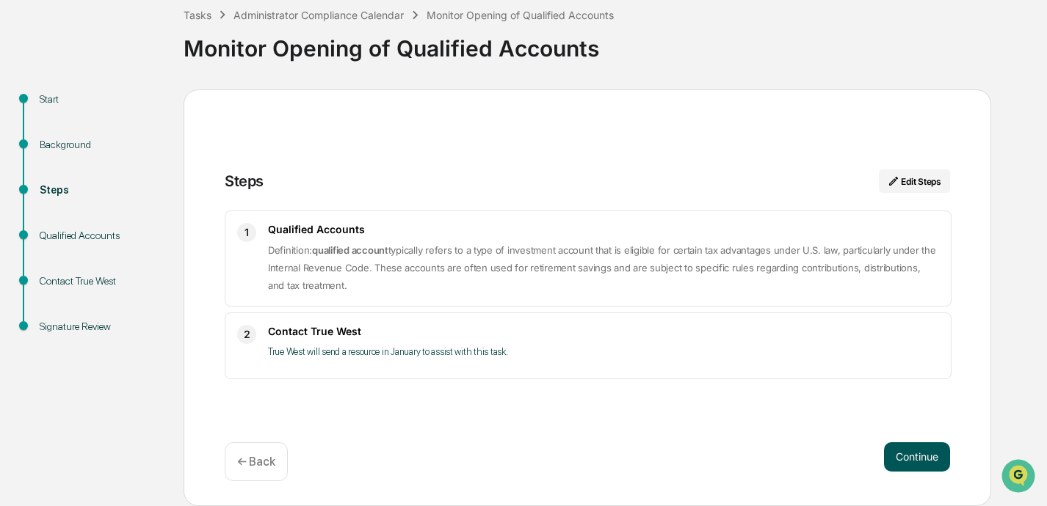
click at [732, 455] on button "Continue" at bounding box center [917, 457] width 66 height 29
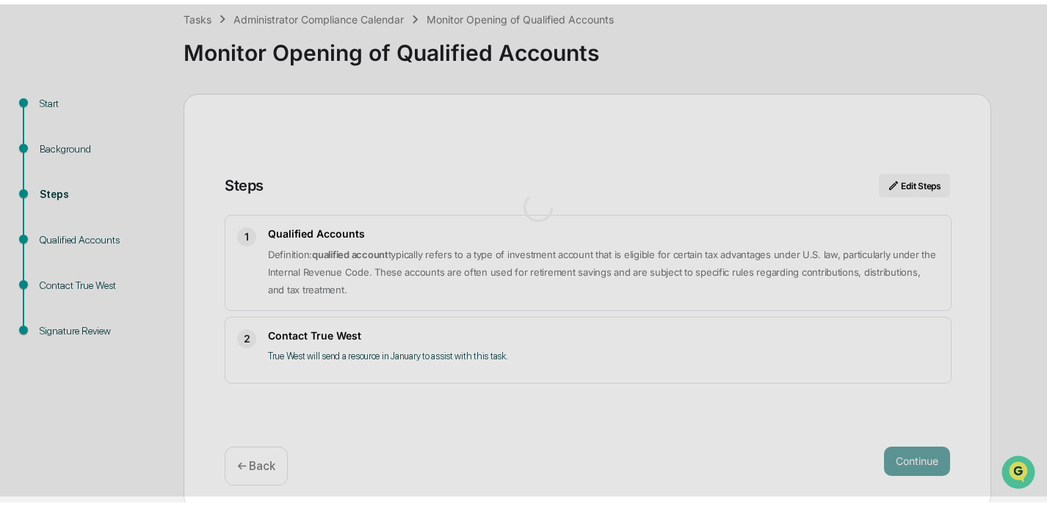
scroll to position [12, 0]
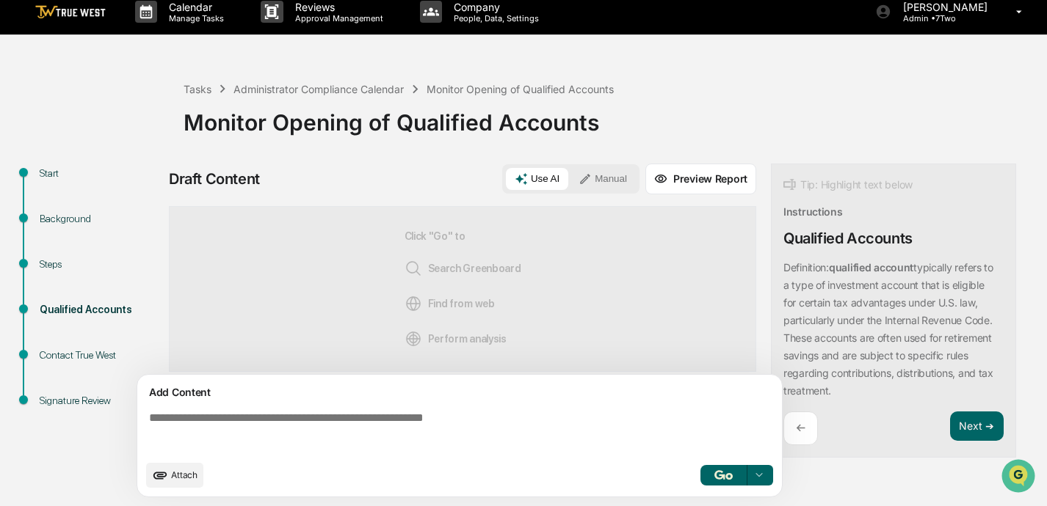
click at [611, 183] on button "Manual" at bounding box center [602, 179] width 66 height 22
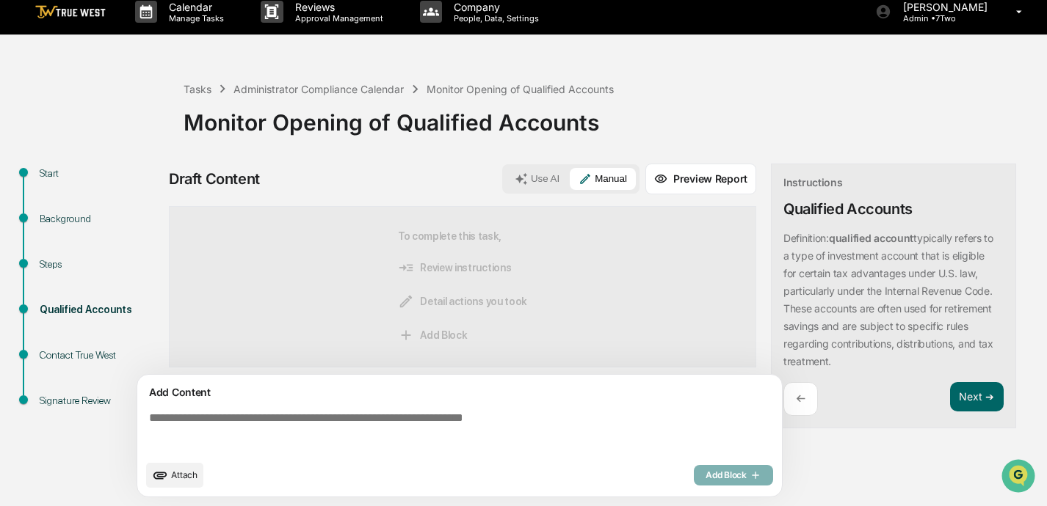
click at [347, 432] on textarea at bounding box center [462, 432] width 638 height 53
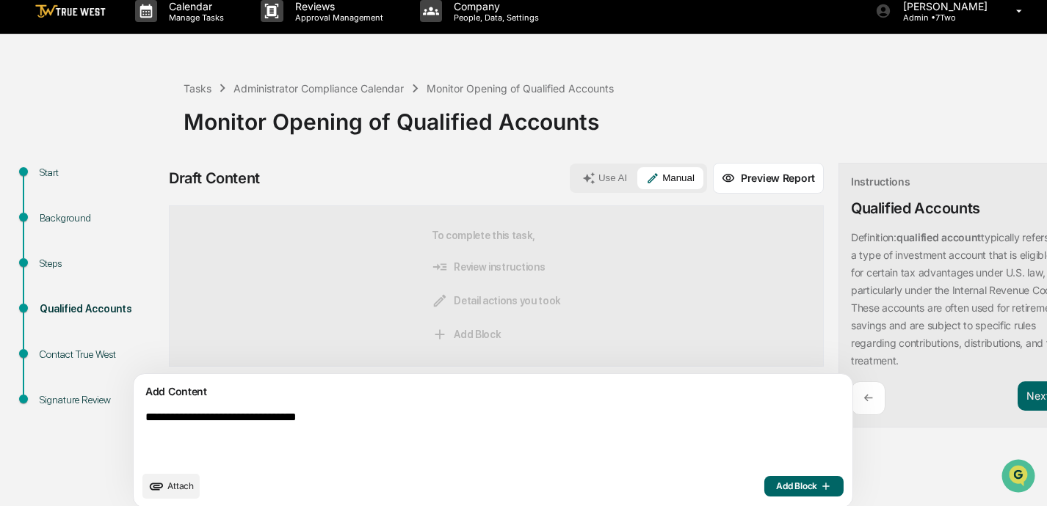
drag, startPoint x: 369, startPoint y: 411, endPoint x: 108, endPoint y: 414, distance: 261.3
click at [108, 414] on div "**********" at bounding box center [523, 340] width 1032 height 354
type textarea "**********"
drag, startPoint x: 142, startPoint y: 417, endPoint x: 445, endPoint y: 417, distance: 303.1
click at [445, 417] on div "**********" at bounding box center [493, 441] width 718 height 134
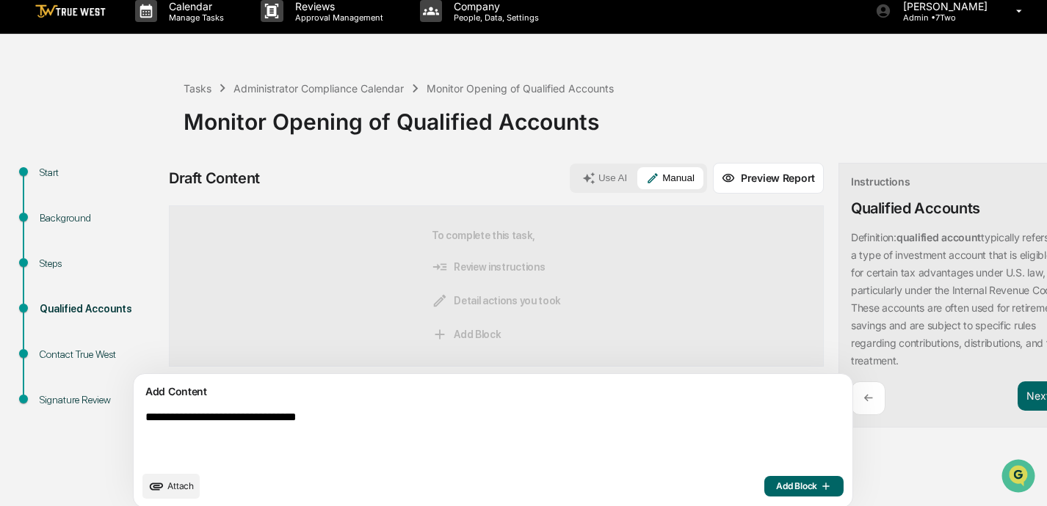
drag, startPoint x: 379, startPoint y: 418, endPoint x: 137, endPoint y: 414, distance: 242.2
click at [137, 414] on div "**********" at bounding box center [493, 441] width 720 height 135
click at [732, 481] on span "Add Block" at bounding box center [804, 487] width 56 height 12
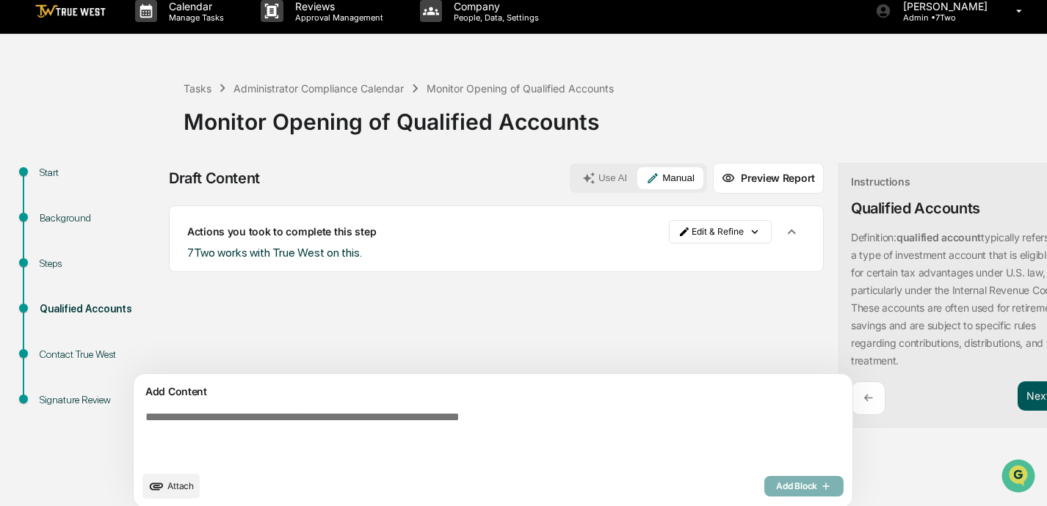
click at [732, 400] on button "Next ➔" at bounding box center [1044, 397] width 54 height 30
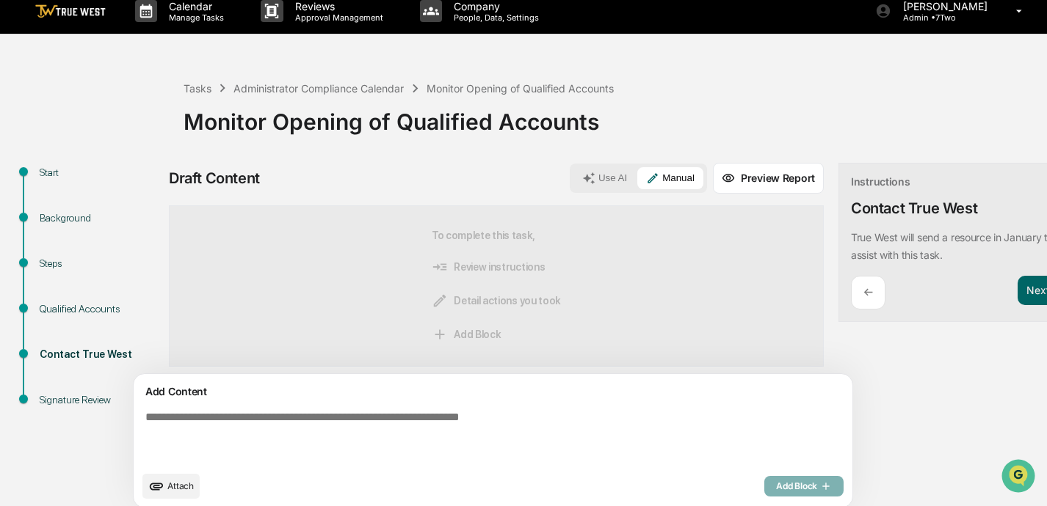
click at [493, 424] on textarea at bounding box center [458, 437] width 638 height 65
paste textarea "**********"
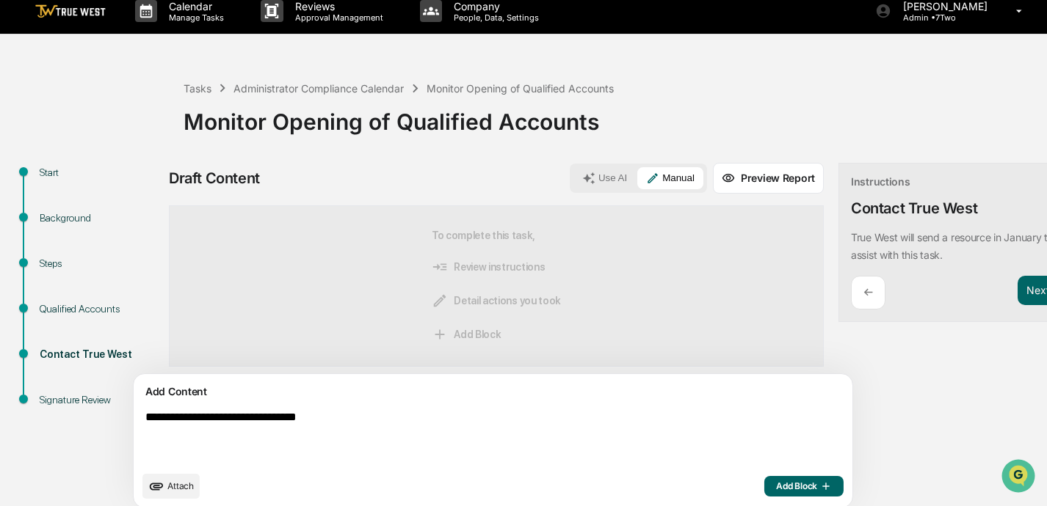
type textarea "**********"
click at [732, 488] on span "Add Block" at bounding box center [804, 487] width 56 height 12
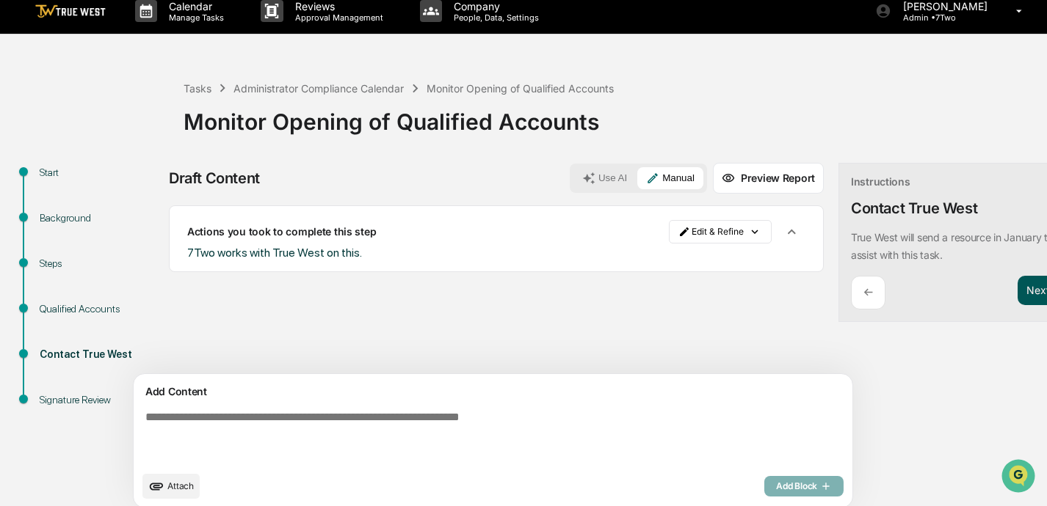
click at [732, 288] on button "Next ➔" at bounding box center [1044, 291] width 54 height 30
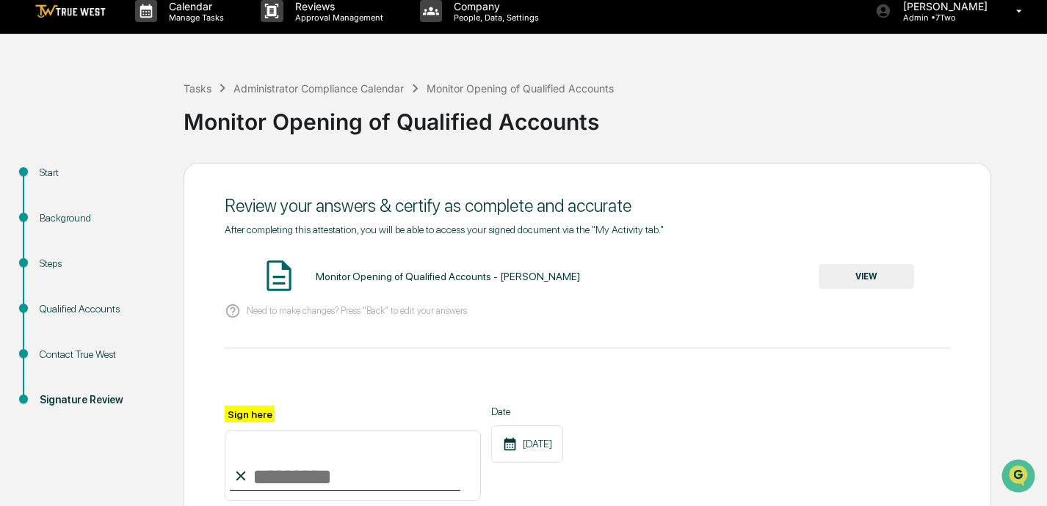
click at [732, 283] on button "VIEW" at bounding box center [865, 276] width 95 height 25
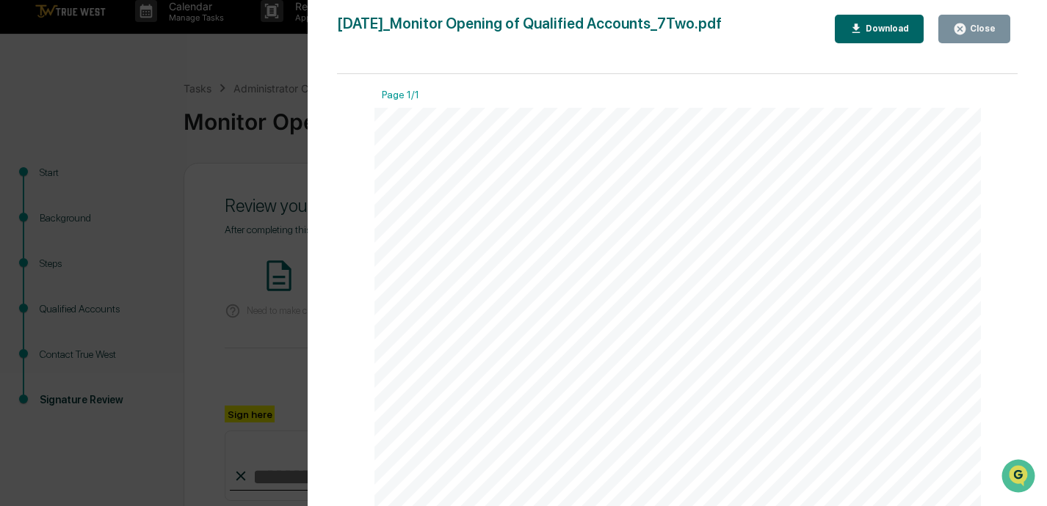
click at [732, 30] on div "Close" at bounding box center [981, 28] width 29 height 10
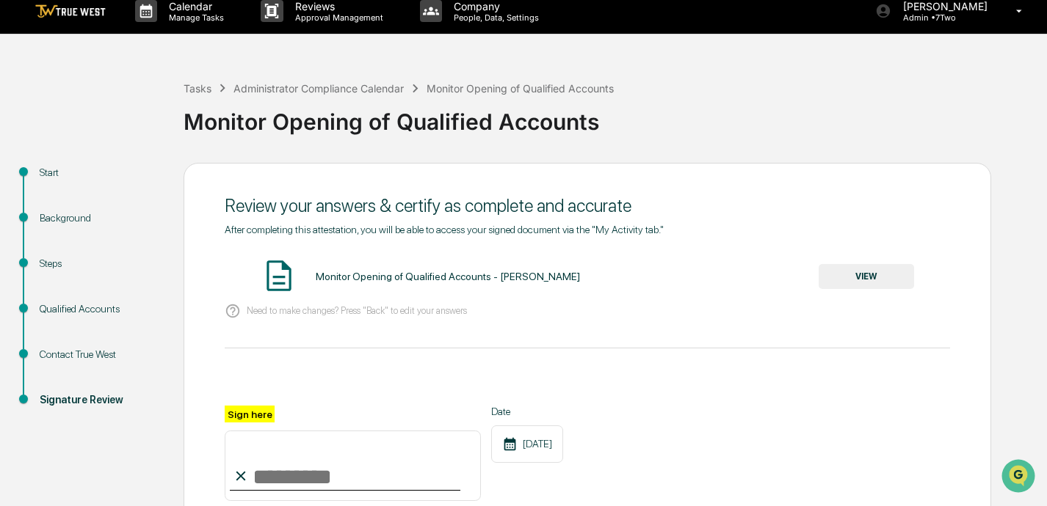
click at [358, 475] on input "Sign here" at bounding box center [353, 466] width 256 height 70
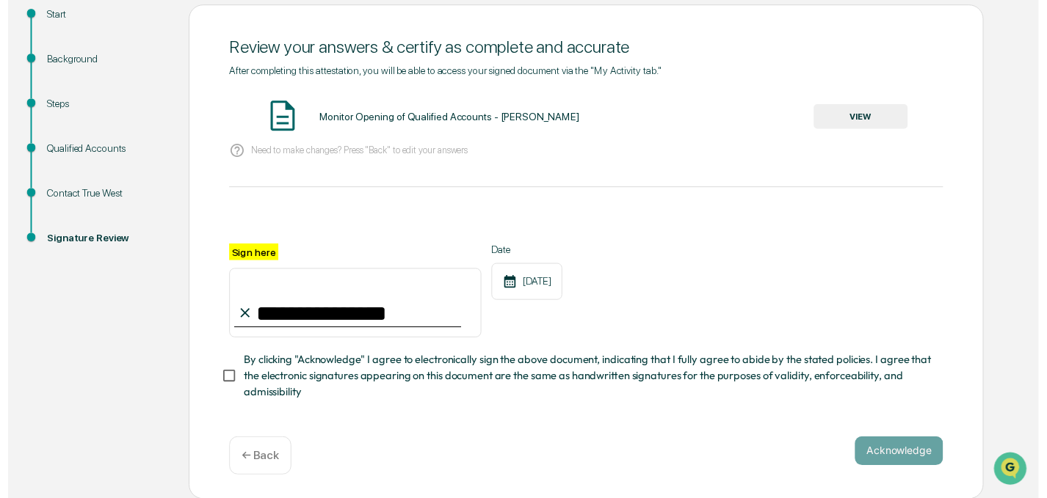
scroll to position [169, 0]
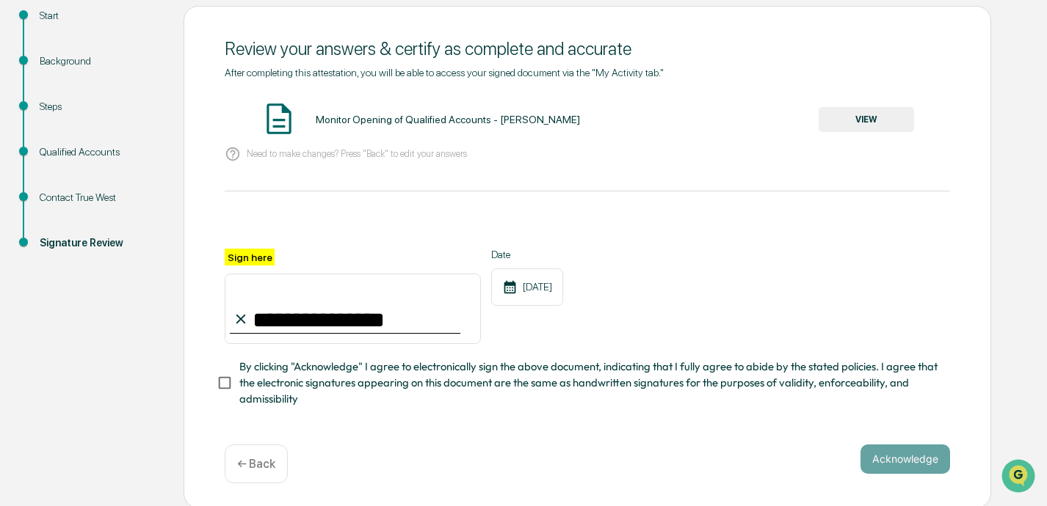
type input "**********"
click at [732, 454] on button "Acknowledge" at bounding box center [905, 459] width 90 height 29
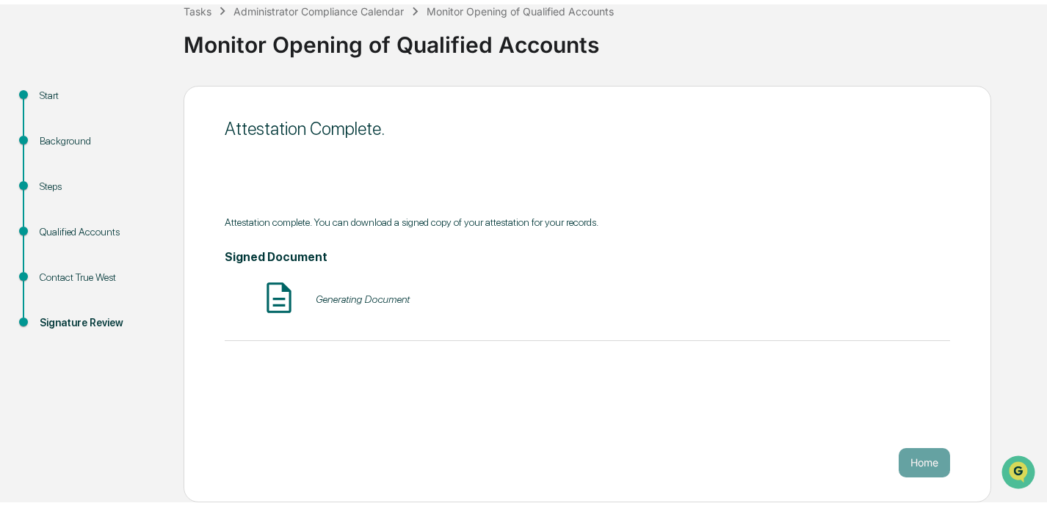
scroll to position [85, 0]
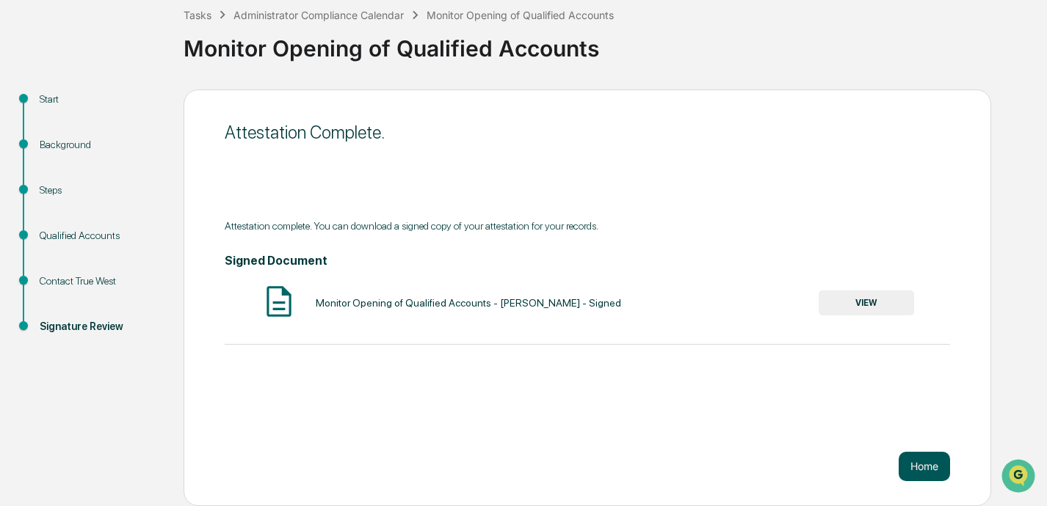
click at [732, 462] on button "Home" at bounding box center [923, 466] width 51 height 29
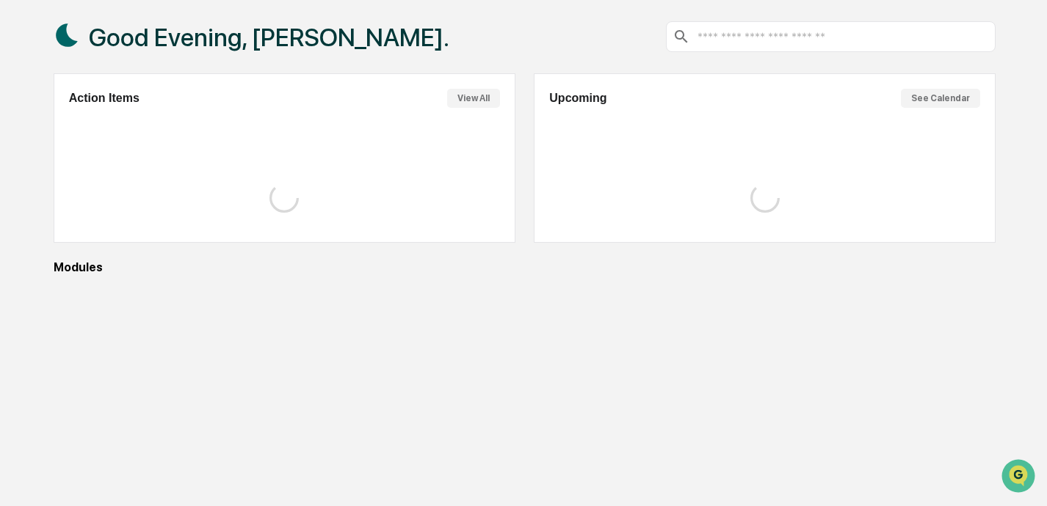
scroll to position [84, 0]
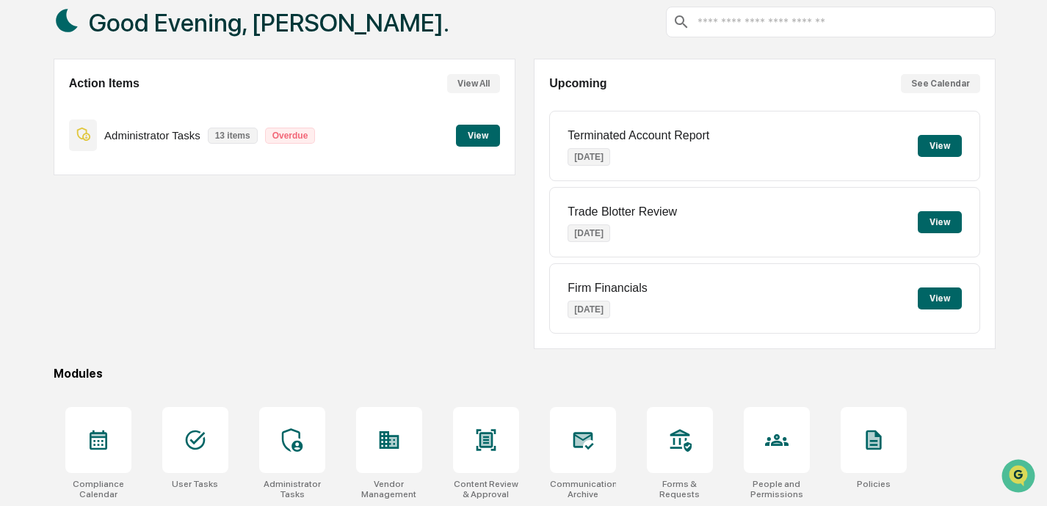
click at [481, 137] on button "View" at bounding box center [478, 136] width 44 height 22
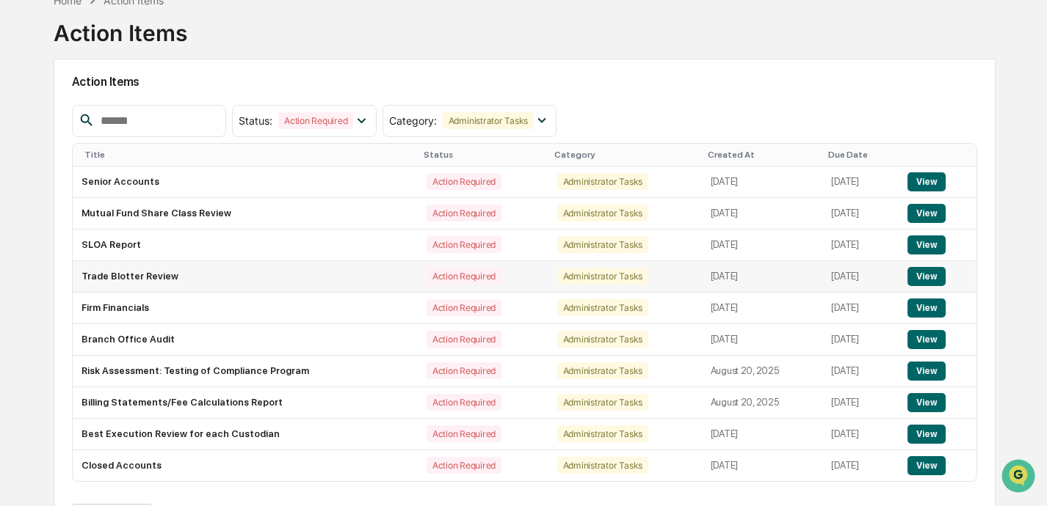
click at [732, 277] on button "View" at bounding box center [925, 276] width 37 height 19
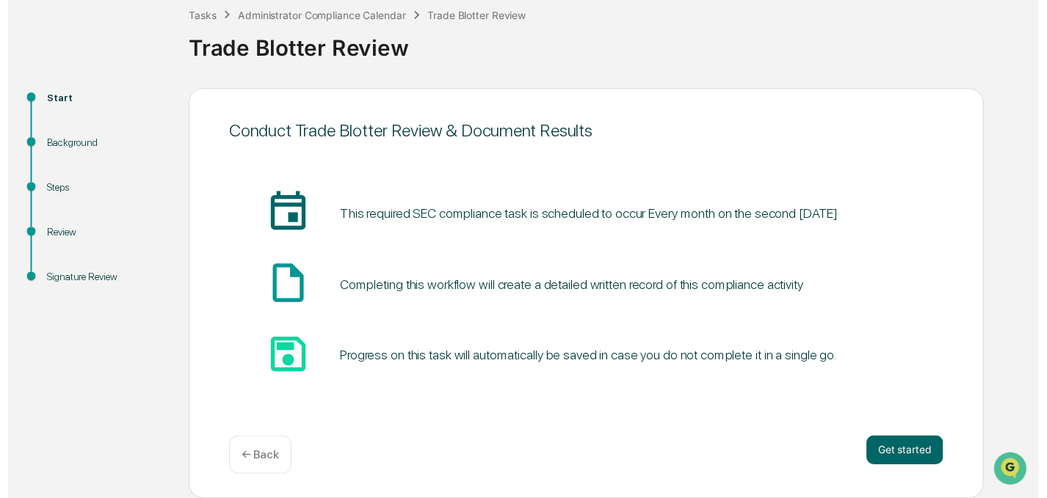
scroll to position [85, 0]
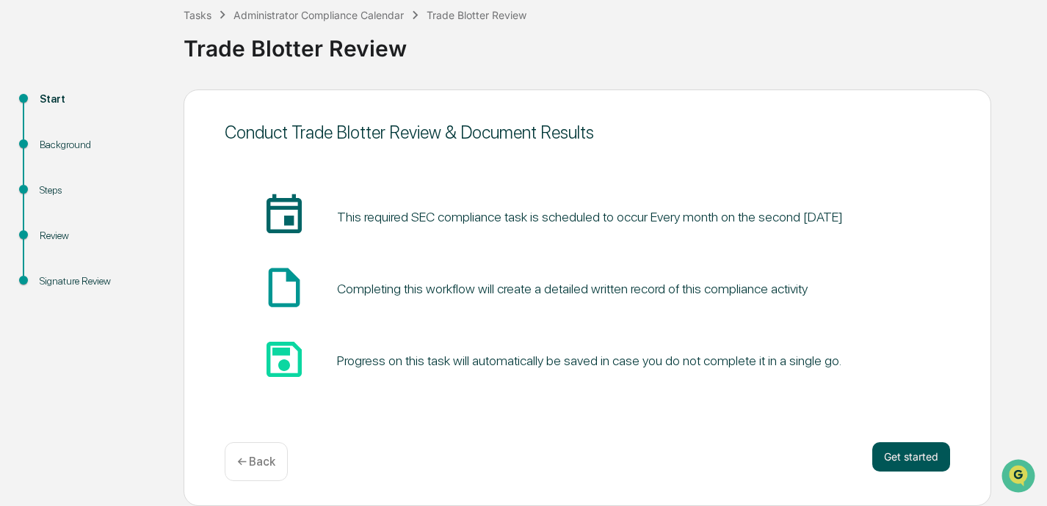
click at [732, 463] on button "Get started" at bounding box center [911, 457] width 78 height 29
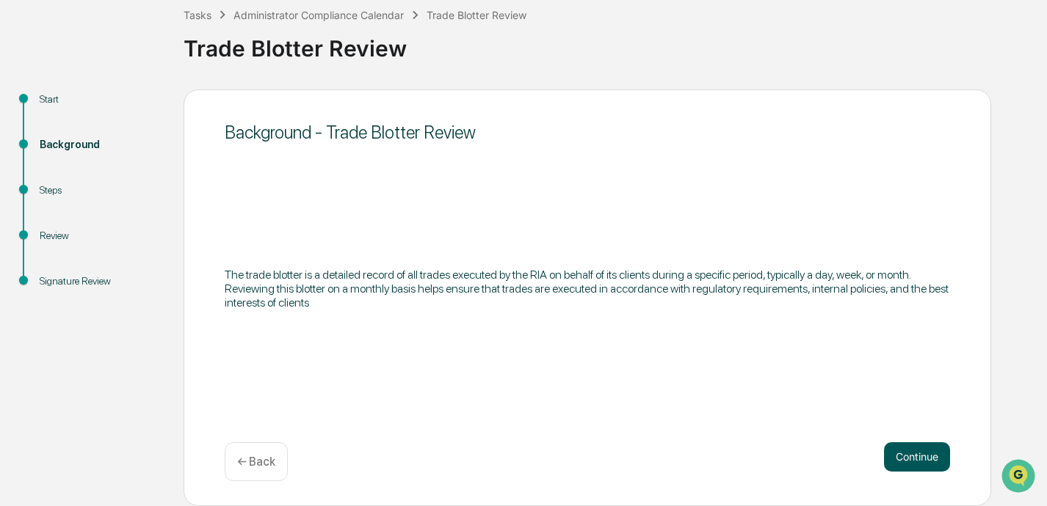
click at [732, 458] on button "Continue" at bounding box center [917, 457] width 66 height 29
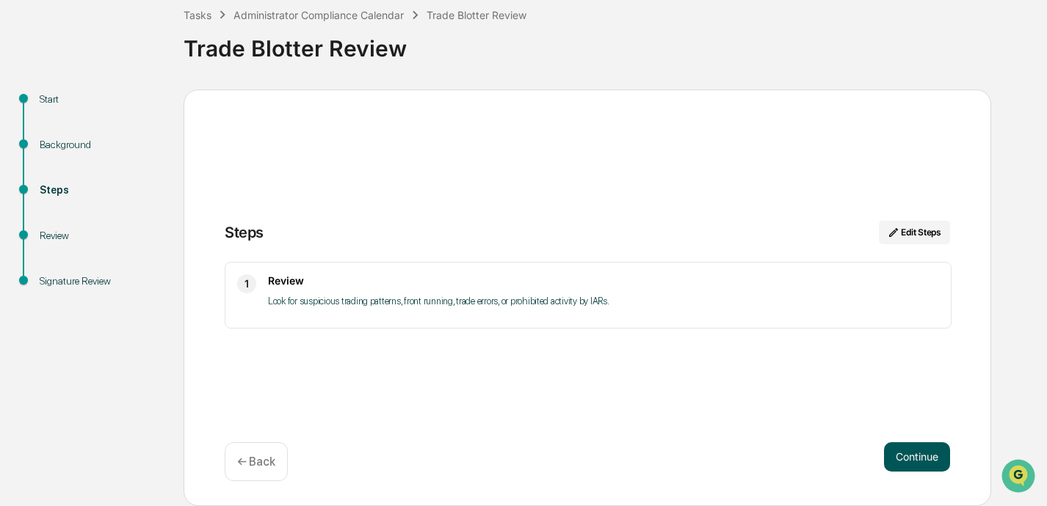
click at [732, 454] on button "Continue" at bounding box center [917, 457] width 66 height 29
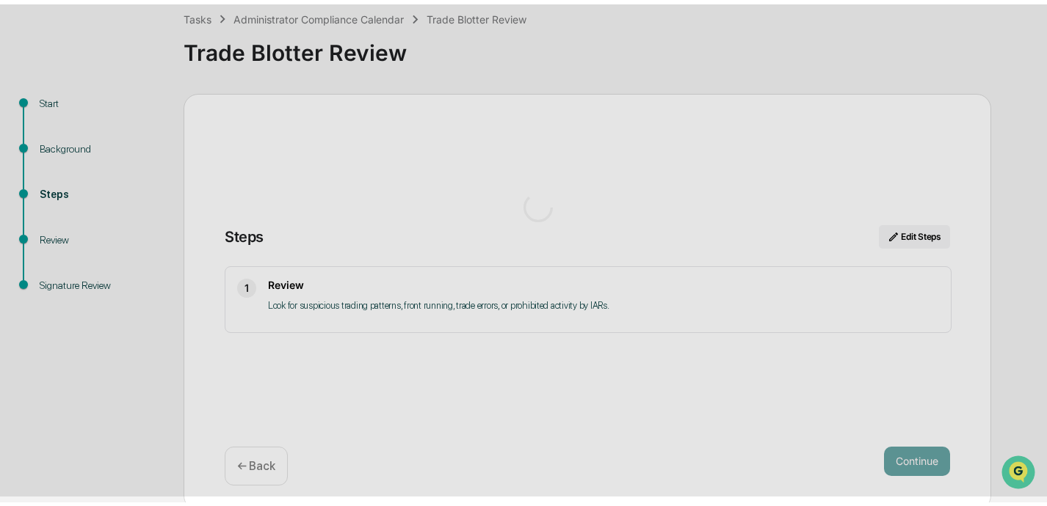
scroll to position [12, 0]
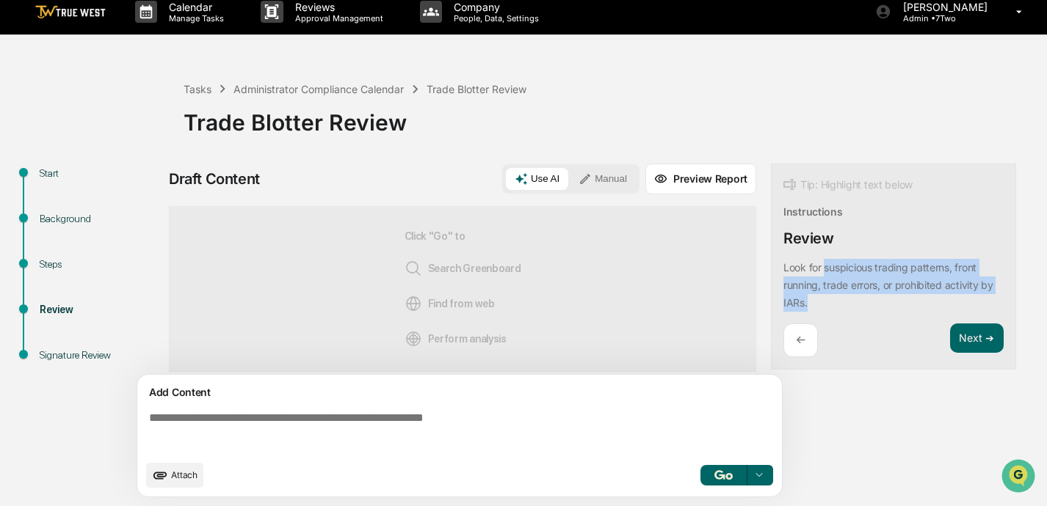
drag, startPoint x: 826, startPoint y: 267, endPoint x: 830, endPoint y: 301, distance: 34.0
click at [732, 301] on div "Look for suspicious trading patterns, front running, trade errors, or prohibite…" at bounding box center [893, 285] width 220 height 53
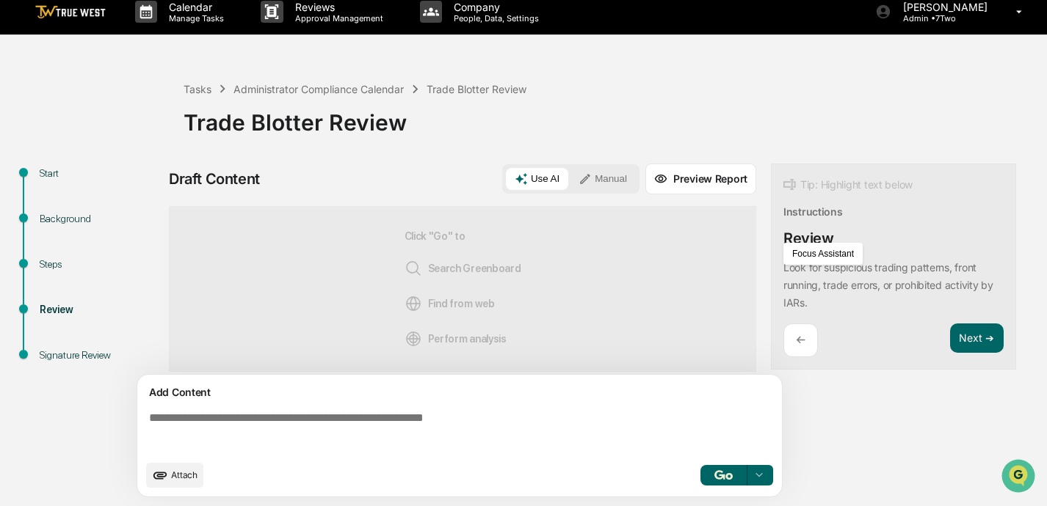
click at [365, 413] on textarea at bounding box center [462, 432] width 638 height 53
click at [602, 175] on button "Manual" at bounding box center [602, 179] width 66 height 22
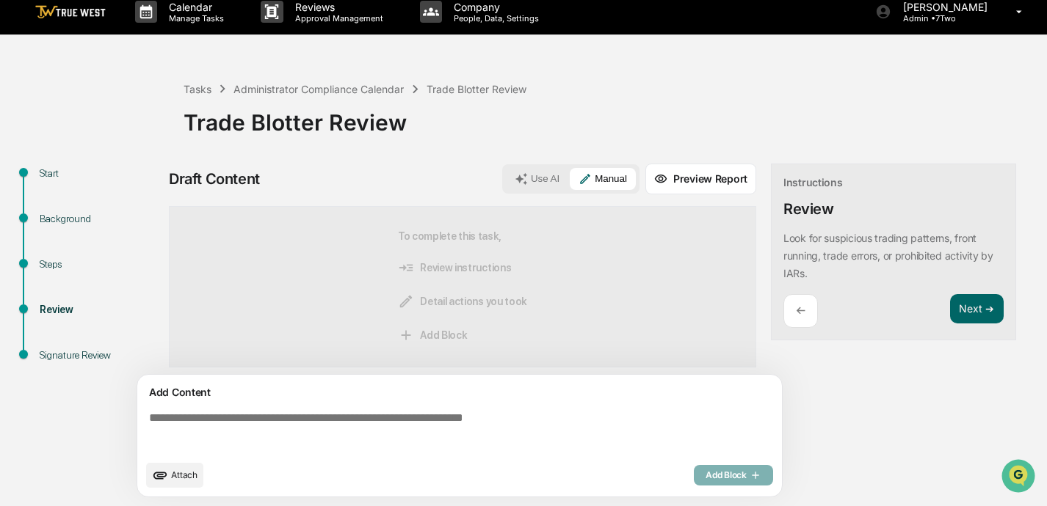
click at [317, 420] on textarea at bounding box center [462, 432] width 638 height 53
paste textarea "**********"
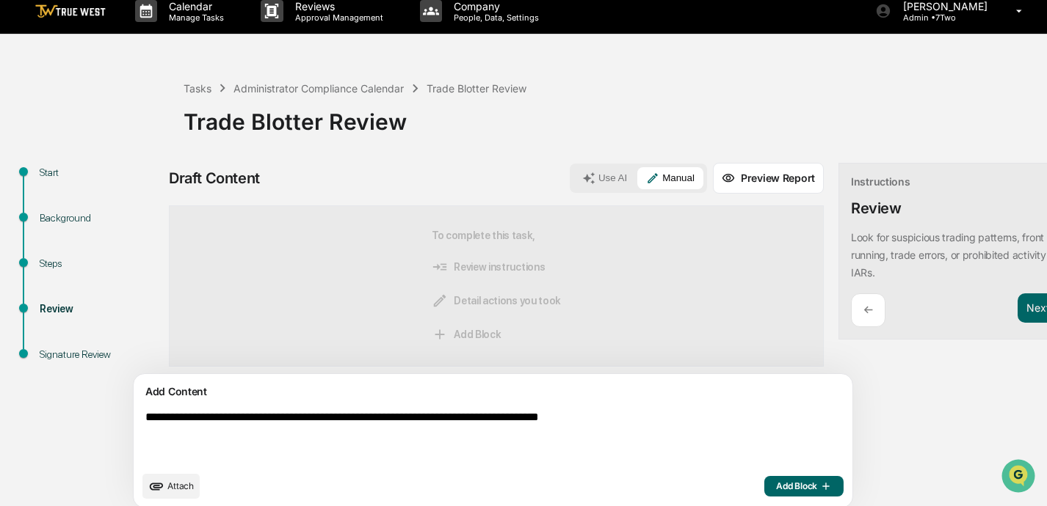
click at [151, 419] on textarea "**********" at bounding box center [458, 437] width 638 height 65
click at [324, 435] on textarea "**********" at bounding box center [458, 437] width 638 height 65
drag, startPoint x: 445, startPoint y: 437, endPoint x: 77, endPoint y: 416, distance: 369.0
click at [77, 416] on div "**********" at bounding box center [523, 340] width 1032 height 354
type textarea "**********"
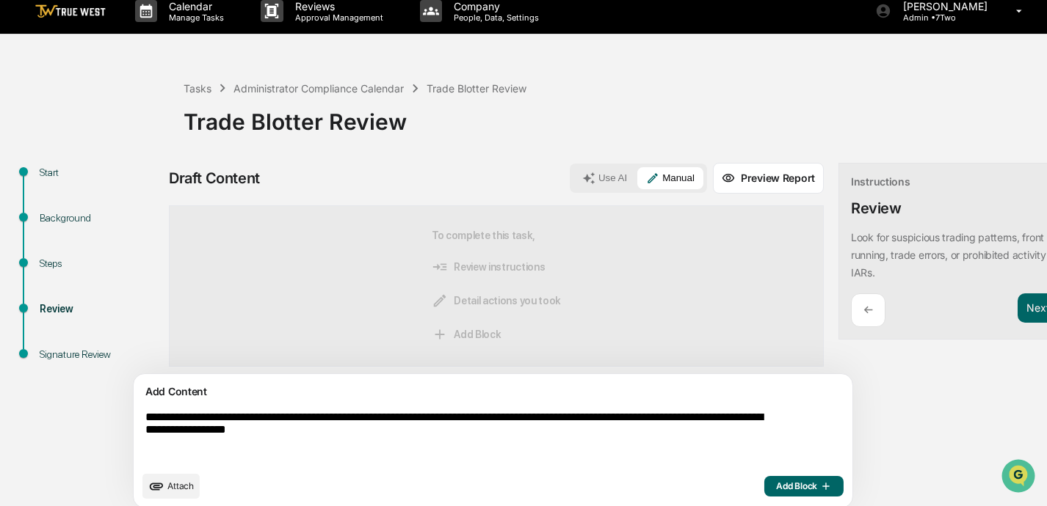
click at [535, 484] on div "Attach Add Block" at bounding box center [492, 486] width 701 height 25
click at [732, 485] on span "Add Block" at bounding box center [804, 487] width 56 height 12
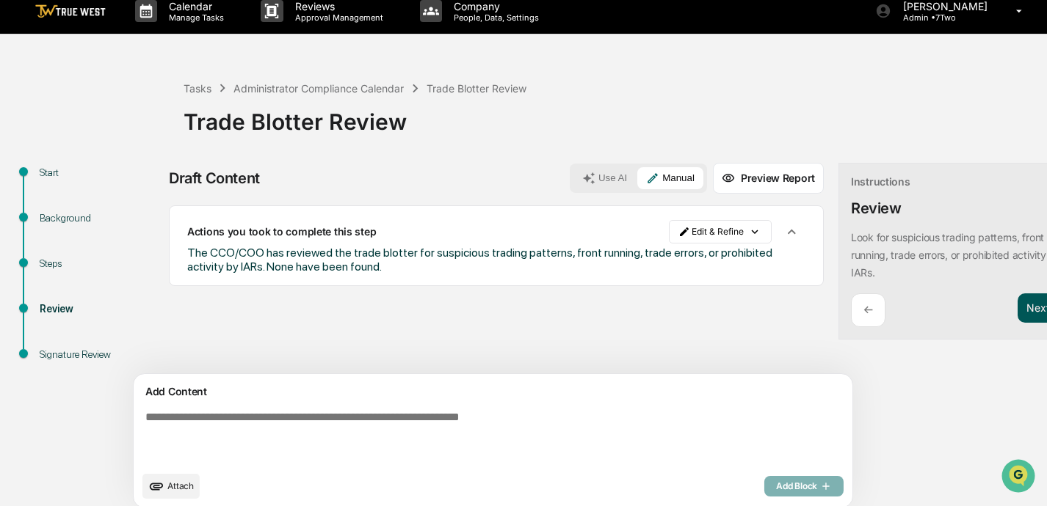
click at [732, 311] on button "Next ➔" at bounding box center [1044, 309] width 54 height 30
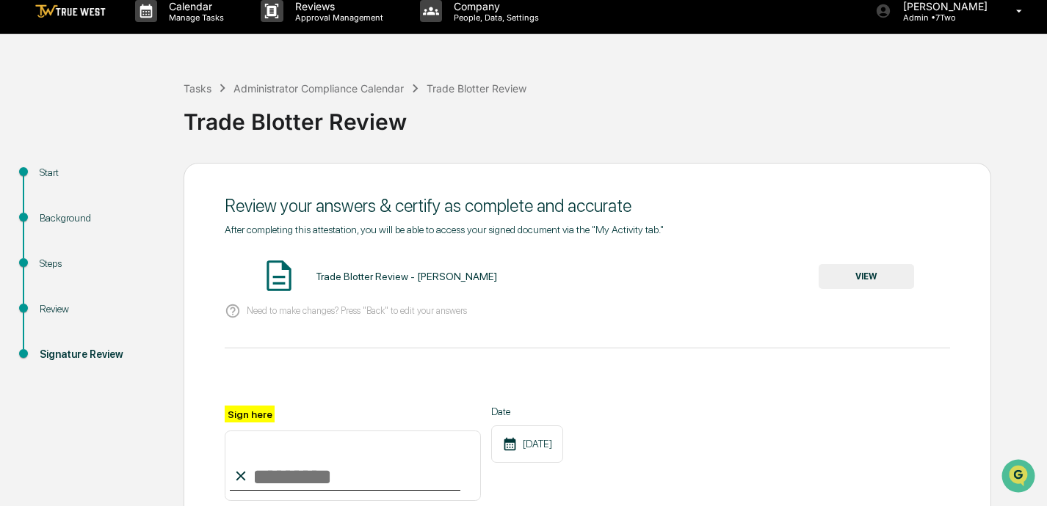
click at [732, 274] on button "VIEW" at bounding box center [865, 276] width 95 height 25
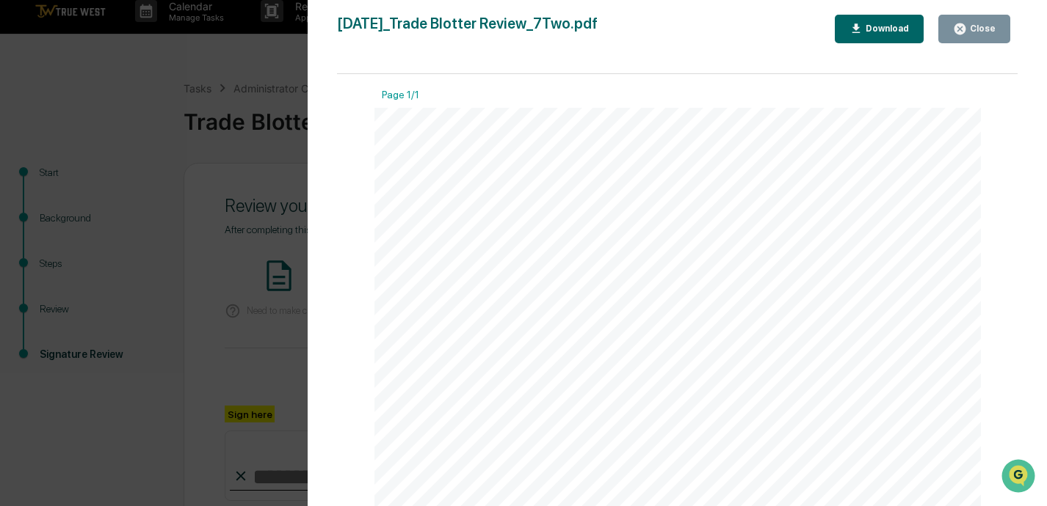
click at [732, 24] on div "Close" at bounding box center [981, 28] width 29 height 10
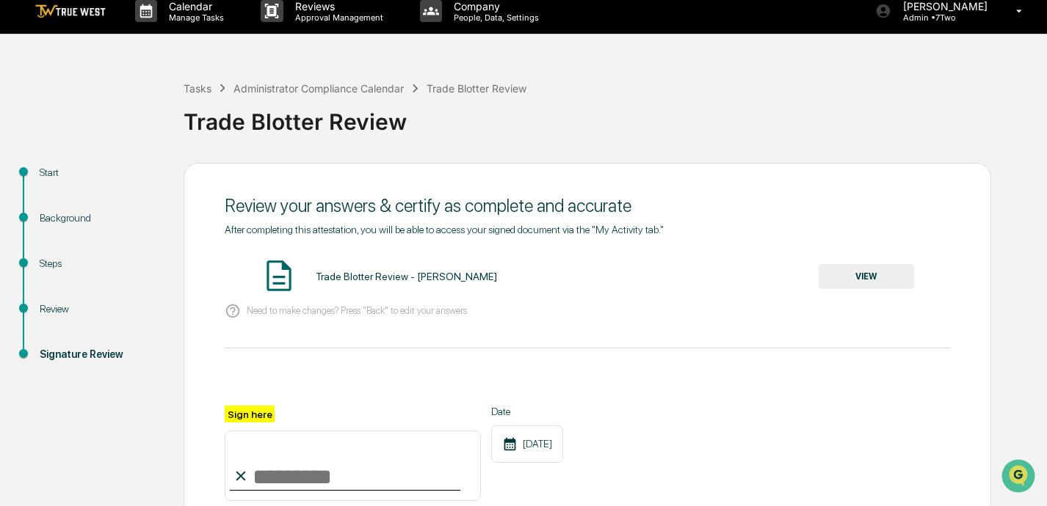
click at [285, 472] on input "Sign here" at bounding box center [353, 466] width 256 height 70
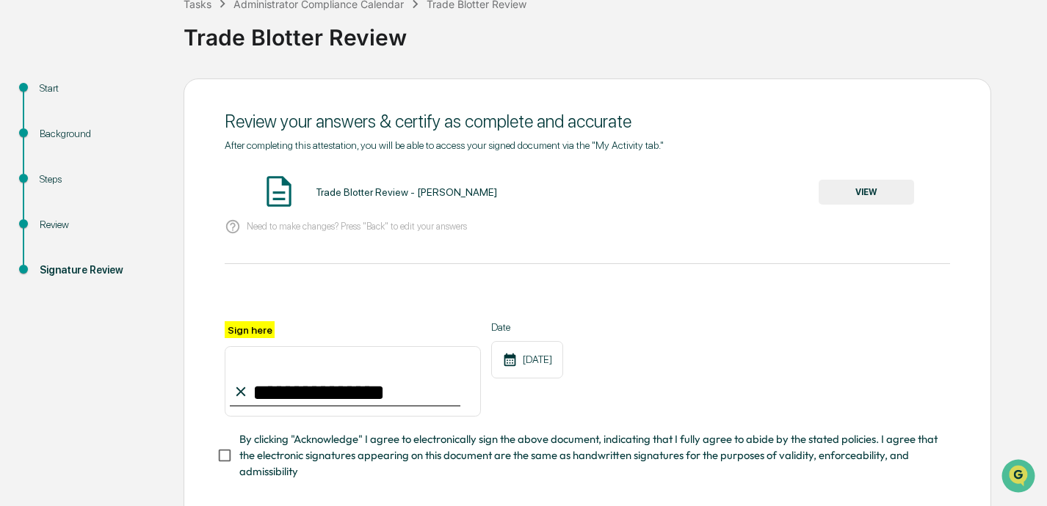
scroll to position [101, 0]
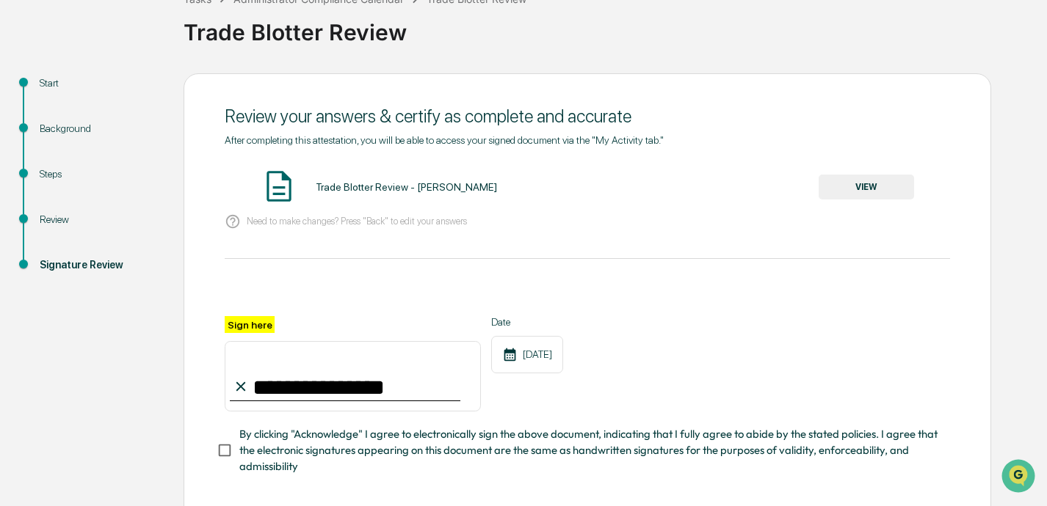
type input "**********"
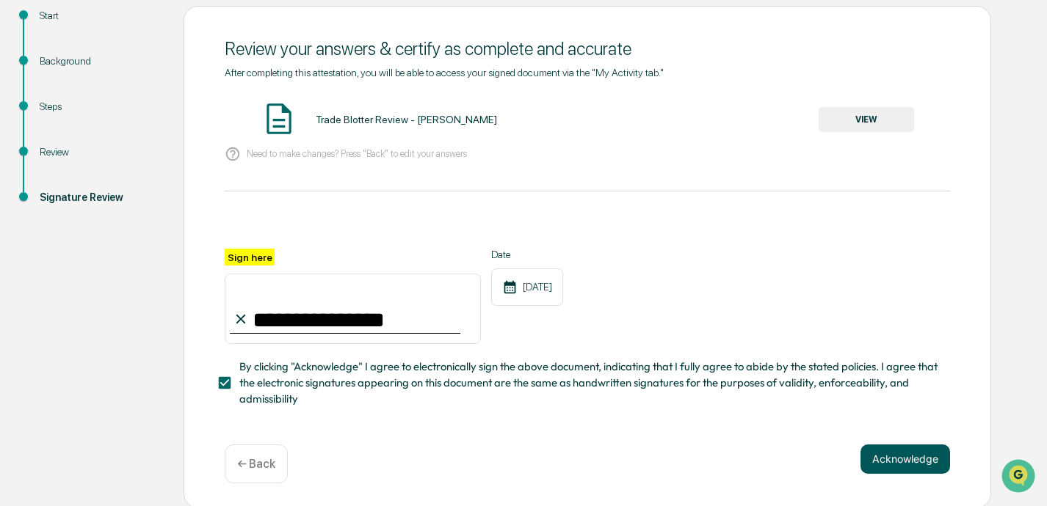
click at [732, 456] on button "Acknowledge" at bounding box center [905, 459] width 90 height 29
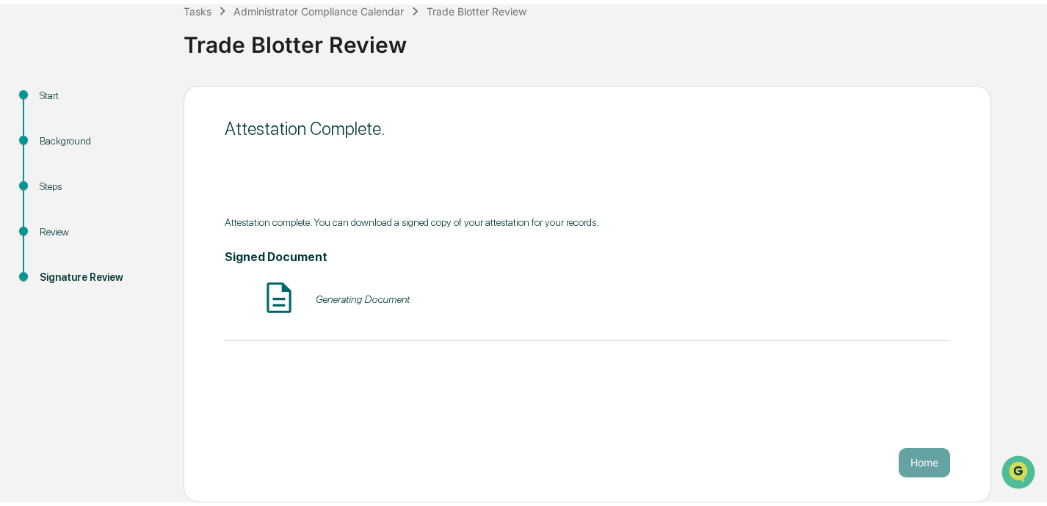
scroll to position [85, 0]
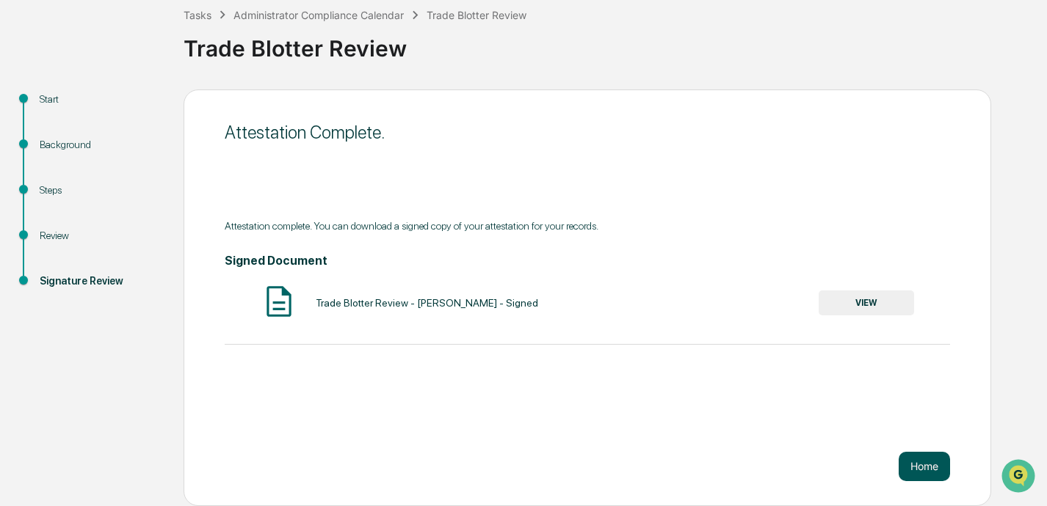
click at [732, 472] on button "Home" at bounding box center [923, 466] width 51 height 29
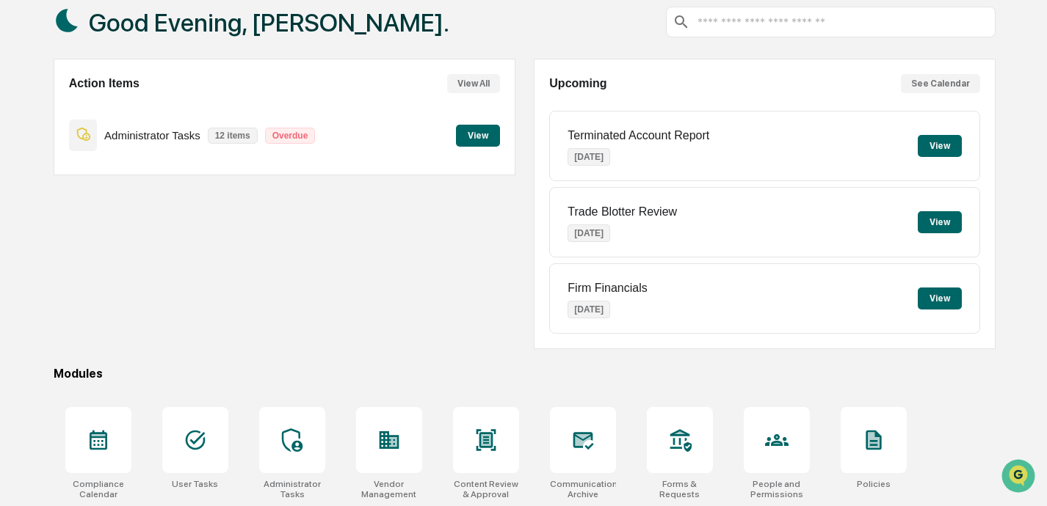
click at [479, 134] on button "View" at bounding box center [478, 136] width 44 height 22
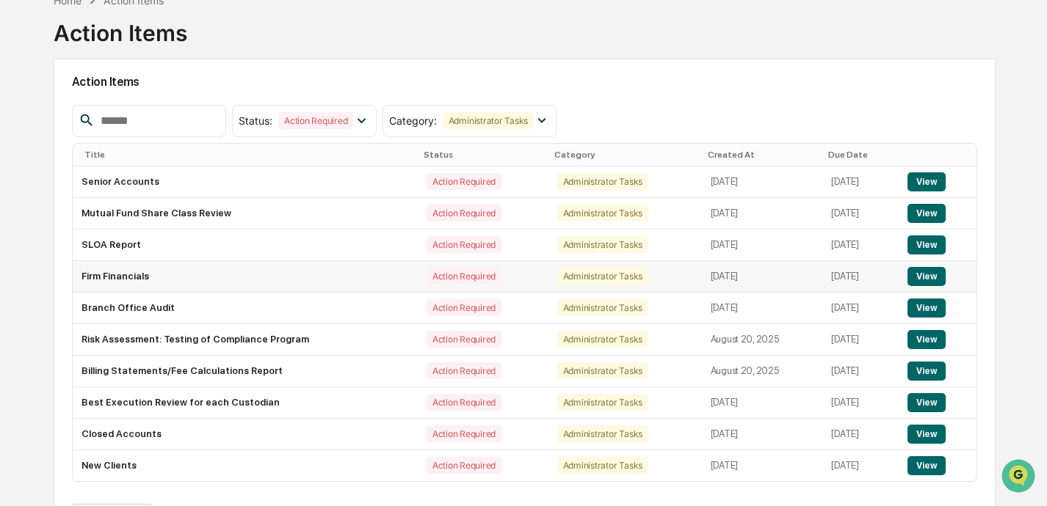
click at [732, 273] on button "View" at bounding box center [925, 276] width 37 height 19
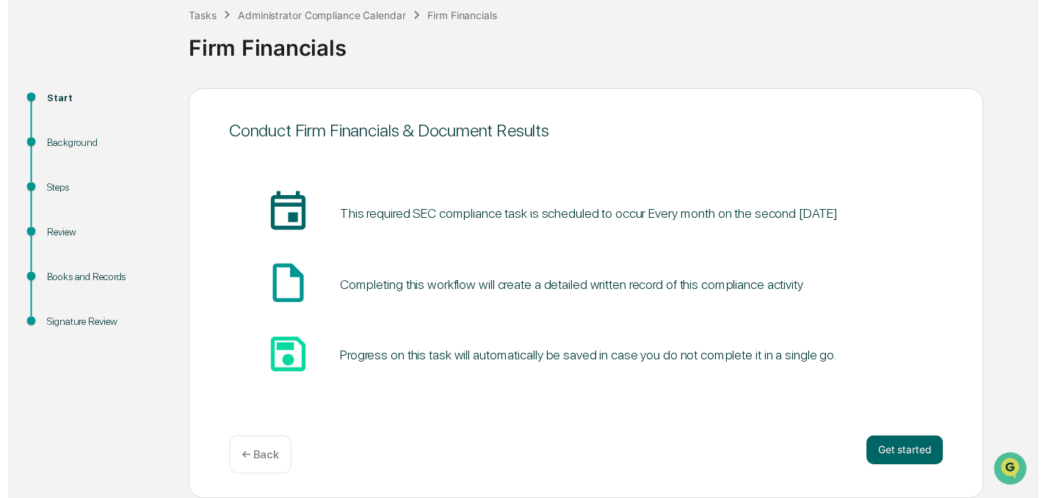
scroll to position [85, 0]
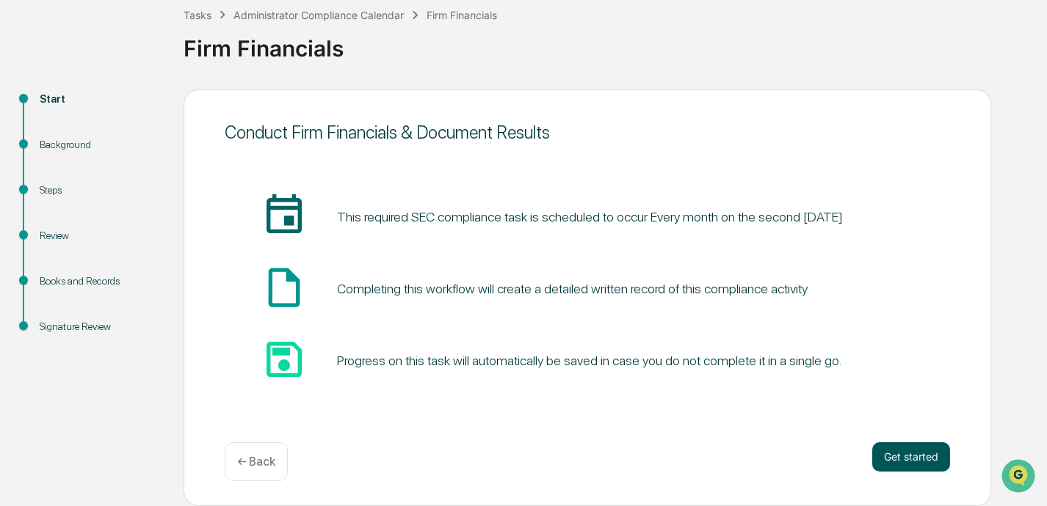
click at [732, 455] on button "Get started" at bounding box center [911, 457] width 78 height 29
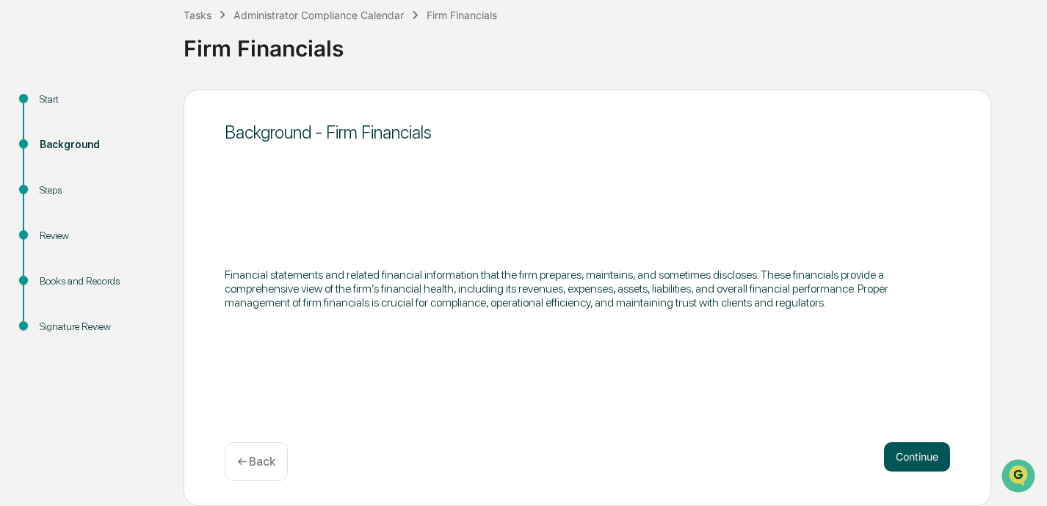
click at [732, 451] on button "Continue" at bounding box center [917, 457] width 66 height 29
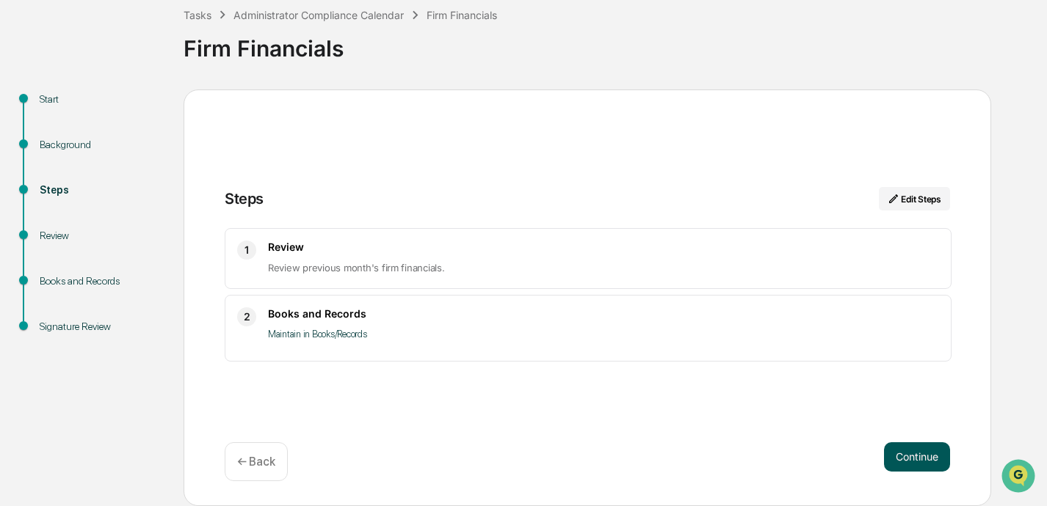
click at [732, 456] on button "Continue" at bounding box center [917, 457] width 66 height 29
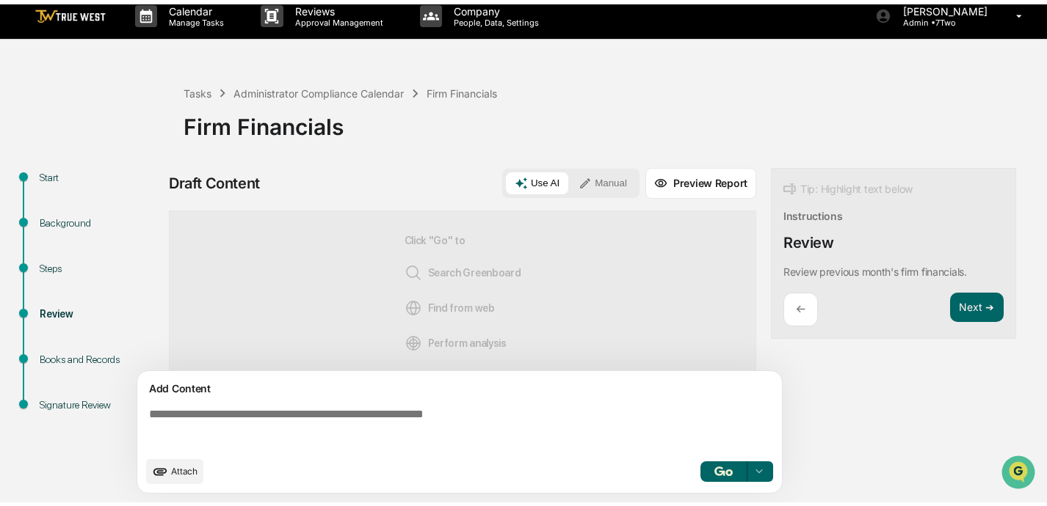
scroll to position [12, 0]
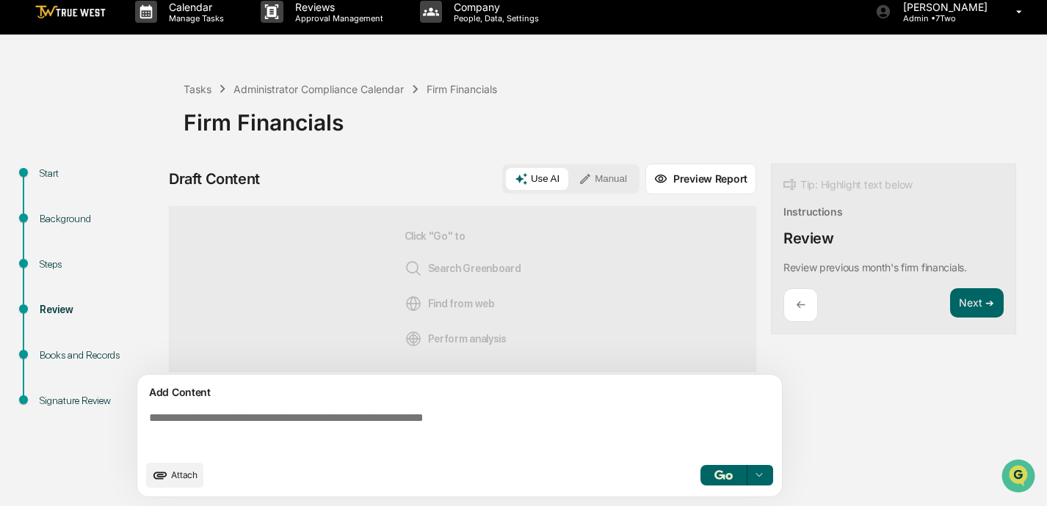
click at [477, 422] on textarea at bounding box center [462, 432] width 638 height 53
click at [613, 175] on button "Manual" at bounding box center [602, 179] width 66 height 22
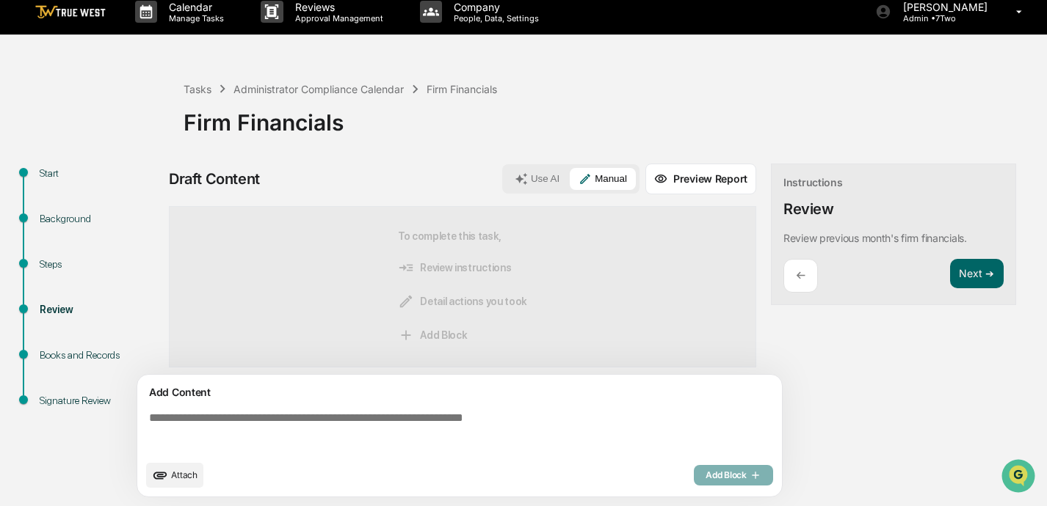
click at [360, 416] on textarea at bounding box center [462, 432] width 638 height 53
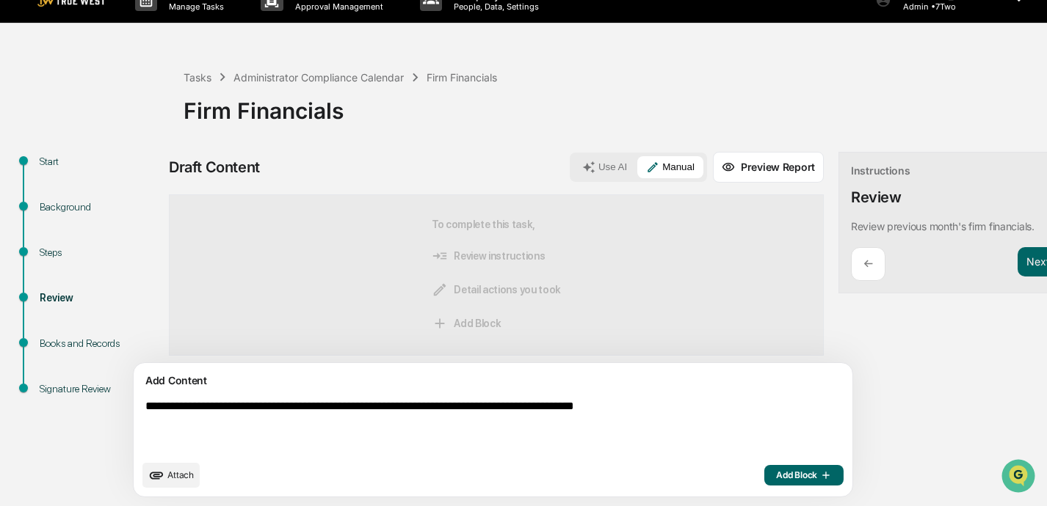
scroll to position [23, 0]
type textarea "**********"
click at [732, 476] on span "Add Block" at bounding box center [804, 476] width 56 height 12
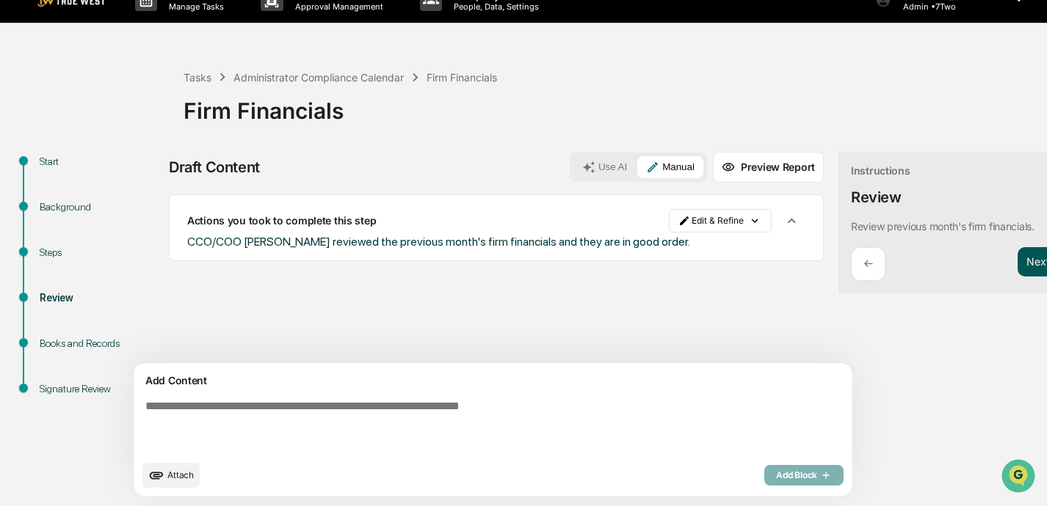
click at [732, 261] on button "Next ➔" at bounding box center [1044, 262] width 54 height 30
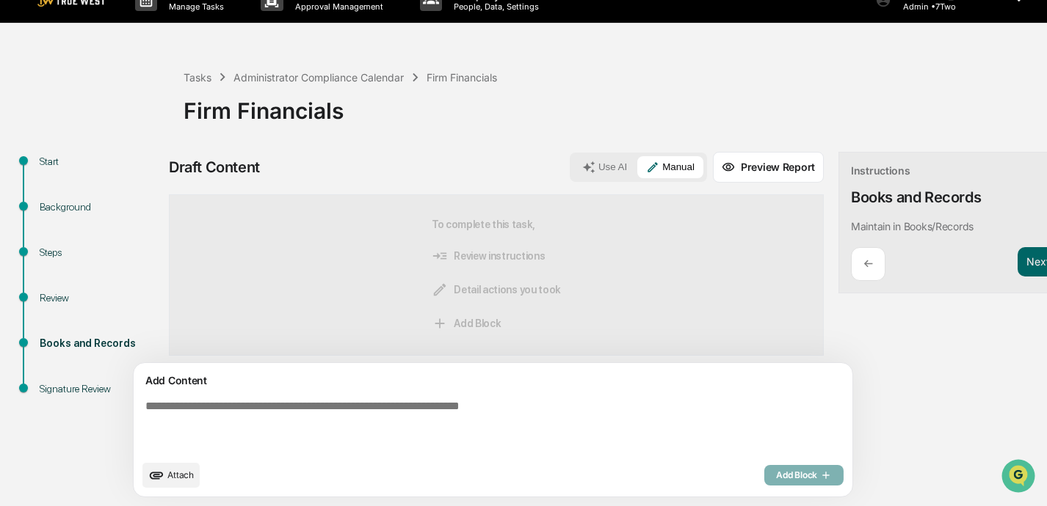
click at [340, 418] on textarea at bounding box center [458, 426] width 638 height 65
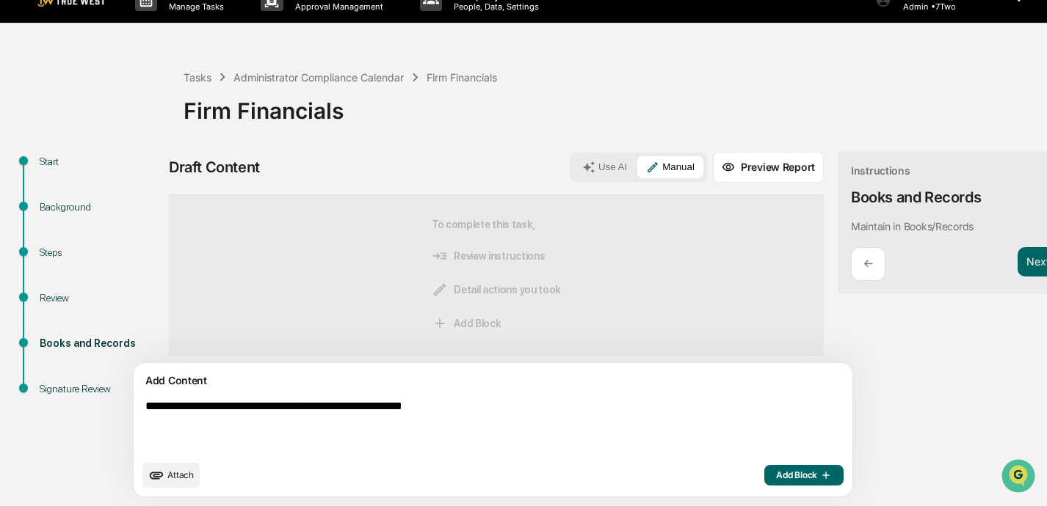
type textarea "**********"
click at [732, 473] on span "Add Block" at bounding box center [804, 476] width 56 height 12
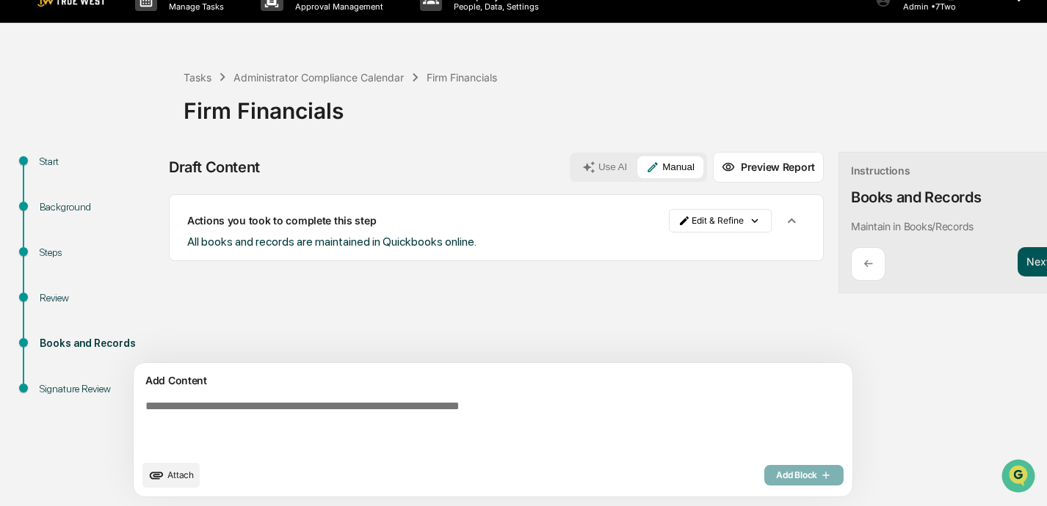
click at [732, 261] on button "Next ➔" at bounding box center [1044, 262] width 54 height 30
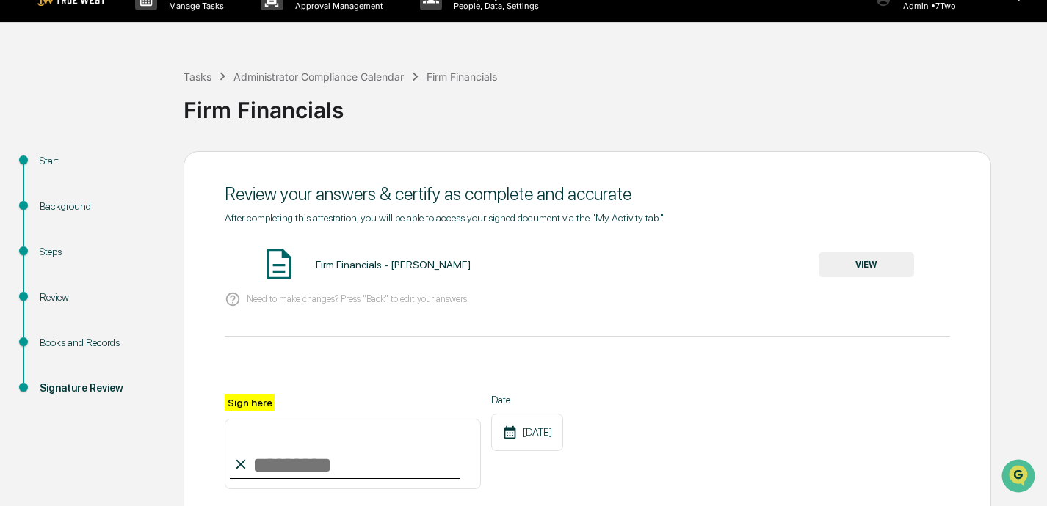
click at [732, 263] on button "VIEW" at bounding box center [865, 264] width 95 height 25
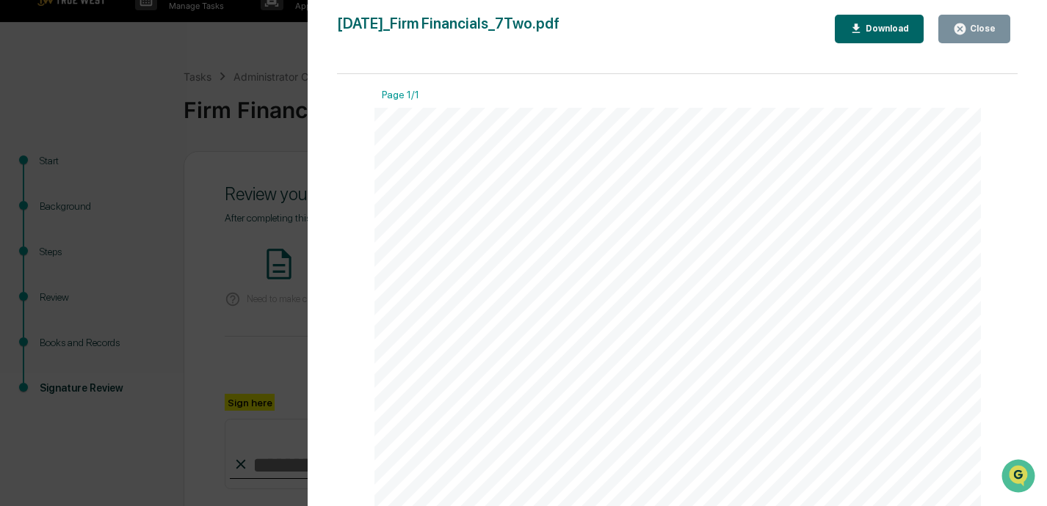
click at [732, 25] on div "Close" at bounding box center [981, 28] width 29 height 10
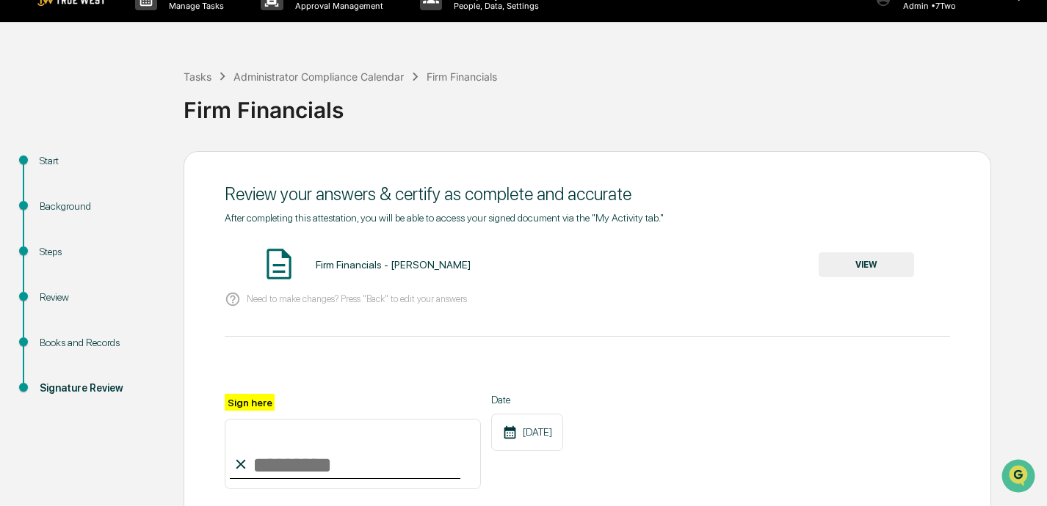
click at [302, 467] on input "Sign here" at bounding box center [353, 454] width 256 height 70
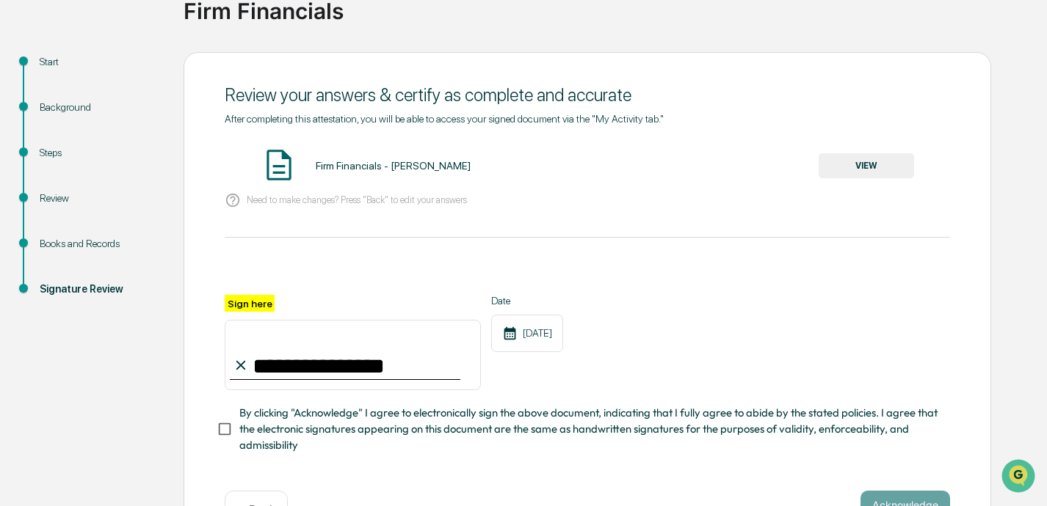
scroll to position [125, 0]
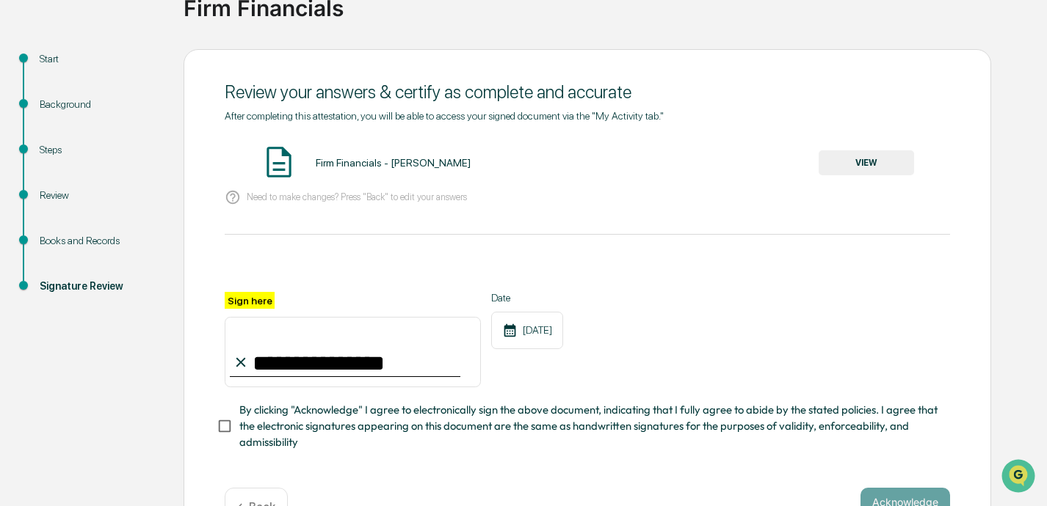
type input "**********"
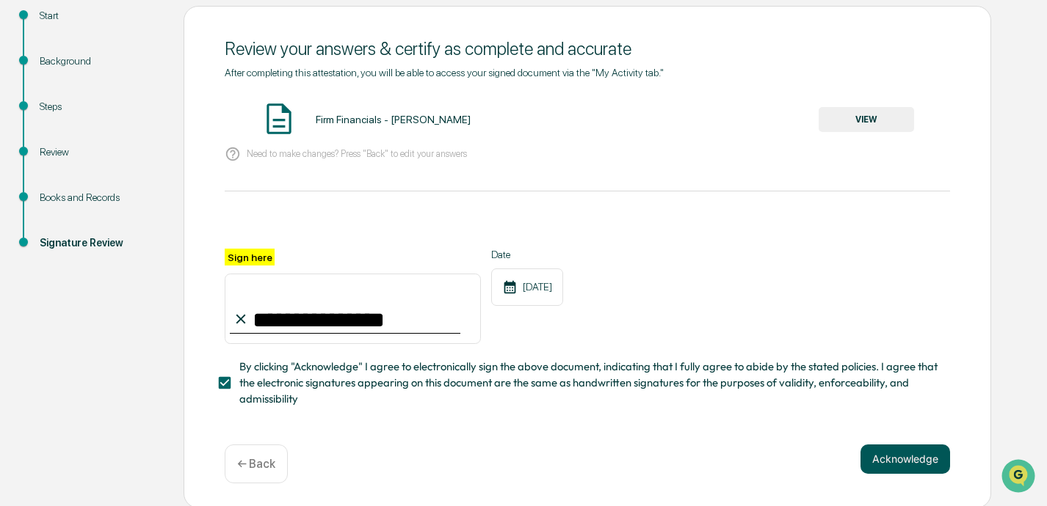
click at [732, 456] on button "Acknowledge" at bounding box center [905, 459] width 90 height 29
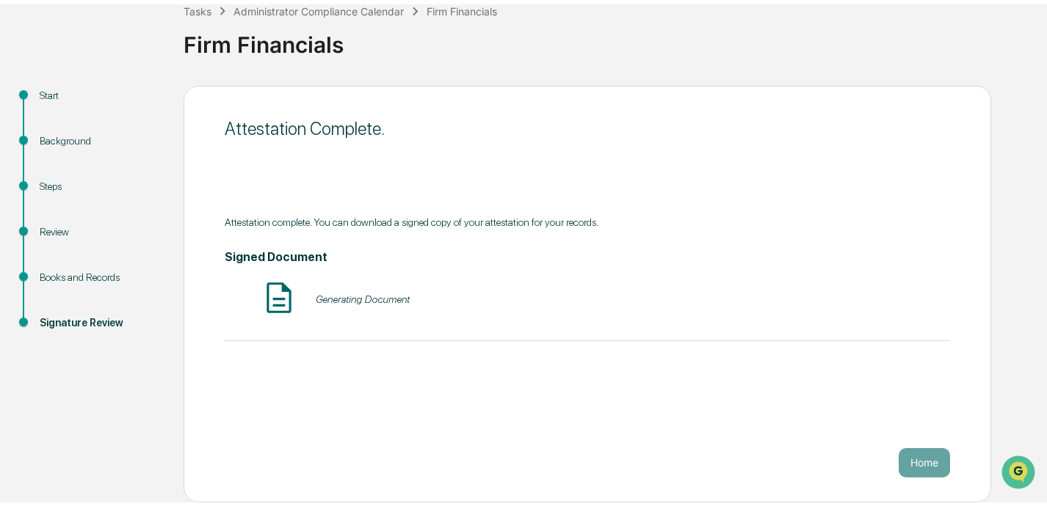
scroll to position [85, 0]
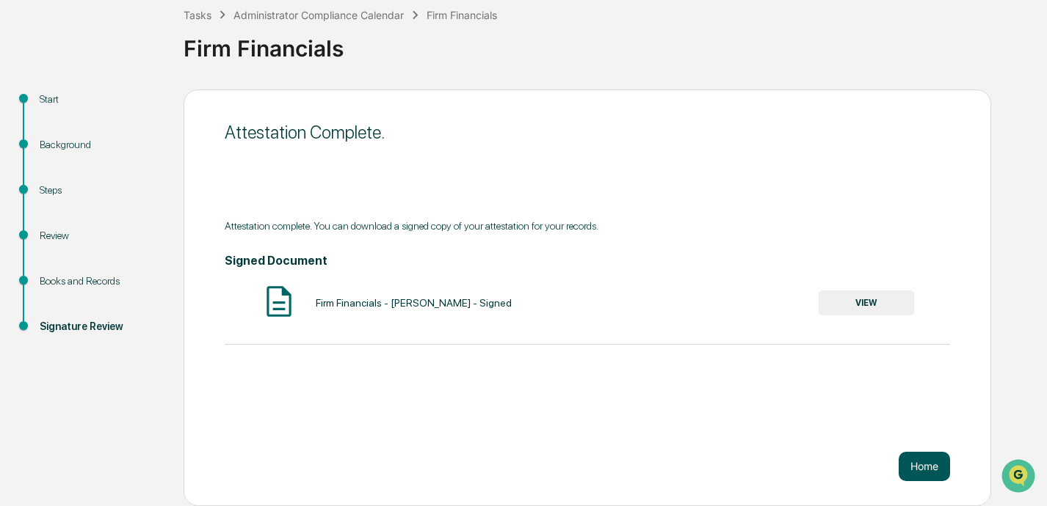
click at [732, 467] on button "Home" at bounding box center [923, 466] width 51 height 29
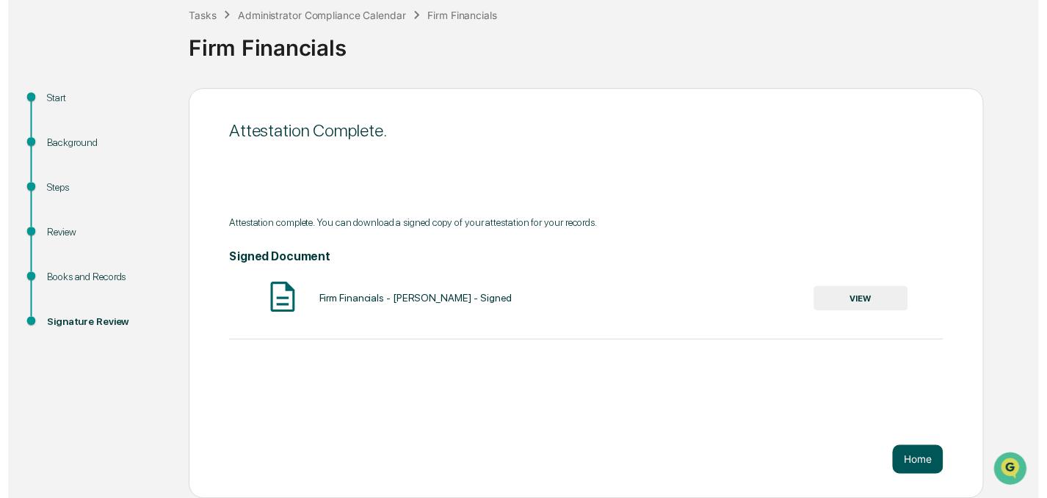
scroll to position [84, 0]
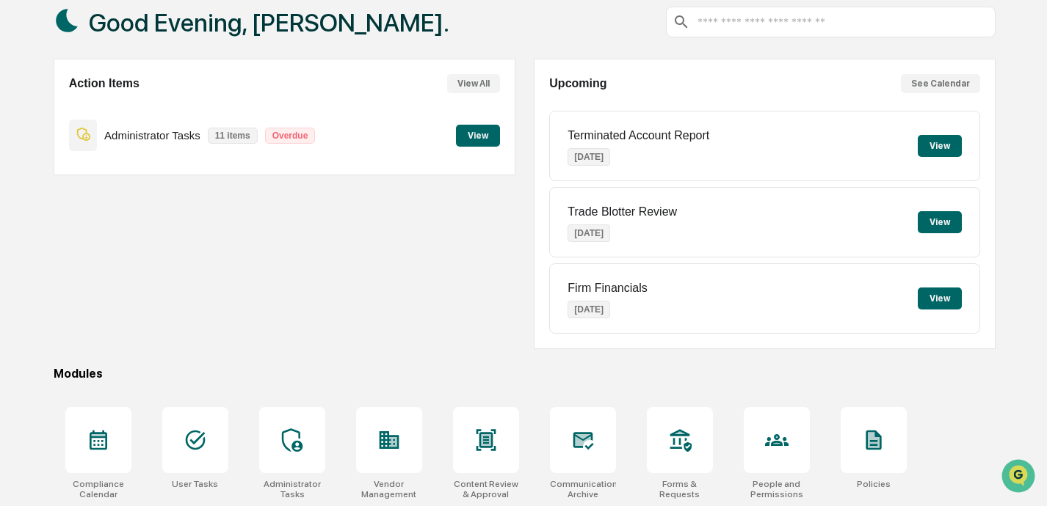
click at [474, 126] on button "View" at bounding box center [478, 136] width 44 height 22
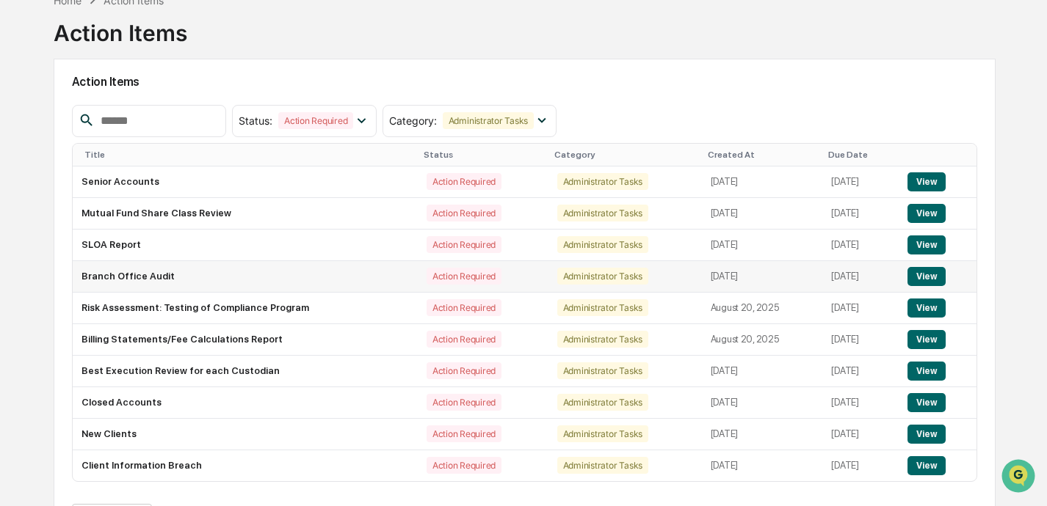
click at [732, 274] on button "View" at bounding box center [925, 276] width 37 height 19
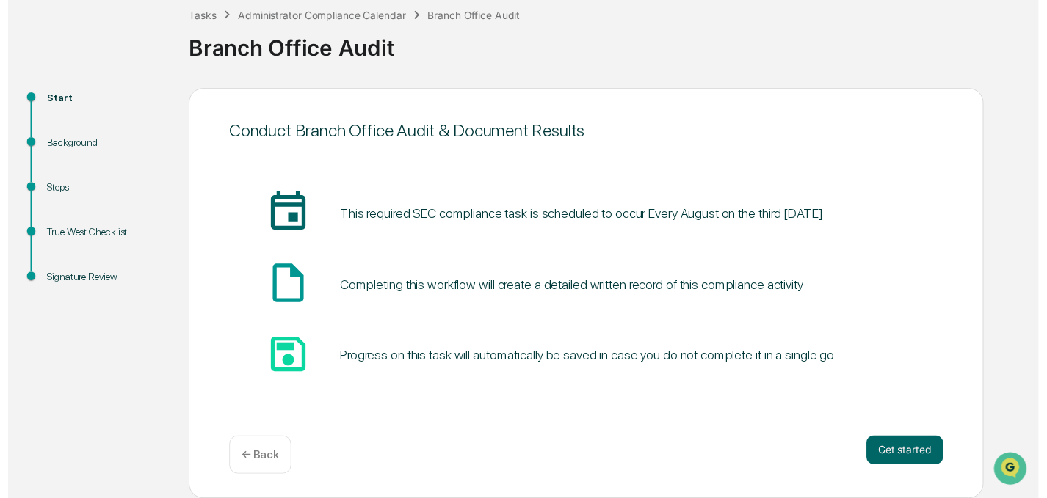
scroll to position [85, 0]
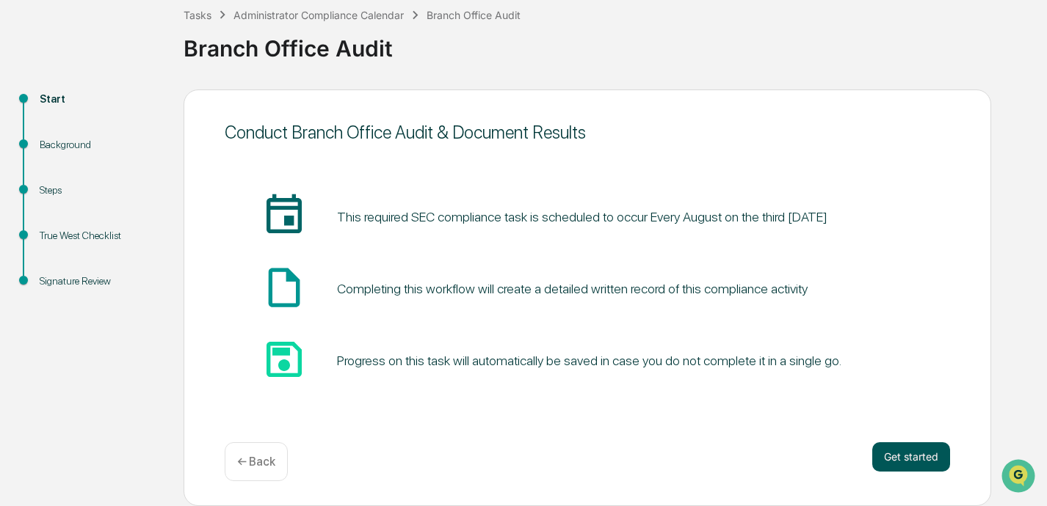
click at [732, 455] on button "Get started" at bounding box center [911, 457] width 78 height 29
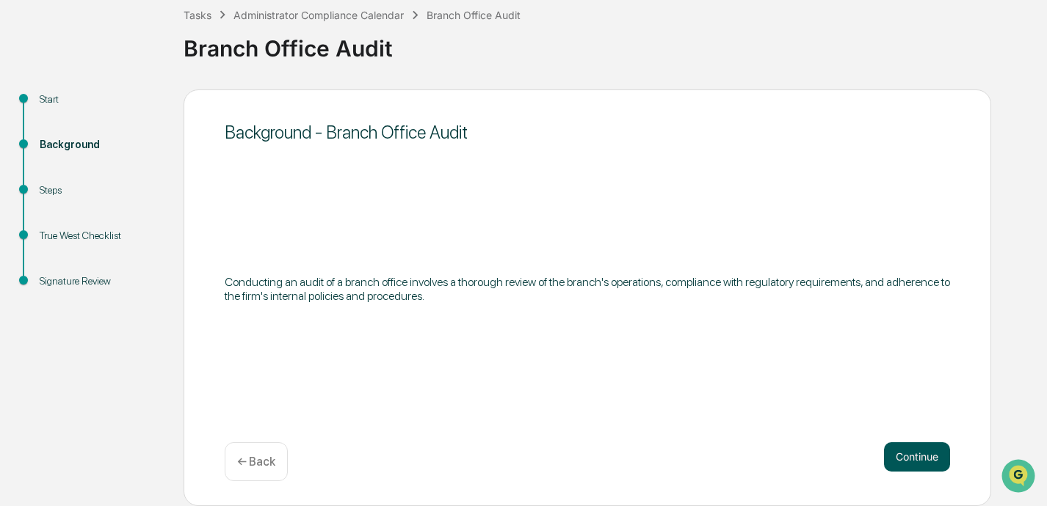
click at [732, 465] on button "Continue" at bounding box center [917, 457] width 66 height 29
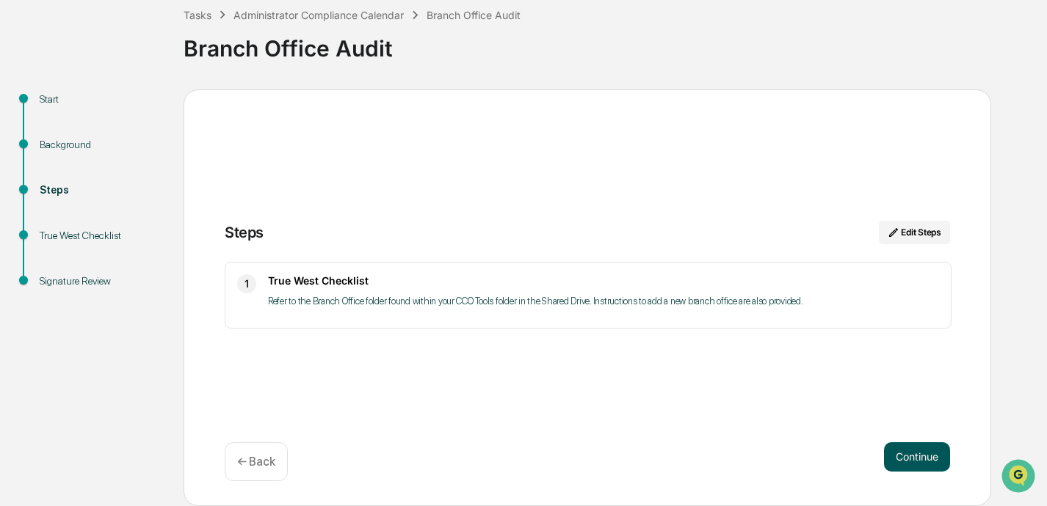
click at [732, 456] on button "Continue" at bounding box center [917, 457] width 66 height 29
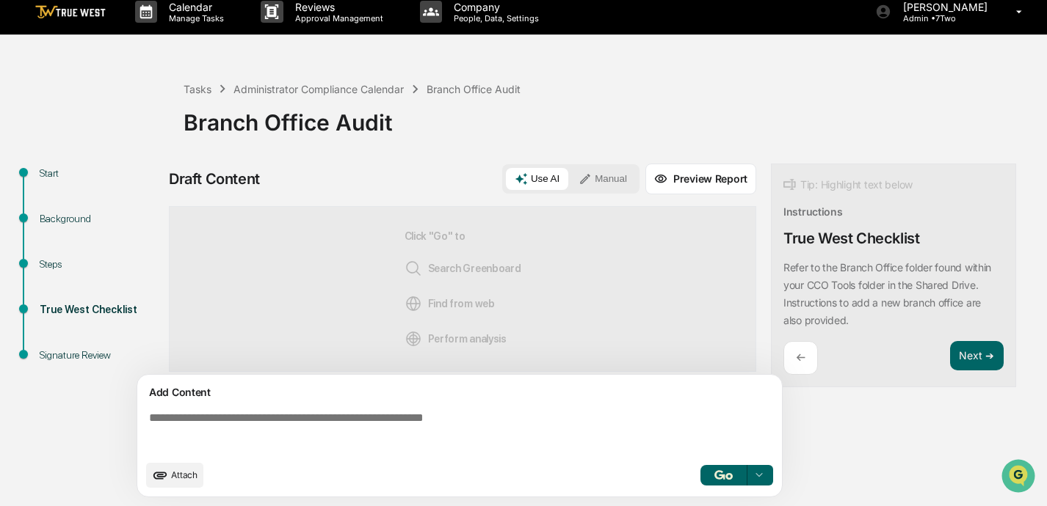
scroll to position [12, 0]
click at [376, 429] on textarea at bounding box center [462, 432] width 638 height 53
click at [321, 421] on textarea at bounding box center [462, 432] width 638 height 53
click at [619, 177] on button "Manual" at bounding box center [602, 179] width 66 height 22
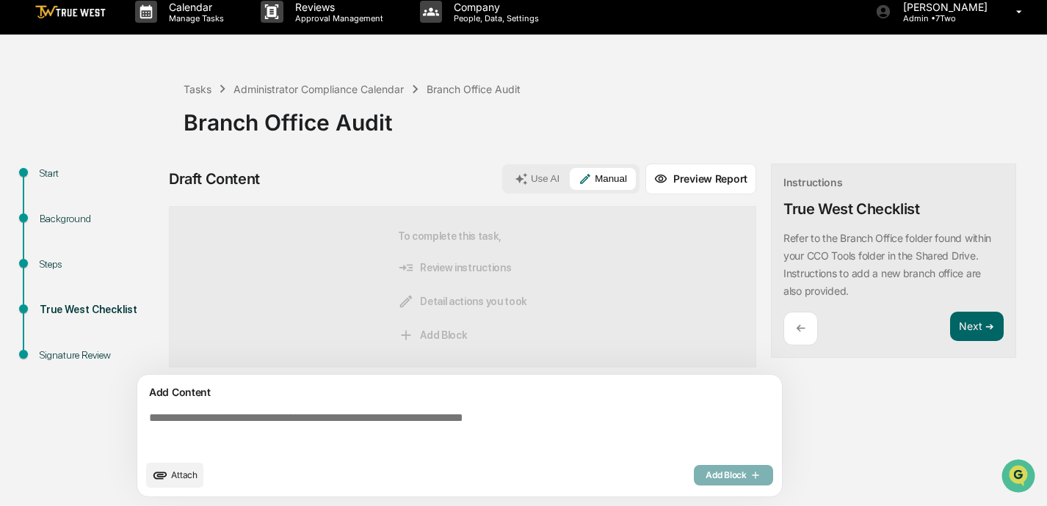
click at [343, 415] on textarea at bounding box center [462, 432] width 638 height 53
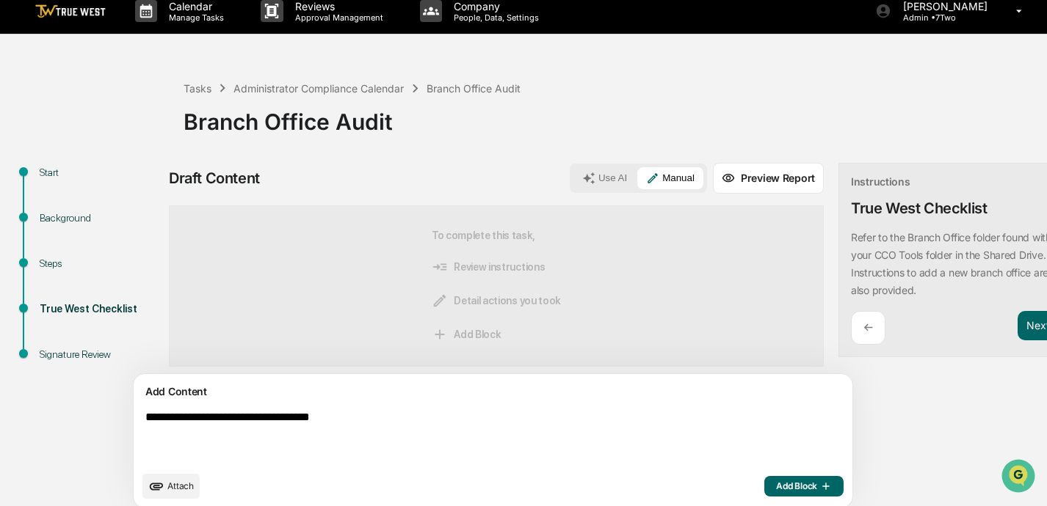
click at [322, 423] on textarea "**********" at bounding box center [458, 437] width 638 height 65
click at [397, 412] on textarea "**********" at bounding box center [458, 437] width 638 height 65
click at [410, 420] on textarea "**********" at bounding box center [458, 437] width 638 height 65
type textarea "**********"
click at [732, 487] on span "Add Block" at bounding box center [804, 487] width 56 height 12
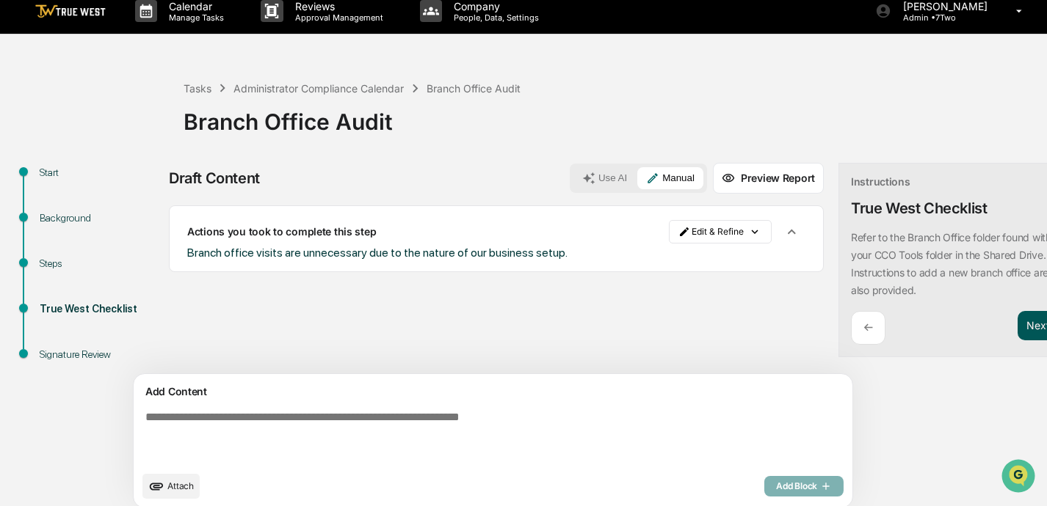
click at [732, 324] on button "Next ➔" at bounding box center [1044, 326] width 54 height 30
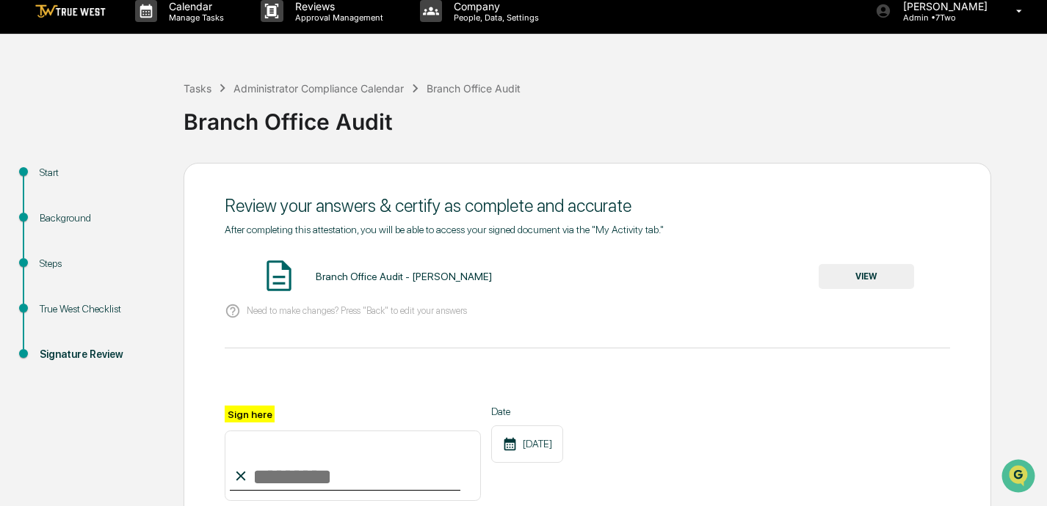
click at [732, 274] on button "VIEW" at bounding box center [865, 276] width 95 height 25
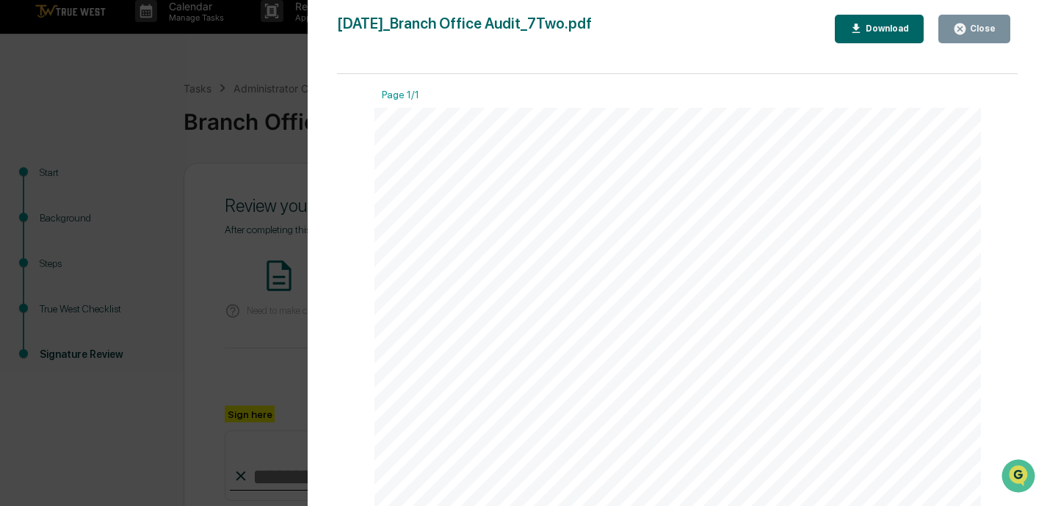
click at [732, 30] on icon "button" at bounding box center [959, 28] width 11 height 11
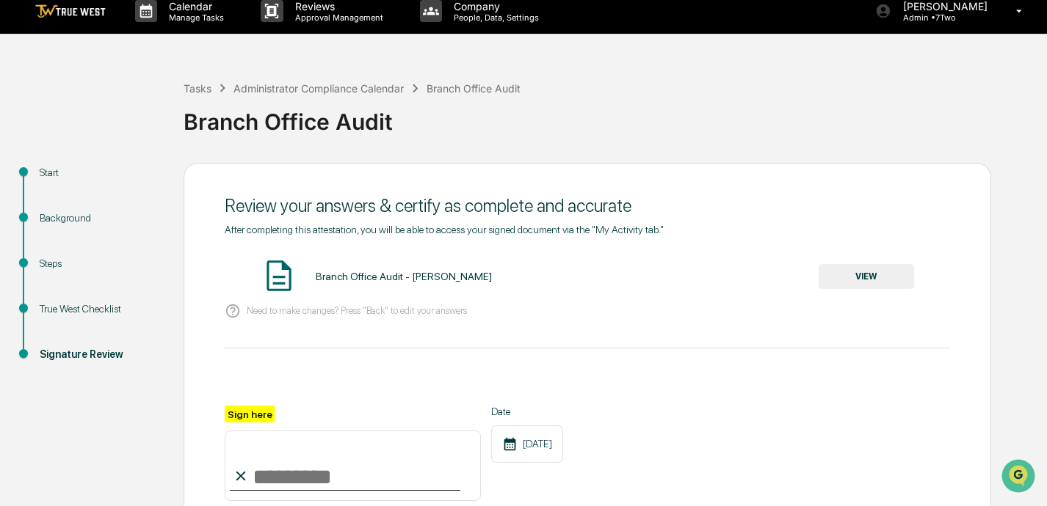
click at [272, 486] on input "Sign here" at bounding box center [353, 466] width 256 height 70
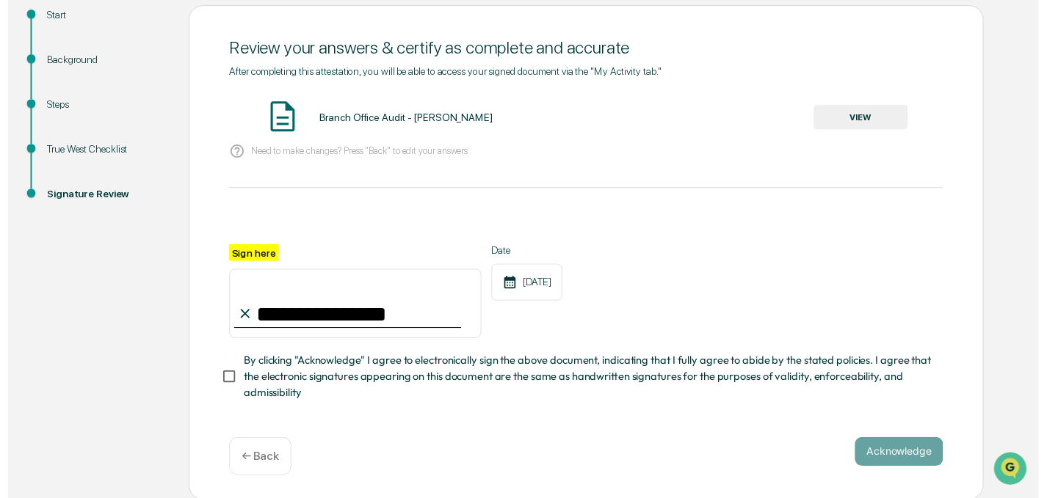
scroll to position [169, 0]
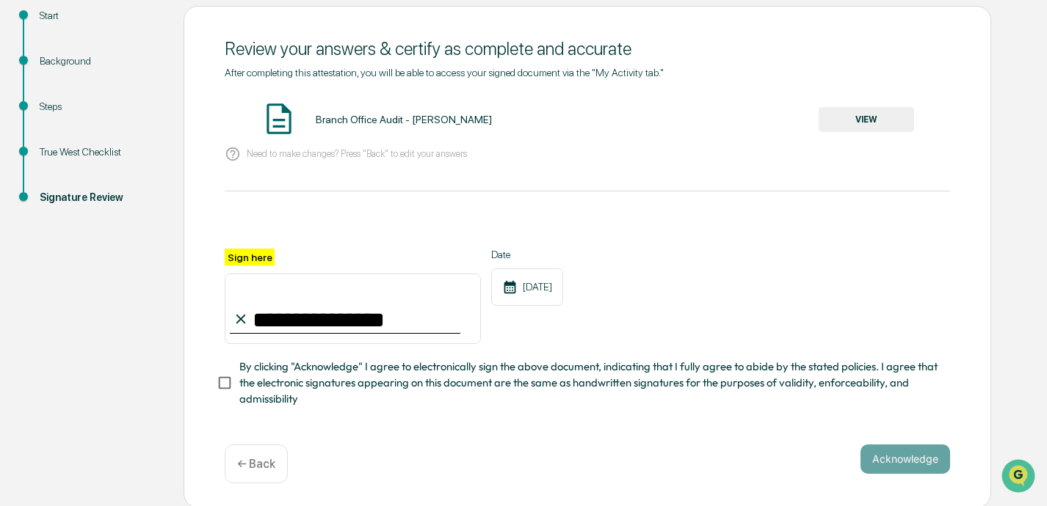
type input "**********"
click at [732, 462] on button "Acknowledge" at bounding box center [905, 459] width 90 height 29
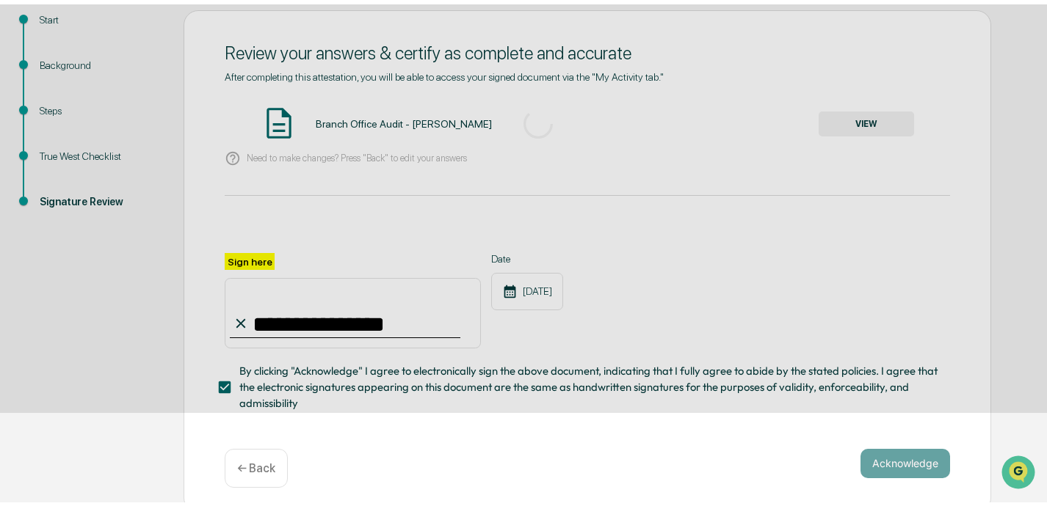
scroll to position [85, 0]
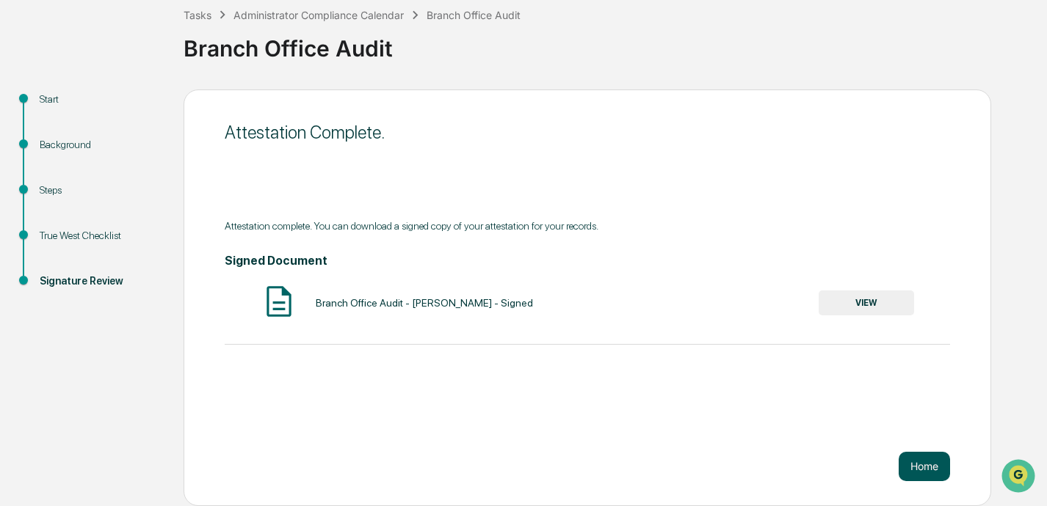
click at [732, 469] on button "Home" at bounding box center [923, 466] width 51 height 29
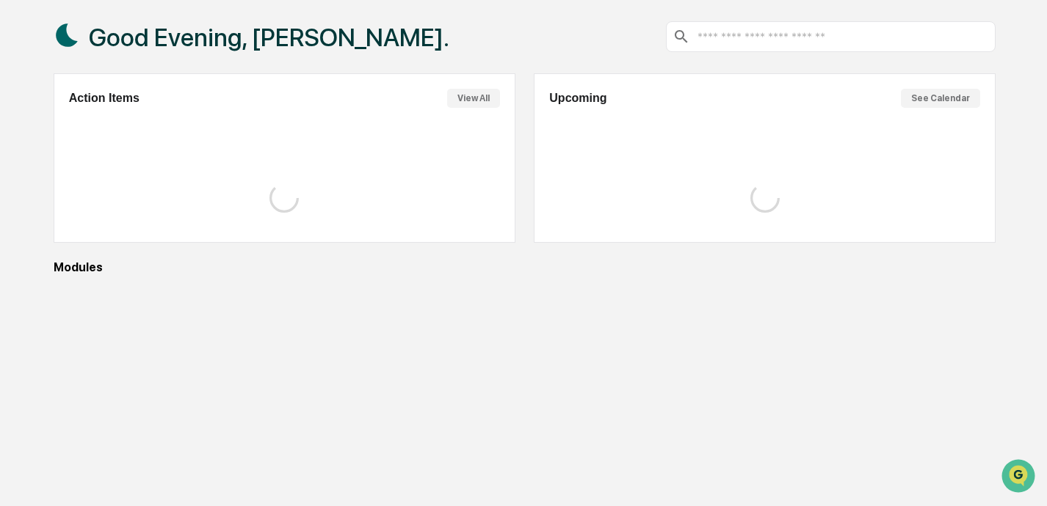
scroll to position [84, 0]
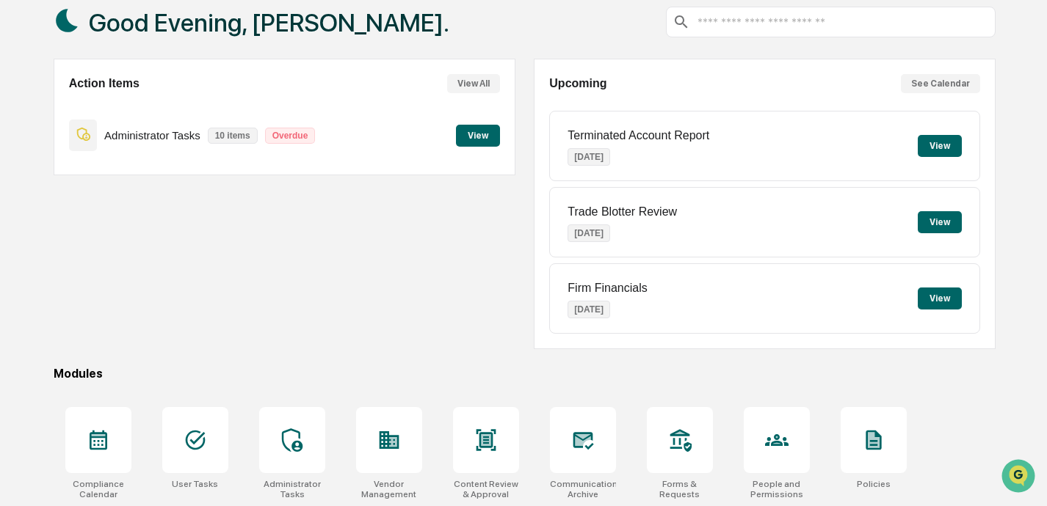
click at [478, 132] on button "View" at bounding box center [478, 136] width 44 height 22
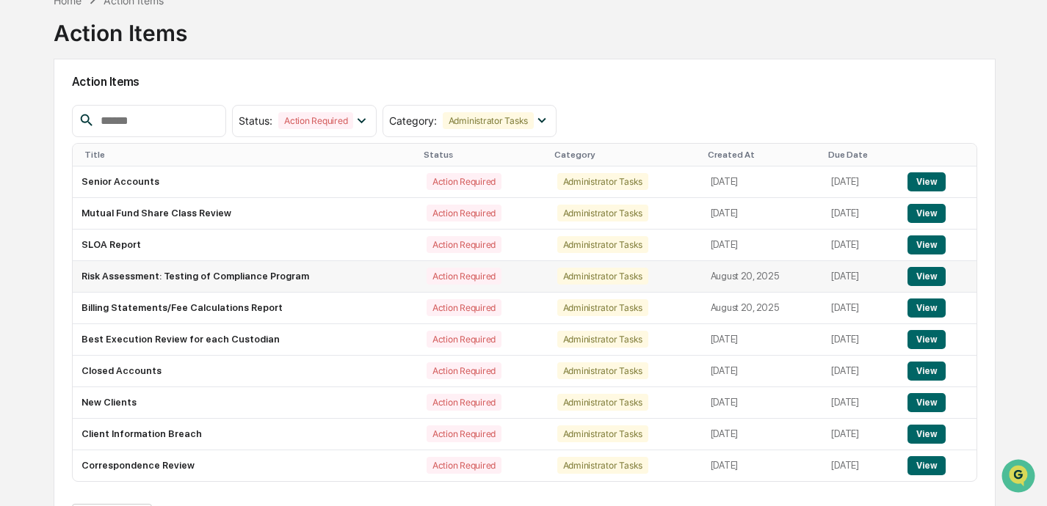
click at [732, 274] on button "View" at bounding box center [925, 276] width 37 height 19
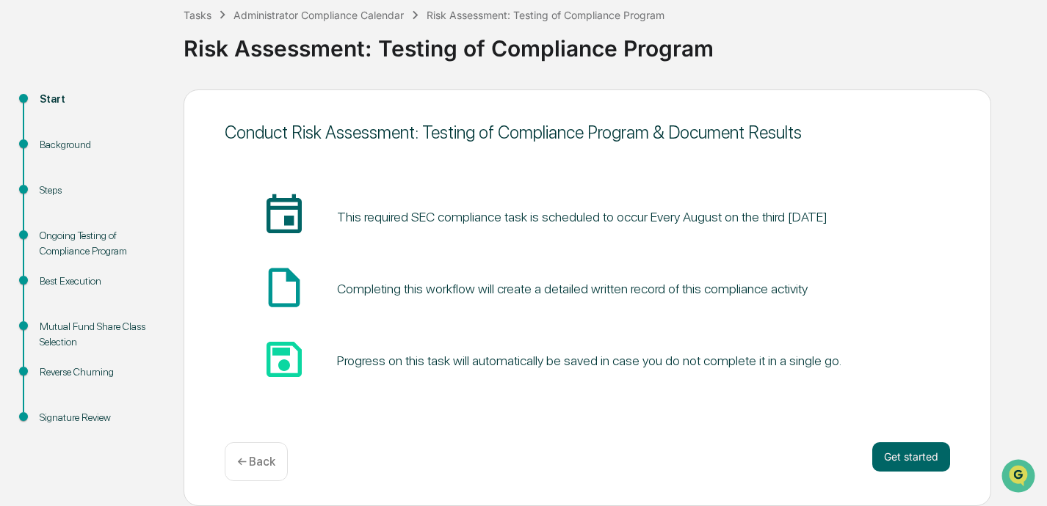
scroll to position [85, 0]
click at [732, 459] on button "Get started" at bounding box center [911, 457] width 78 height 29
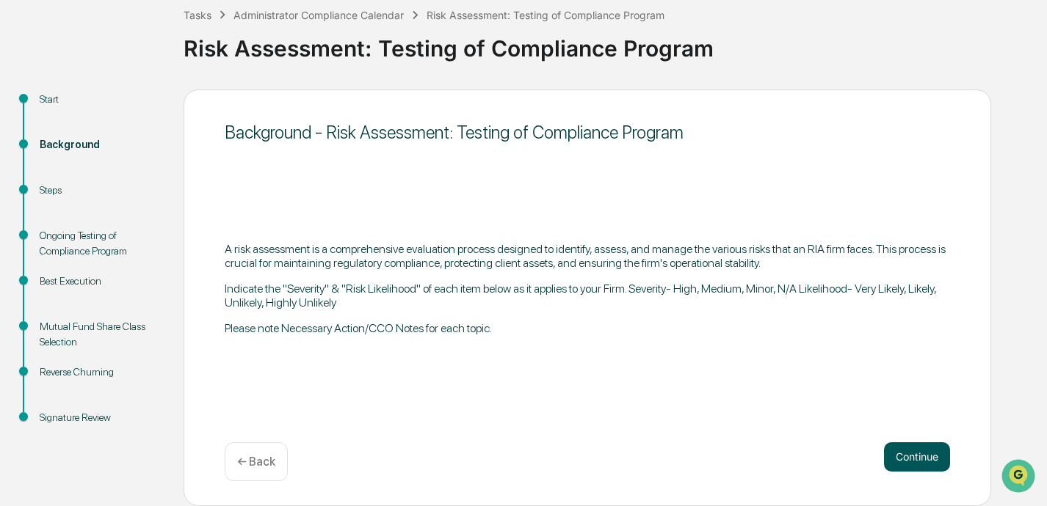
click at [732, 454] on button "Continue" at bounding box center [917, 457] width 66 height 29
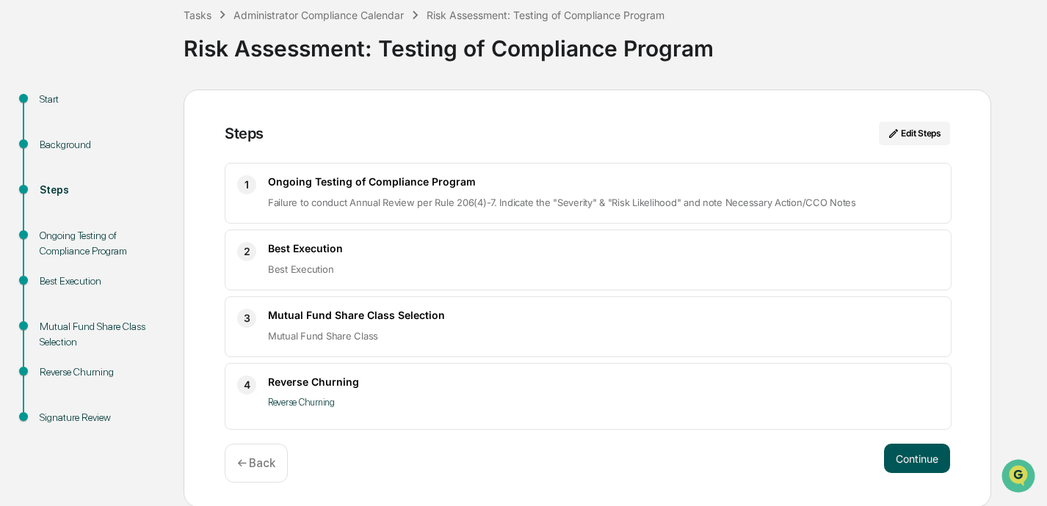
click at [732, 467] on button "Continue" at bounding box center [917, 458] width 66 height 29
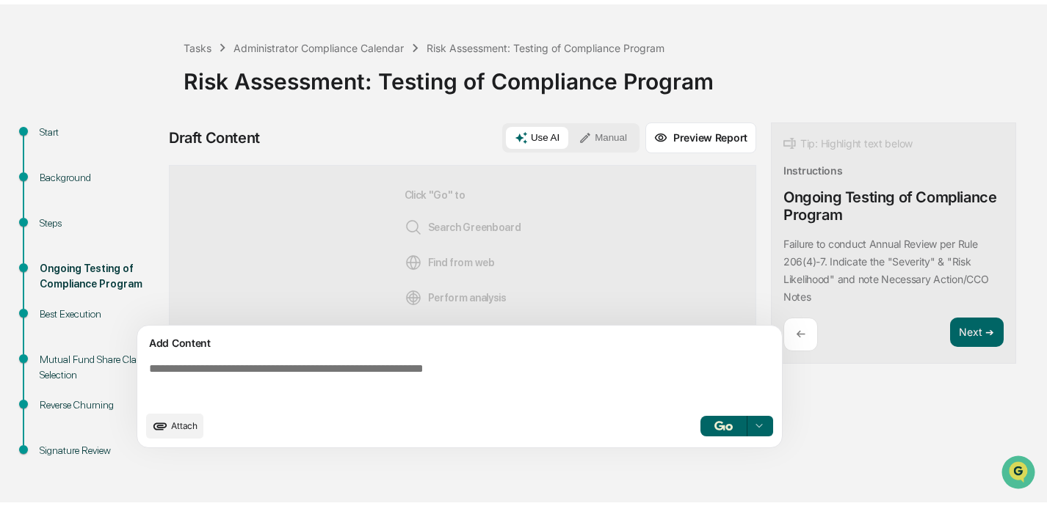
scroll to position [48, 0]
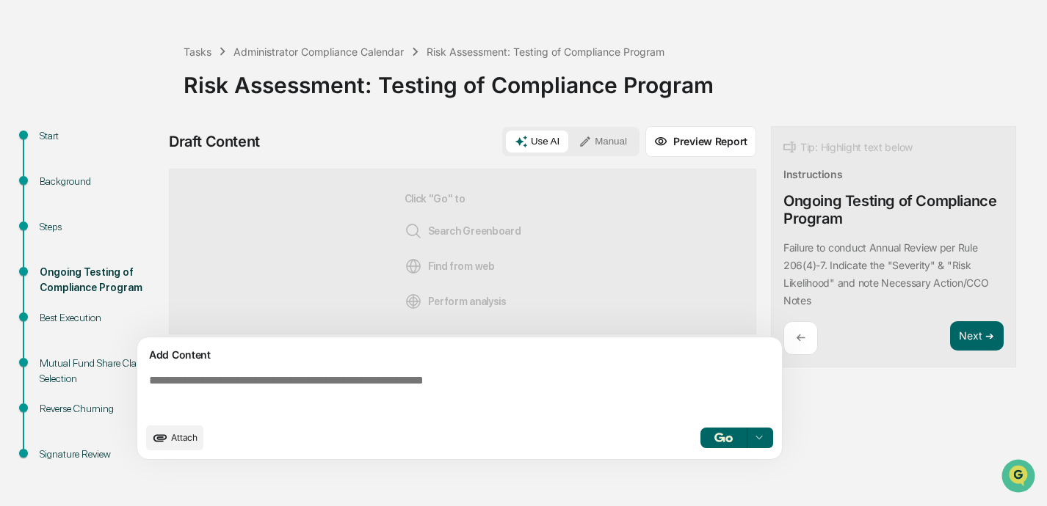
click at [376, 385] on textarea at bounding box center [462, 394] width 638 height 53
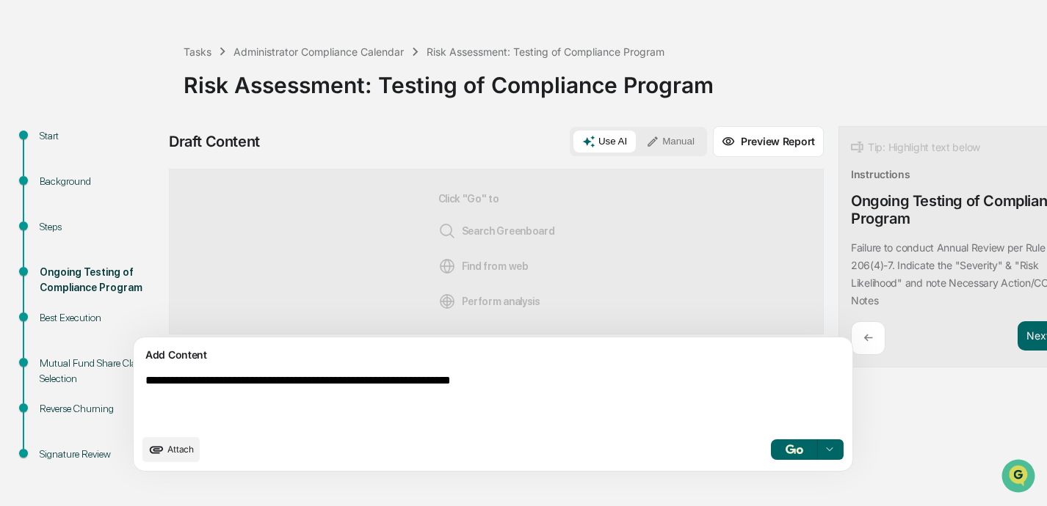
drag, startPoint x: 549, startPoint y: 385, endPoint x: 109, endPoint y: 365, distance: 440.0
click at [109, 365] on div "**********" at bounding box center [523, 316] width 1032 height 380
type textarea "**********"
click at [637, 144] on button "Manual" at bounding box center [670, 142] width 66 height 22
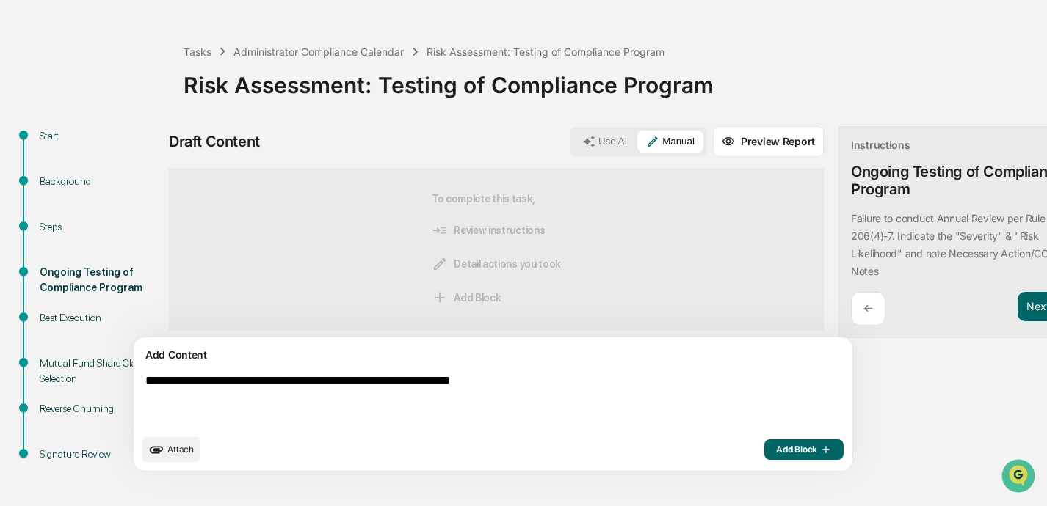
click at [732, 448] on span "Add Block" at bounding box center [804, 450] width 56 height 12
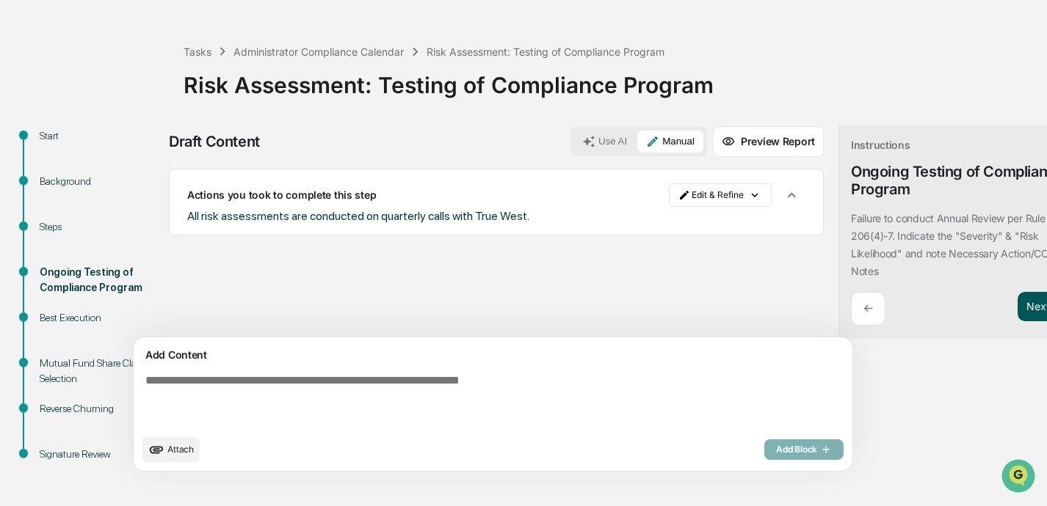
click at [732, 305] on button "Next ➔" at bounding box center [1044, 307] width 54 height 30
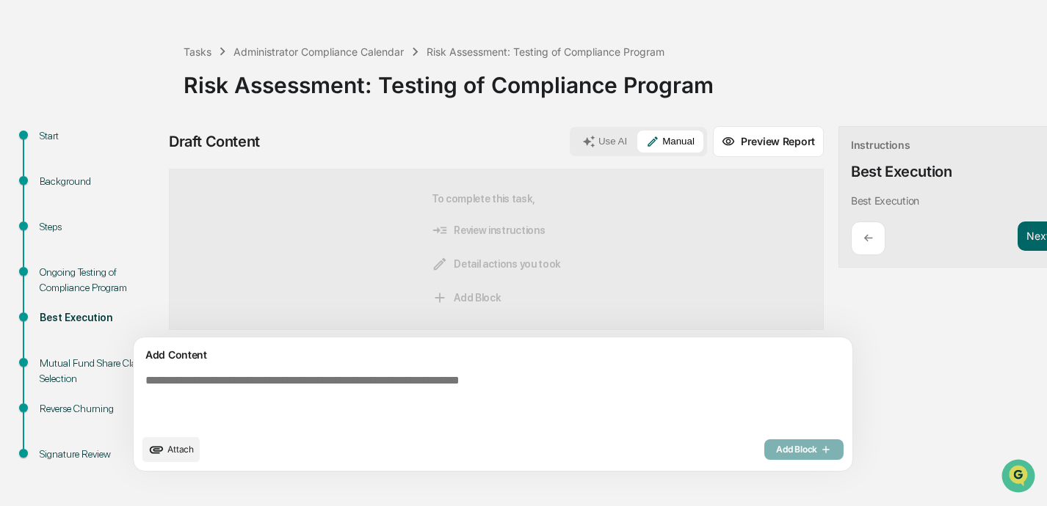
click at [331, 382] on textarea at bounding box center [458, 400] width 638 height 65
paste textarea "**********"
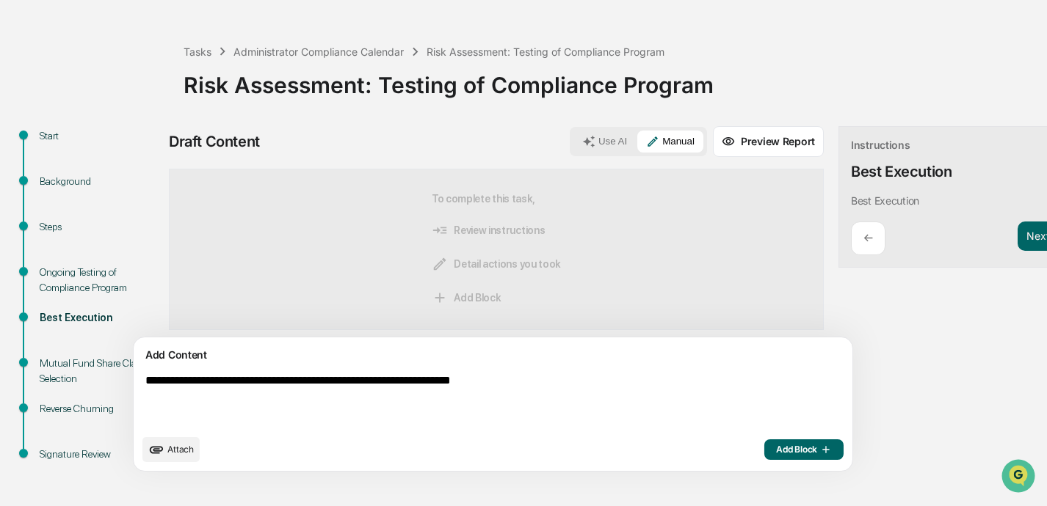
type textarea "**********"
click at [732, 448] on span "Add Block" at bounding box center [804, 450] width 56 height 12
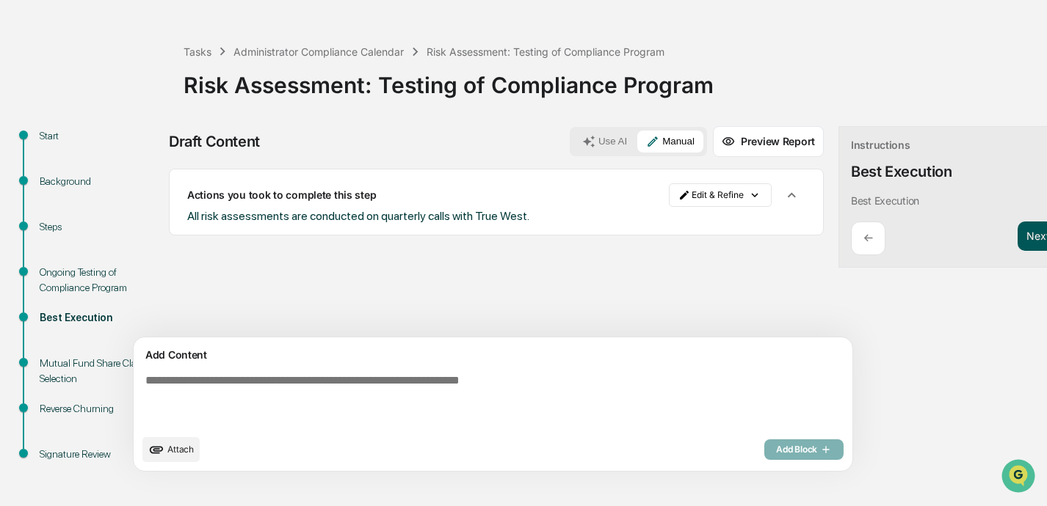
click at [732, 241] on button "Next ➔" at bounding box center [1044, 237] width 54 height 30
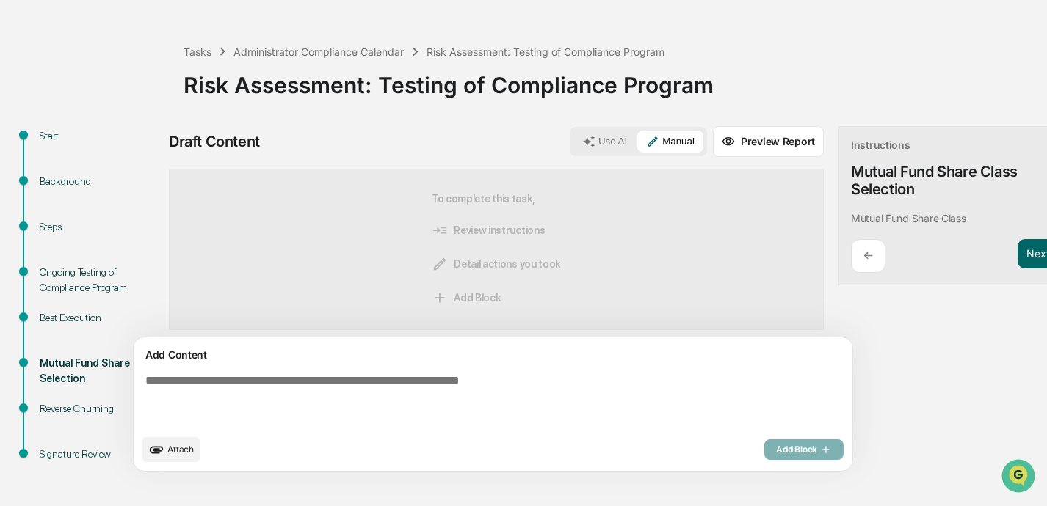
click at [379, 383] on textarea at bounding box center [458, 400] width 638 height 65
paste textarea "**********"
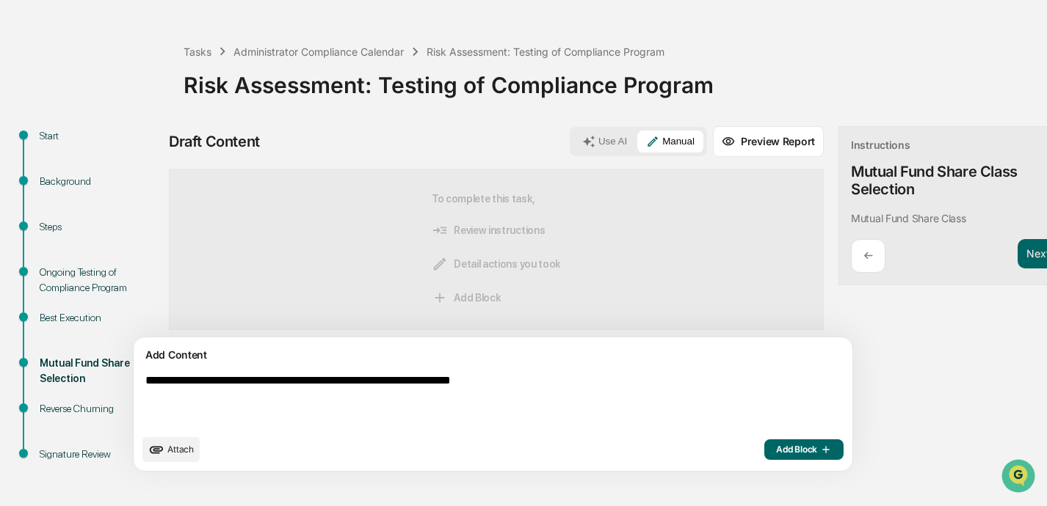
type textarea "**********"
click at [732, 447] on span "Add Block" at bounding box center [804, 450] width 56 height 12
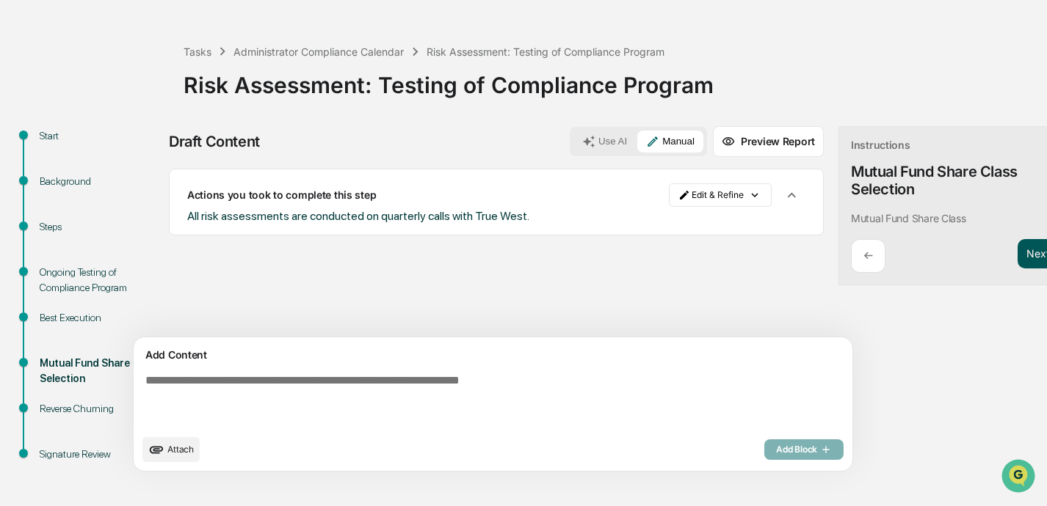
click at [732, 252] on button "Next ➔" at bounding box center [1044, 254] width 54 height 30
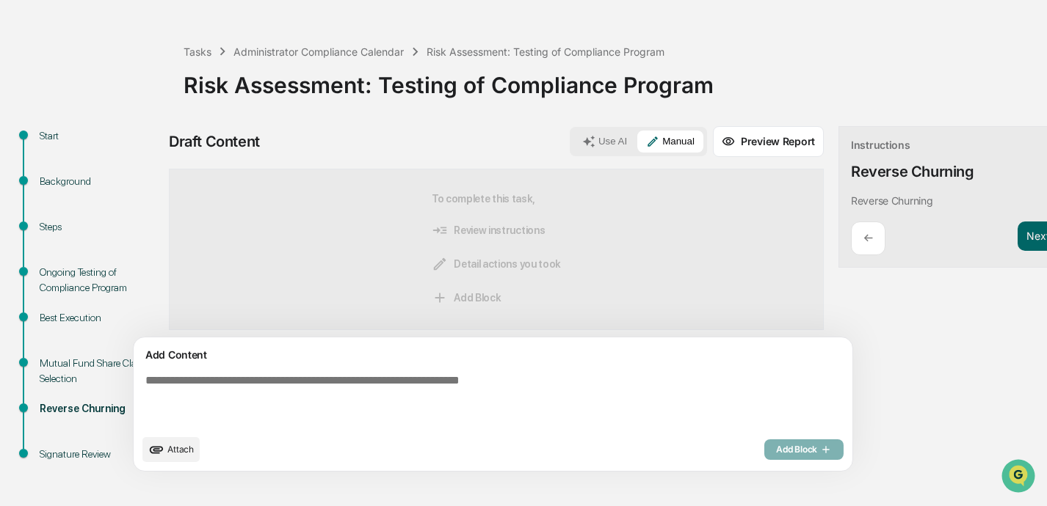
click at [349, 416] on textarea at bounding box center [458, 400] width 638 height 65
paste textarea "**********"
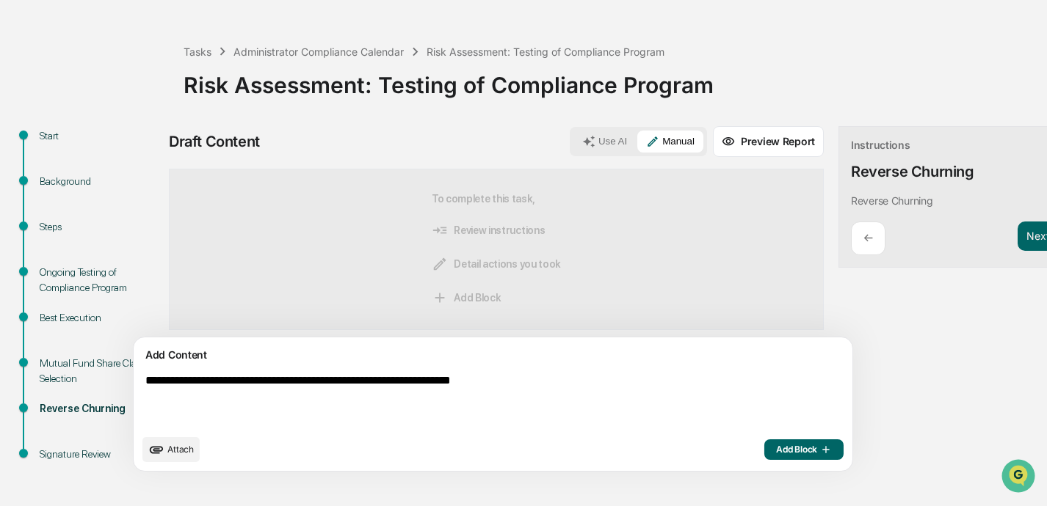
type textarea "**********"
click at [732, 446] on span "Add Block" at bounding box center [804, 450] width 56 height 12
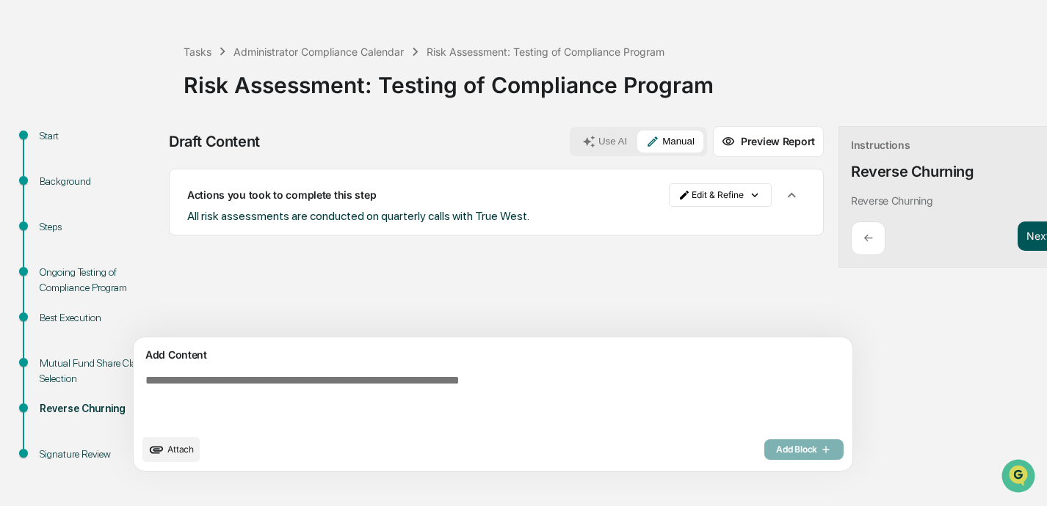
click at [732, 235] on button "Next ➔" at bounding box center [1044, 237] width 54 height 30
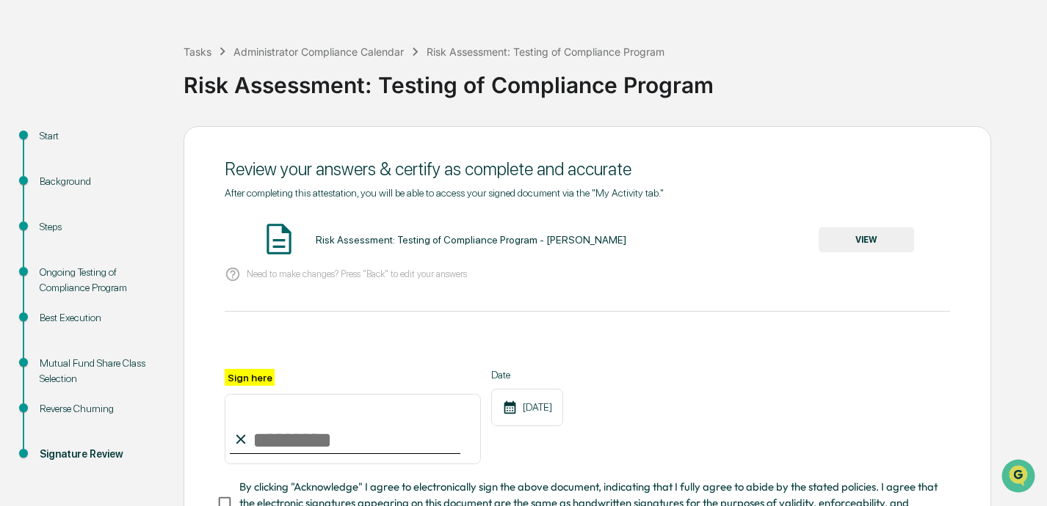
click at [732, 241] on button "VIEW" at bounding box center [865, 240] width 95 height 25
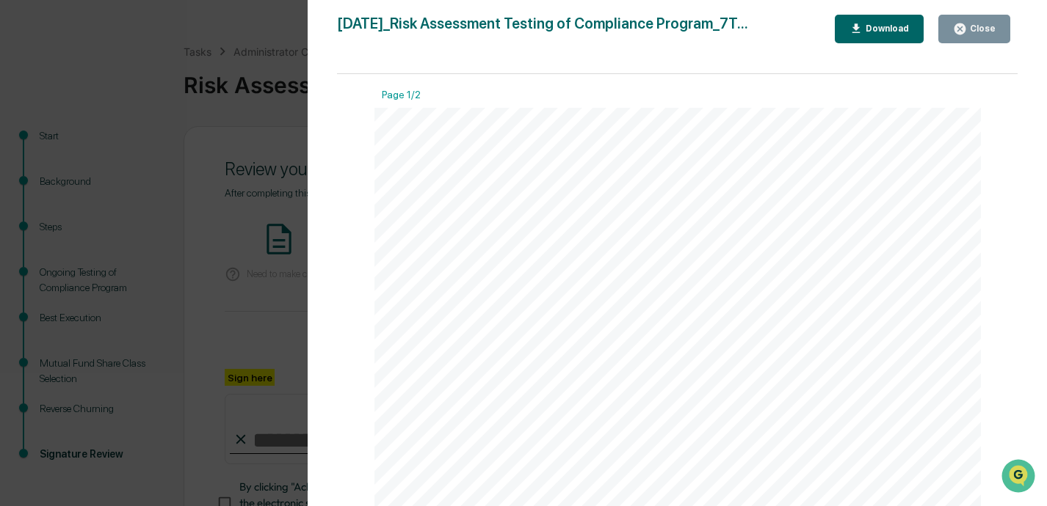
click at [732, 33] on div "Close" at bounding box center [981, 28] width 29 height 10
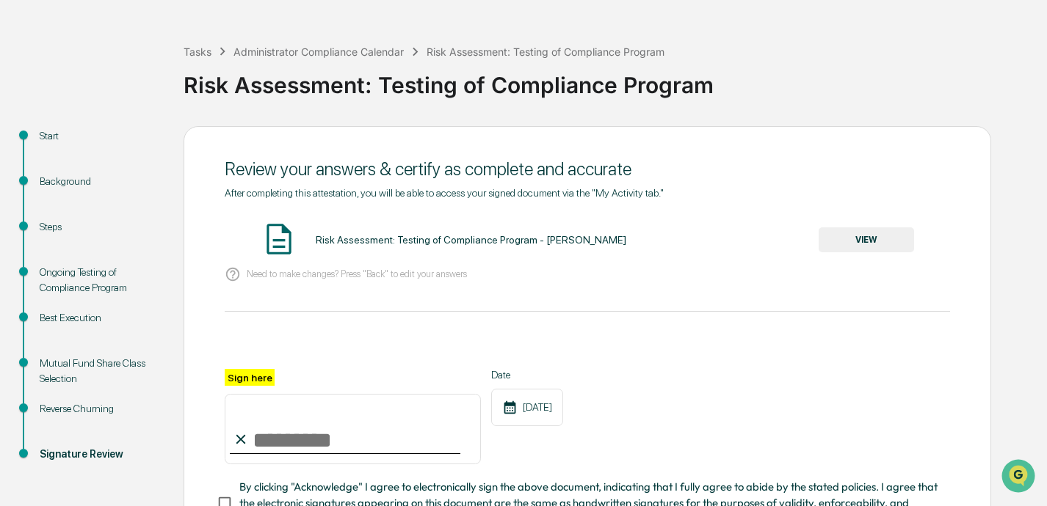
click at [298, 440] on input "Sign here" at bounding box center [353, 429] width 256 height 70
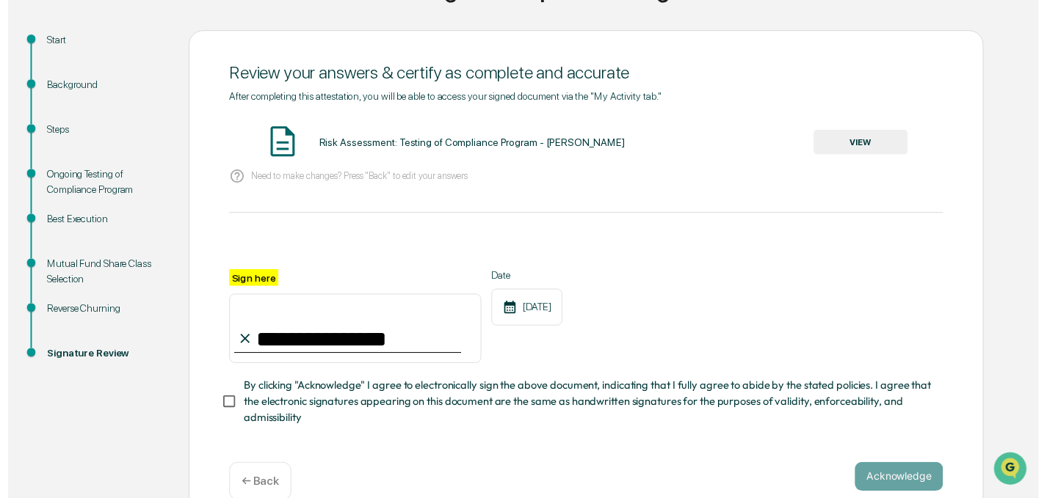
scroll to position [145, 0]
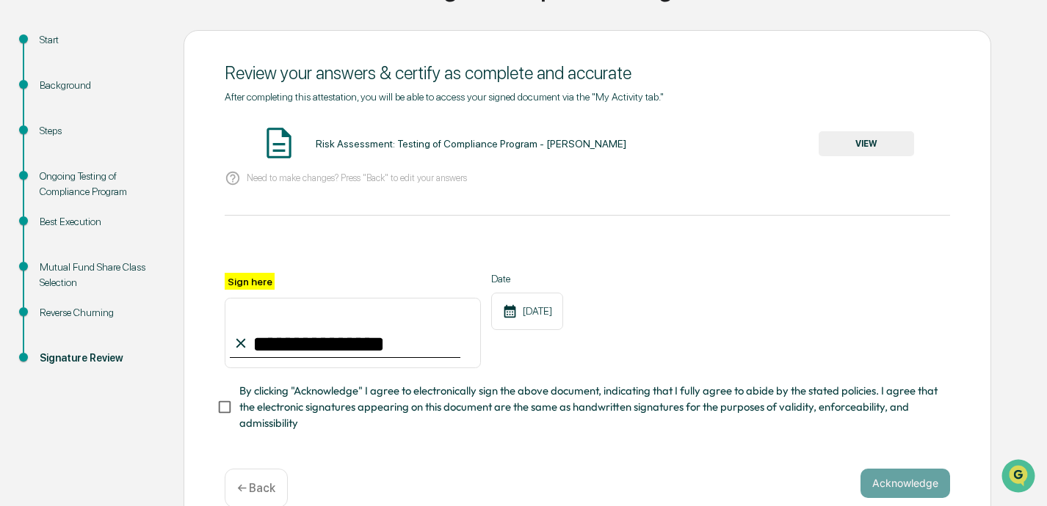
type input "**********"
click at [732, 479] on button "Acknowledge" at bounding box center [905, 483] width 90 height 29
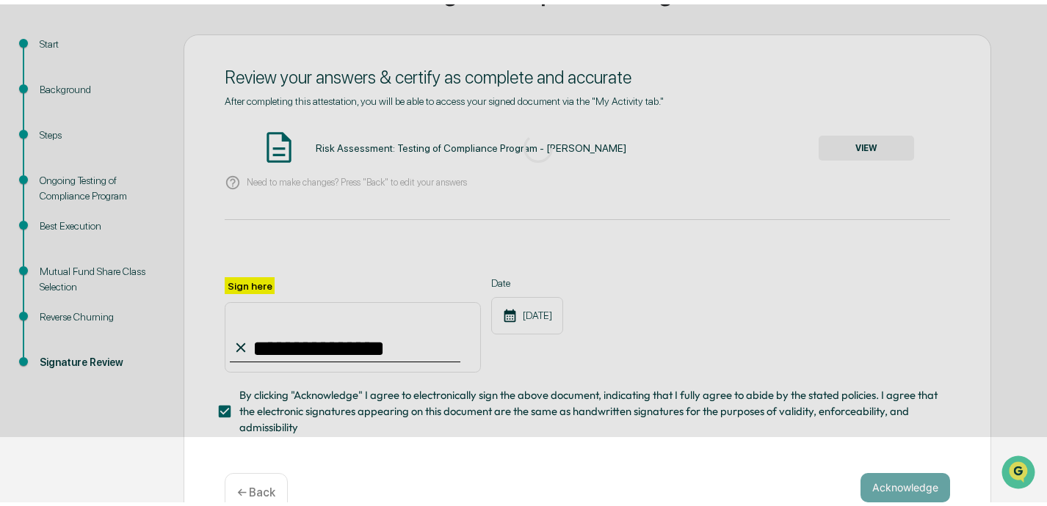
scroll to position [85, 0]
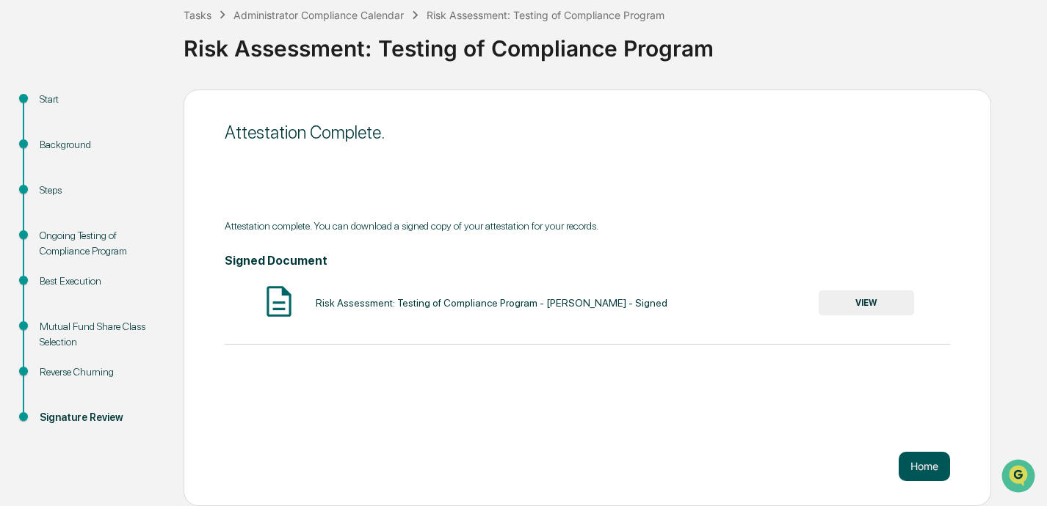
click at [732, 471] on button "Home" at bounding box center [923, 466] width 51 height 29
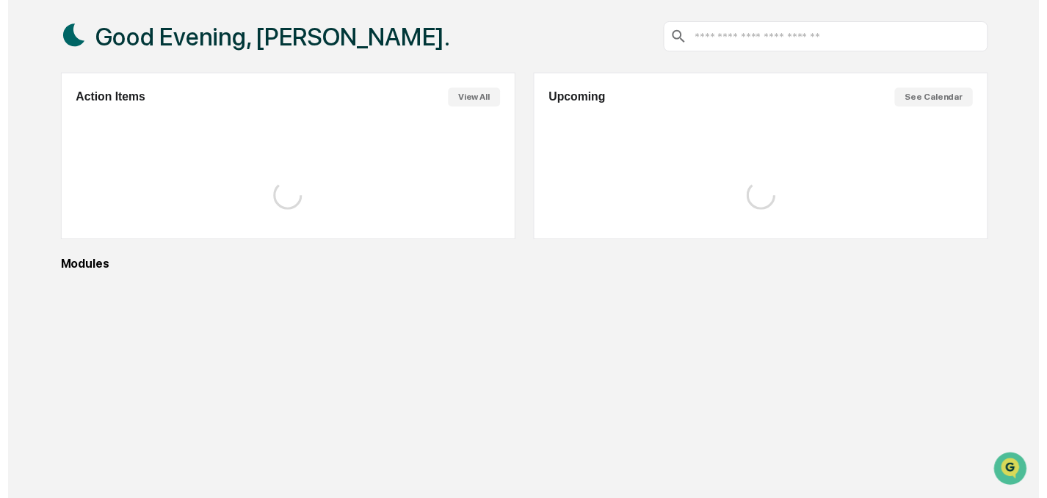
scroll to position [84, 0]
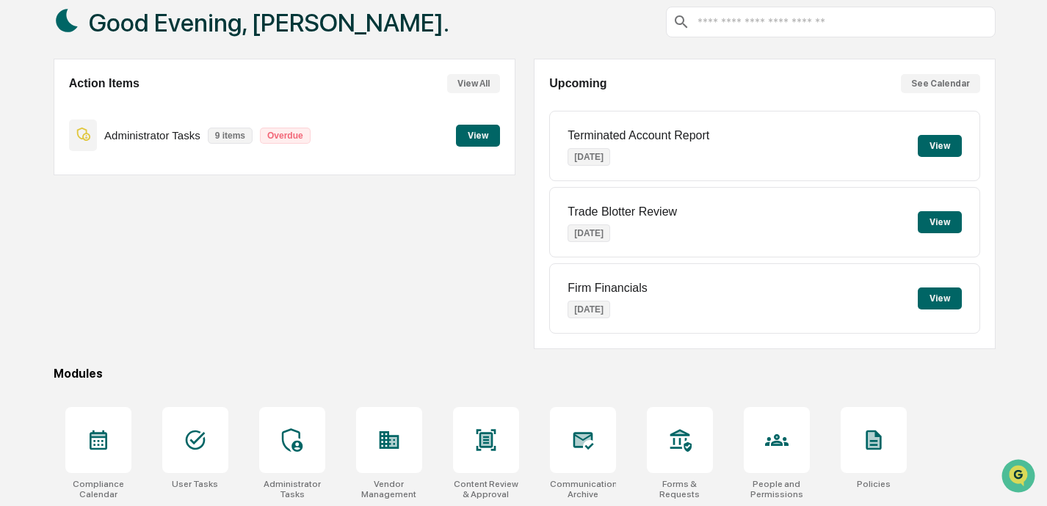
click at [487, 131] on button "View" at bounding box center [478, 136] width 44 height 22
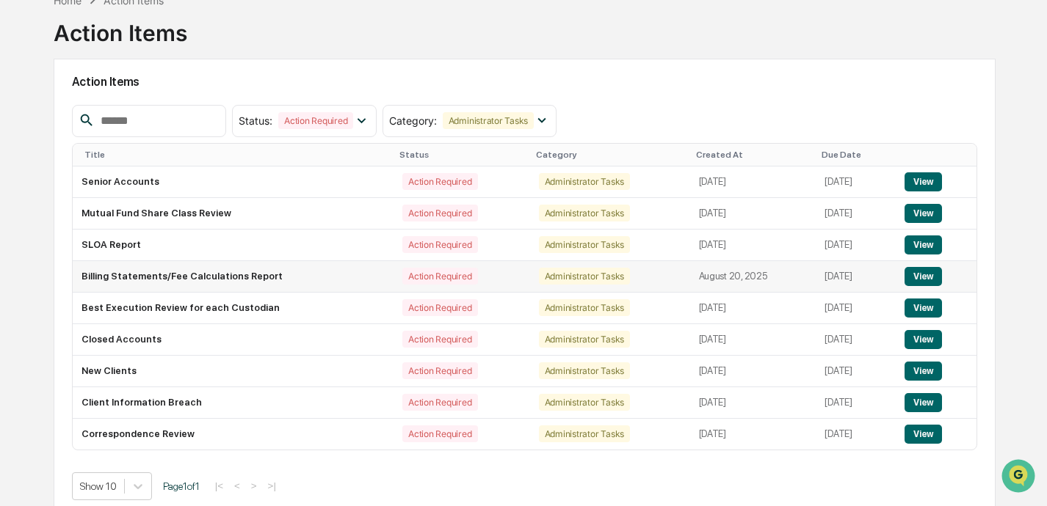
click at [732, 275] on button "View" at bounding box center [922, 276] width 37 height 19
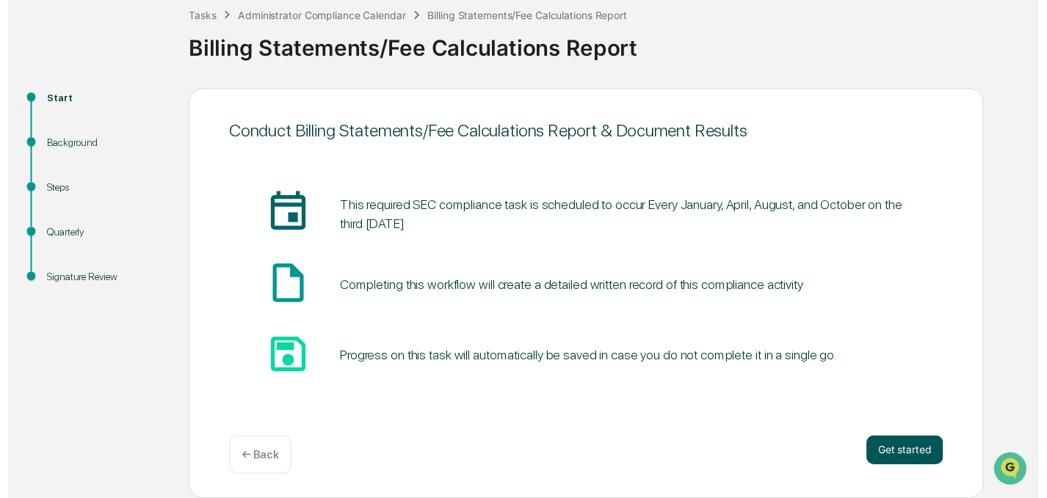
scroll to position [85, 0]
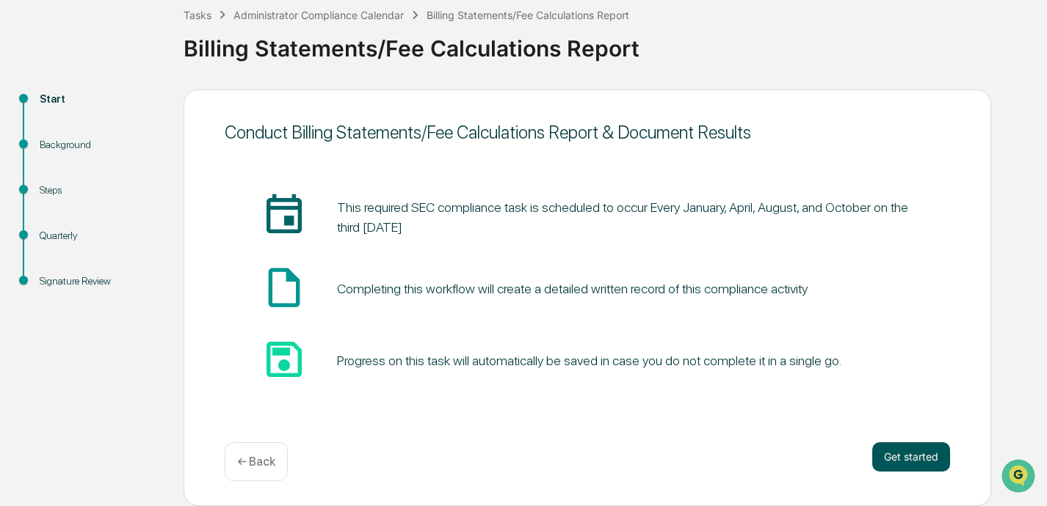
click at [732, 453] on button "Get started" at bounding box center [911, 457] width 78 height 29
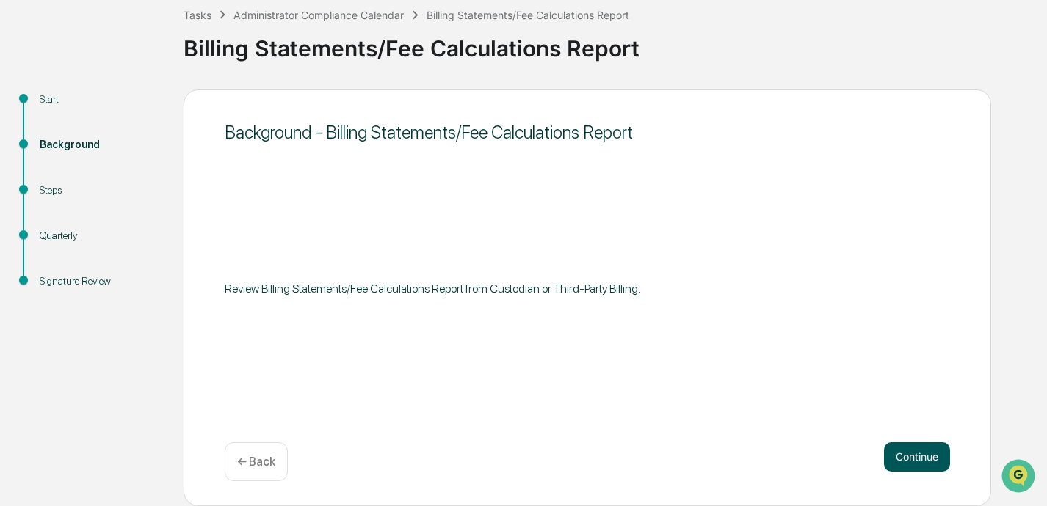
click at [732, 457] on button "Continue" at bounding box center [917, 457] width 66 height 29
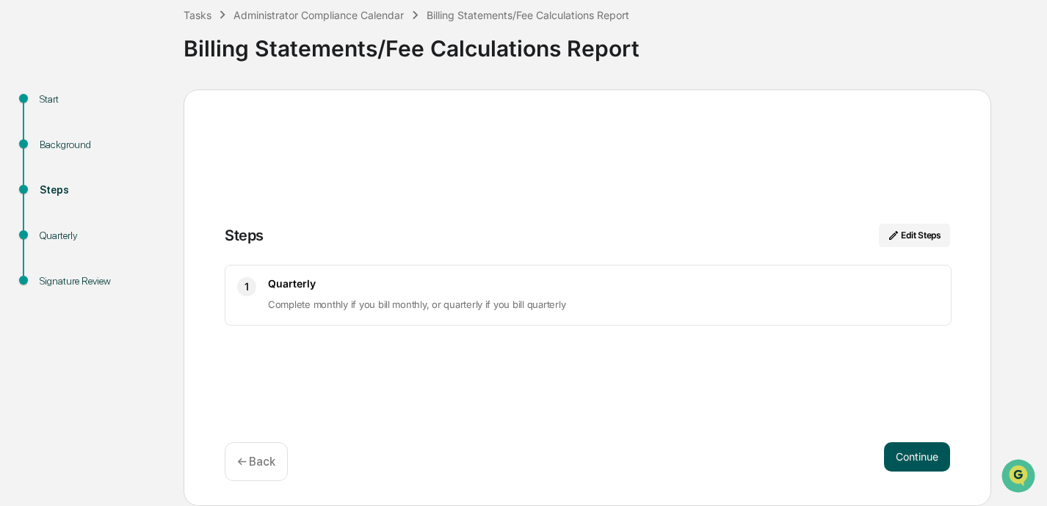
click at [732, 460] on button "Continue" at bounding box center [917, 457] width 66 height 29
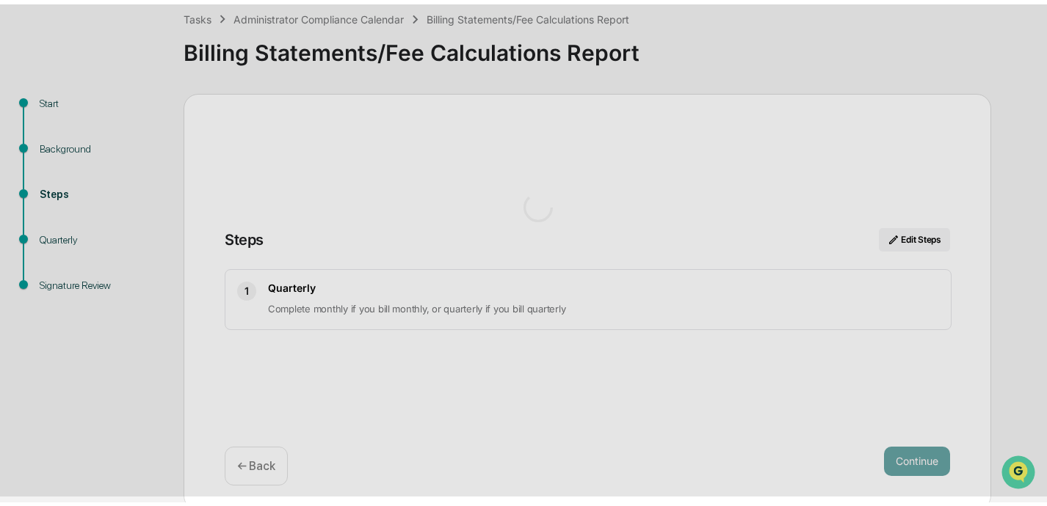
scroll to position [12, 0]
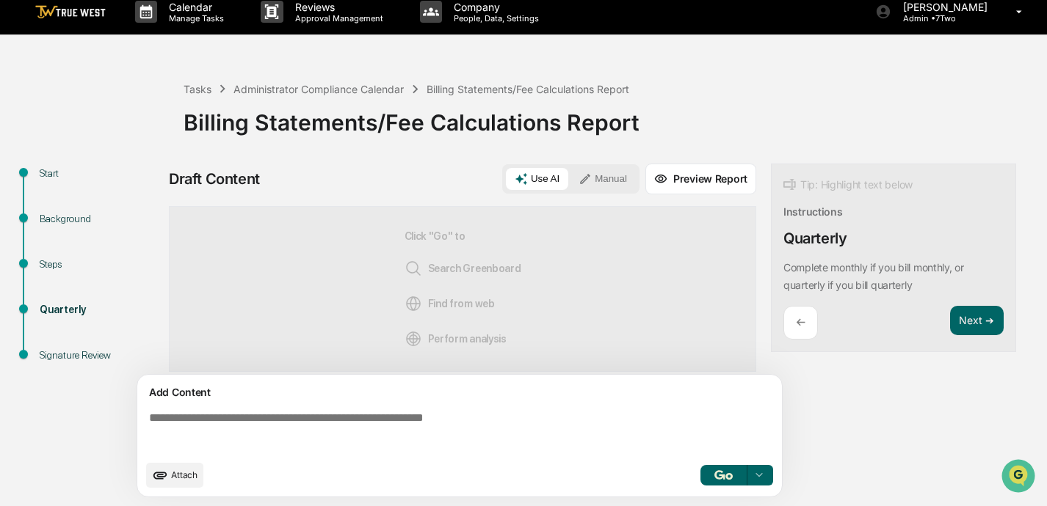
click at [432, 422] on textarea at bounding box center [462, 432] width 638 height 53
click at [621, 178] on button "Manual" at bounding box center [602, 179] width 66 height 22
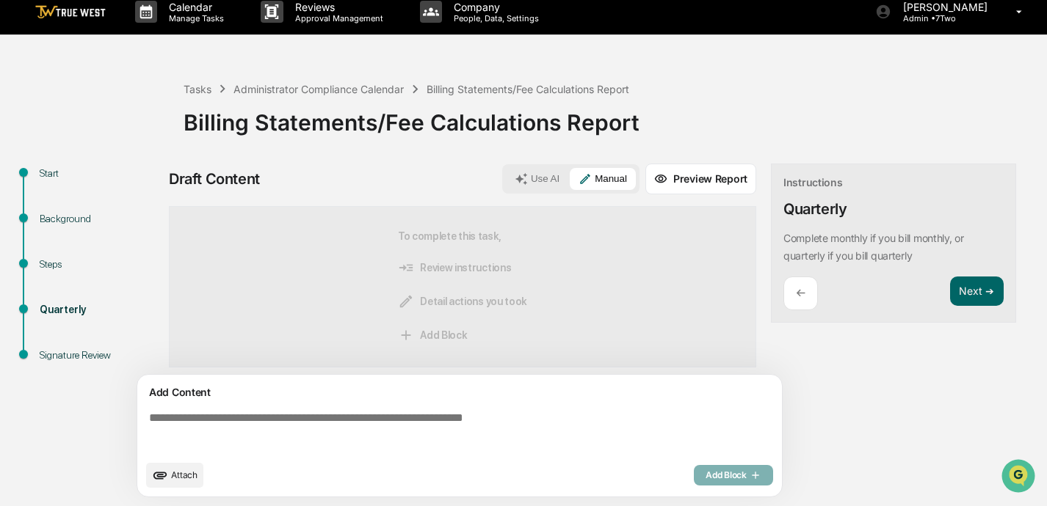
click at [407, 423] on textarea at bounding box center [462, 432] width 638 height 53
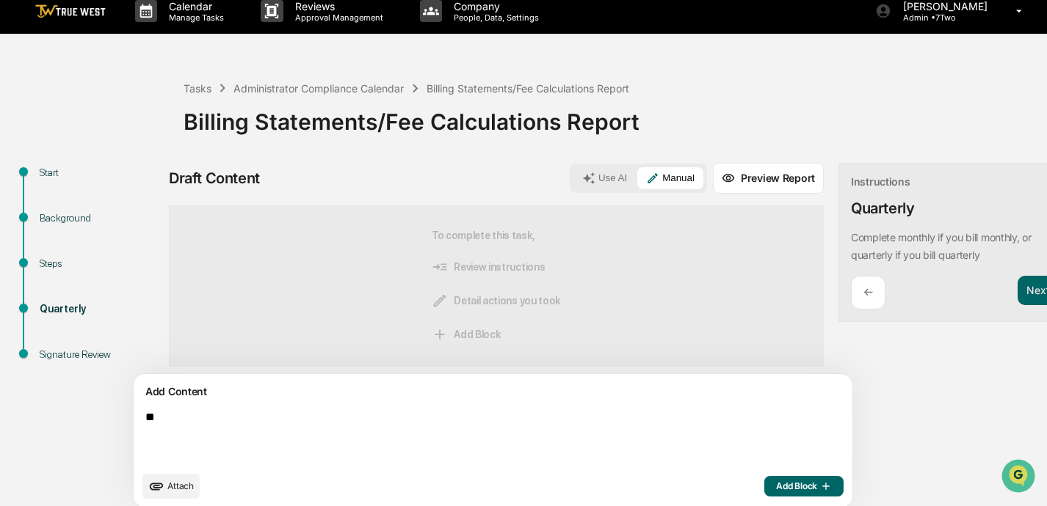
type textarea "*"
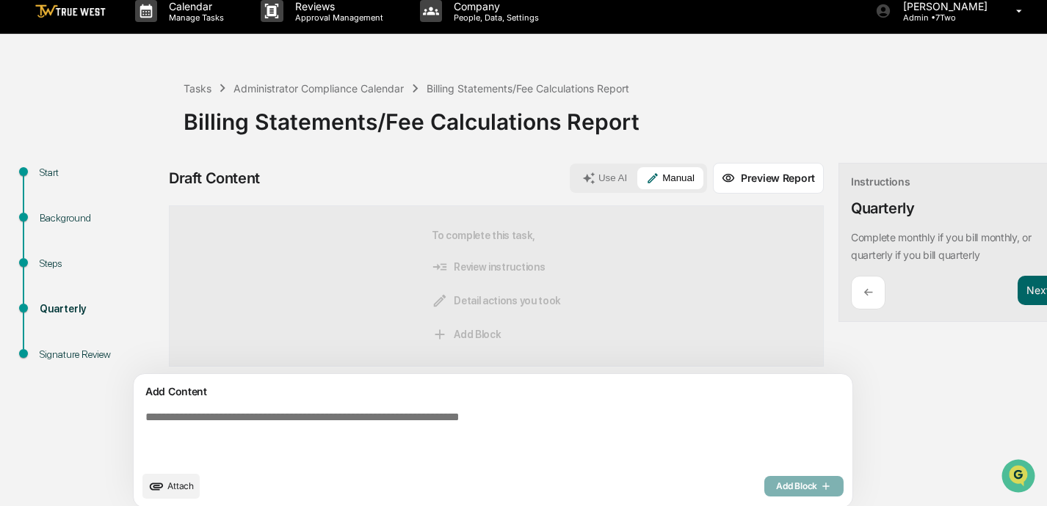
type textarea "*"
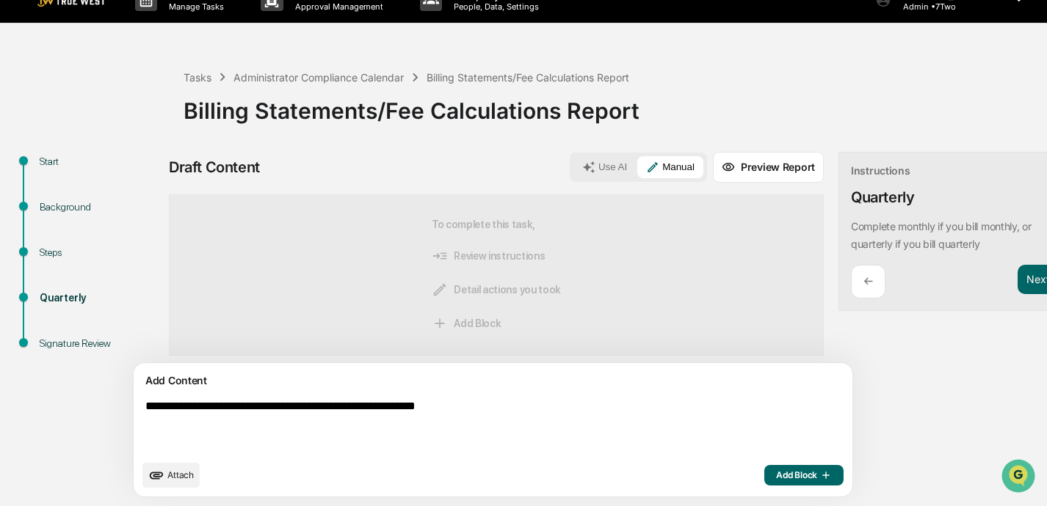
scroll to position [23, 0]
type textarea "**********"
click at [732, 478] on span "Add Block" at bounding box center [804, 476] width 56 height 12
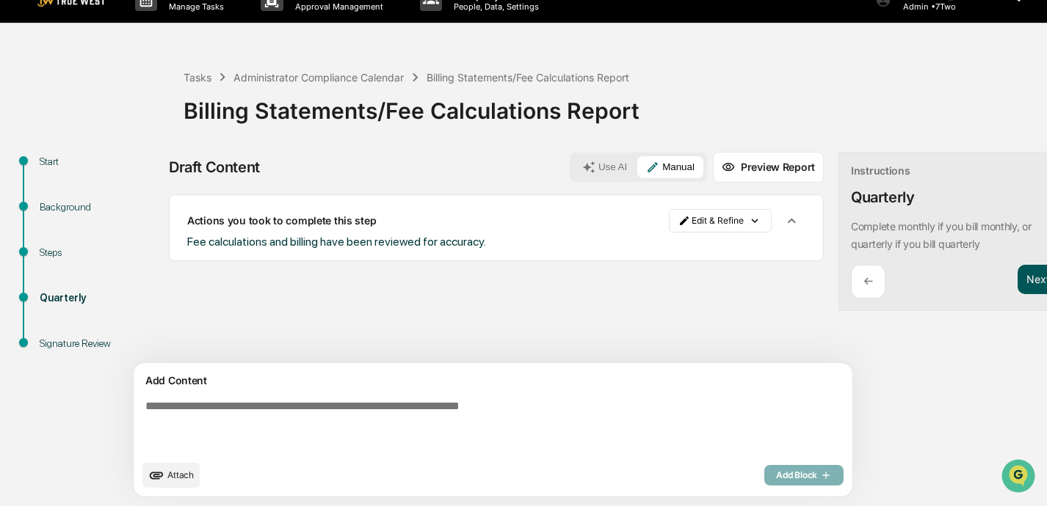
click at [732, 280] on button "Next ➔" at bounding box center [1044, 280] width 54 height 30
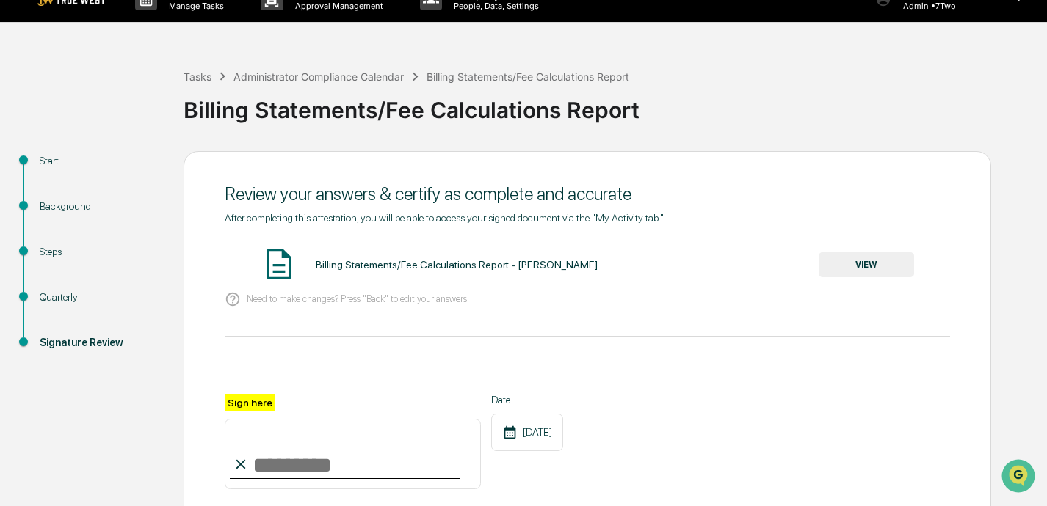
click at [319, 470] on input "Sign here" at bounding box center [353, 454] width 256 height 70
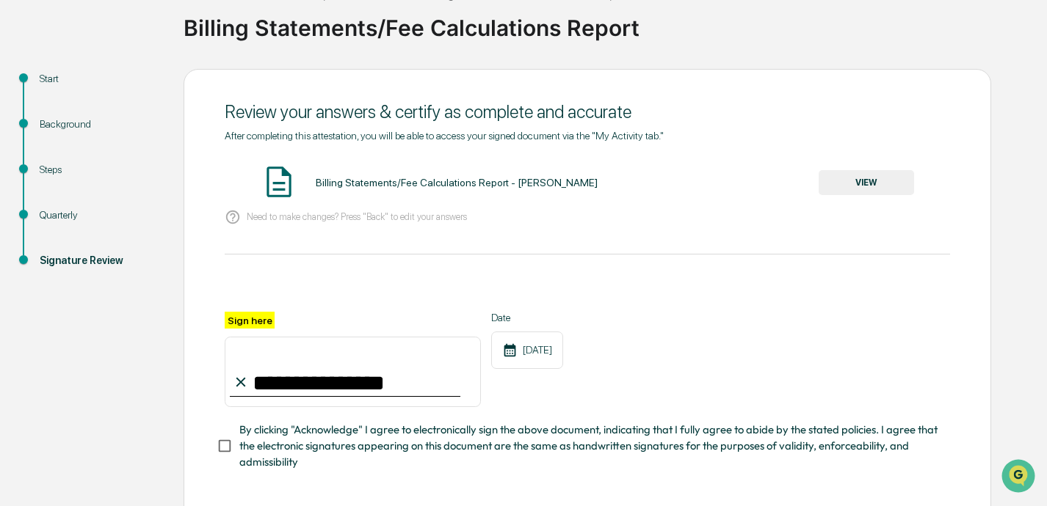
scroll to position [140, 0]
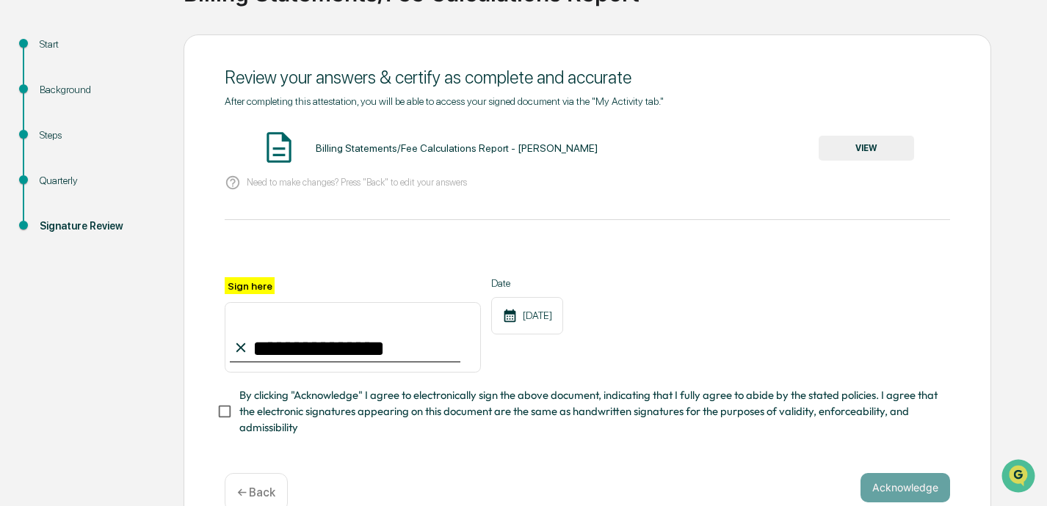
type input "**********"
click at [732, 489] on button "Acknowledge" at bounding box center [905, 487] width 90 height 29
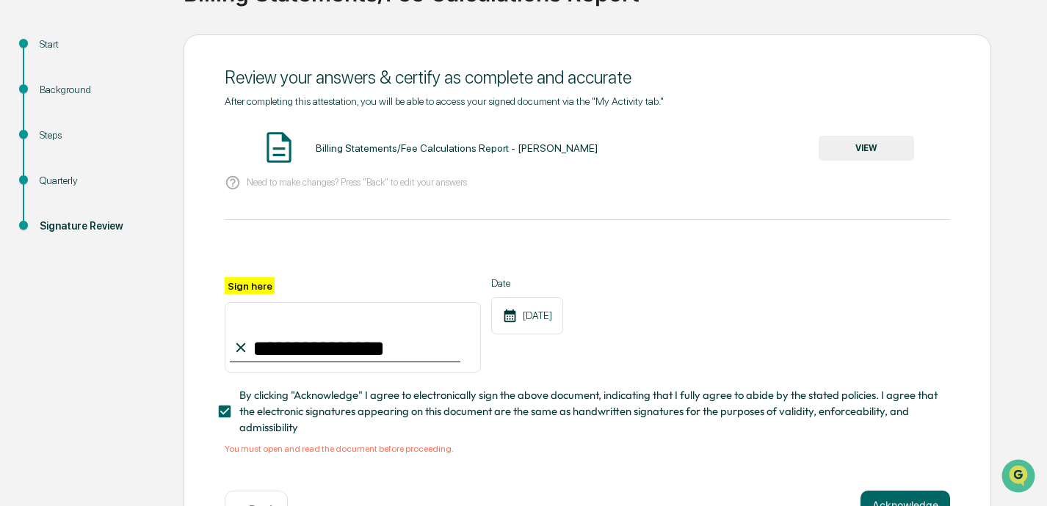
click at [732, 145] on button "VIEW" at bounding box center [865, 148] width 95 height 25
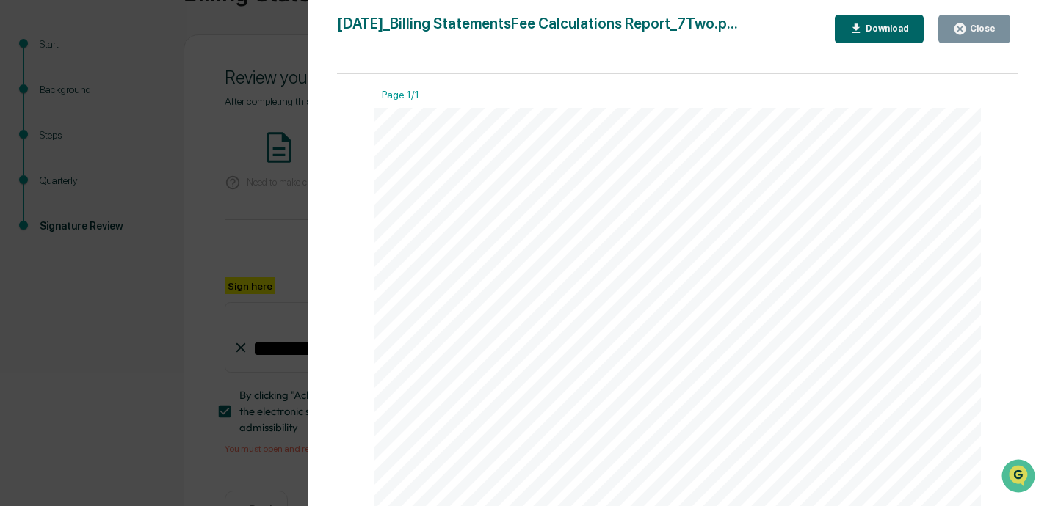
click at [732, 23] on div "Close" at bounding box center [974, 29] width 43 height 14
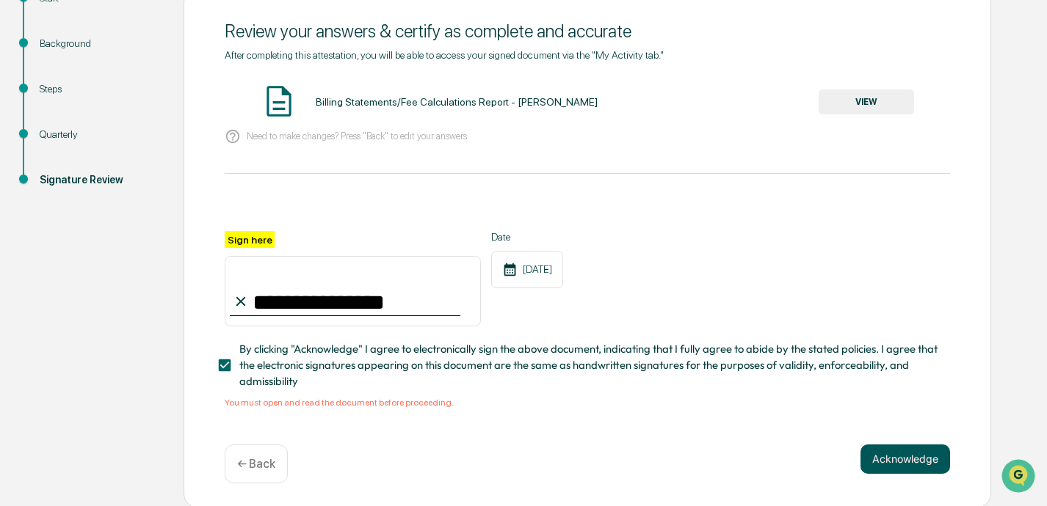
click at [732, 461] on button "Acknowledge" at bounding box center [905, 459] width 90 height 29
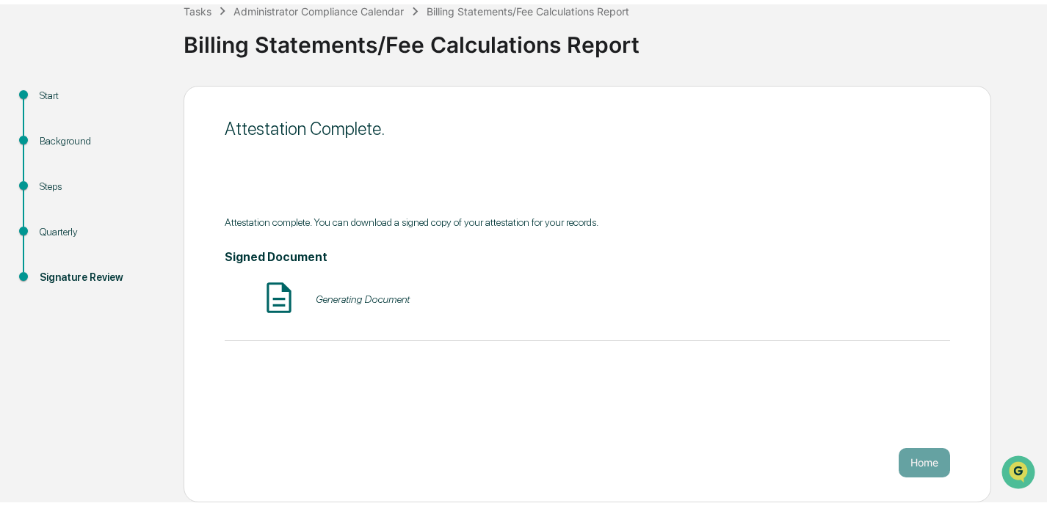
scroll to position [85, 0]
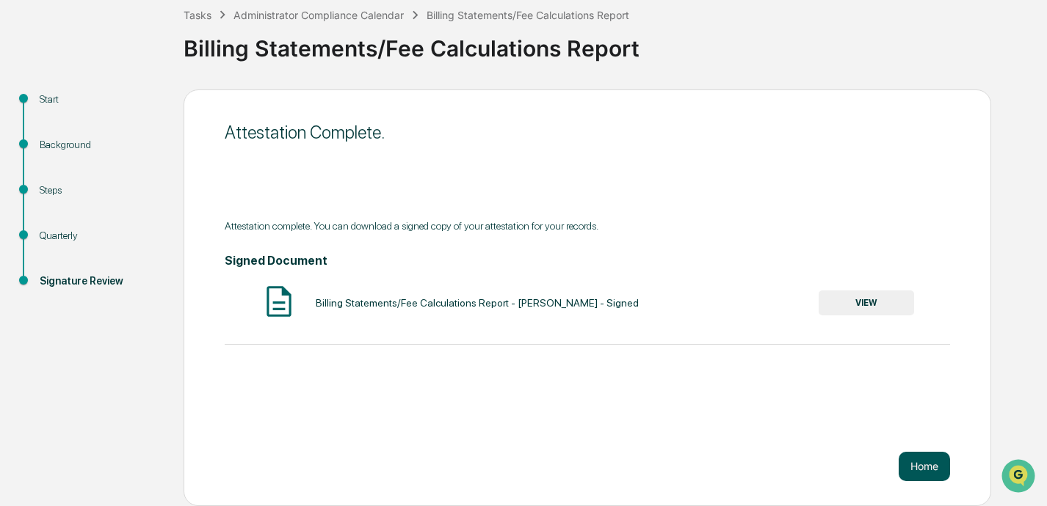
click at [732, 466] on button "Home" at bounding box center [923, 466] width 51 height 29
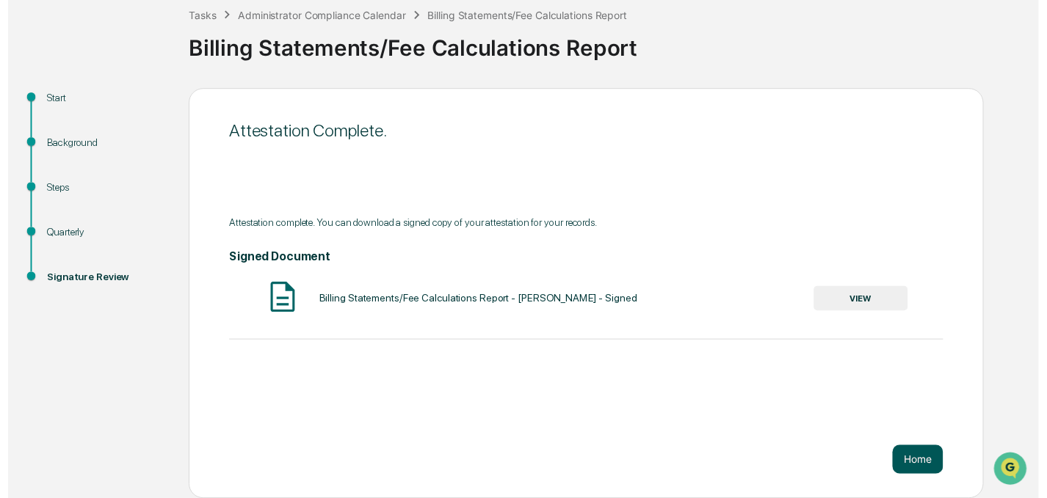
scroll to position [84, 0]
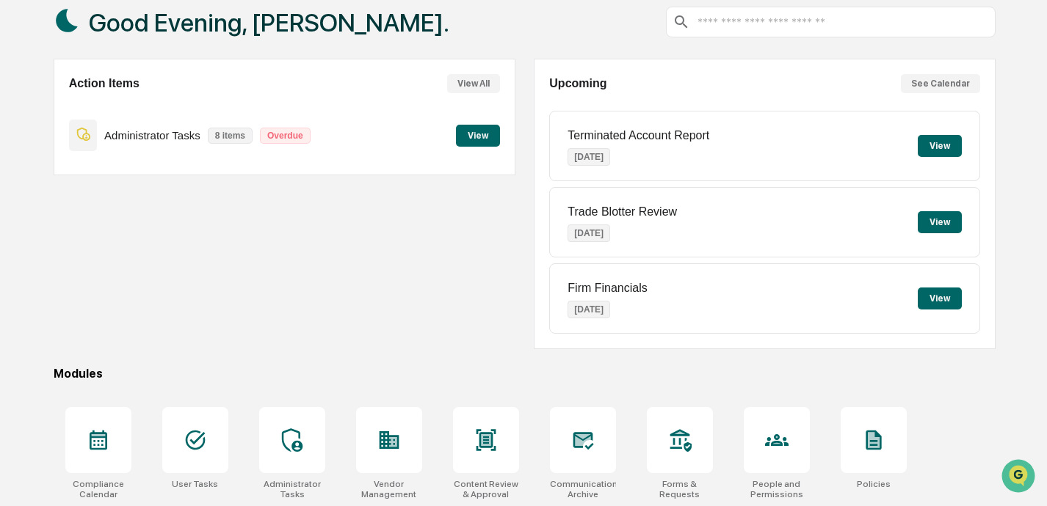
click at [481, 135] on button "View" at bounding box center [478, 136] width 44 height 22
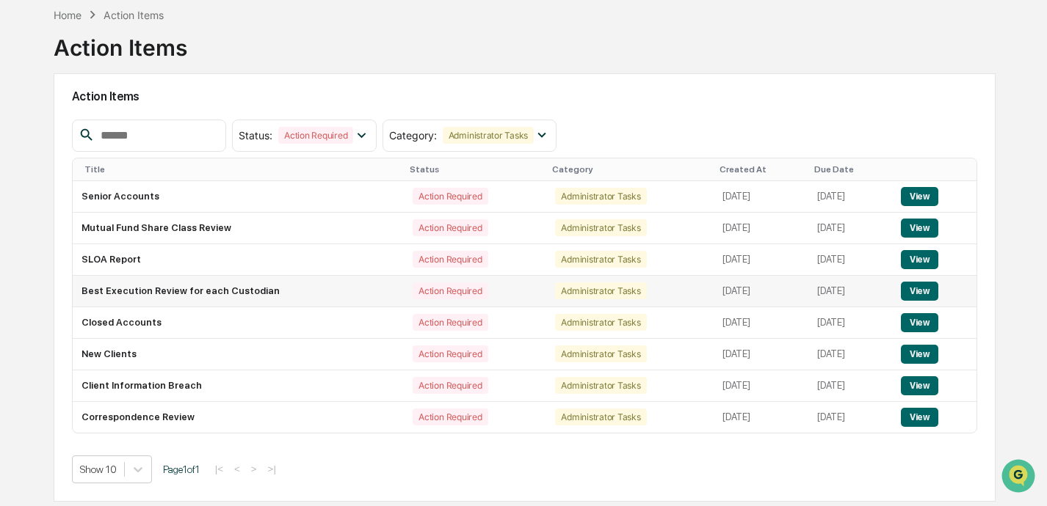
click at [732, 282] on button "View" at bounding box center [918, 291] width 37 height 19
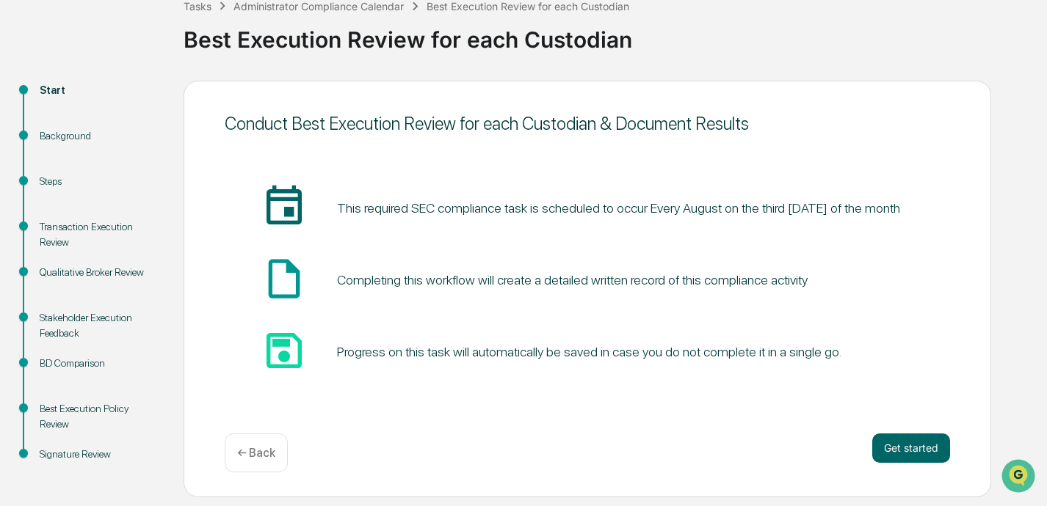
scroll to position [94, 0]
click at [732, 452] on button "Get started" at bounding box center [911, 448] width 78 height 29
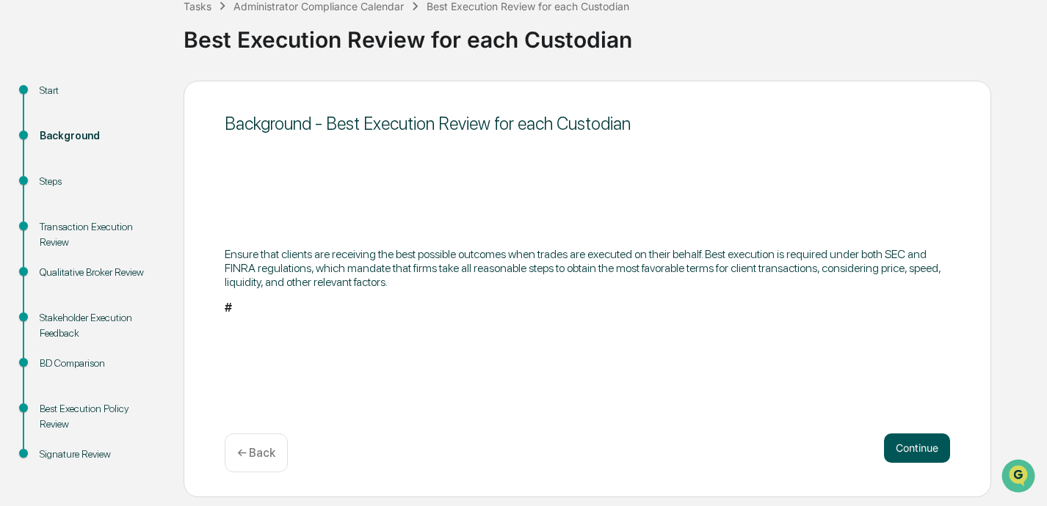
click at [732, 453] on button "Continue" at bounding box center [917, 448] width 66 height 29
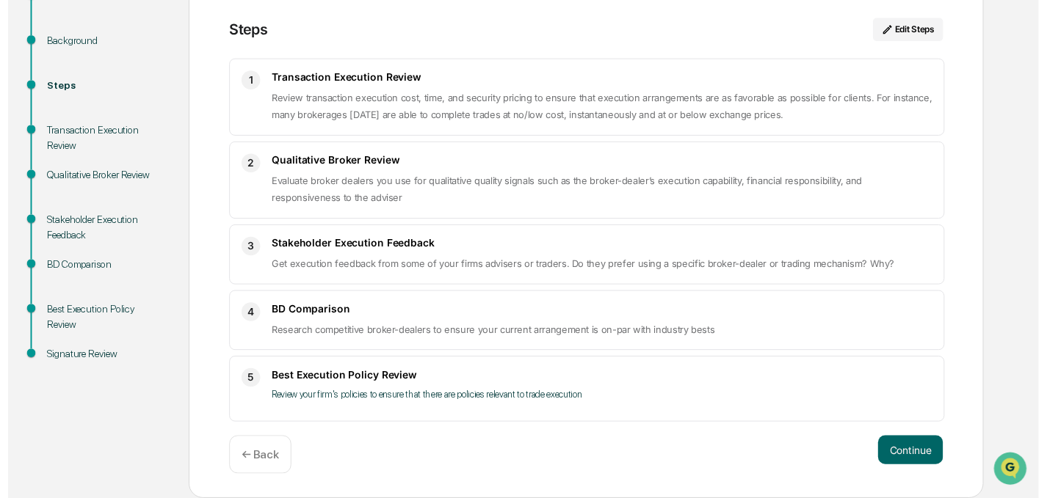
scroll to position [189, 0]
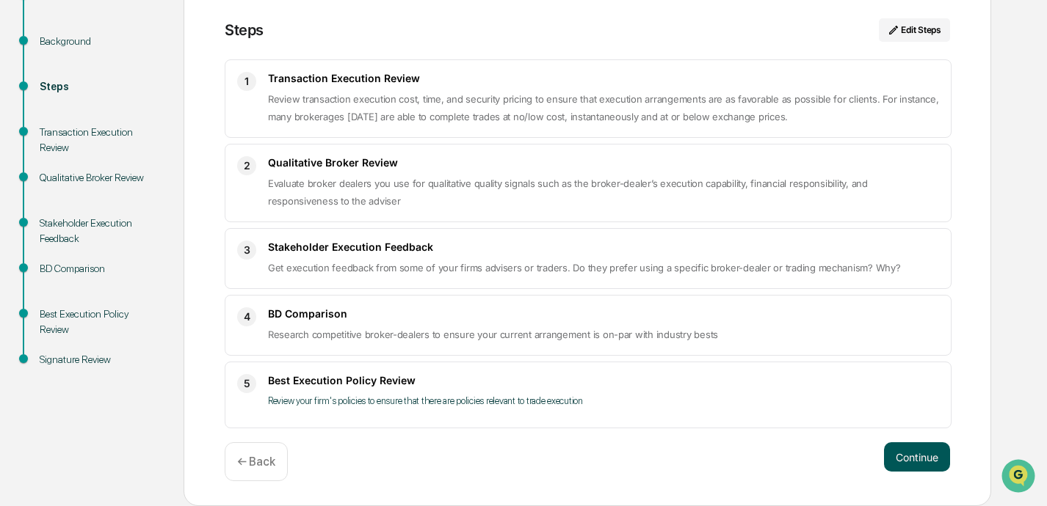
click at [732, 454] on button "Continue" at bounding box center [917, 457] width 66 height 29
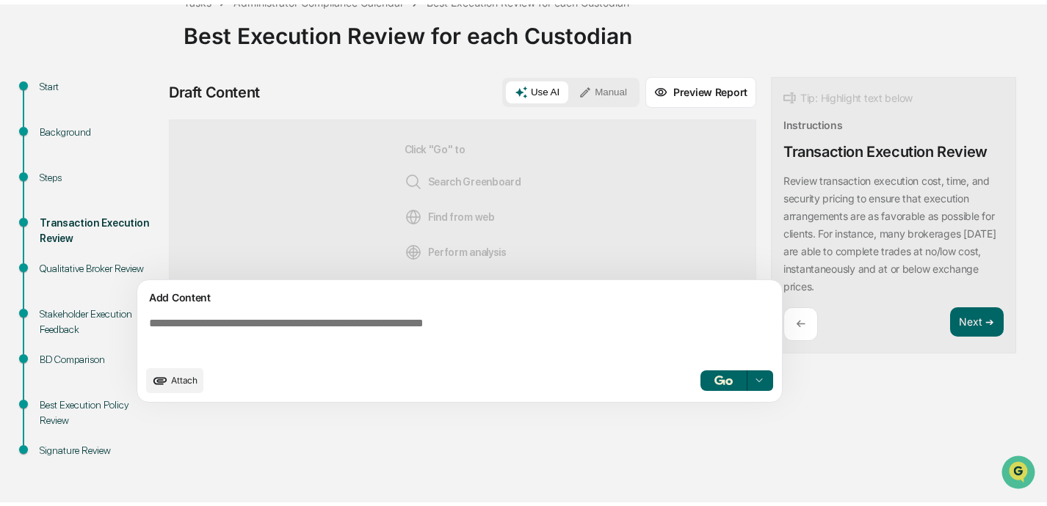
scroll to position [94, 0]
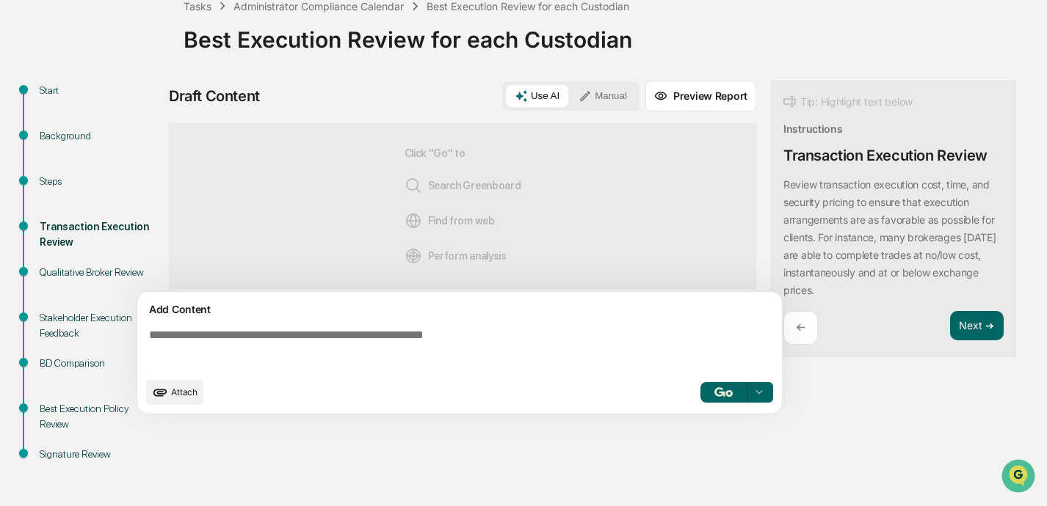
click at [501, 346] on textarea at bounding box center [462, 349] width 638 height 53
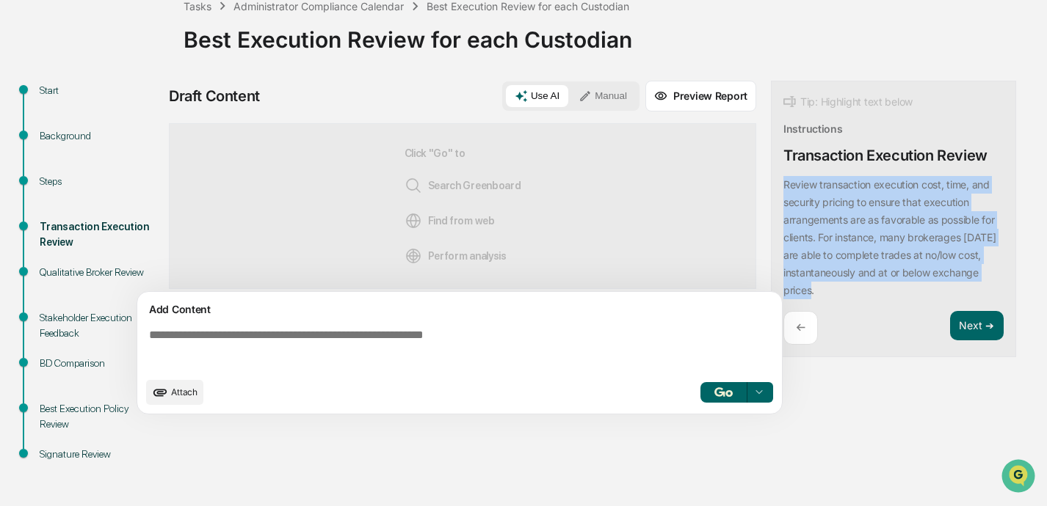
drag, startPoint x: 785, startPoint y: 183, endPoint x: 854, endPoint y: 292, distance: 129.3
click at [732, 292] on div "Review transaction execution cost, time, and security pricing to ensure that ex…" at bounding box center [893, 237] width 220 height 123
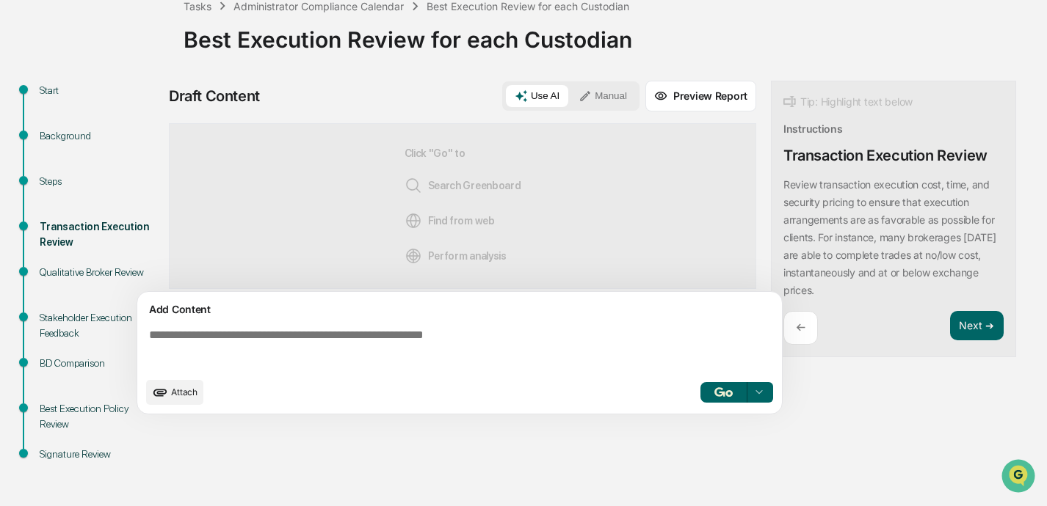
click at [355, 346] on textarea at bounding box center [462, 349] width 638 height 53
paste textarea "**********"
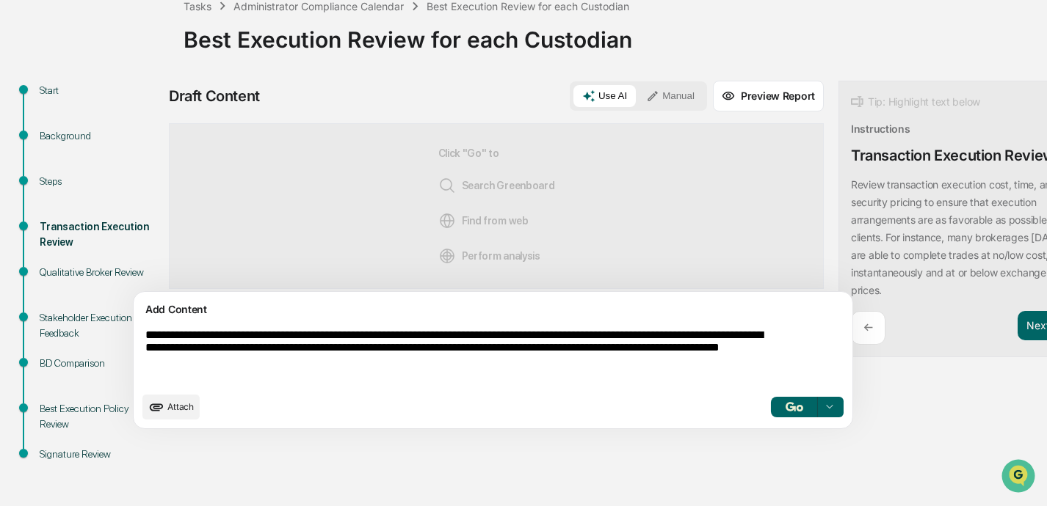
click at [146, 336] on textarea "**********" at bounding box center [458, 357] width 638 height 68
click at [325, 337] on textarea "**********" at bounding box center [458, 357] width 638 height 68
drag, startPoint x: 508, startPoint y: 351, endPoint x: 617, endPoint y: 365, distance: 110.2
click at [617, 365] on textarea "**********" at bounding box center [458, 357] width 638 height 68
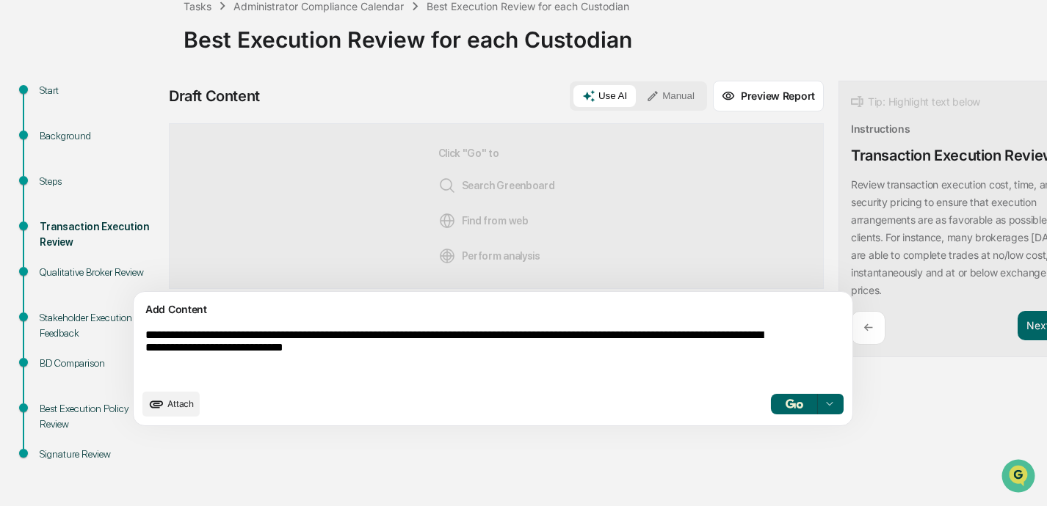
type textarea "**********"
click at [637, 92] on button "Manual" at bounding box center [670, 96] width 66 height 22
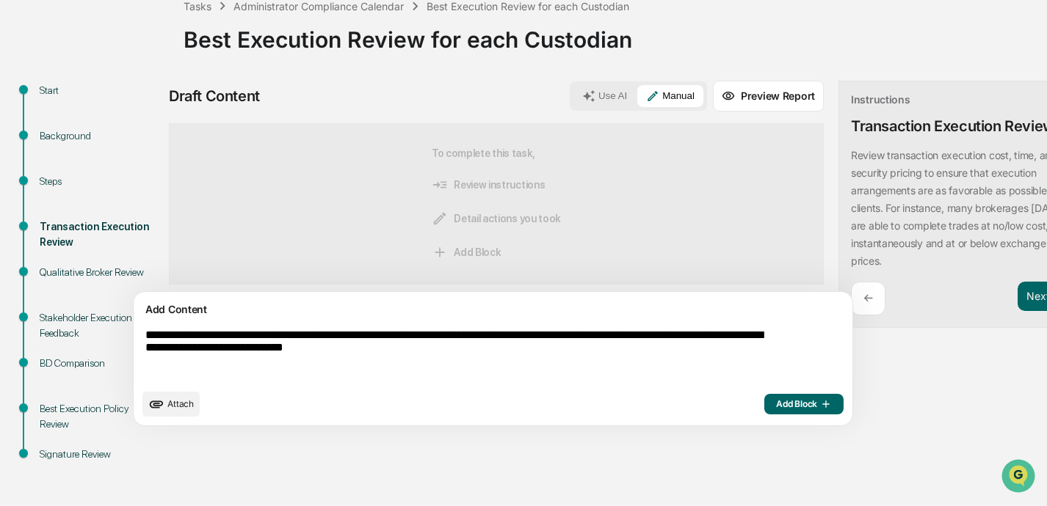
drag, startPoint x: 506, startPoint y: 352, endPoint x: 67, endPoint y: 324, distance: 440.5
click at [67, 324] on div "**********" at bounding box center [523, 294] width 1032 height 426
click at [732, 293] on button "Next ➔" at bounding box center [1044, 297] width 54 height 30
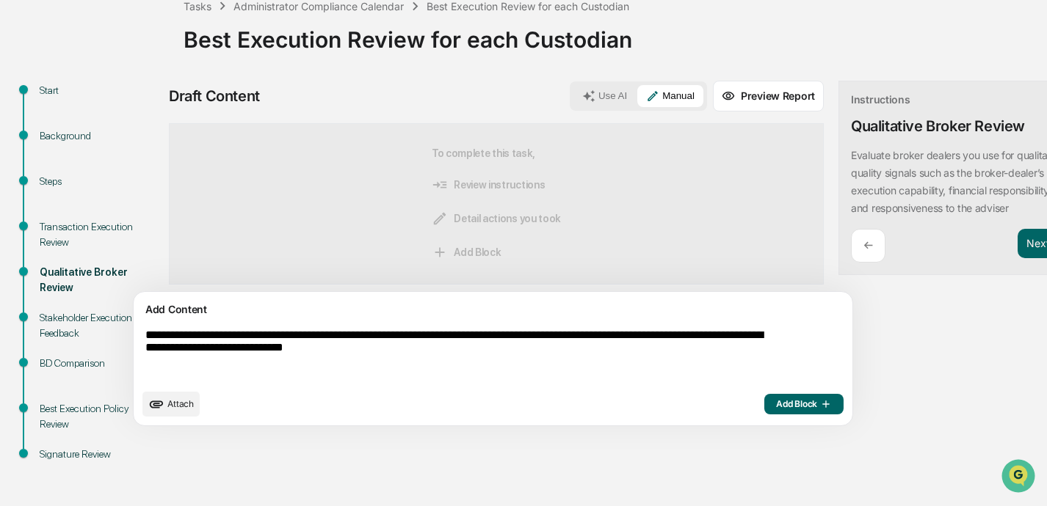
click at [732, 263] on div "←" at bounding box center [868, 246] width 34 height 34
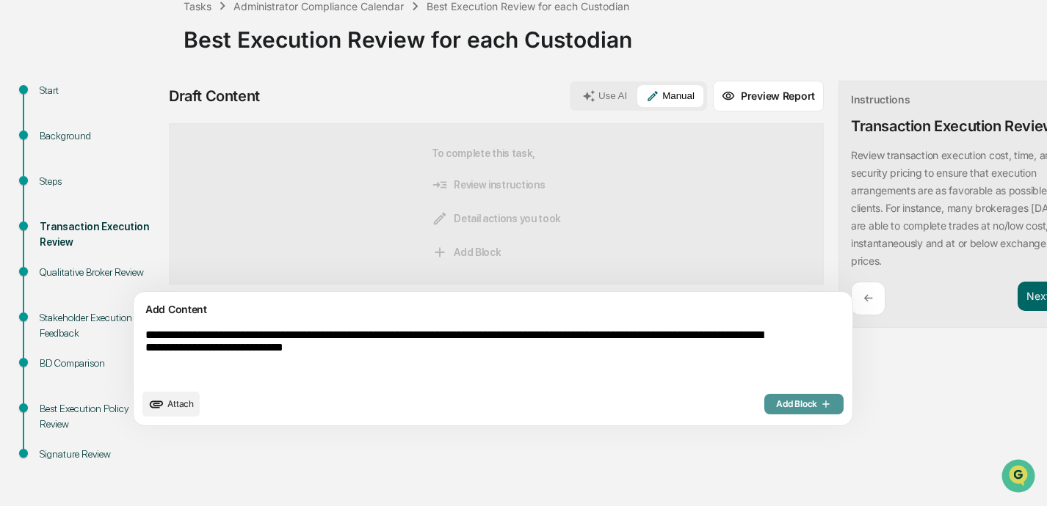
click at [732, 405] on span "Add Block" at bounding box center [804, 404] width 56 height 12
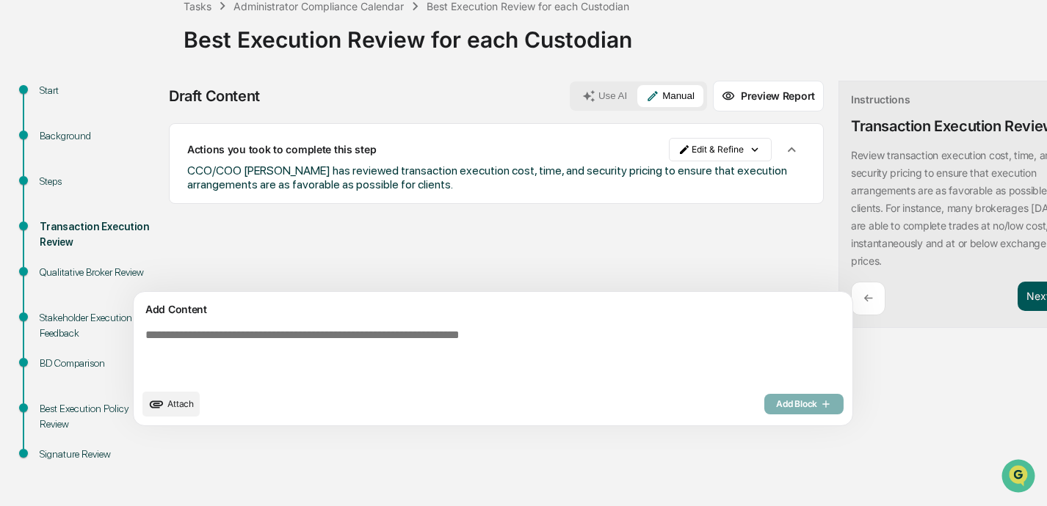
click at [732, 297] on button "Next ➔" at bounding box center [1044, 297] width 54 height 30
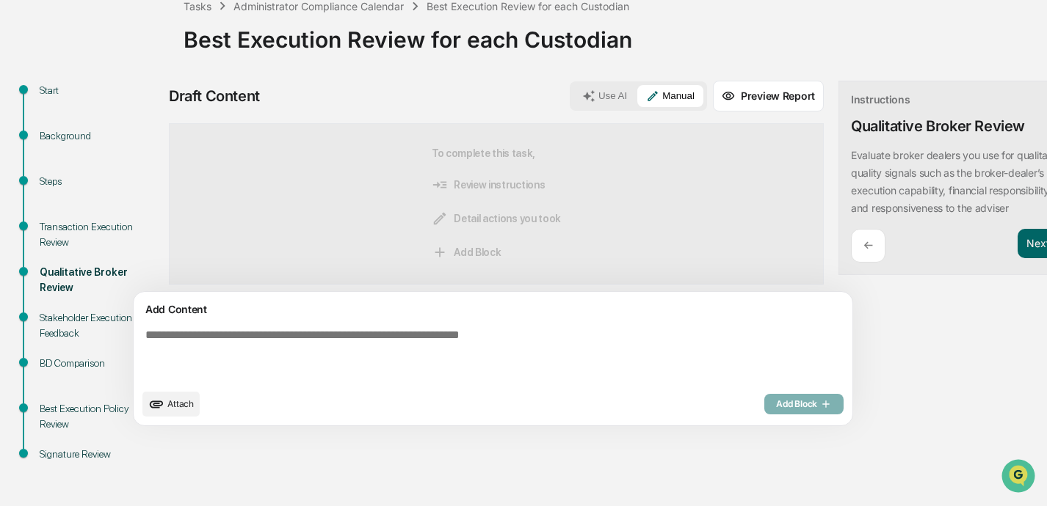
click at [542, 344] on textarea at bounding box center [458, 355] width 638 height 65
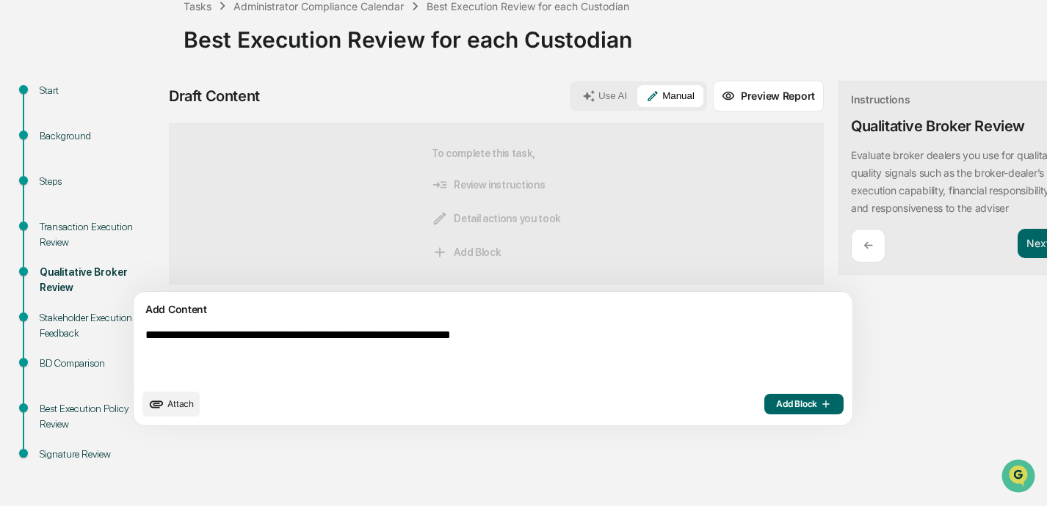
type textarea "**********"
click at [732, 401] on span "Add Block" at bounding box center [804, 404] width 56 height 12
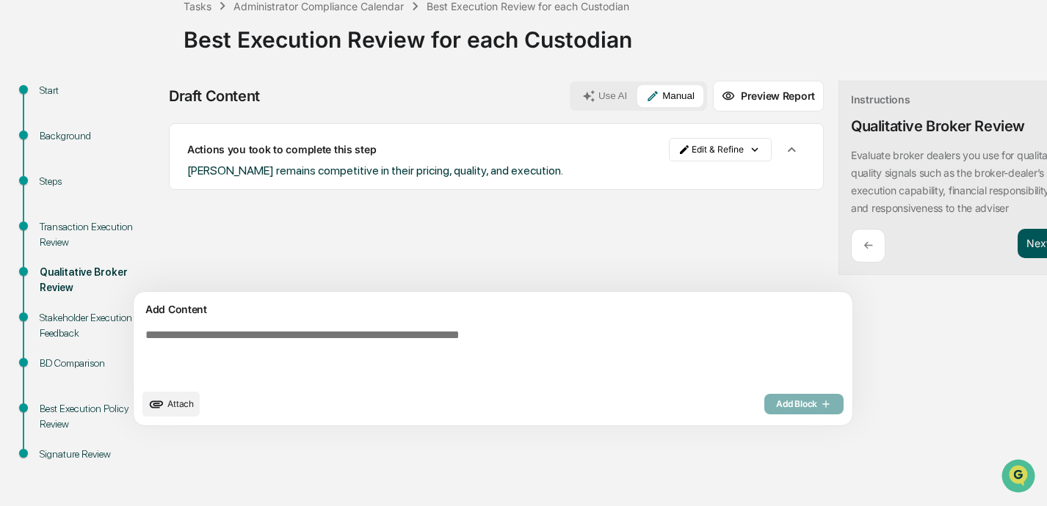
click at [732, 259] on button "Next ➔" at bounding box center [1044, 244] width 54 height 30
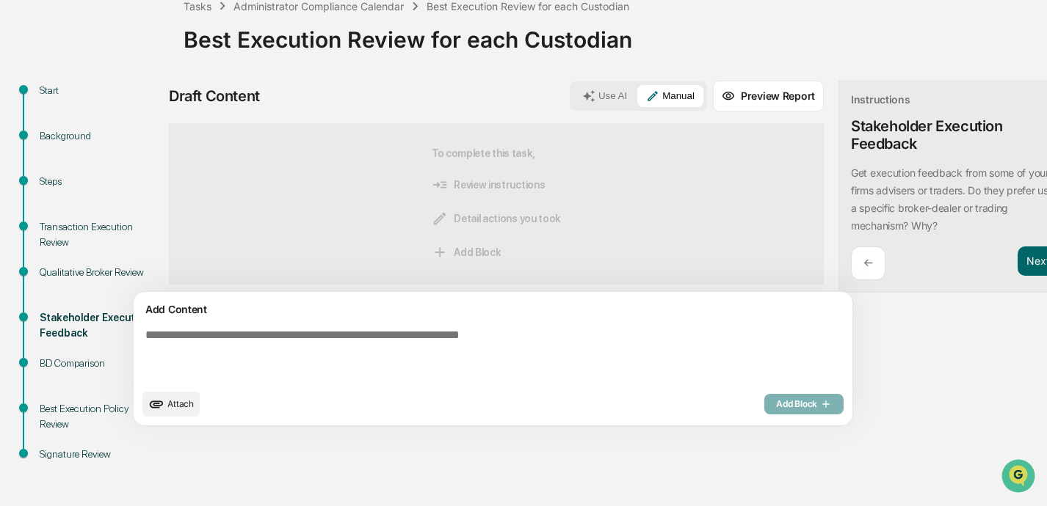
click at [481, 345] on textarea at bounding box center [458, 355] width 638 height 65
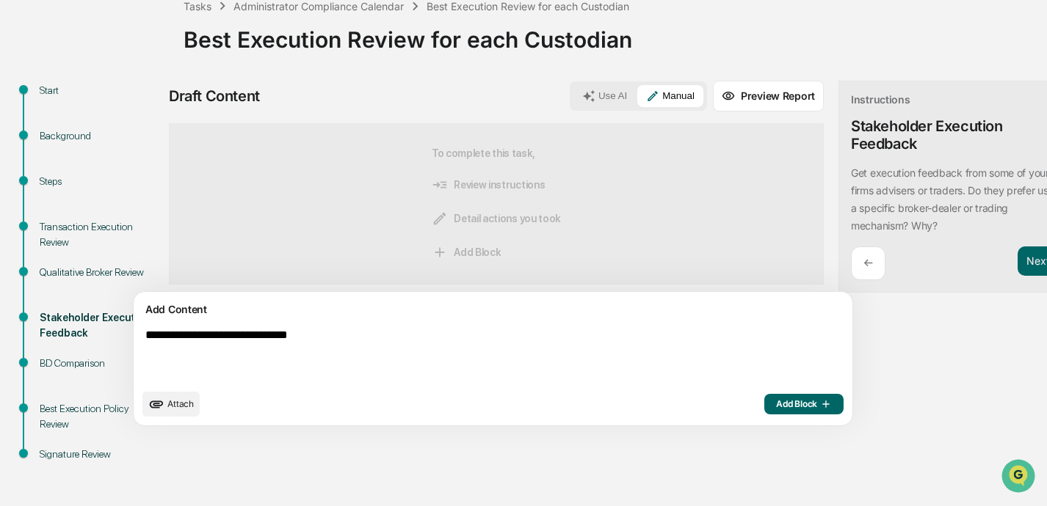
type textarea "**********"
click at [732, 405] on span "Add Block" at bounding box center [804, 404] width 56 height 12
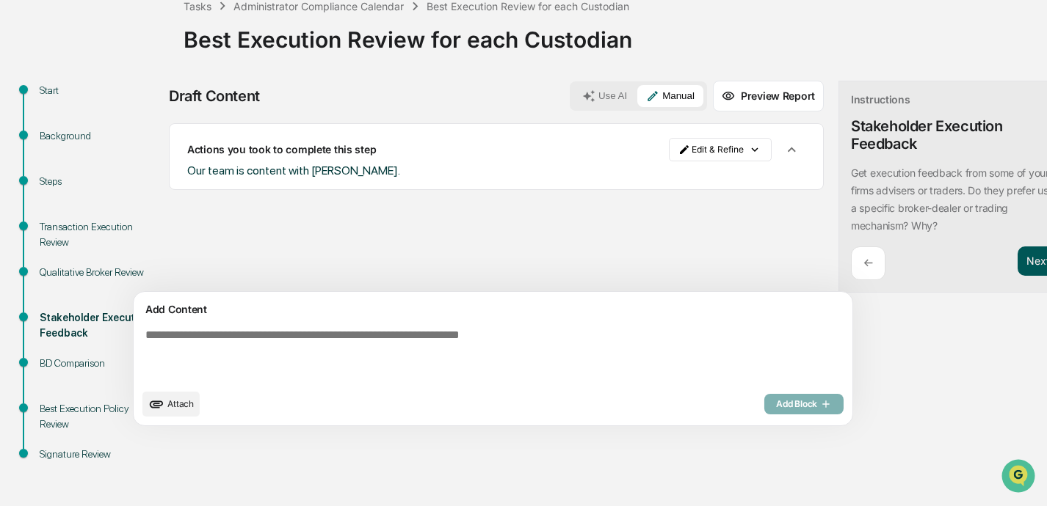
click at [732, 258] on button "Next ➔" at bounding box center [1044, 262] width 54 height 30
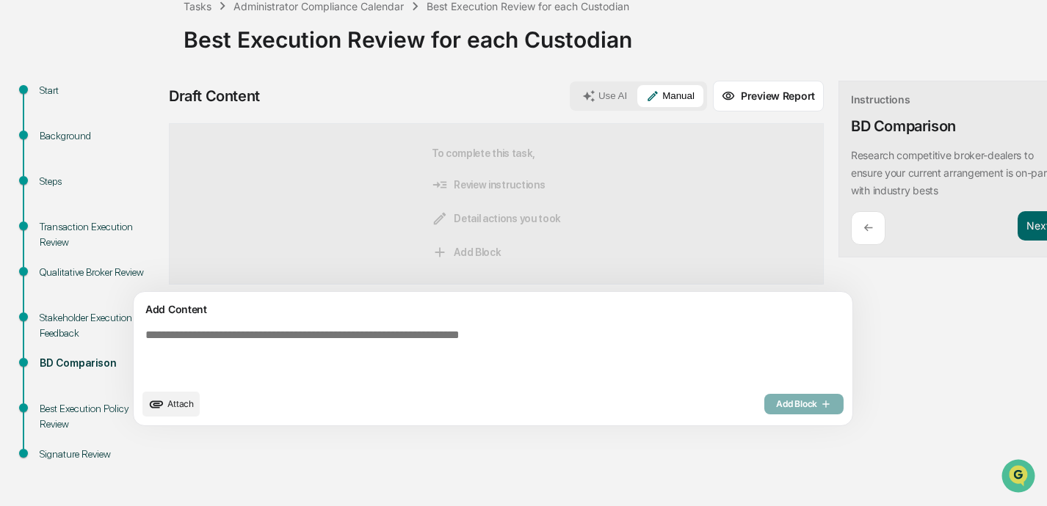
click at [609, 348] on textarea at bounding box center [458, 355] width 638 height 65
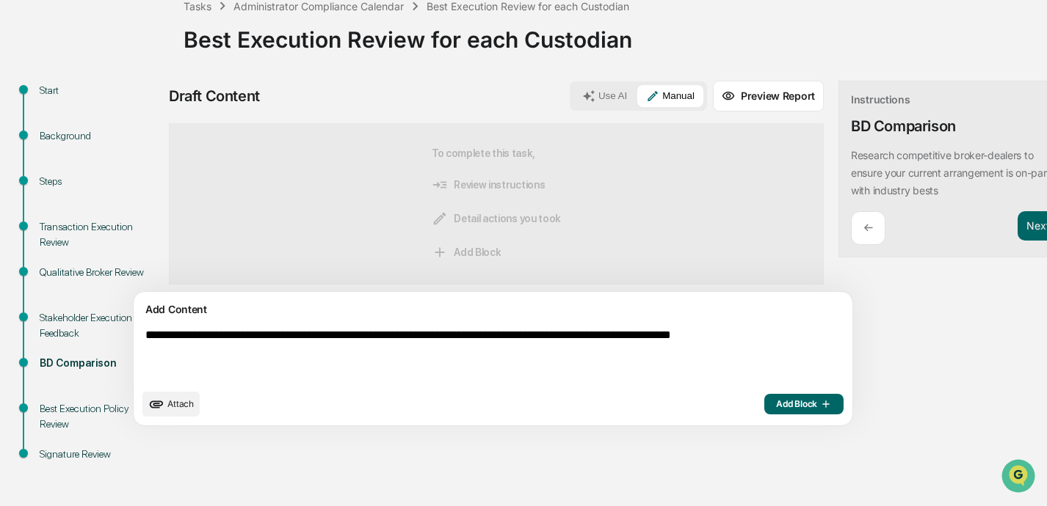
type textarea "**********"
click at [732, 407] on span "Add Block" at bounding box center [804, 404] width 56 height 12
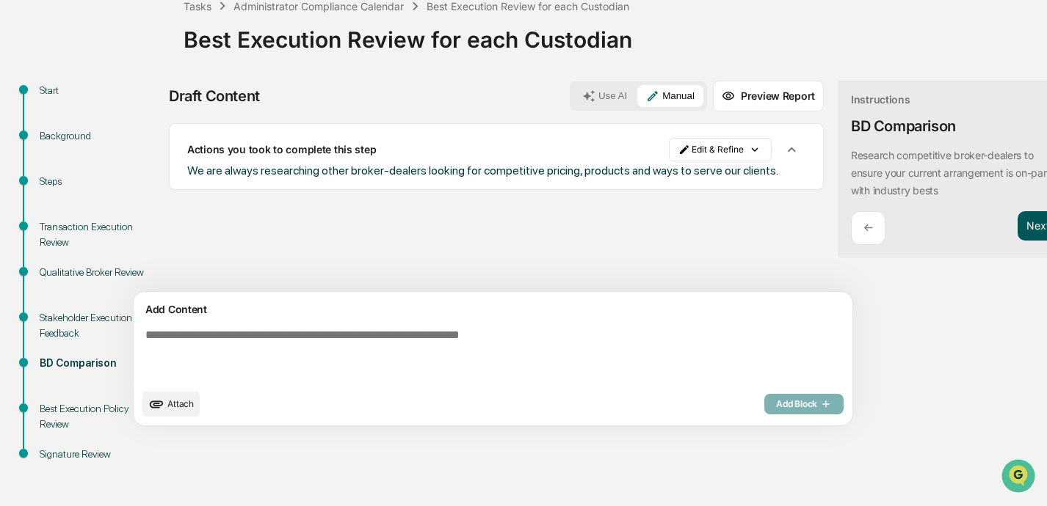
click at [732, 236] on button "Next ➔" at bounding box center [1044, 226] width 54 height 30
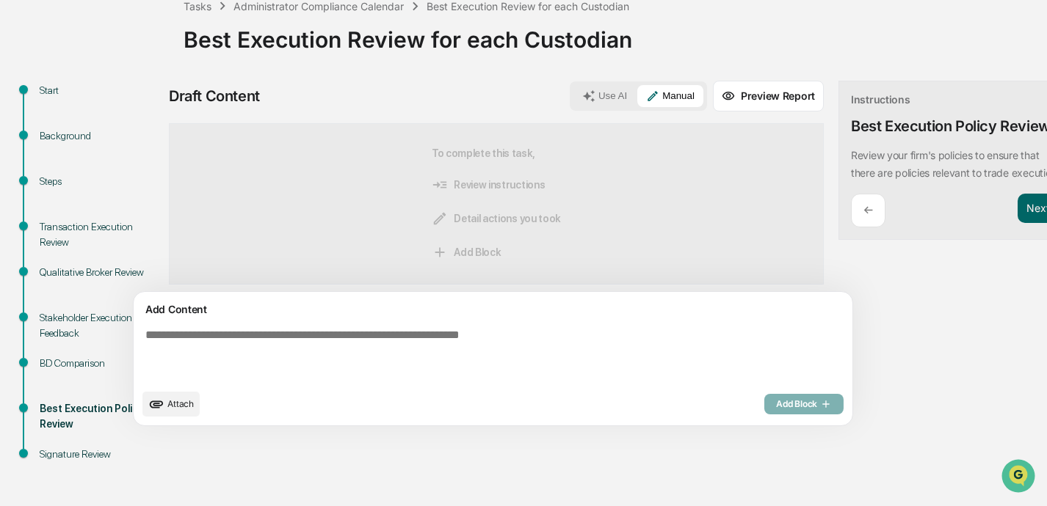
click at [462, 324] on textarea at bounding box center [458, 355] width 638 height 65
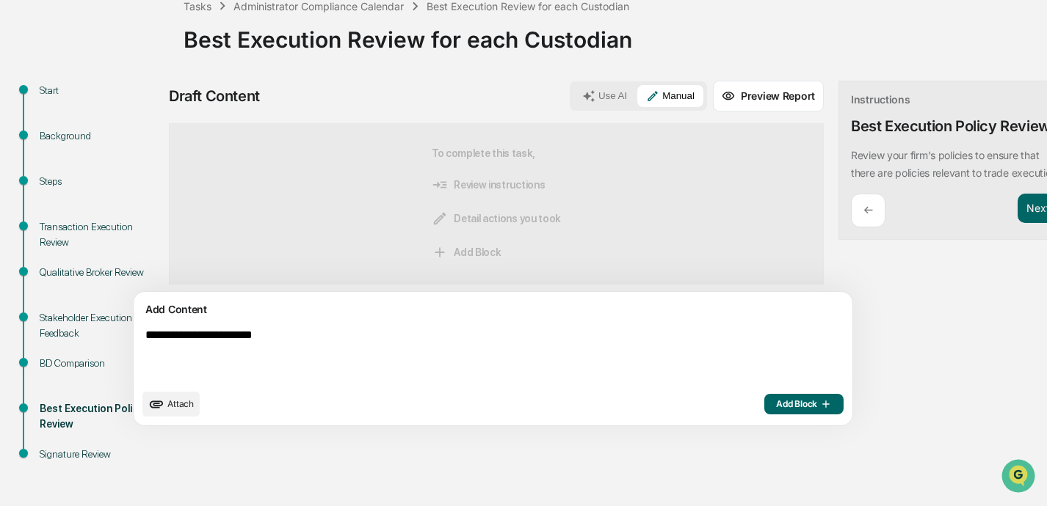
click at [732, 153] on p "Review your firm's policies to ensure that there are policies relevant to trade…" at bounding box center [953, 164] width 205 height 30
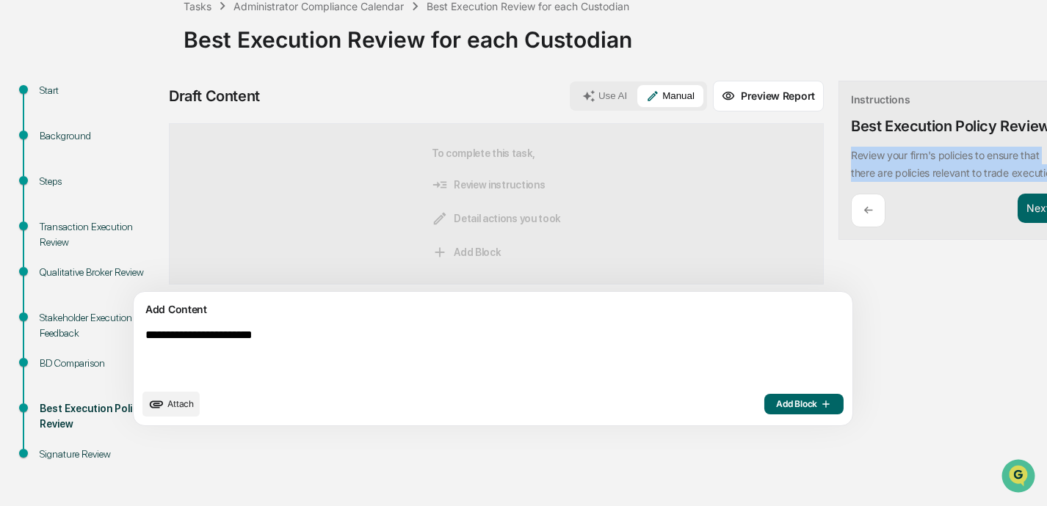
drag, startPoint x: 785, startPoint y: 153, endPoint x: 1012, endPoint y: 173, distance: 228.4
click at [732, 173] on div "Instructions Best Execution Policy Review Review your firm's policies to ensure…" at bounding box center [960, 161] width 245 height 160
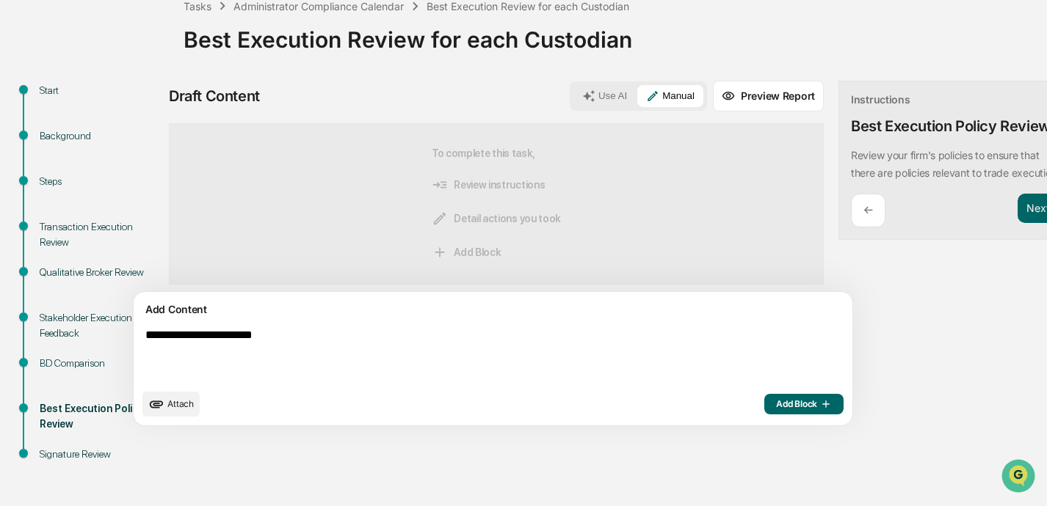
click at [385, 335] on textarea "**********" at bounding box center [458, 355] width 638 height 65
paste textarea "**********"
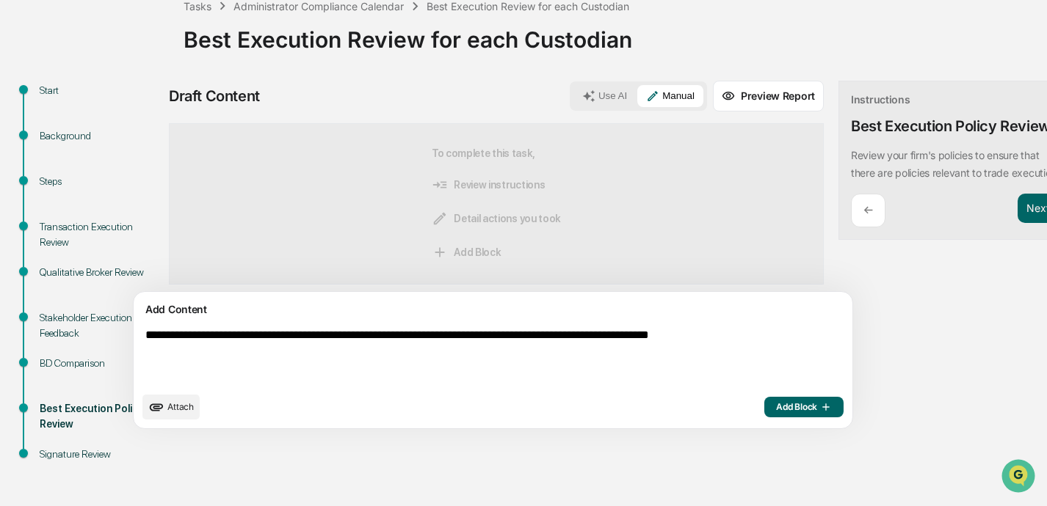
click at [305, 335] on textarea "**********" at bounding box center [458, 357] width 638 height 68
click at [332, 338] on textarea "**********" at bounding box center [458, 355] width 638 height 65
click at [358, 341] on textarea "**********" at bounding box center [458, 357] width 638 height 68
click at [325, 357] on textarea "**********" at bounding box center [458, 357] width 638 height 68
type textarea "**********"
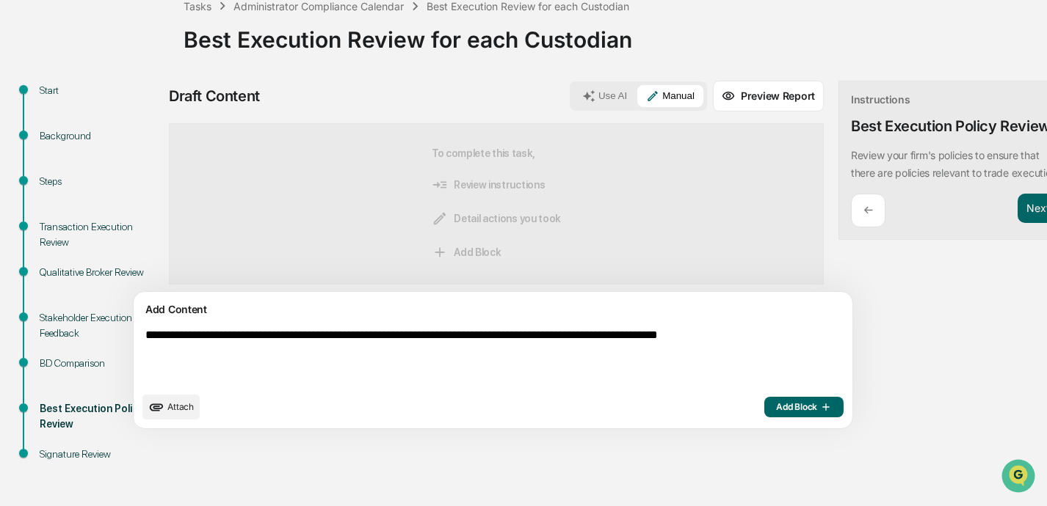
click at [732, 412] on span "Add Block" at bounding box center [804, 407] width 56 height 12
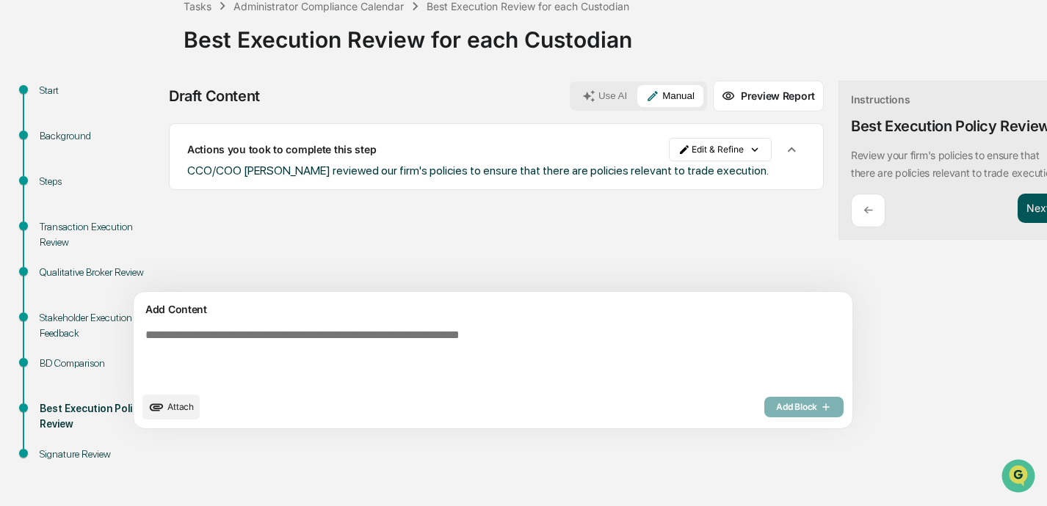
click at [732, 211] on button "Next ➔" at bounding box center [1044, 209] width 54 height 30
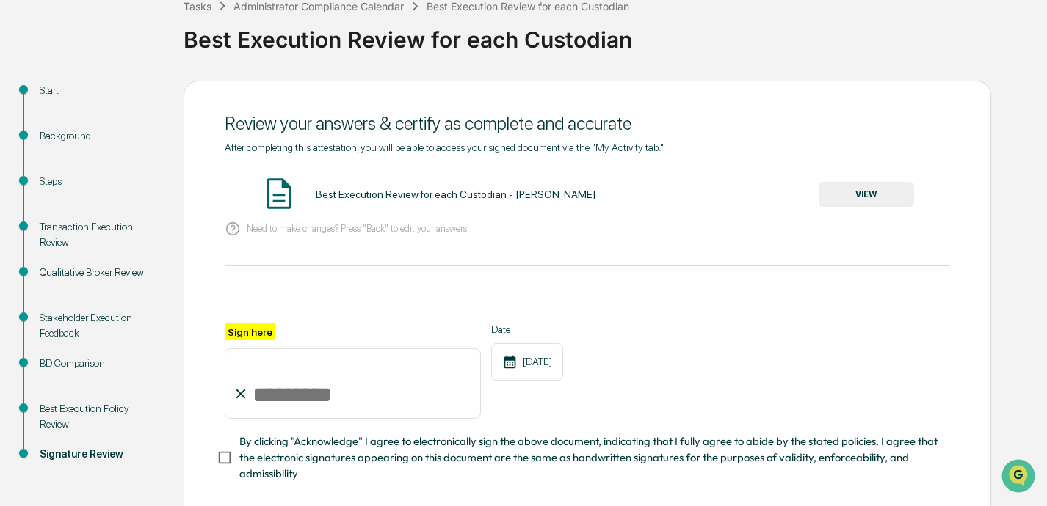
click at [732, 194] on button "VIEW" at bounding box center [865, 194] width 95 height 25
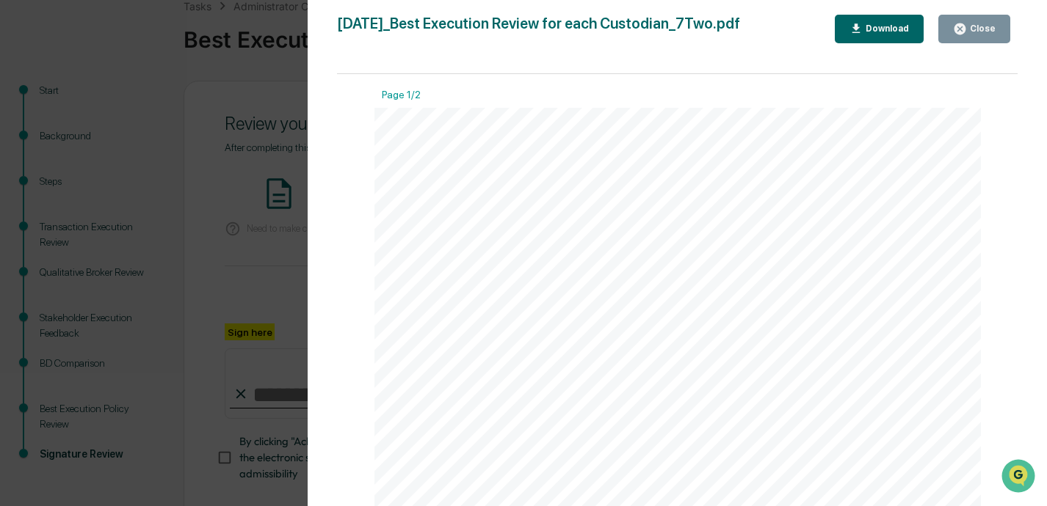
click at [732, 33] on icon "button" at bounding box center [960, 29] width 14 height 14
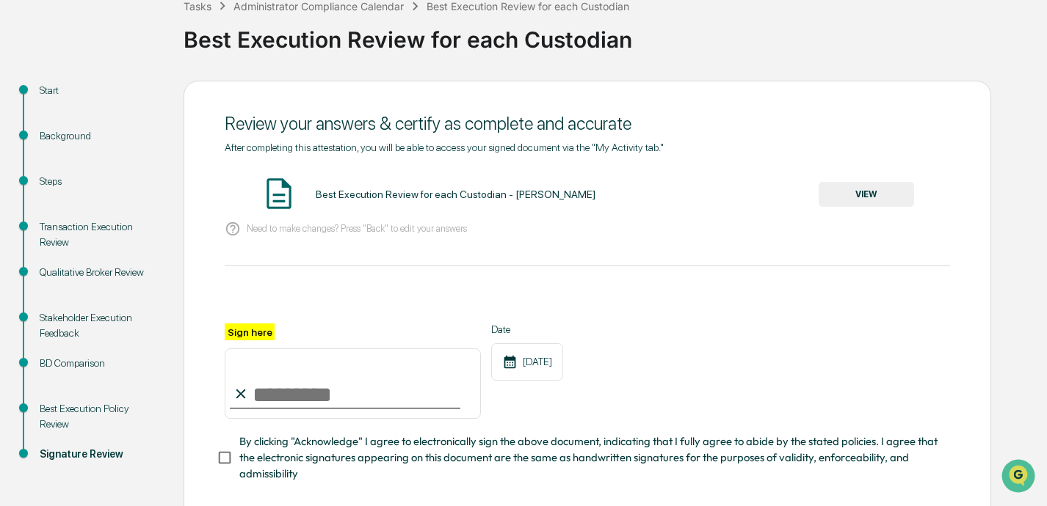
click at [316, 394] on input "Sign here" at bounding box center [353, 384] width 256 height 70
type input "**********"
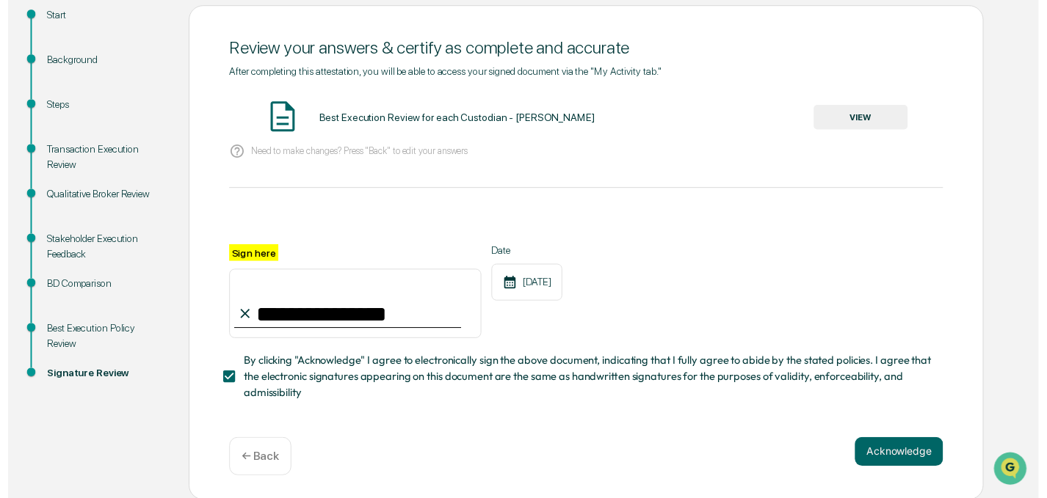
scroll to position [169, 0]
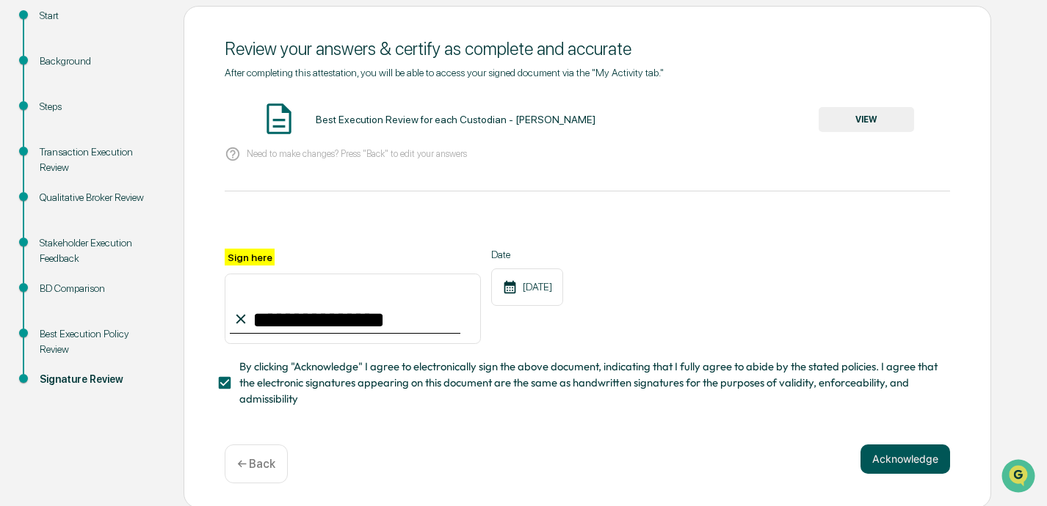
click at [732, 461] on button "Acknowledge" at bounding box center [905, 459] width 90 height 29
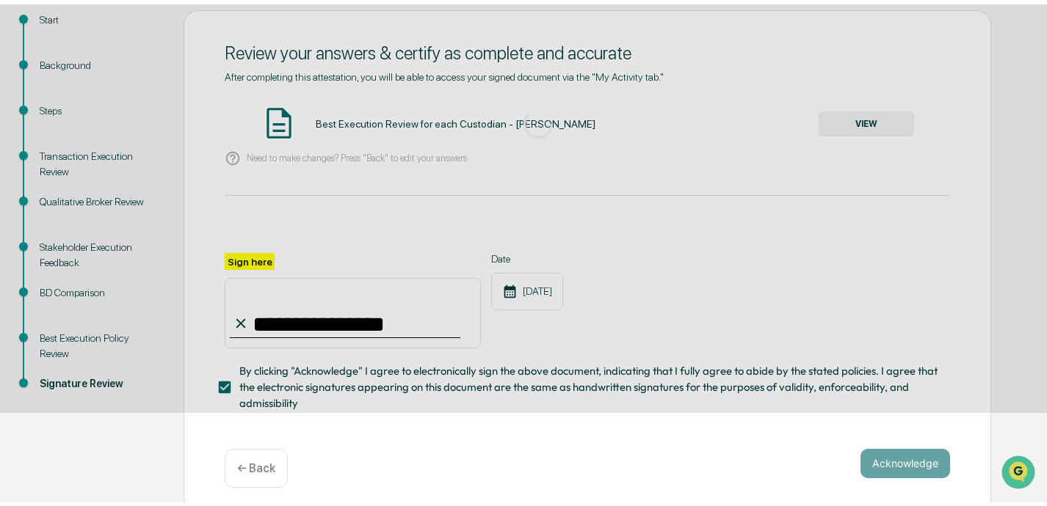
scroll to position [94, 0]
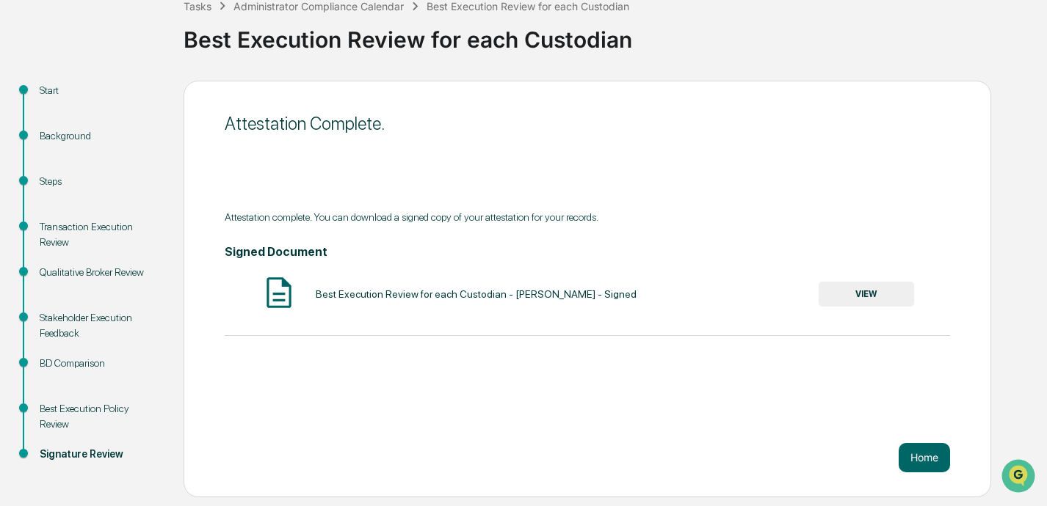
click at [732, 293] on button "VIEW" at bounding box center [865, 294] width 95 height 25
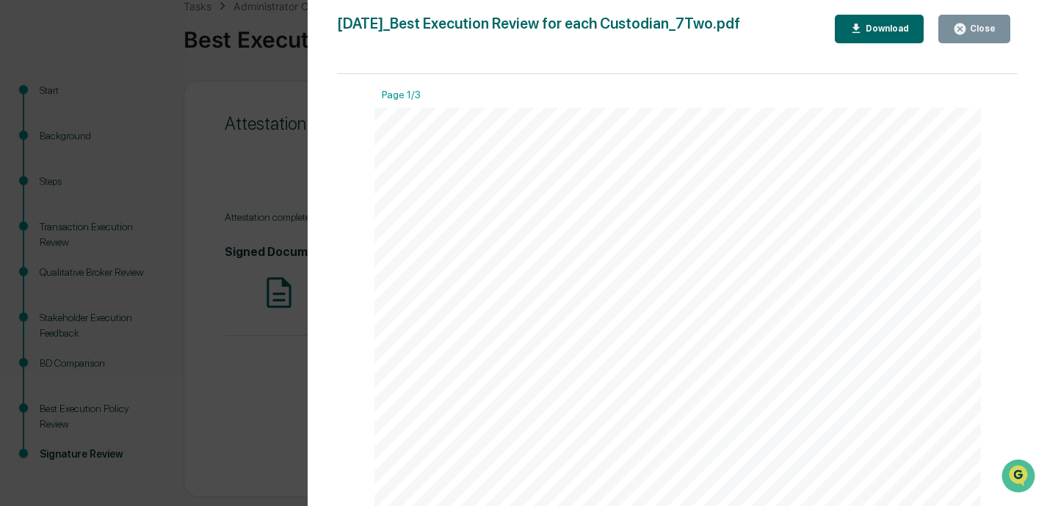
click at [732, 33] on icon "button" at bounding box center [960, 29] width 14 height 14
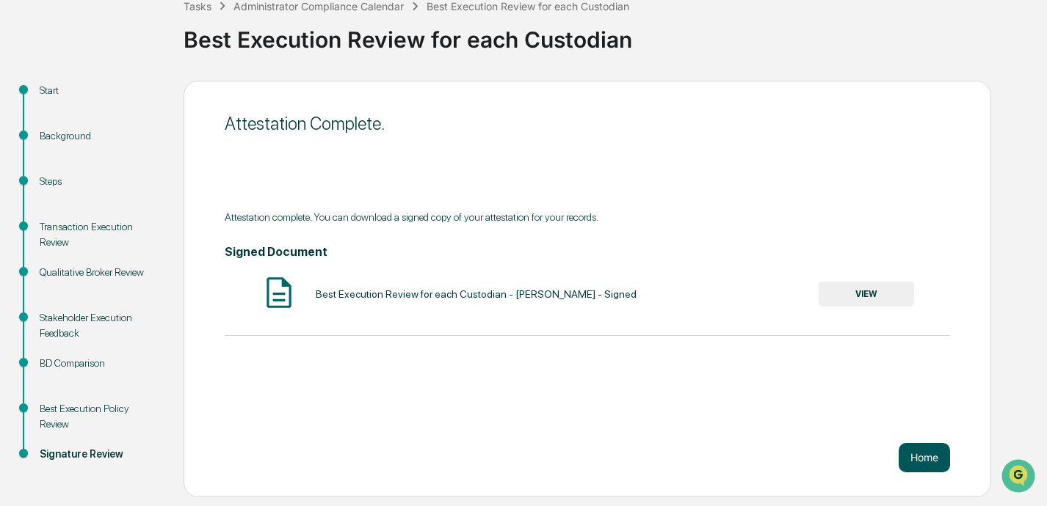
click at [732, 456] on button "Home" at bounding box center [923, 457] width 51 height 29
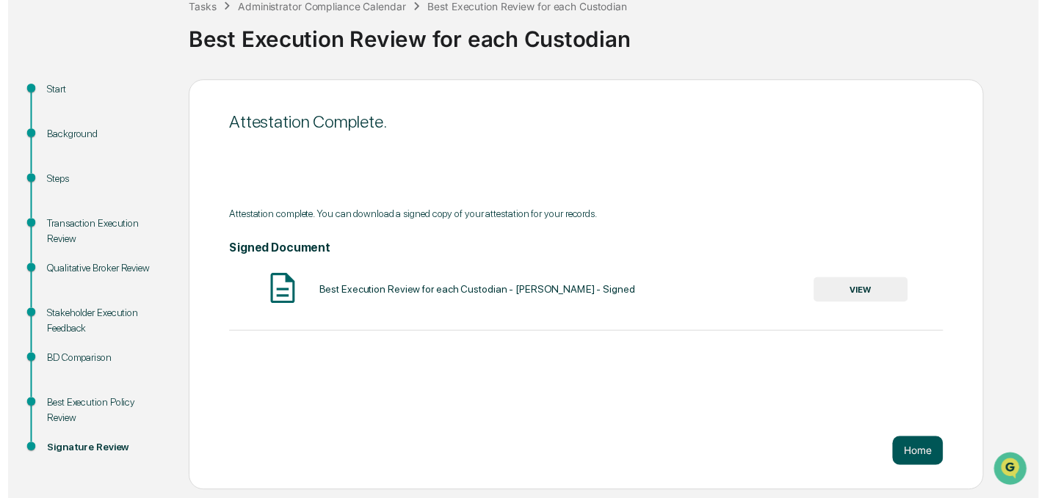
scroll to position [84, 0]
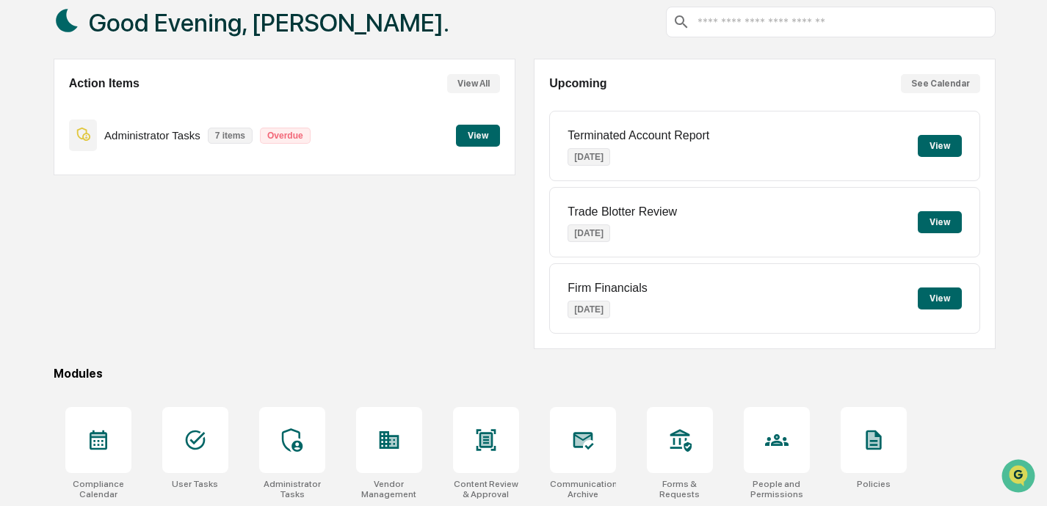
click at [479, 129] on button "View" at bounding box center [478, 136] width 44 height 22
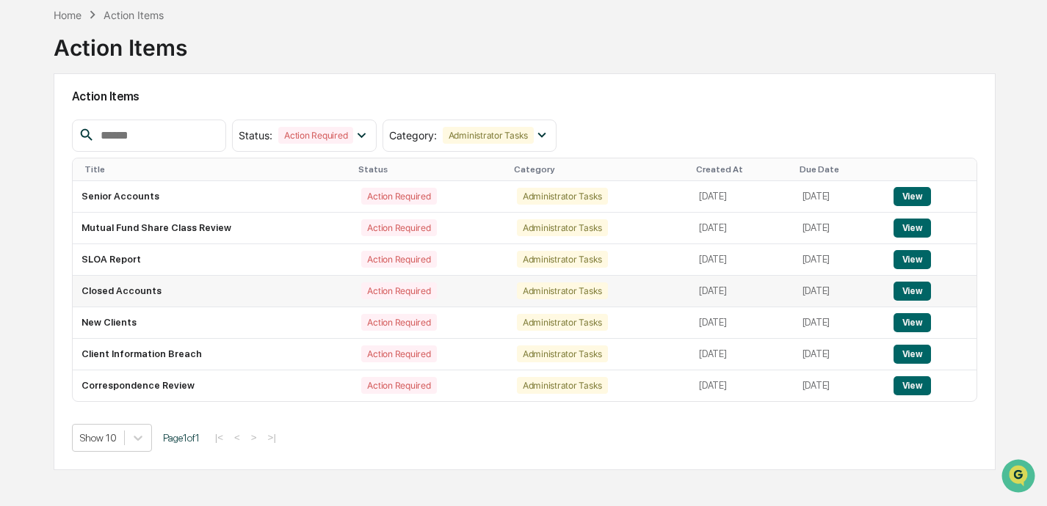
click at [732, 282] on button "View" at bounding box center [911, 291] width 37 height 19
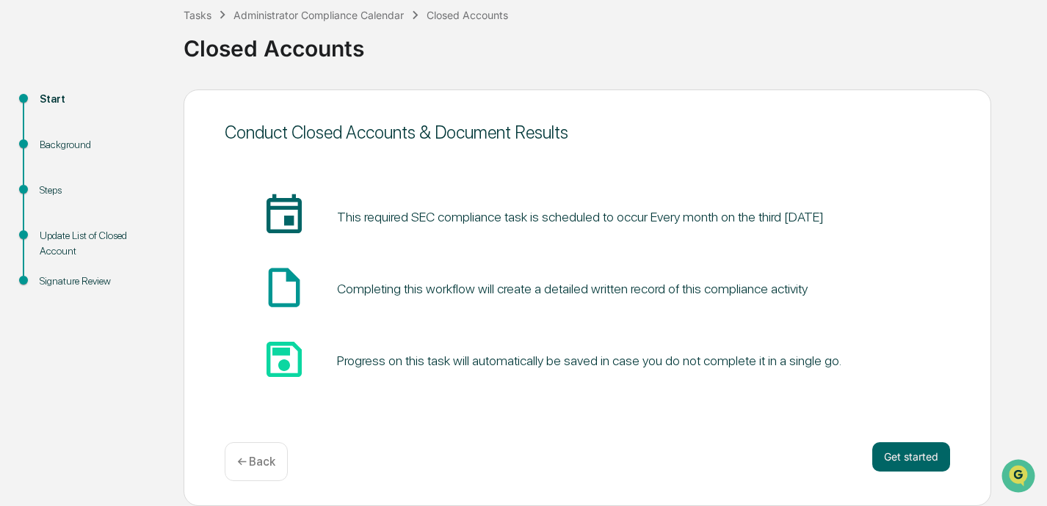
scroll to position [85, 0]
click at [732, 447] on button "Get started" at bounding box center [911, 457] width 78 height 29
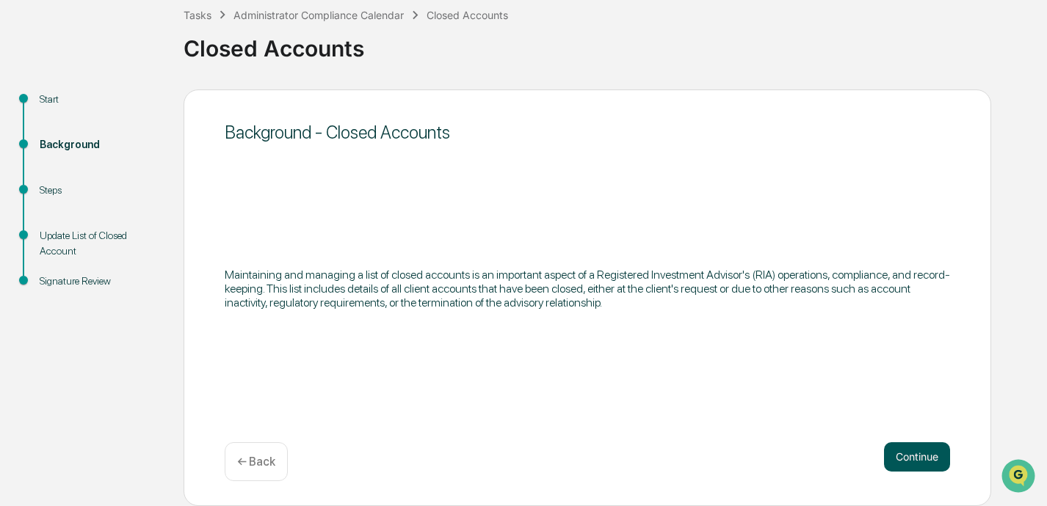
click at [732, 451] on button "Continue" at bounding box center [917, 457] width 66 height 29
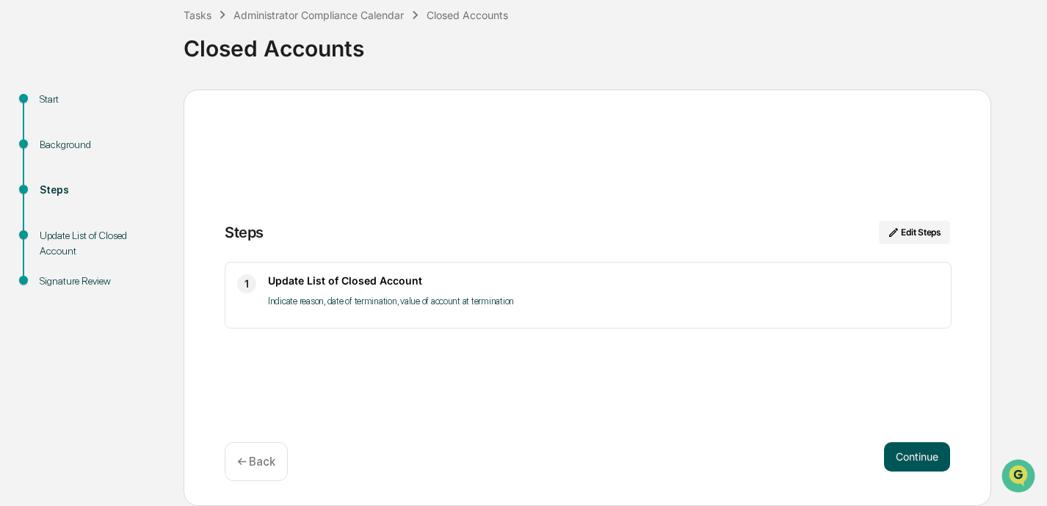
click at [732, 446] on button "Continue" at bounding box center [917, 457] width 66 height 29
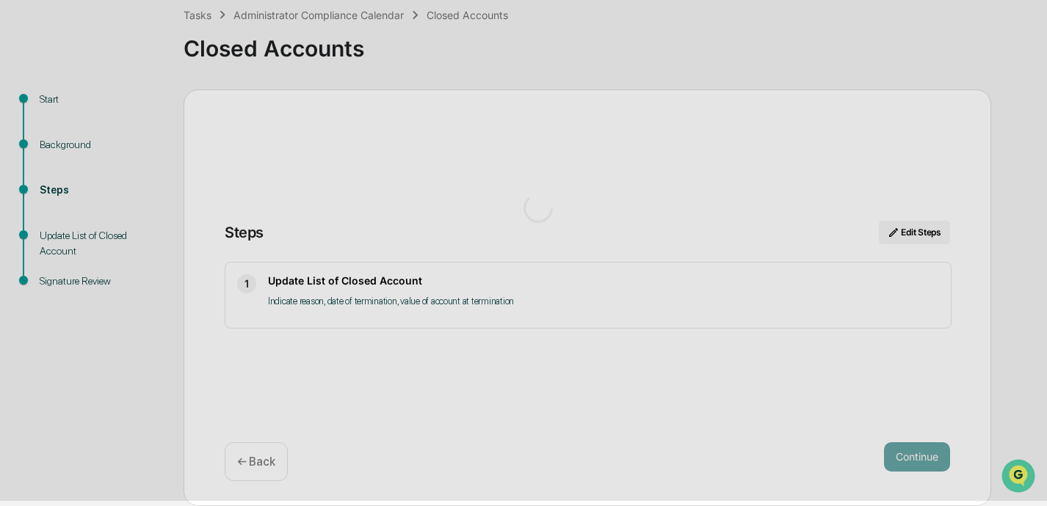
scroll to position [12, 0]
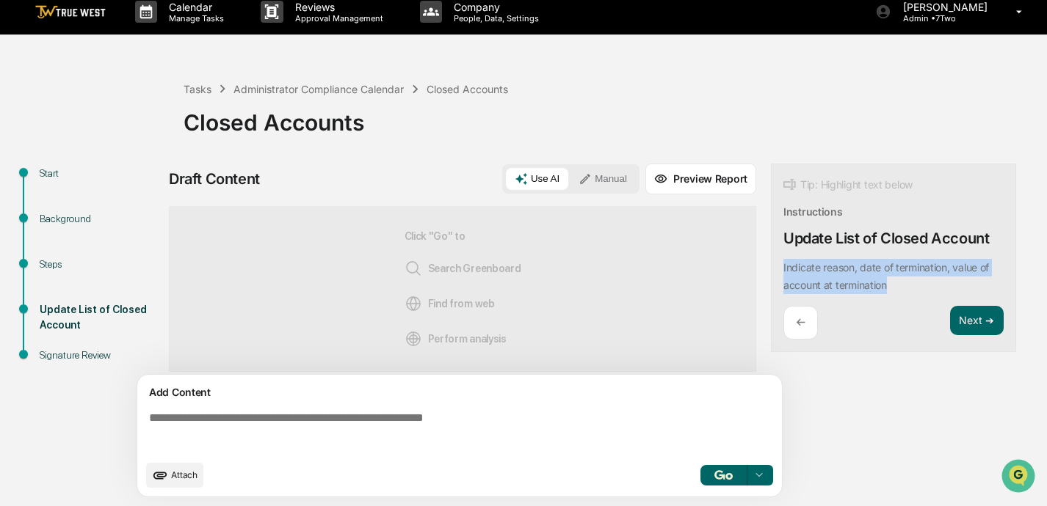
drag, startPoint x: 783, startPoint y: 266, endPoint x: 913, endPoint y: 281, distance: 130.7
click at [732, 281] on div "Indicate reason, date of termination, value of account at termination" at bounding box center [893, 276] width 220 height 35
click at [619, 174] on button "Manual" at bounding box center [602, 179] width 66 height 22
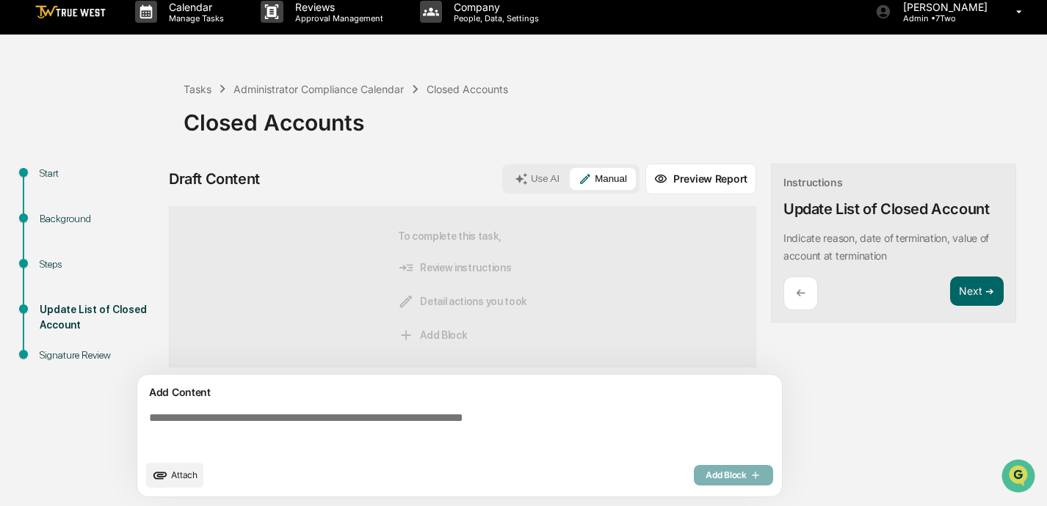
click at [309, 431] on textarea at bounding box center [462, 432] width 638 height 53
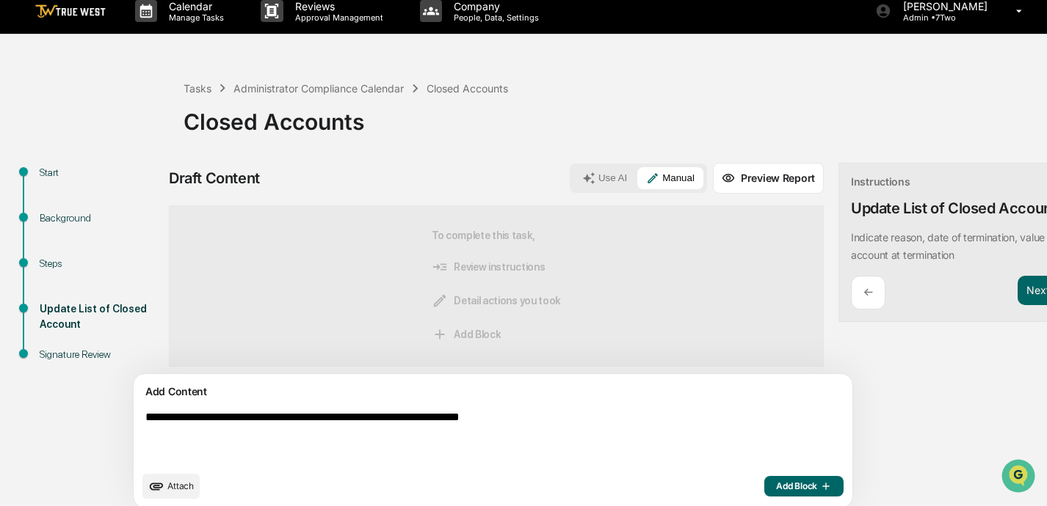
paste textarea "**********"
click at [560, 418] on textarea "**********" at bounding box center [458, 437] width 638 height 65
click at [601, 419] on textarea "**********" at bounding box center [458, 437] width 638 height 65
click at [150, 432] on textarea "**********" at bounding box center [458, 437] width 638 height 65
click at [367, 432] on textarea "**********" at bounding box center [458, 437] width 638 height 65
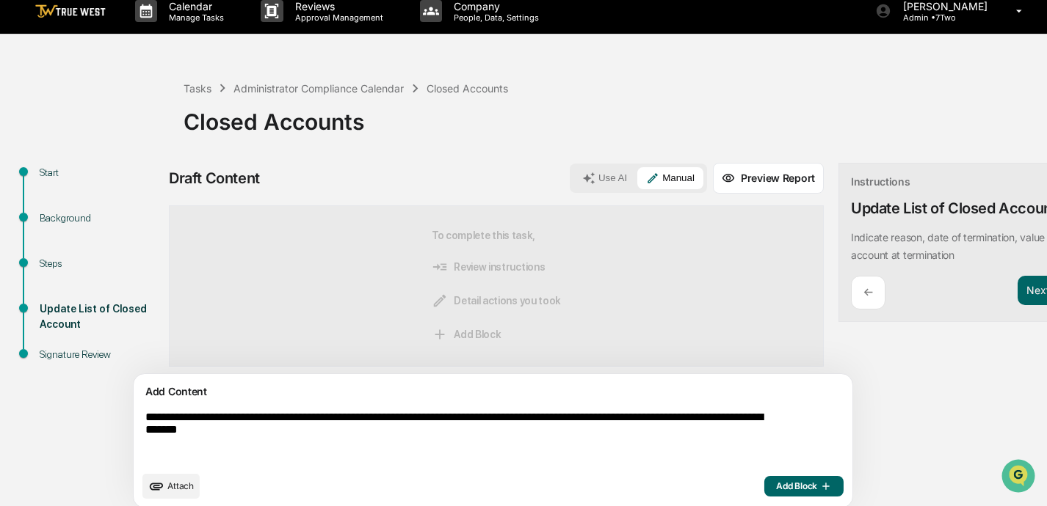
type textarea "**********"
click at [732, 487] on span "Add Block" at bounding box center [804, 487] width 56 height 12
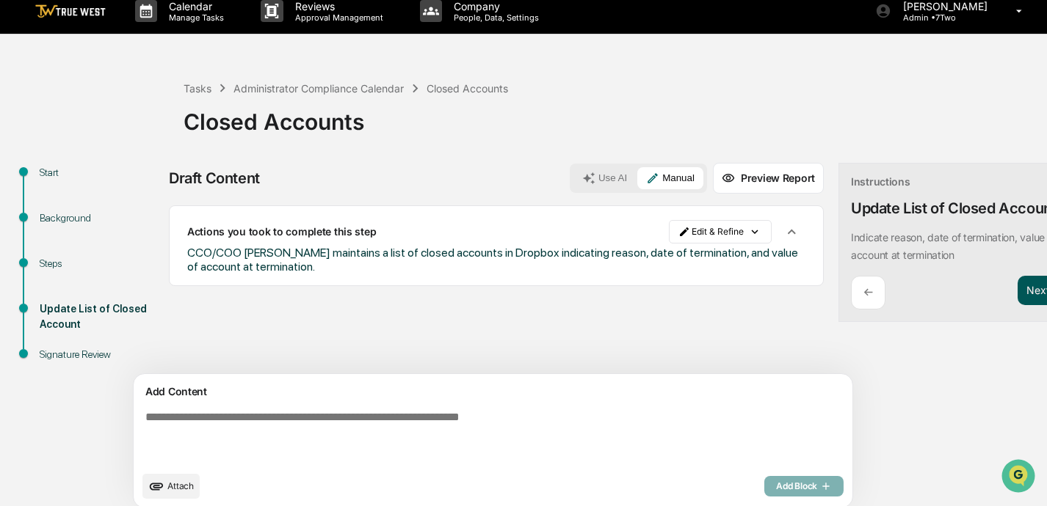
click at [732, 298] on button "Next ➔" at bounding box center [1044, 291] width 54 height 30
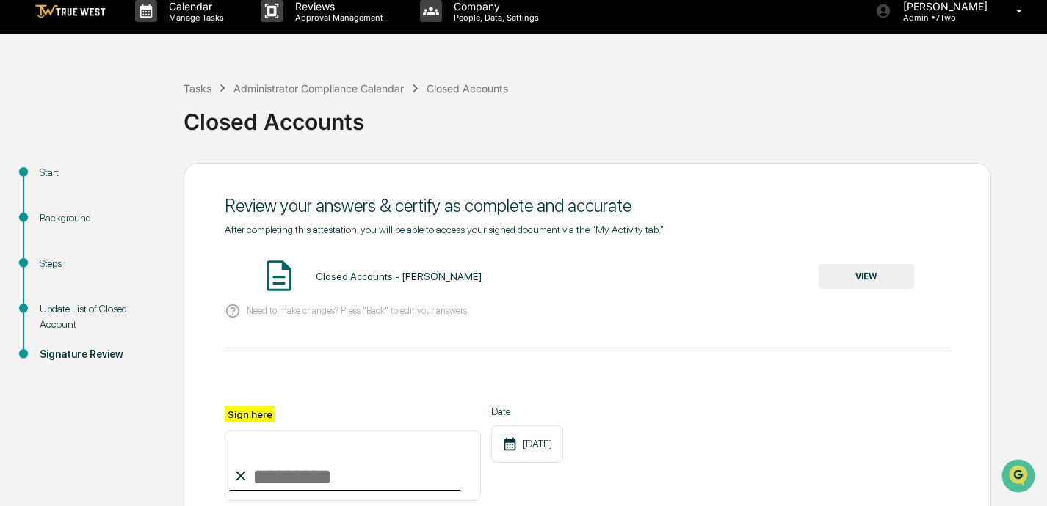
click at [732, 280] on button "VIEW" at bounding box center [865, 276] width 95 height 25
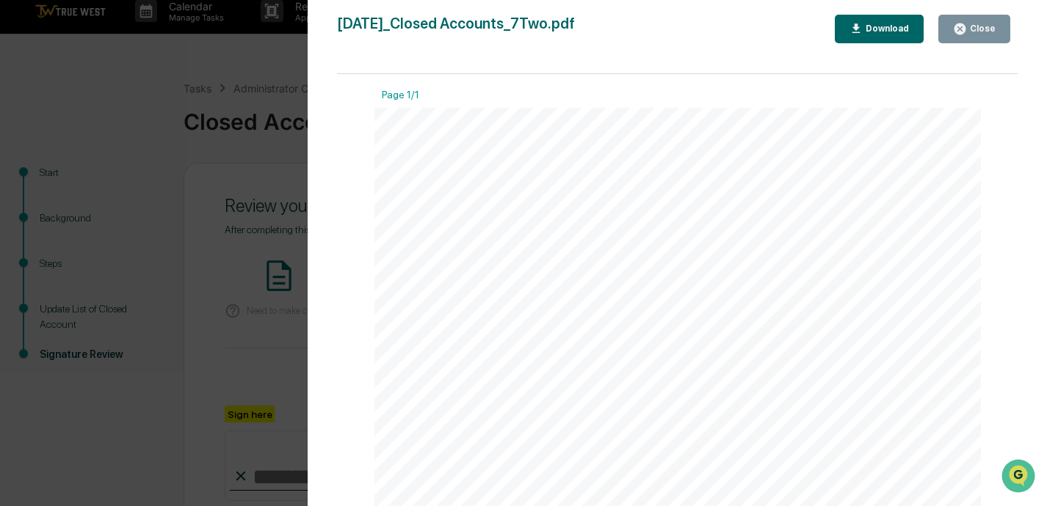
click at [732, 21] on button "Close" at bounding box center [974, 29] width 72 height 29
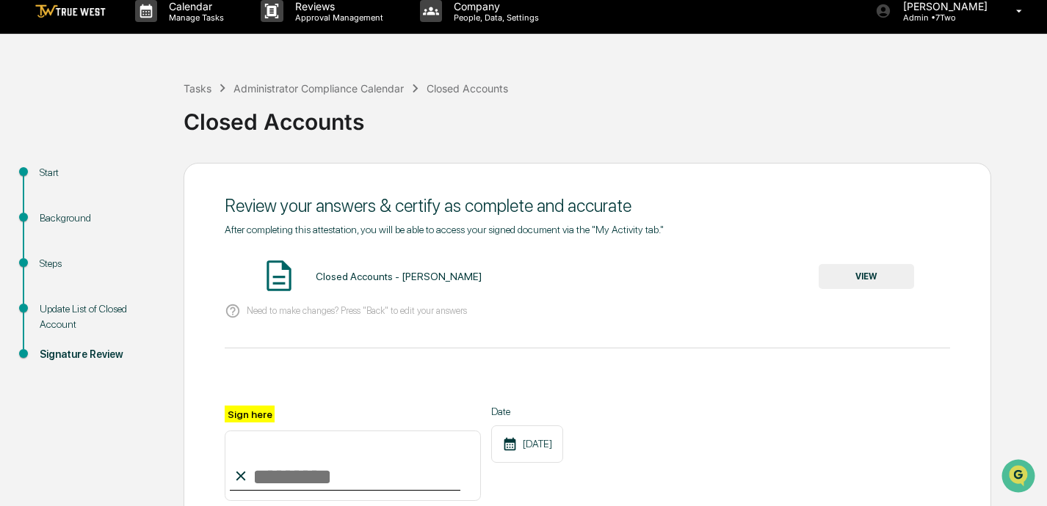
click at [332, 474] on input "Sign here" at bounding box center [353, 466] width 256 height 70
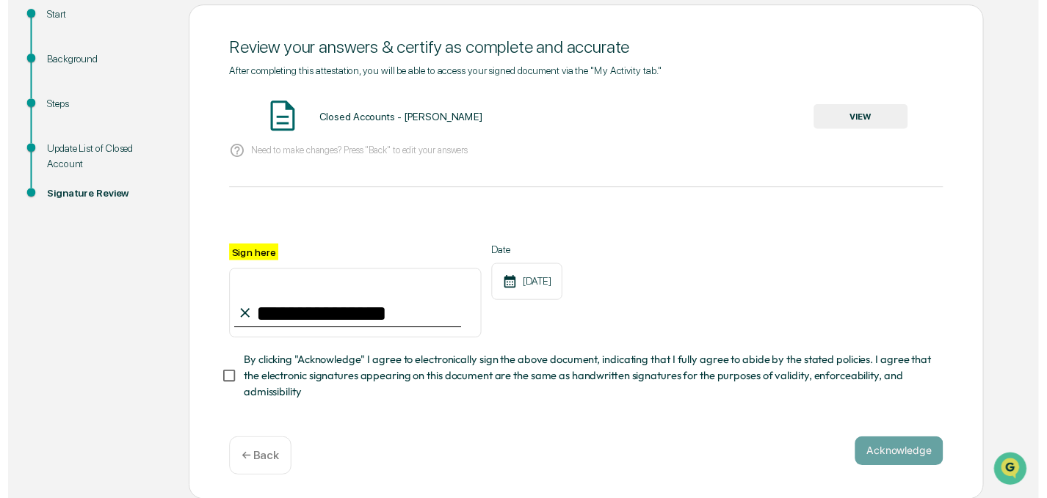
scroll to position [169, 0]
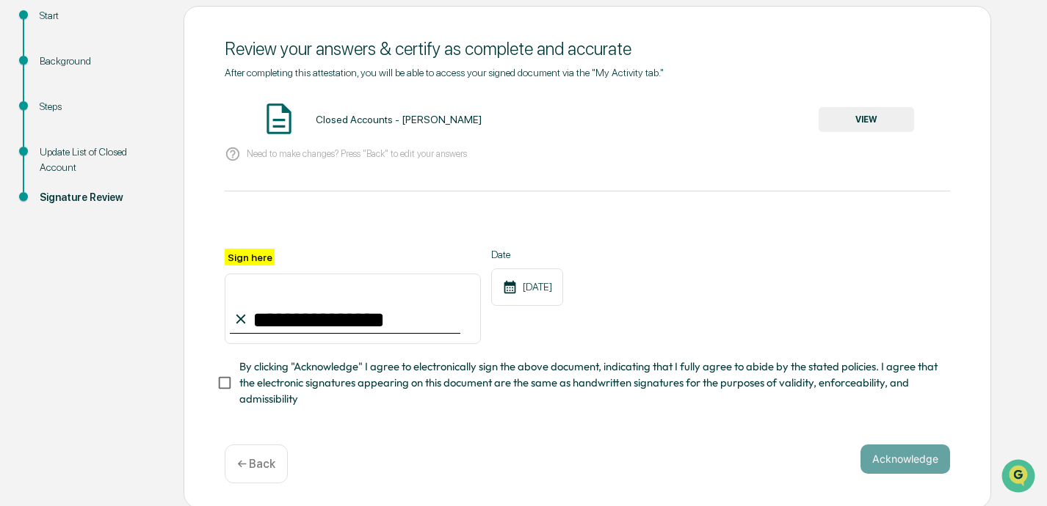
type input "**********"
click at [732, 455] on button "Acknowledge" at bounding box center [905, 459] width 90 height 29
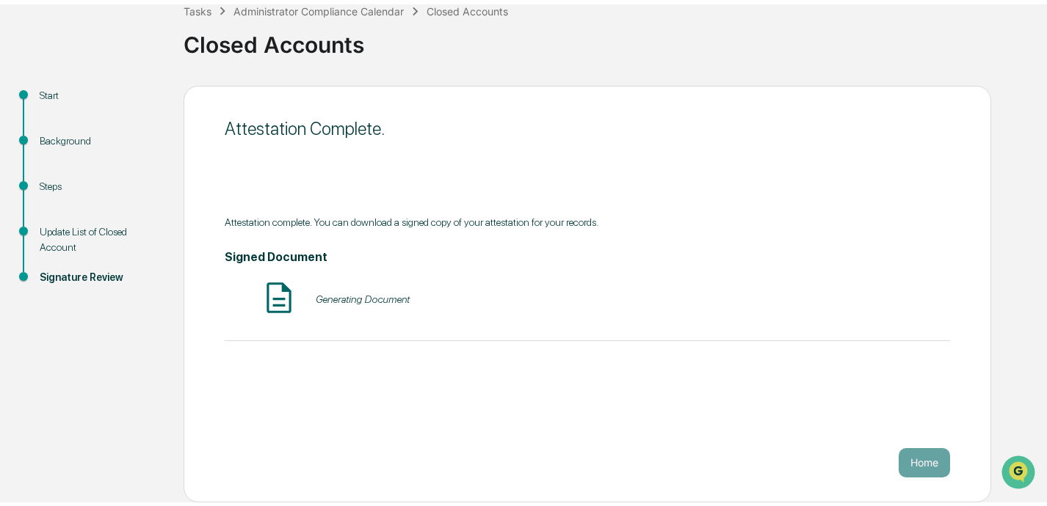
scroll to position [85, 0]
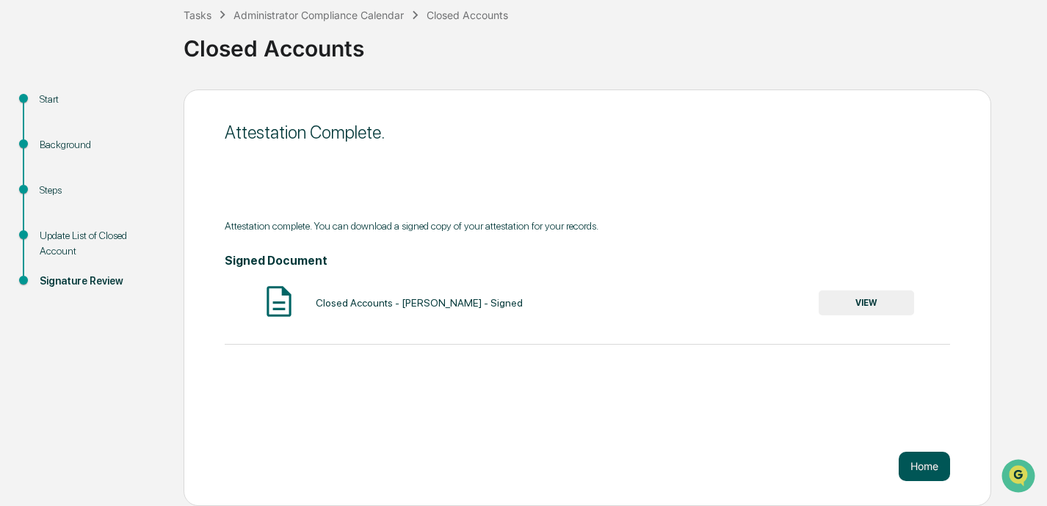
click at [732, 465] on button "Home" at bounding box center [923, 466] width 51 height 29
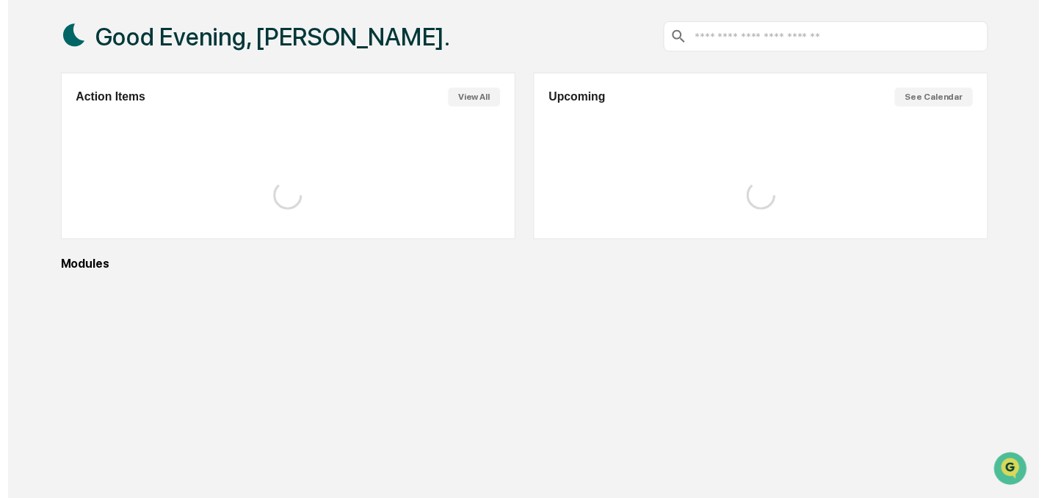
scroll to position [84, 0]
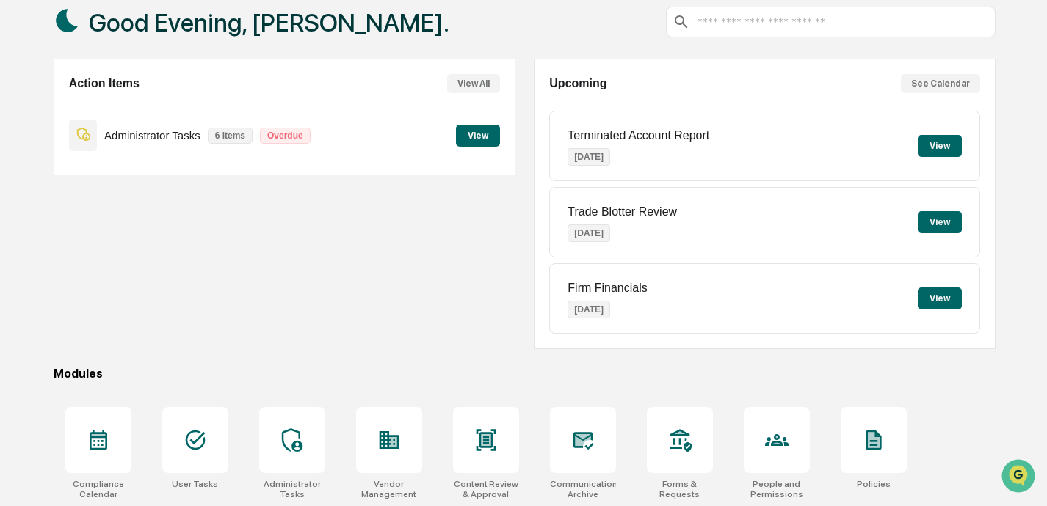
click at [477, 132] on button "View" at bounding box center [478, 136] width 44 height 22
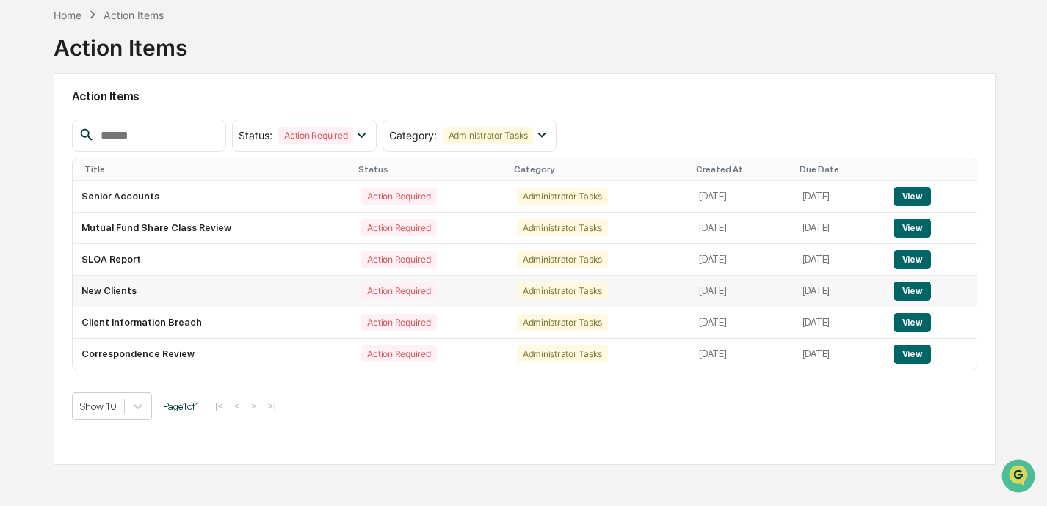
click at [732, 282] on button "View" at bounding box center [911, 291] width 37 height 19
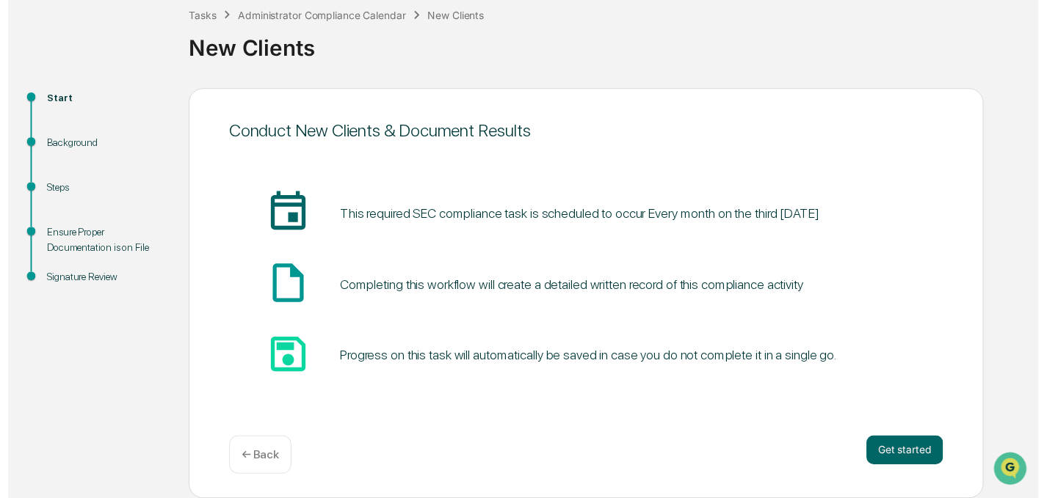
scroll to position [85, 0]
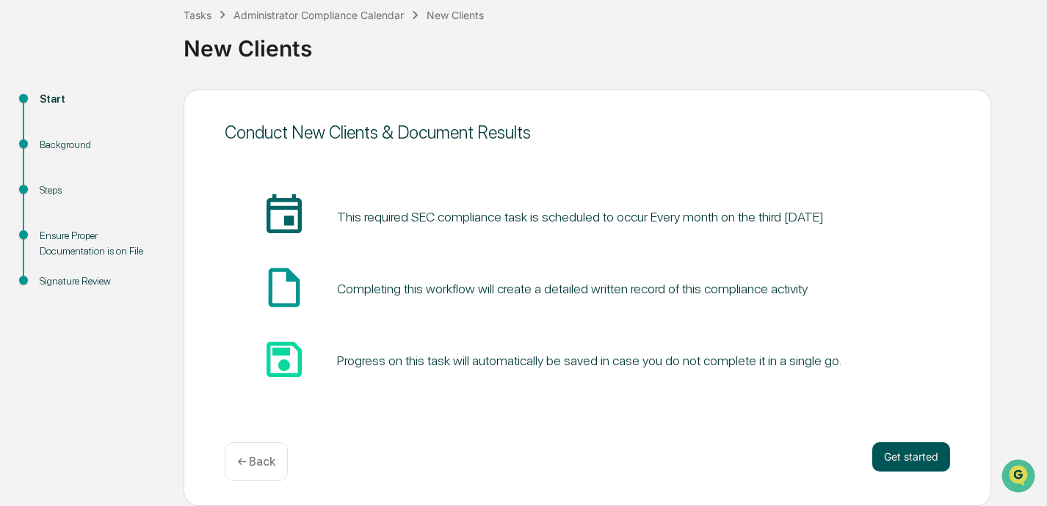
click at [732, 456] on button "Get started" at bounding box center [911, 457] width 78 height 29
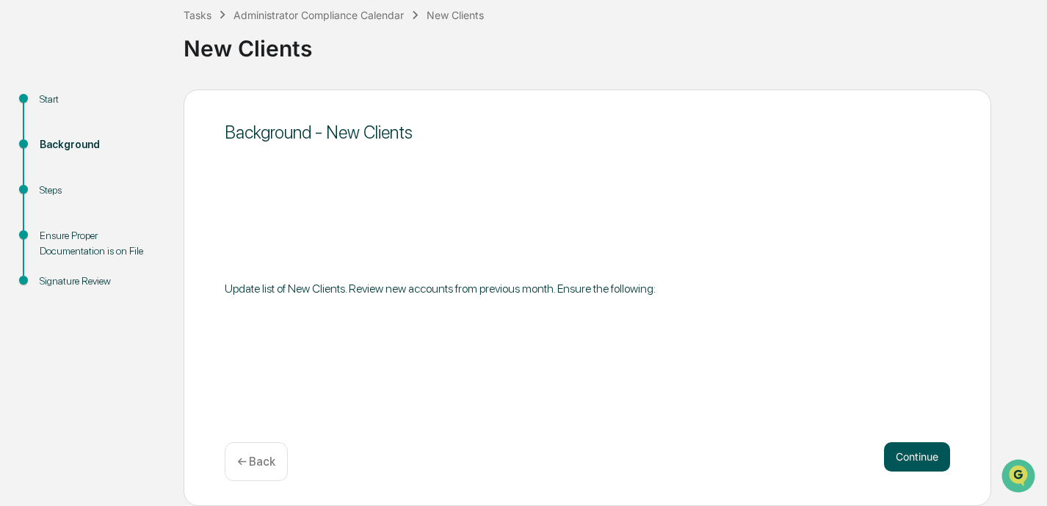
click at [732, 449] on button "Continue" at bounding box center [917, 457] width 66 height 29
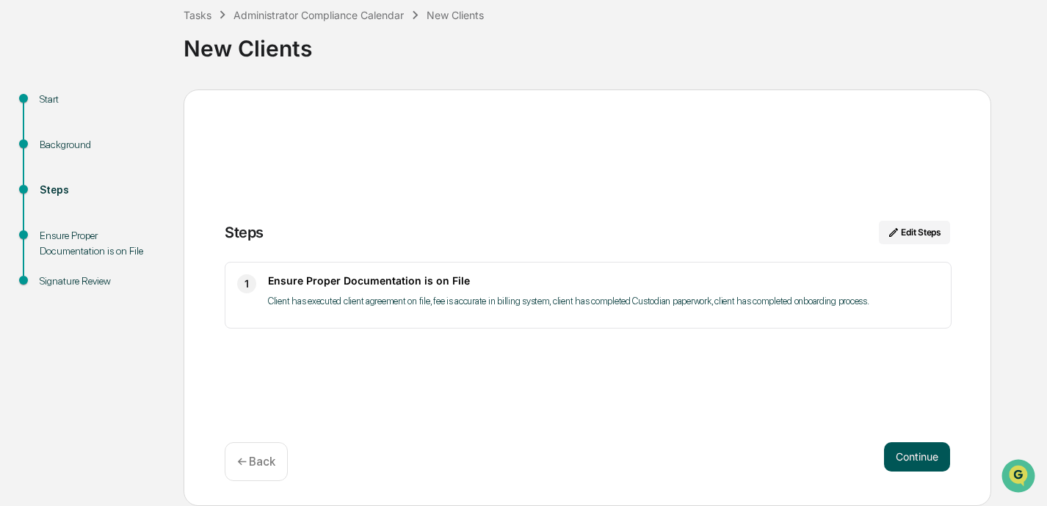
click at [732, 458] on button "Continue" at bounding box center [917, 457] width 66 height 29
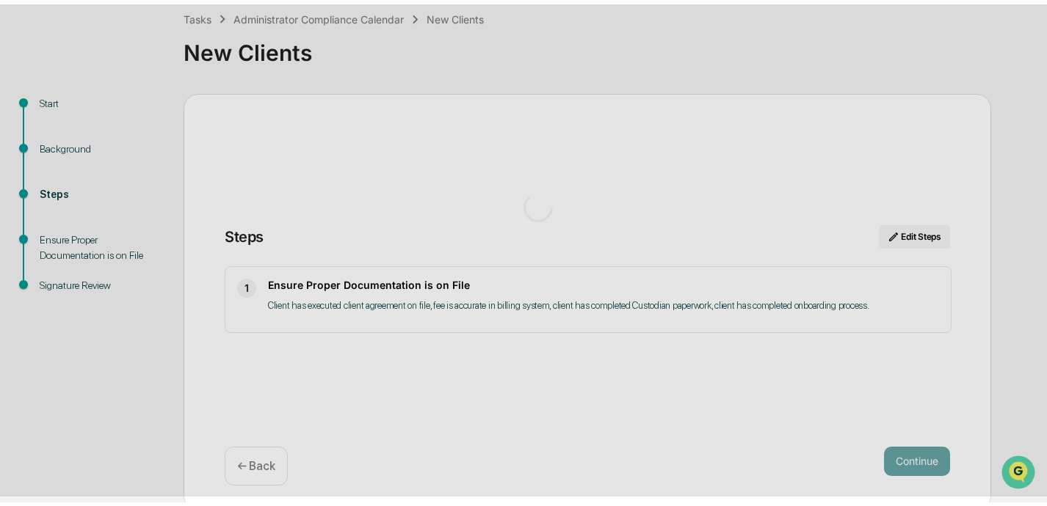
scroll to position [12, 0]
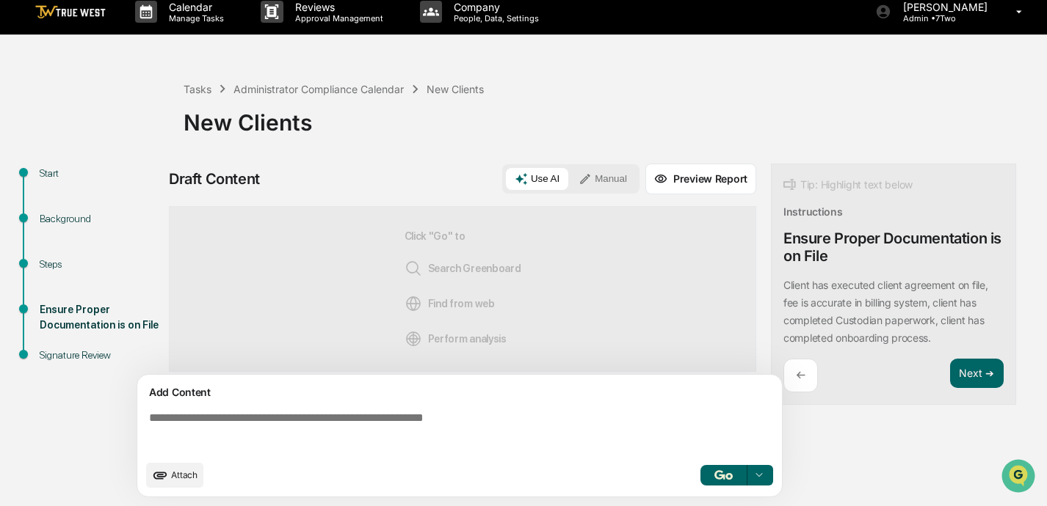
click at [497, 416] on textarea at bounding box center [462, 432] width 638 height 53
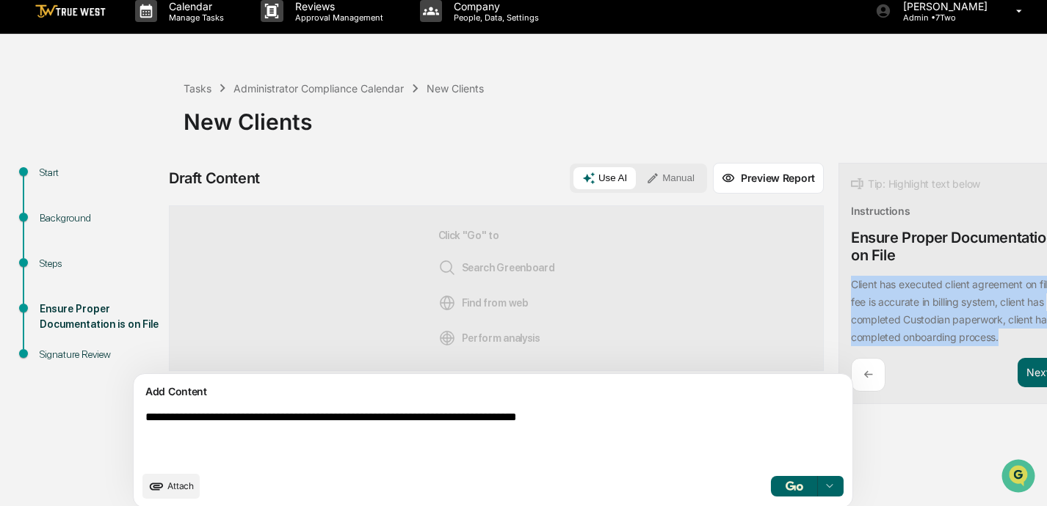
drag, startPoint x: 784, startPoint y: 283, endPoint x: 941, endPoint y: 340, distance: 167.2
click at [732, 340] on div "Client has executed client agreement on file, fee is accurate in billing system…" at bounding box center [961, 311] width 220 height 70
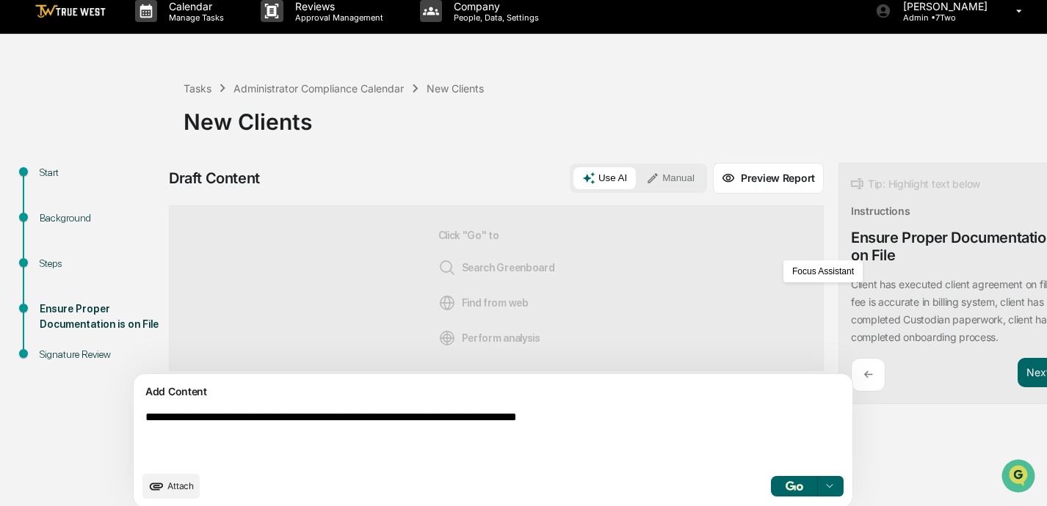
click at [674, 418] on textarea "**********" at bounding box center [458, 437] width 638 height 65
paste textarea "**********"
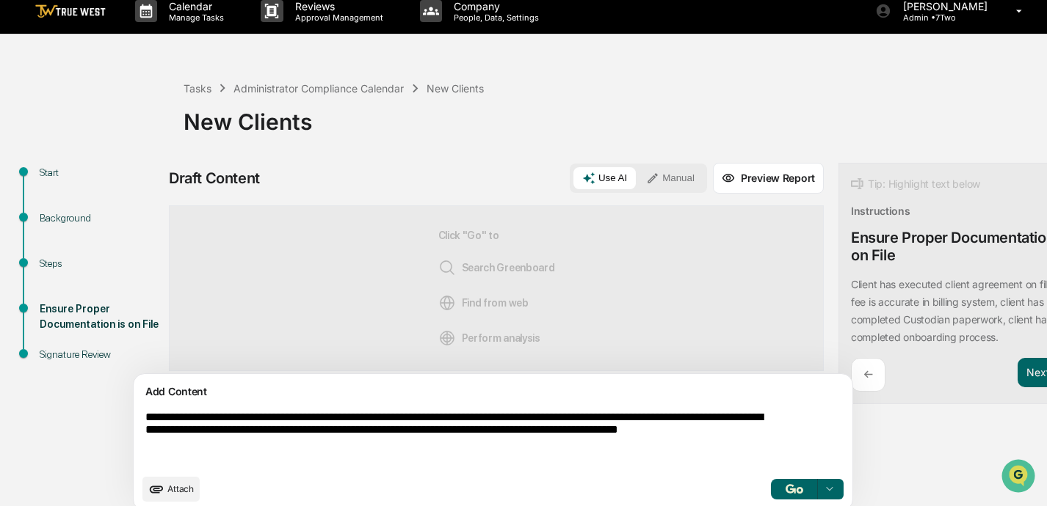
click at [633, 418] on textarea "**********" at bounding box center [458, 439] width 638 height 68
click at [685, 419] on textarea "**********" at bounding box center [458, 439] width 638 height 68
click at [467, 434] on textarea "**********" at bounding box center [458, 439] width 638 height 68
click at [288, 434] on textarea "**********" at bounding box center [458, 439] width 638 height 68
click at [494, 435] on textarea "**********" at bounding box center [458, 439] width 638 height 68
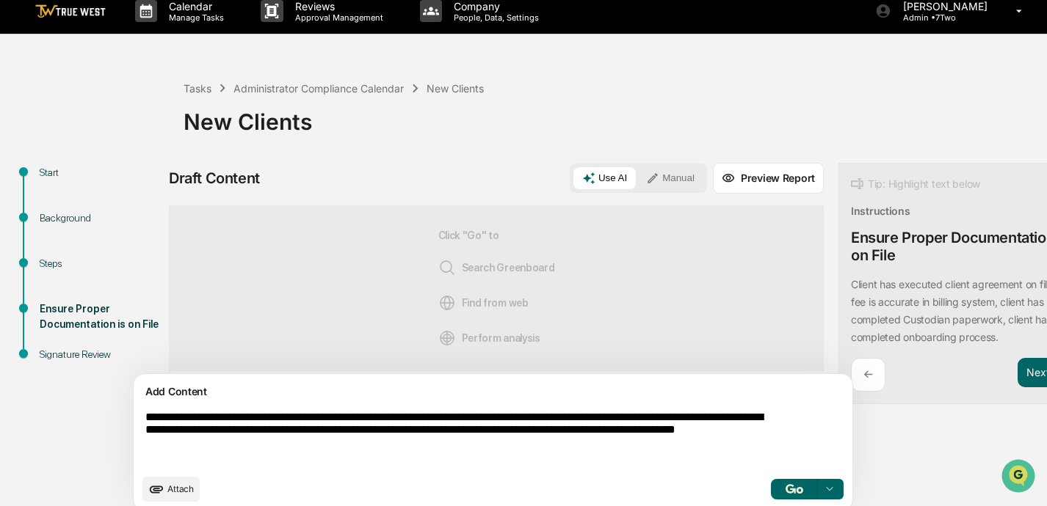
click at [148, 447] on textarea "**********" at bounding box center [458, 439] width 638 height 68
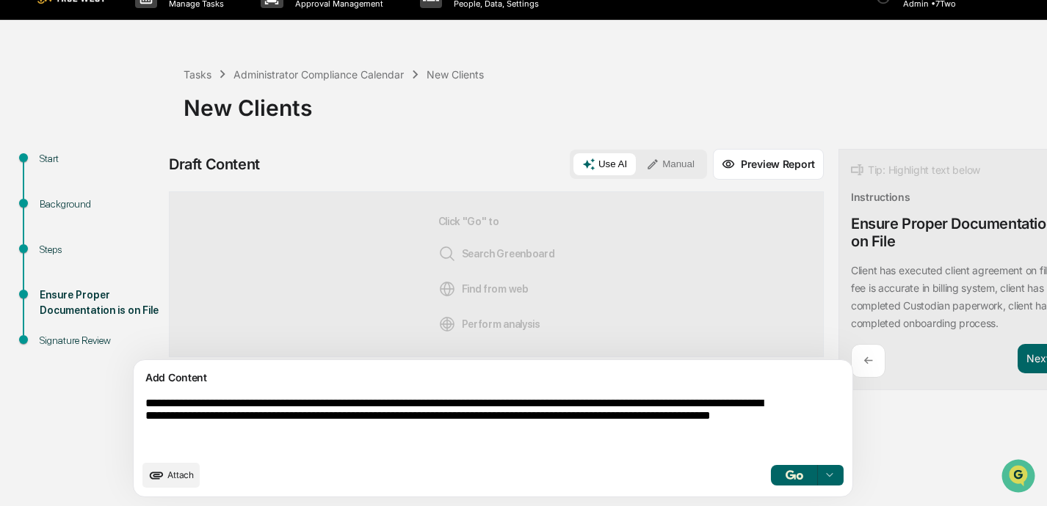
scroll to position [26, 0]
type textarea "**********"
click at [637, 159] on button "Manual" at bounding box center [670, 164] width 66 height 22
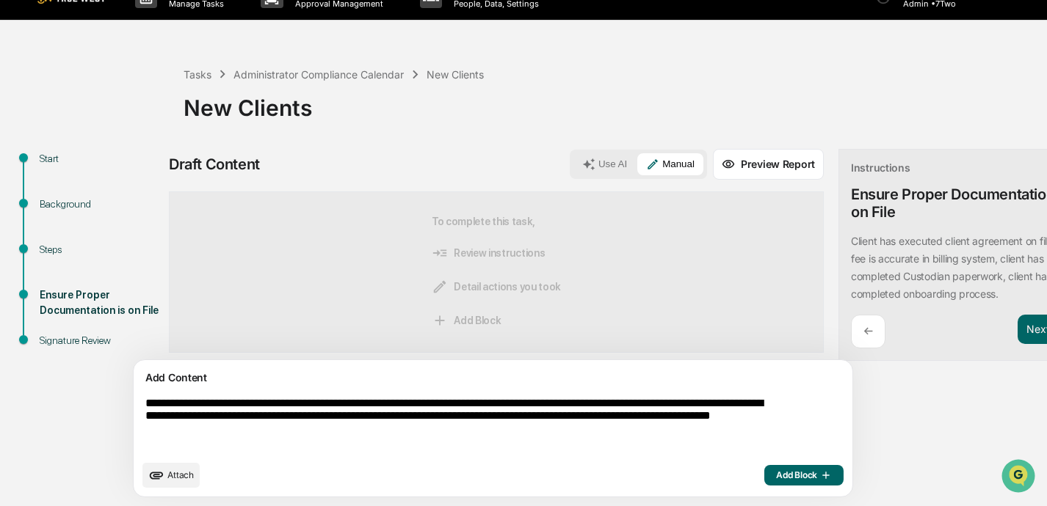
drag, startPoint x: 427, startPoint y: 438, endPoint x: 37, endPoint y: 378, distance: 394.3
click at [37, 378] on div "**********" at bounding box center [523, 327] width 1032 height 357
click at [732, 476] on span "Add Block" at bounding box center [804, 476] width 56 height 12
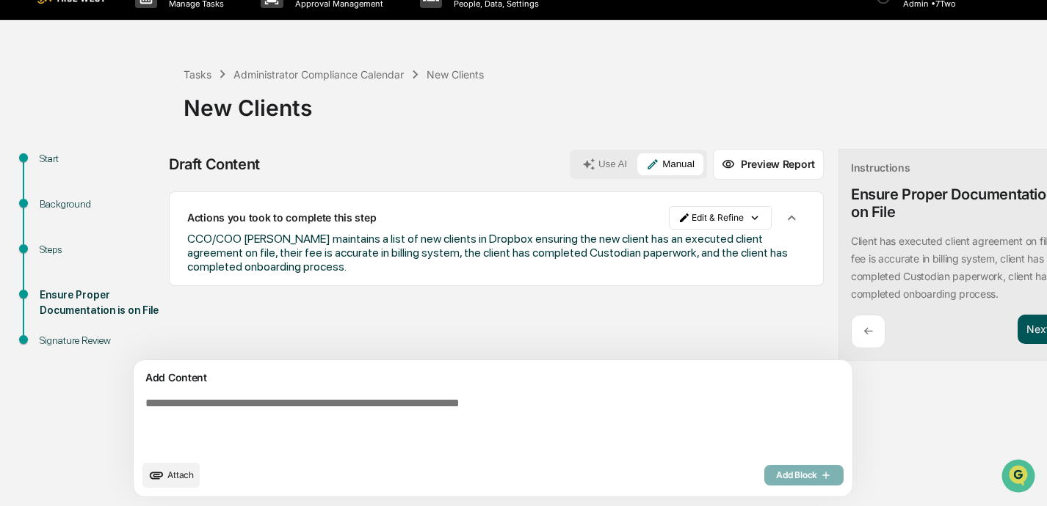
click at [732, 330] on button "Next ➔" at bounding box center [1044, 330] width 54 height 30
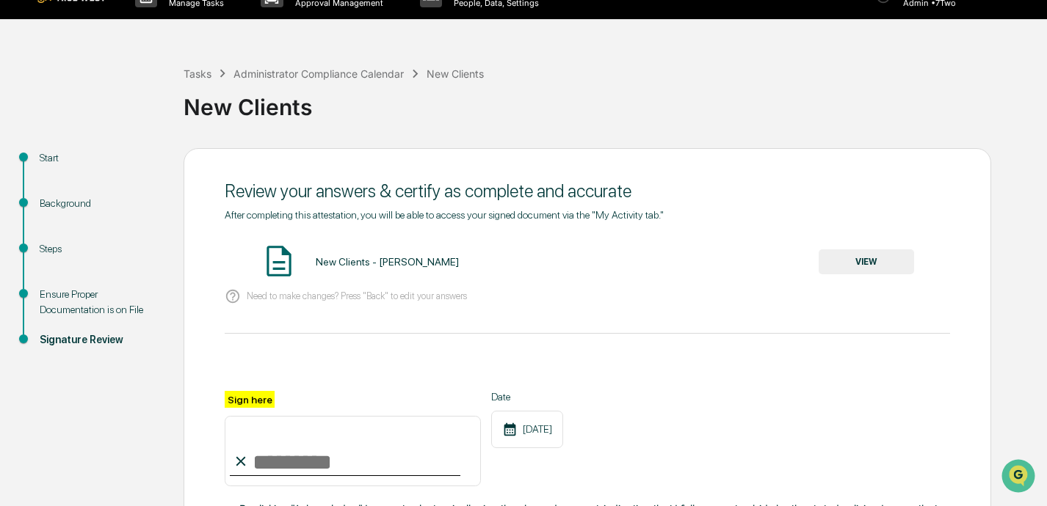
click at [732, 261] on button "VIEW" at bounding box center [865, 262] width 95 height 25
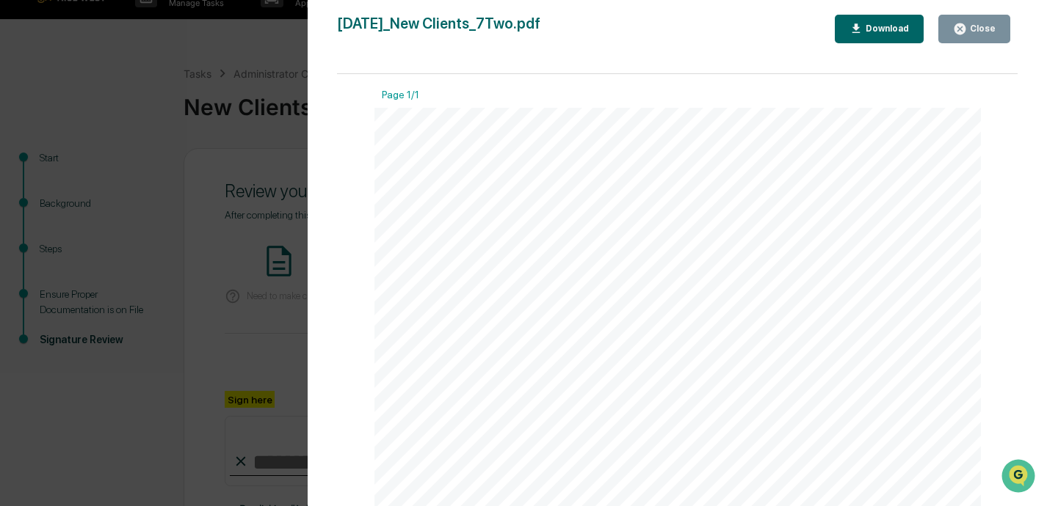
click at [732, 29] on div "Close" at bounding box center [981, 28] width 29 height 10
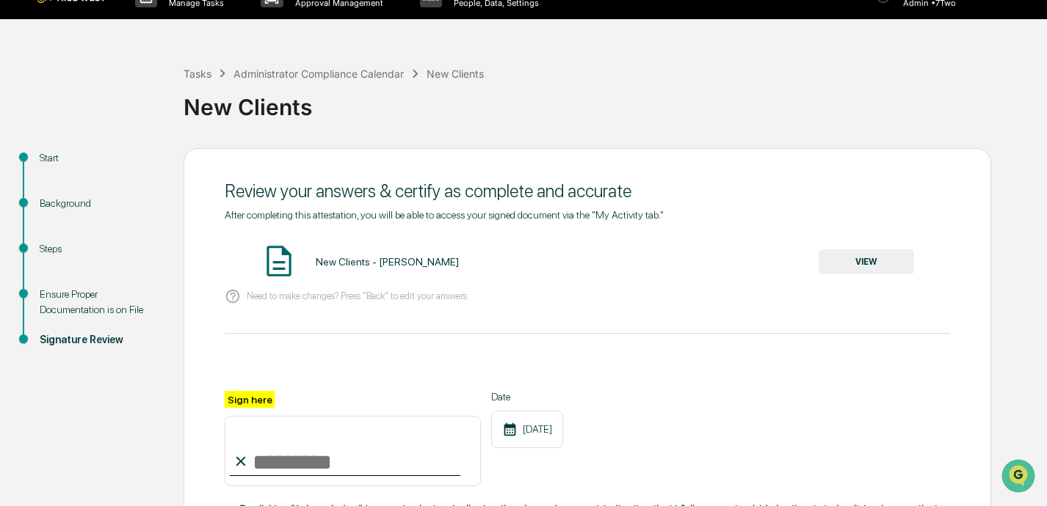
click at [310, 471] on input "Sign here" at bounding box center [353, 451] width 256 height 70
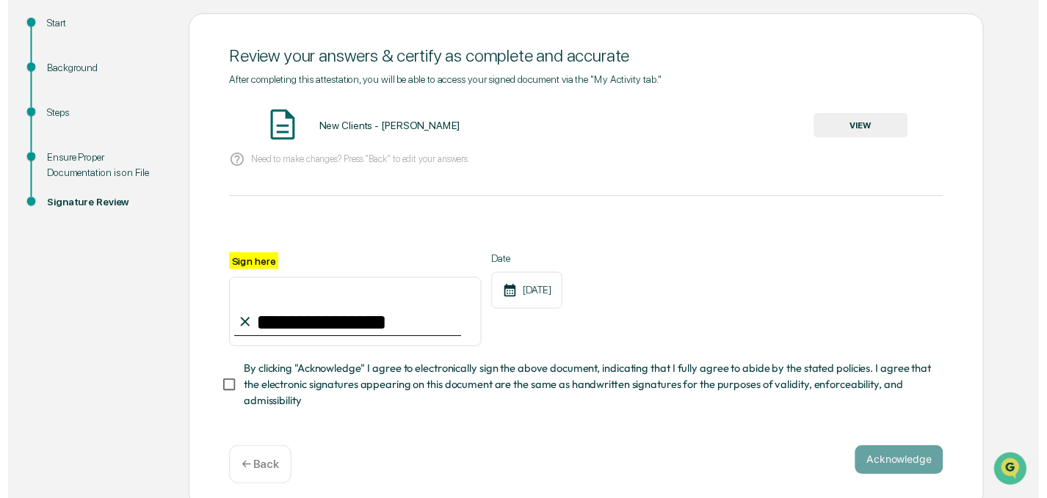
scroll to position [165, 0]
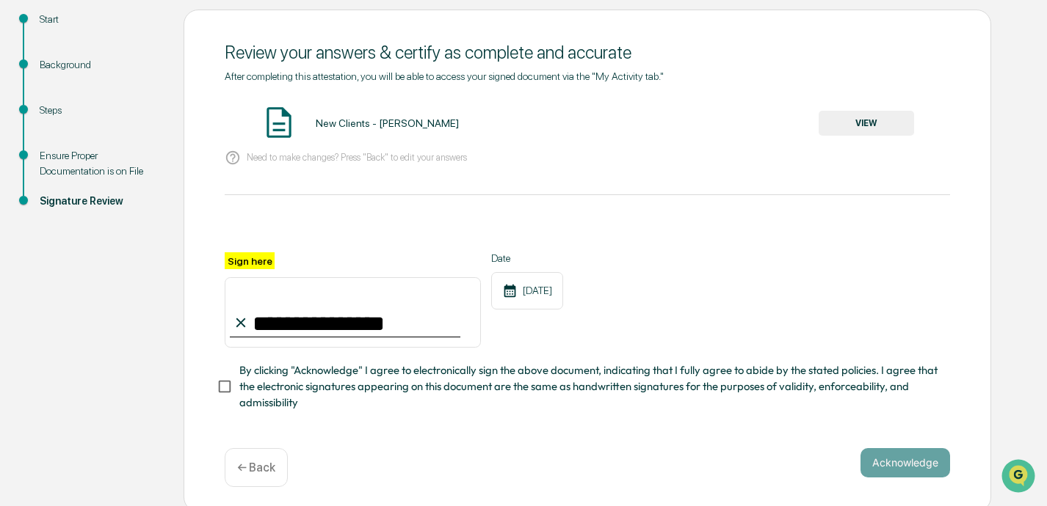
type input "**********"
click at [732, 456] on button "Acknowledge" at bounding box center [905, 462] width 90 height 29
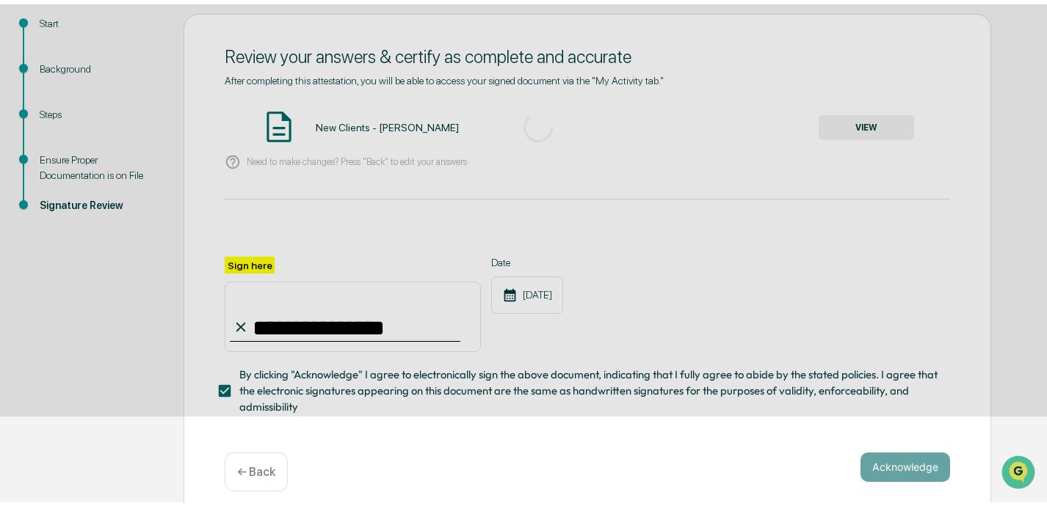
scroll to position [85, 0]
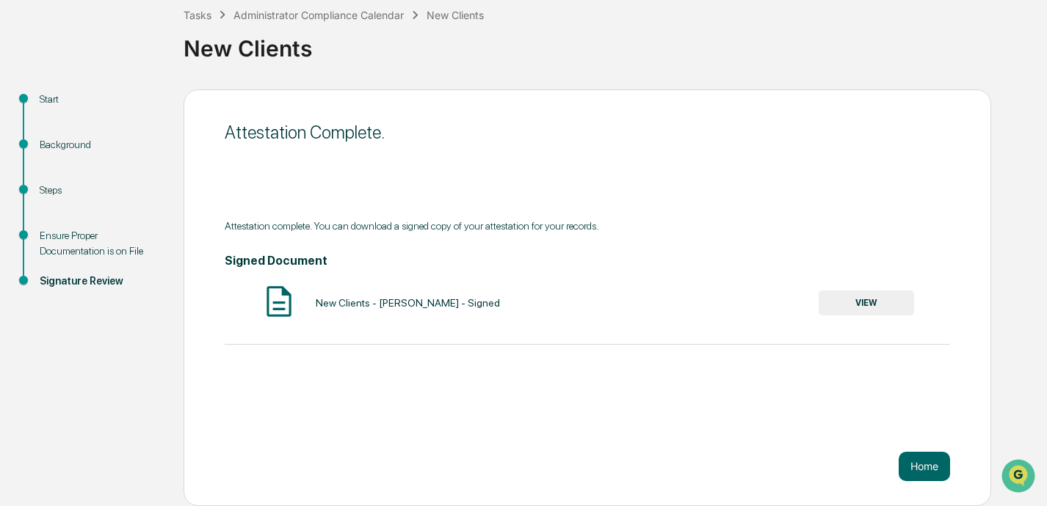
click at [732, 308] on button "VIEW" at bounding box center [865, 303] width 95 height 25
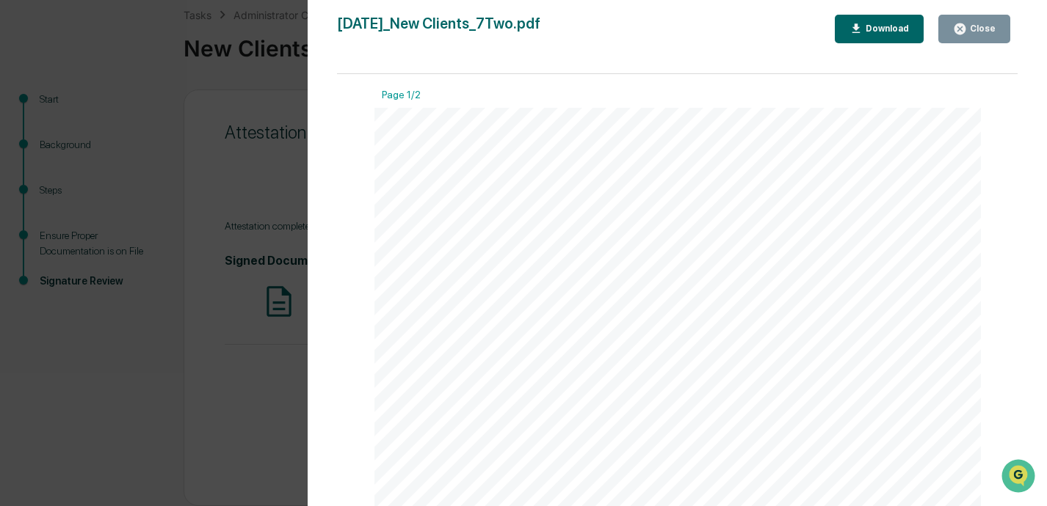
click at [732, 29] on div "Close" at bounding box center [981, 28] width 29 height 10
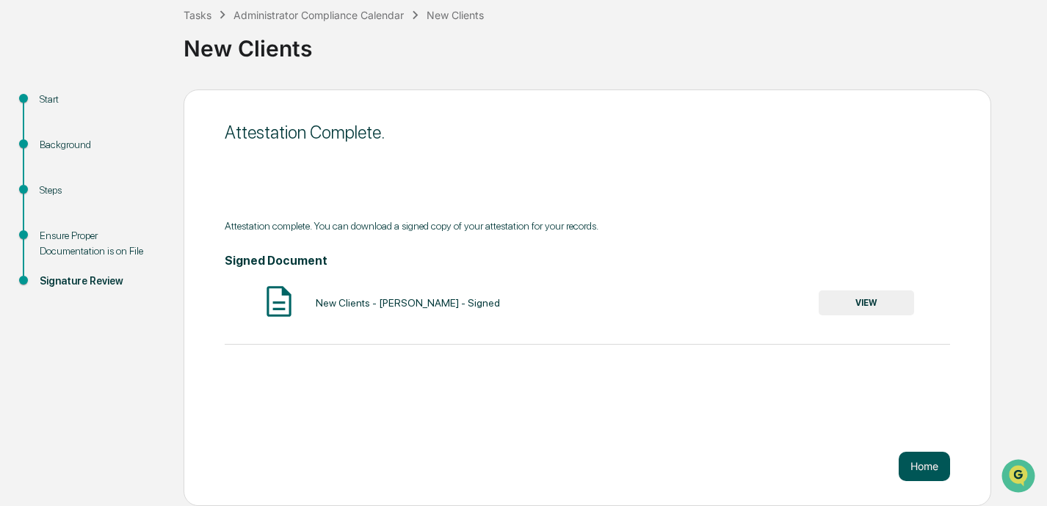
click at [732, 462] on button "Home" at bounding box center [923, 466] width 51 height 29
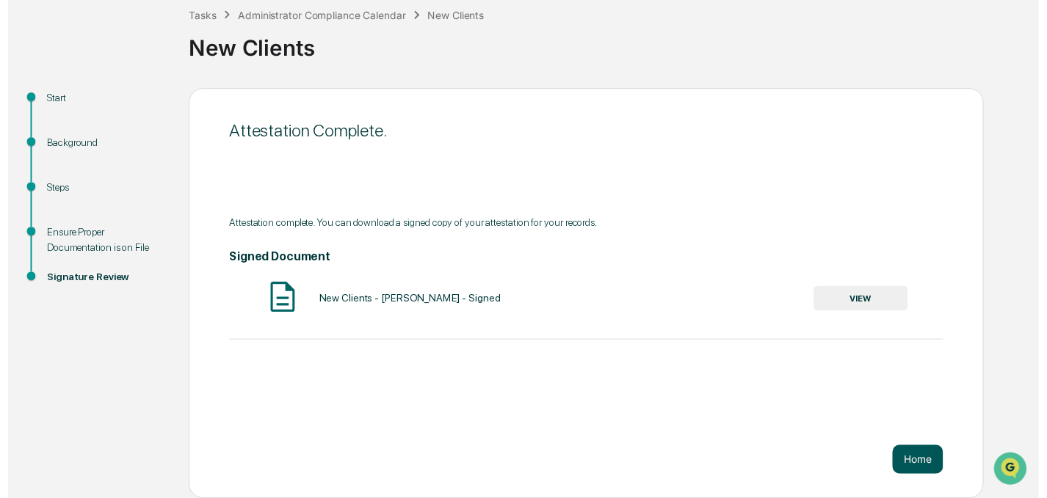
scroll to position [84, 0]
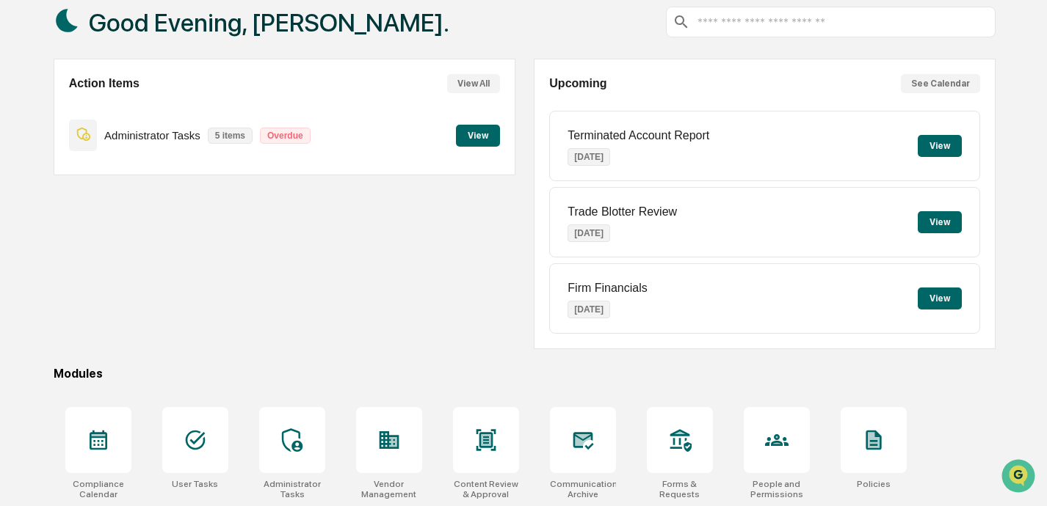
click at [484, 140] on button "View" at bounding box center [478, 136] width 44 height 22
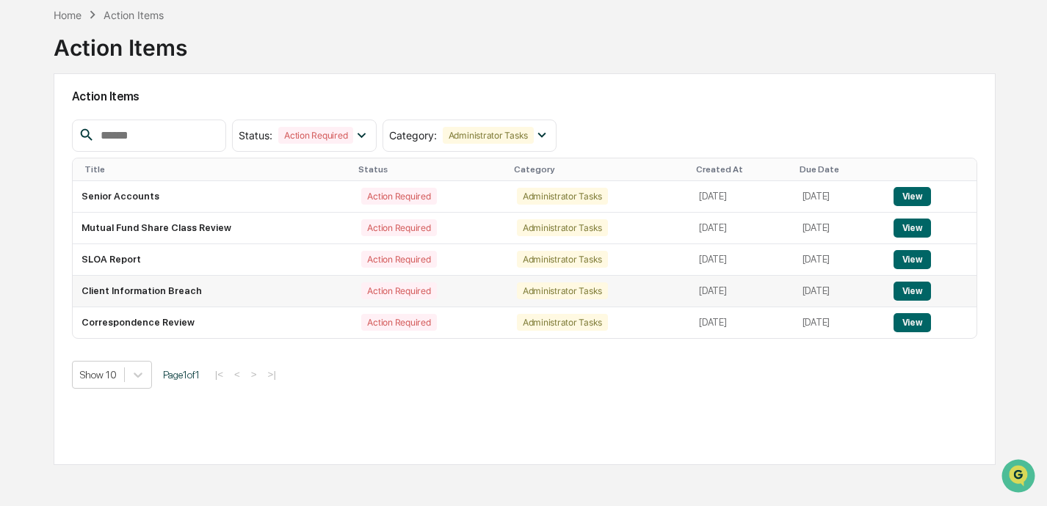
click at [732, 282] on button "View" at bounding box center [911, 291] width 37 height 19
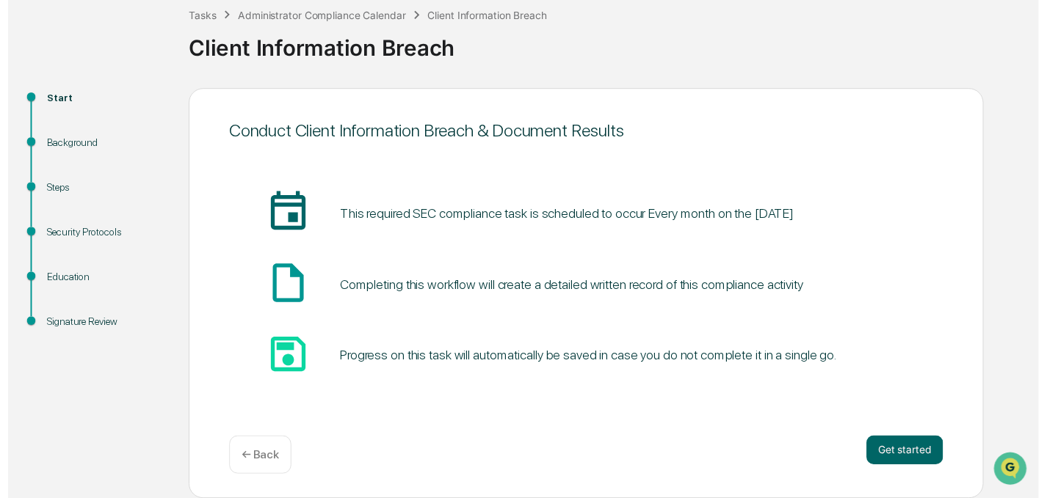
scroll to position [85, 0]
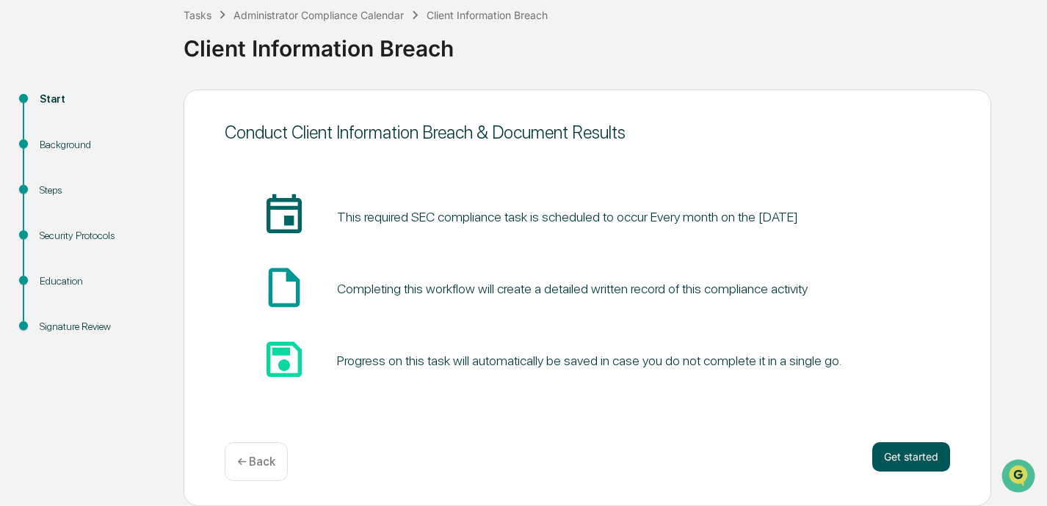
click at [732, 462] on button "Get started" at bounding box center [911, 457] width 78 height 29
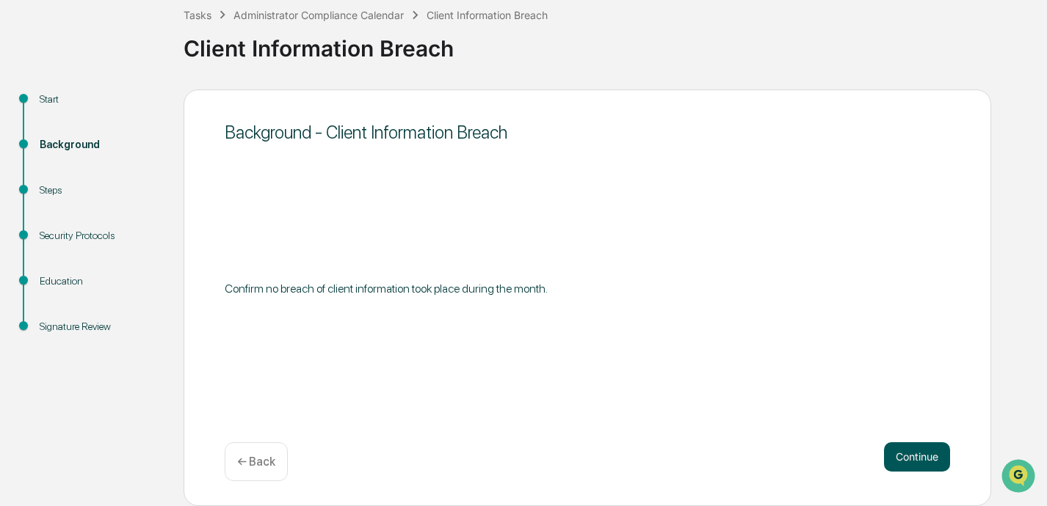
click at [732, 462] on button "Continue" at bounding box center [917, 457] width 66 height 29
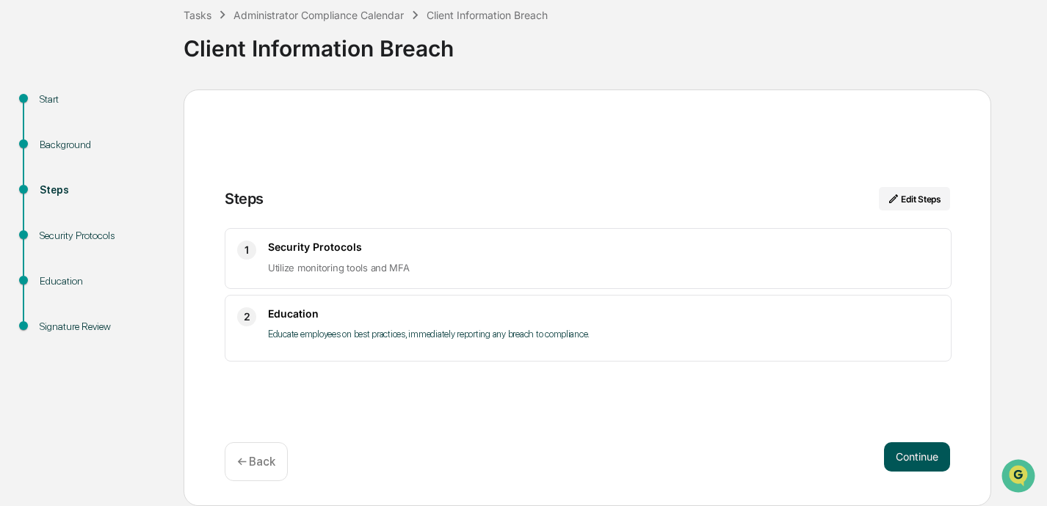
click at [732, 459] on button "Continue" at bounding box center [917, 457] width 66 height 29
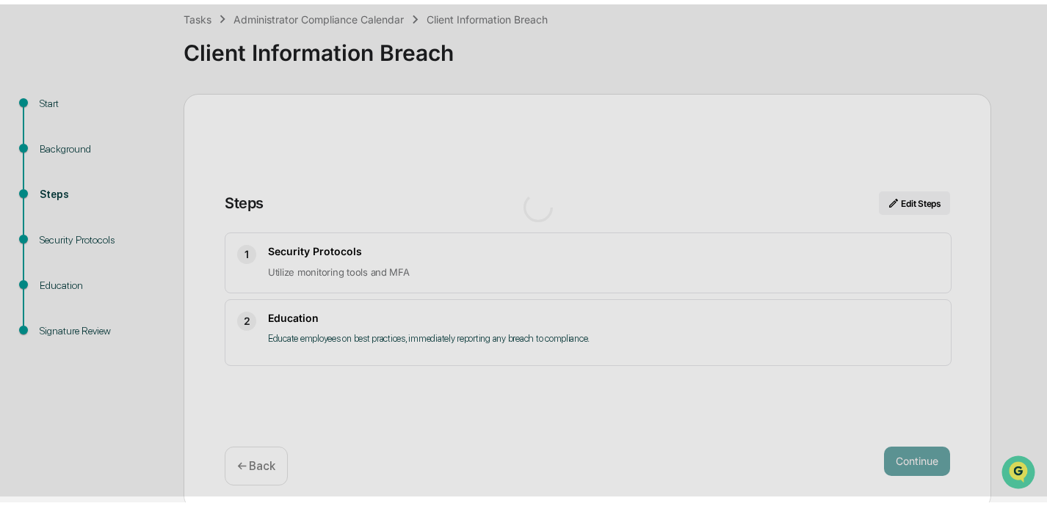
scroll to position [12, 0]
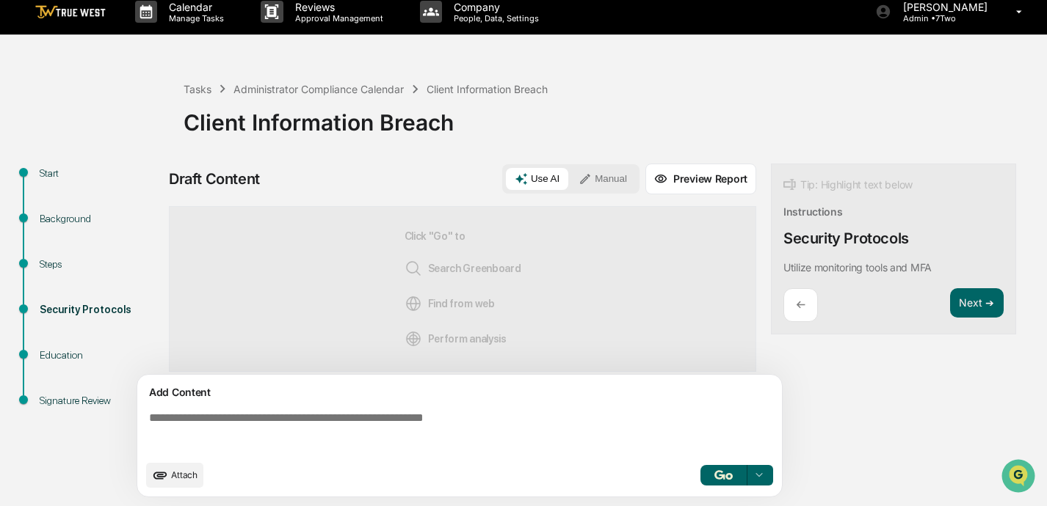
click at [613, 182] on button "Manual" at bounding box center [602, 179] width 66 height 22
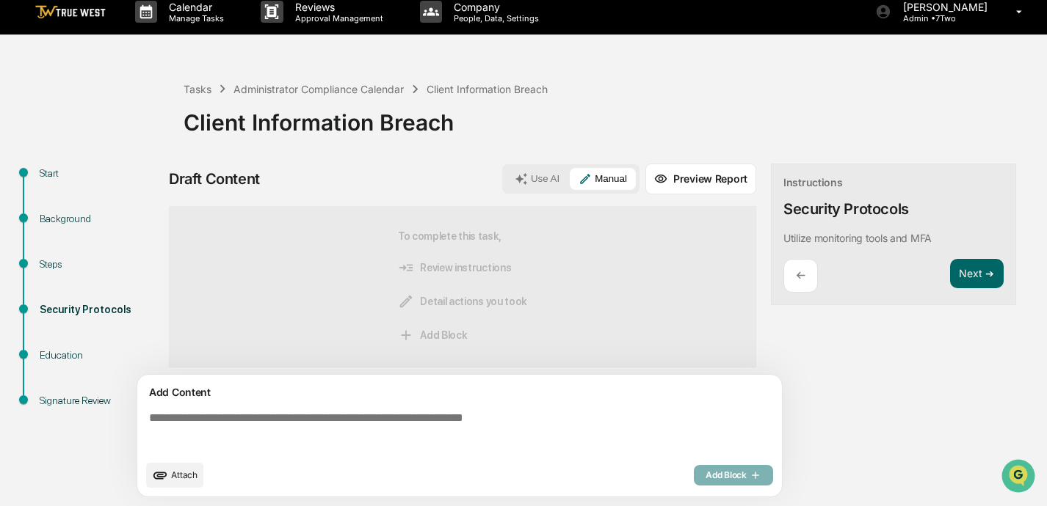
click at [419, 401] on div "Add Content Attach Add Block" at bounding box center [459, 436] width 644 height 122
click at [346, 423] on textarea at bounding box center [462, 432] width 638 height 53
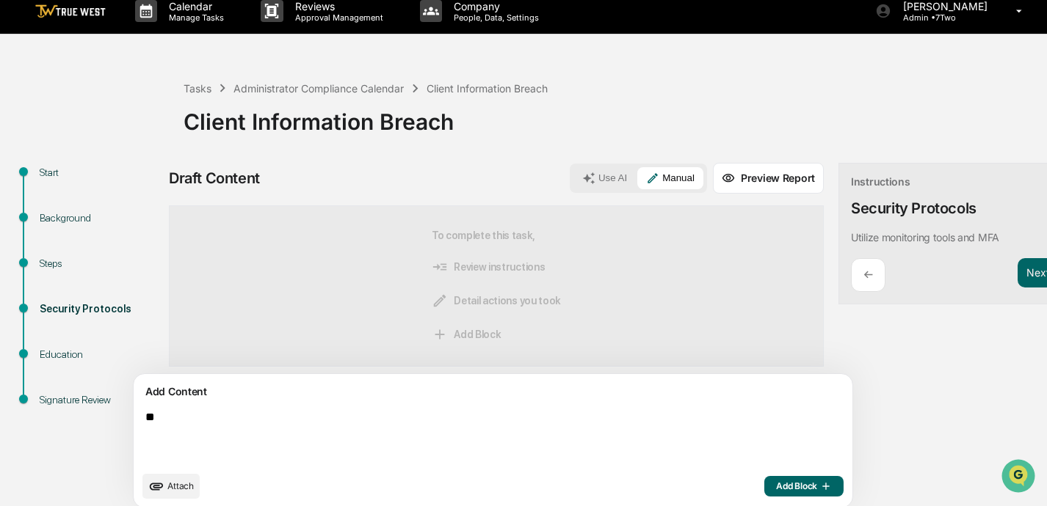
type textarea "*"
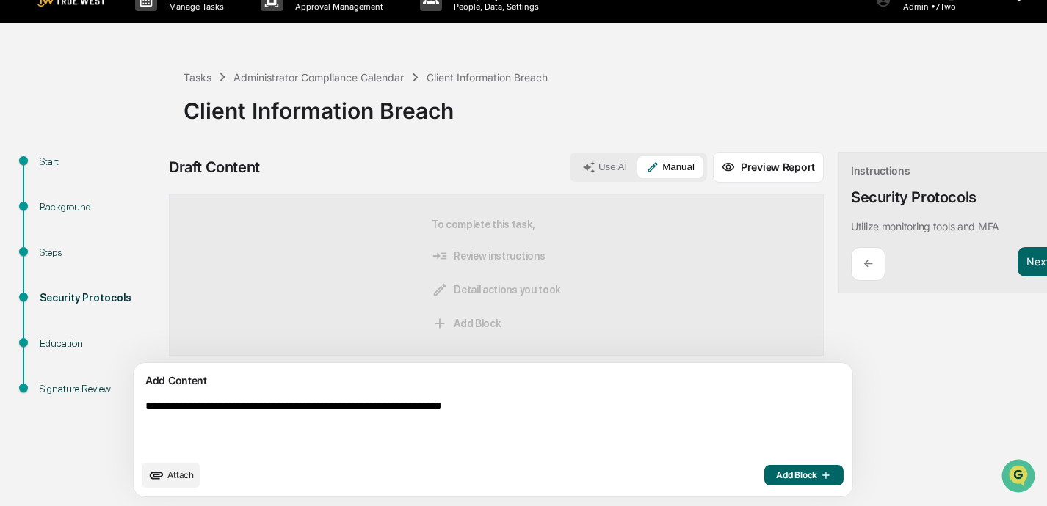
scroll to position [23, 0]
type textarea "**********"
click at [732, 478] on span "Add Block" at bounding box center [804, 476] width 56 height 12
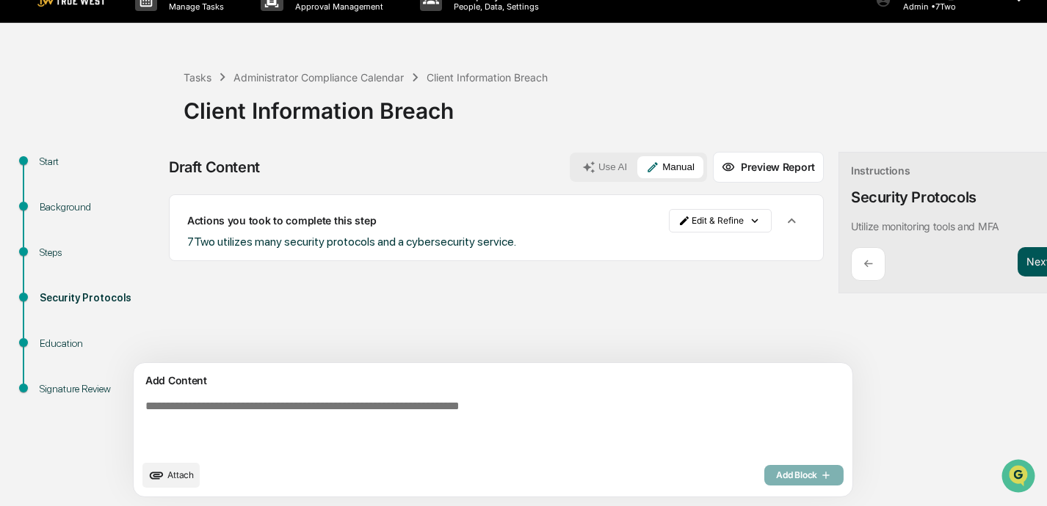
click at [732, 263] on button "Next ➔" at bounding box center [1044, 262] width 54 height 30
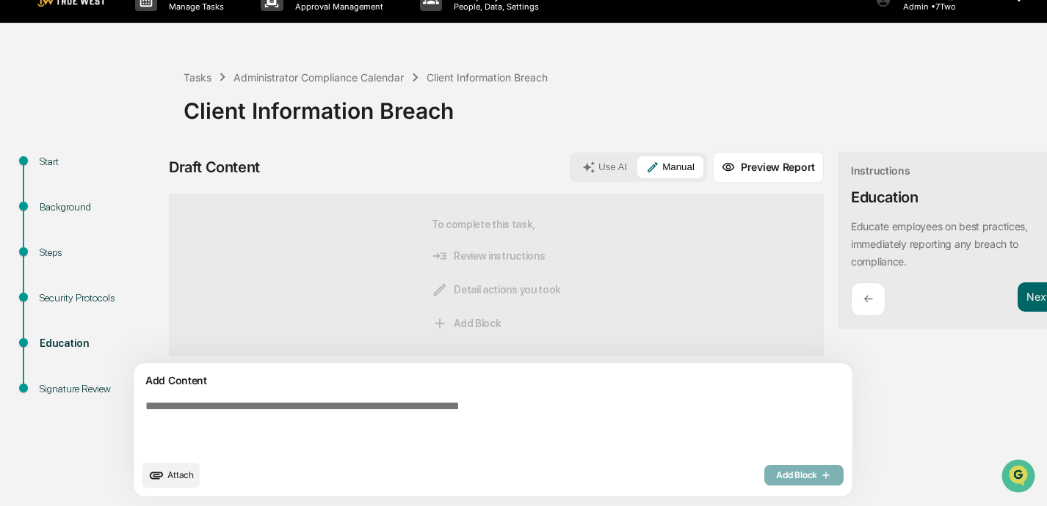
click at [410, 396] on textarea at bounding box center [458, 426] width 638 height 65
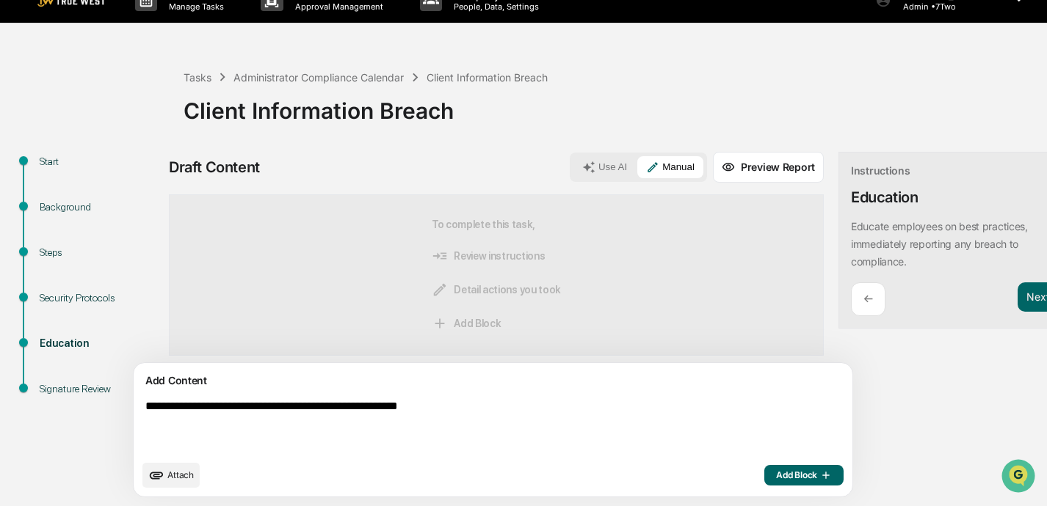
type textarea "**********"
click at [732, 481] on span "Add Block" at bounding box center [804, 476] width 56 height 12
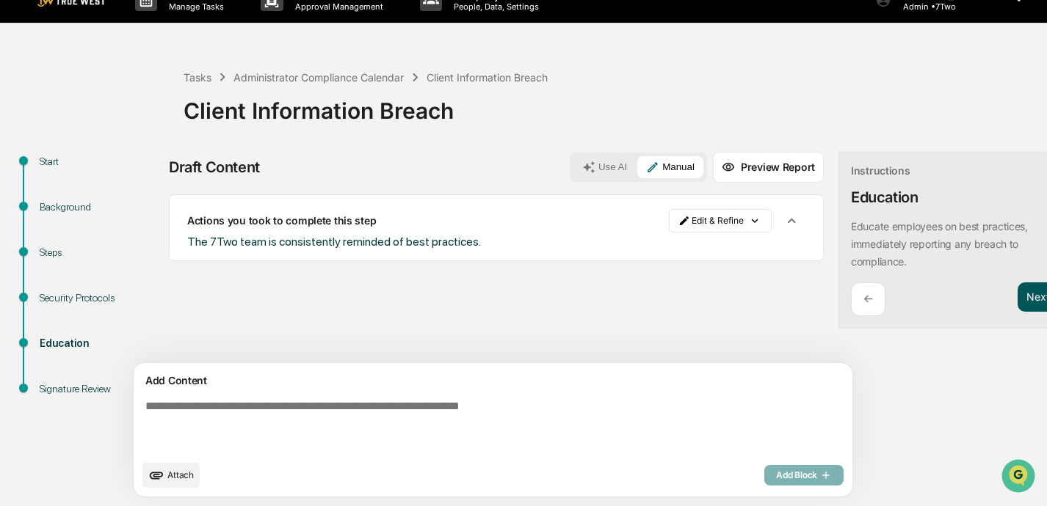
click at [732, 298] on button "Next ➔" at bounding box center [1044, 298] width 54 height 30
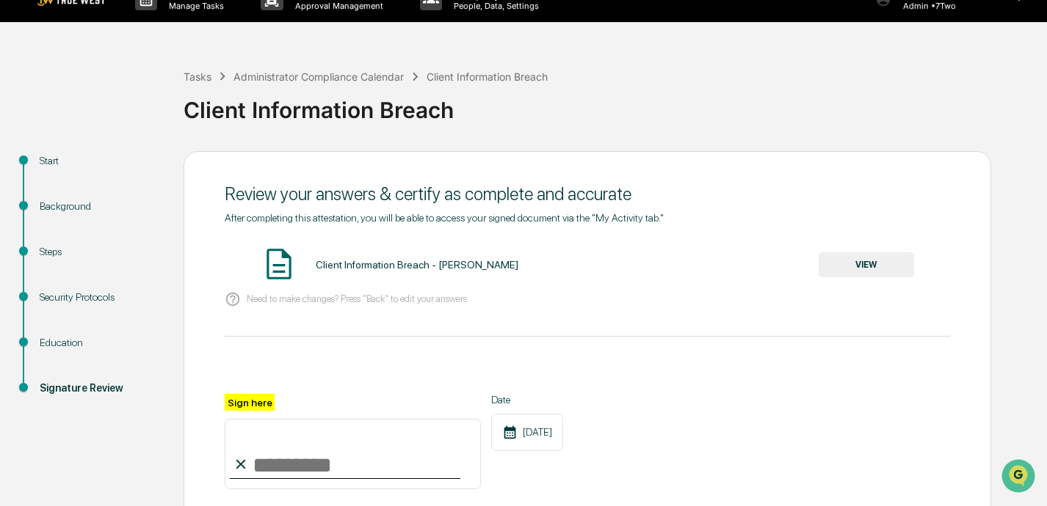
click at [732, 264] on button "VIEW" at bounding box center [865, 264] width 95 height 25
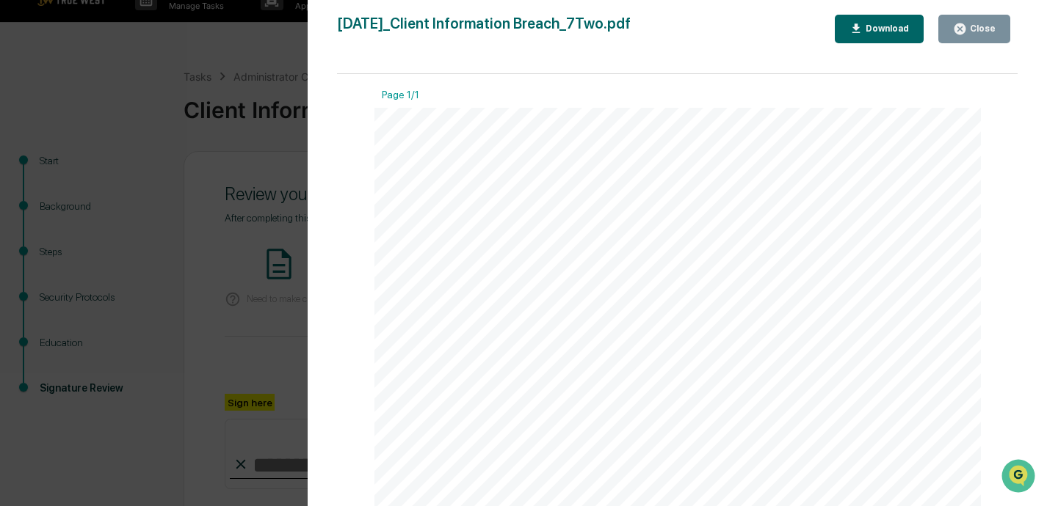
click at [732, 35] on icon "button" at bounding box center [960, 29] width 14 height 14
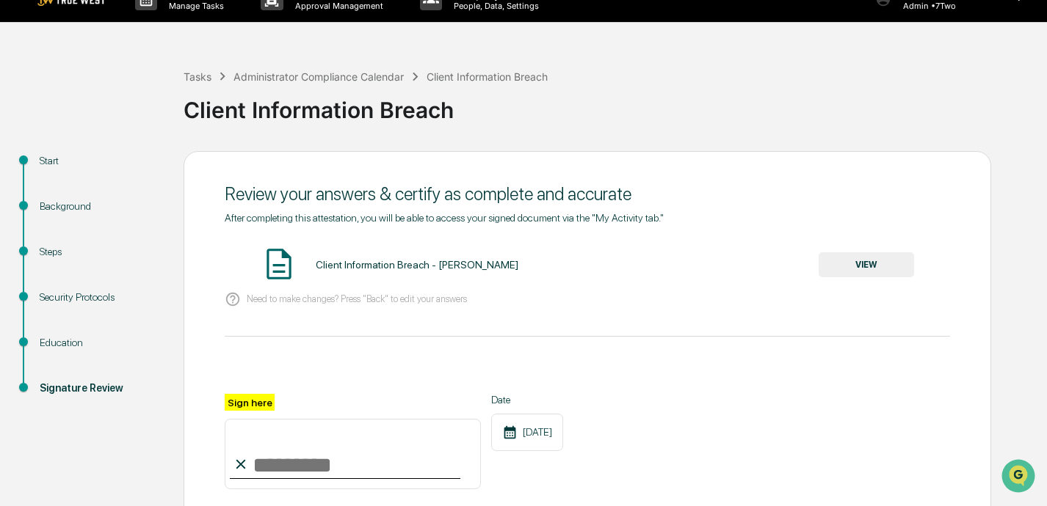
click at [373, 462] on input "Sign here" at bounding box center [353, 454] width 256 height 70
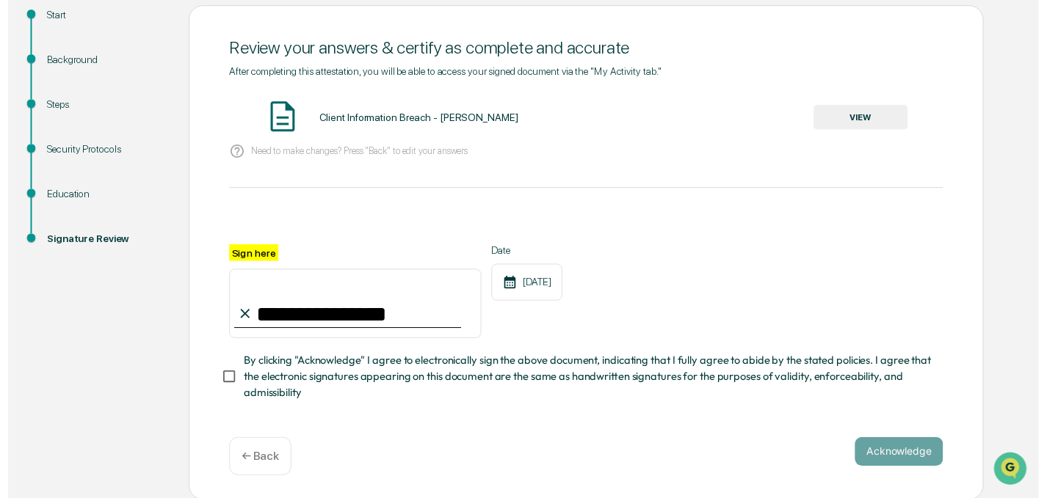
scroll to position [169, 0]
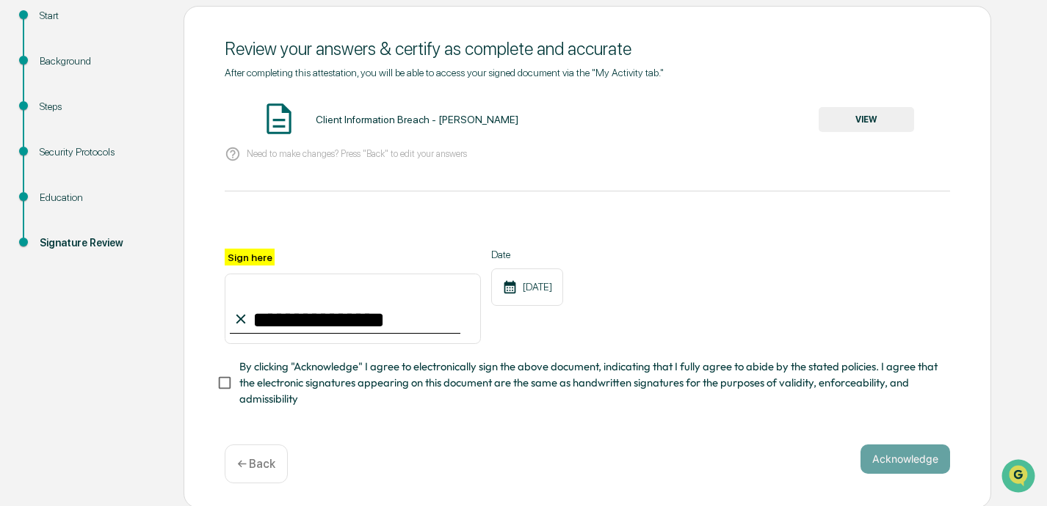
type input "**********"
click at [732, 452] on button "Acknowledge" at bounding box center [905, 459] width 90 height 29
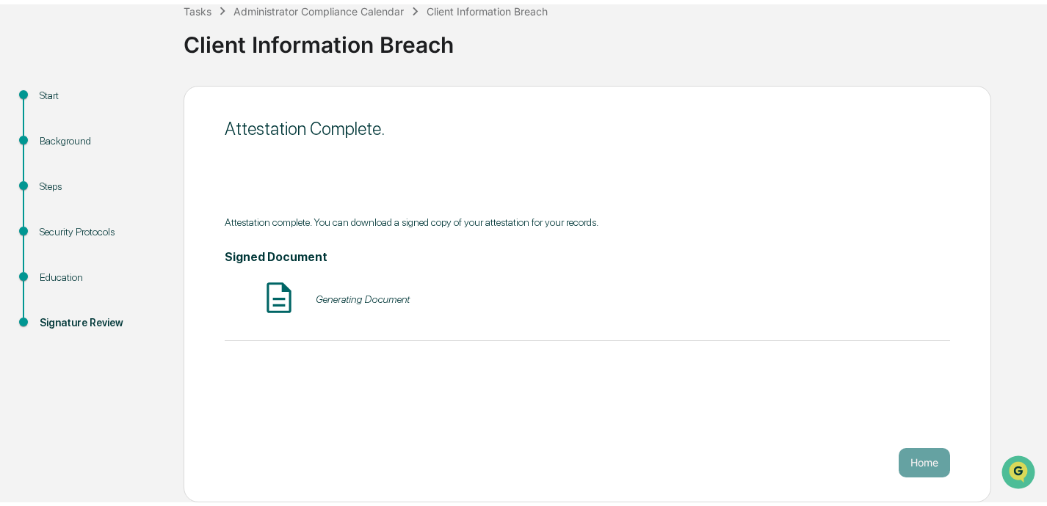
scroll to position [85, 0]
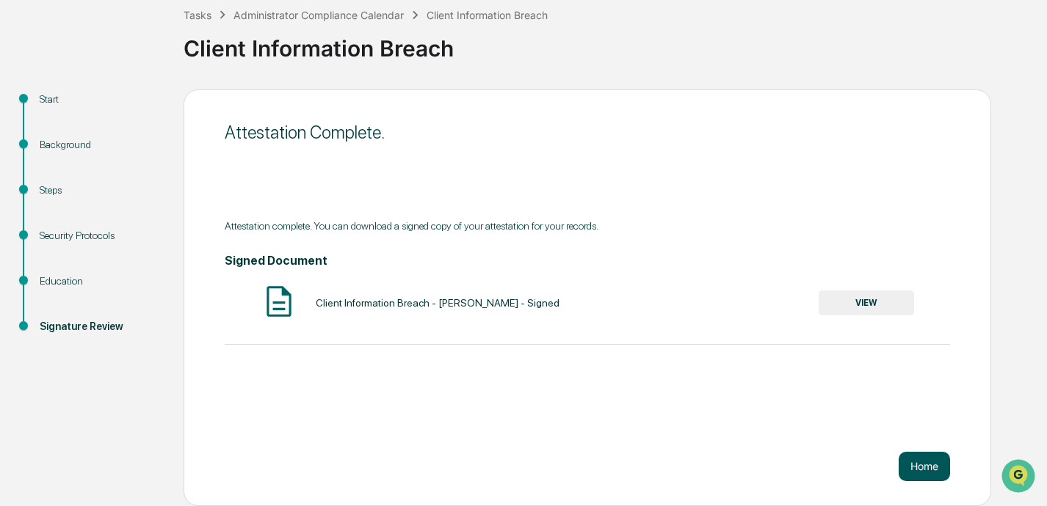
click at [732, 470] on button "Home" at bounding box center [923, 466] width 51 height 29
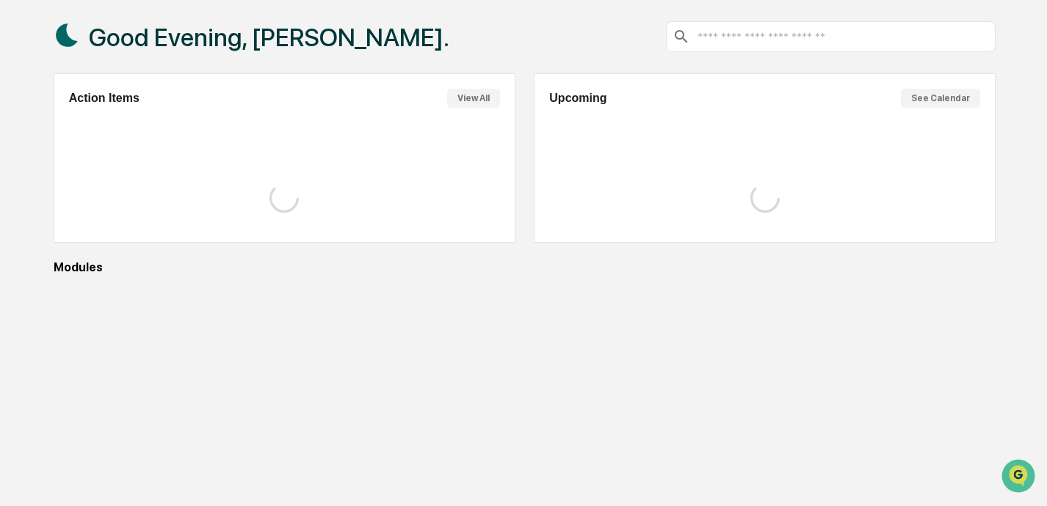
scroll to position [84, 0]
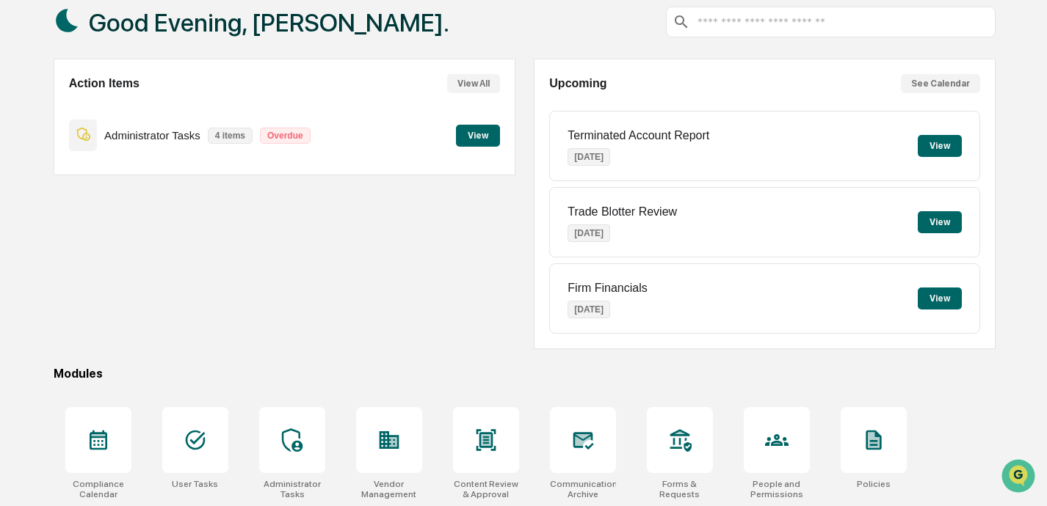
click at [486, 137] on button "View" at bounding box center [478, 136] width 44 height 22
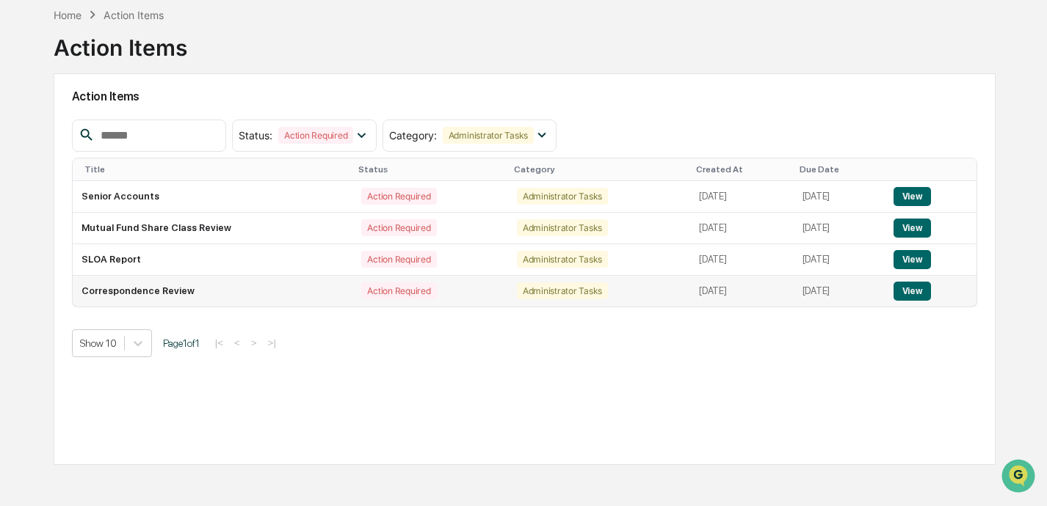
click at [732, 282] on button "View" at bounding box center [911, 291] width 37 height 19
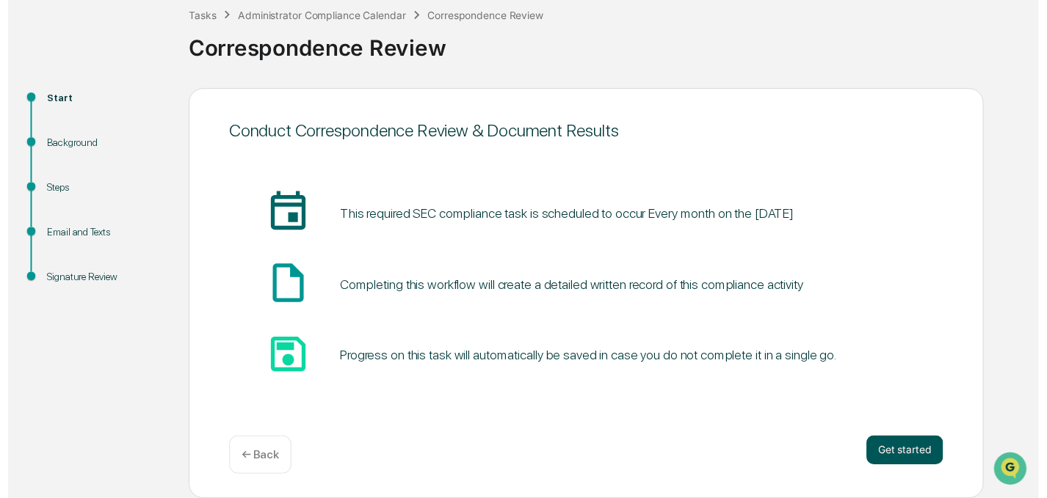
scroll to position [85, 0]
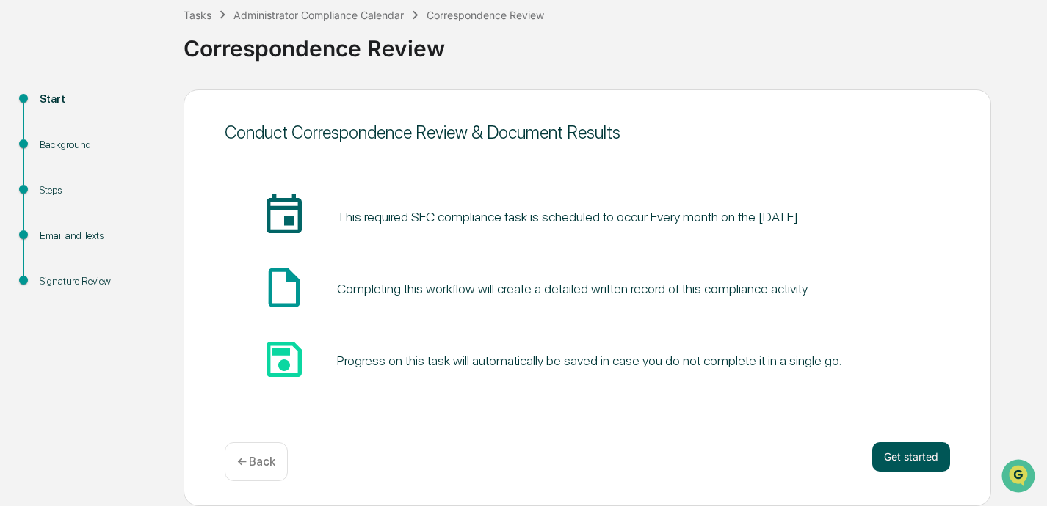
click at [732, 452] on button "Get started" at bounding box center [911, 457] width 78 height 29
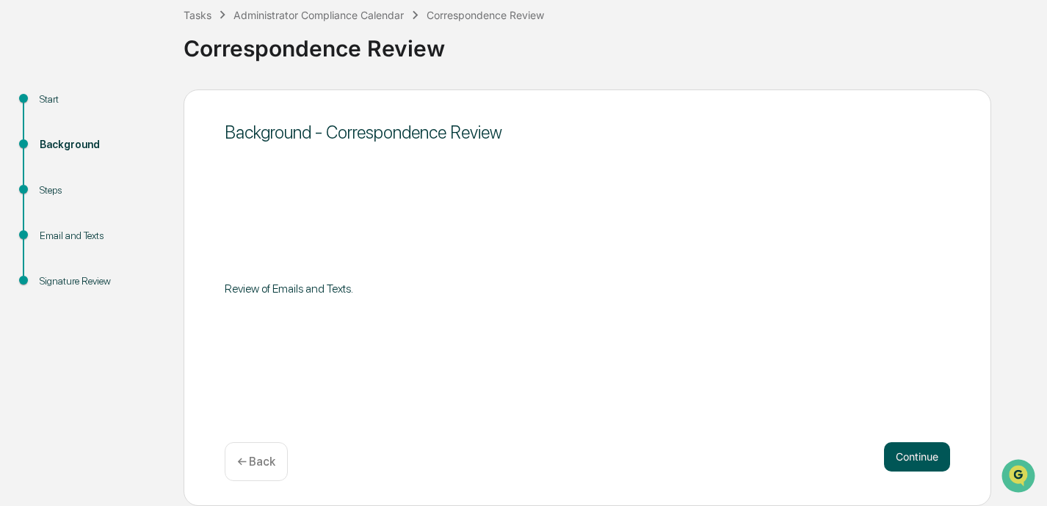
click at [732, 459] on button "Continue" at bounding box center [917, 457] width 66 height 29
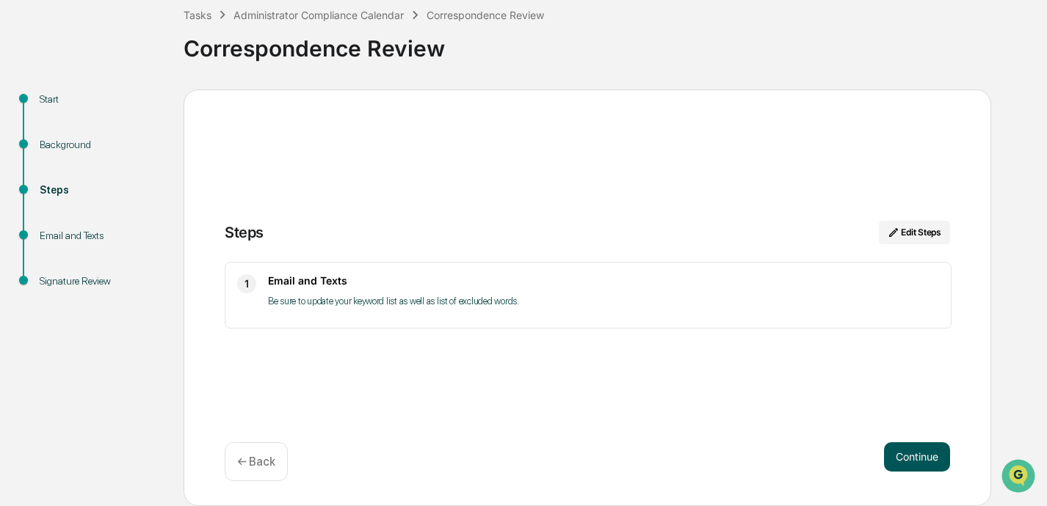
click at [732, 460] on button "Continue" at bounding box center [917, 457] width 66 height 29
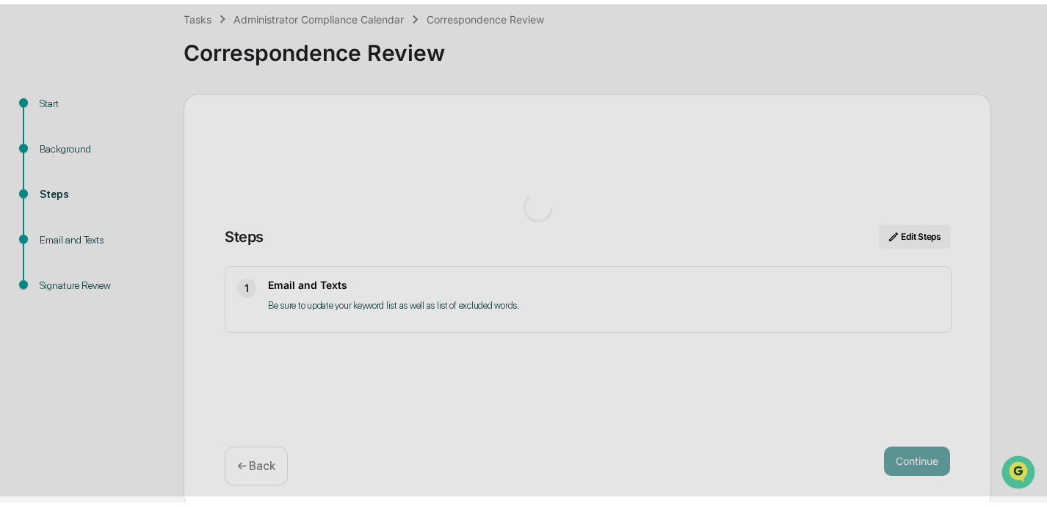
scroll to position [12, 0]
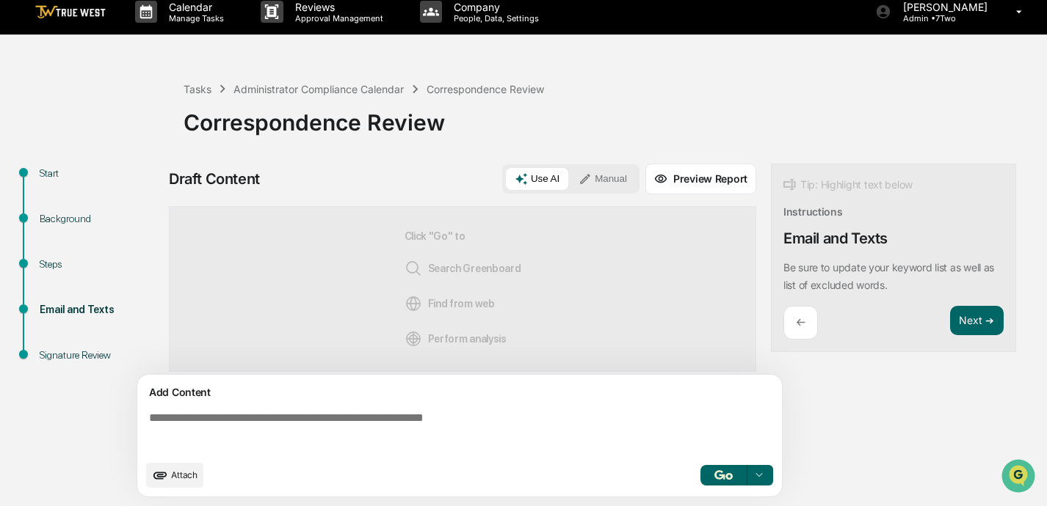
click at [602, 181] on button "Manual" at bounding box center [602, 179] width 66 height 22
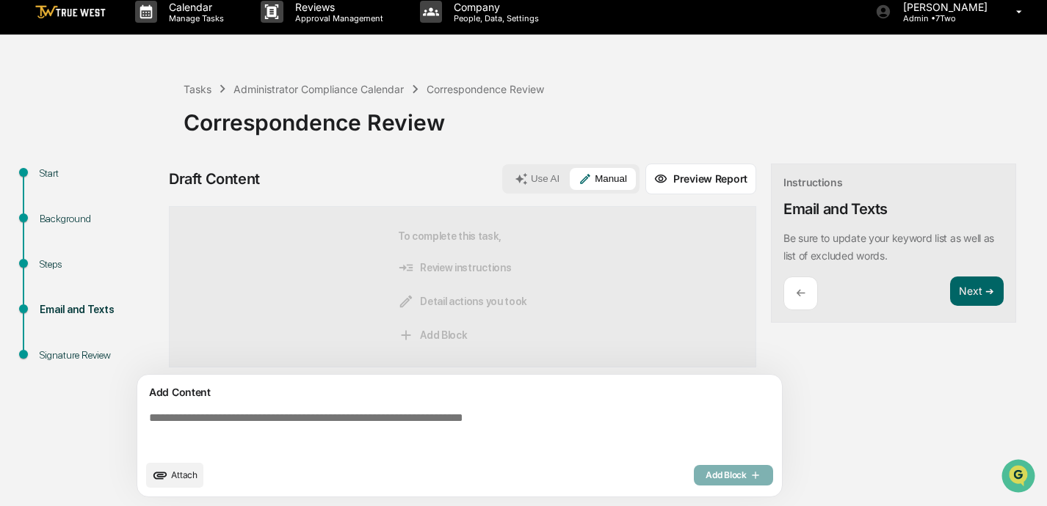
click at [512, 421] on textarea at bounding box center [462, 432] width 638 height 53
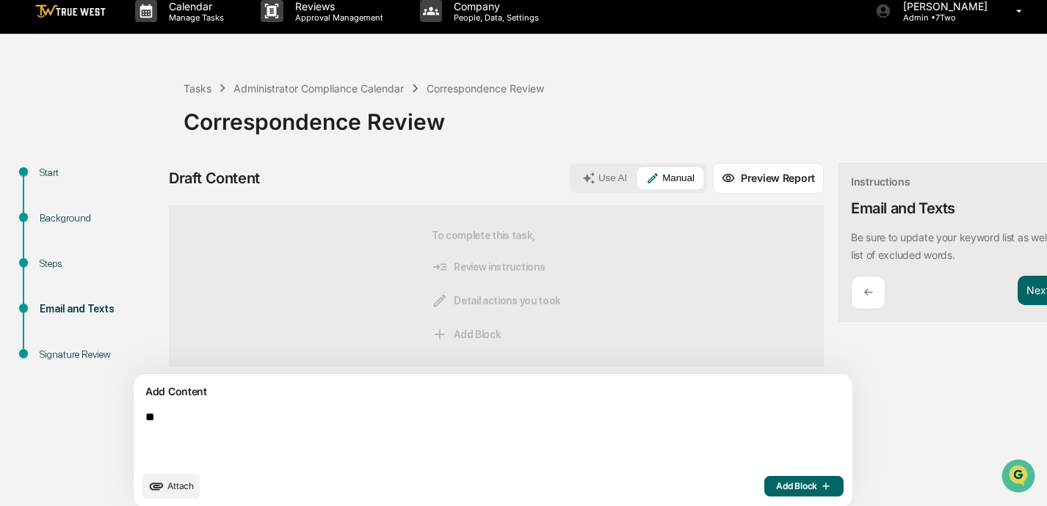
type textarea "*"
click at [461, 419] on textarea "**********" at bounding box center [458, 437] width 638 height 65
click at [575, 420] on textarea "**********" at bounding box center [458, 437] width 638 height 65
type textarea "**********"
click at [732, 489] on span "Add Block" at bounding box center [804, 487] width 56 height 12
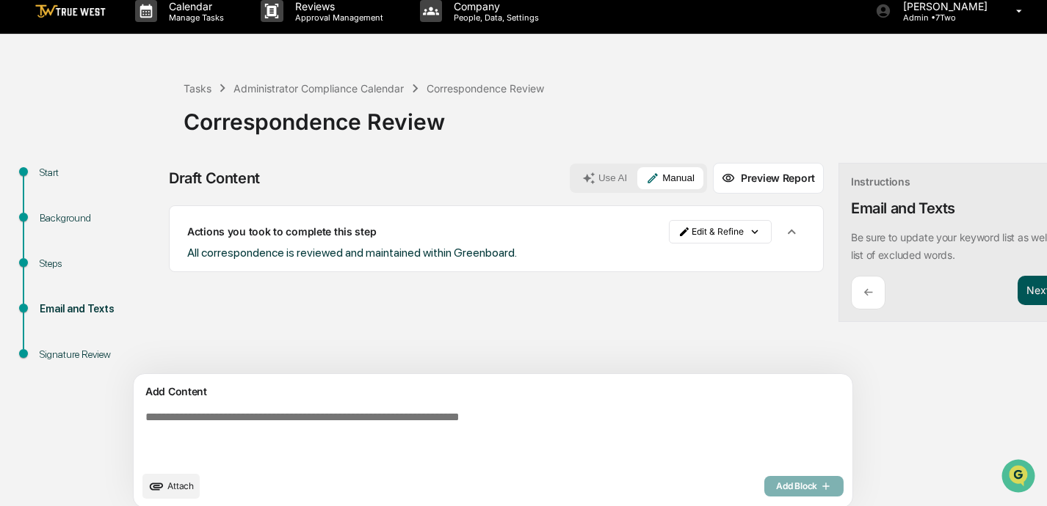
click at [732, 289] on button "Next ➔" at bounding box center [1044, 291] width 54 height 30
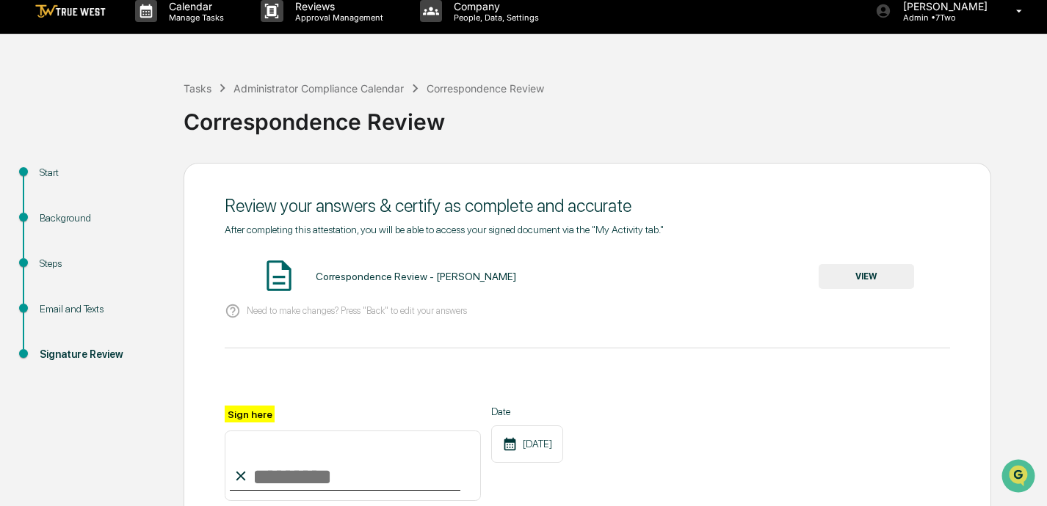
click at [732, 276] on button "VIEW" at bounding box center [865, 276] width 95 height 25
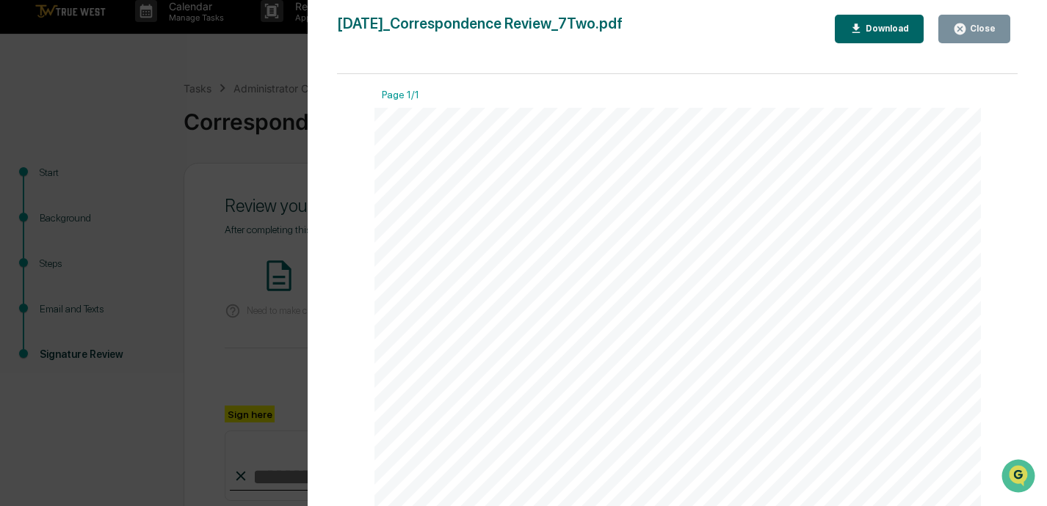
click at [732, 31] on div "Close" at bounding box center [981, 28] width 29 height 10
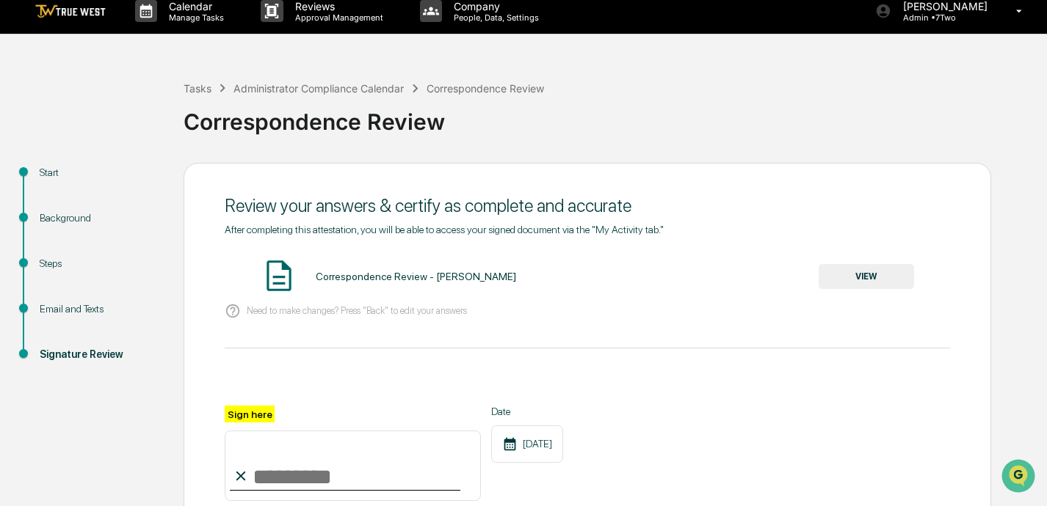
click at [353, 475] on input "Sign here" at bounding box center [353, 466] width 256 height 70
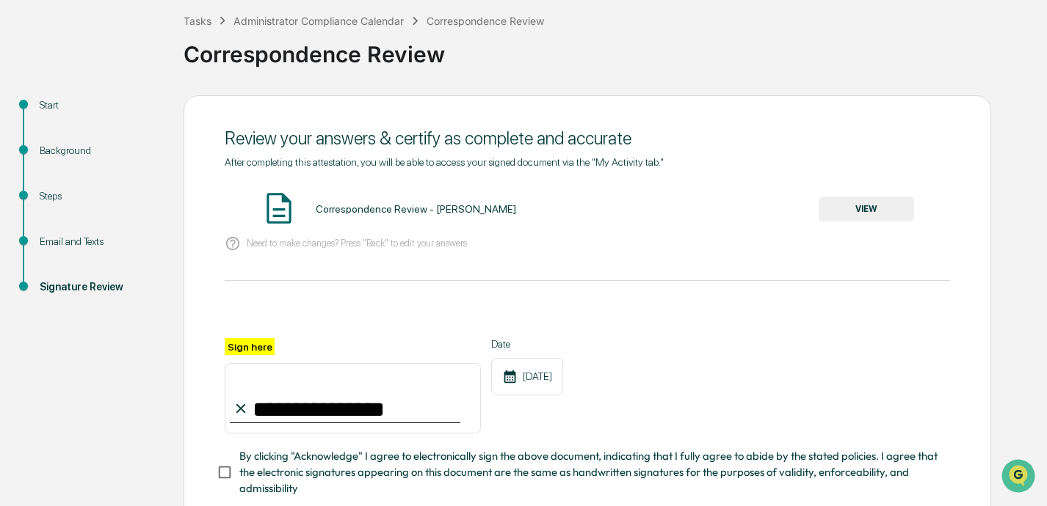
scroll to position [81, 0]
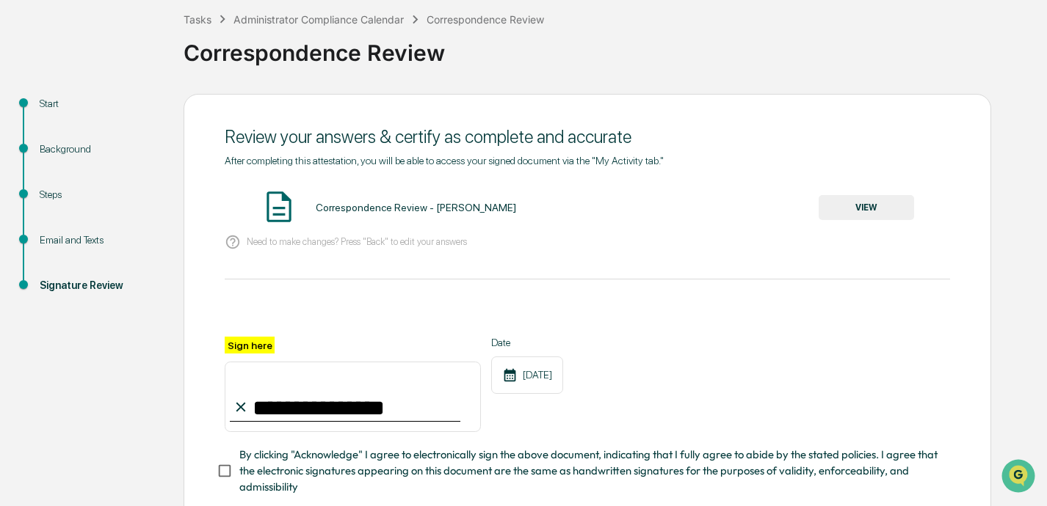
type input "**********"
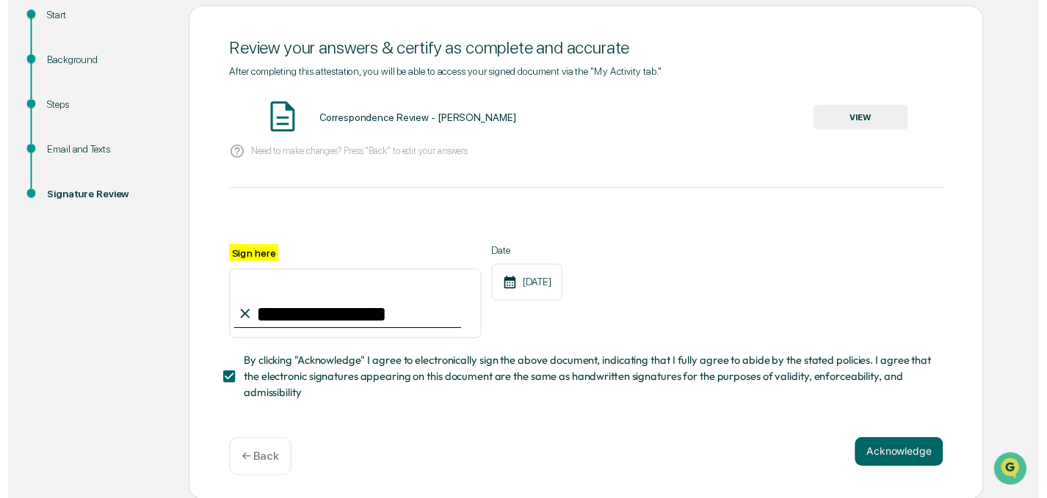
scroll to position [169, 0]
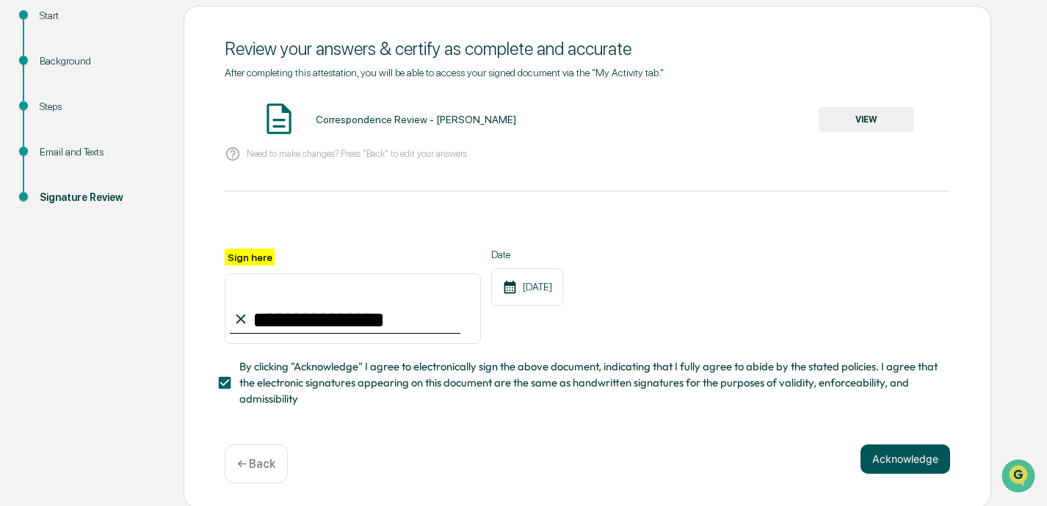
click at [732, 450] on button "Acknowledge" at bounding box center [905, 459] width 90 height 29
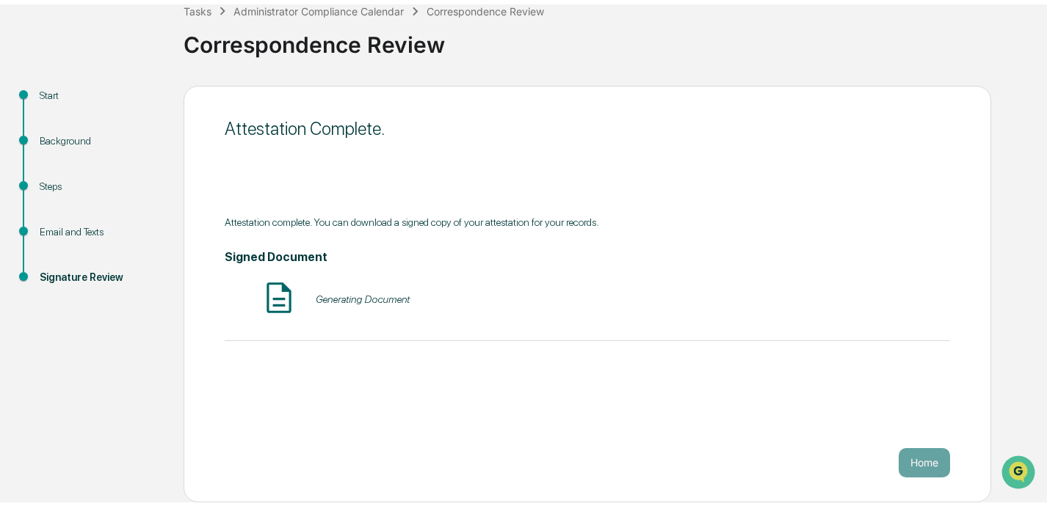
scroll to position [85, 0]
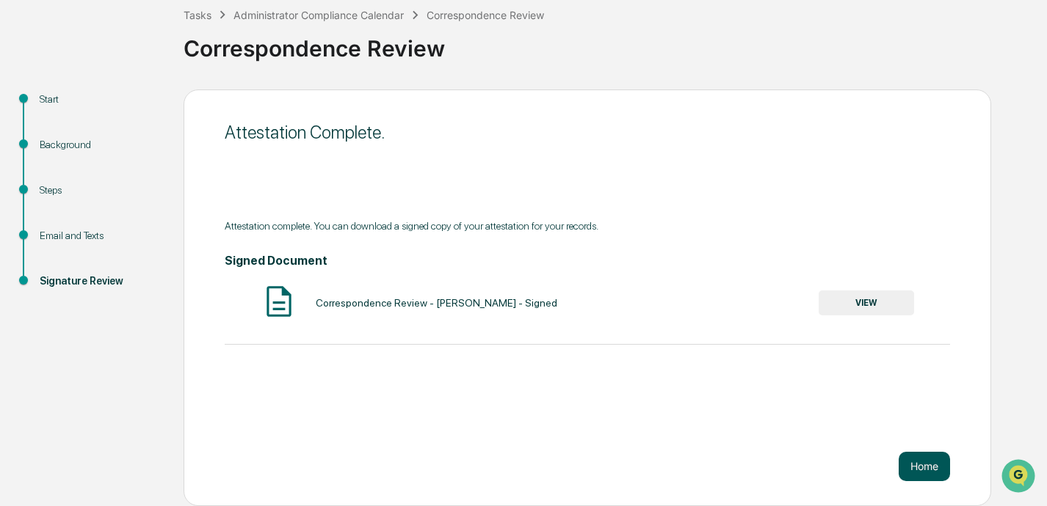
click at [732, 468] on button "Home" at bounding box center [923, 466] width 51 height 29
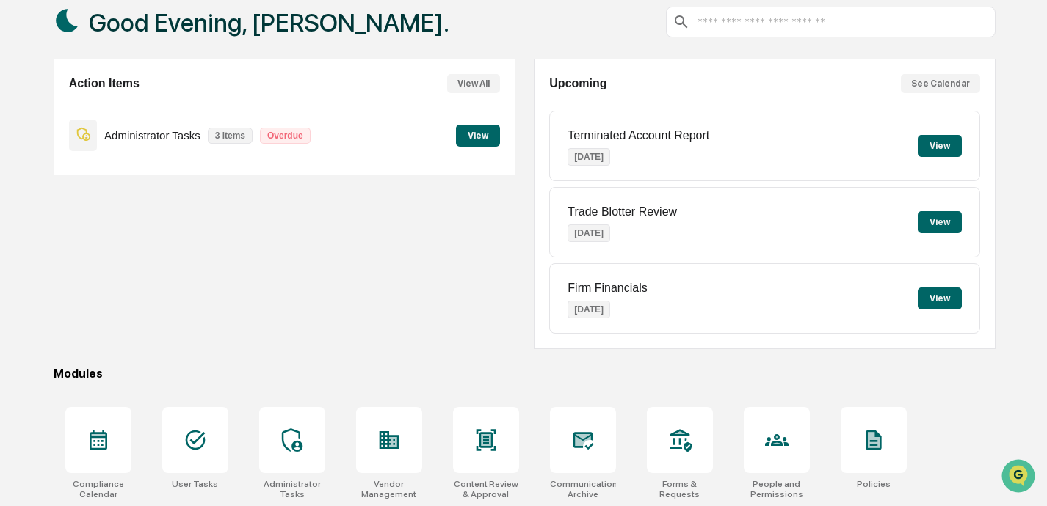
click at [477, 135] on button "View" at bounding box center [478, 136] width 44 height 22
